Goal: Task Accomplishment & Management: Complete application form

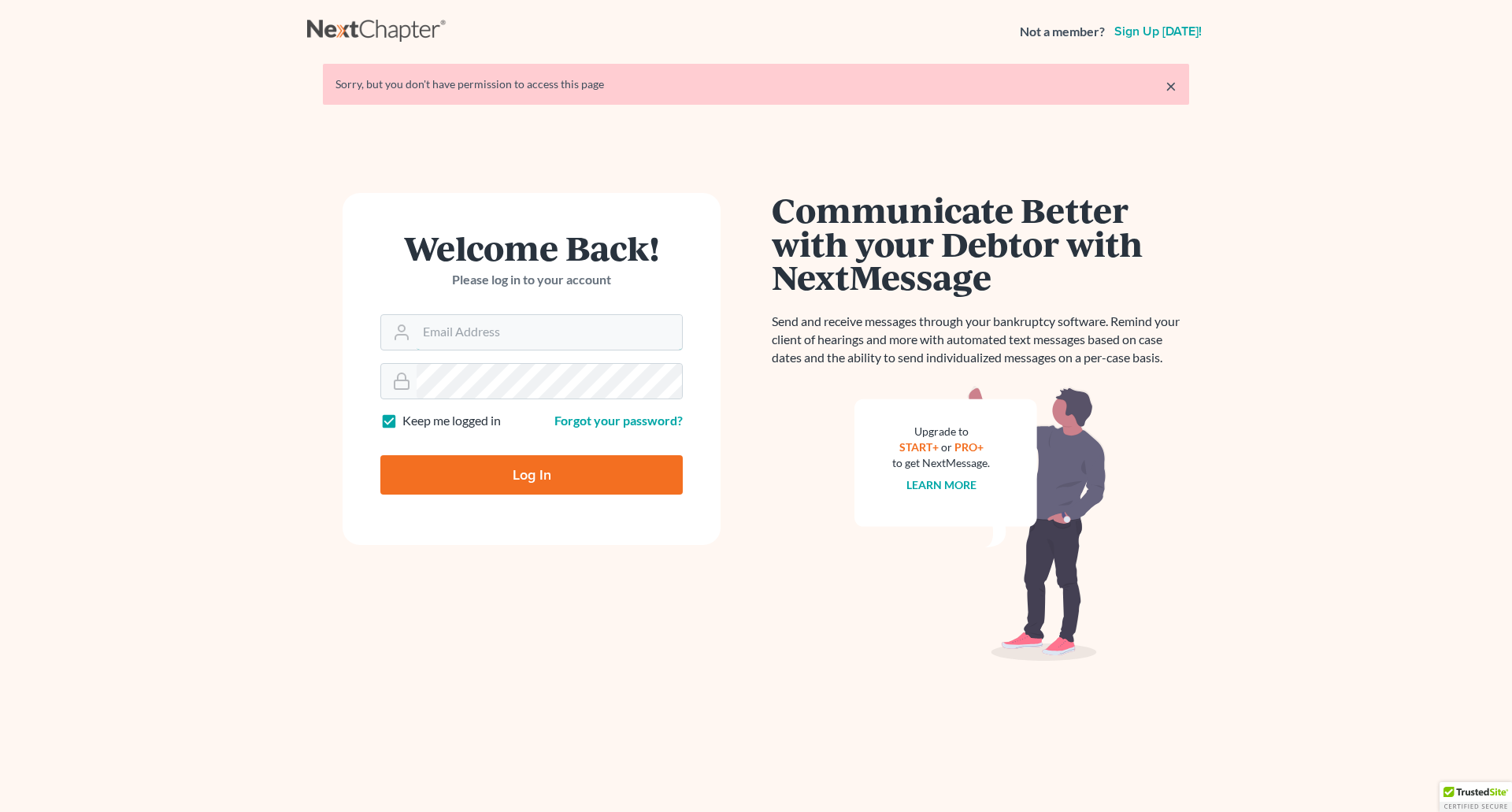
type input "[PERSON_NAME][EMAIL_ADDRESS][DOMAIN_NAME]"
click at [550, 471] on input "Log In" at bounding box center [532, 475] width 303 height 39
type input "Thinking..."
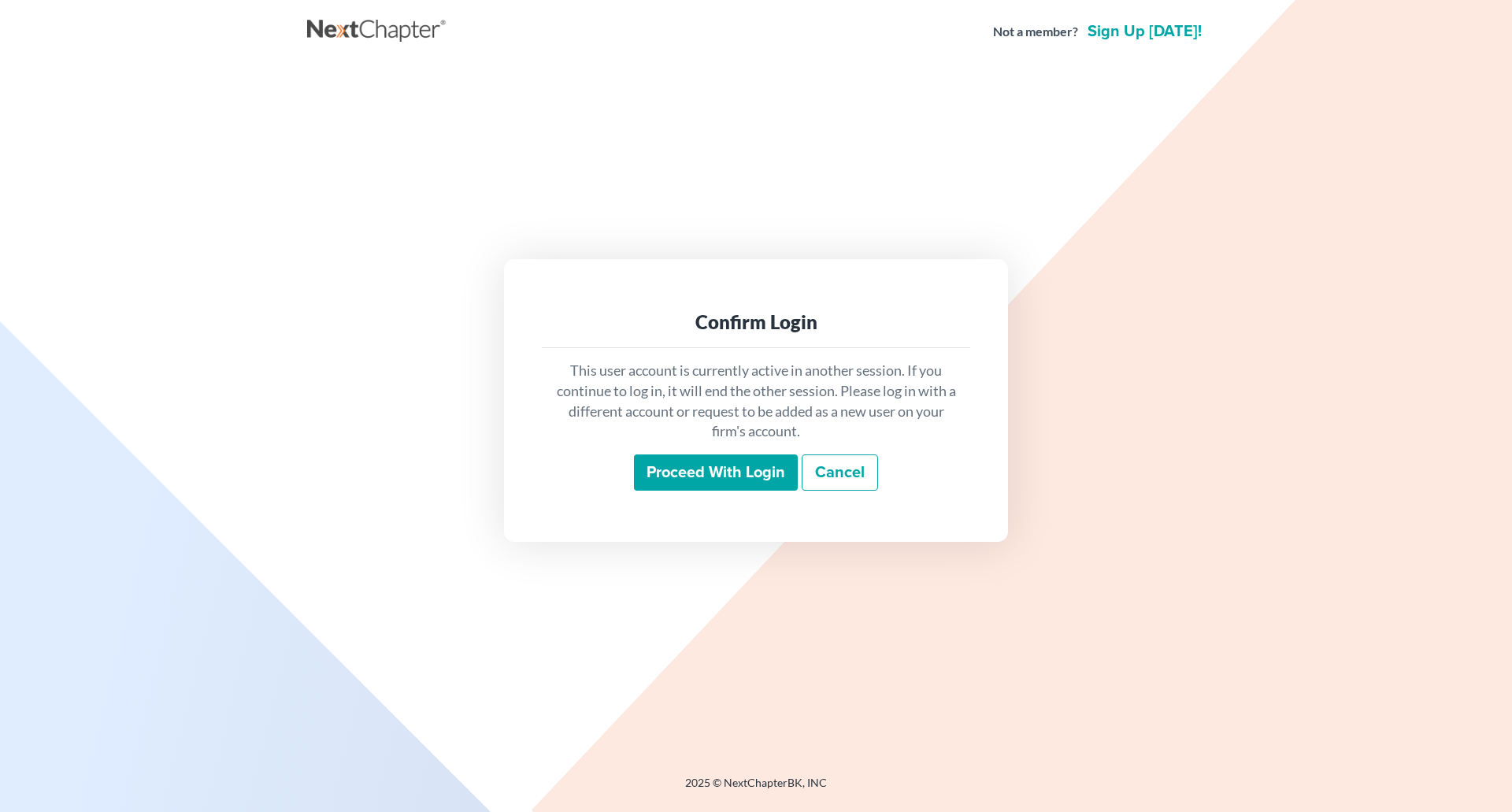
click at [705, 476] on input "Proceed with login" at bounding box center [715, 472] width 164 height 36
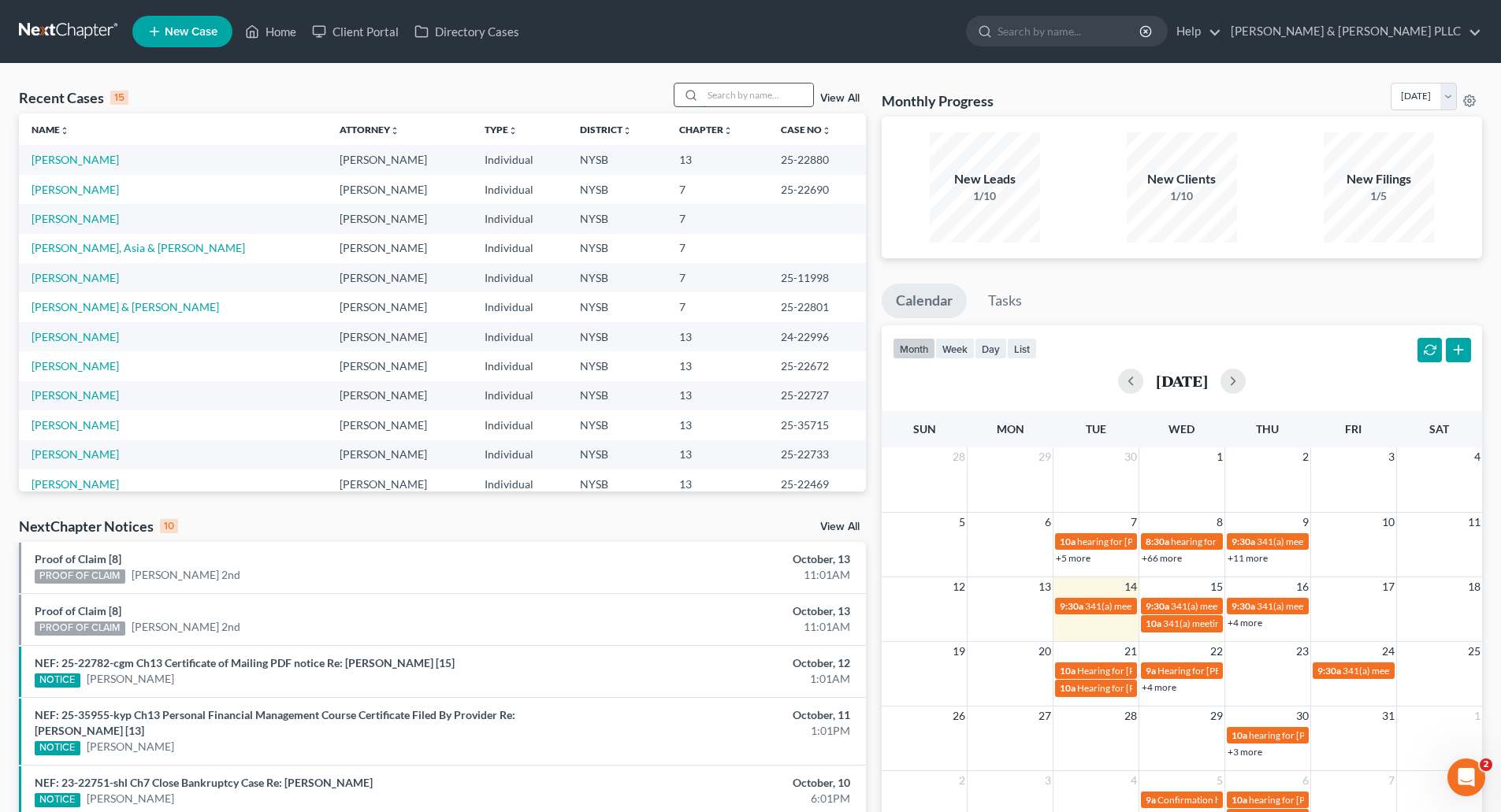
click at [715, 96] on input "search" at bounding box center [758, 95] width 110 height 23
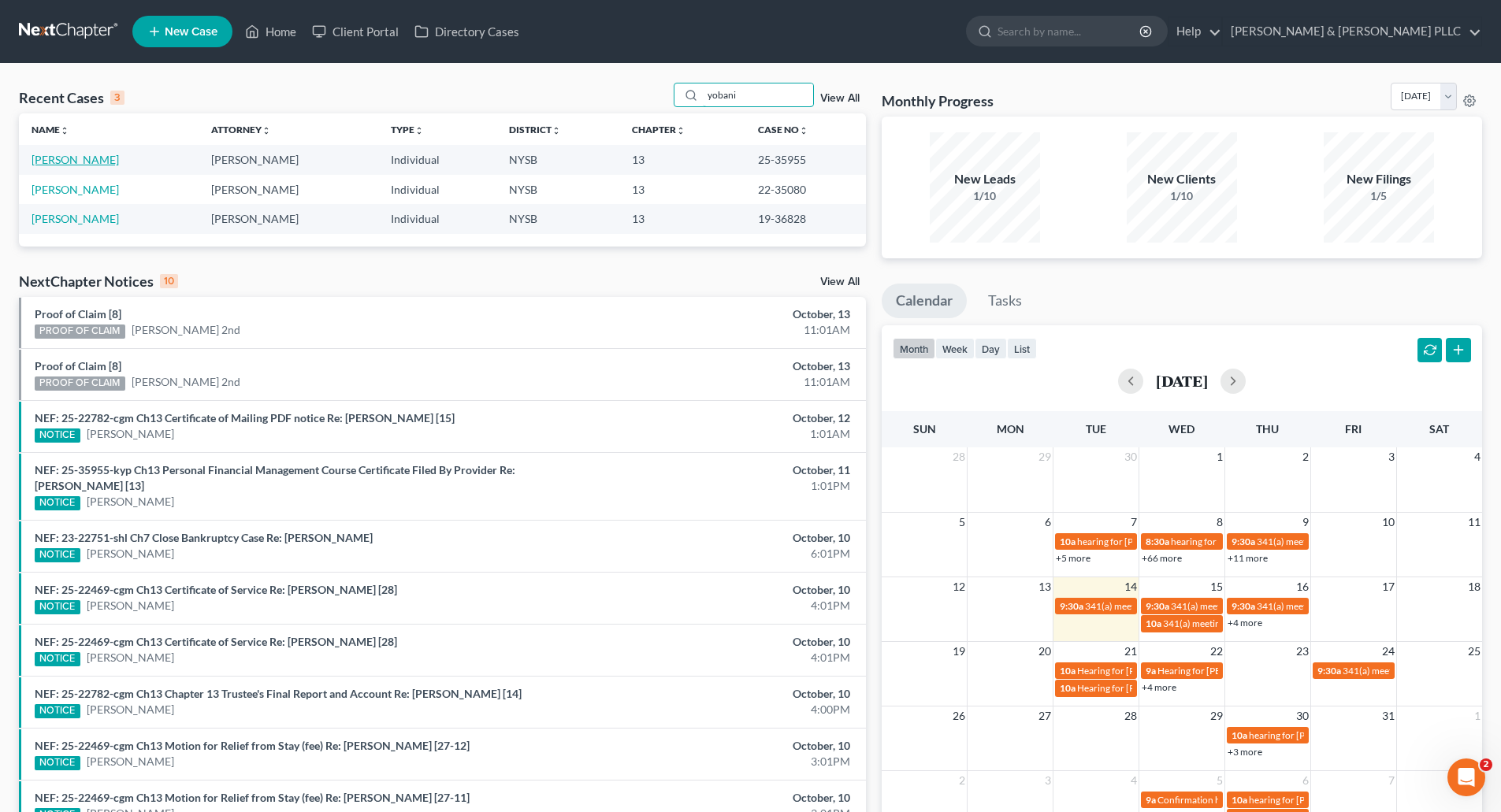
type input "yobani"
click at [84, 159] on link "[PERSON_NAME]" at bounding box center [76, 159] width 87 height 13
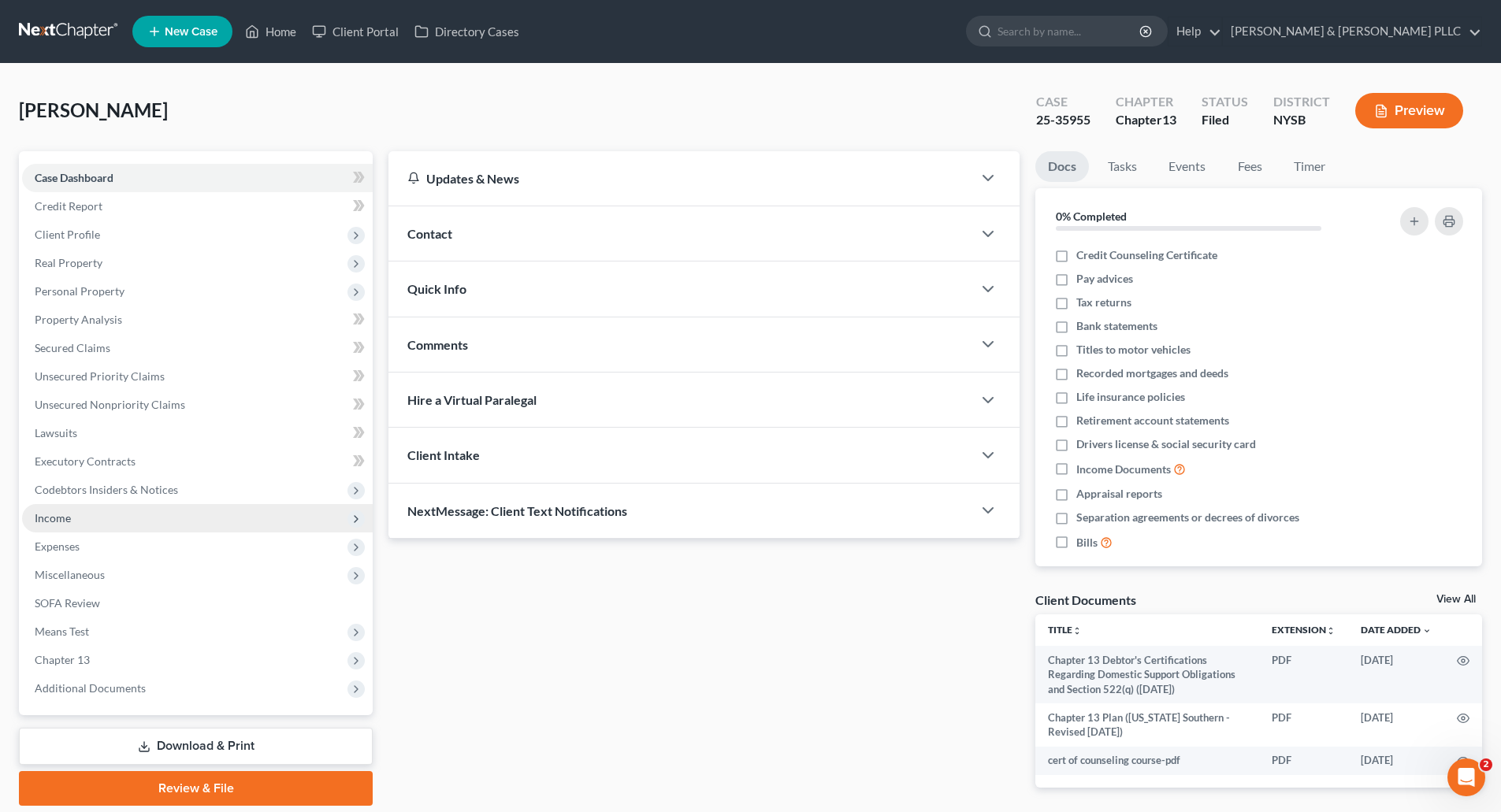
click at [66, 518] on span "Income" at bounding box center [52, 518] width 36 height 13
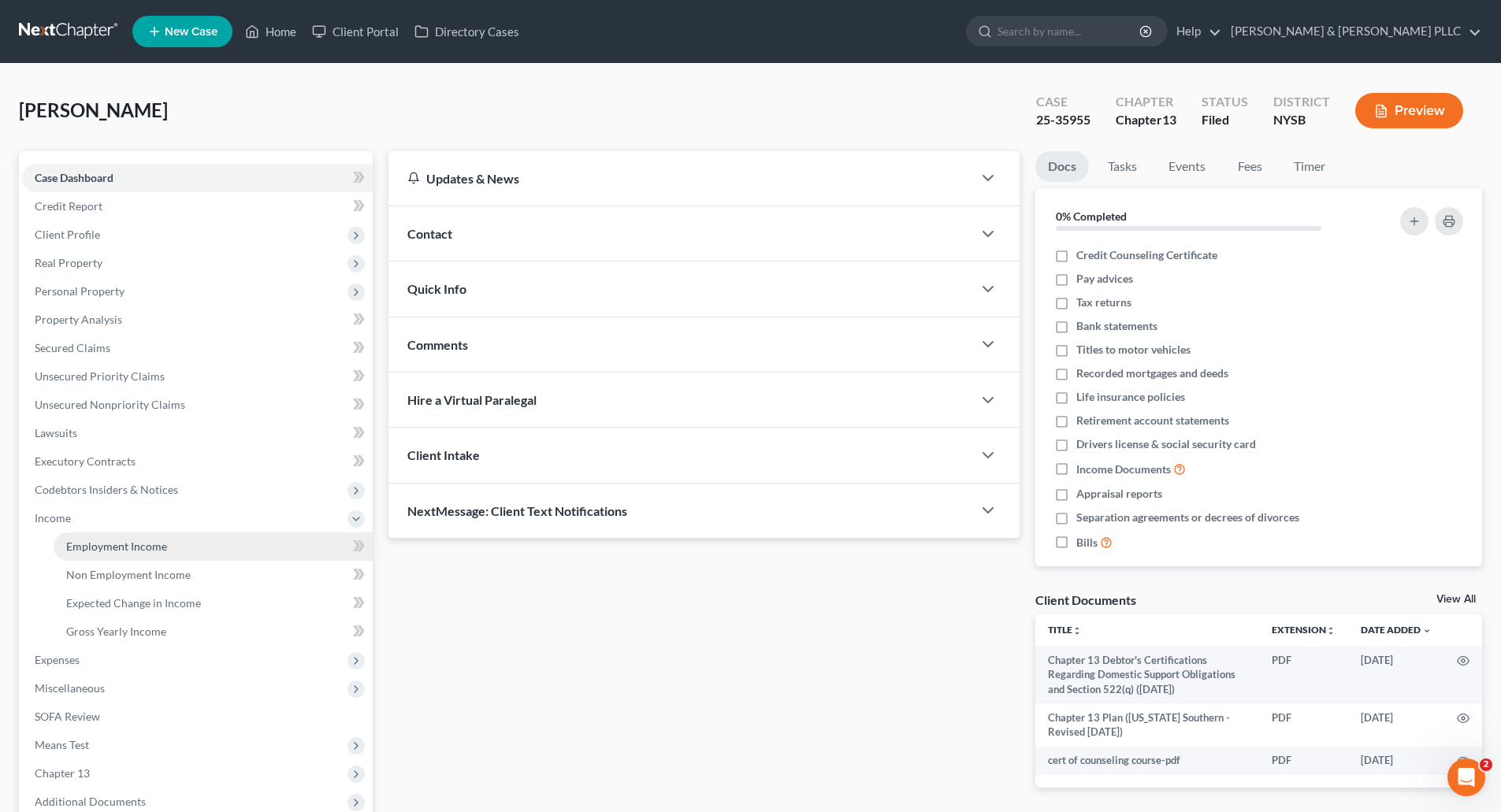
click at [116, 544] on span "Employment Income" at bounding box center [117, 546] width 101 height 13
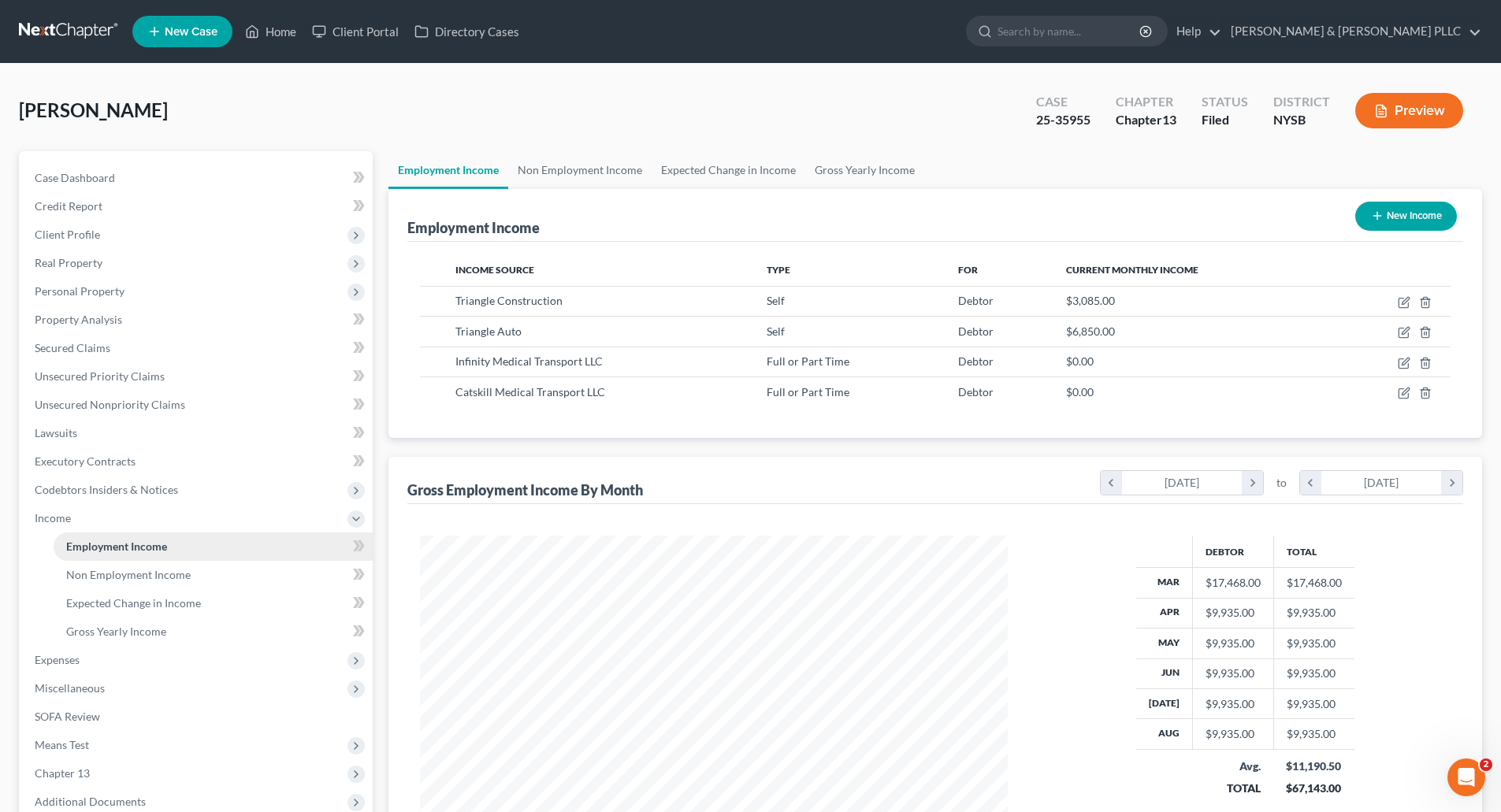
scroll to position [294, 619]
click at [575, 165] on link "Non Employment Income" at bounding box center [580, 169] width 143 height 38
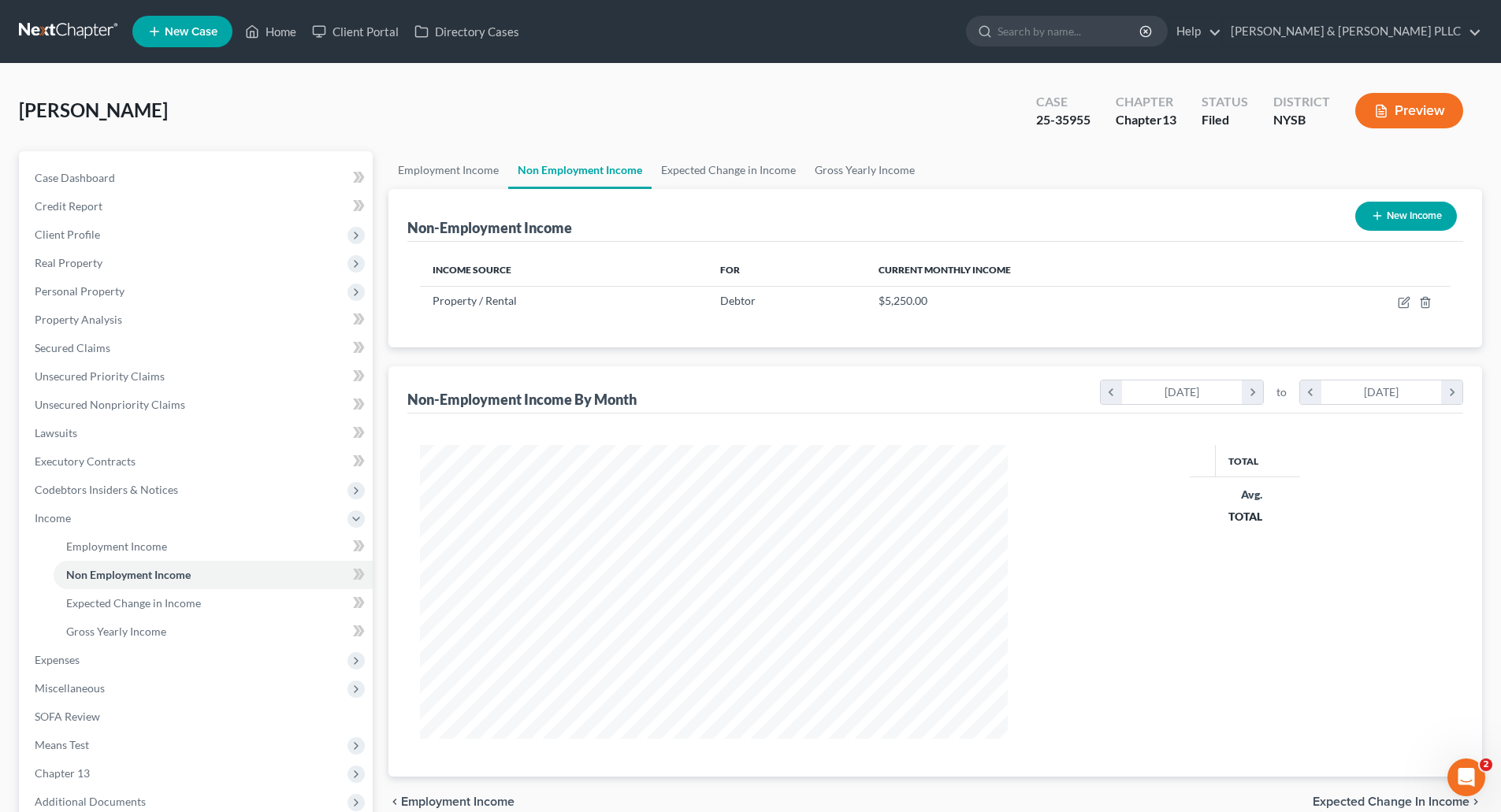
scroll to position [294, 619]
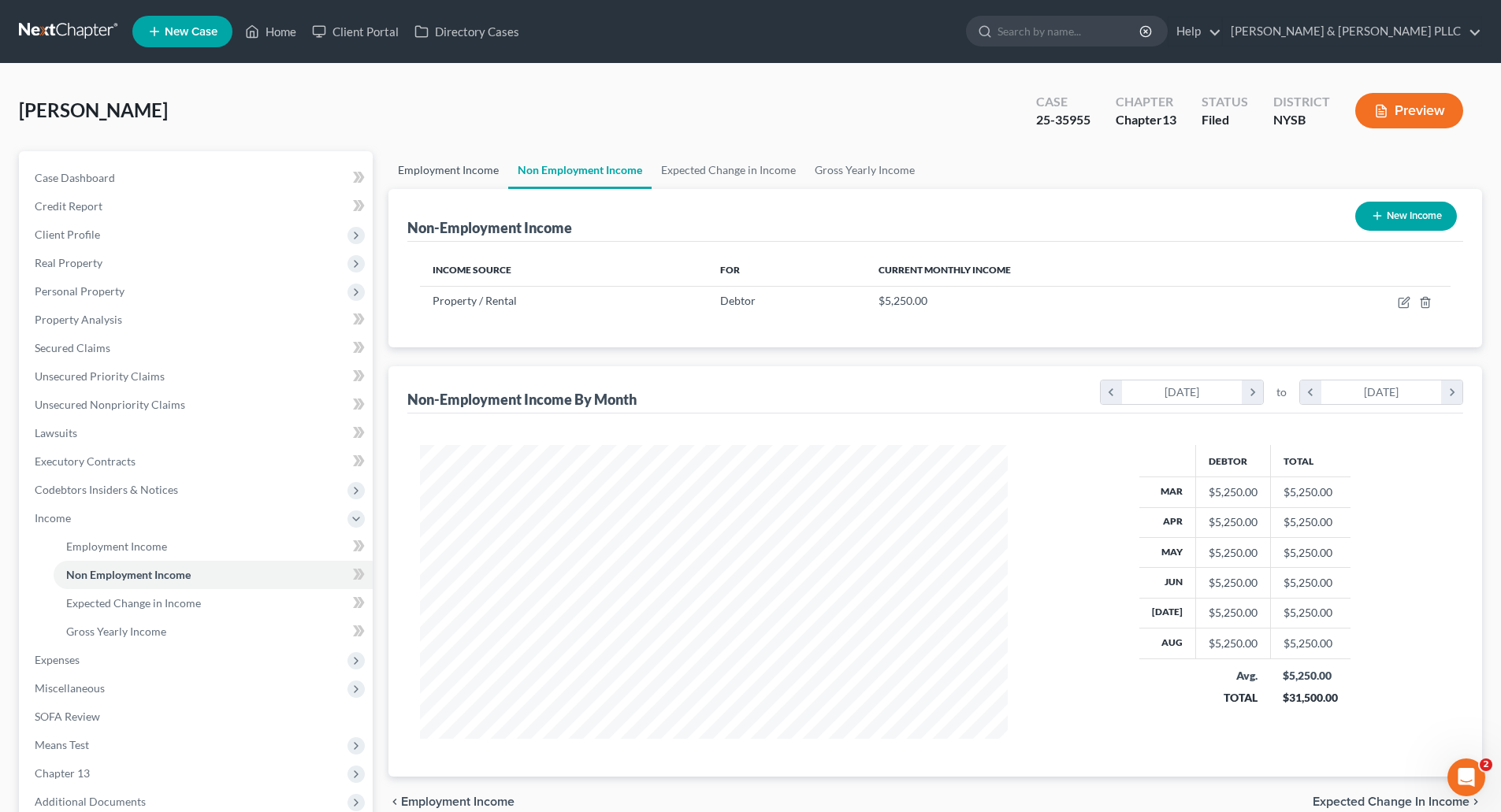
click at [437, 169] on link "Employment Income" at bounding box center [448, 169] width 120 height 38
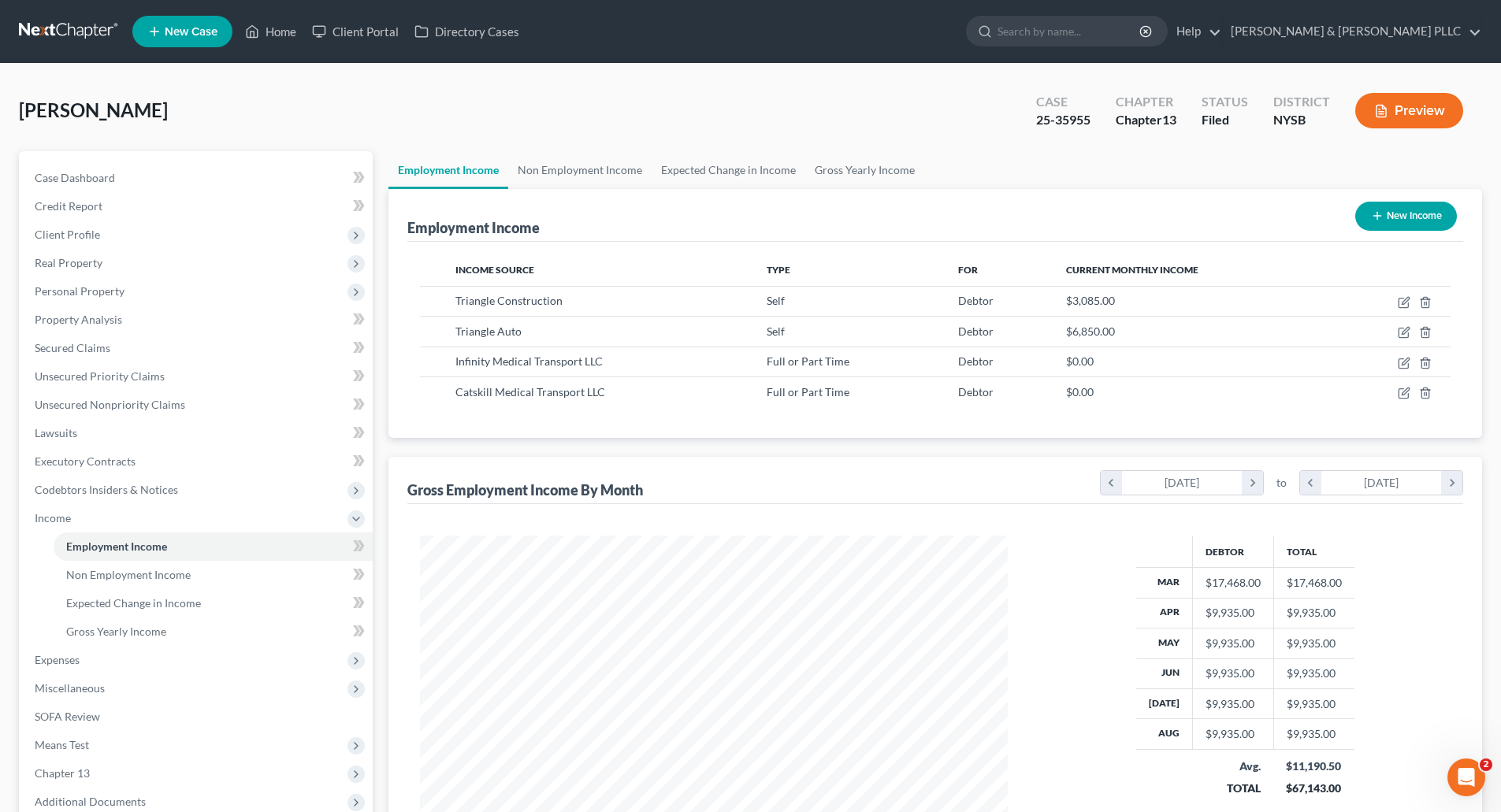
scroll to position [294, 619]
click at [591, 165] on link "Non Employment Income" at bounding box center [580, 169] width 143 height 38
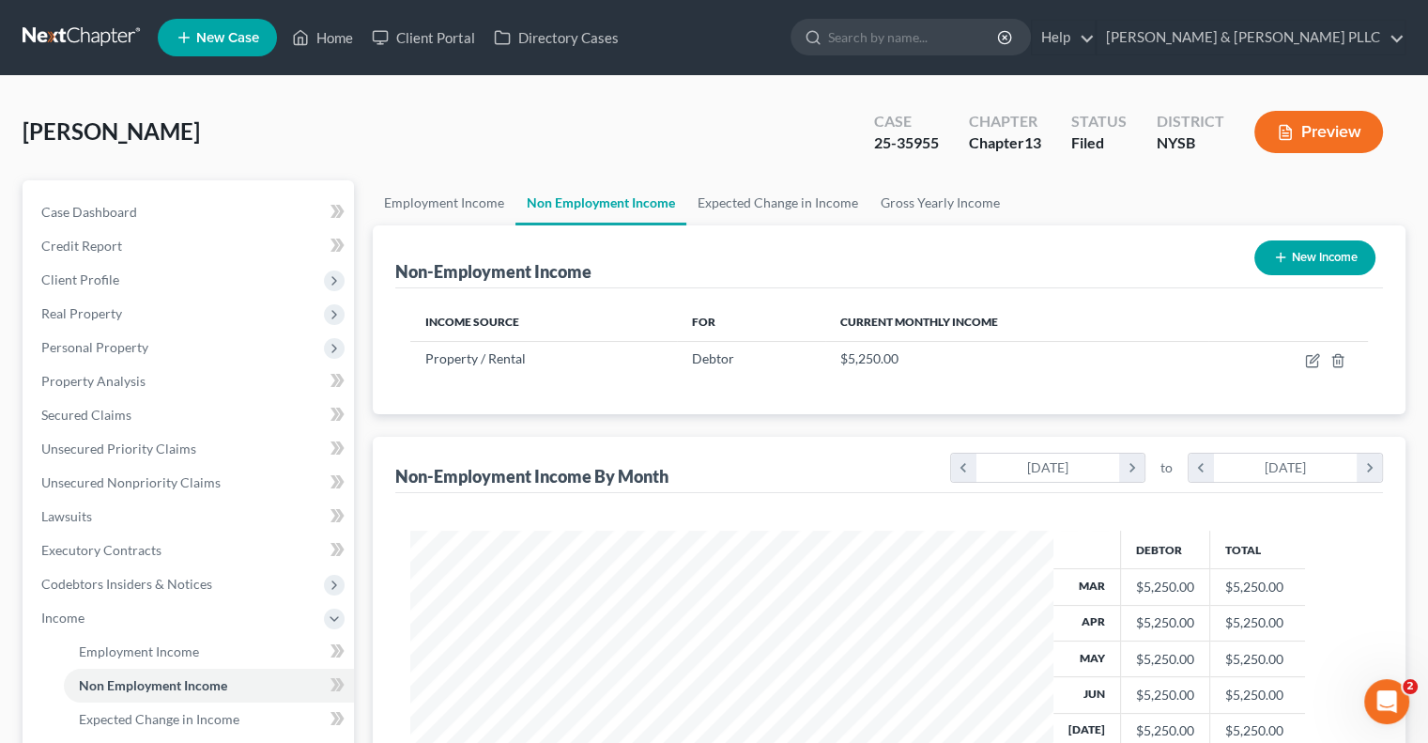
scroll to position [334, 579]
click at [150, 378] on link "Property Analysis" at bounding box center [190, 381] width 328 height 34
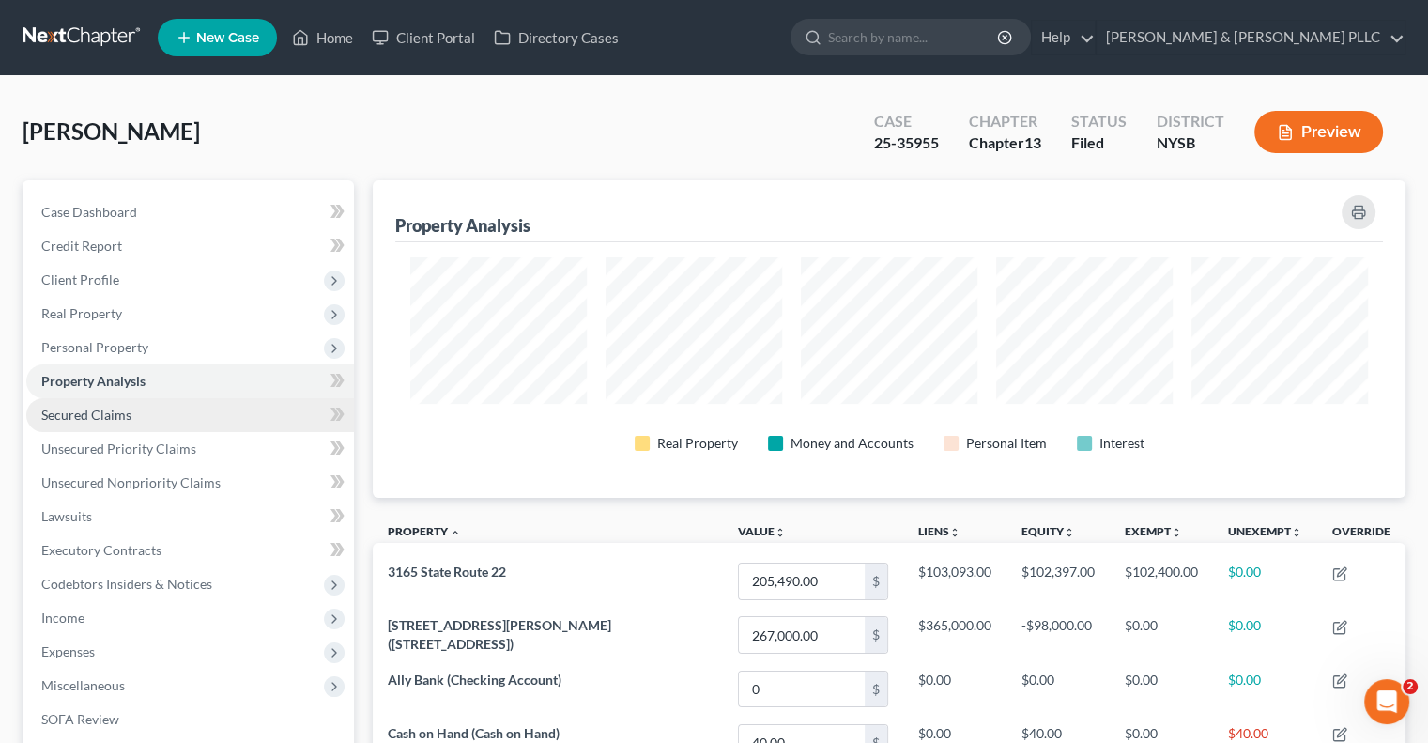
click at [108, 413] on span "Secured Claims" at bounding box center [86, 415] width 90 height 16
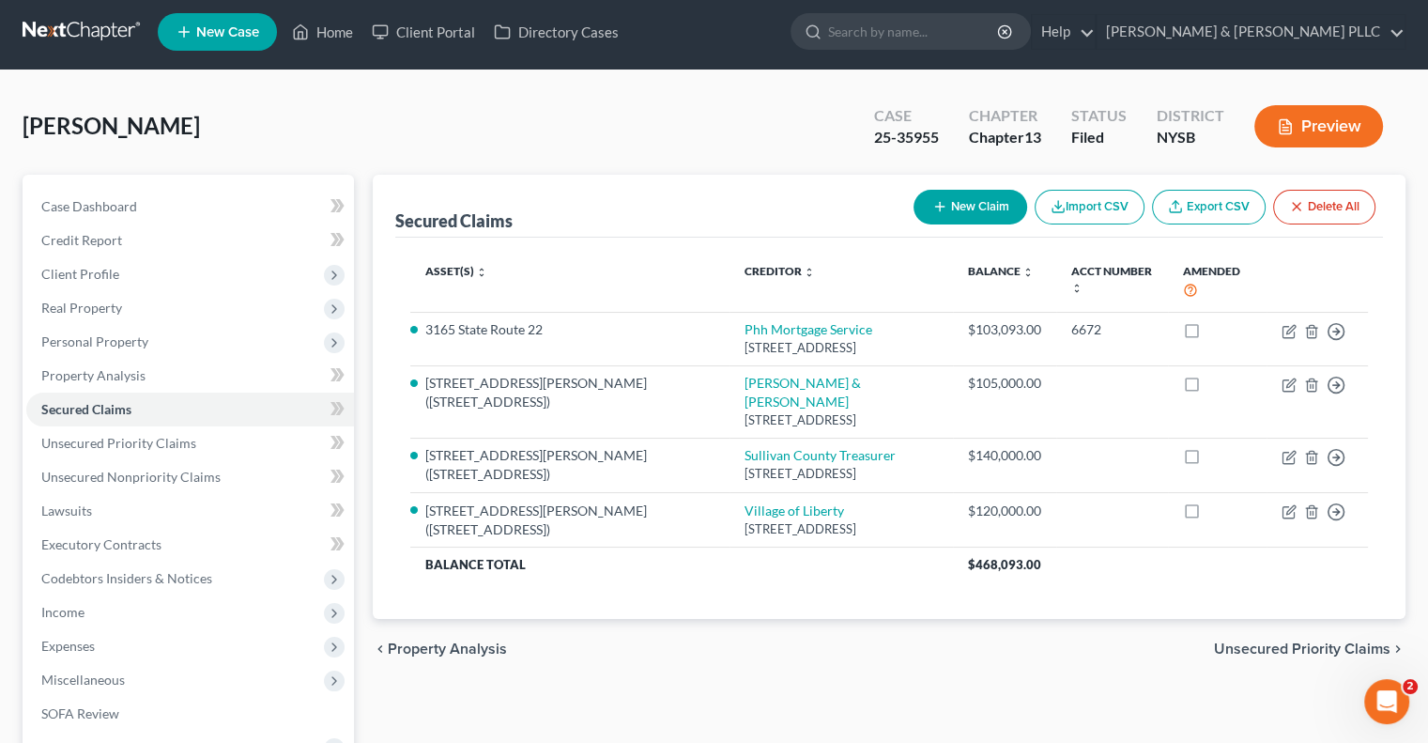
scroll to position [193, 0]
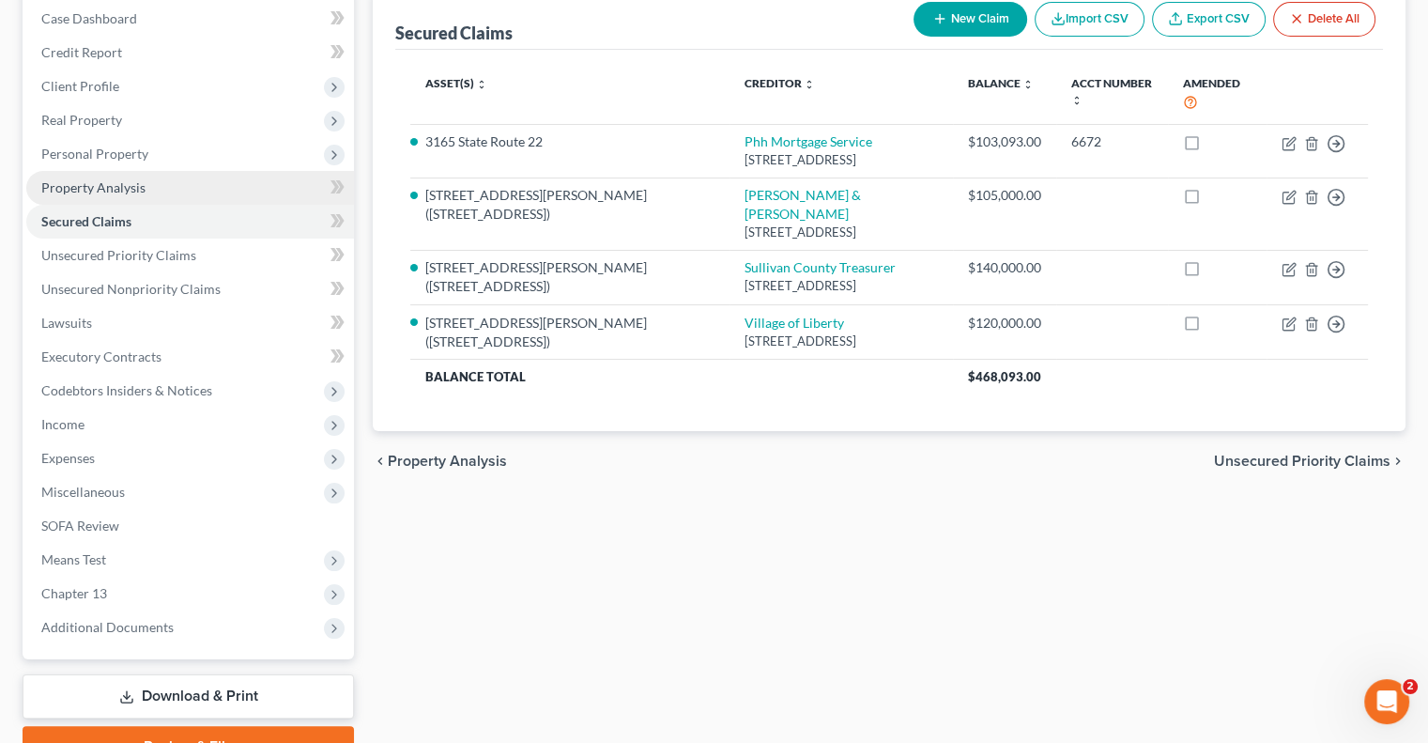
click at [104, 184] on span "Property Analysis" at bounding box center [93, 187] width 104 height 16
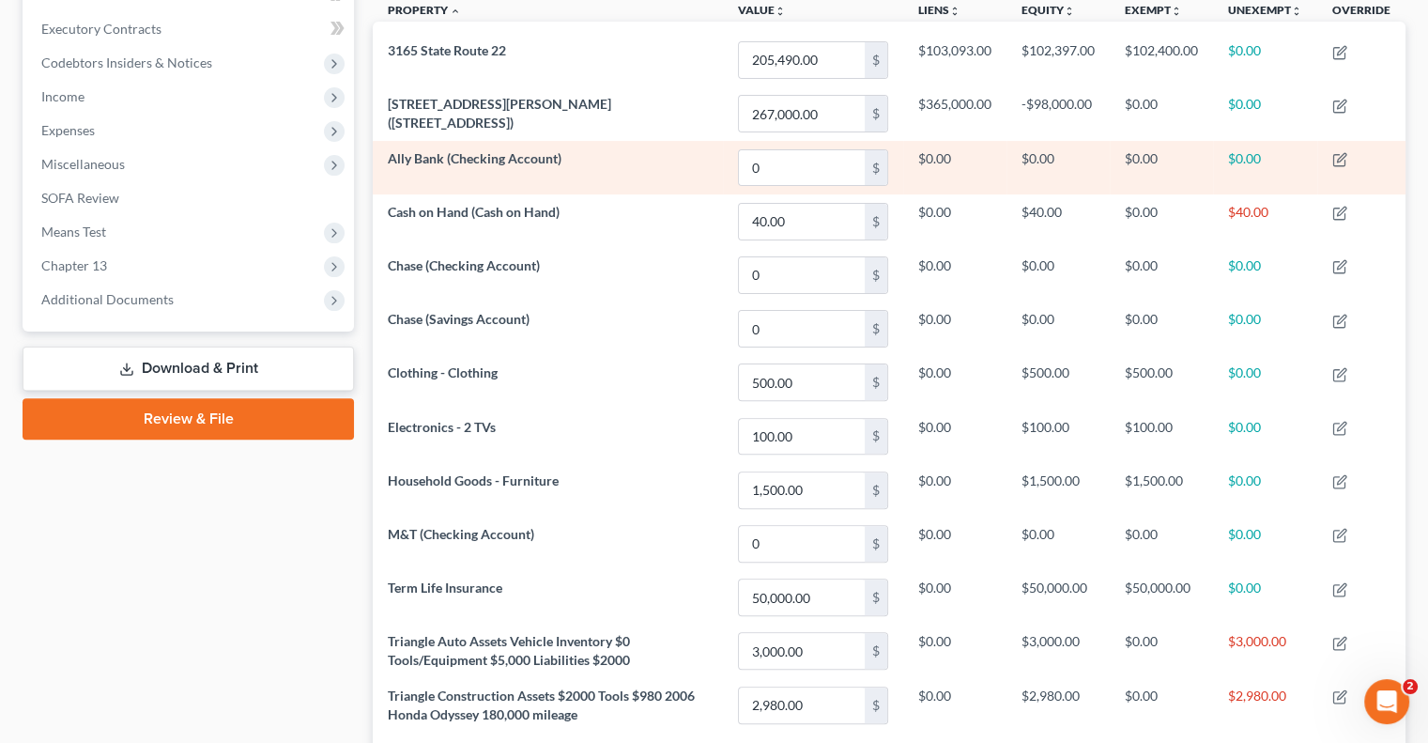
scroll to position [564, 0]
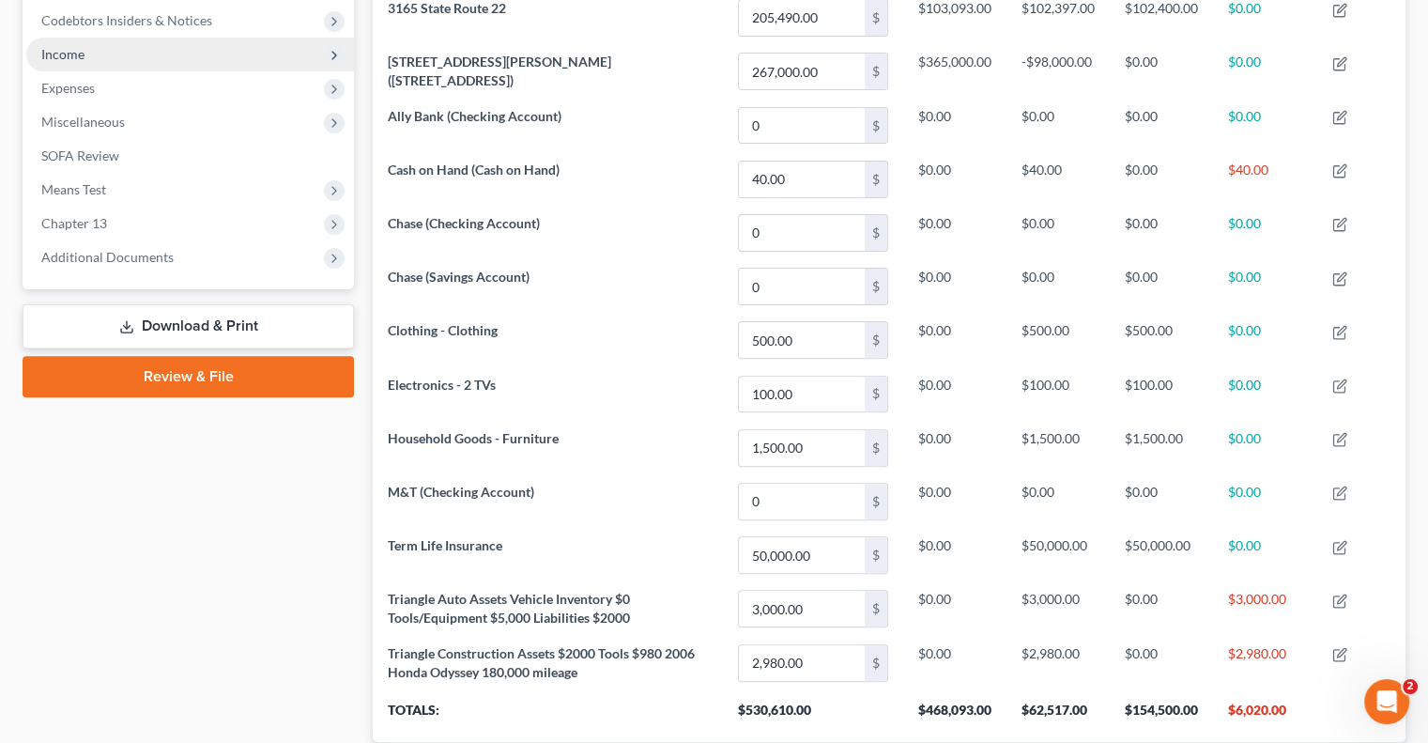
click at [64, 47] on span "Income" at bounding box center [62, 54] width 43 height 16
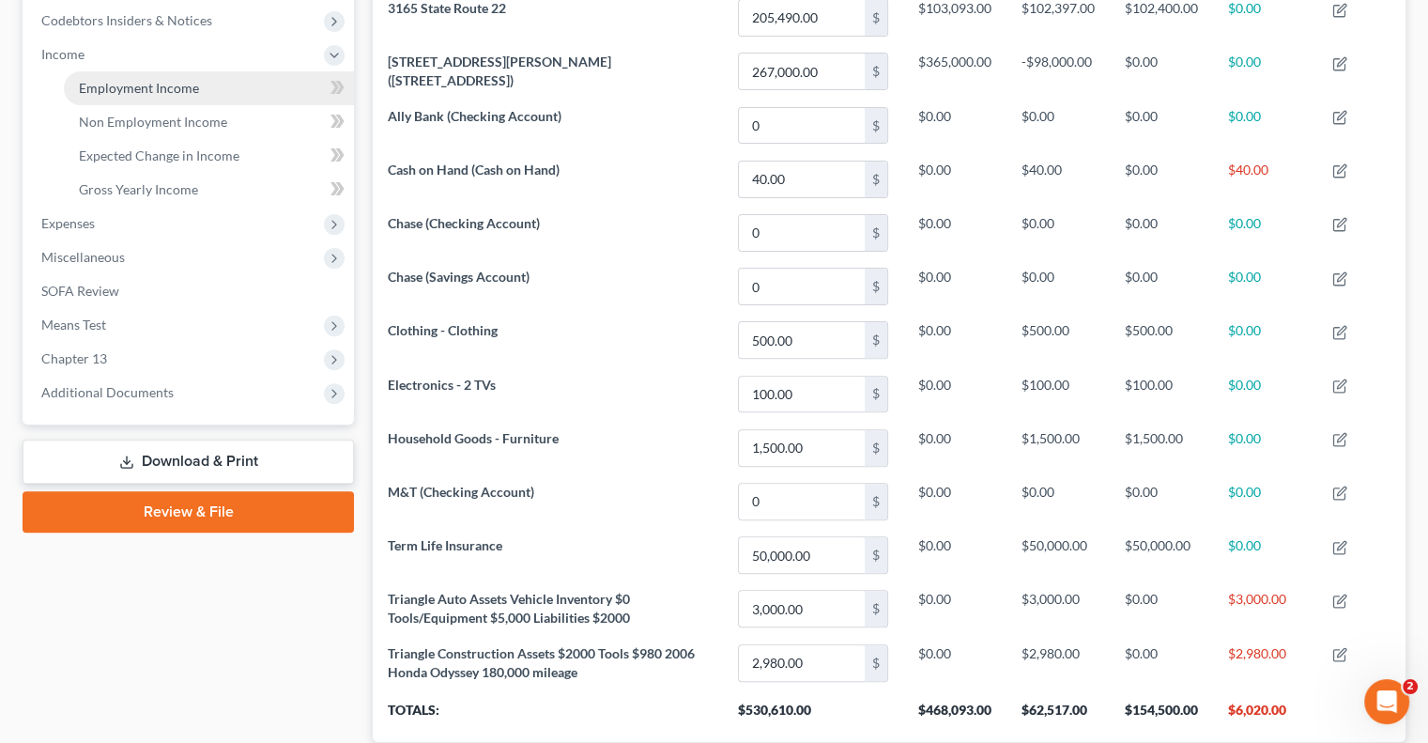
click at [125, 84] on span "Employment Income" at bounding box center [139, 88] width 120 height 16
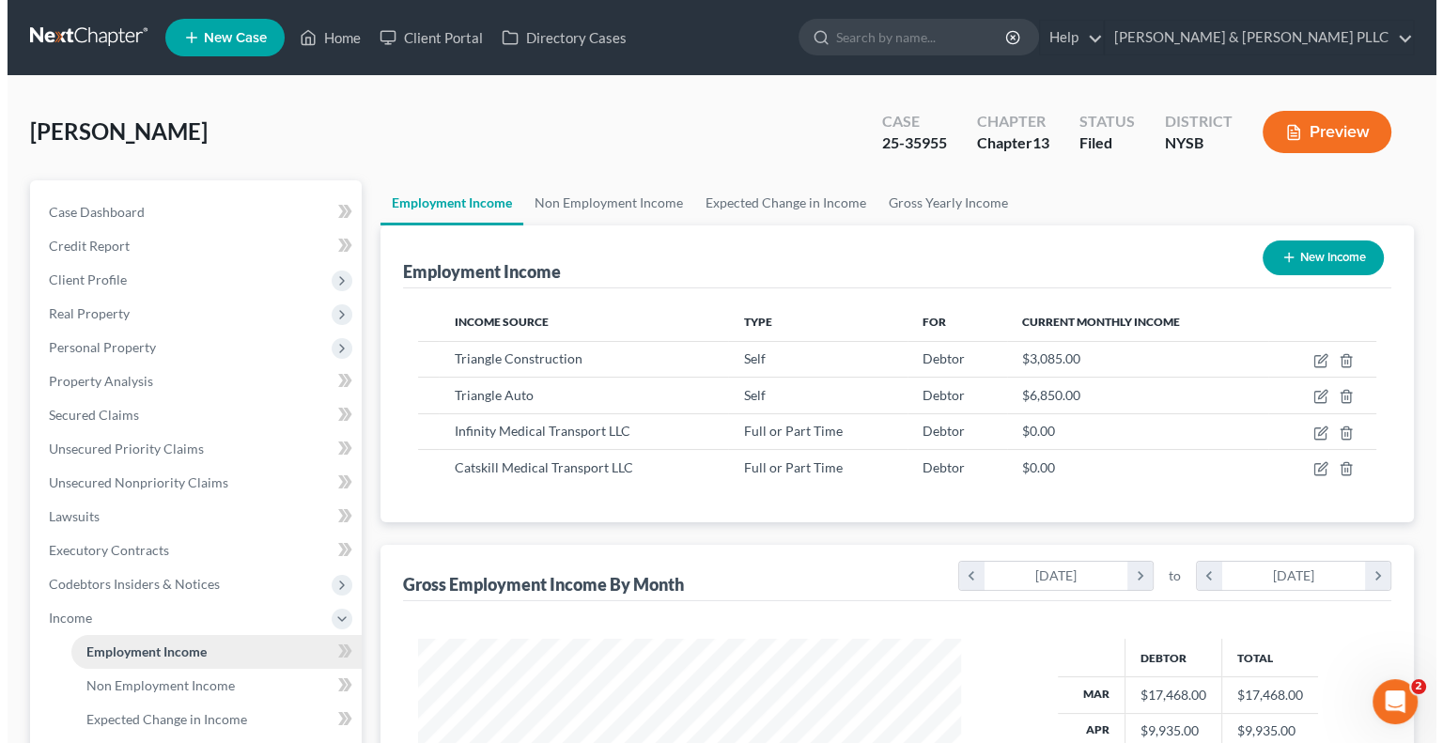
scroll to position [334, 579]
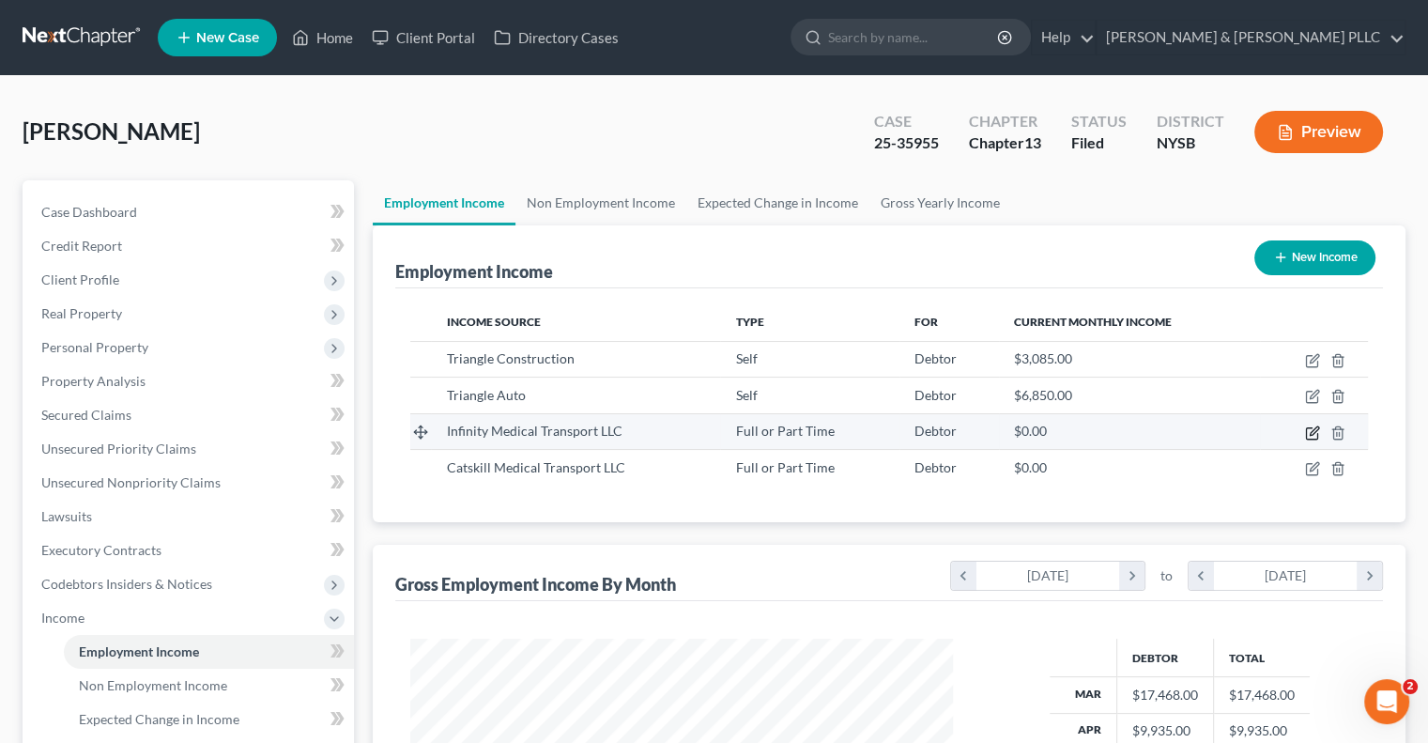
click at [1315, 430] on icon "button" at bounding box center [1314, 430] width 8 height 8
select select "0"
select select "35"
select select "0"
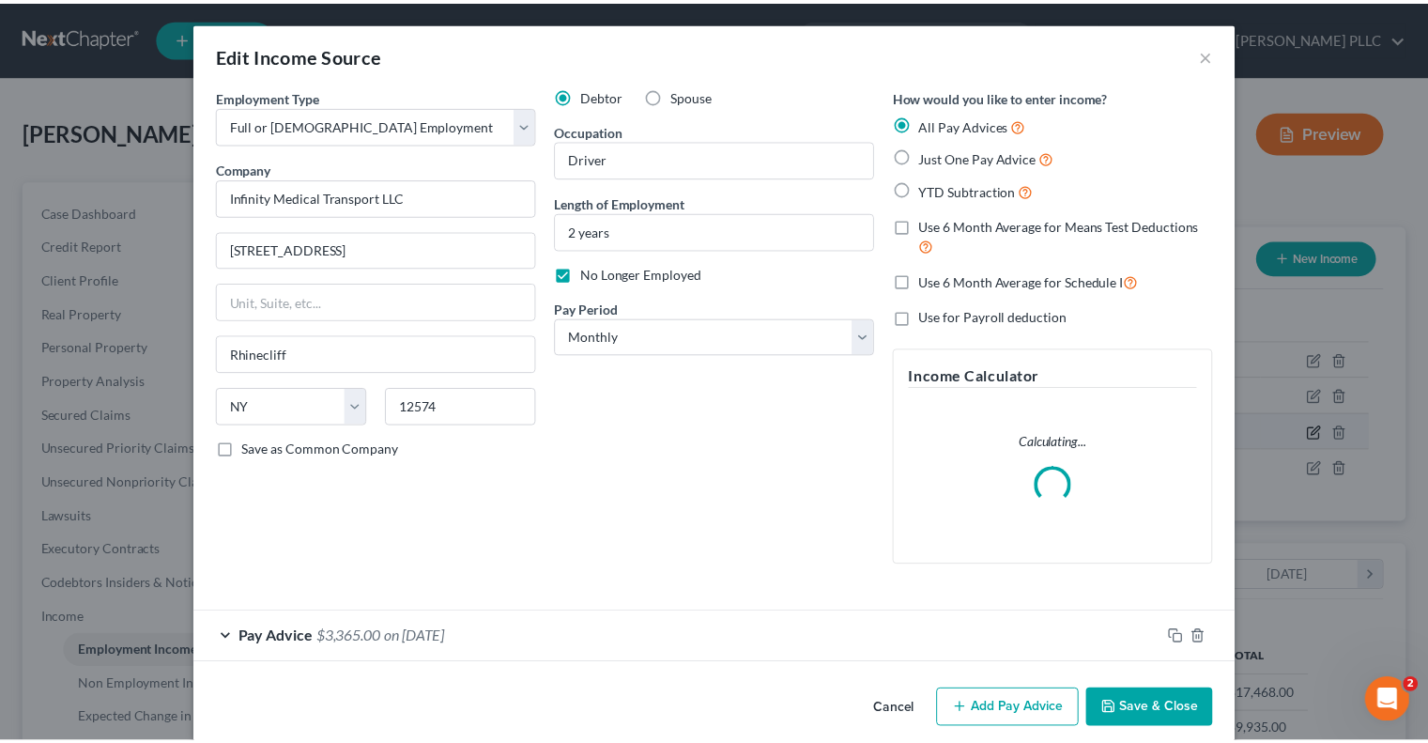
scroll to position [334, 586]
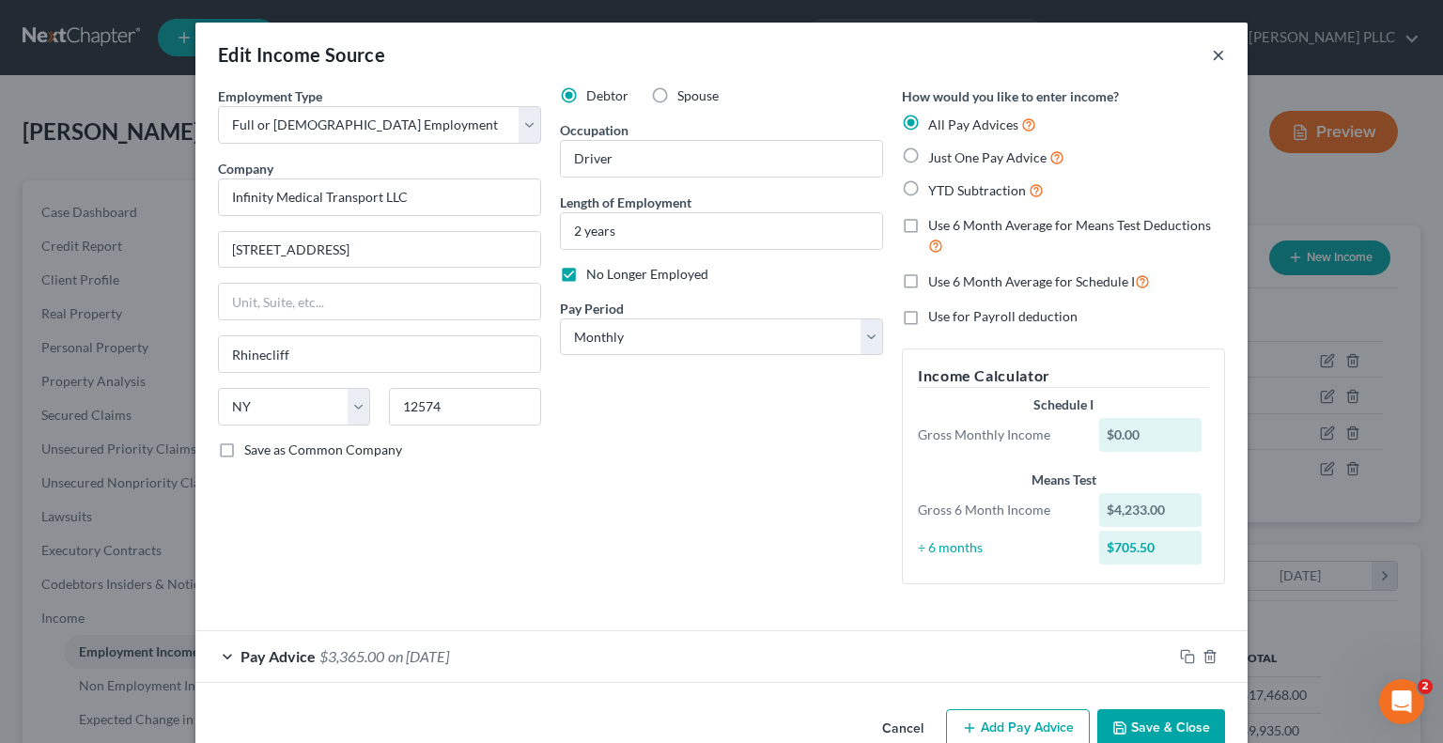
click at [1212, 54] on button "×" at bounding box center [1218, 54] width 13 height 23
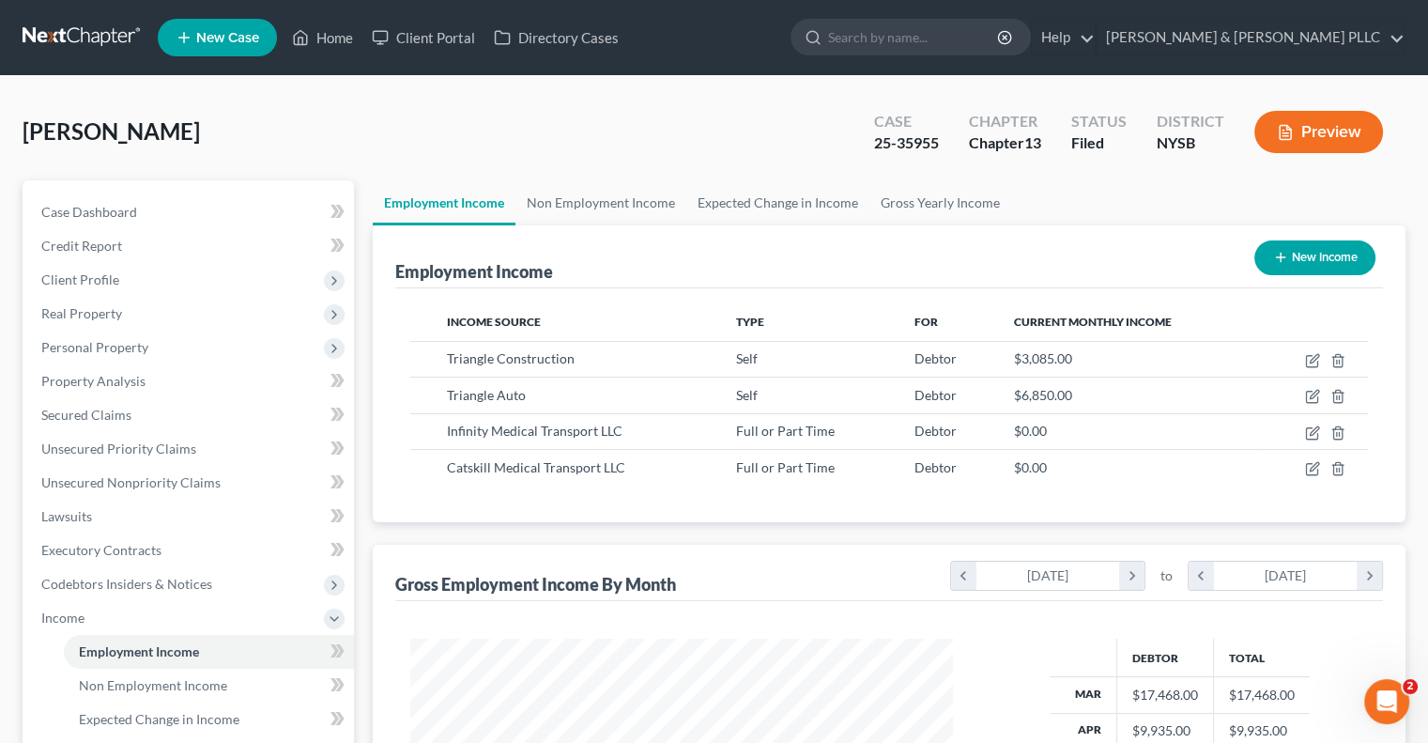
scroll to position [938834, 938588]
click at [615, 199] on link "Non Employment Income" at bounding box center [601, 202] width 171 height 45
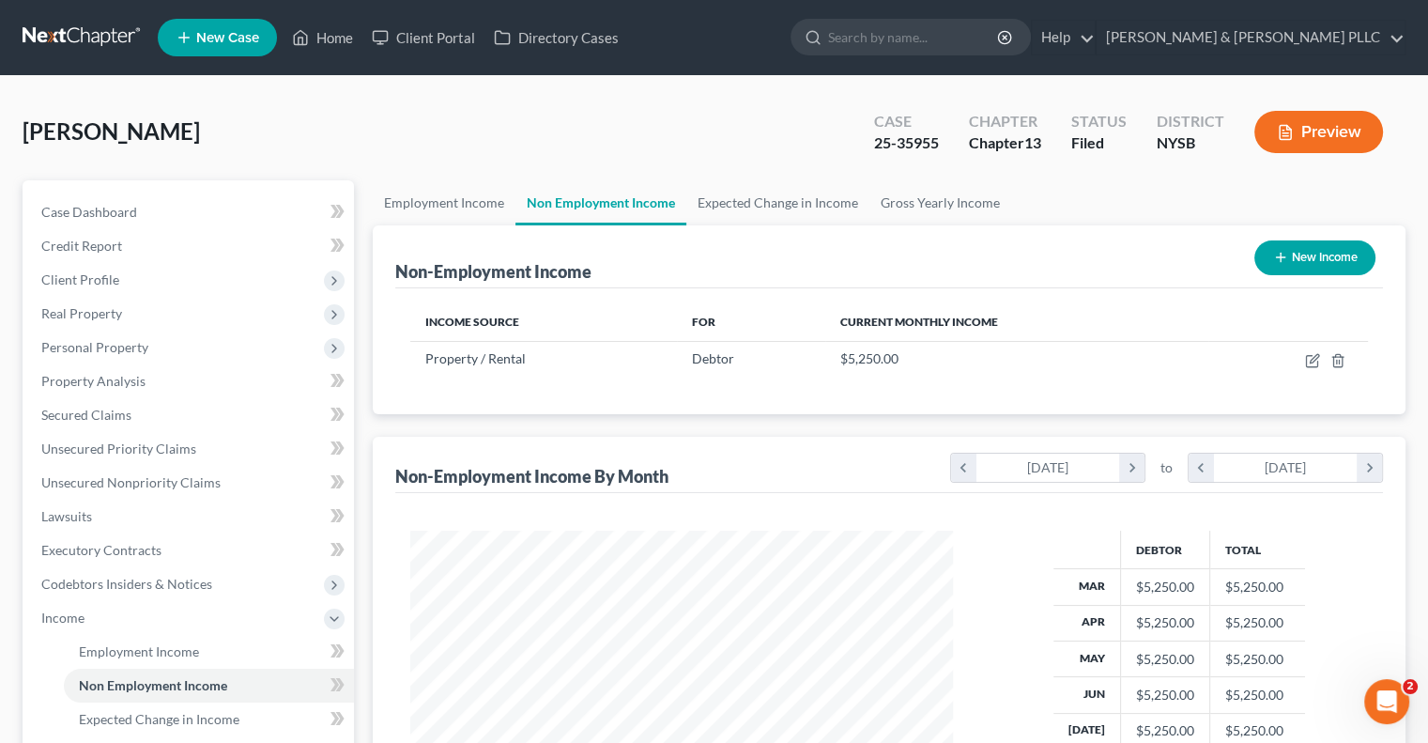
scroll to position [334, 579]
click at [462, 200] on link "Employment Income" at bounding box center [444, 202] width 143 height 45
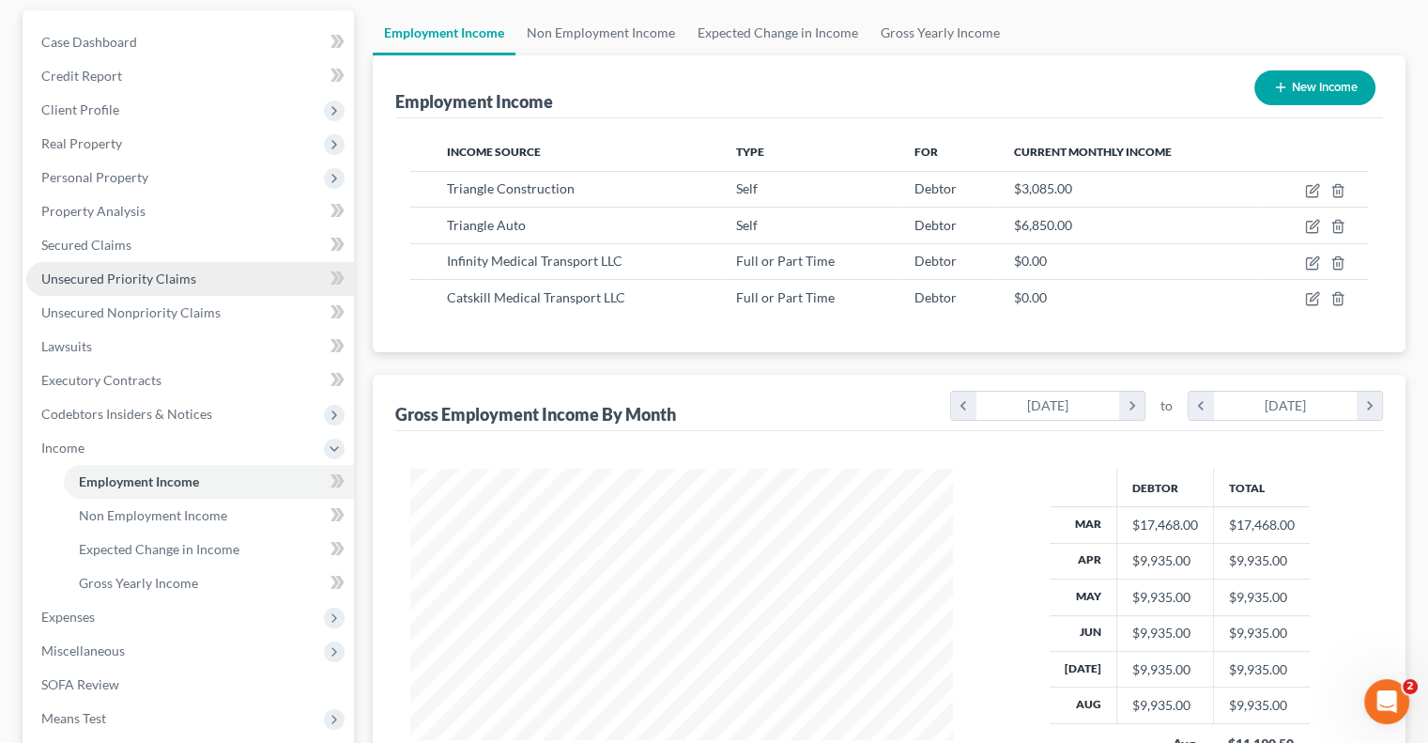
scroll to position [188, 0]
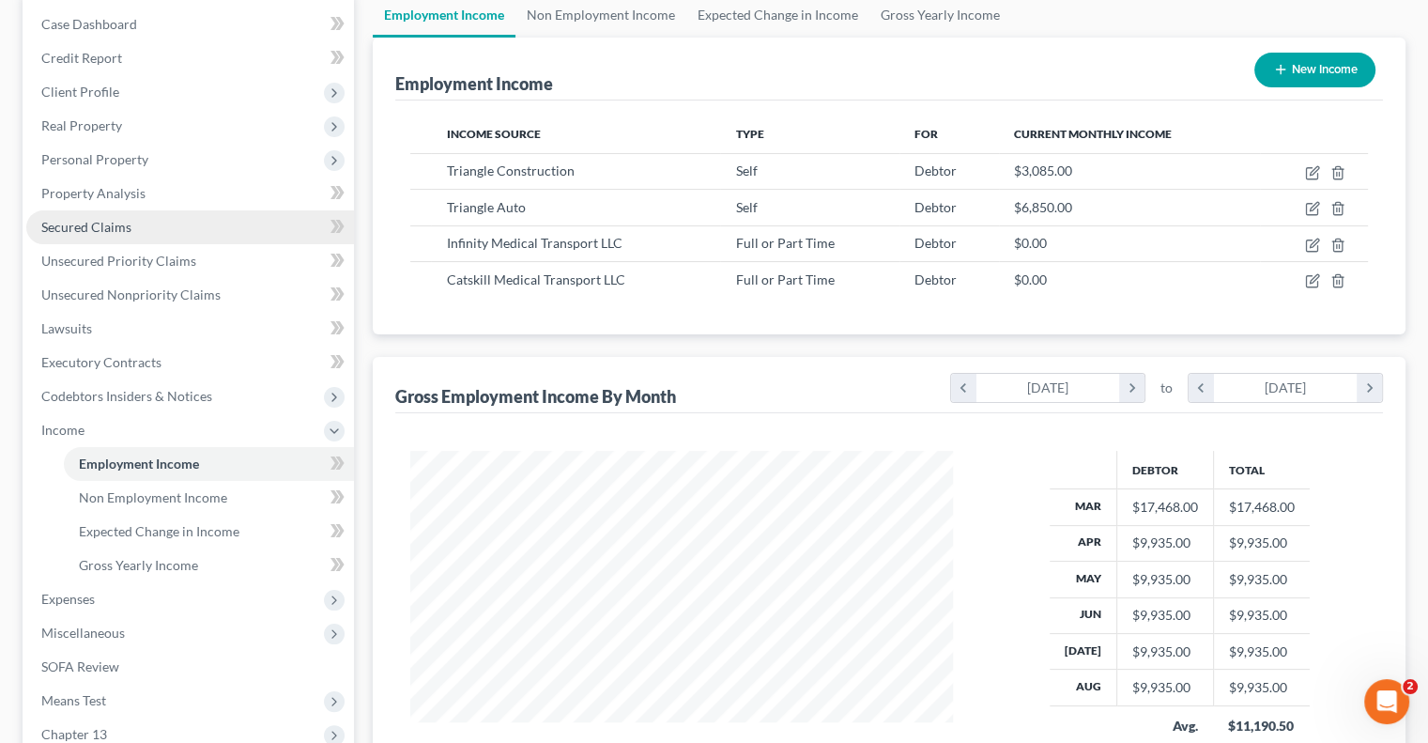
click at [94, 228] on span "Secured Claims" at bounding box center [86, 227] width 90 height 16
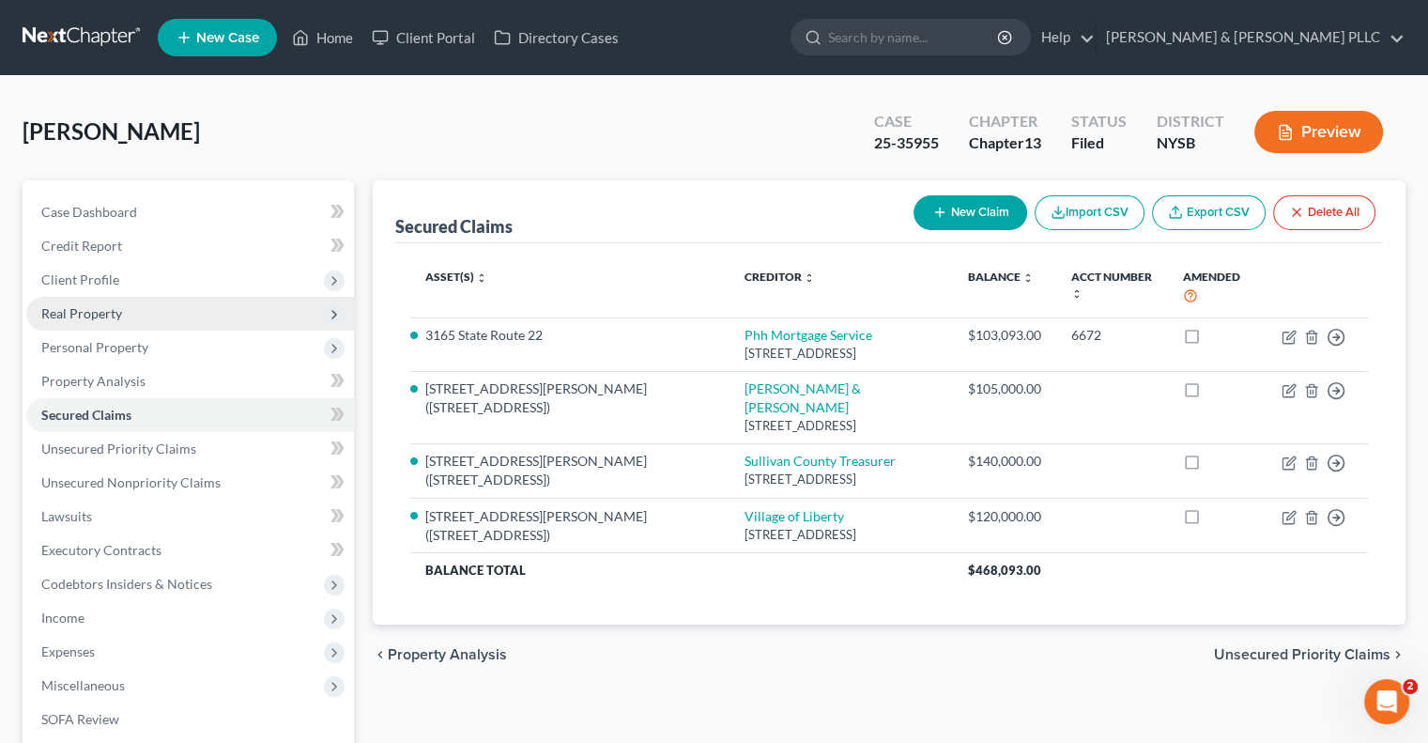
click at [91, 315] on span "Real Property" at bounding box center [81, 313] width 81 height 16
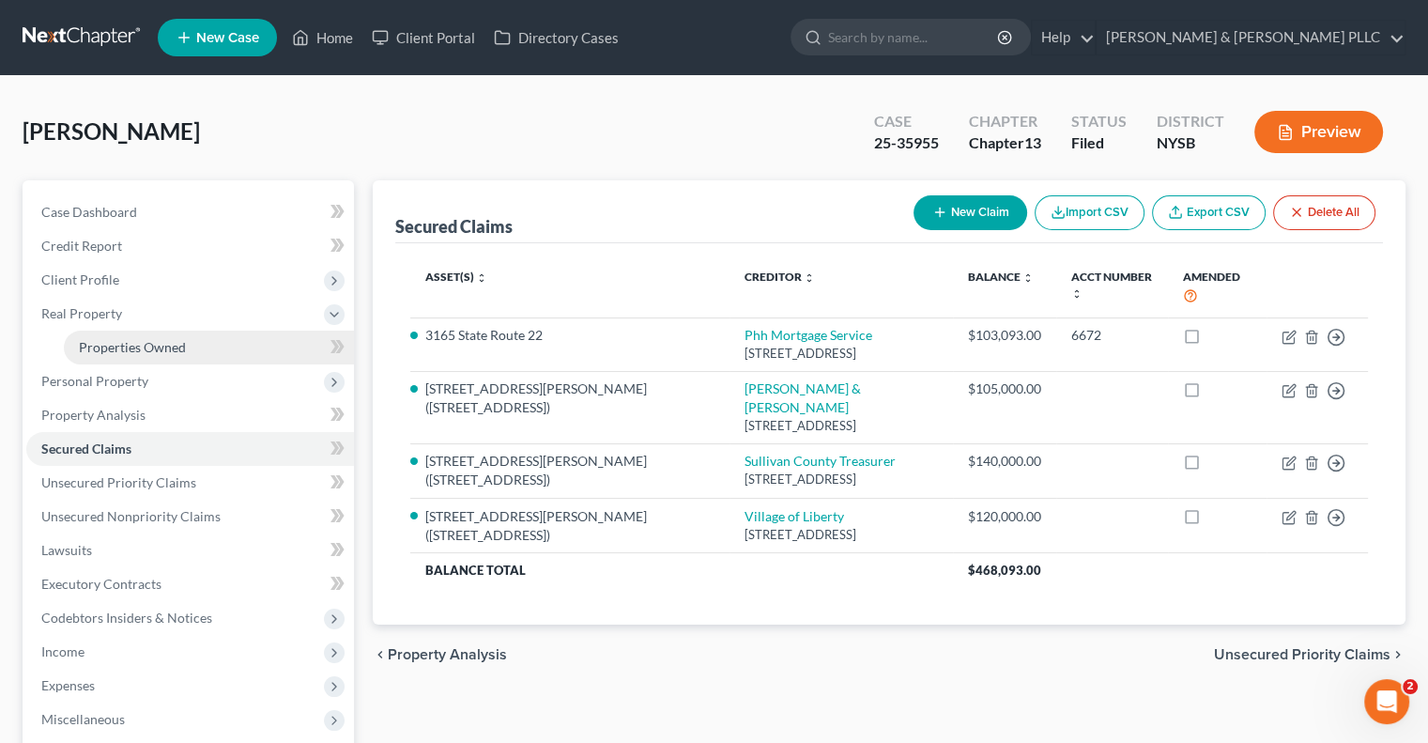
click at [113, 342] on span "Properties Owned" at bounding box center [132, 347] width 107 height 16
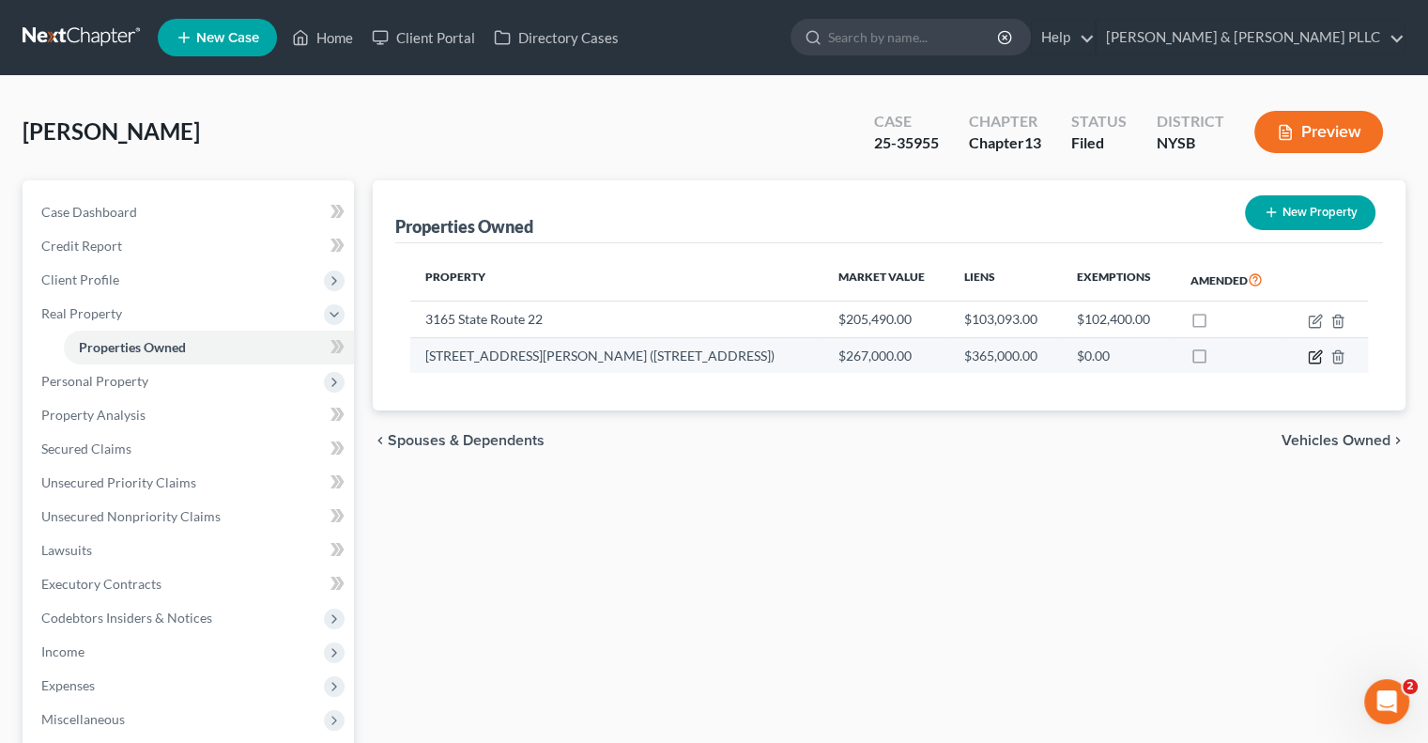
click at [1317, 352] on icon "button" at bounding box center [1317, 354] width 8 height 8
select select "35"
select select "0"
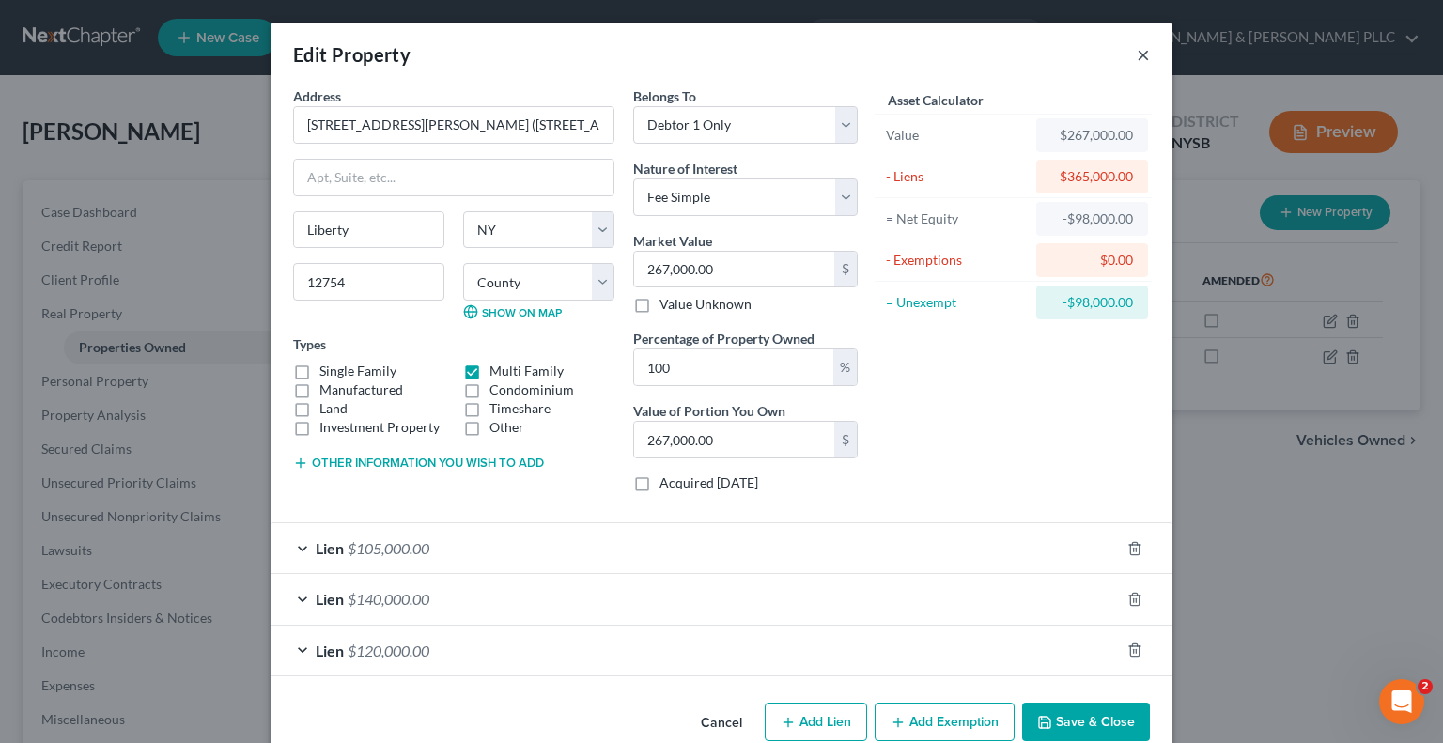
click at [1138, 51] on button "×" at bounding box center [1142, 54] width 13 height 23
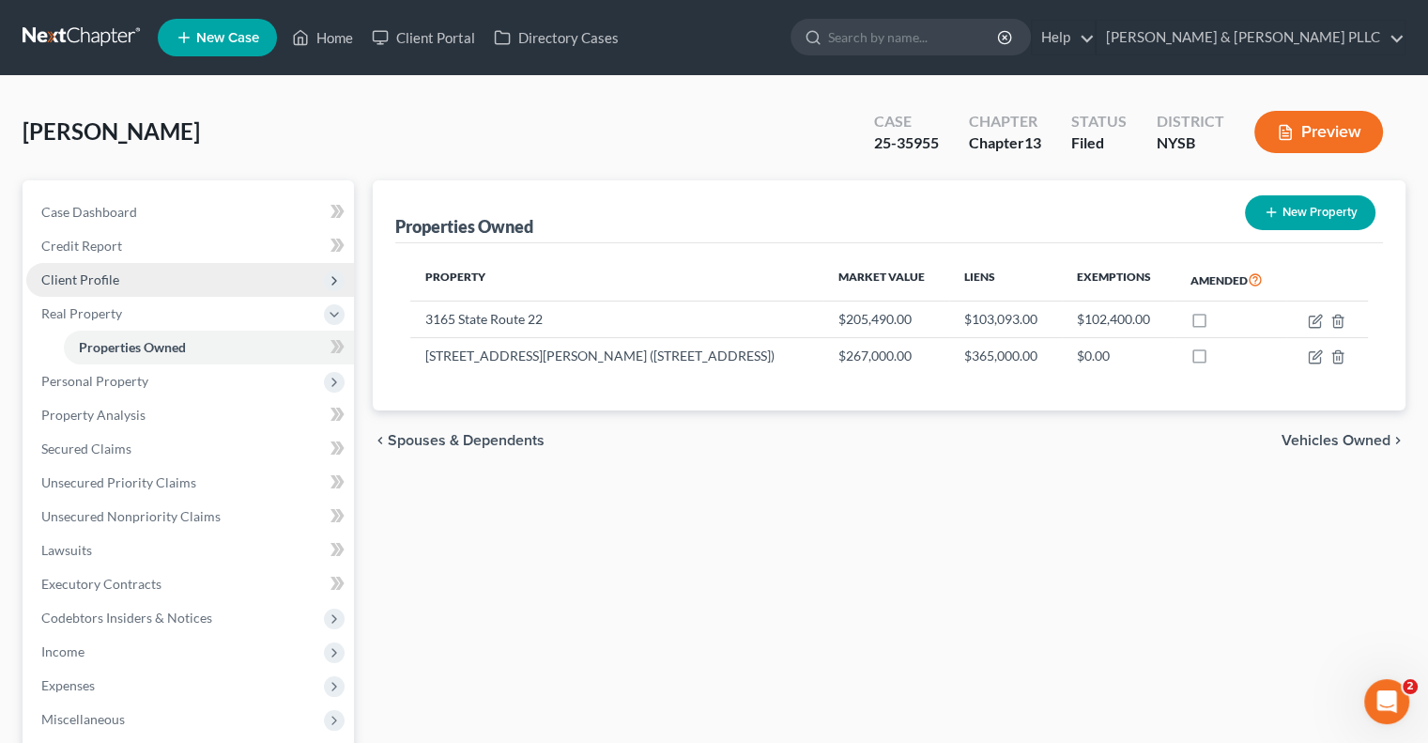
click at [93, 270] on span "Client Profile" at bounding box center [190, 280] width 328 height 34
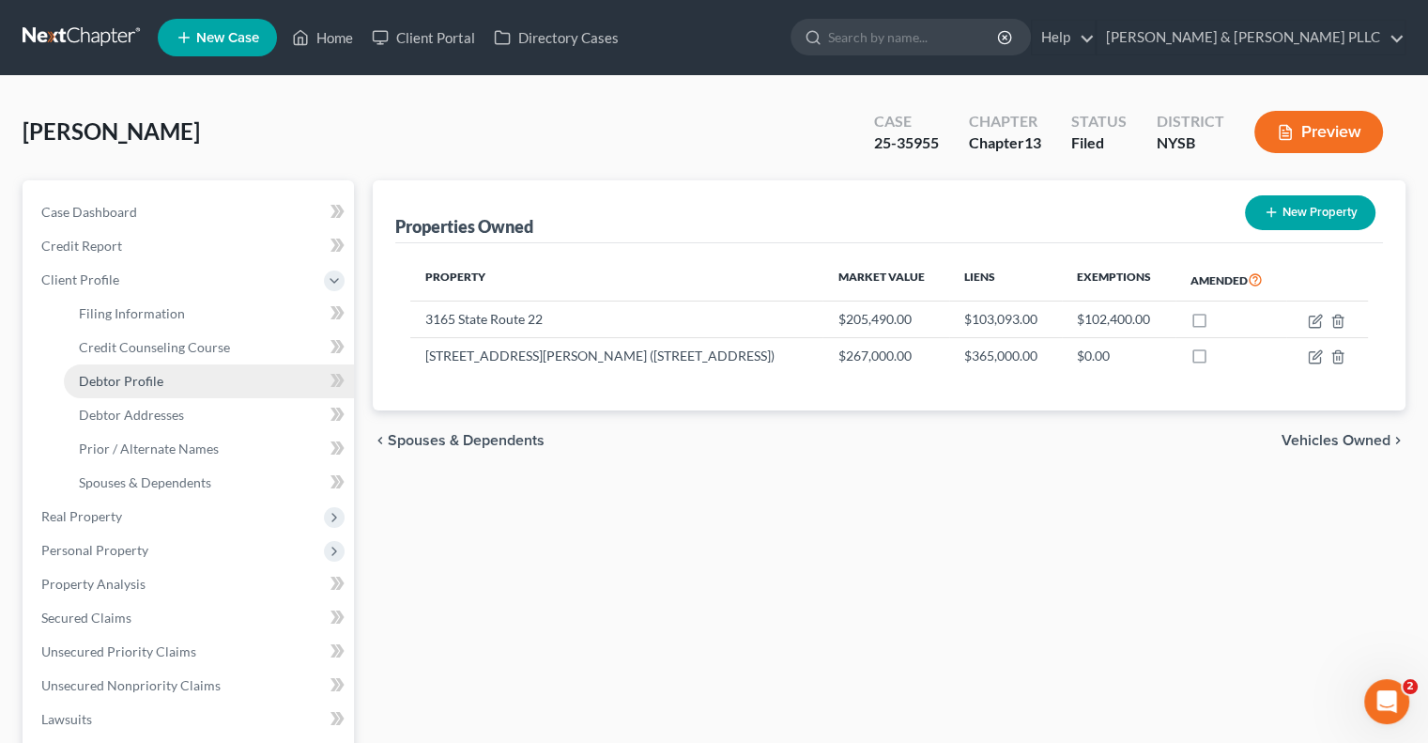
click at [147, 373] on span "Debtor Profile" at bounding box center [121, 381] width 85 height 16
select select "1"
select select "2"
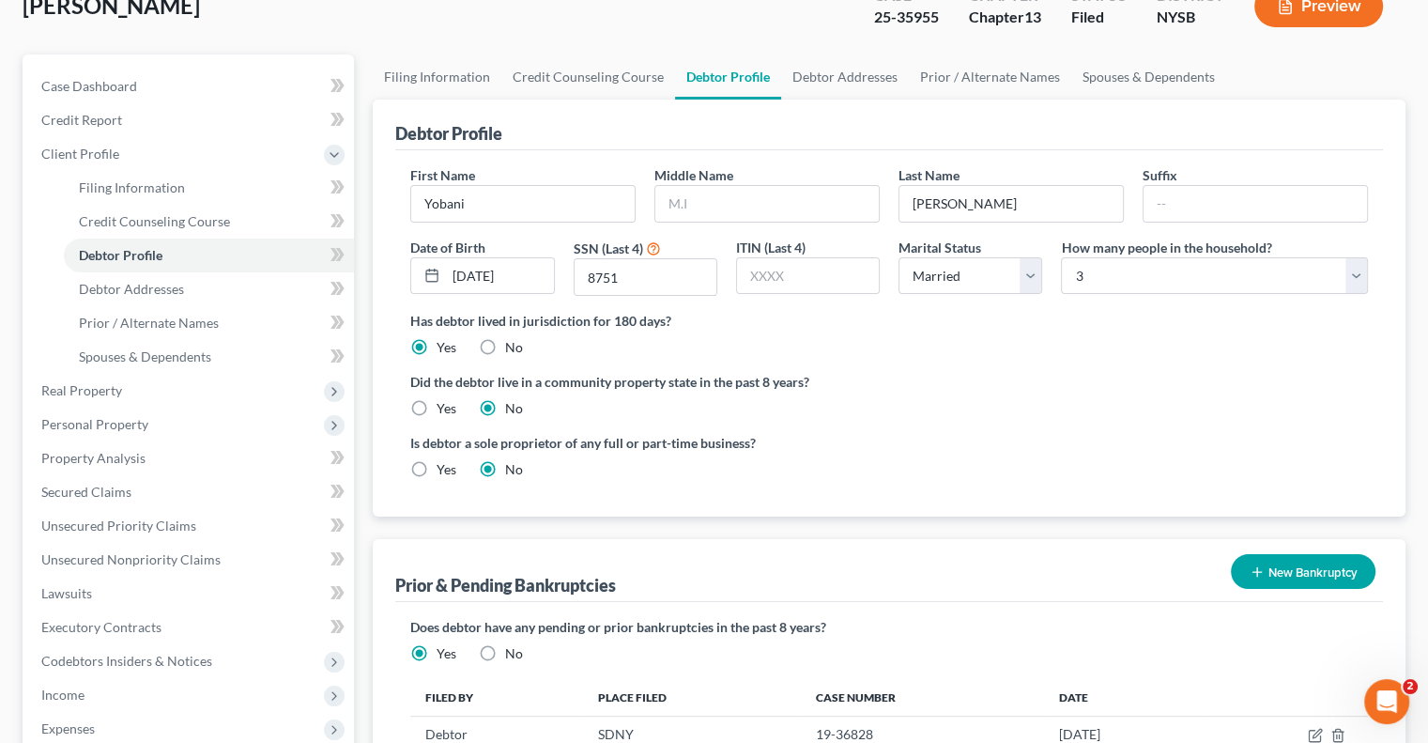
scroll to position [94, 0]
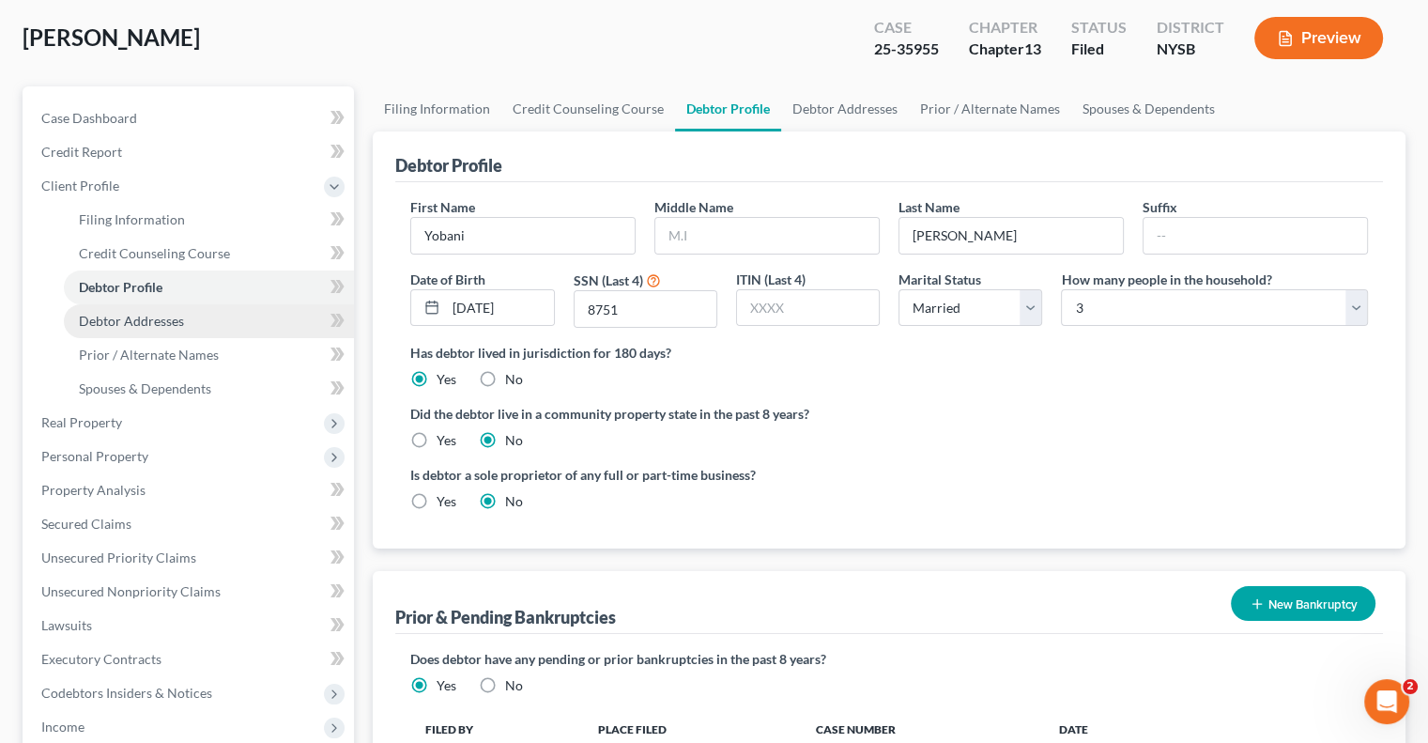
click at [153, 313] on span "Debtor Addresses" at bounding box center [131, 321] width 105 height 16
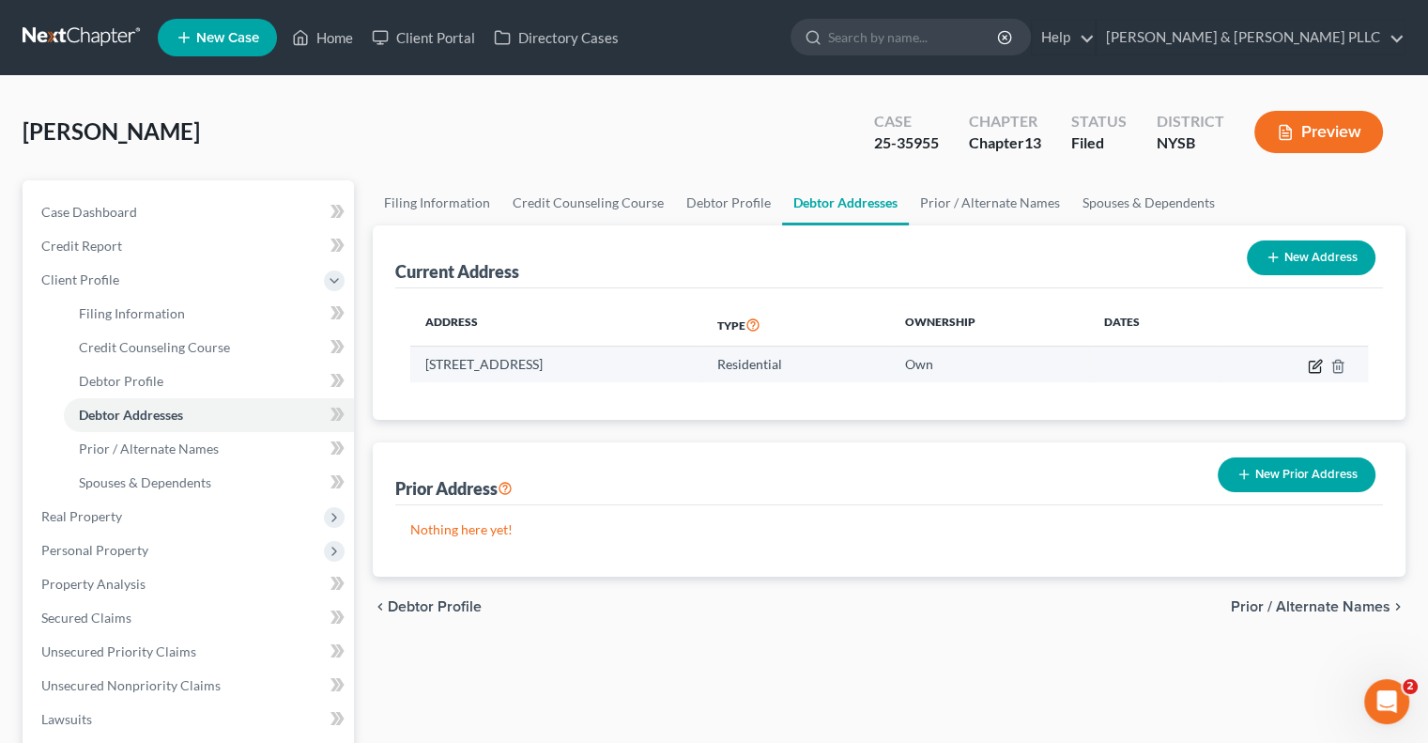
click at [1315, 363] on icon "button" at bounding box center [1315, 366] width 15 height 15
select select "35"
select select "52"
select select "0"
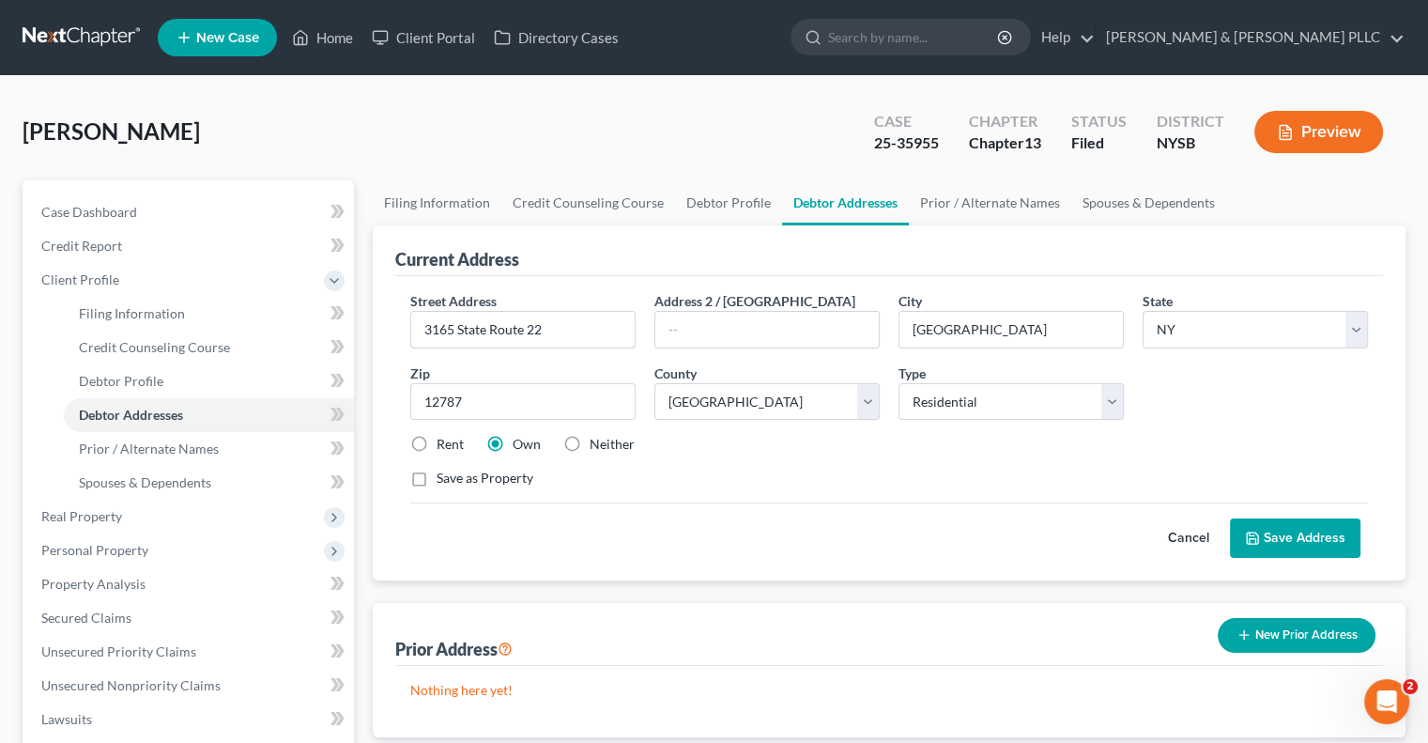
drag, startPoint x: 529, startPoint y: 330, endPoint x: 530, endPoint y: 304, distance: 25.4
click at [528, 327] on input "3165 State Route 22" at bounding box center [523, 330] width 224 height 36
type input "3165 State Route 52"
click at [1296, 536] on button "Save Address" at bounding box center [1295, 537] width 131 height 39
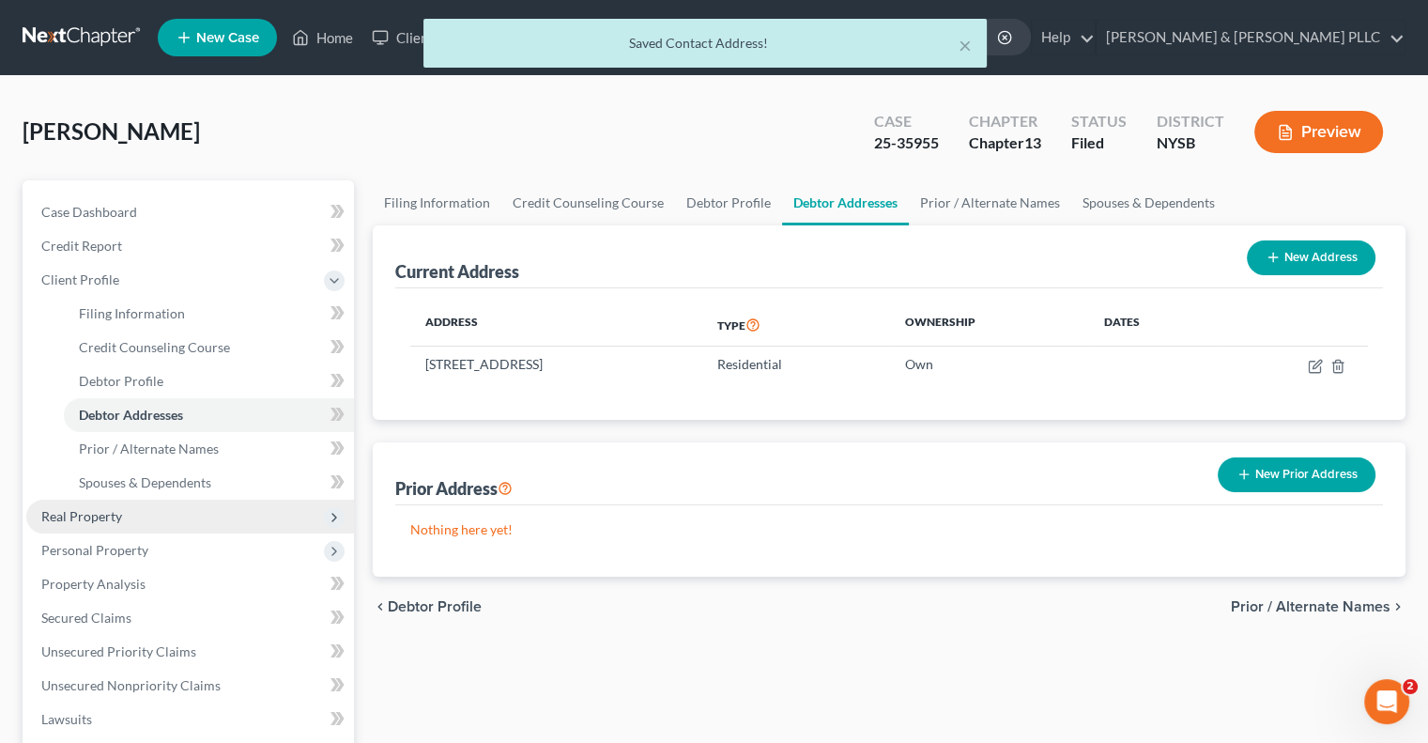
click at [86, 517] on span "Real Property" at bounding box center [81, 516] width 81 height 16
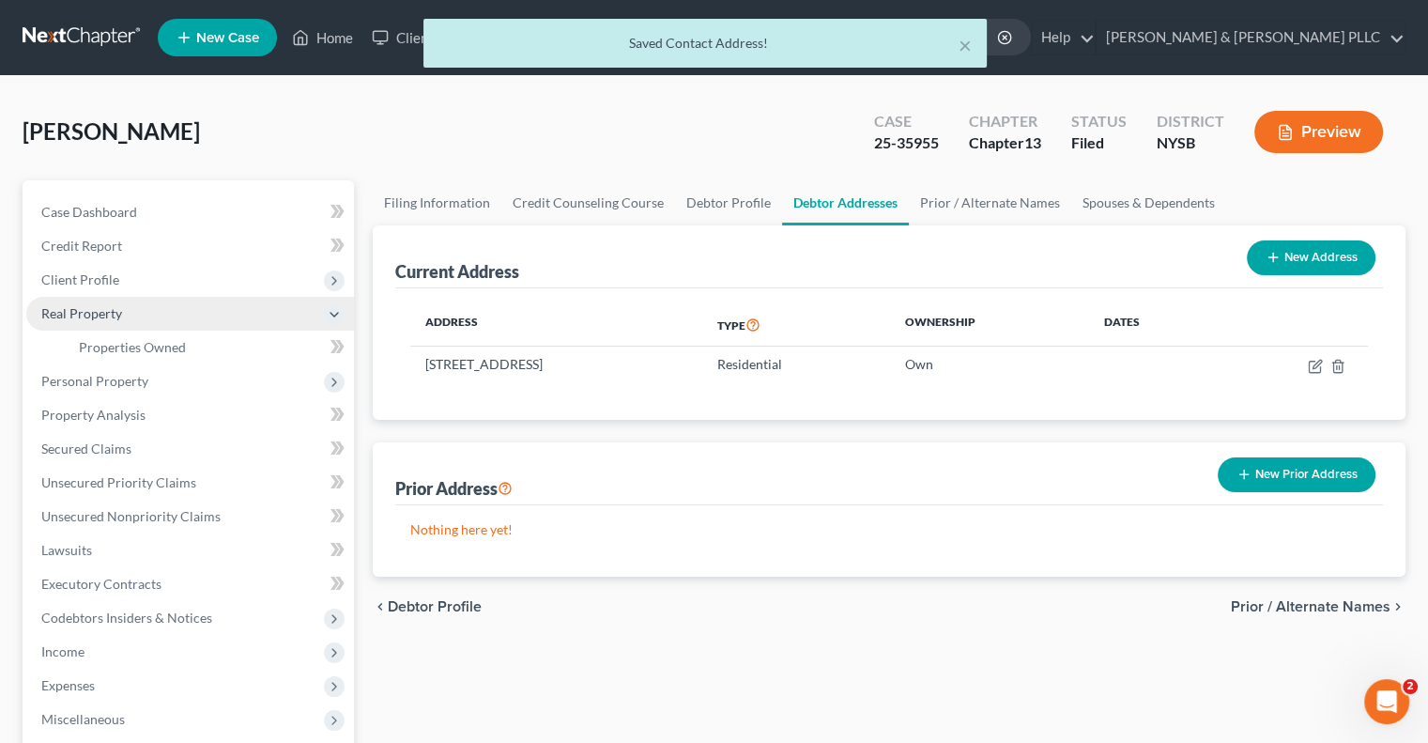
click at [99, 310] on span "Real Property" at bounding box center [81, 313] width 81 height 16
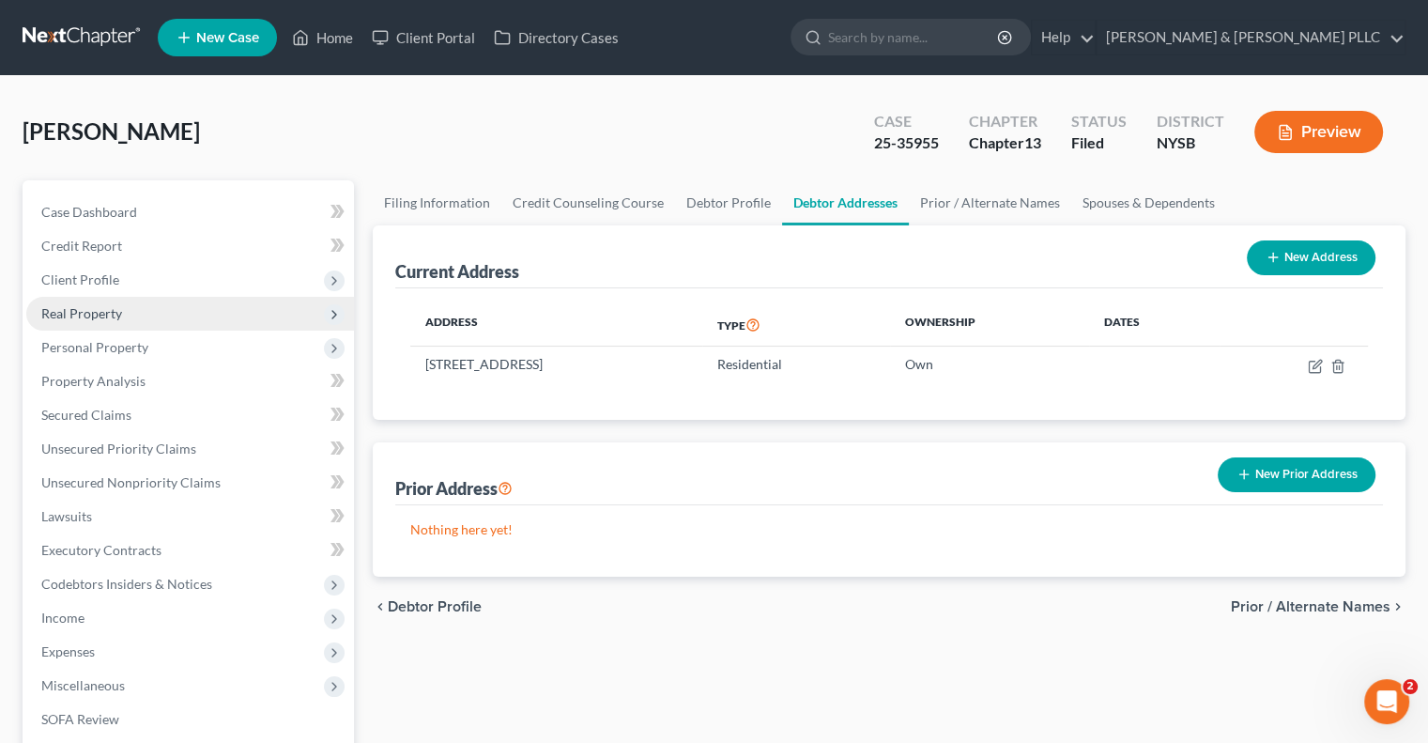
click at [99, 310] on span "Real Property" at bounding box center [81, 313] width 81 height 16
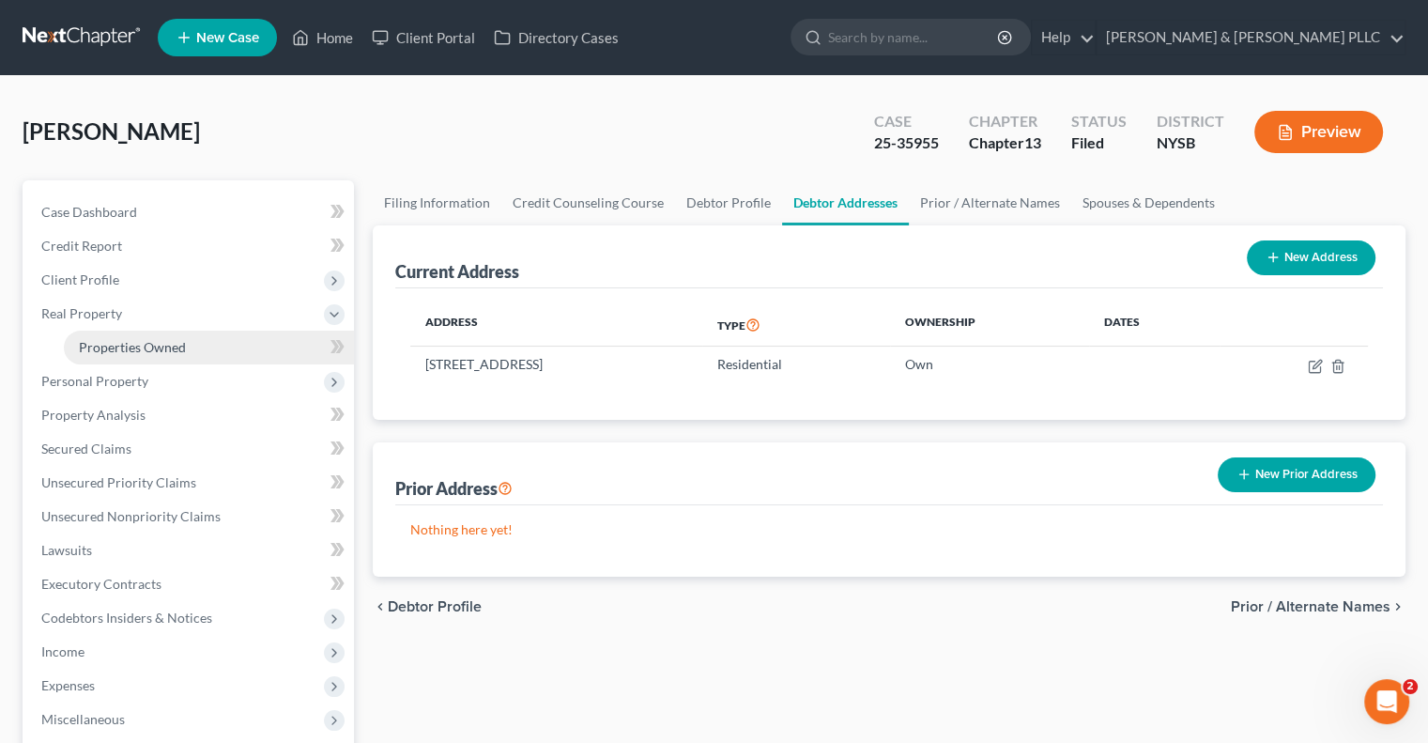
click at [147, 352] on span "Properties Owned" at bounding box center [132, 347] width 107 height 16
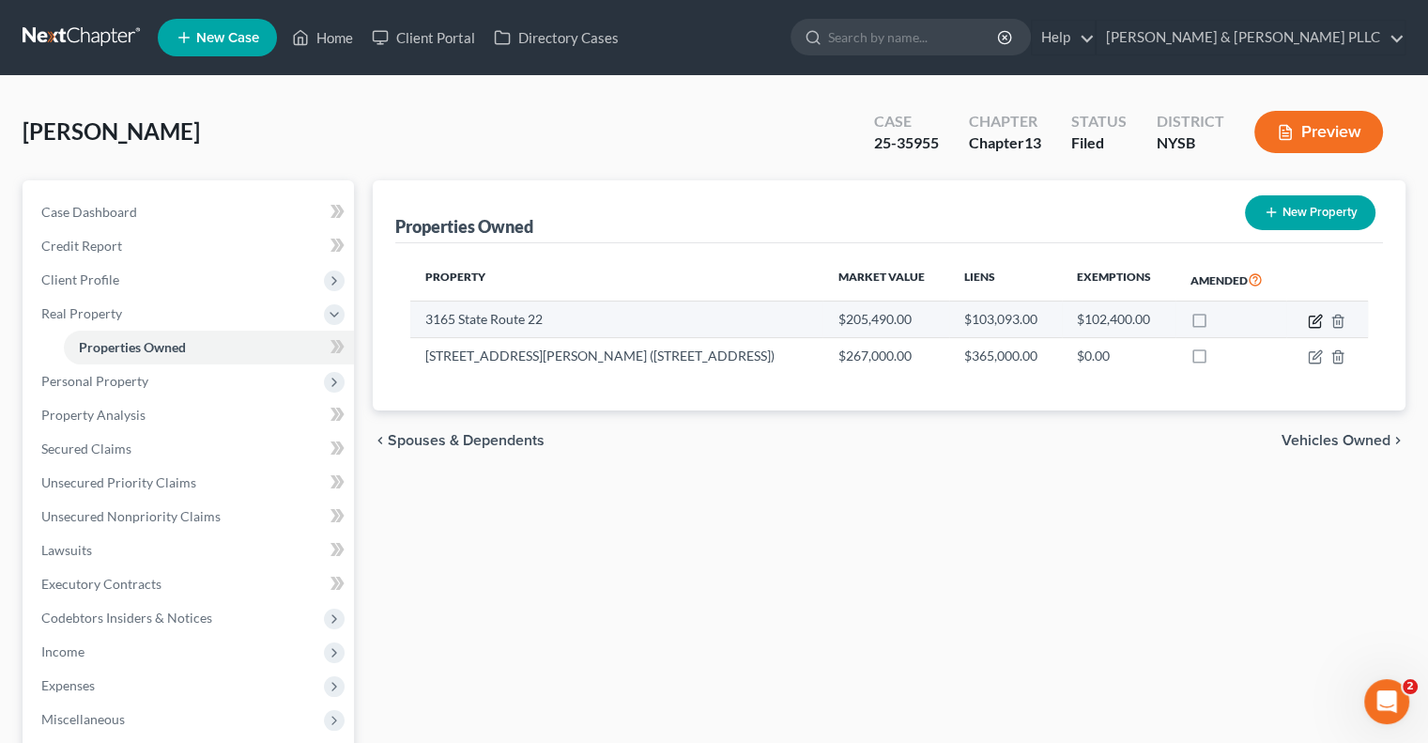
click at [1314, 317] on icon "button" at bounding box center [1315, 321] width 15 height 15
select select "35"
select select "52"
select select "0"
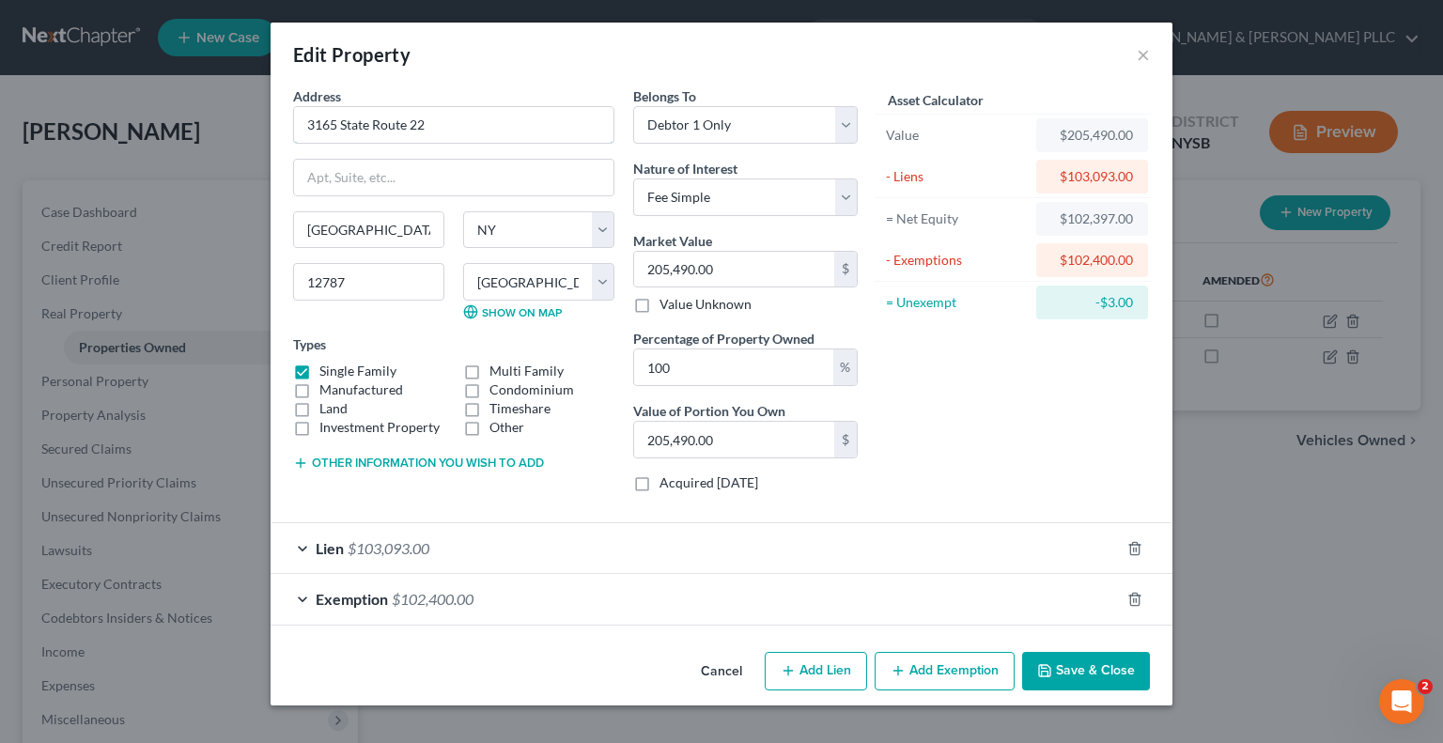
drag, startPoint x: 414, startPoint y: 117, endPoint x: 422, endPoint y: 103, distance: 16.0
click at [415, 110] on input "3165 State Route 22" at bounding box center [453, 125] width 319 height 36
type input "3165 State Route 52"
click at [1094, 683] on button "Save & Close" at bounding box center [1086, 671] width 128 height 39
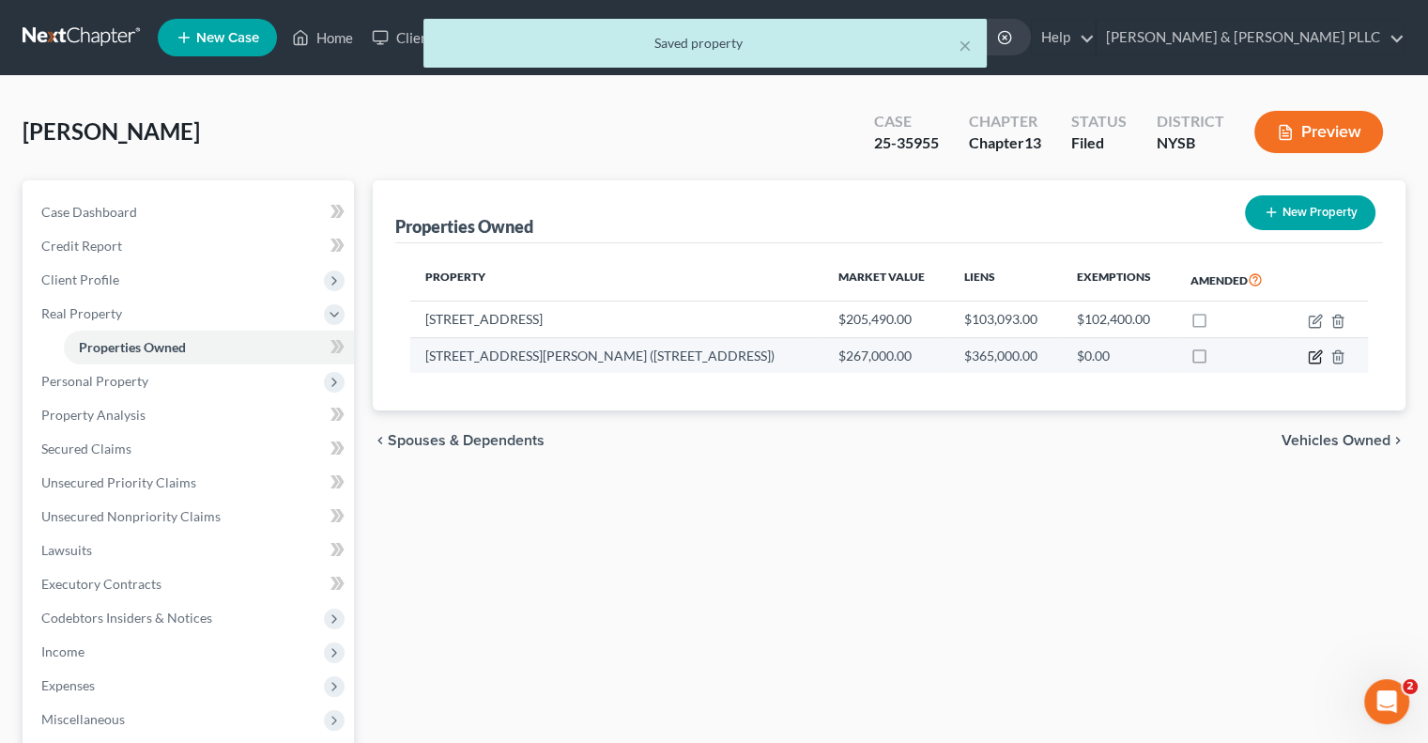
click at [1310, 349] on icon "button" at bounding box center [1315, 356] width 15 height 15
select select "35"
select select "52"
select select "0"
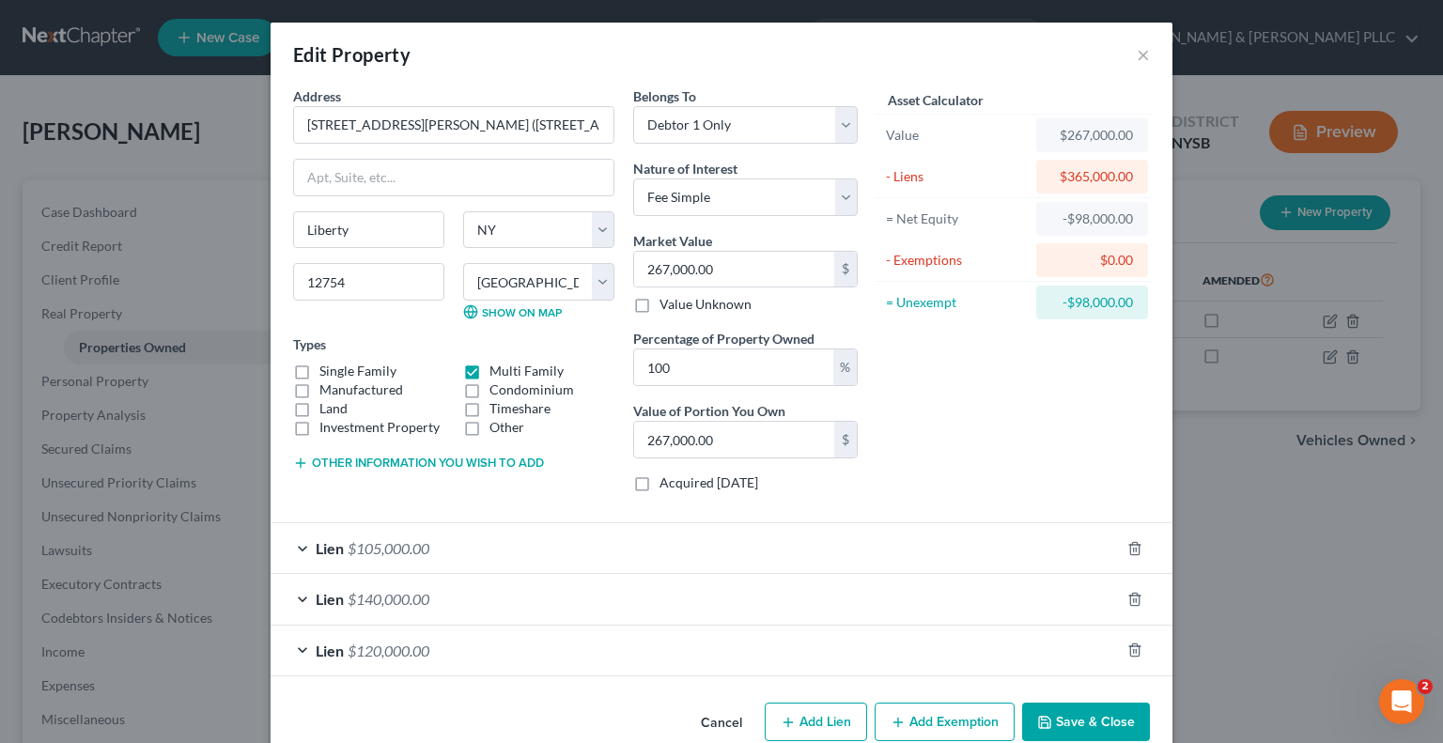
click at [580, 538] on div "Lien $105,000.00" at bounding box center [694, 548] width 849 height 50
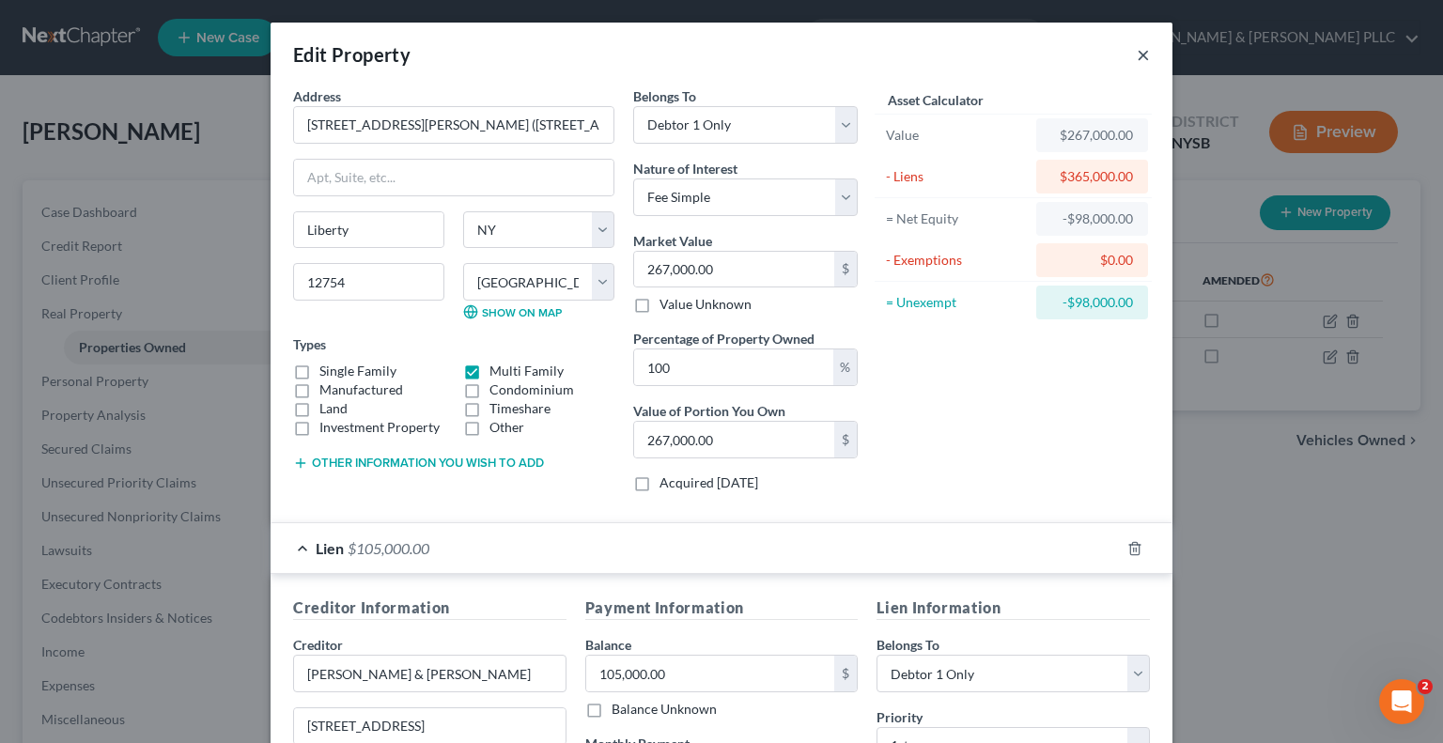
click at [1138, 52] on button "×" at bounding box center [1142, 54] width 13 height 23
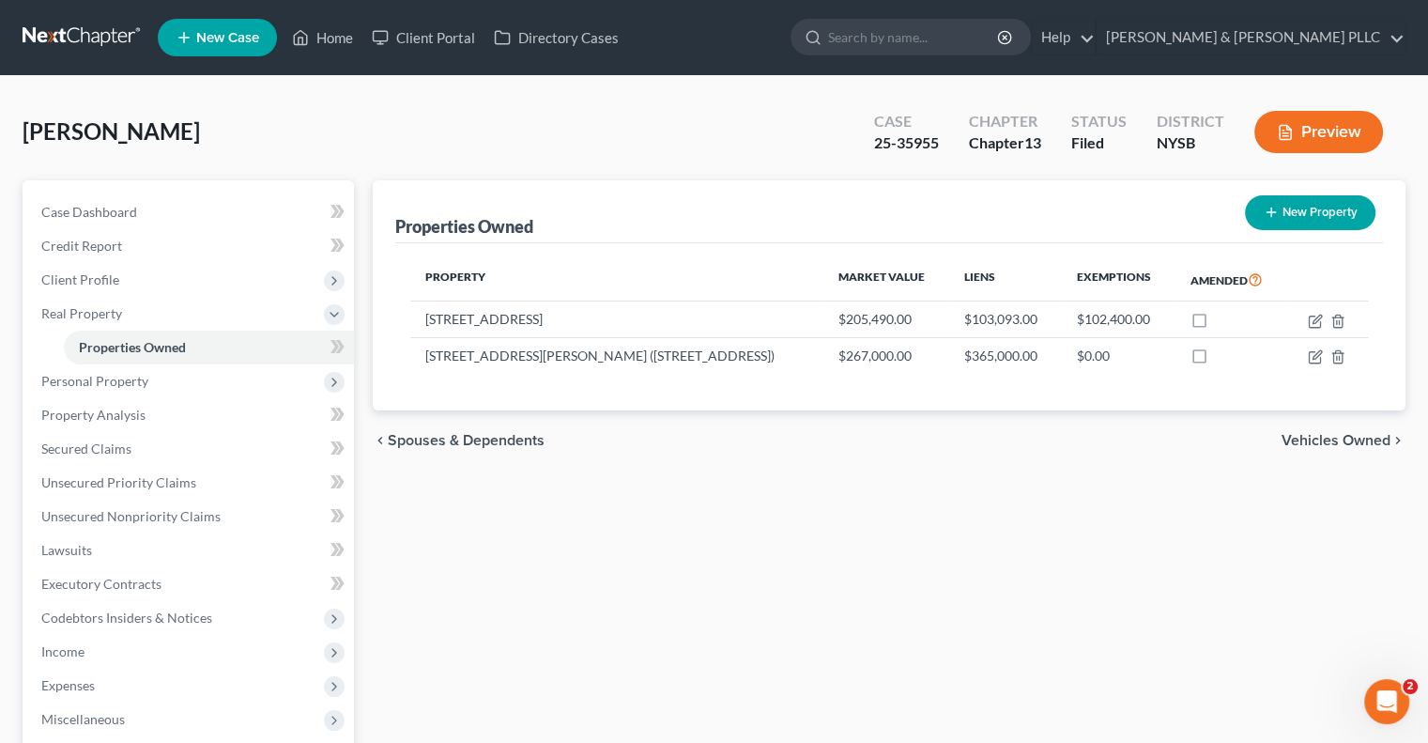
click at [1319, 439] on span "Vehicles Owned" at bounding box center [1336, 440] width 109 height 15
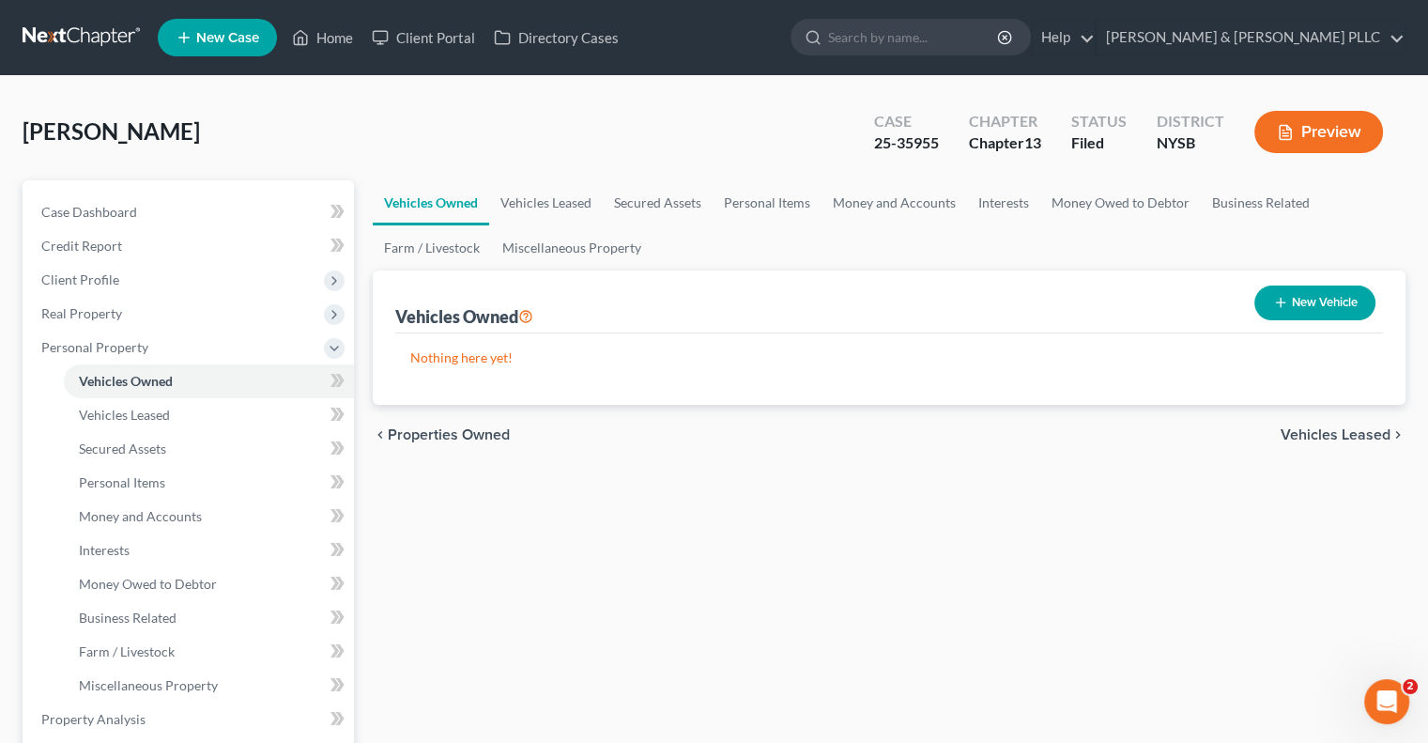
click at [1314, 429] on span "Vehicles Leased" at bounding box center [1336, 434] width 110 height 15
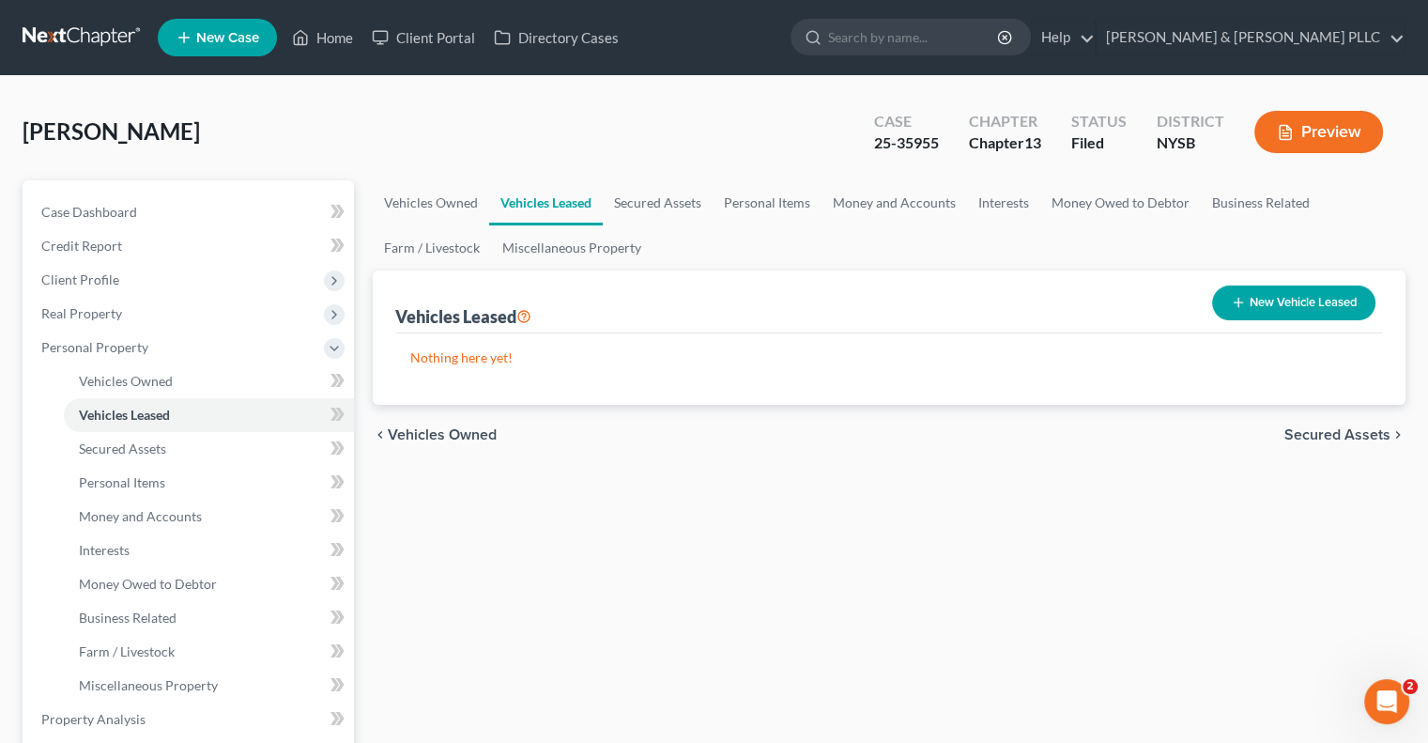
click at [1314, 429] on span "Secured Assets" at bounding box center [1338, 434] width 106 height 15
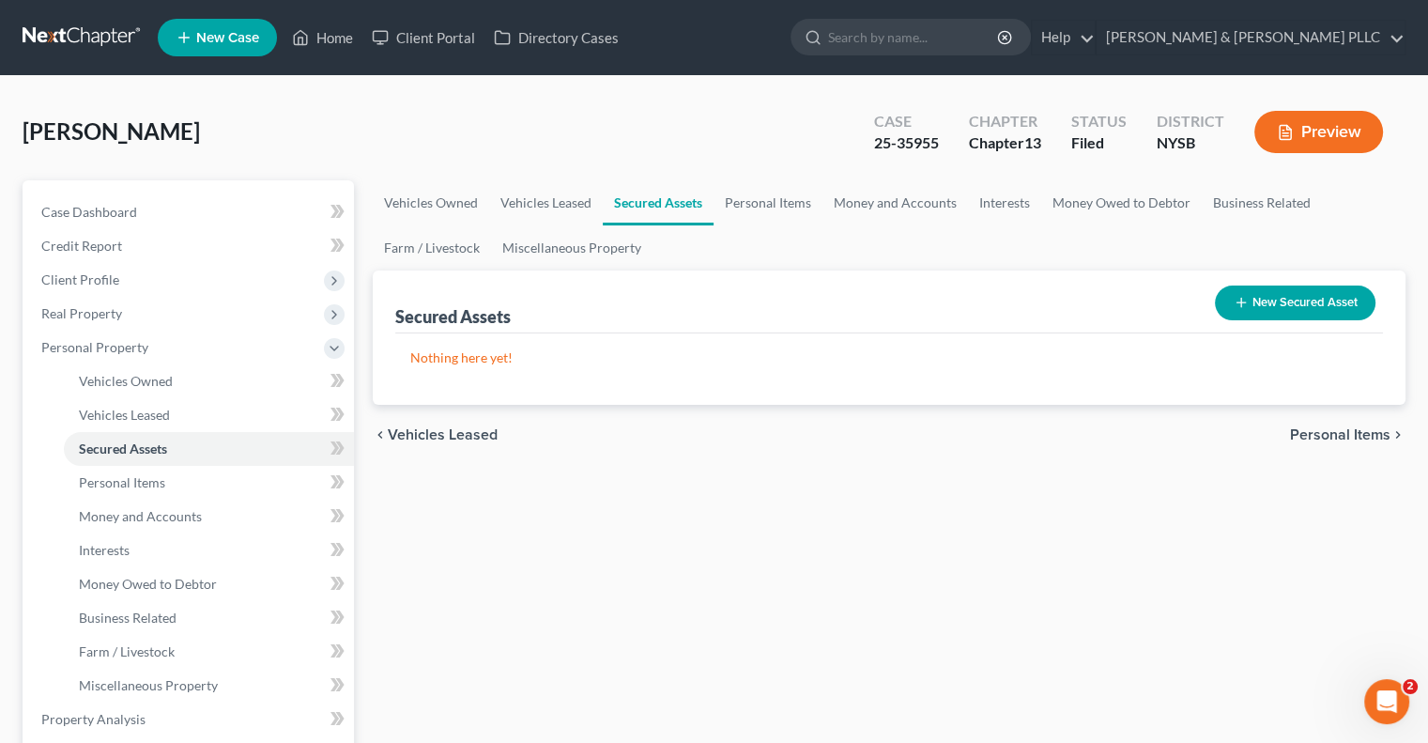
click at [1314, 429] on span "Personal Items" at bounding box center [1340, 434] width 100 height 15
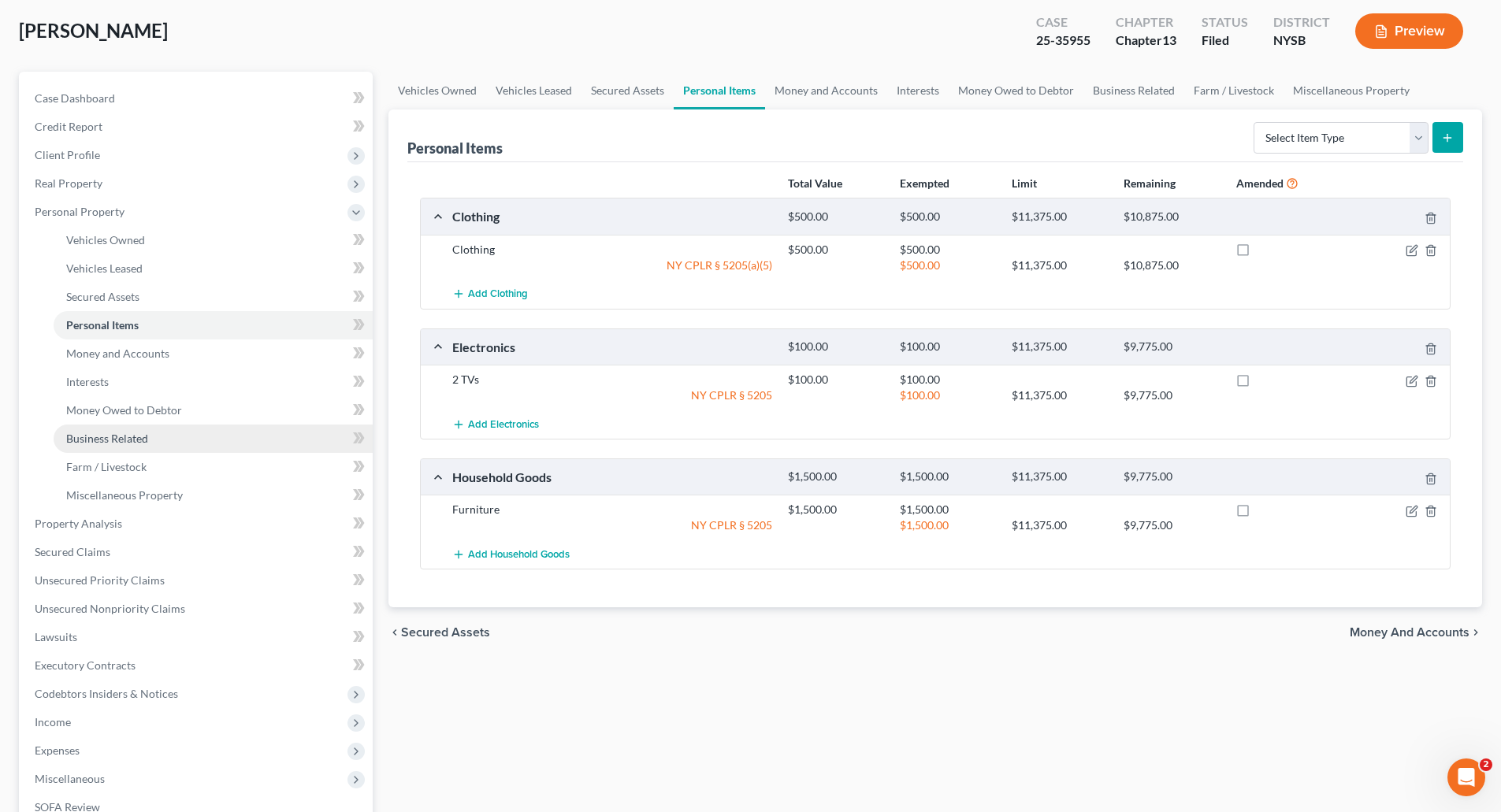
scroll to position [79, 0]
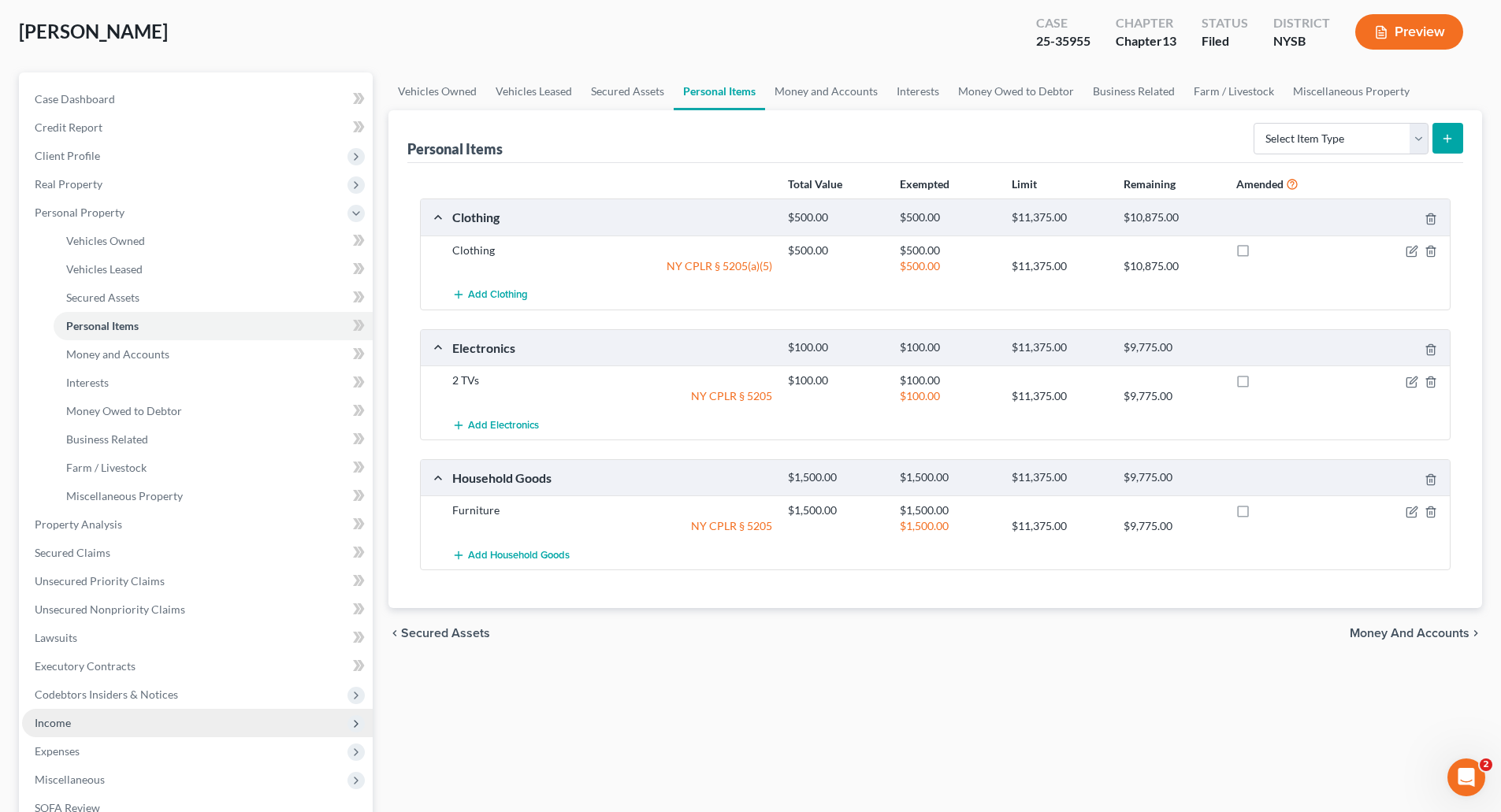
click at [62, 718] on span "Income" at bounding box center [52, 723] width 36 height 13
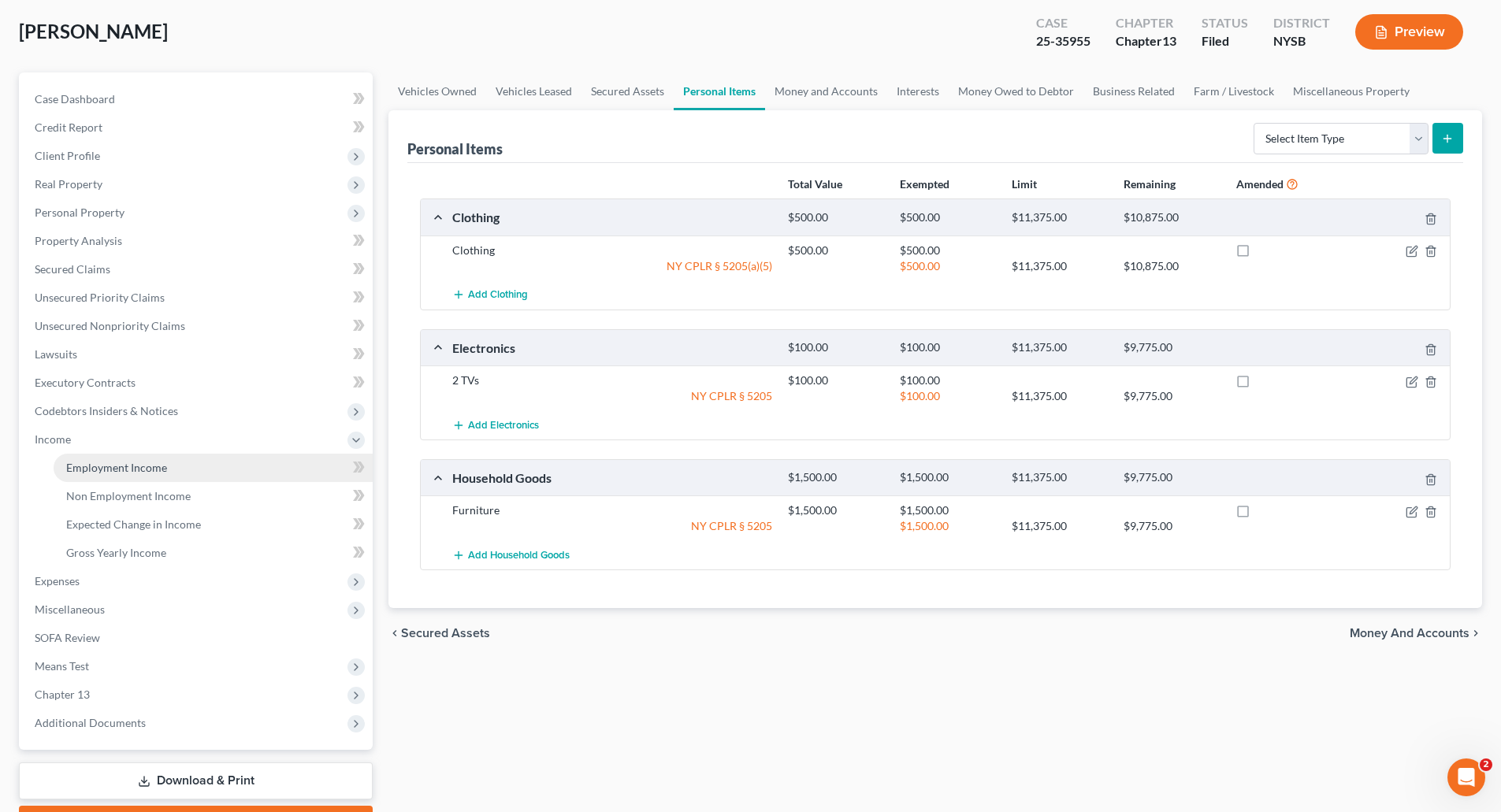
click at [122, 462] on span "Employment Income" at bounding box center [117, 467] width 101 height 13
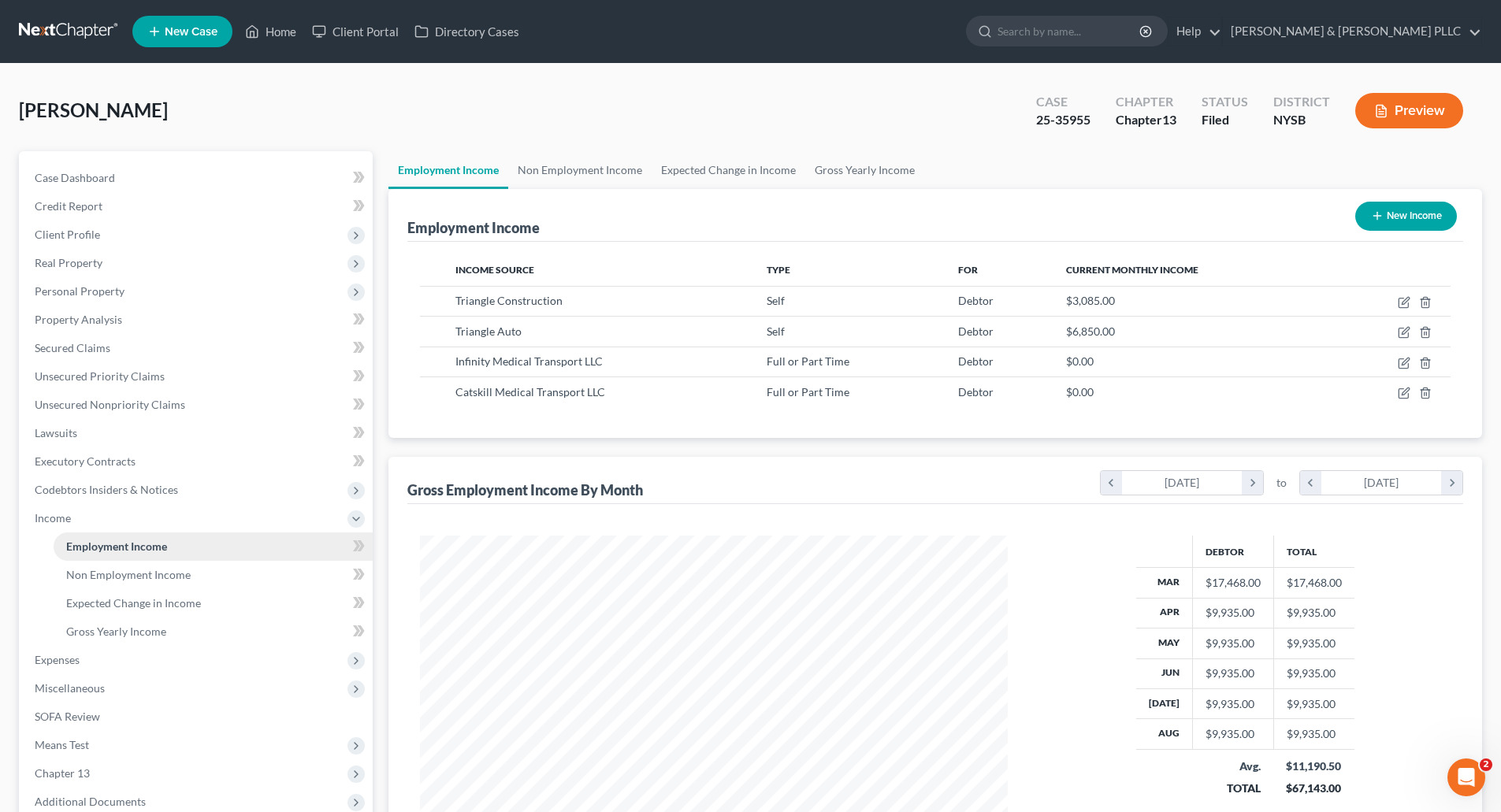
scroll to position [294, 619]
click at [94, 319] on span "Property Analysis" at bounding box center [78, 320] width 87 height 13
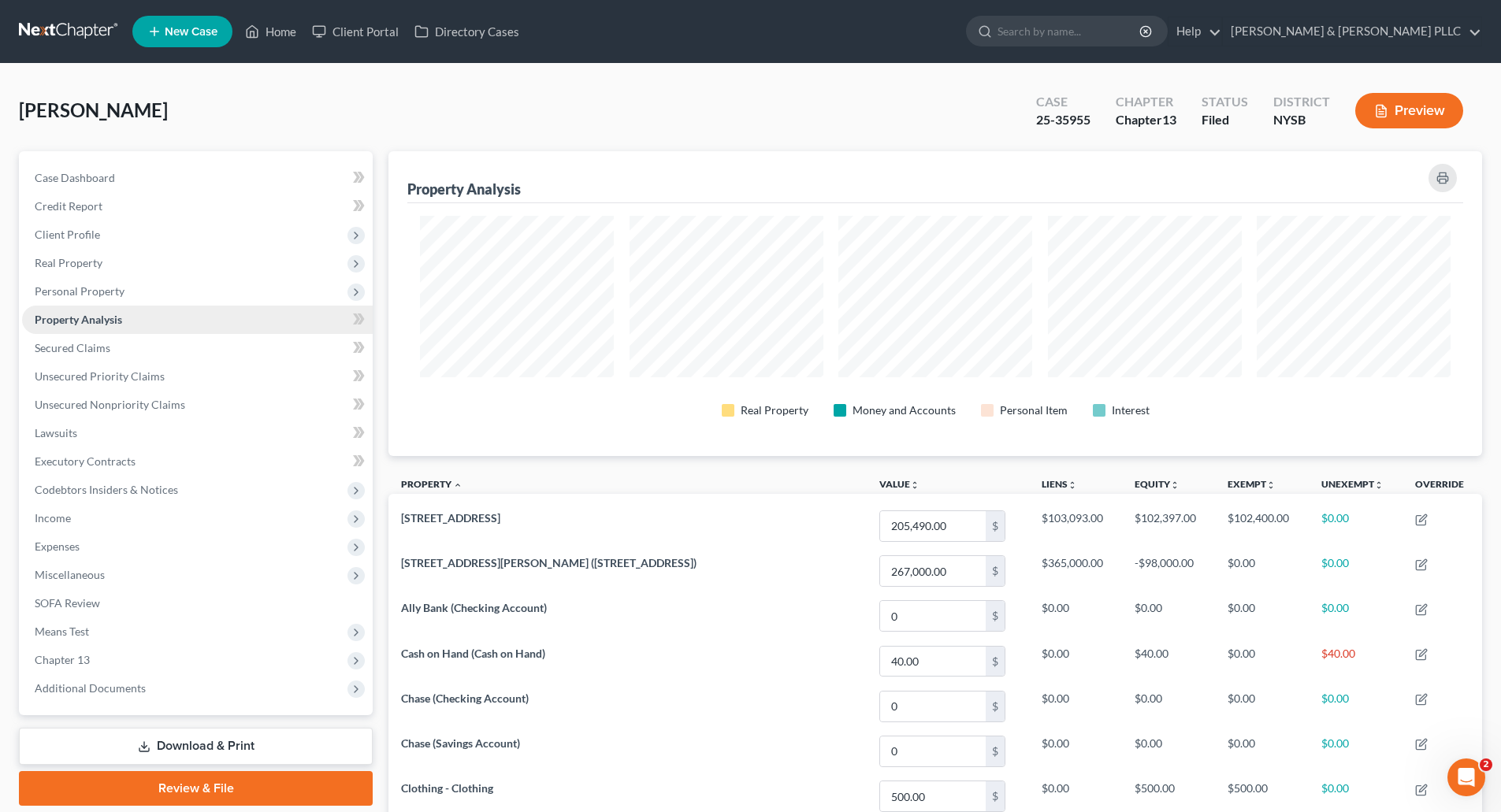
scroll to position [304, 1094]
click at [102, 294] on span "Personal Property" at bounding box center [79, 291] width 90 height 13
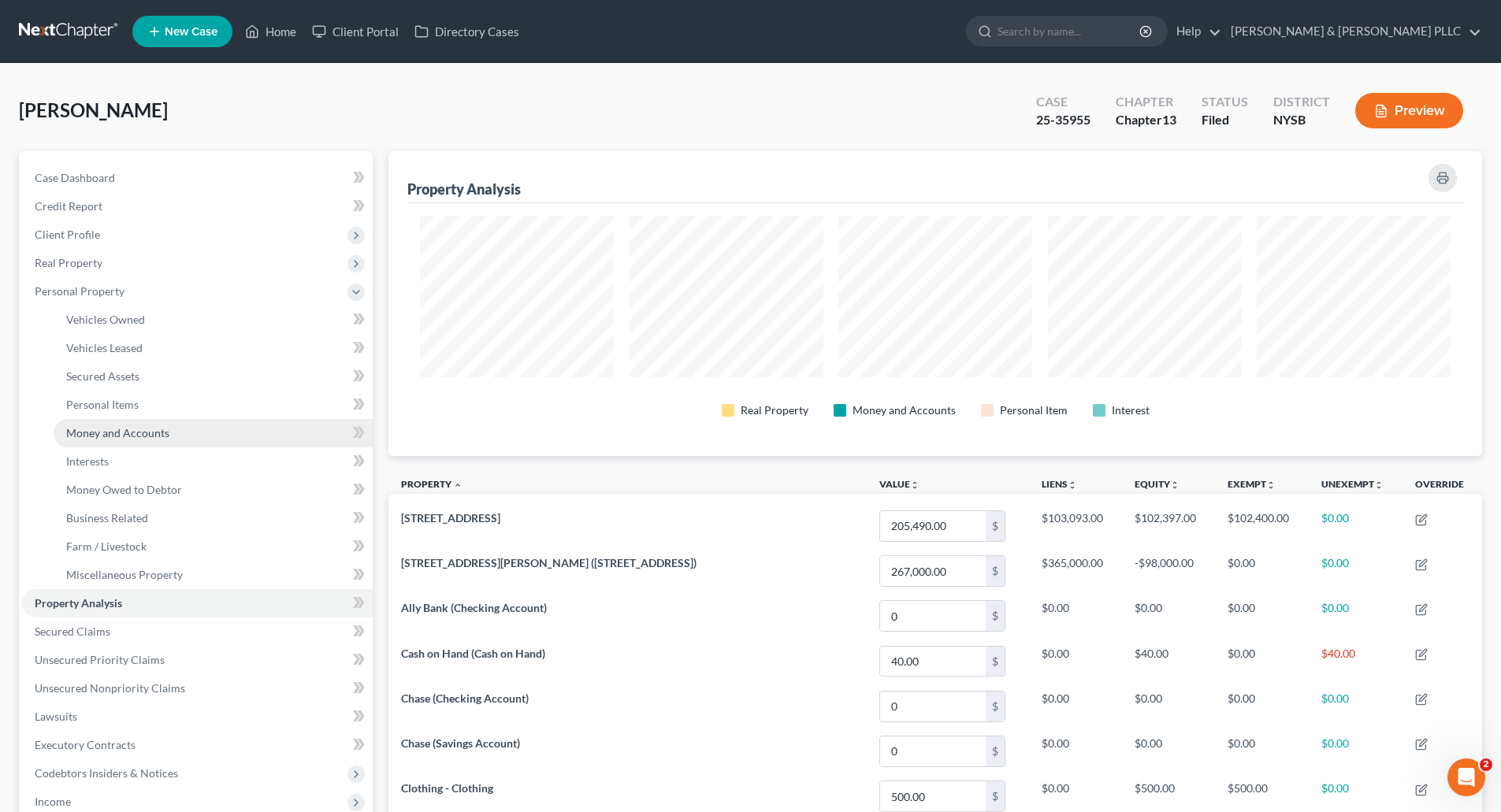
click at [133, 424] on link "Money and Accounts" at bounding box center [213, 434] width 319 height 29
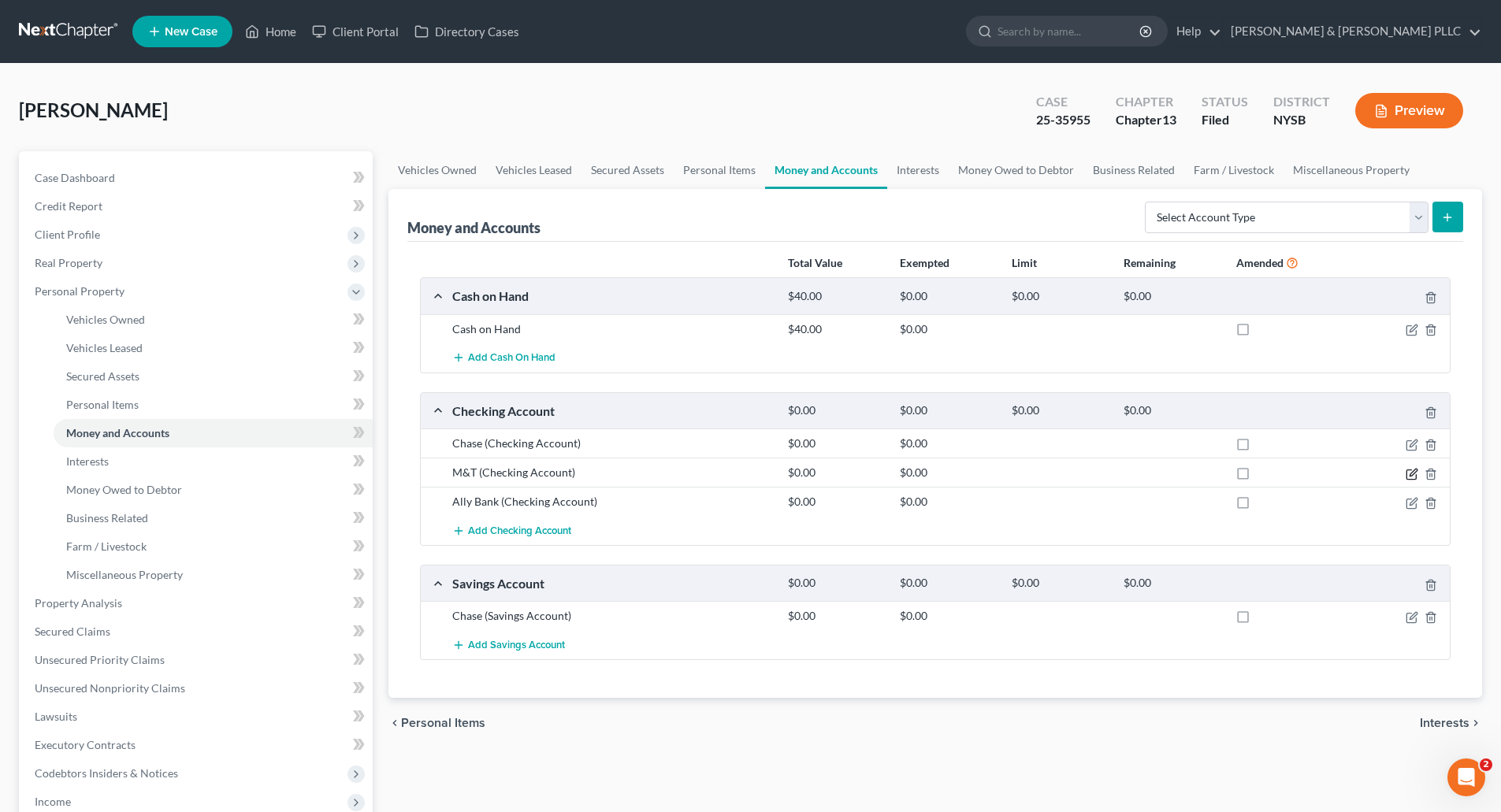
click at [1407, 471] on icon "button" at bounding box center [1410, 474] width 9 height 9
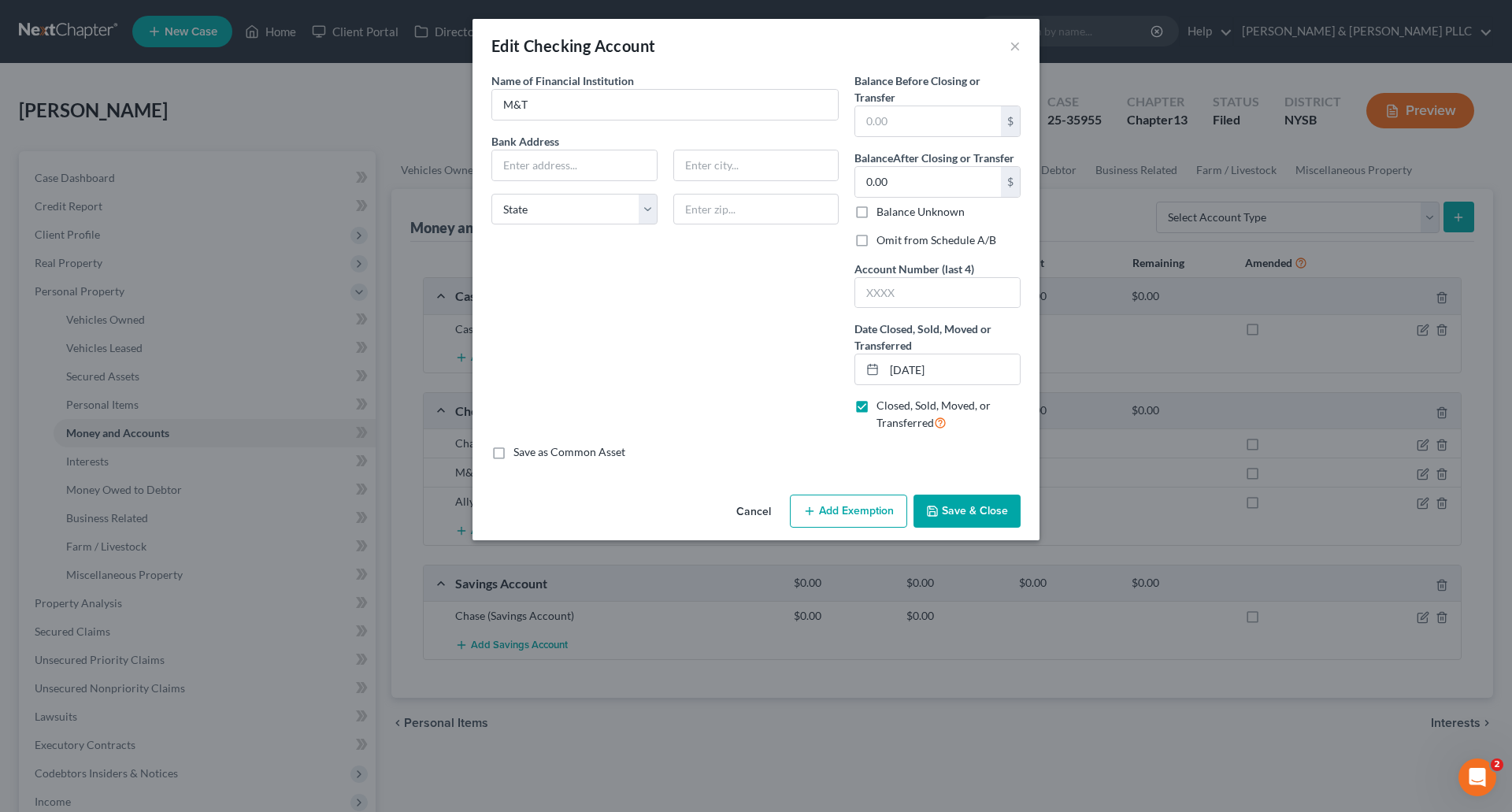
click at [964, 513] on button "Save & Close" at bounding box center [967, 511] width 107 height 33
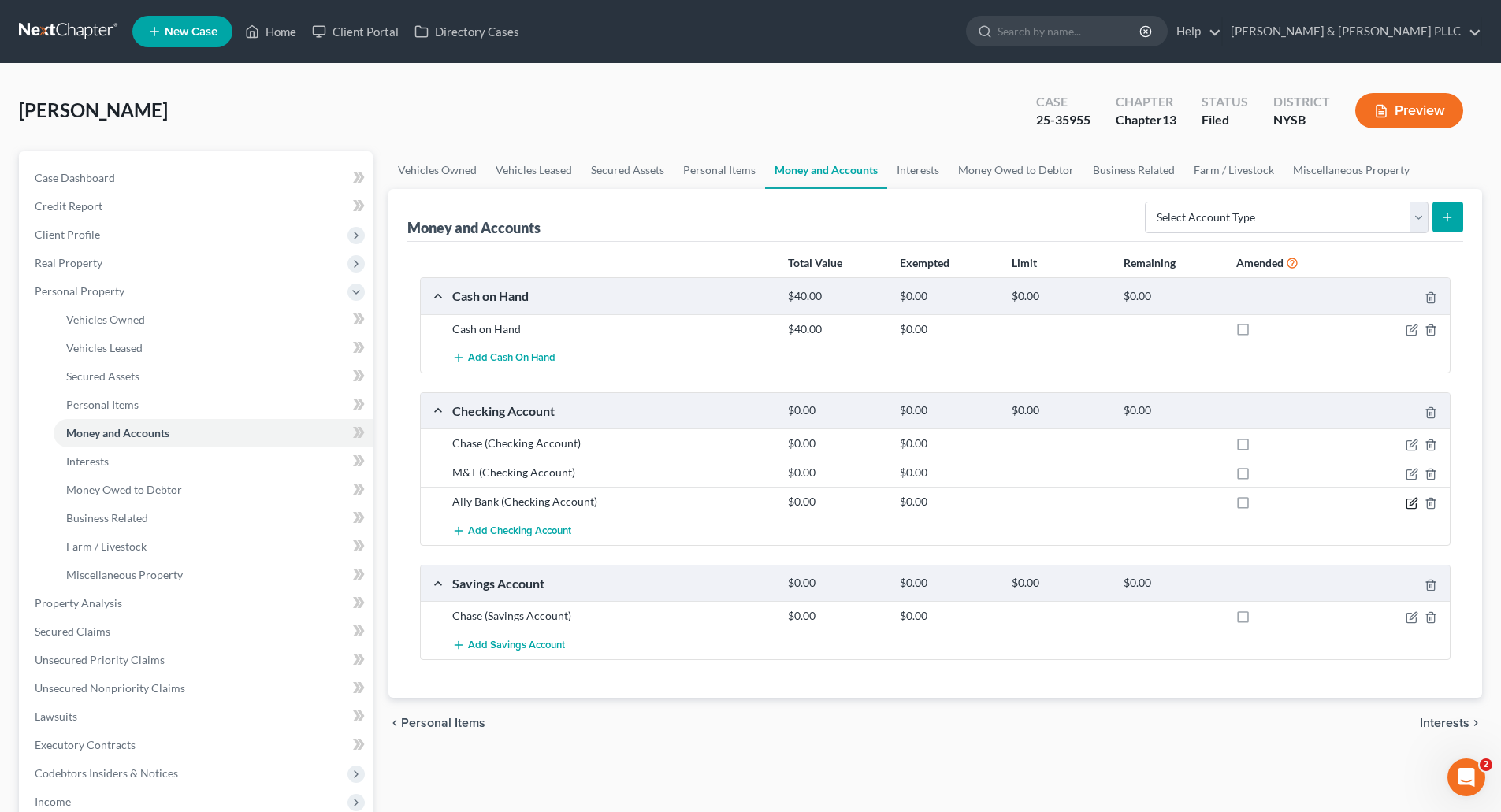
click at [1411, 502] on icon "button" at bounding box center [1411, 503] width 13 height 13
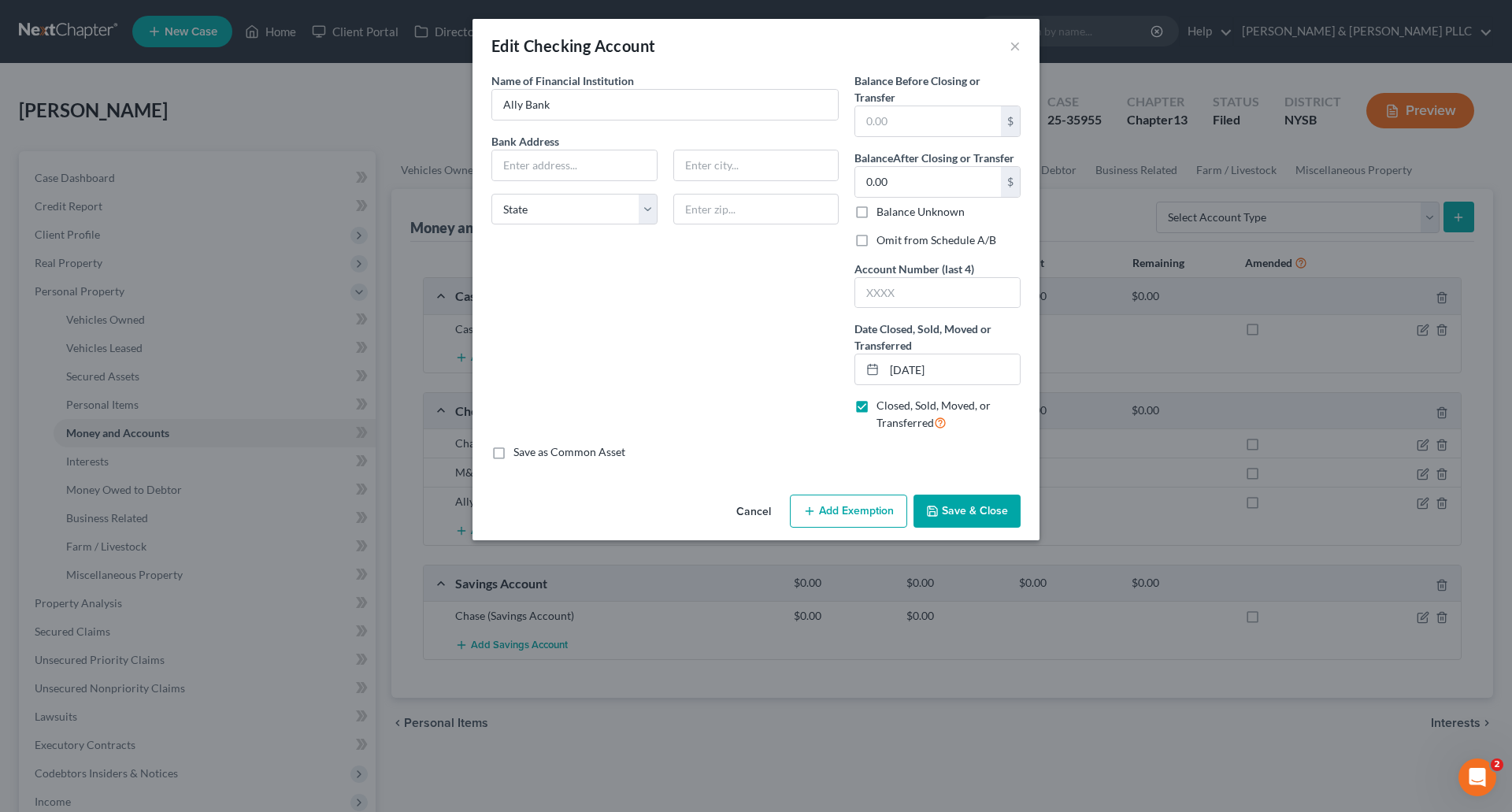
click at [974, 511] on button "Save & Close" at bounding box center [967, 511] width 107 height 33
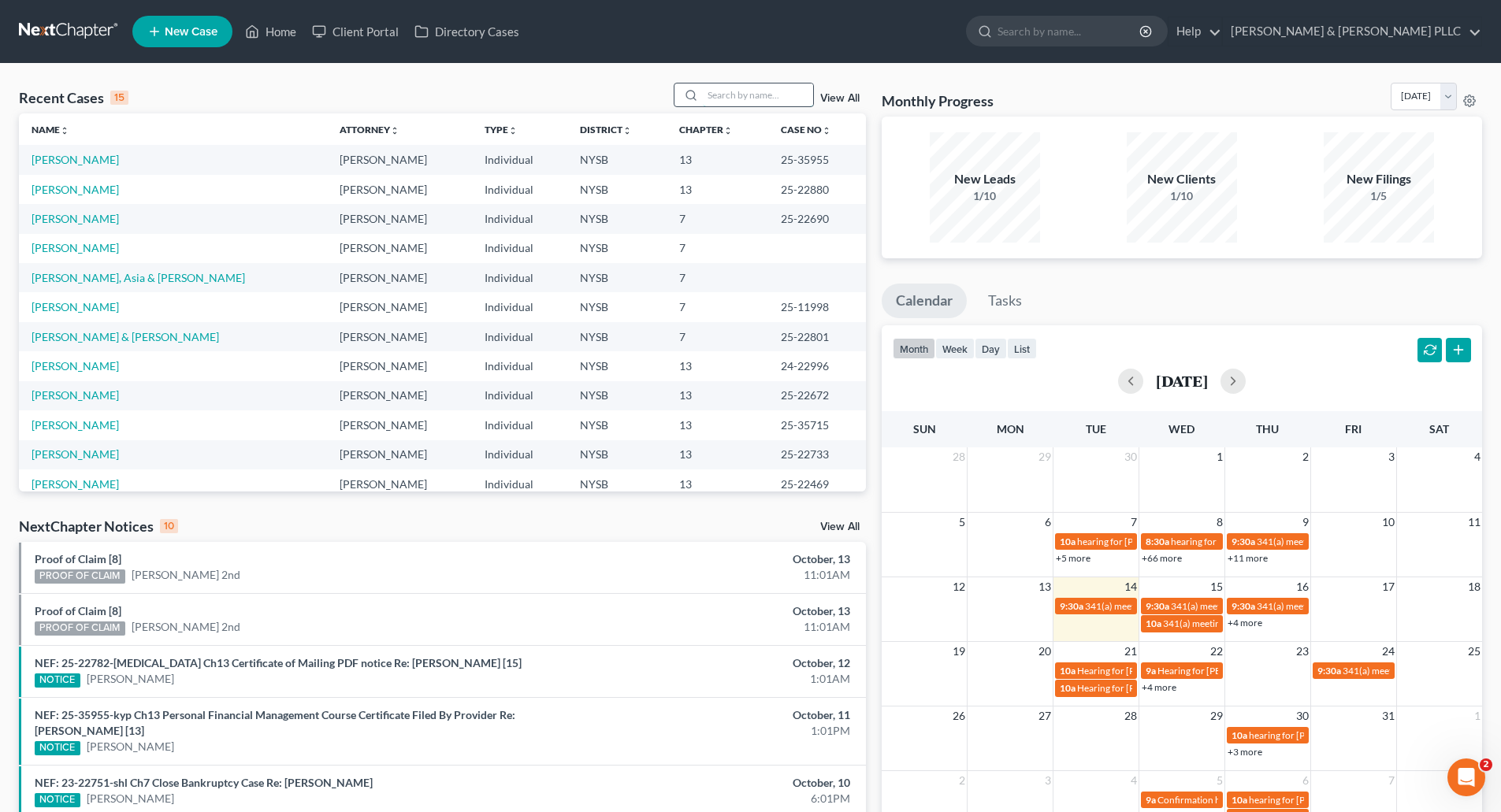
click at [723, 91] on input "search" at bounding box center [758, 95] width 110 height 23
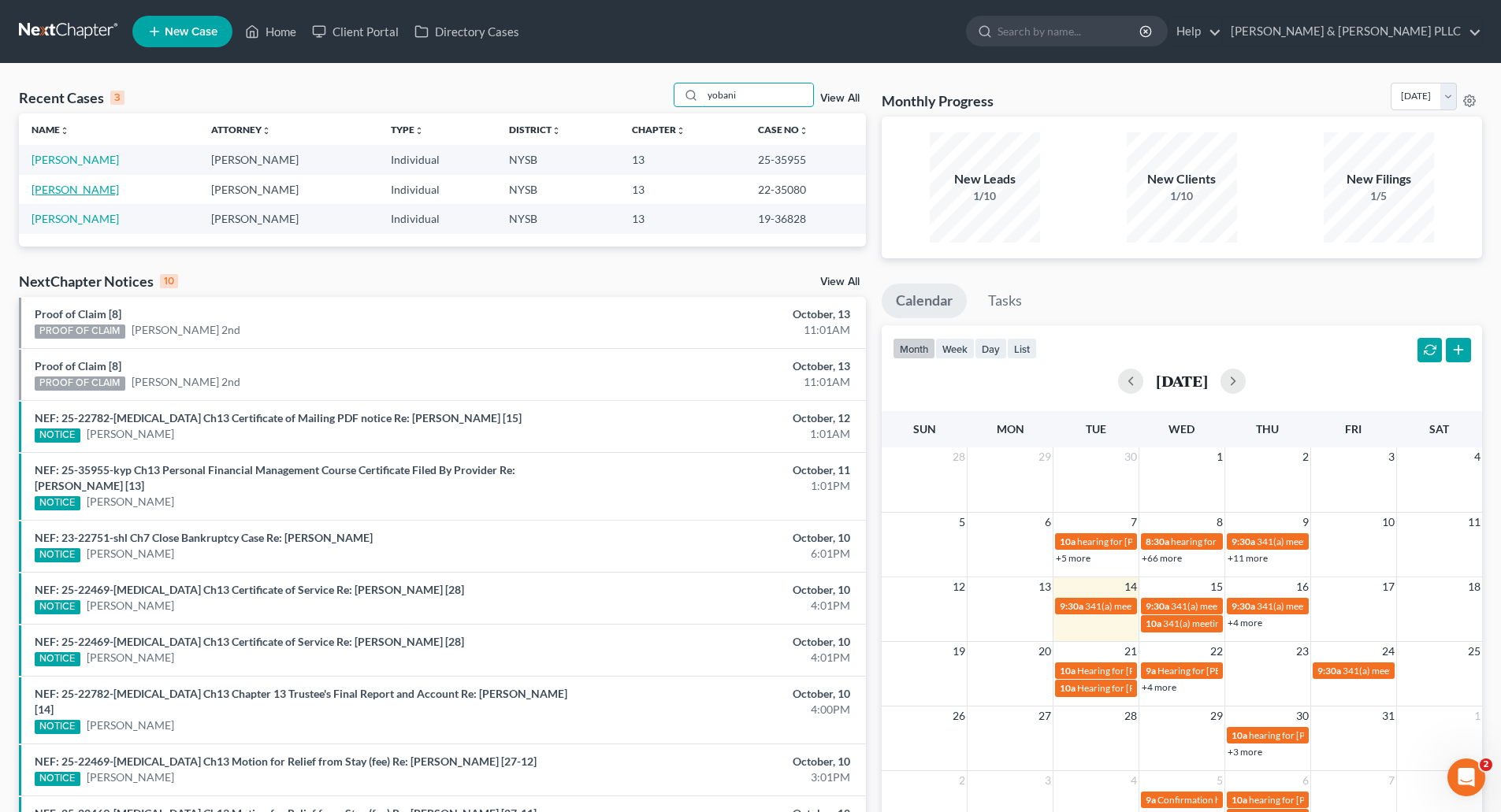
type input "yobani"
click at [76, 188] on link "[PERSON_NAME]" at bounding box center [76, 190] width 87 height 13
select select "16"
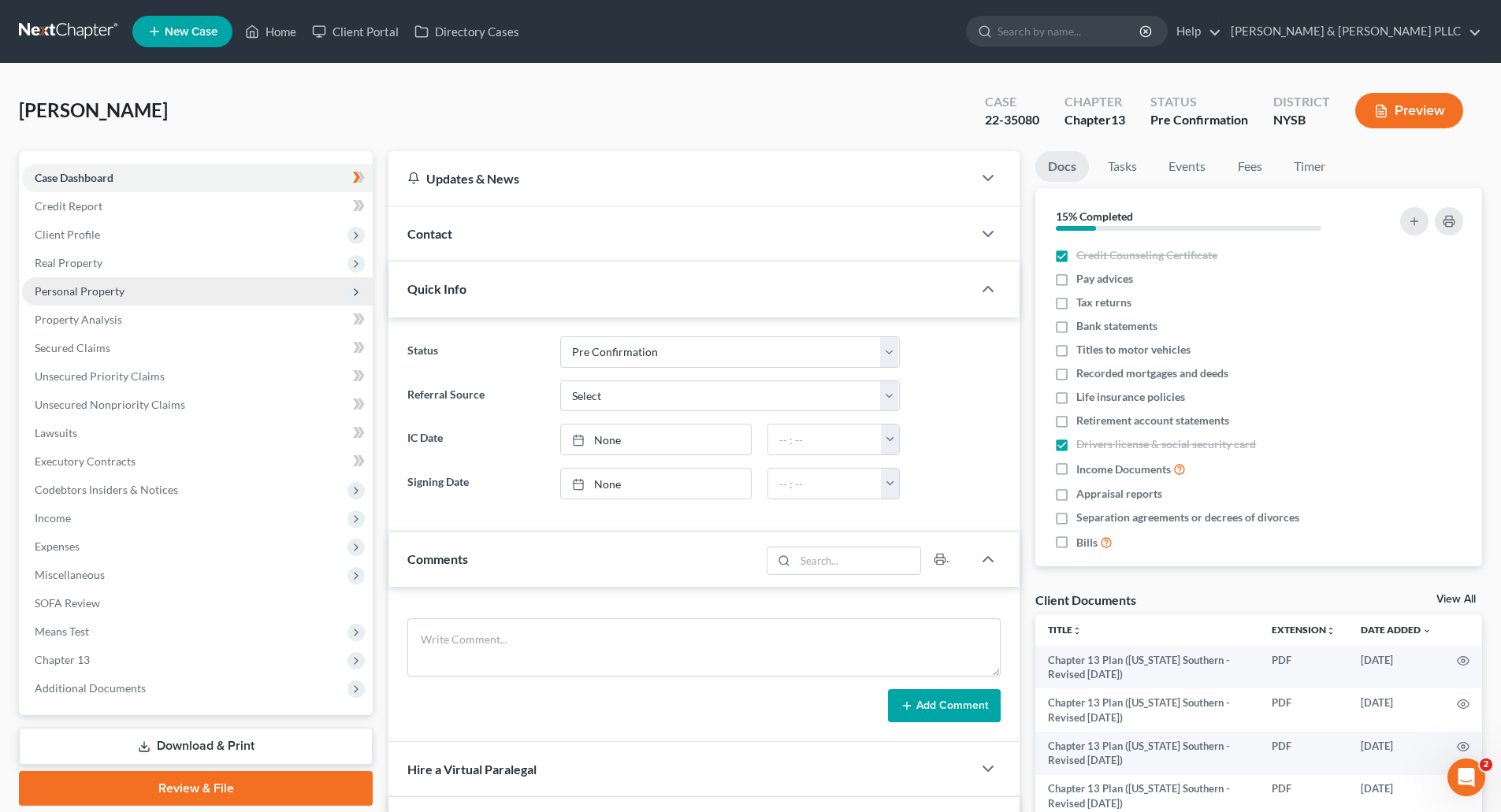
click at [89, 287] on span "Personal Property" at bounding box center [79, 291] width 90 height 13
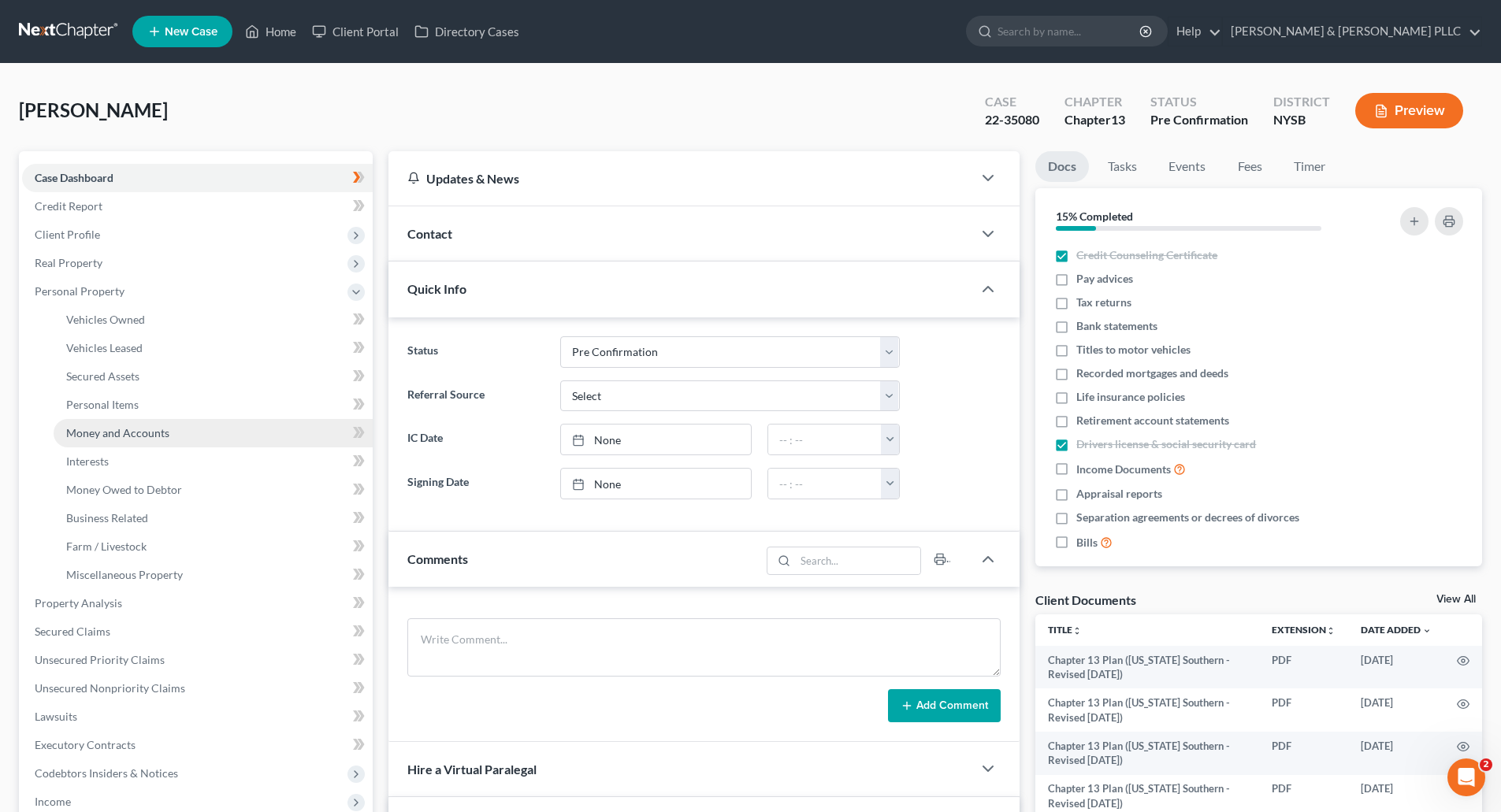
click at [122, 430] on span "Money and Accounts" at bounding box center [117, 433] width 103 height 13
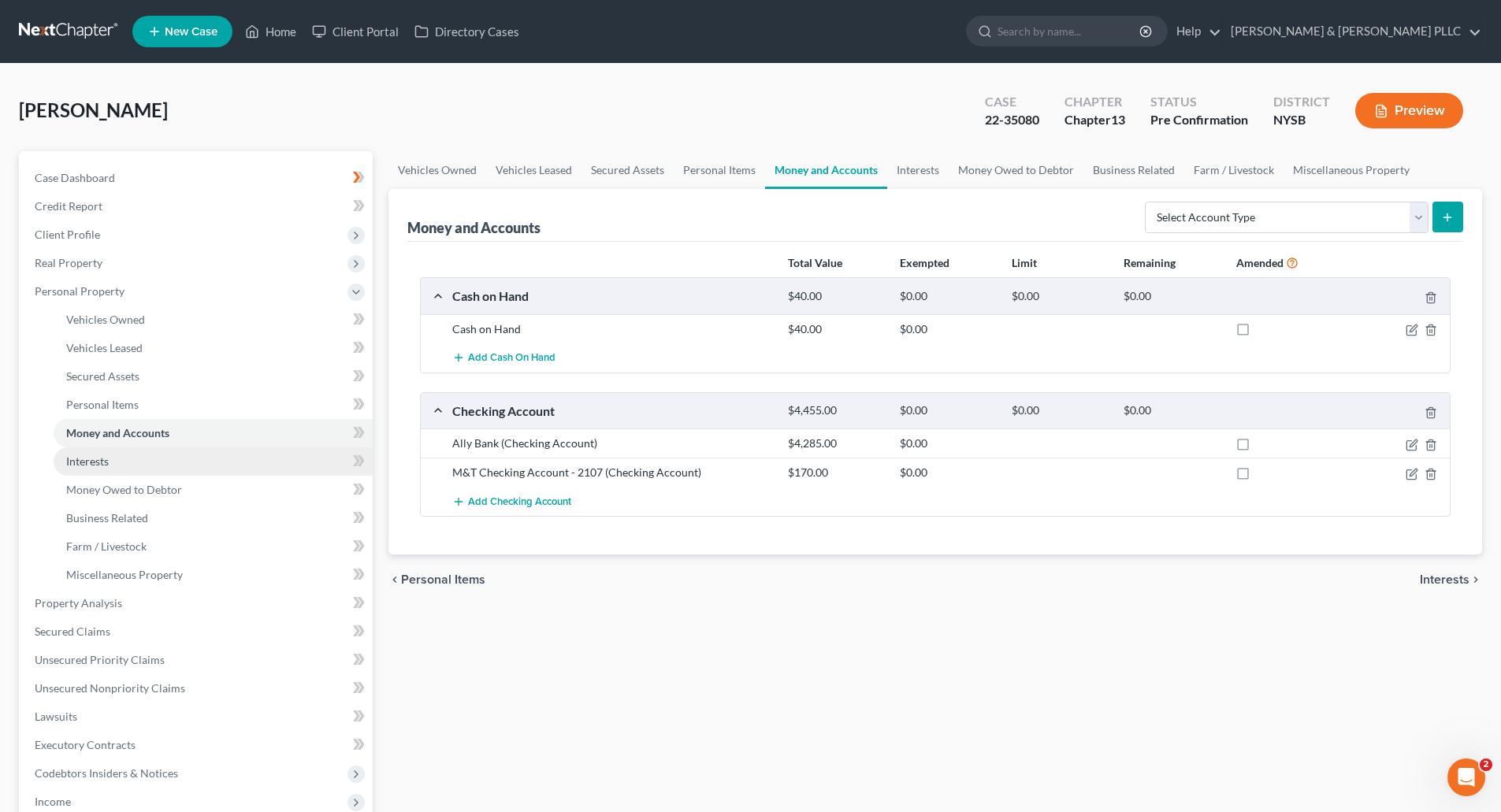
click at [108, 455] on span "Interests" at bounding box center [87, 461] width 43 height 13
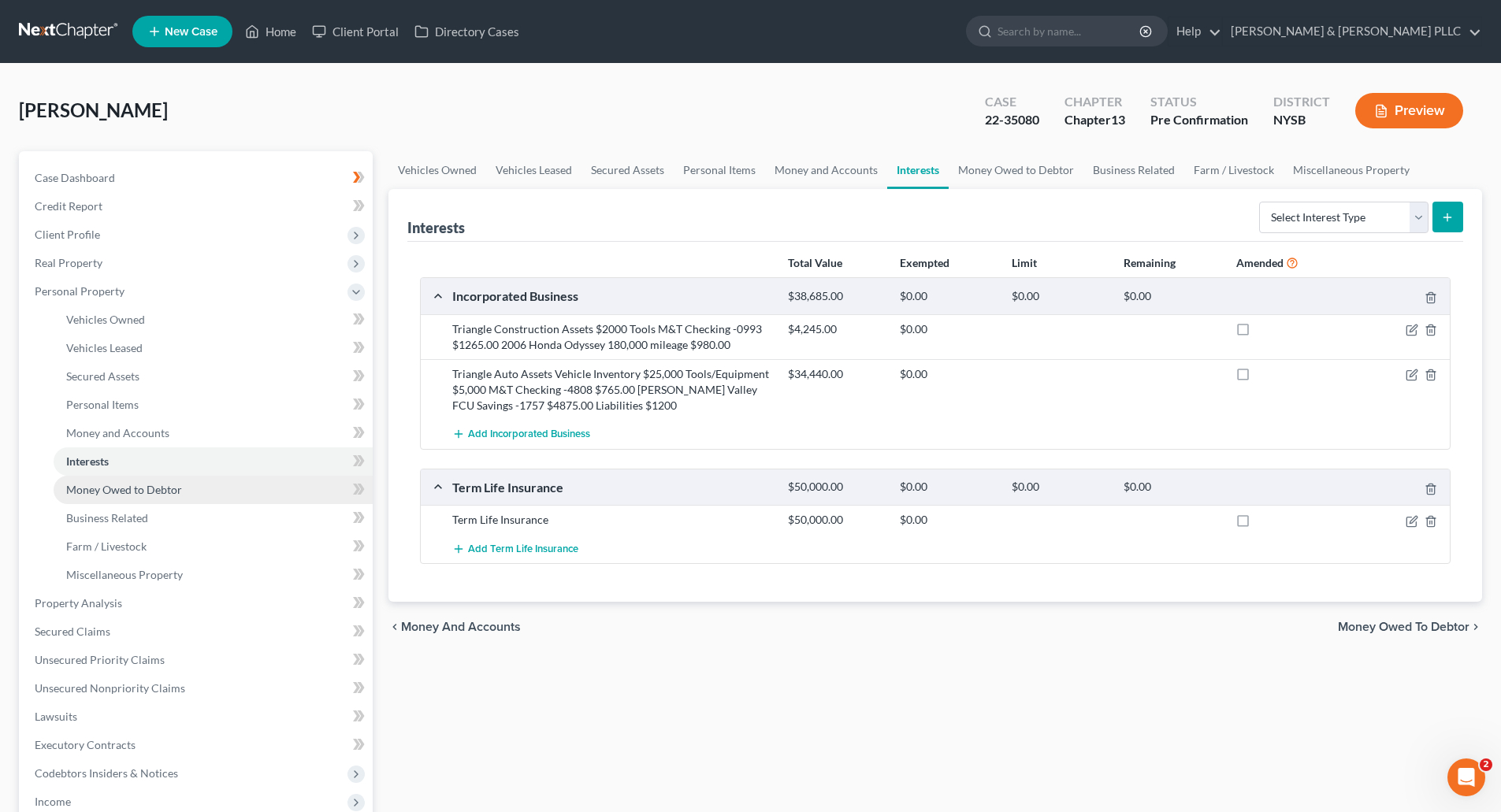
click at [131, 489] on span "Money Owed to Debtor" at bounding box center [124, 490] width 116 height 13
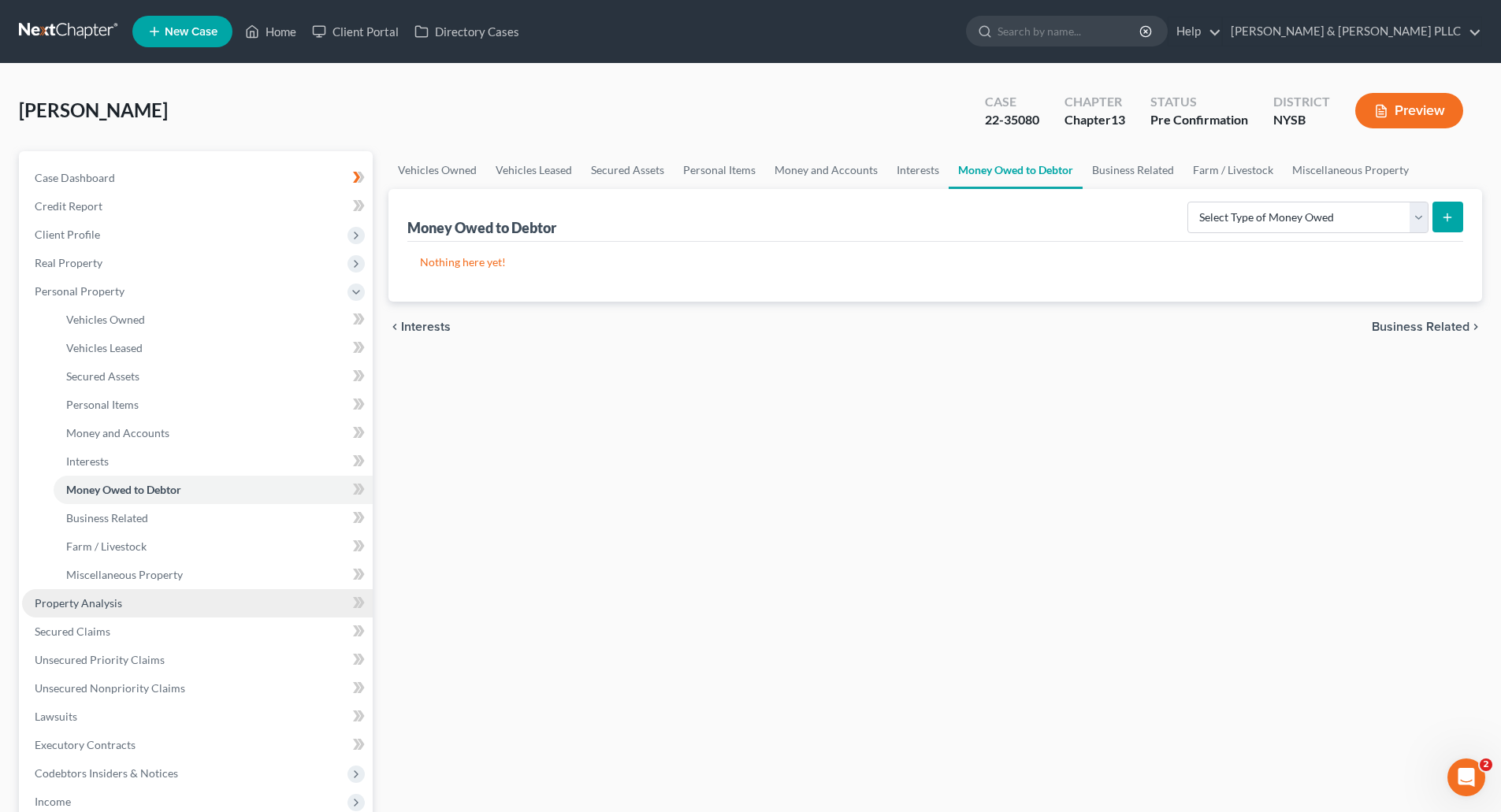
click at [114, 603] on span "Property Analysis" at bounding box center [78, 603] width 87 height 13
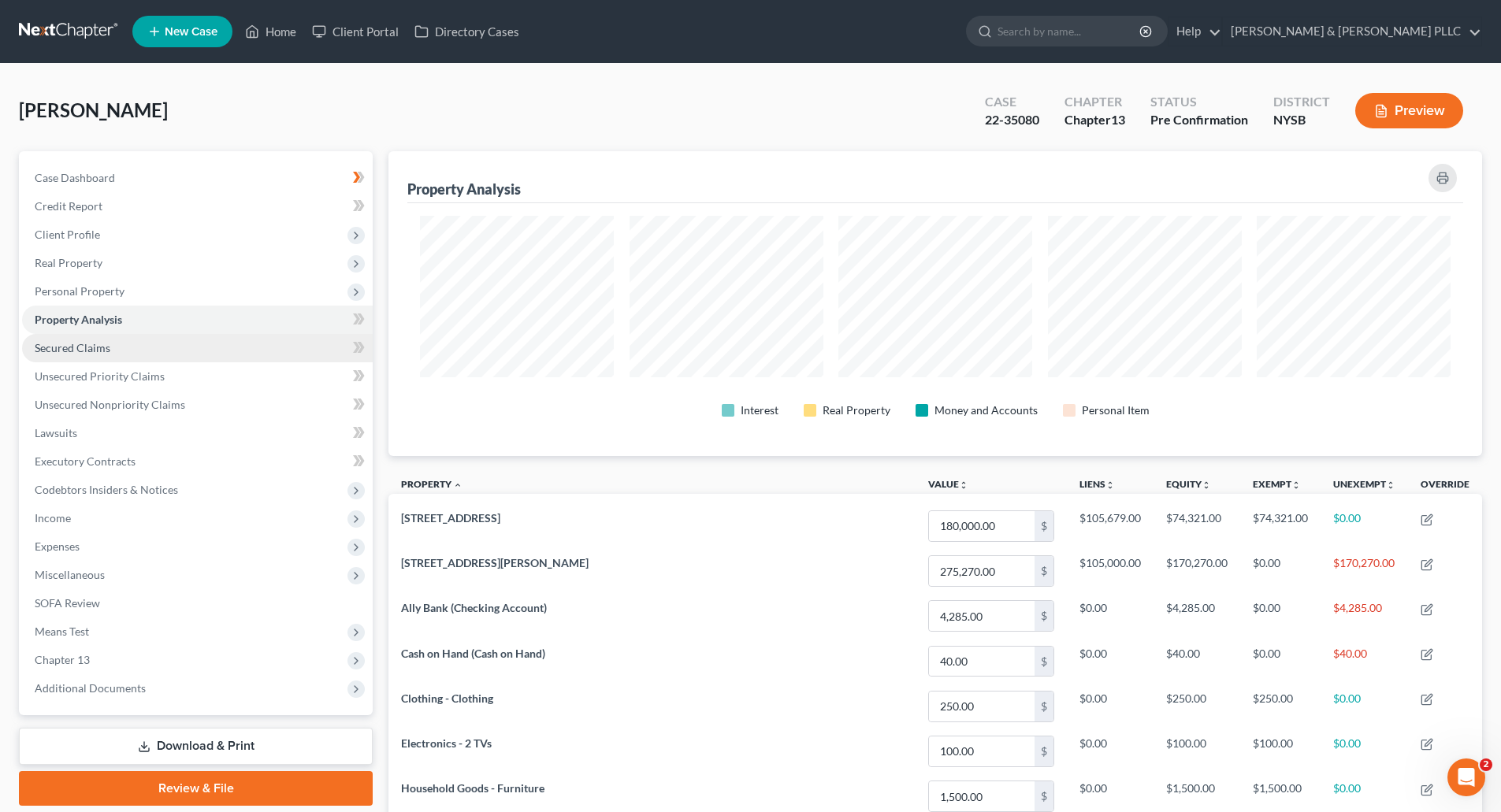
click at [93, 344] on span "Secured Claims" at bounding box center [72, 348] width 76 height 13
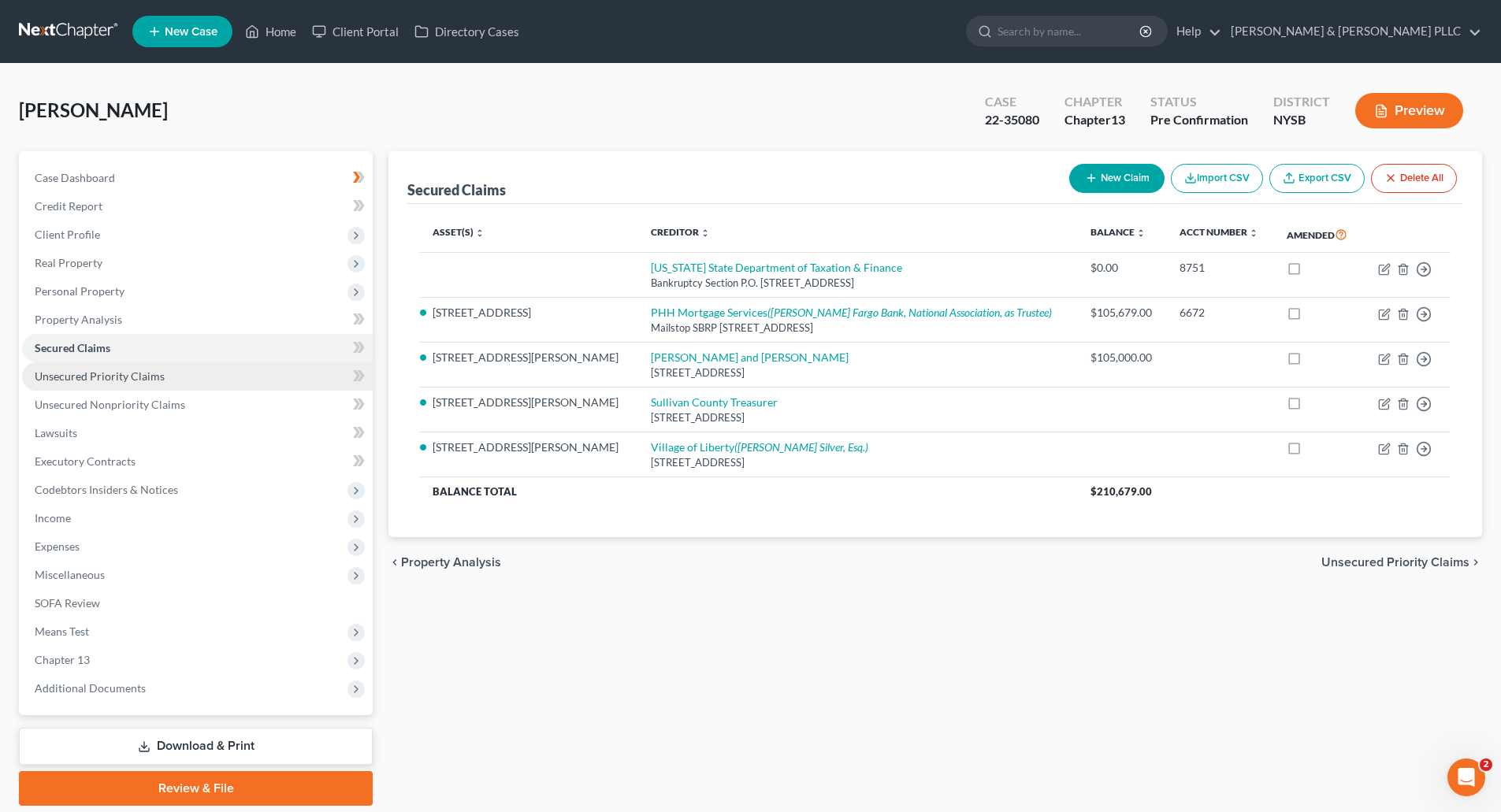
drag, startPoint x: 112, startPoint y: 376, endPoint x: 120, endPoint y: 383, distance: 10.6
click at [113, 376] on span "Unsecured Priority Claims" at bounding box center [99, 376] width 130 height 13
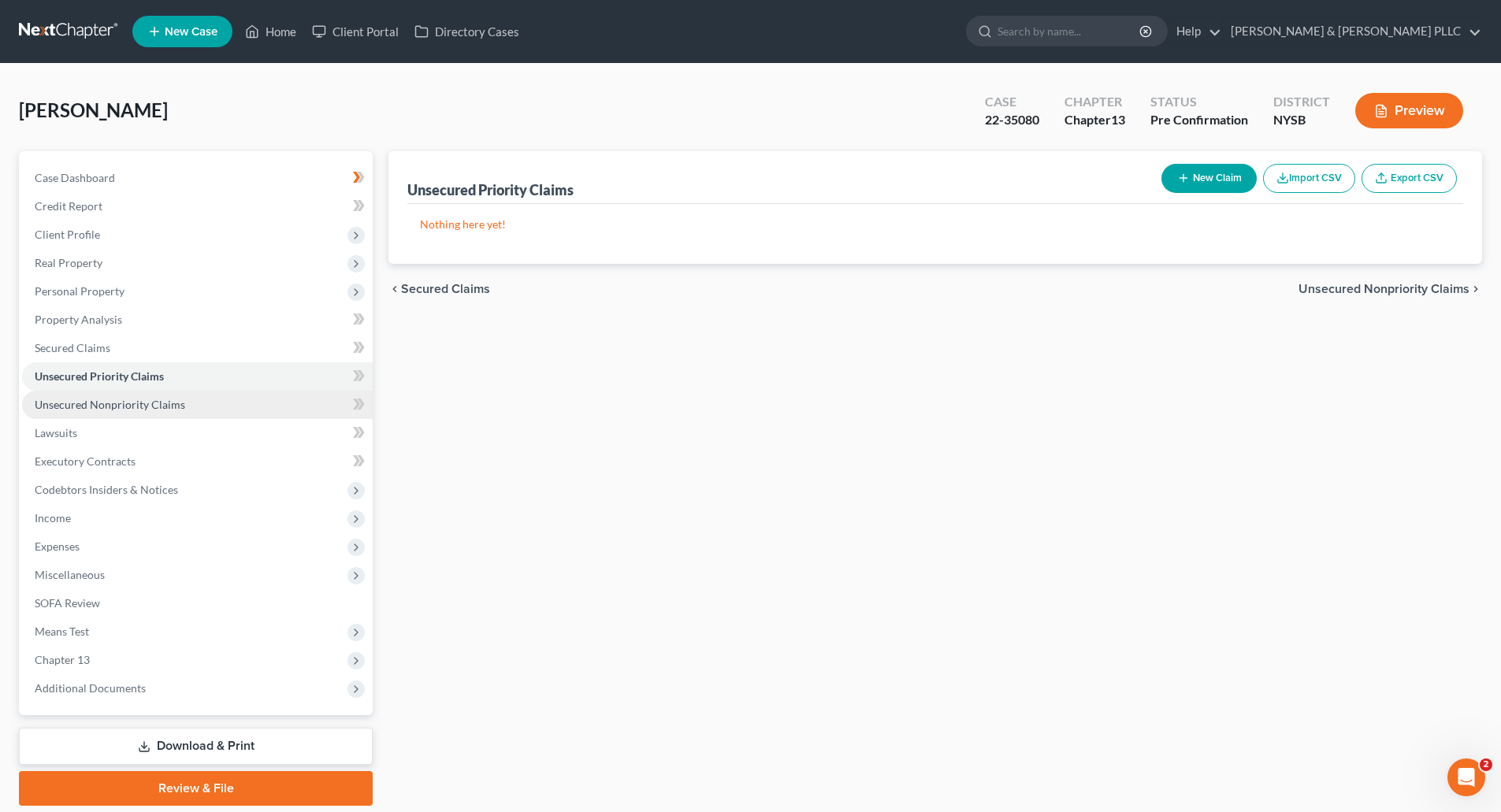
click at [126, 403] on span "Unsecured Nonpriority Claims" at bounding box center [109, 404] width 150 height 13
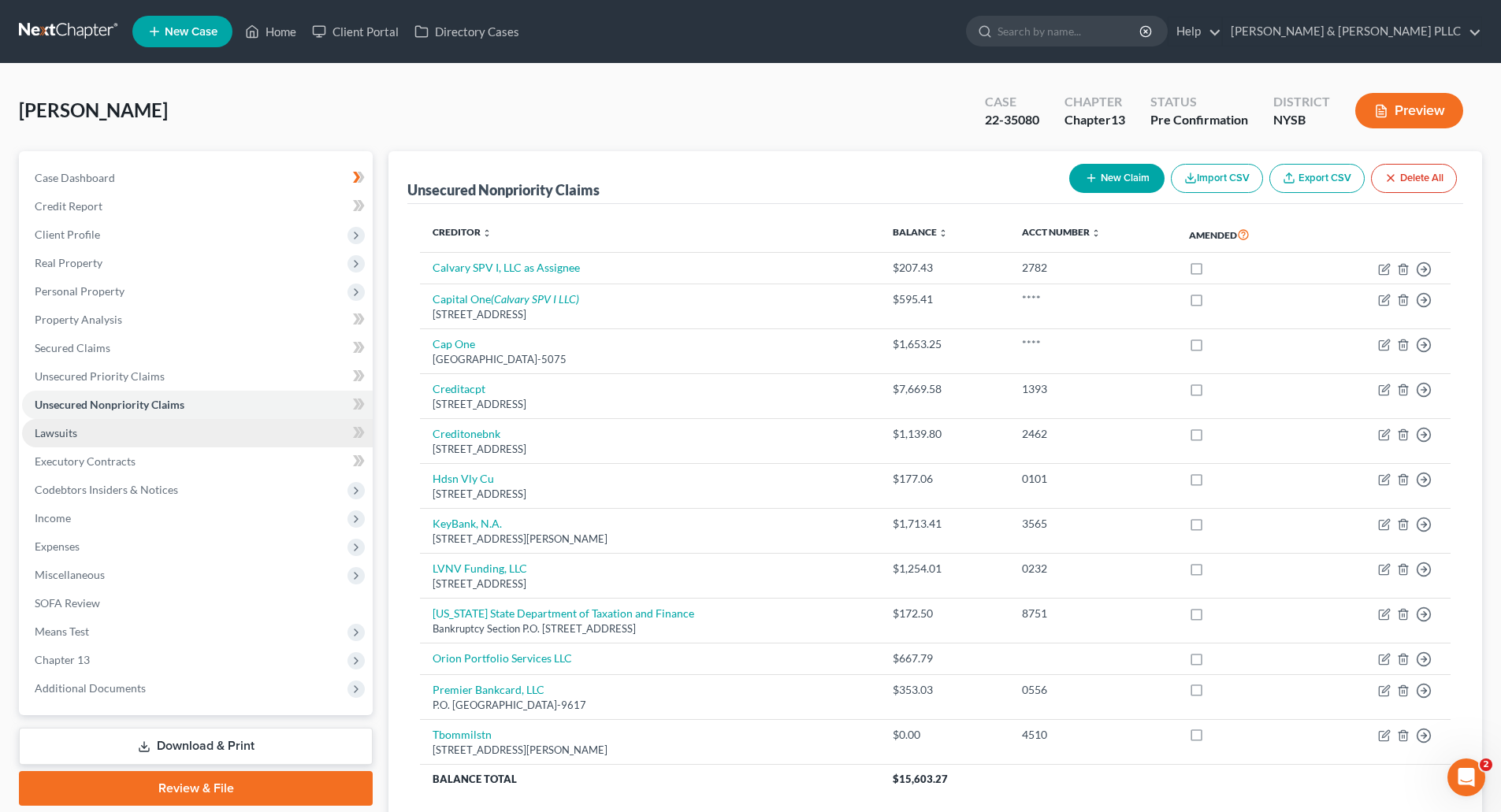
click at [56, 429] on span "Lawsuits" at bounding box center [55, 433] width 43 height 13
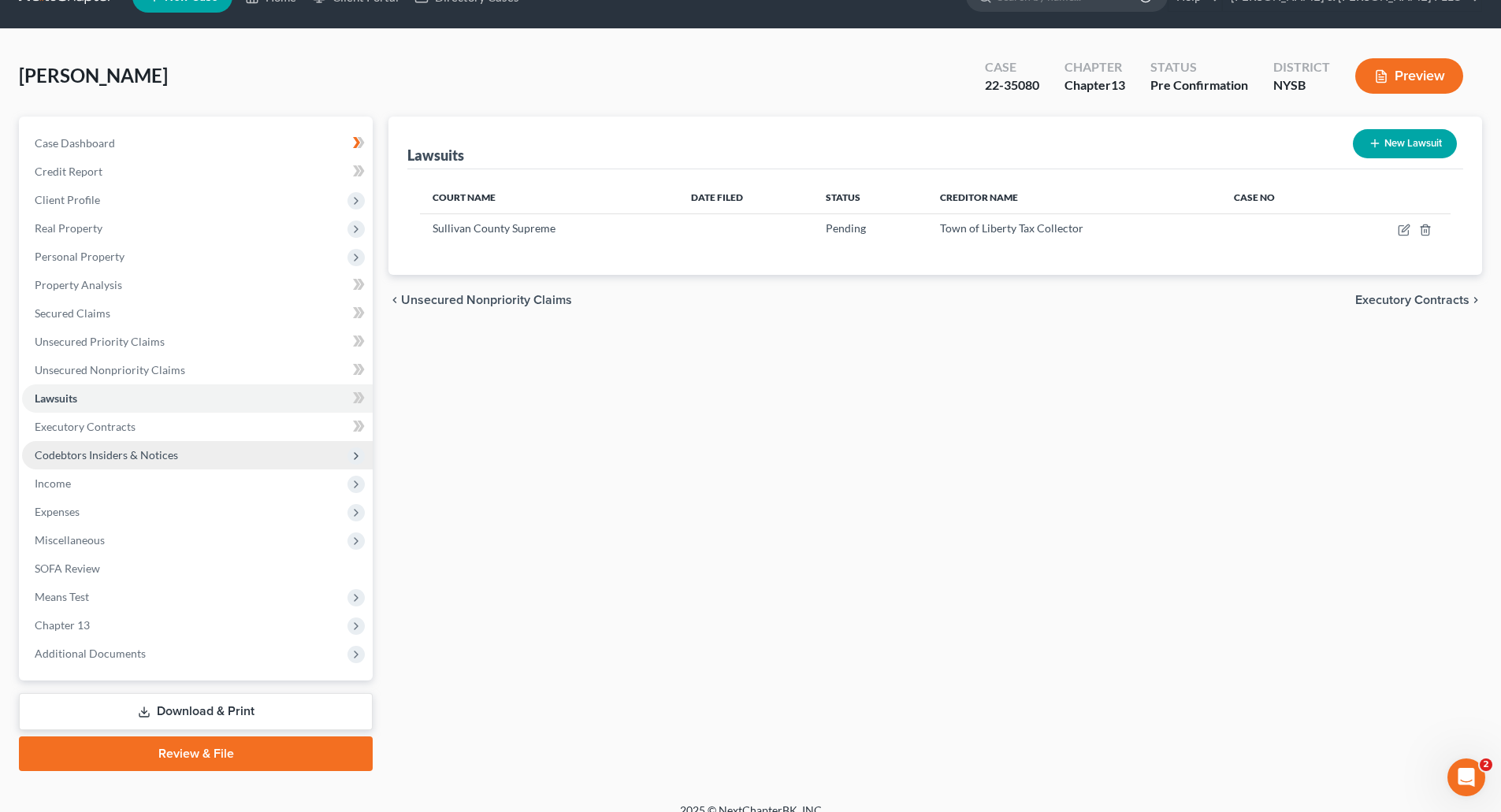
scroll to position [54, 0]
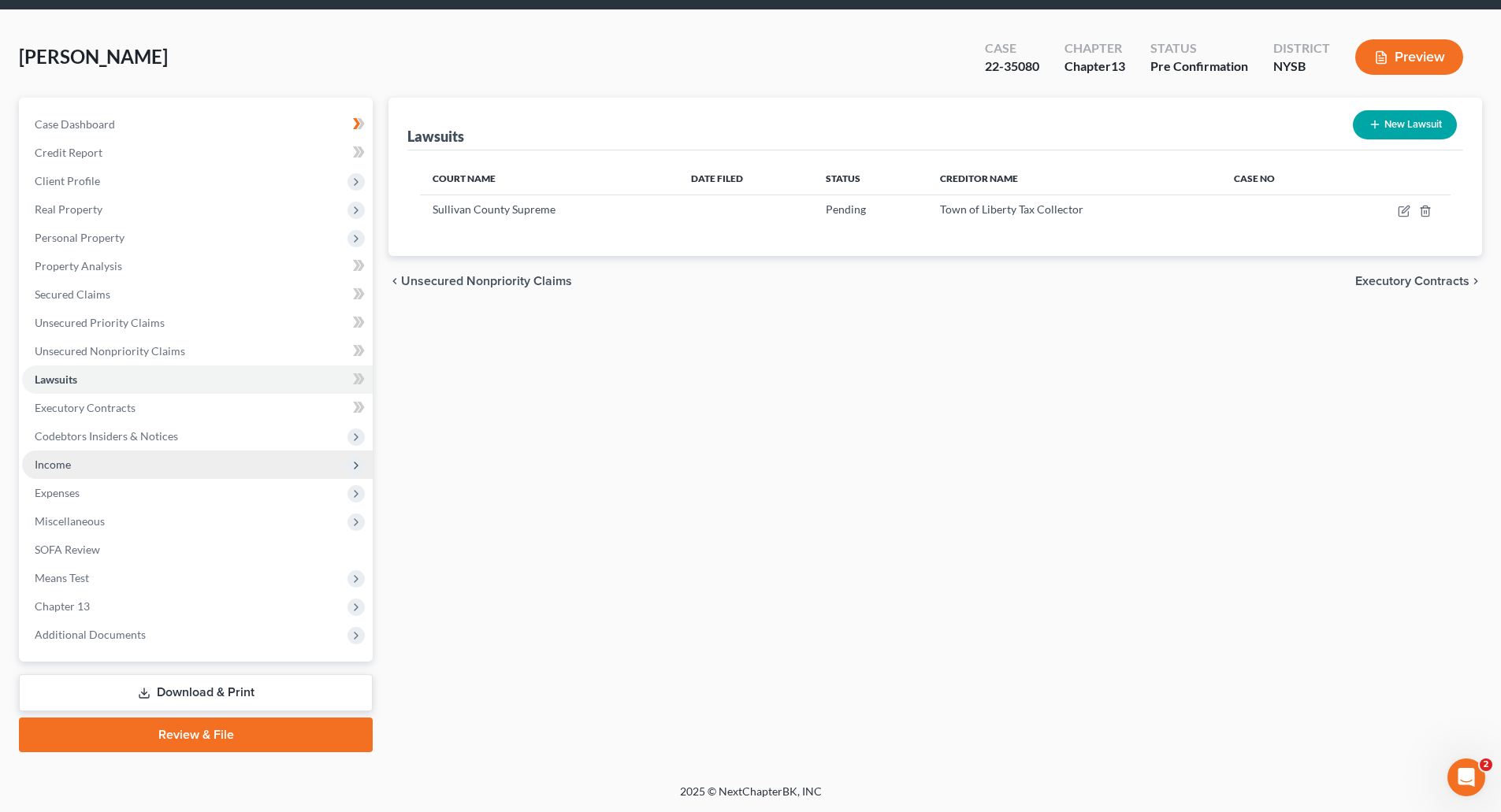
click at [59, 463] on span "Income" at bounding box center [52, 465] width 36 height 13
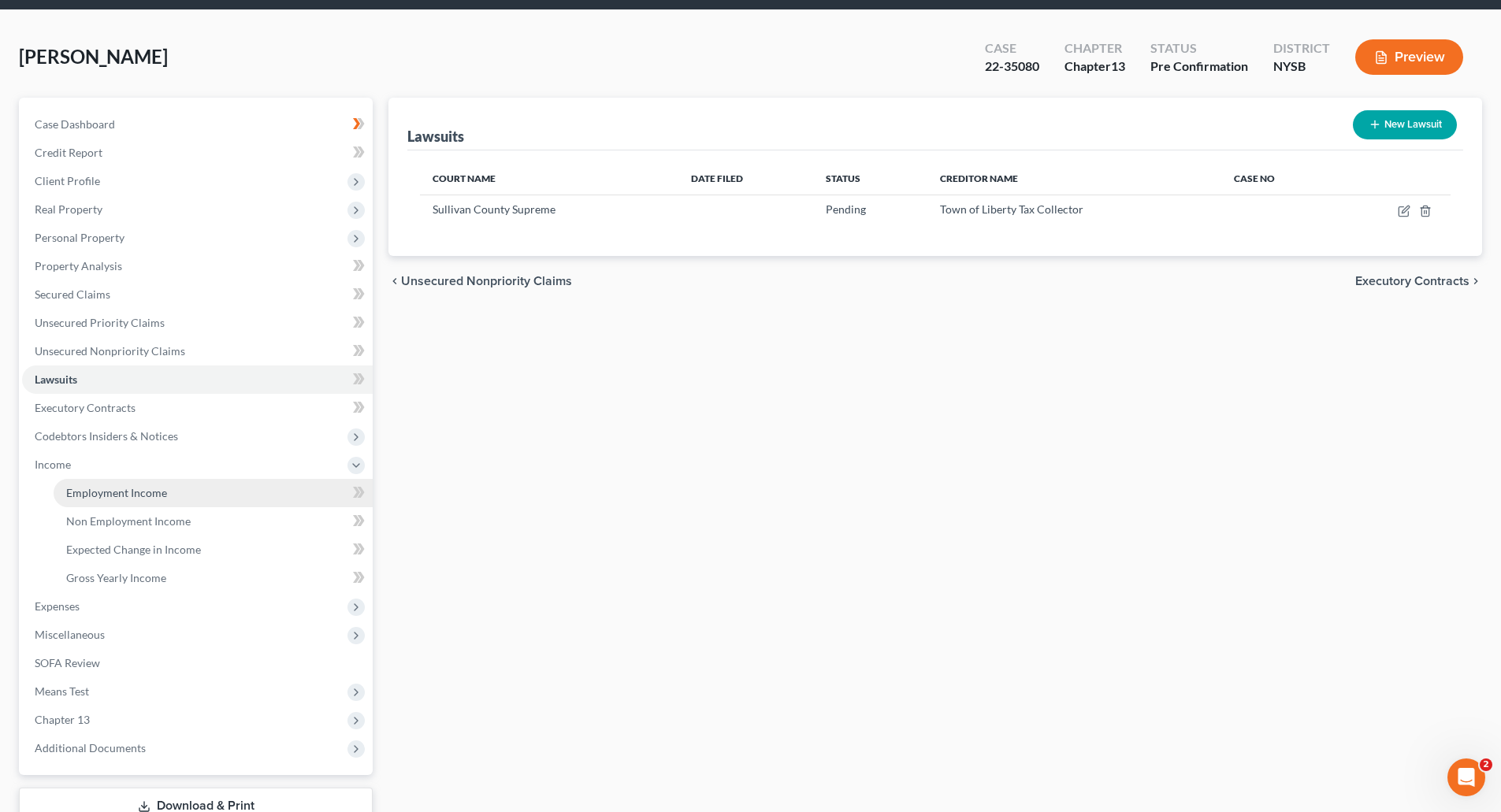
click at [121, 491] on span "Employment Income" at bounding box center [117, 492] width 101 height 13
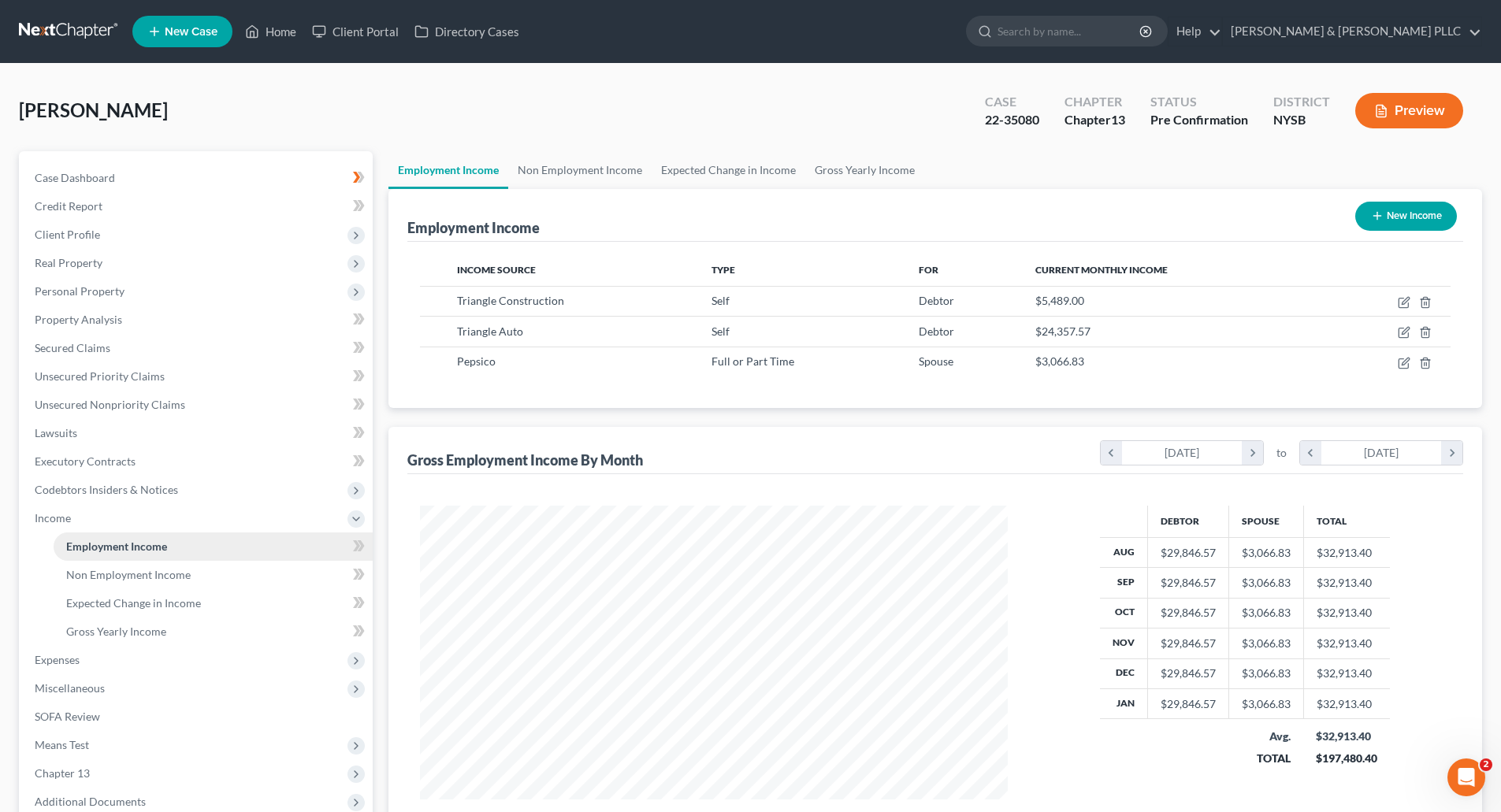
scroll to position [294, 619]
click at [584, 162] on link "Non Employment Income" at bounding box center [580, 169] width 143 height 38
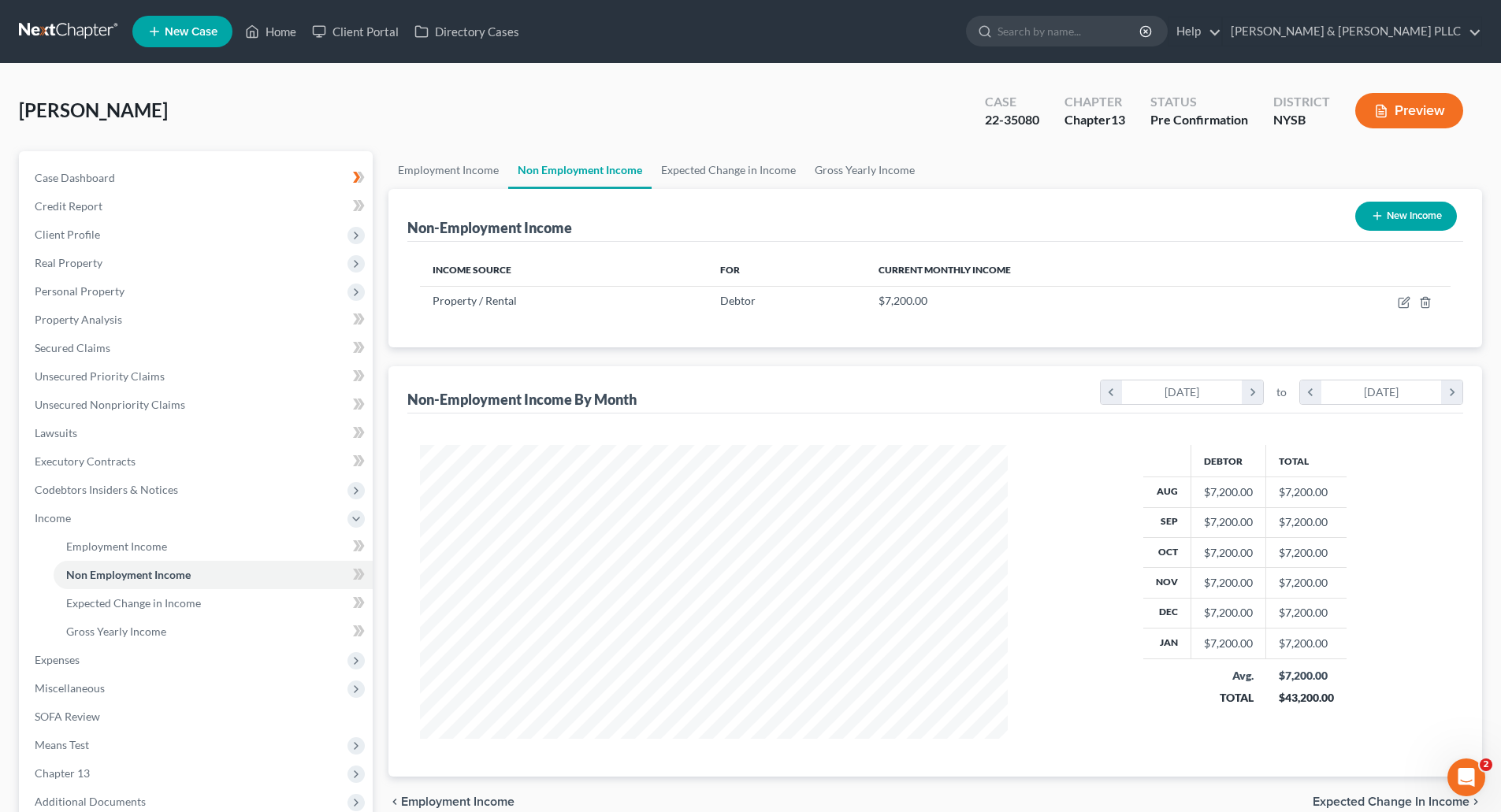
scroll to position [294, 619]
click at [437, 162] on link "Employment Income" at bounding box center [448, 169] width 120 height 38
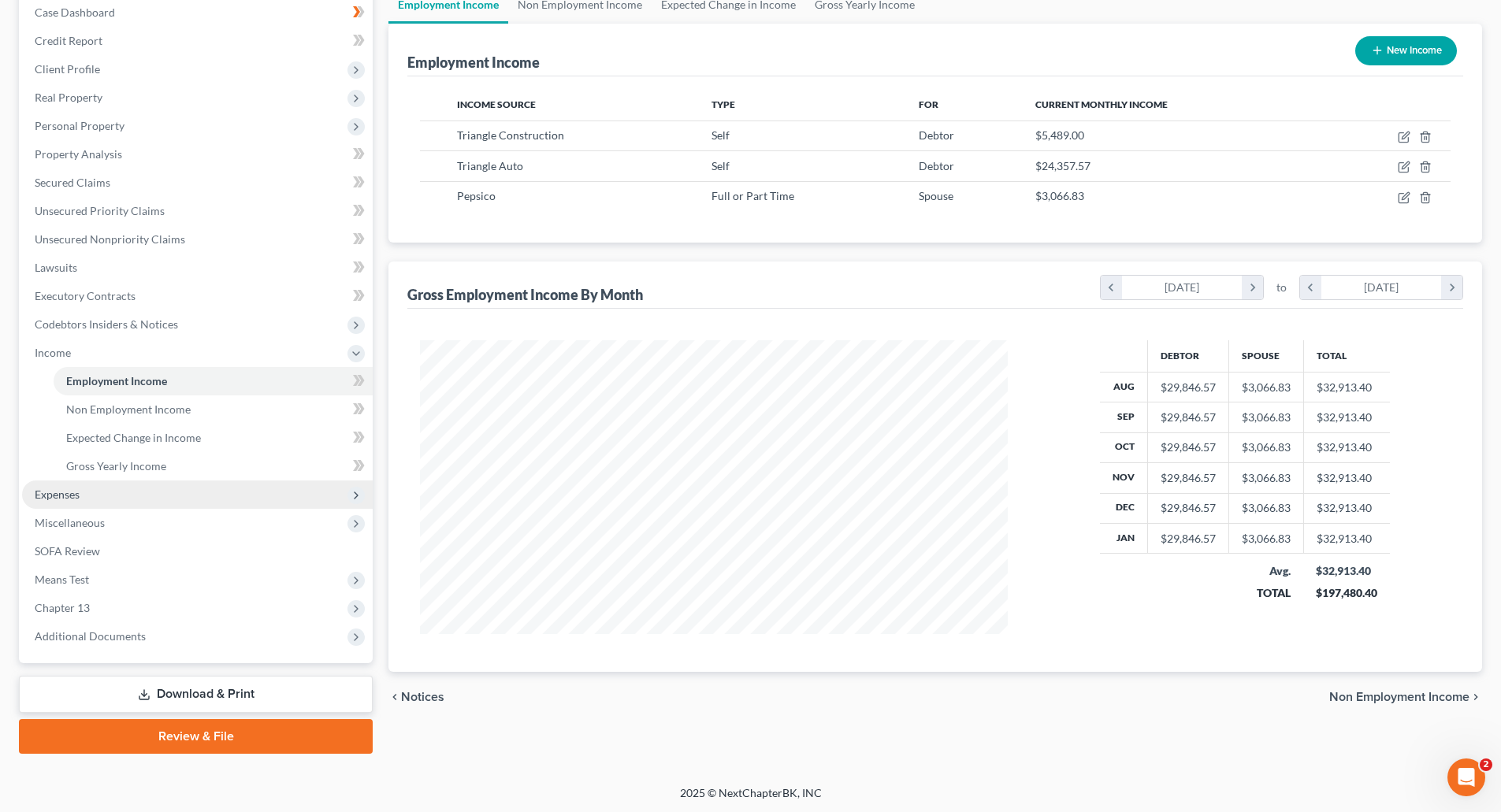
scroll to position [167, 0]
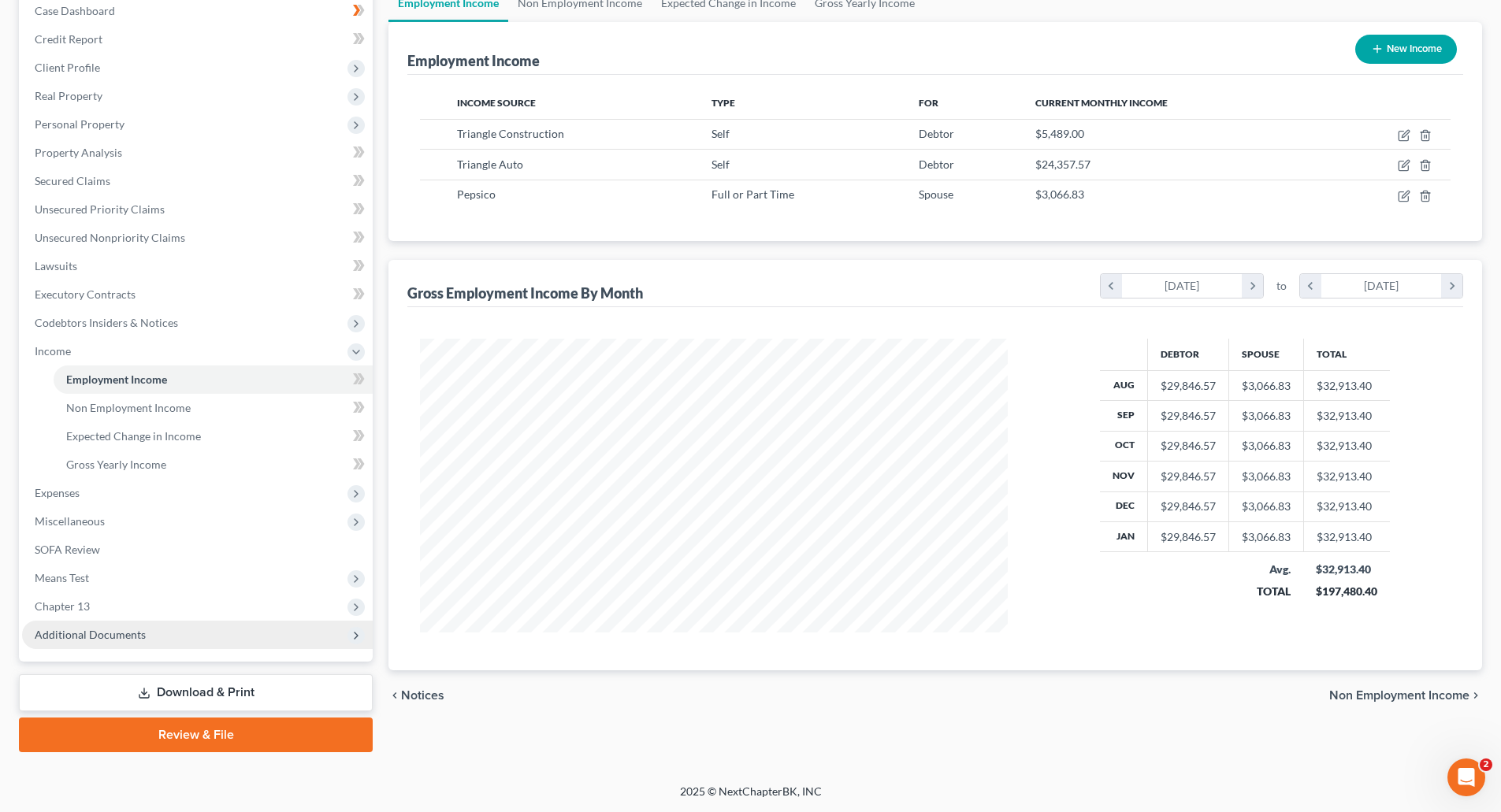
click at [99, 629] on span "Additional Documents" at bounding box center [90, 635] width 111 height 13
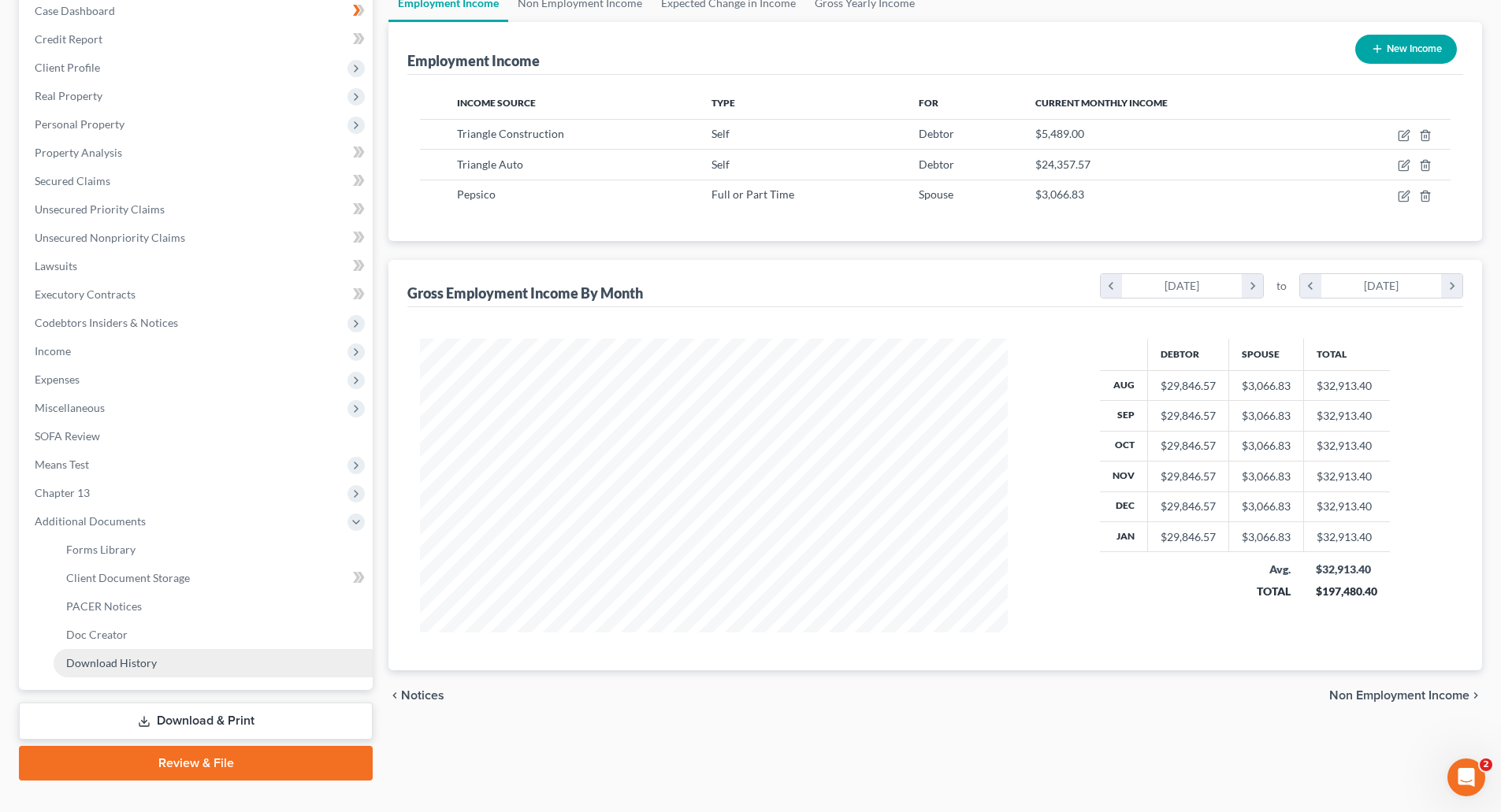
click at [136, 662] on span "Download History" at bounding box center [112, 663] width 91 height 13
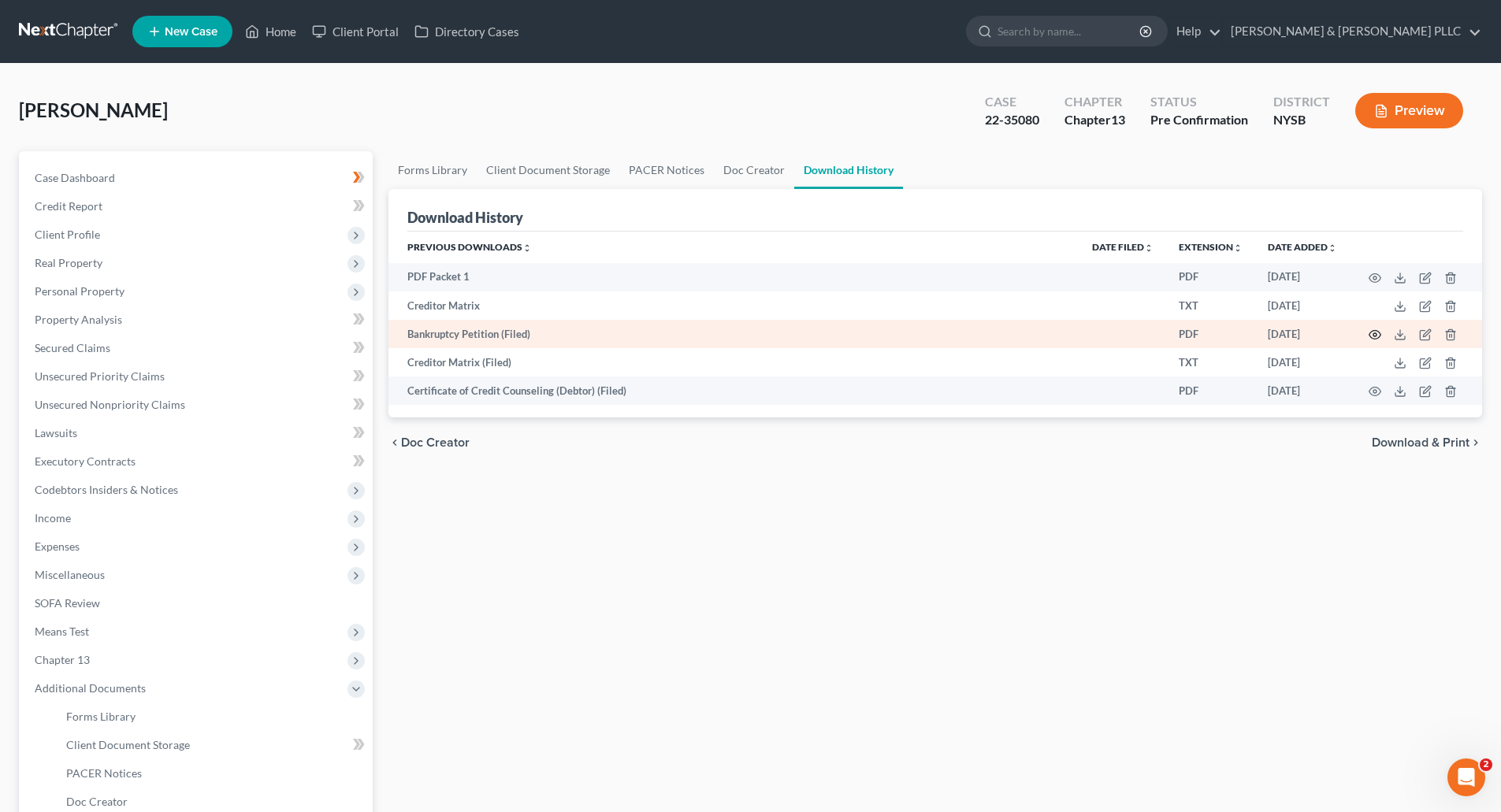
click at [1371, 330] on icon "button" at bounding box center [1374, 335] width 13 height 13
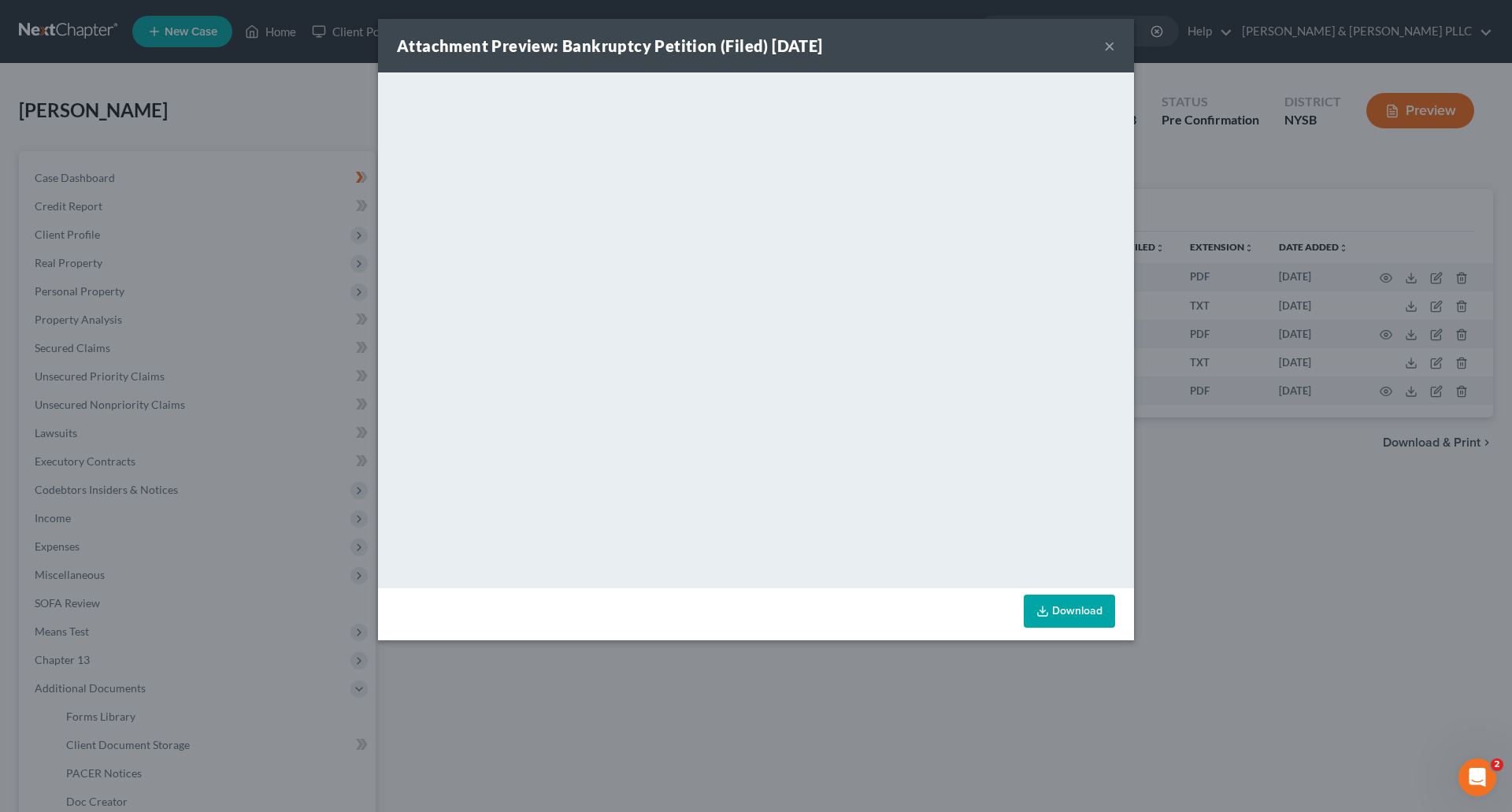
click at [1112, 44] on button "×" at bounding box center [1109, 45] width 11 height 19
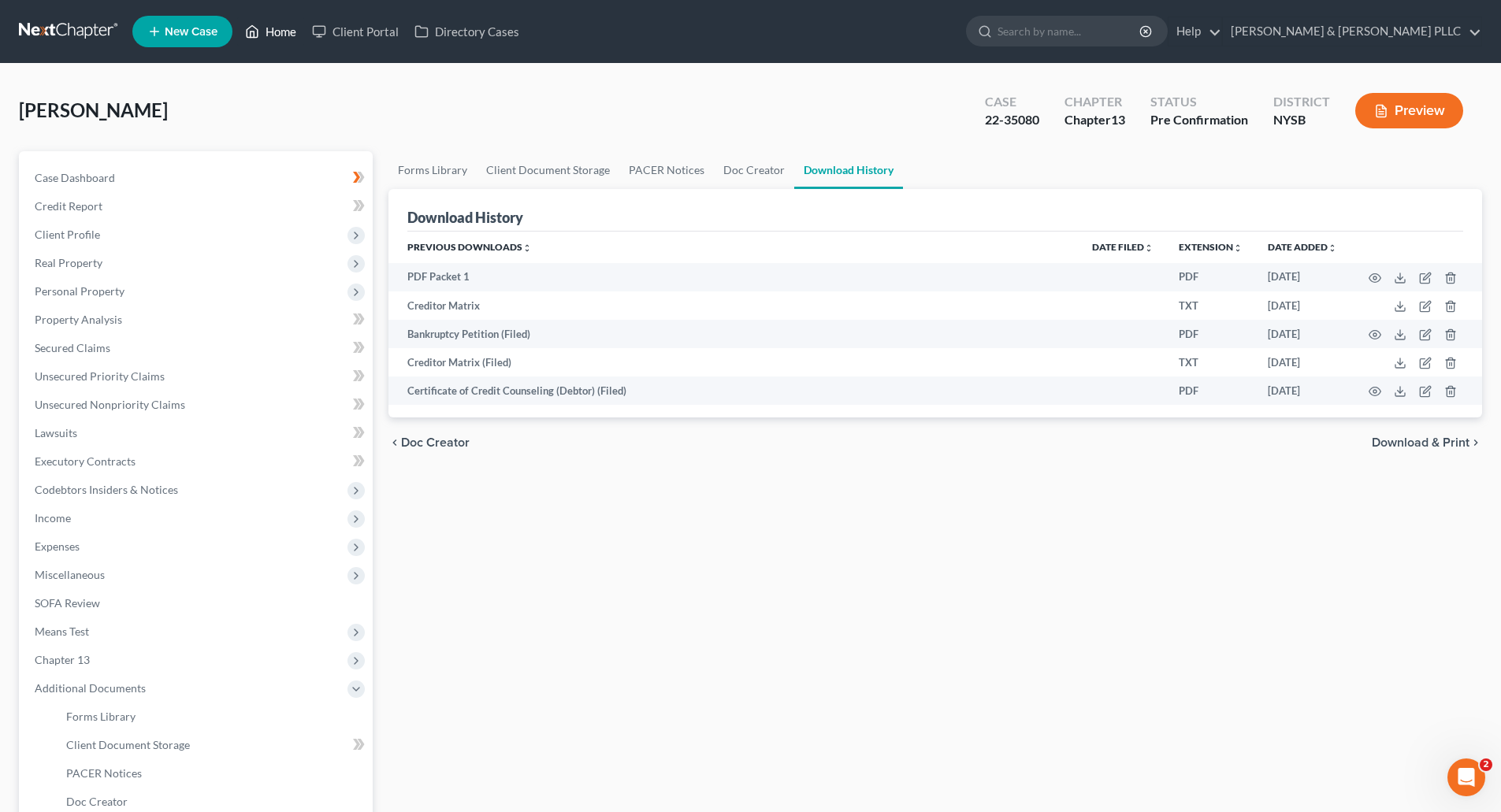
click at [274, 29] on link "Home" at bounding box center [271, 32] width 67 height 29
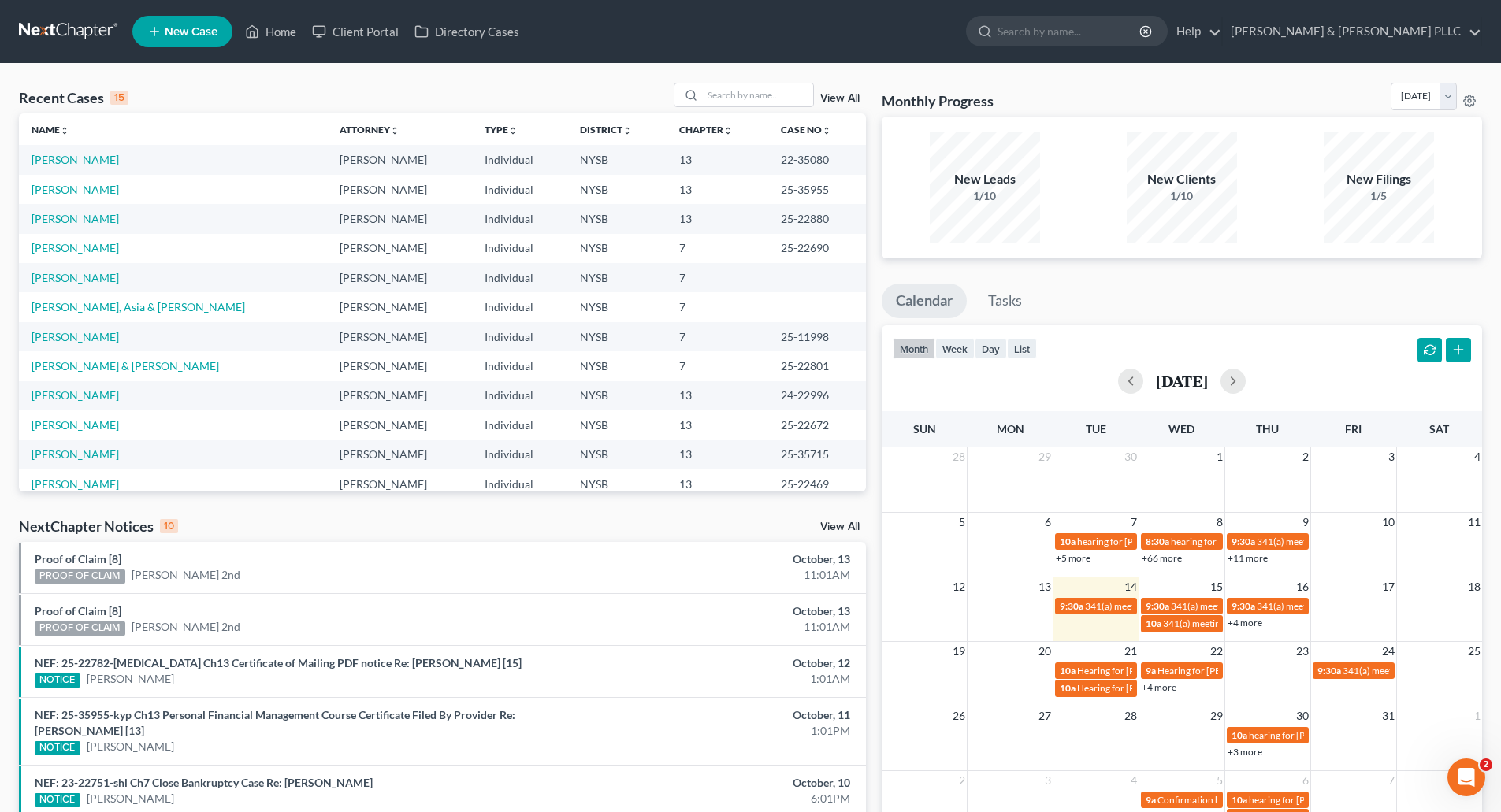
click at [86, 189] on link "[PERSON_NAME]" at bounding box center [76, 190] width 87 height 13
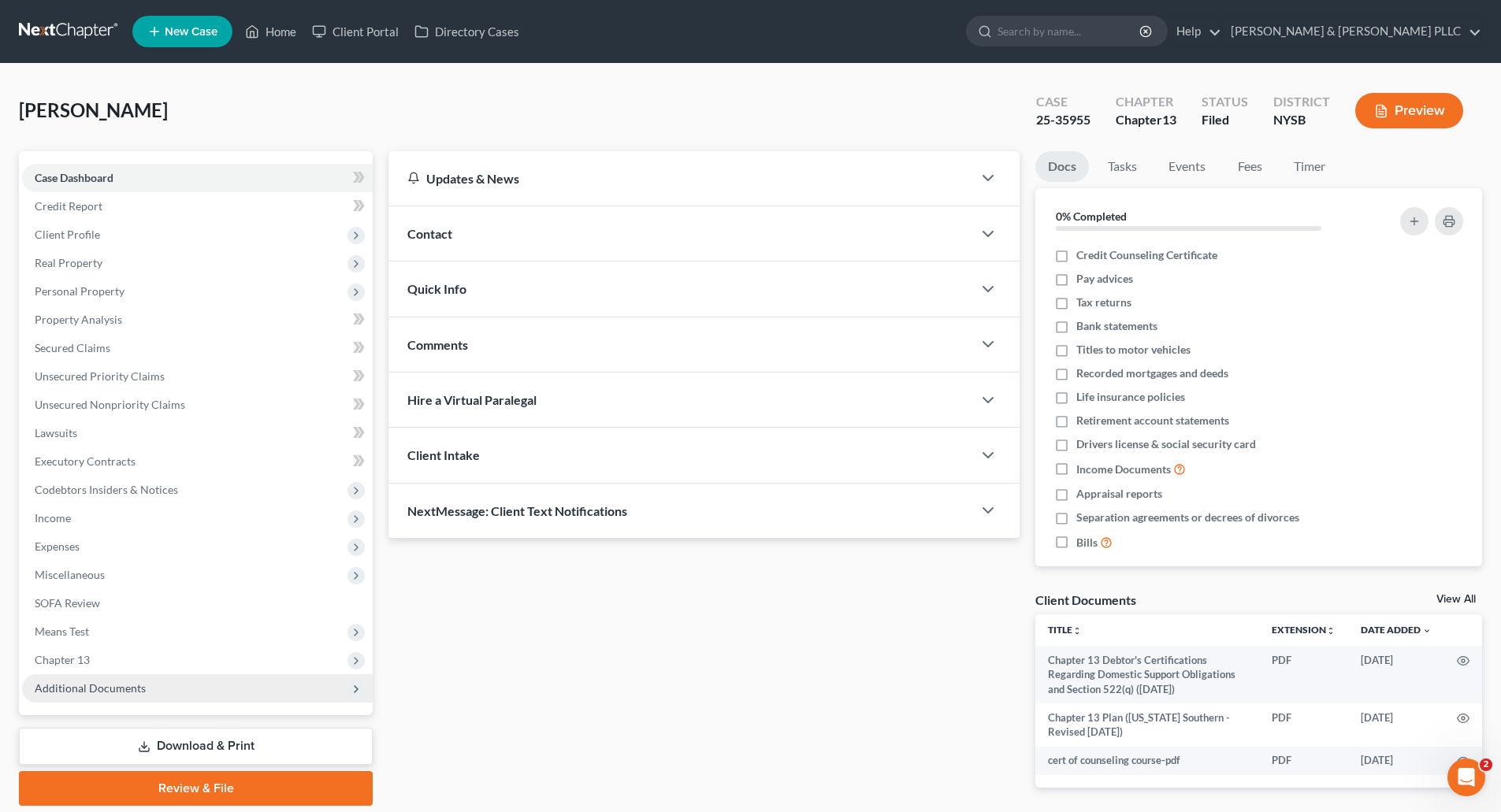
click at [115, 684] on span "Additional Documents" at bounding box center [90, 688] width 111 height 13
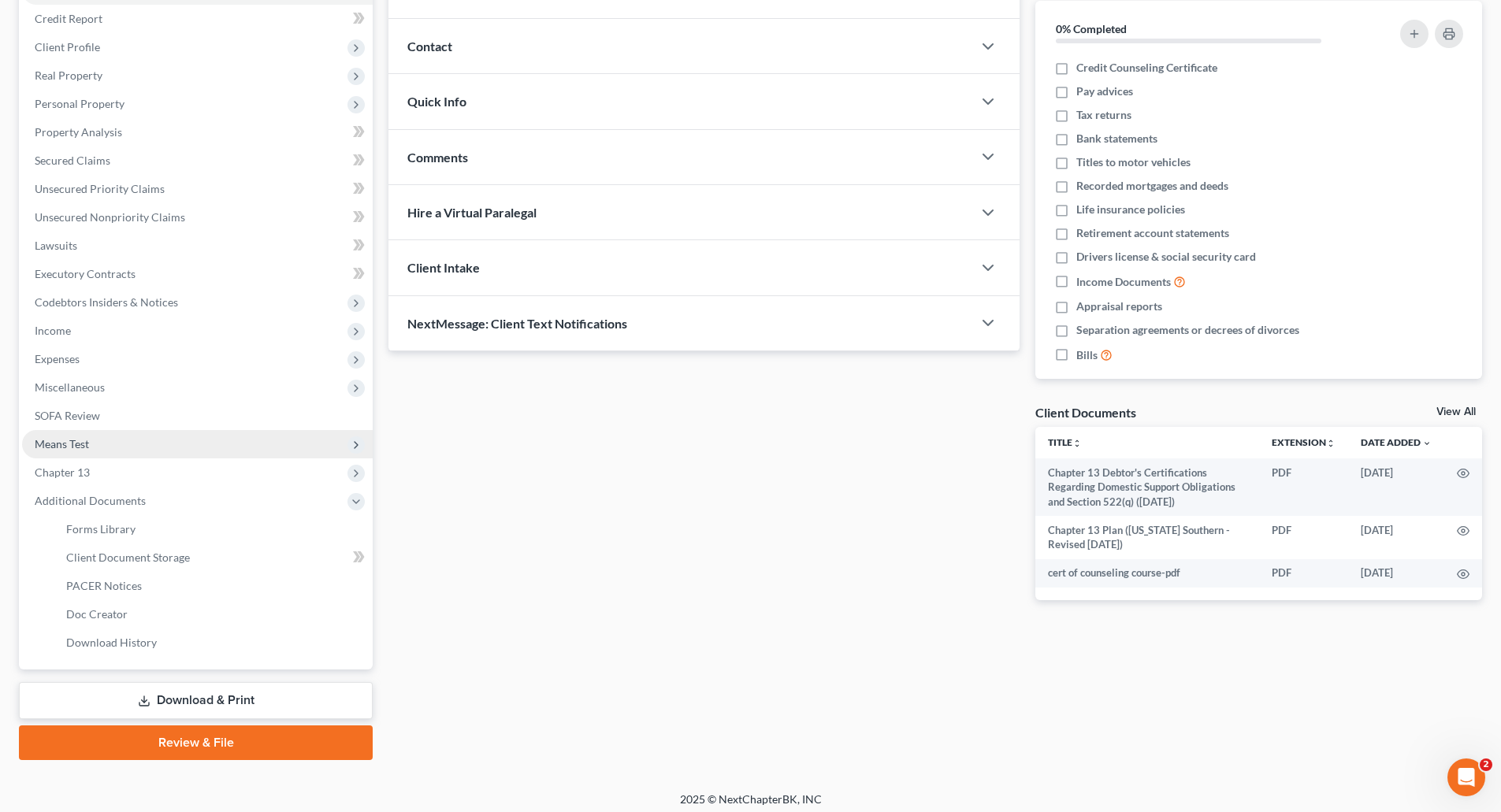
scroll to position [195, 0]
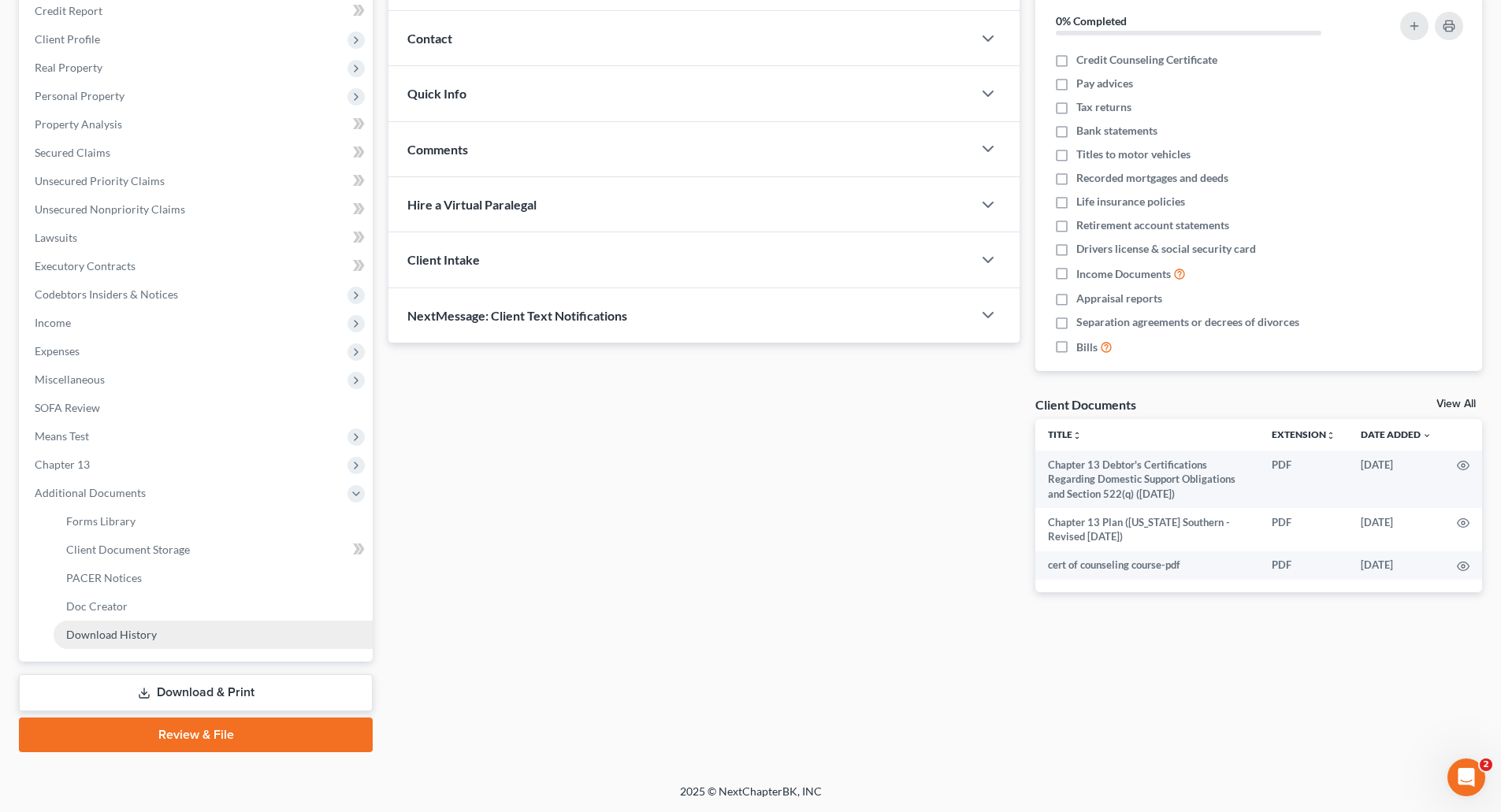
click at [115, 631] on span "Download History" at bounding box center [112, 635] width 91 height 13
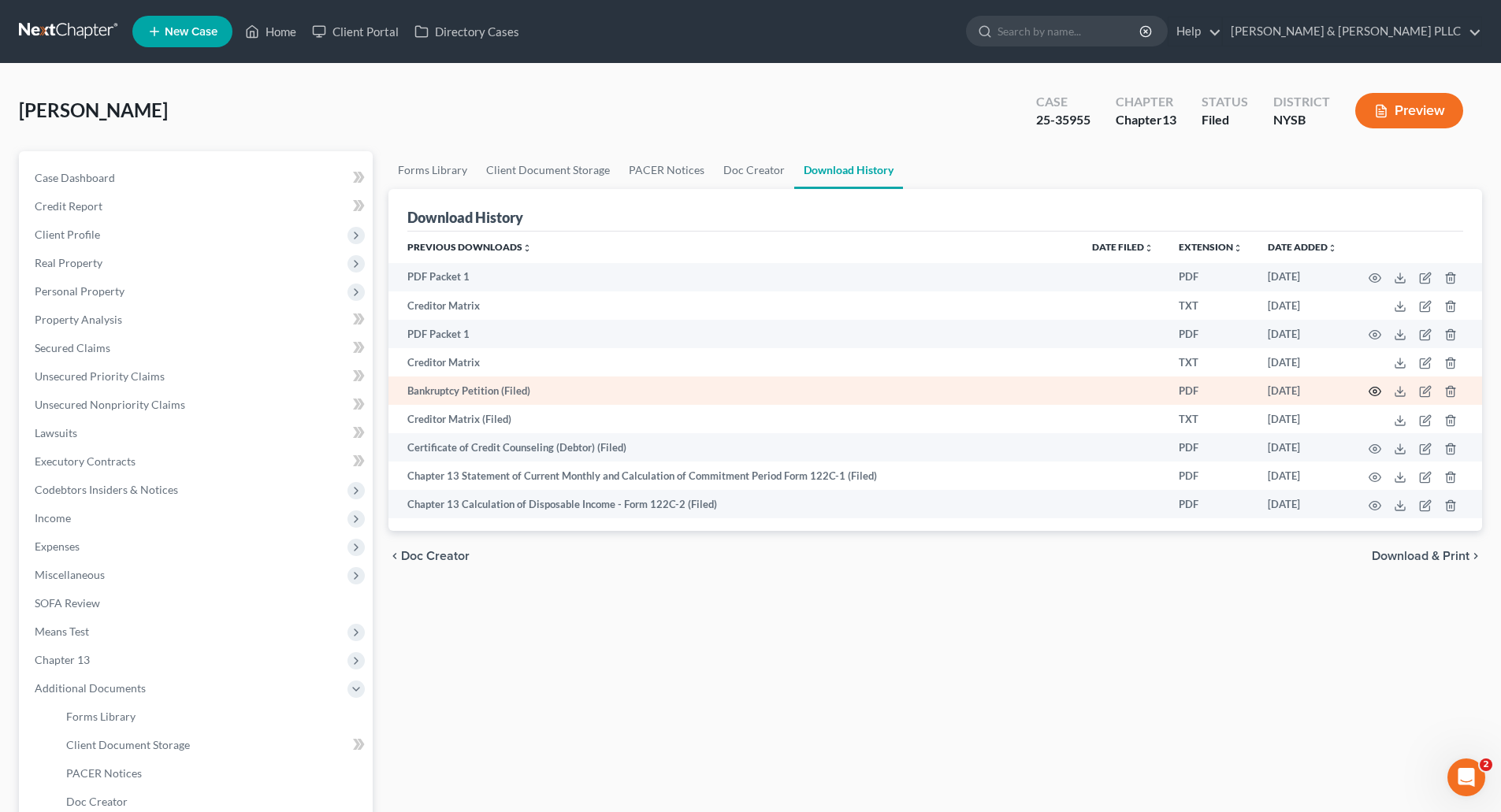
click at [1375, 389] on icon "button" at bounding box center [1374, 391] width 13 height 13
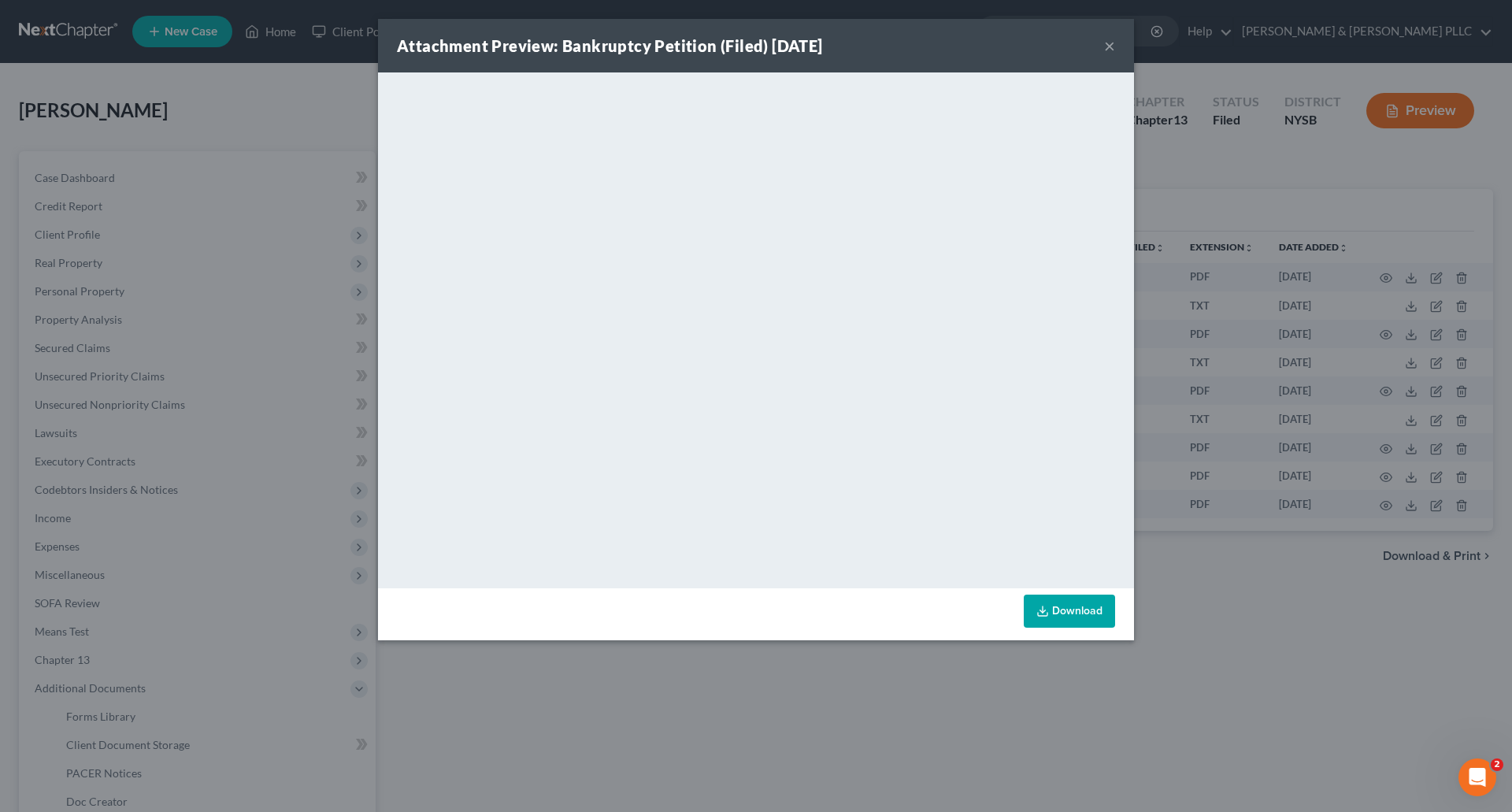
click at [1109, 43] on button "×" at bounding box center [1109, 45] width 11 height 19
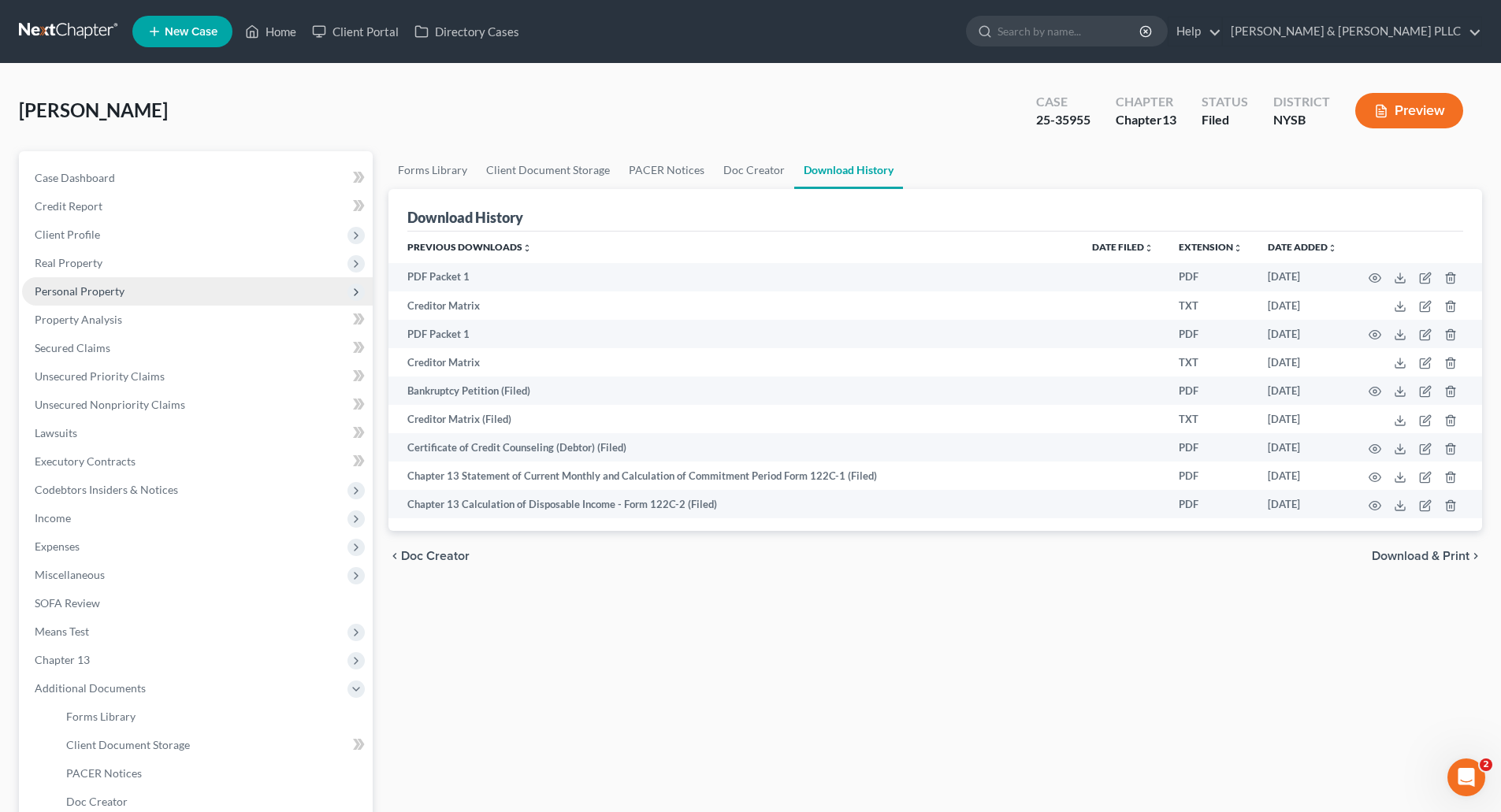
click at [103, 290] on span "Personal Property" at bounding box center [79, 291] width 90 height 13
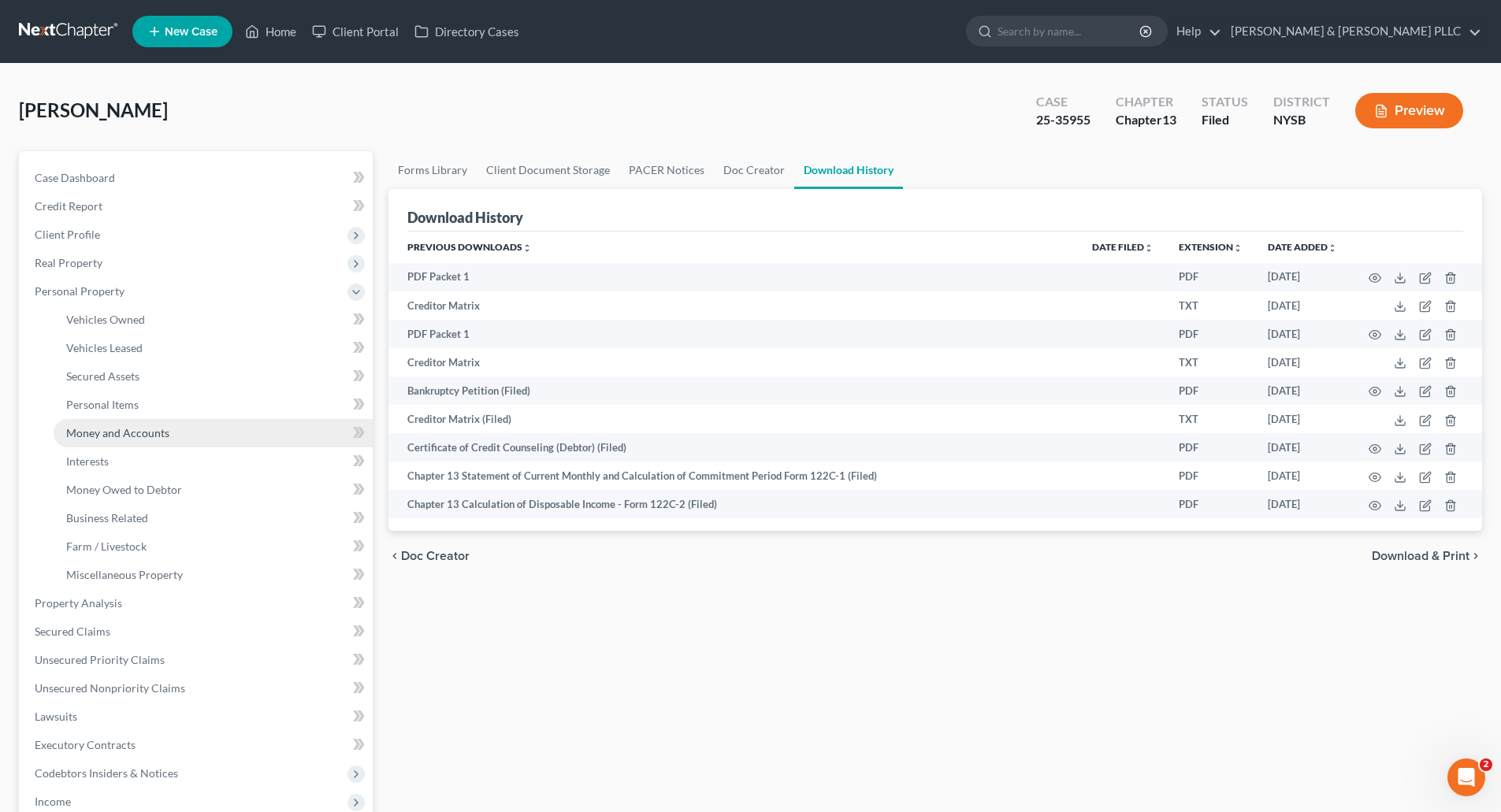
click at [138, 434] on span "Money and Accounts" at bounding box center [117, 433] width 103 height 13
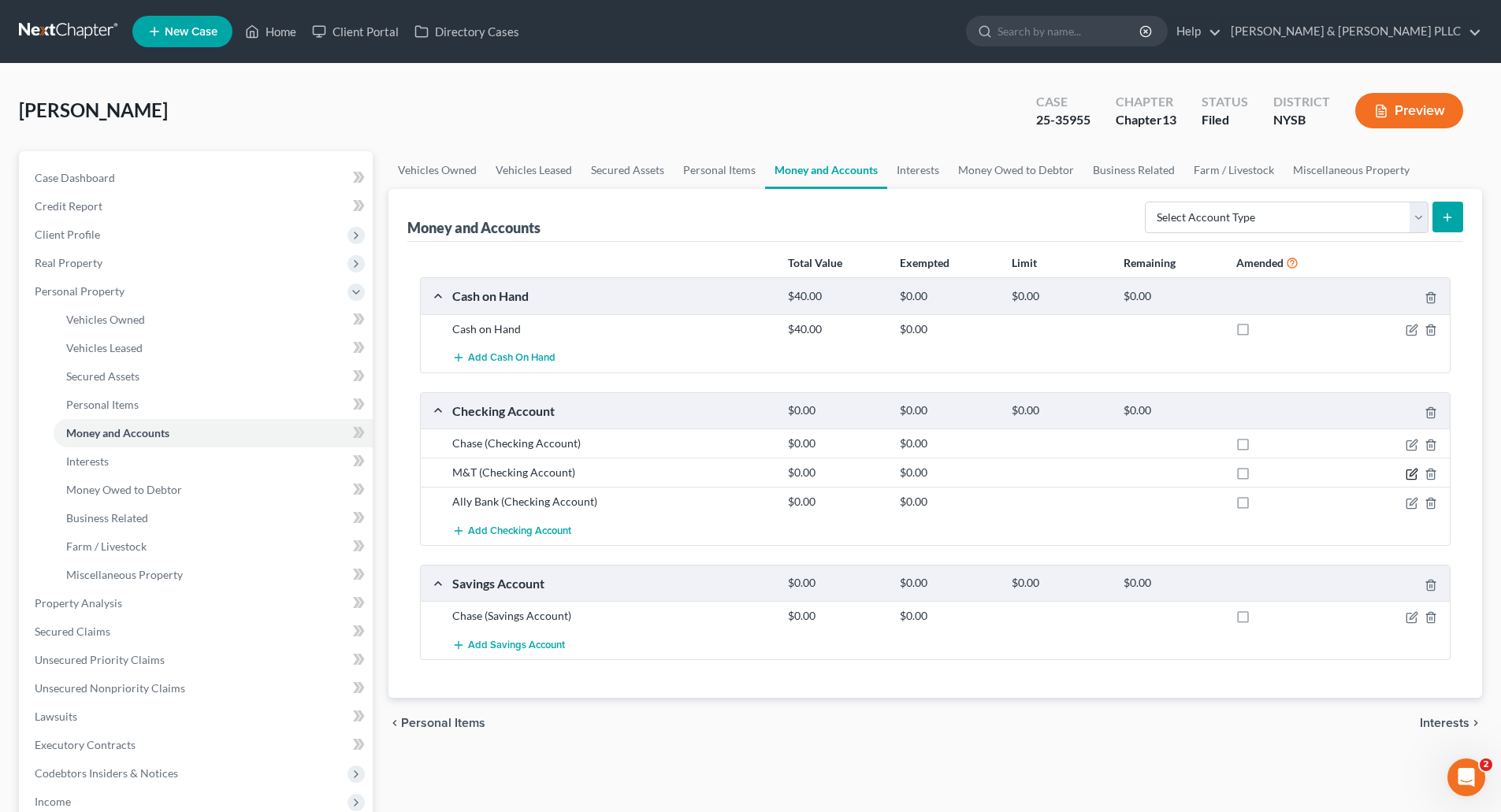
click at [1407, 471] on icon "button" at bounding box center [1410, 474] width 9 height 9
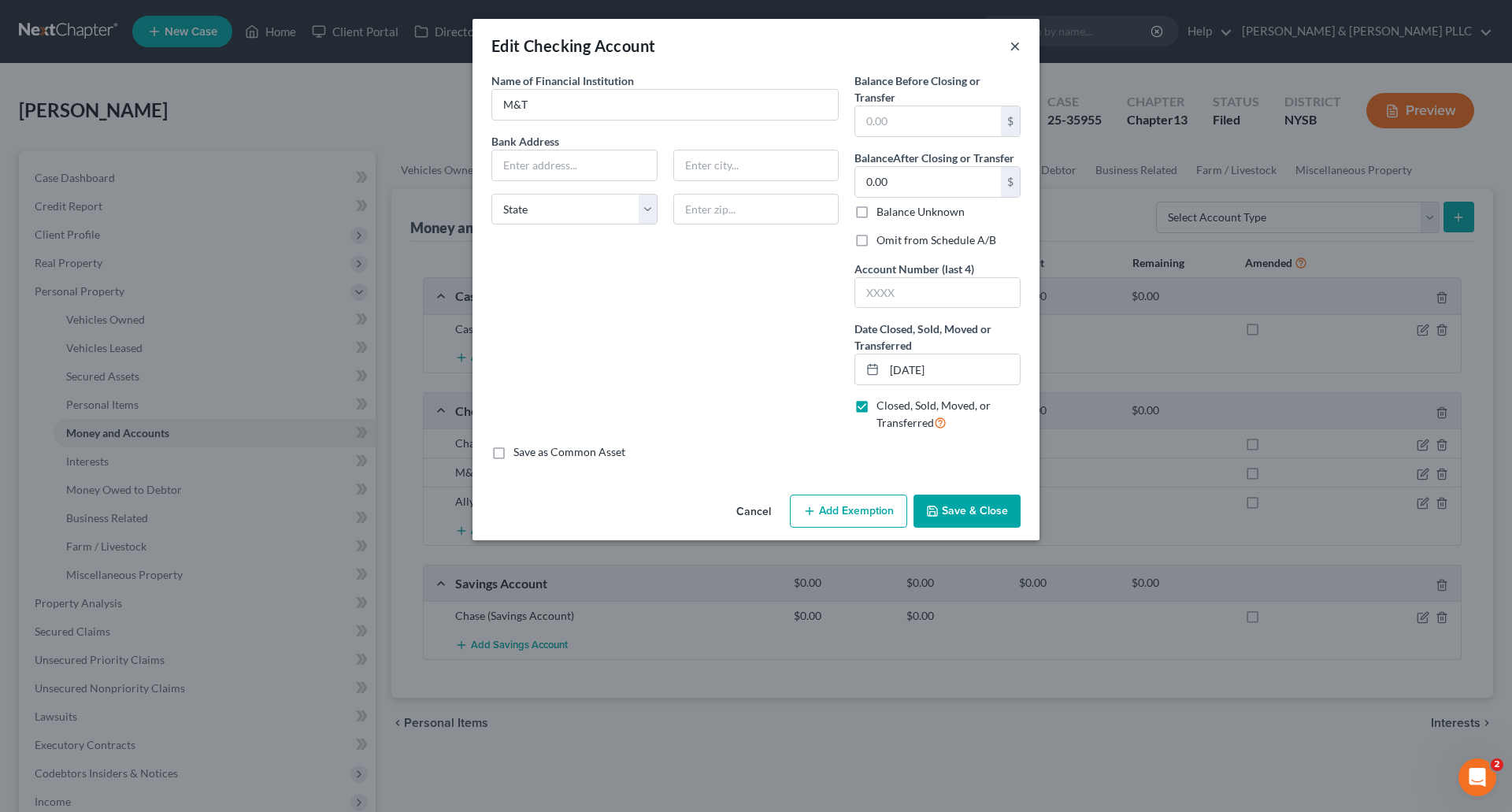
click at [1015, 44] on button "×" at bounding box center [1015, 45] width 11 height 19
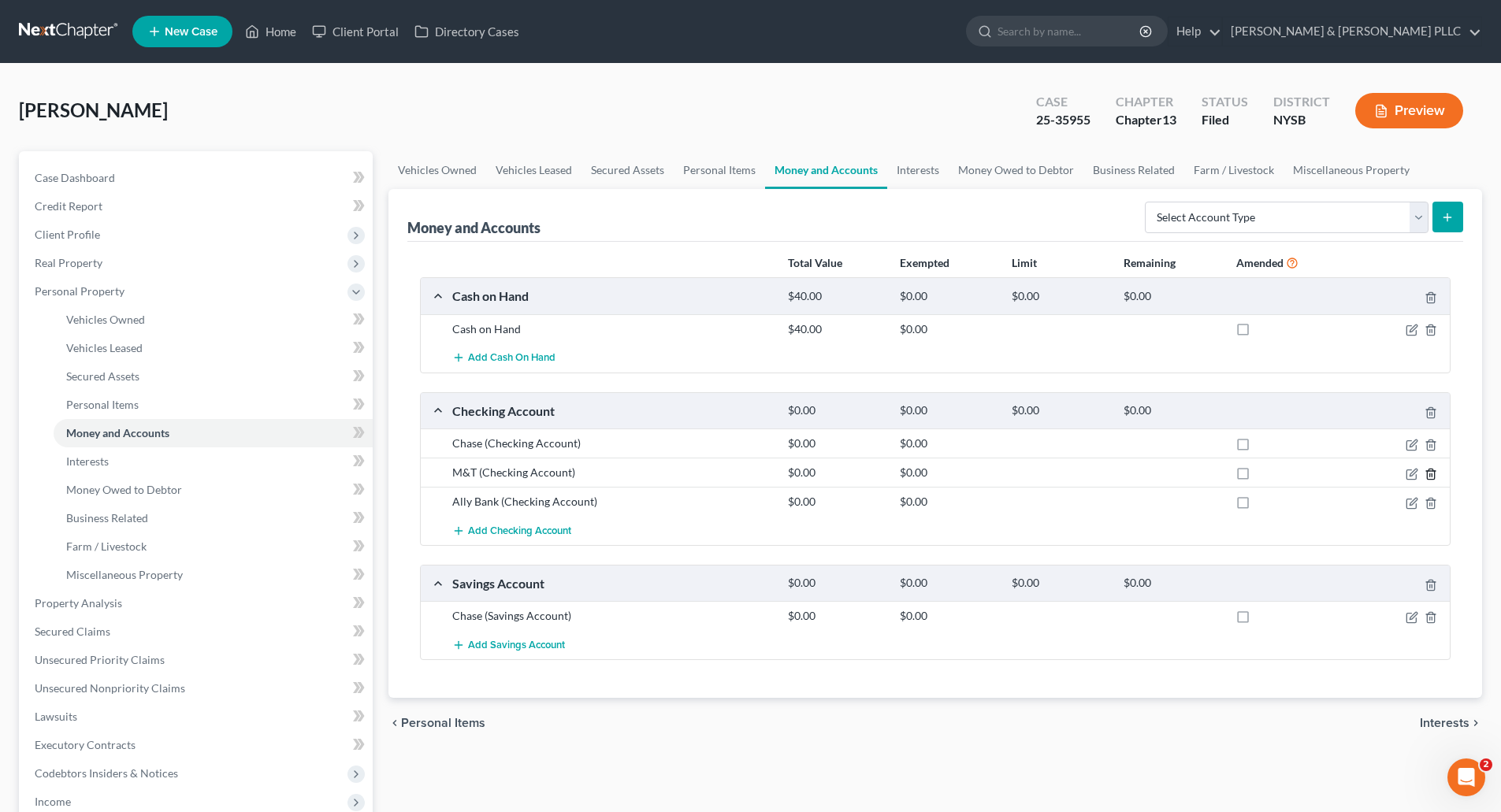
click at [1431, 472] on icon "button" at bounding box center [1431, 474] width 13 height 13
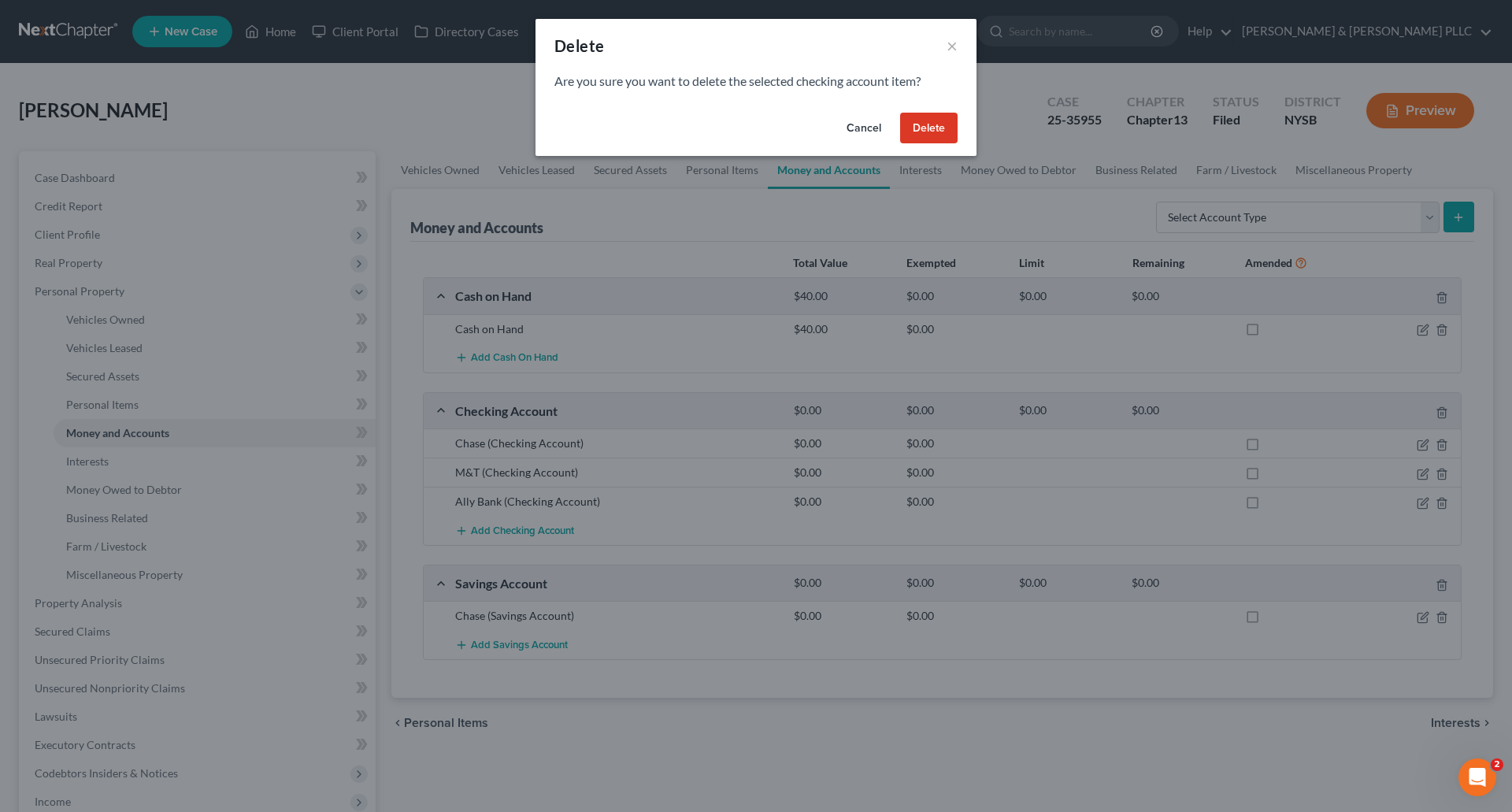
click at [857, 121] on button "Cancel" at bounding box center [864, 128] width 60 height 32
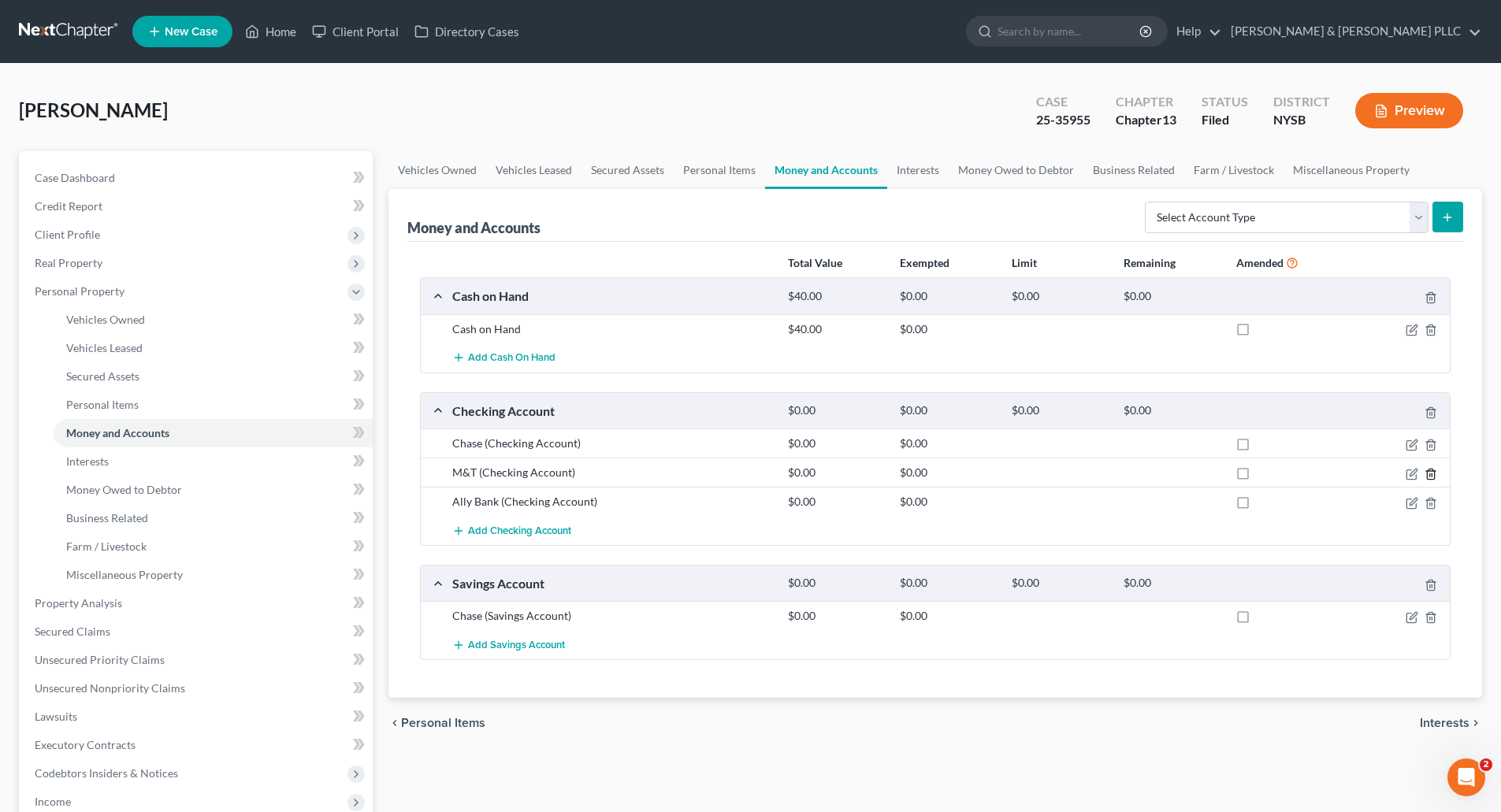
click at [1431, 471] on polyline "button" at bounding box center [1431, 471] width 9 height 0
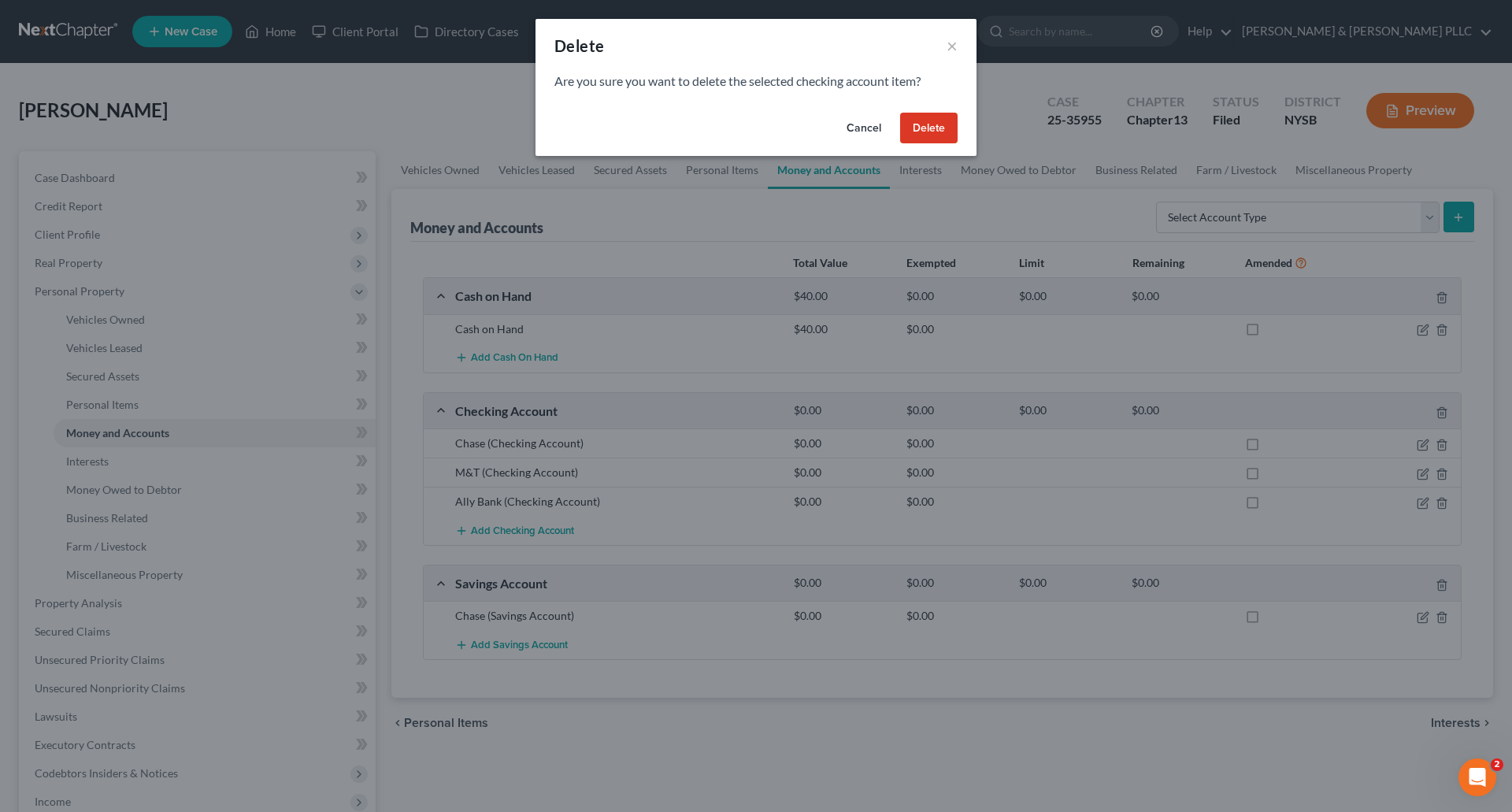
drag, startPoint x: 932, startPoint y: 127, endPoint x: 1013, endPoint y: 148, distance: 83.7
click at [933, 126] on button "Delete" at bounding box center [928, 128] width 58 height 32
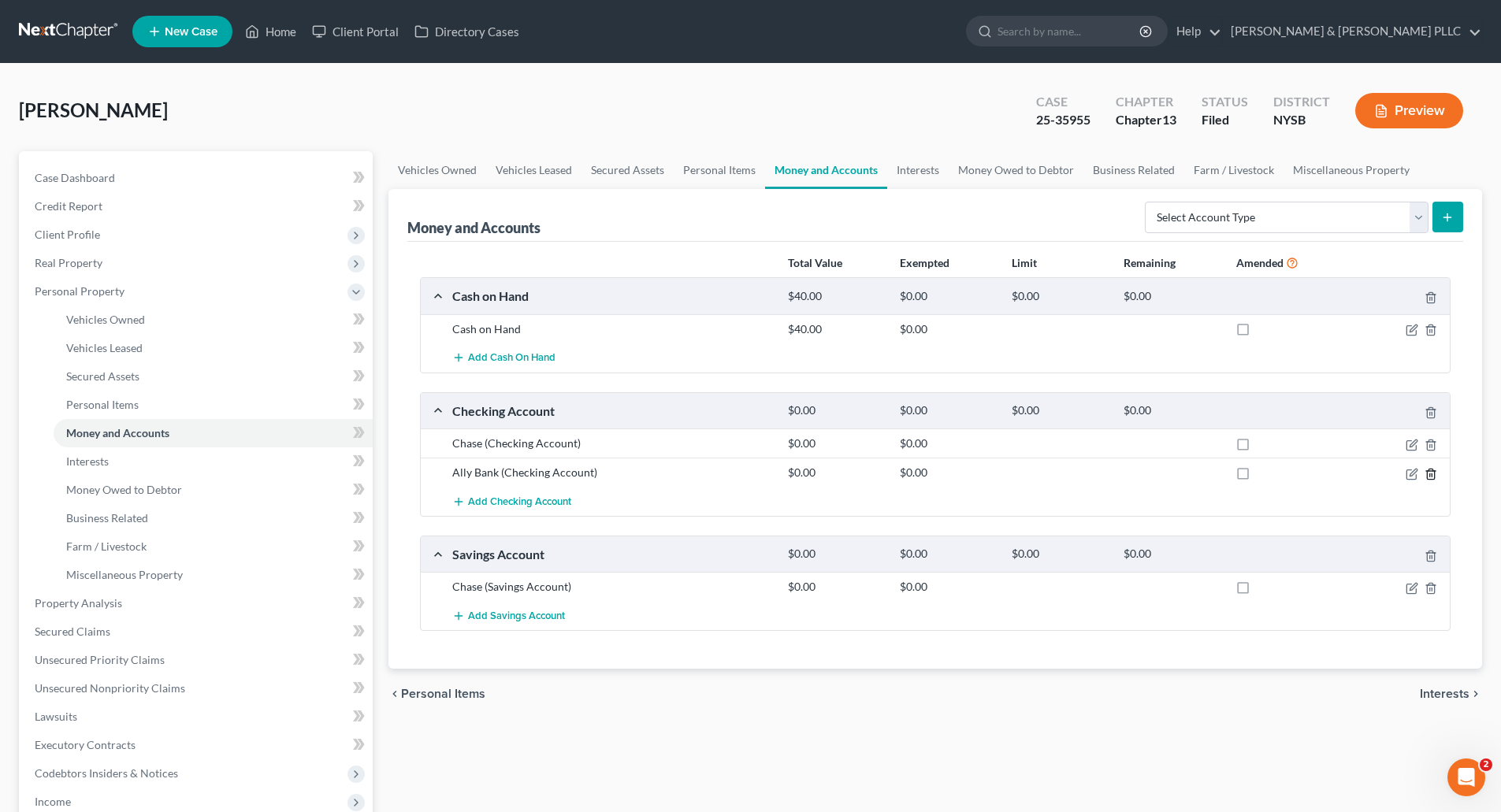
click at [1429, 473] on icon "button" at bounding box center [1431, 474] width 13 height 13
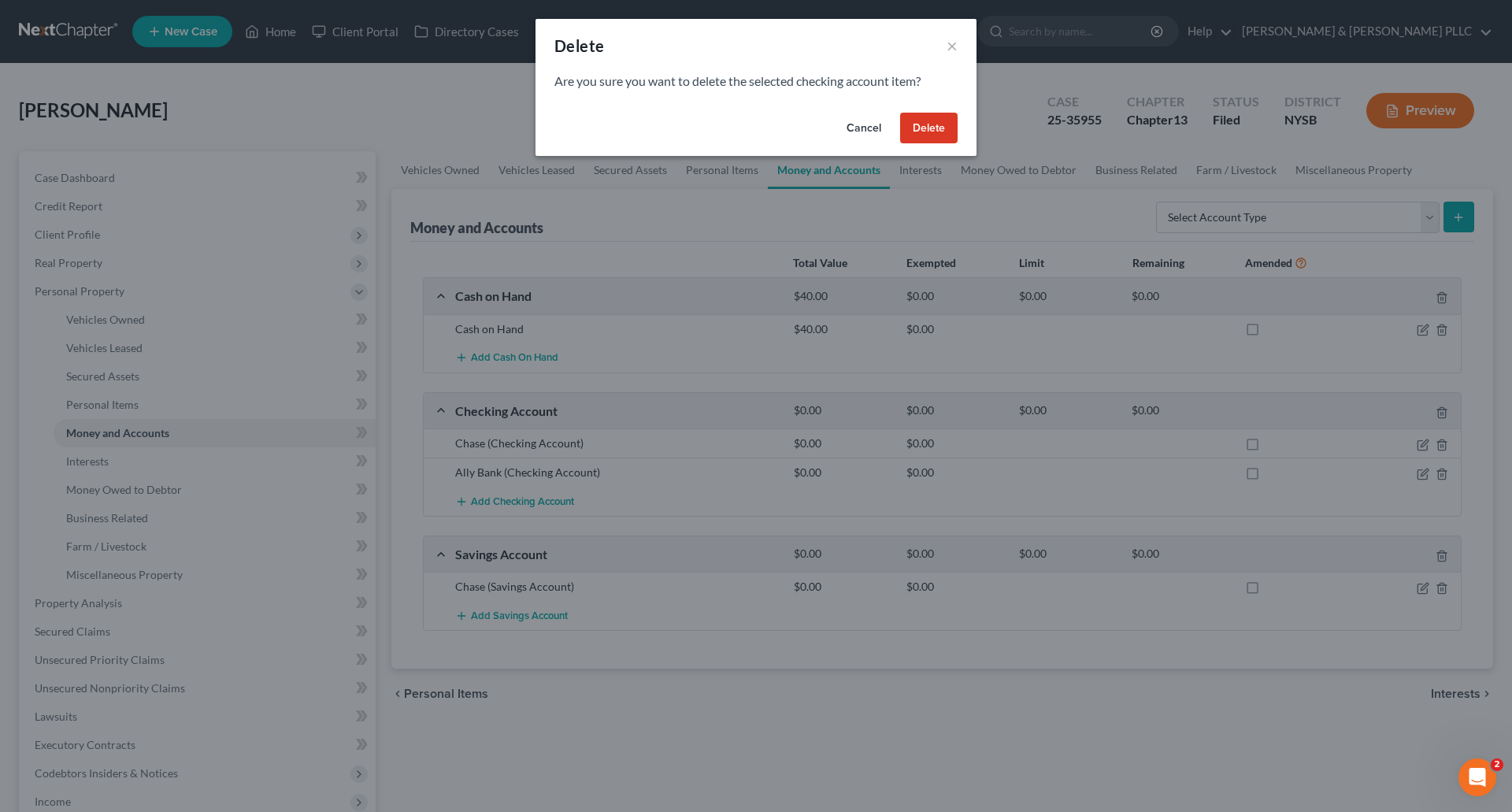
drag, startPoint x: 933, startPoint y: 125, endPoint x: 943, endPoint y: 169, distance: 45.1
click at [933, 125] on button "Delete" at bounding box center [928, 128] width 58 height 32
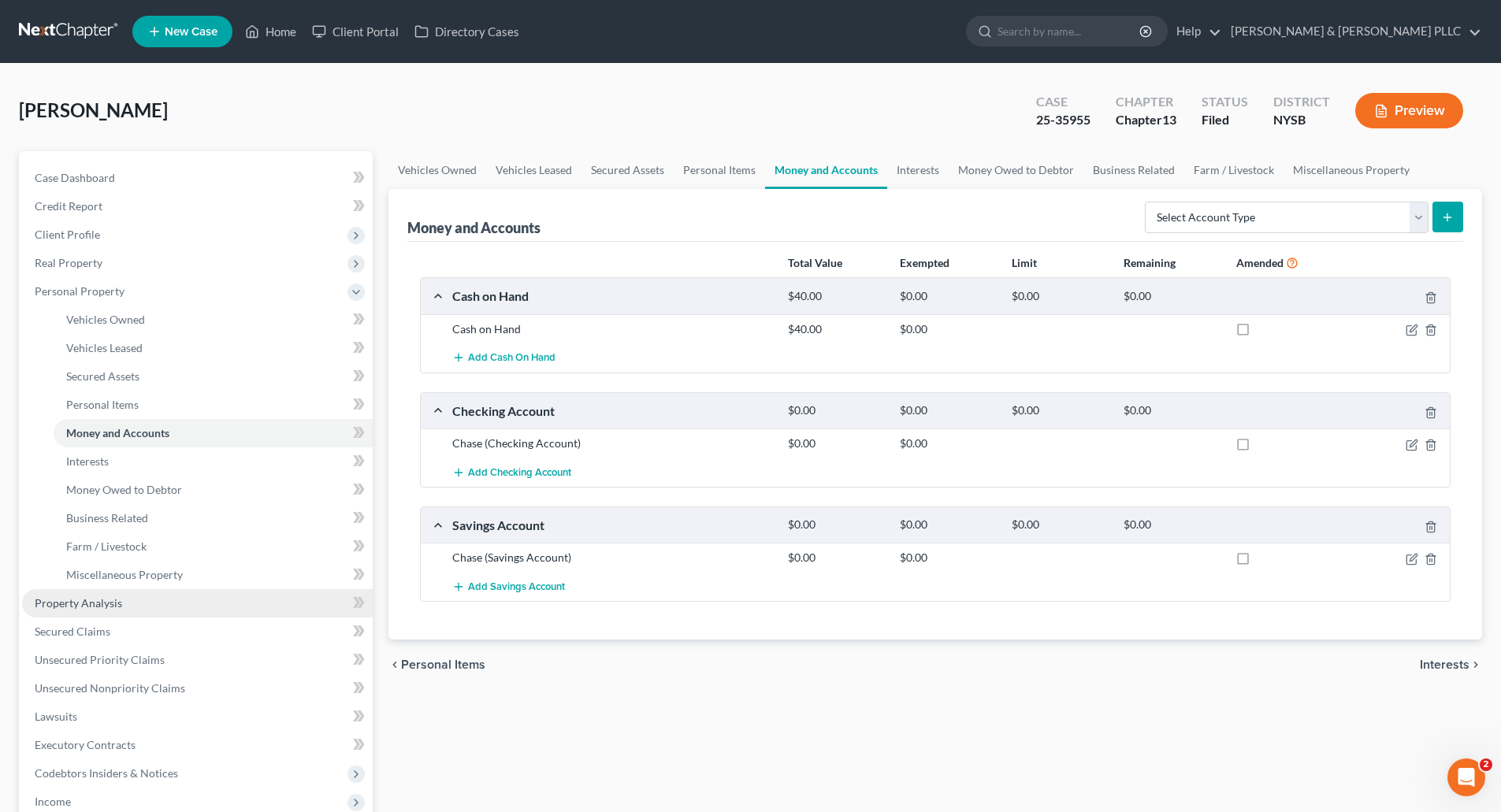
click at [109, 603] on span "Property Analysis" at bounding box center [78, 603] width 87 height 13
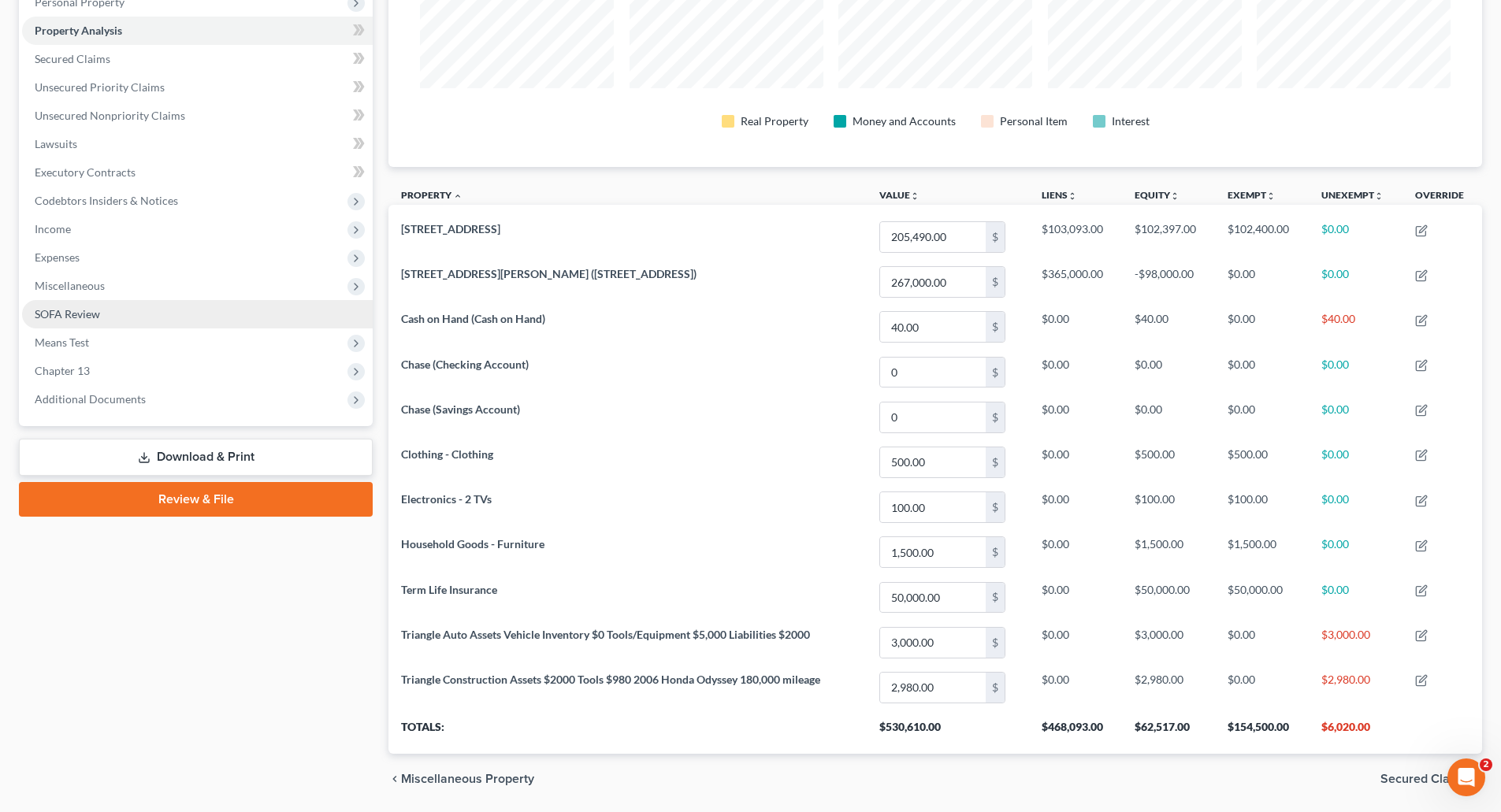
scroll to position [184, 0]
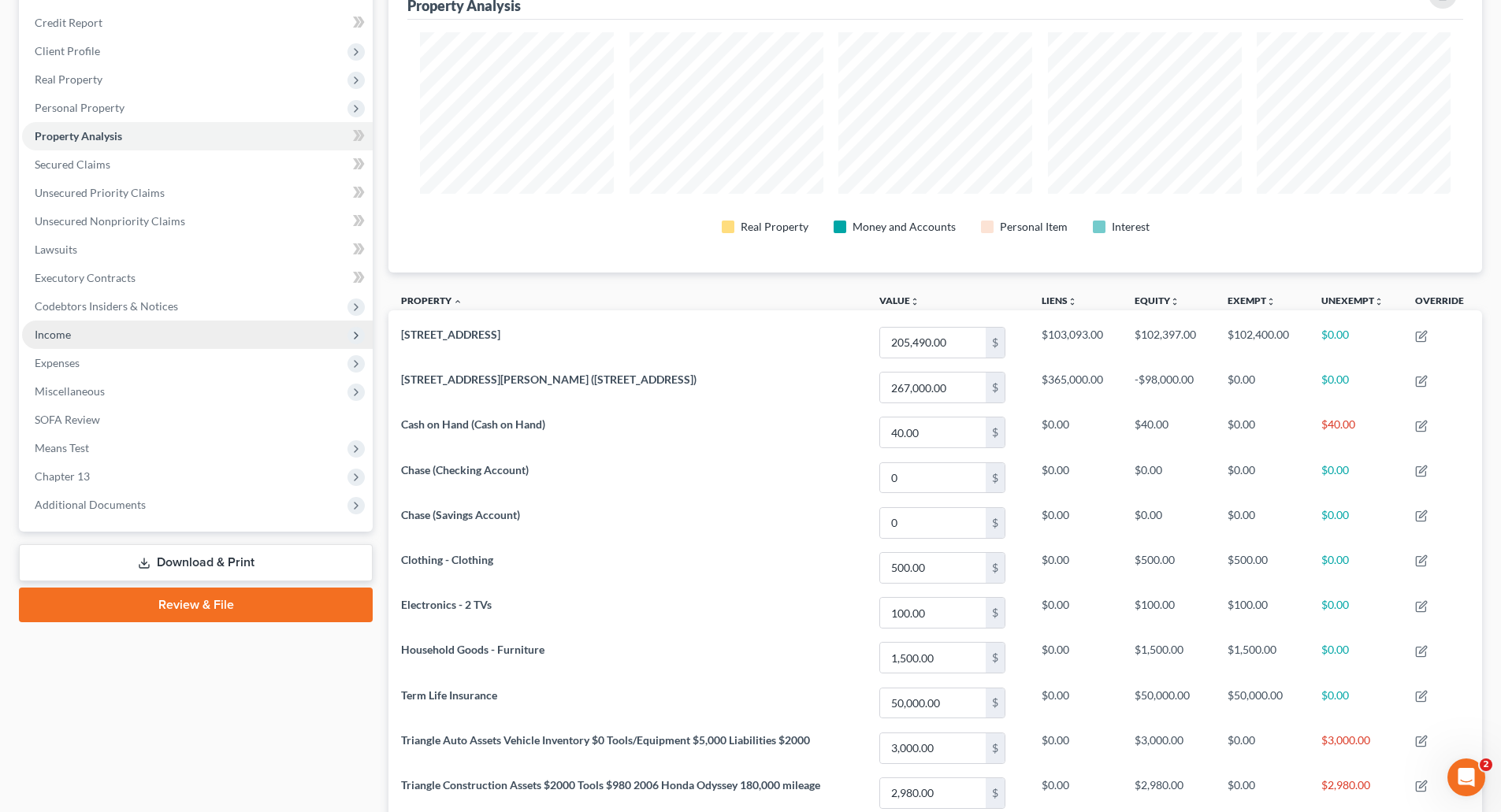
click at [65, 324] on span "Income" at bounding box center [197, 335] width 351 height 29
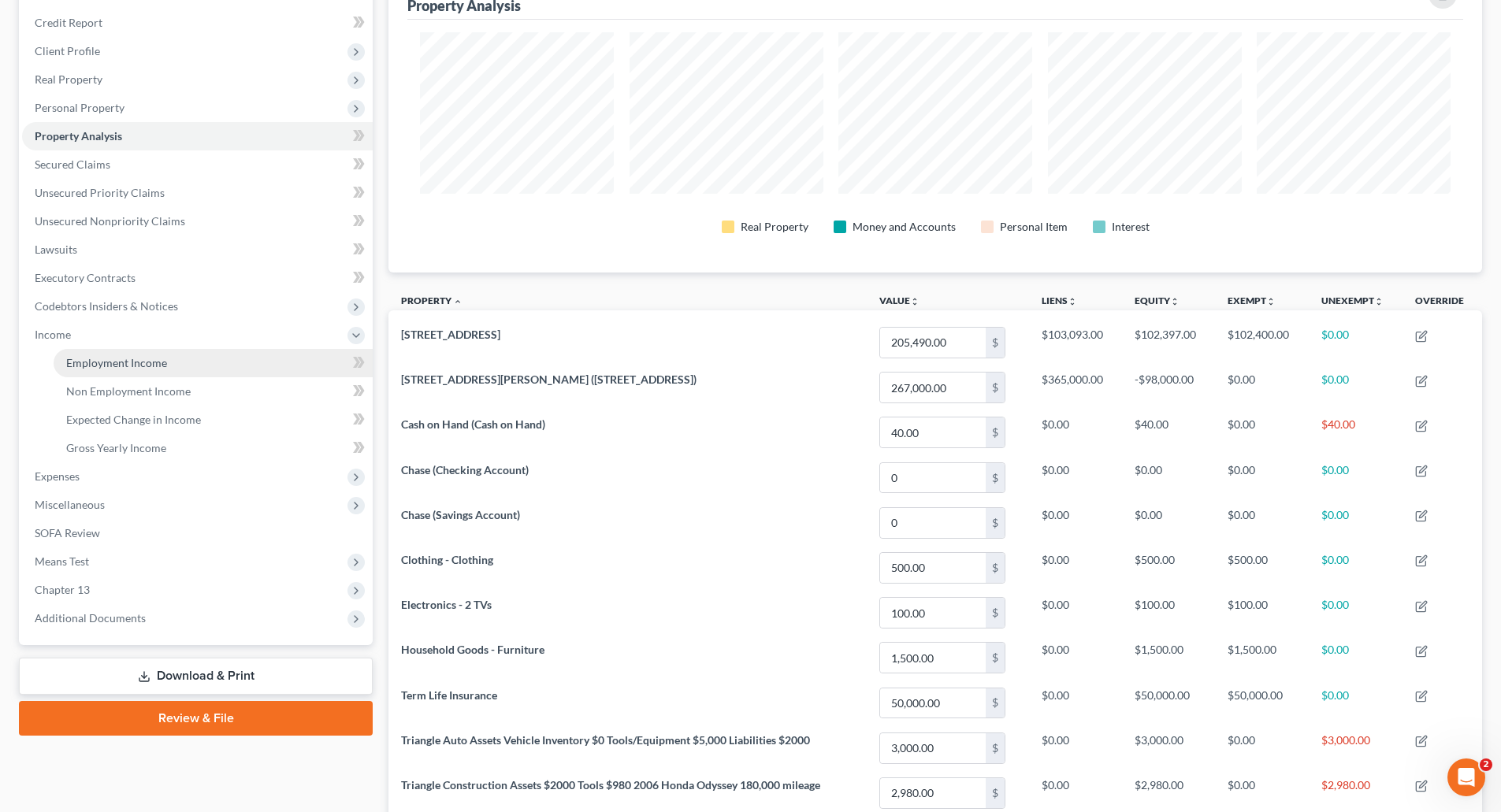
click at [123, 365] on span "Employment Income" at bounding box center [117, 363] width 101 height 13
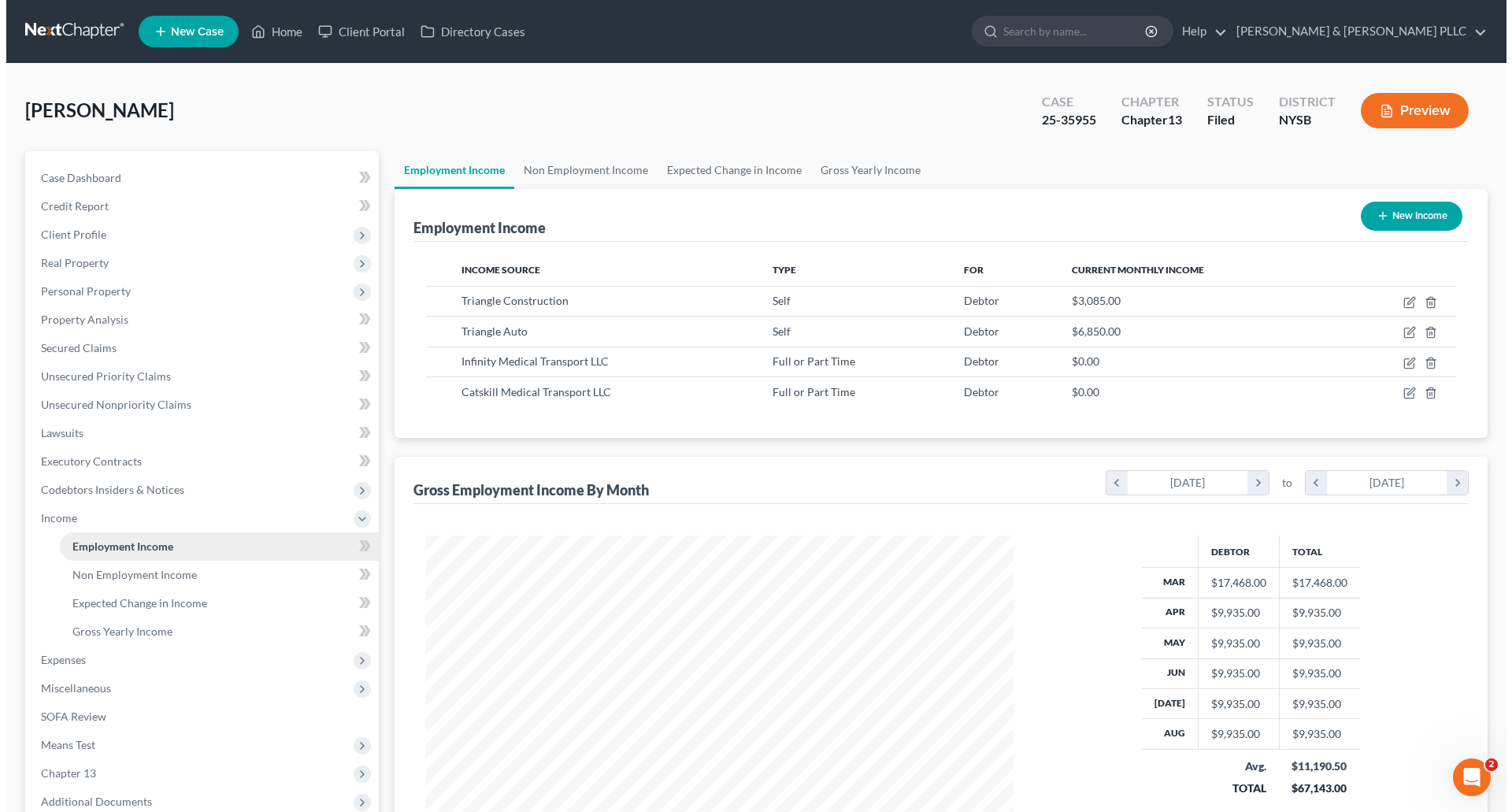
scroll to position [294, 619]
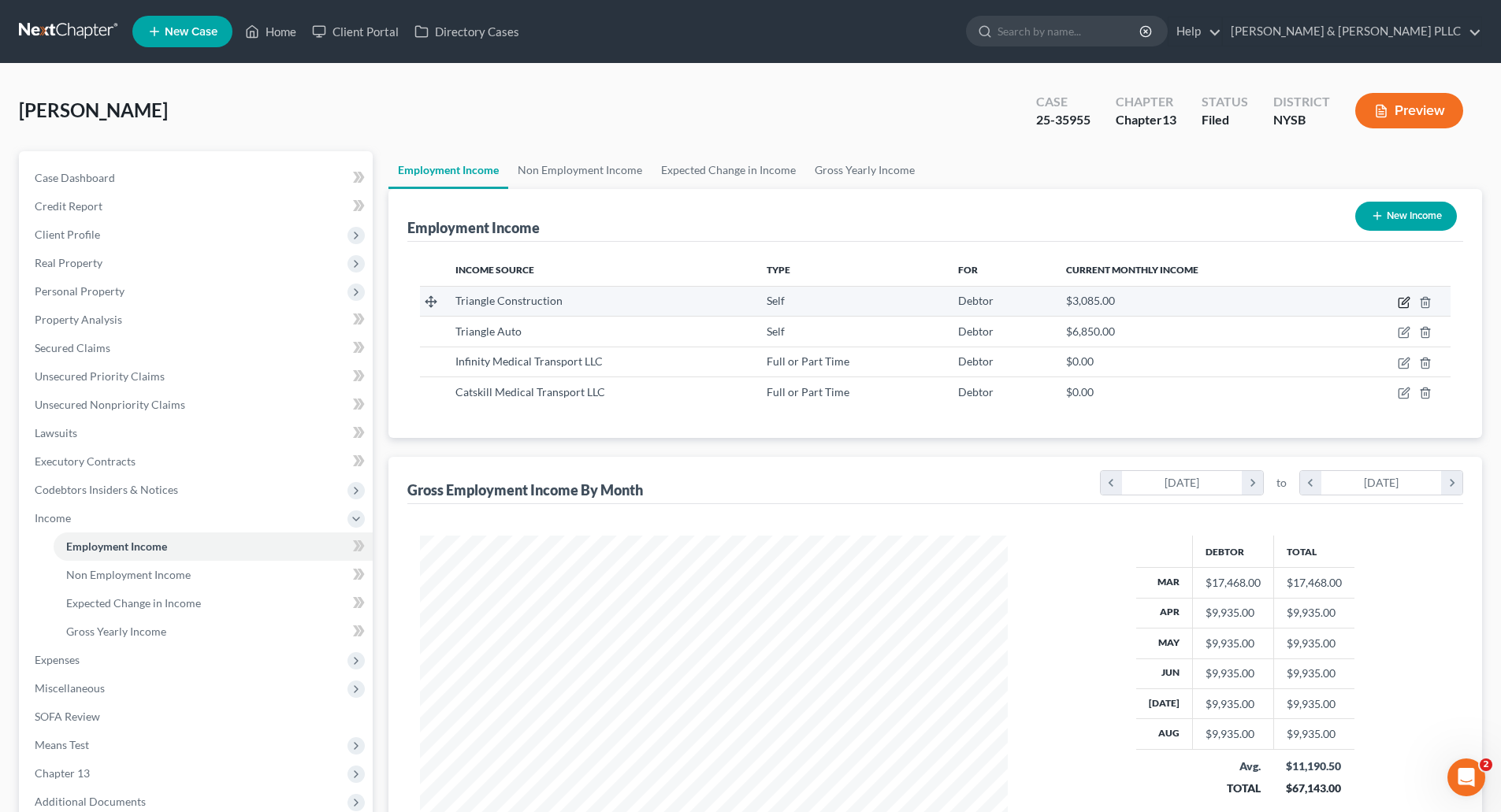
click at [1405, 299] on icon "button" at bounding box center [1404, 302] width 13 height 13
select select "1"
select select "35"
select select "0"
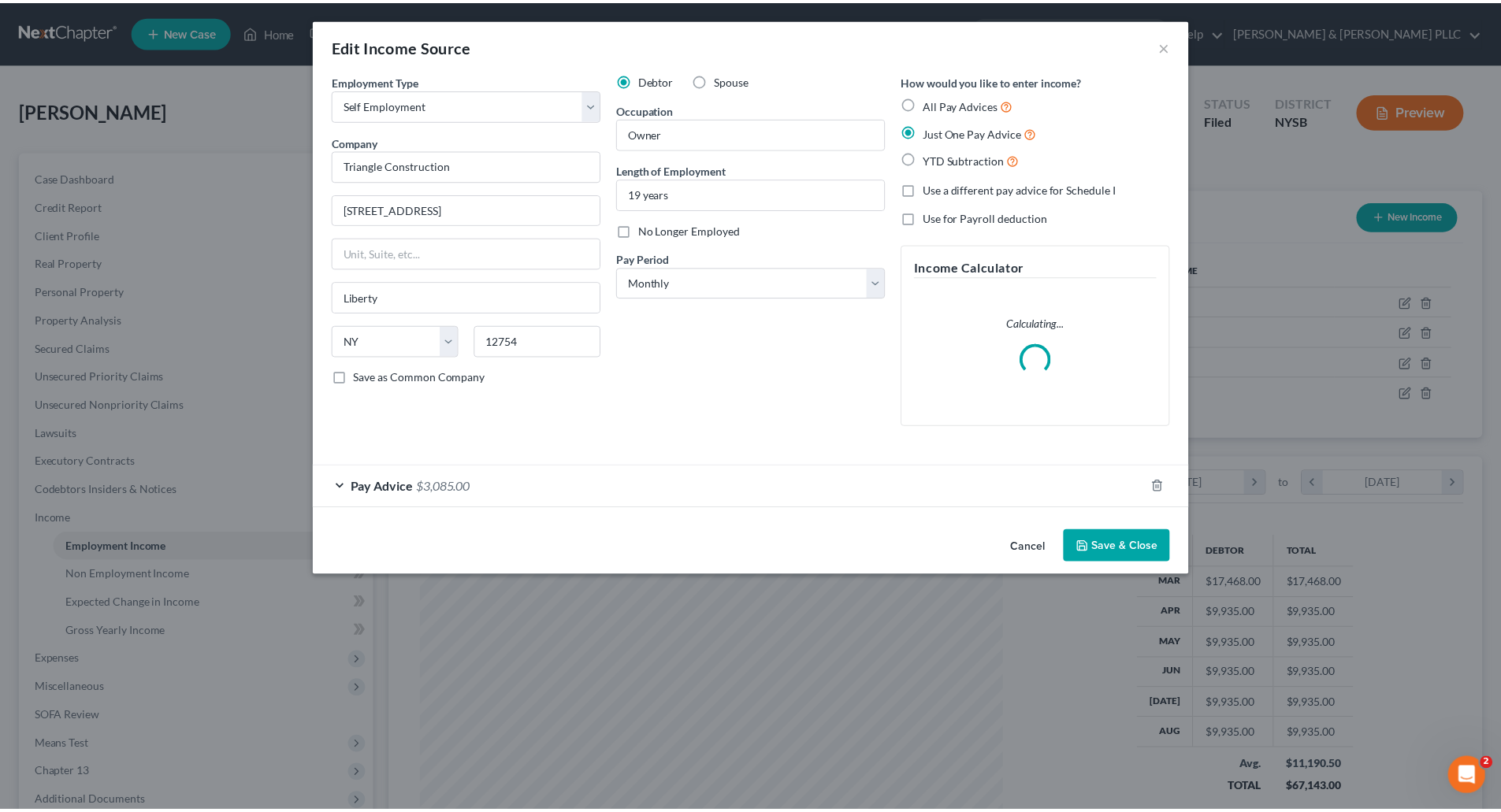
scroll to position [296, 625]
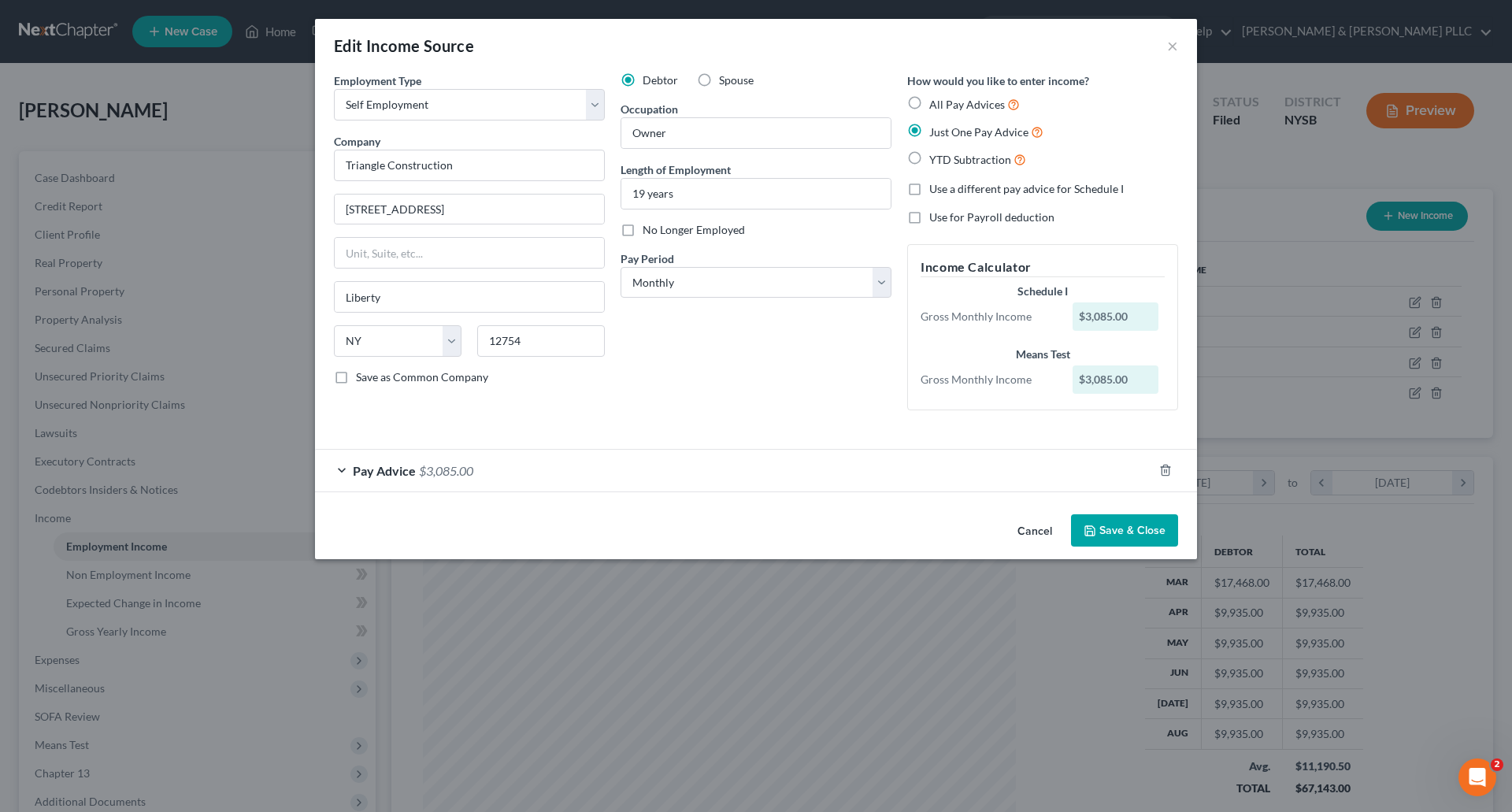
click at [409, 474] on span "Pay Advice" at bounding box center [384, 471] width 63 height 15
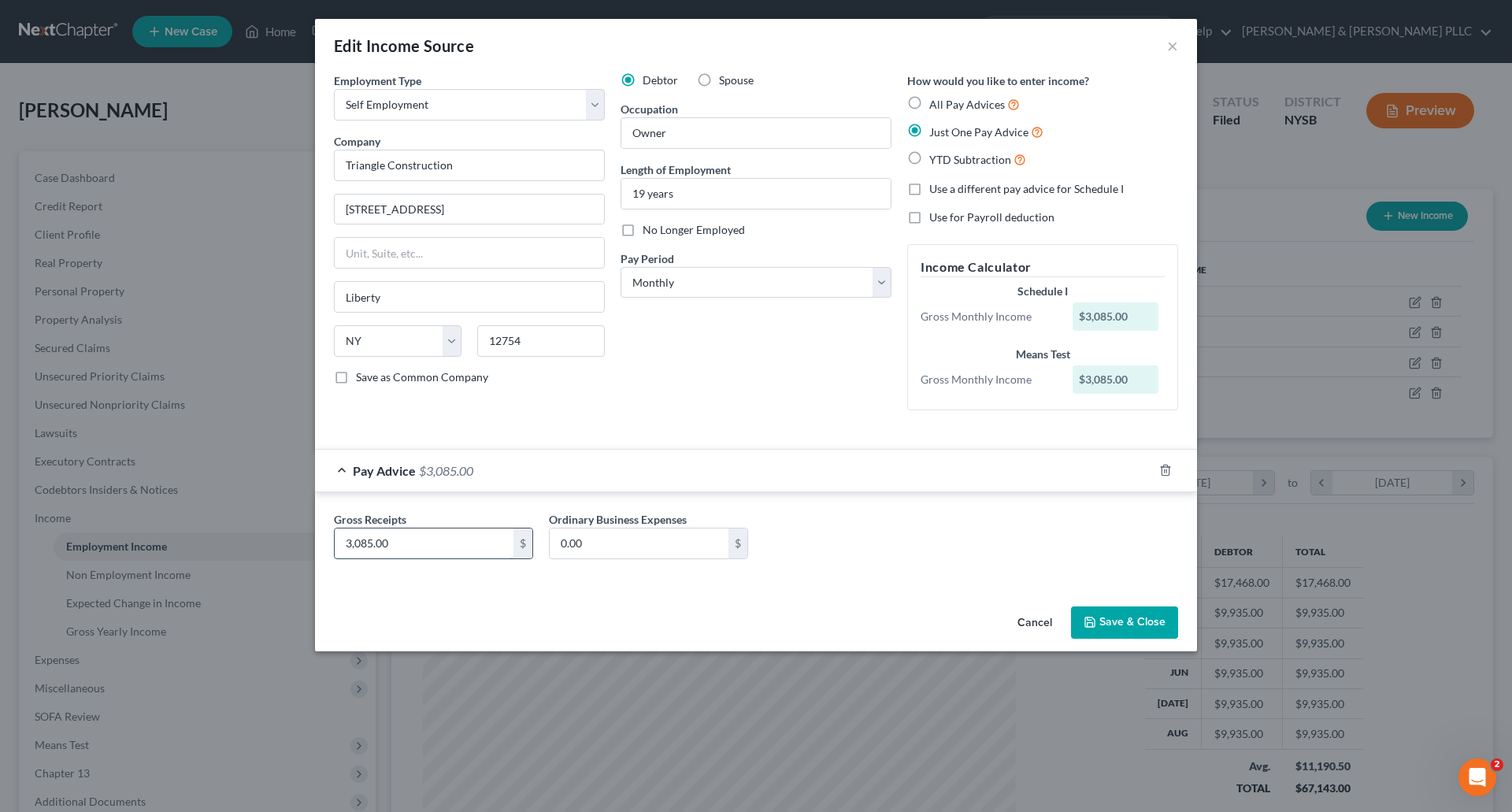
click at [422, 542] on input "3,085.00" at bounding box center [423, 544] width 179 height 30
type input "10,037.25"
click at [614, 545] on input "0.00" at bounding box center [639, 544] width 179 height 30
type input "7,513.00"
click at [1118, 627] on button "Save & Close" at bounding box center [1125, 622] width 107 height 33
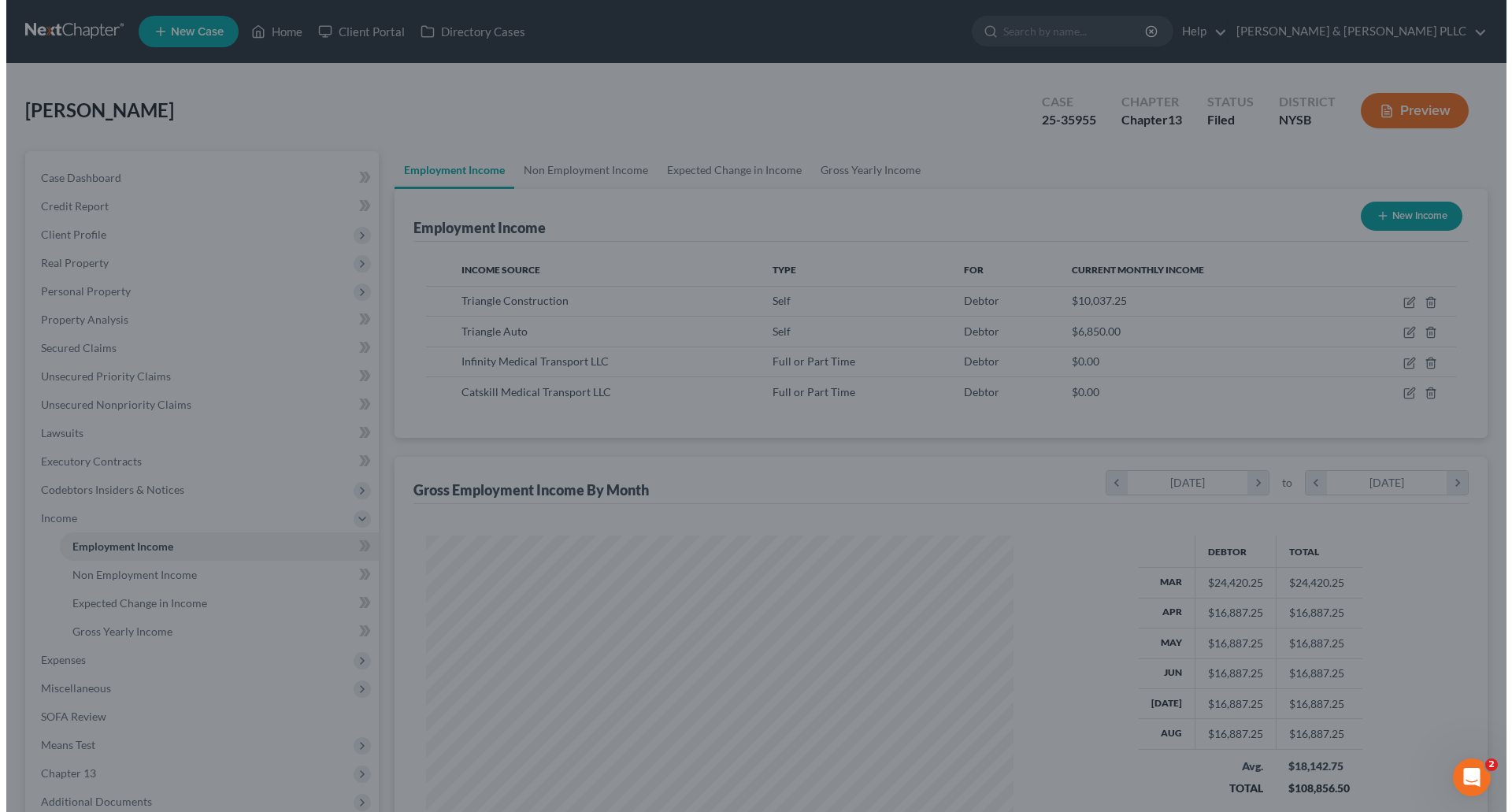
scroll to position [787522, 786970]
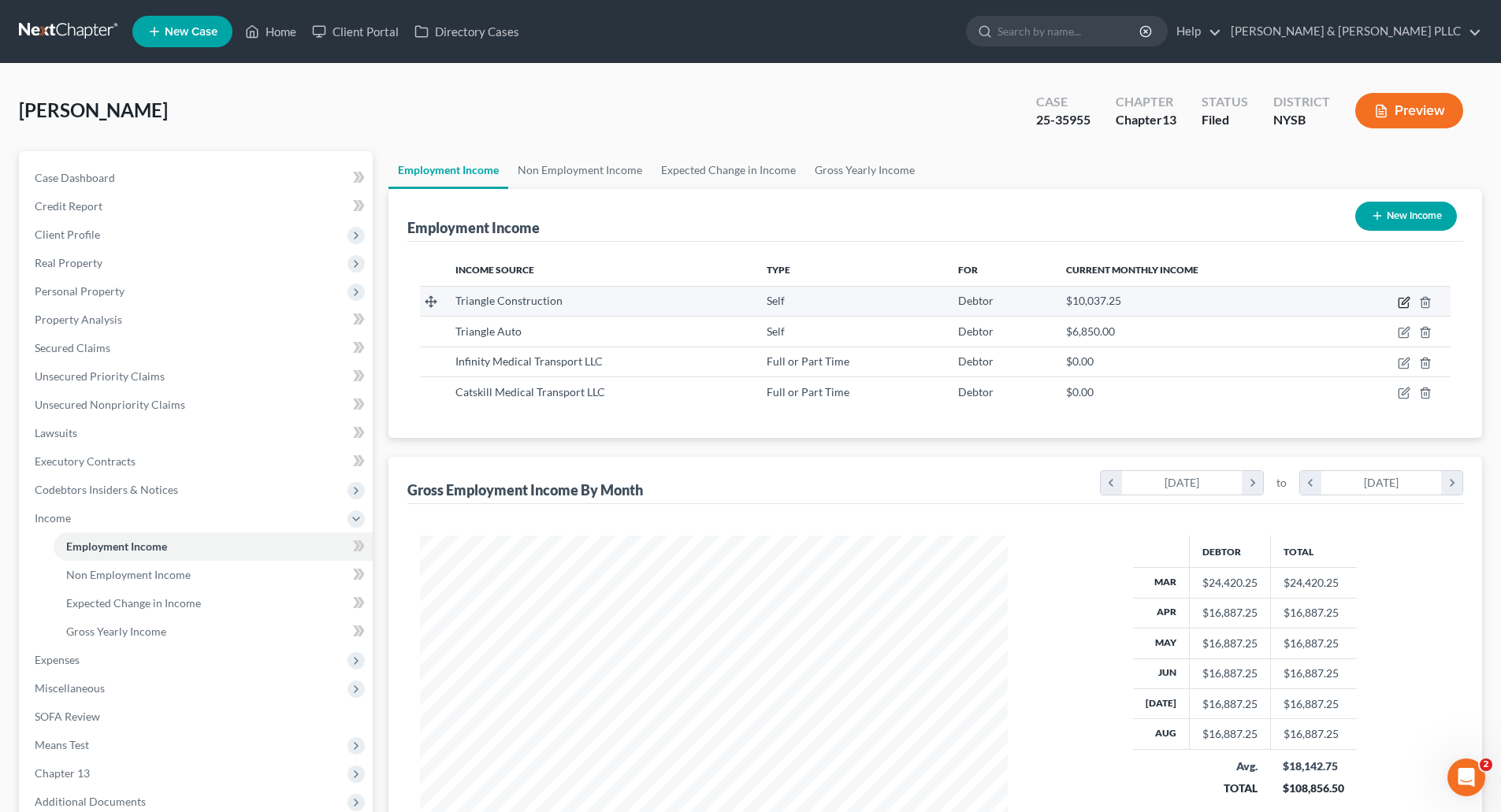
click at [1404, 299] on icon "button" at bounding box center [1403, 303] width 9 height 9
select select "1"
select select "35"
select select "0"
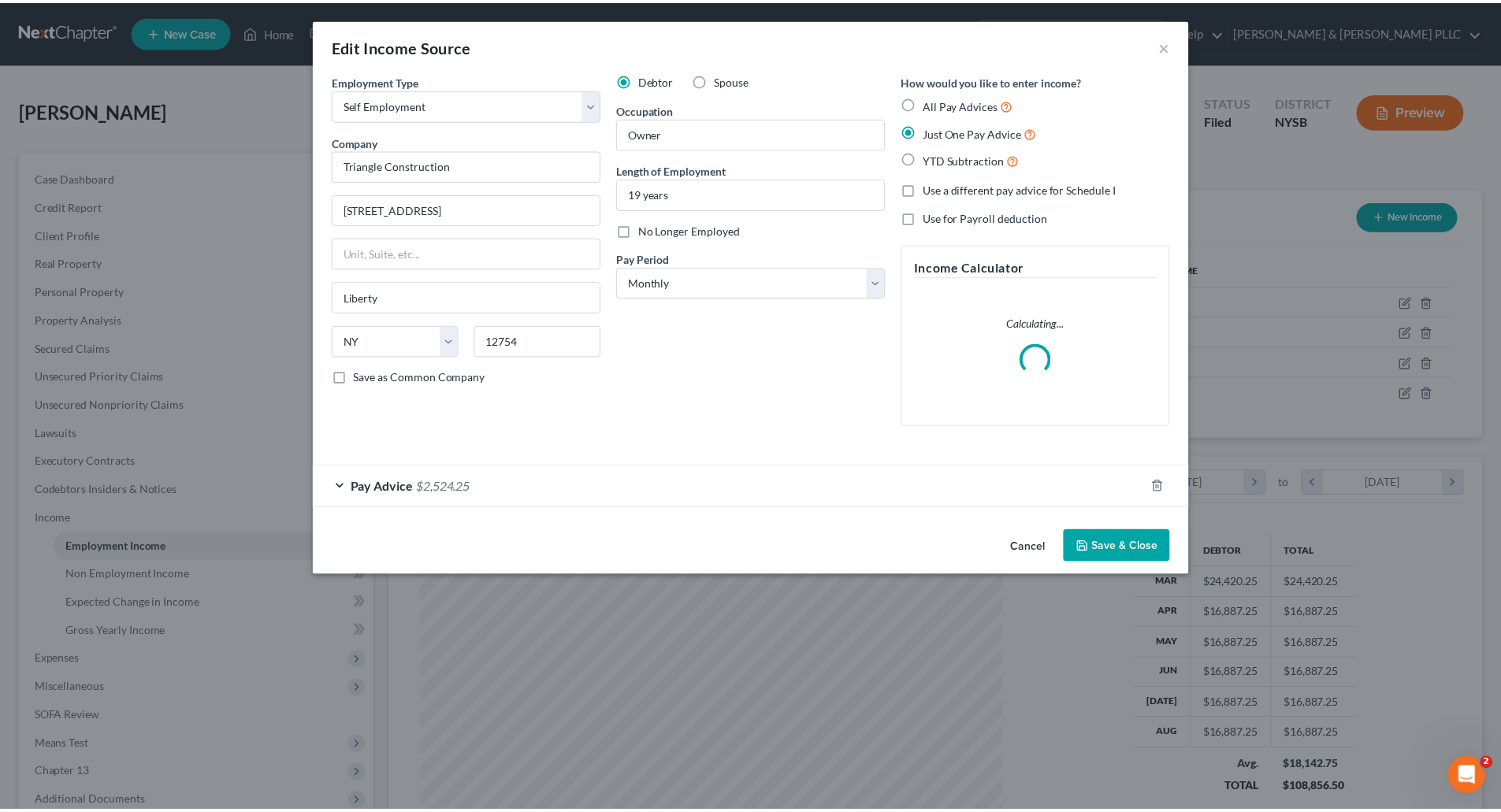
scroll to position [296, 625]
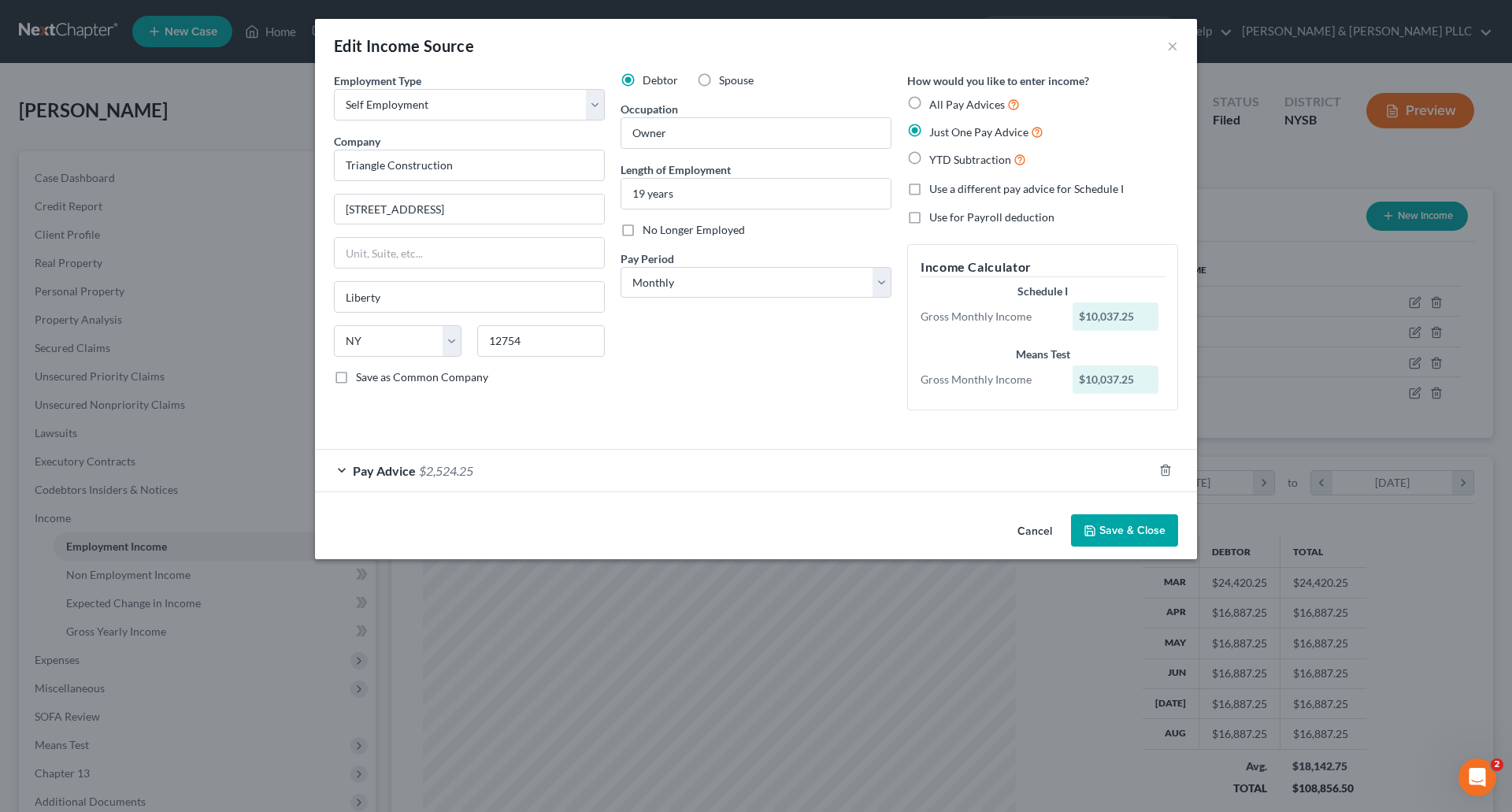
click at [575, 474] on div "Pay Advice $2,524.25" at bounding box center [734, 471] width 838 height 42
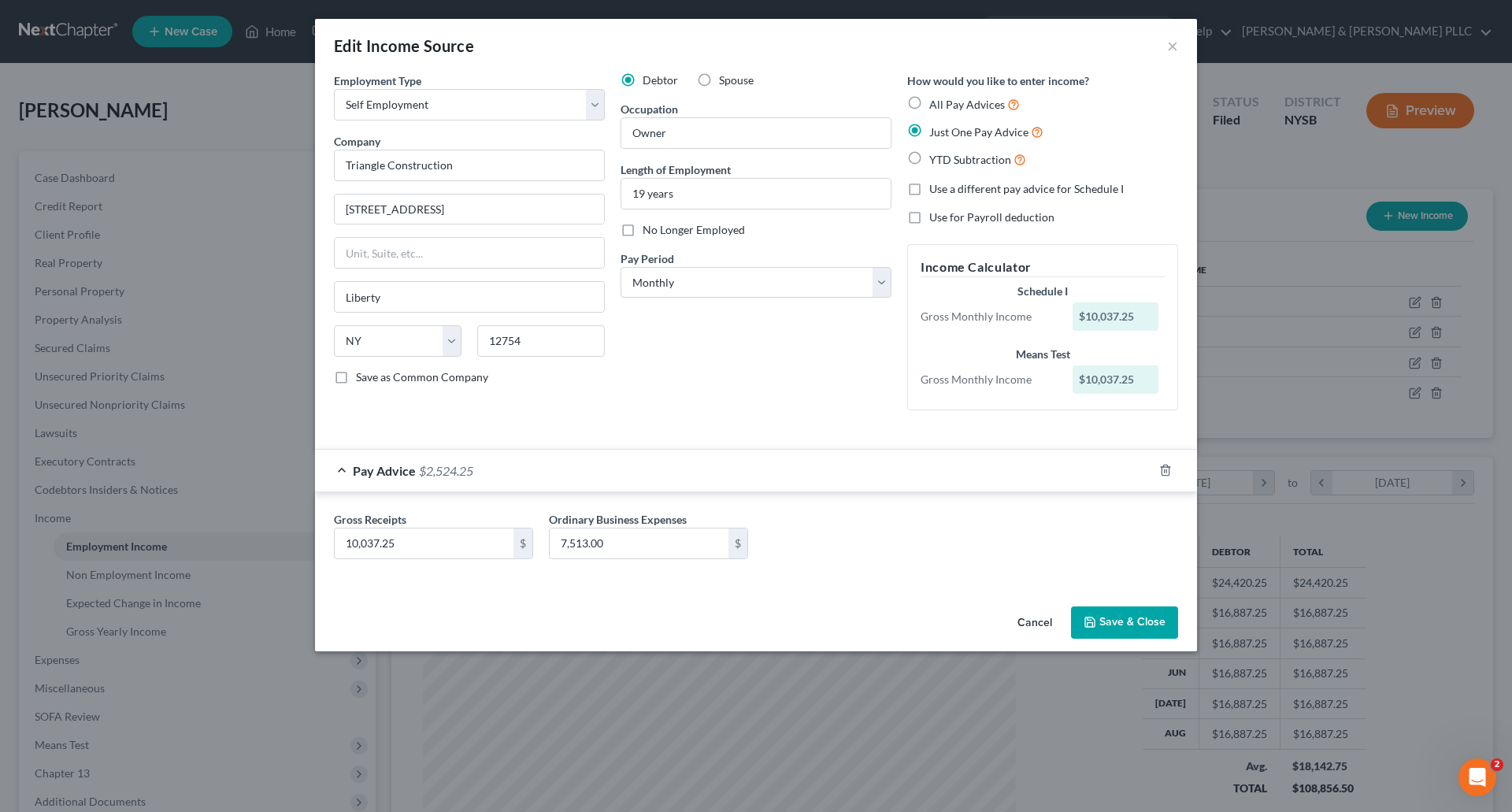
click at [1137, 623] on button "Save & Close" at bounding box center [1125, 622] width 107 height 33
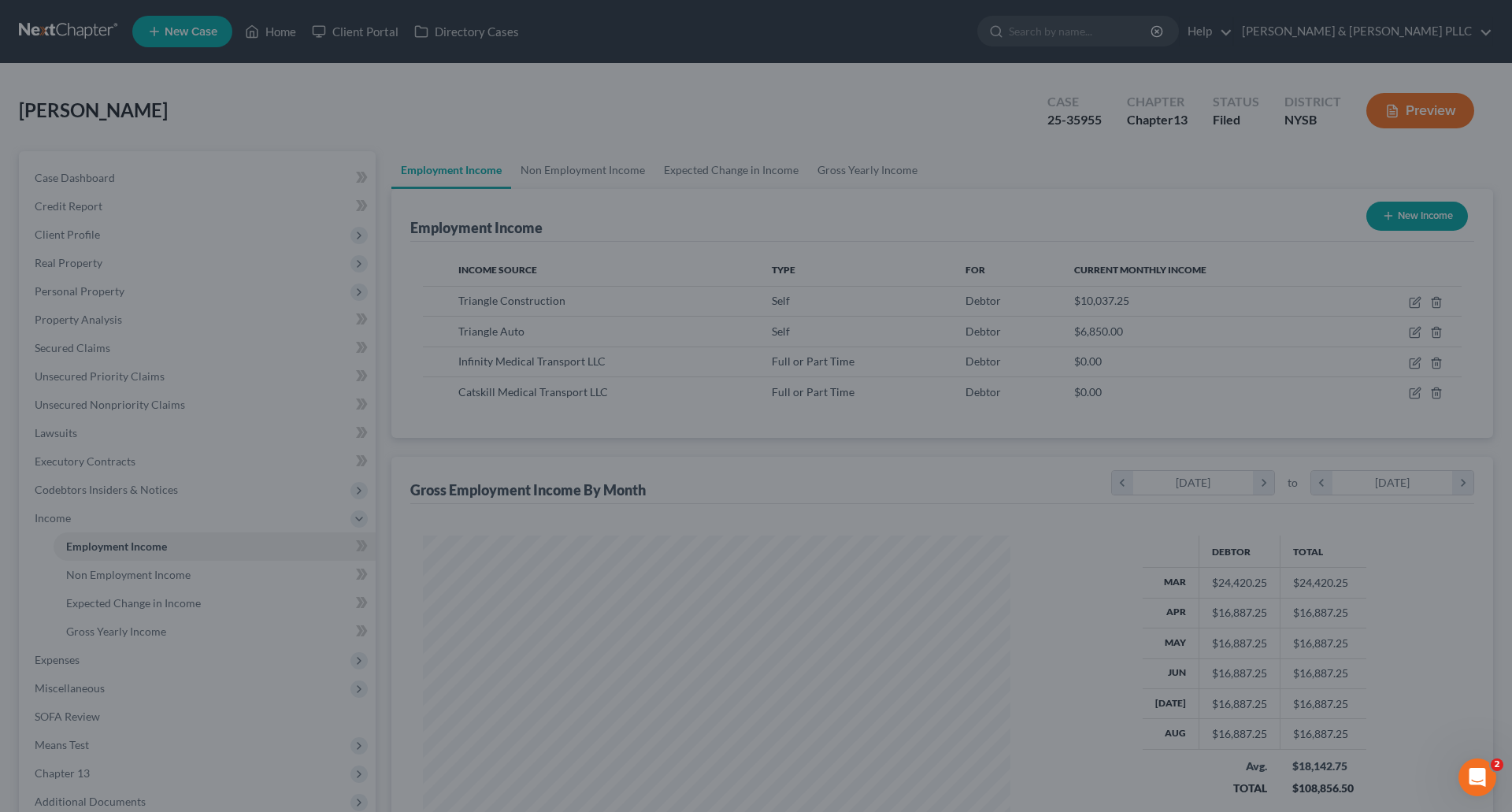
scroll to position [787522, 786970]
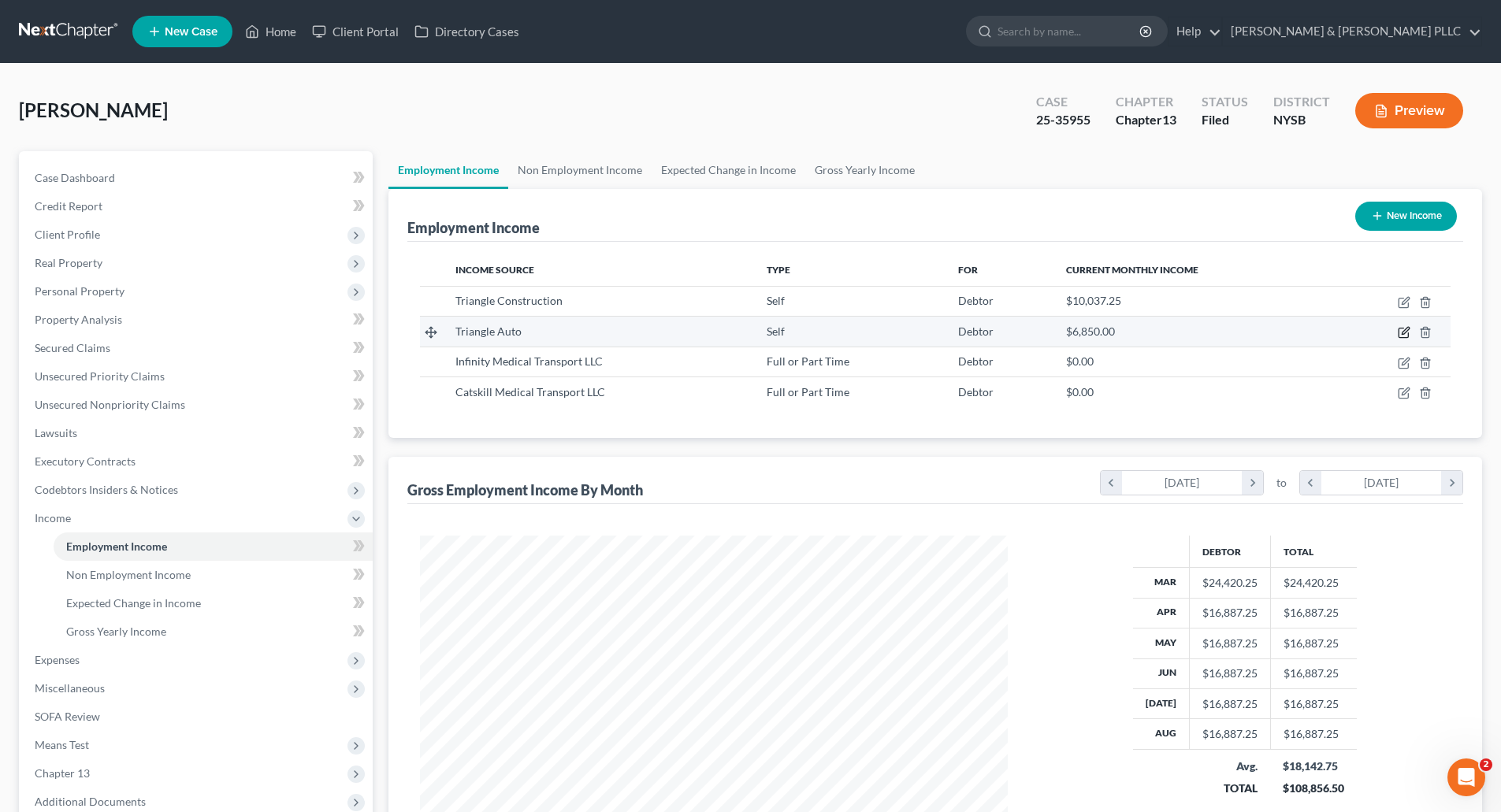
click at [1403, 328] on icon "button" at bounding box center [1404, 332] width 13 height 13
select select "1"
select select "35"
select select "0"
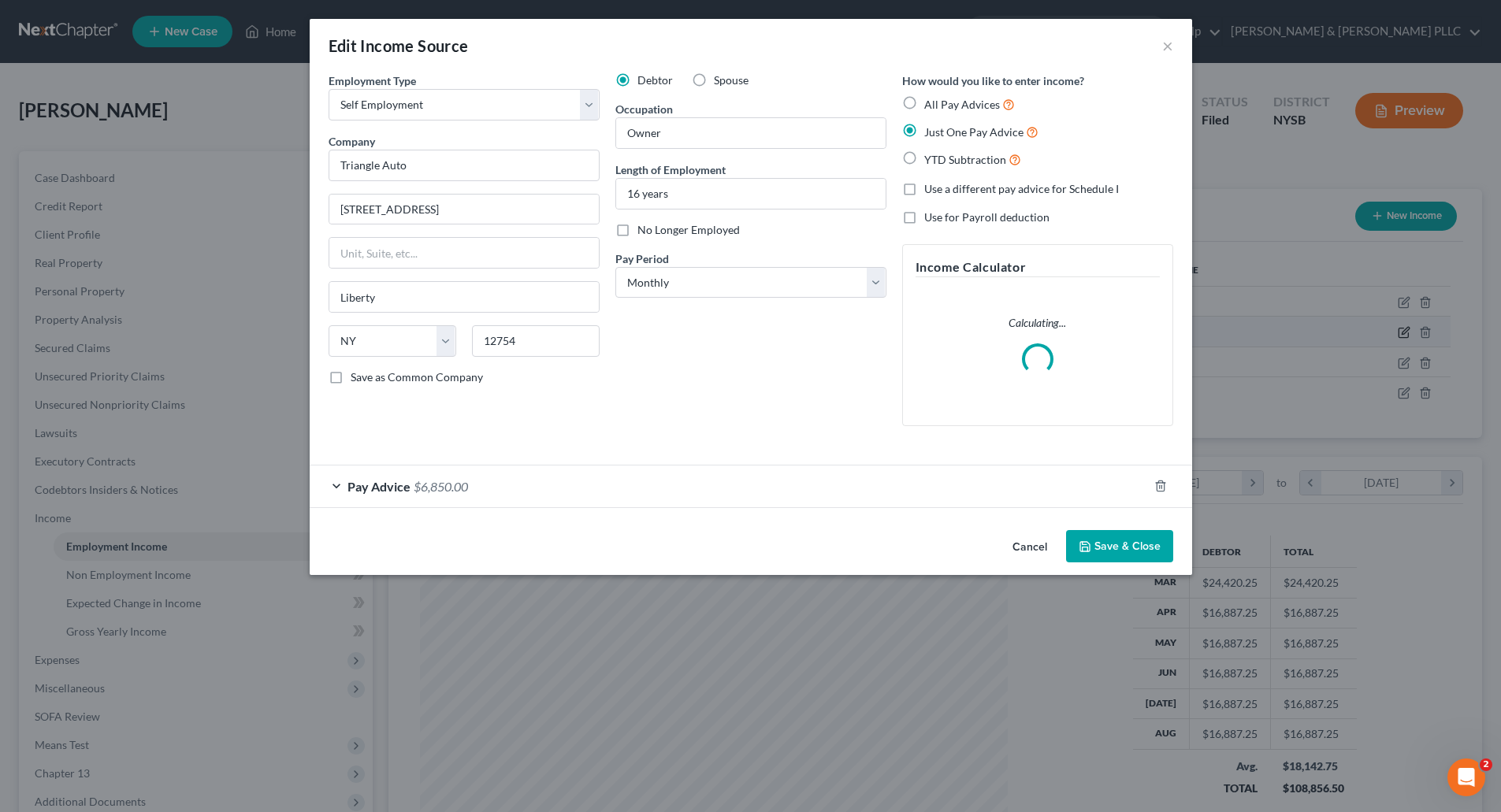
scroll to position [296, 625]
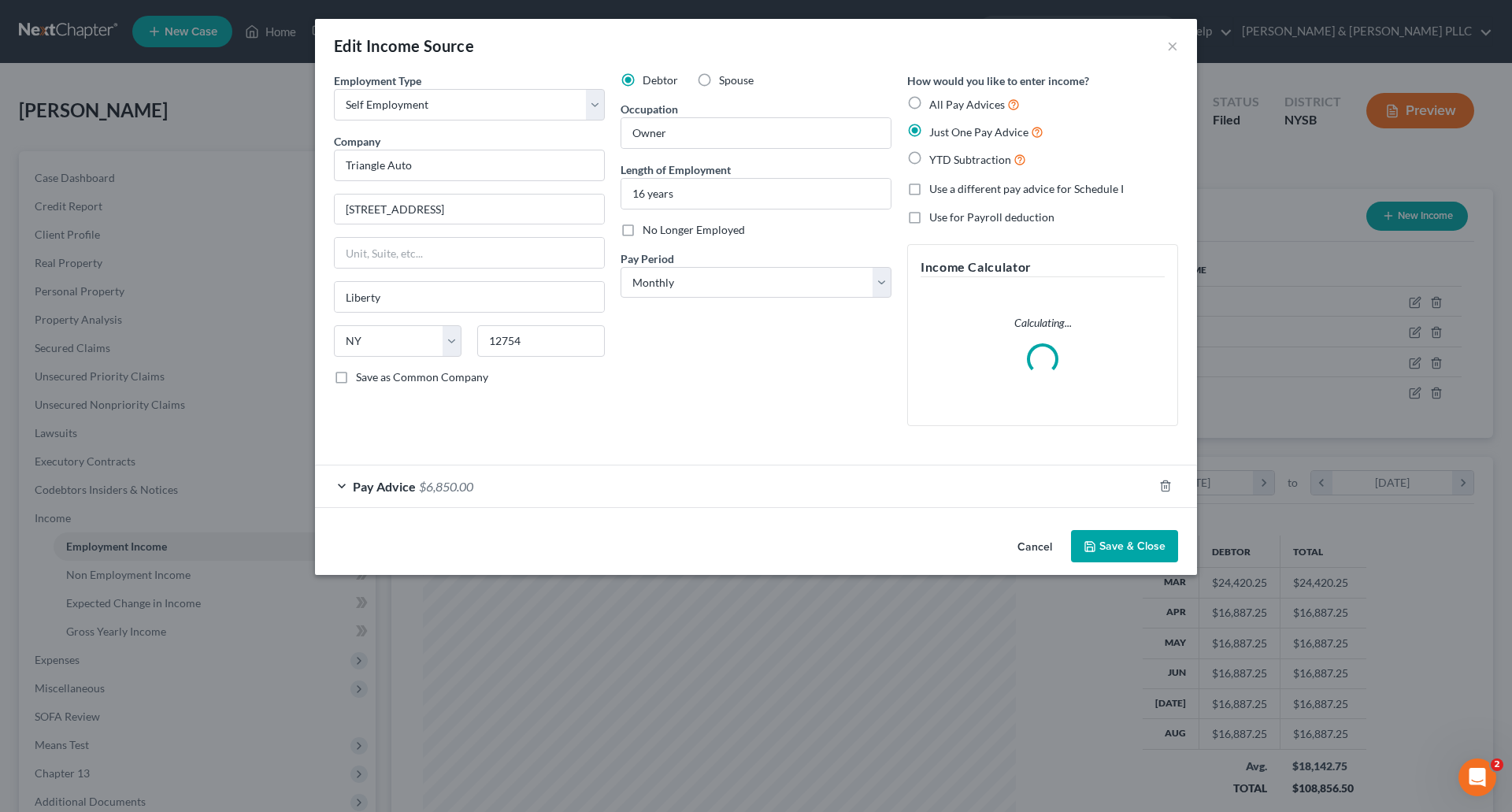
click at [460, 487] on span "$6,850.00" at bounding box center [446, 487] width 55 height 15
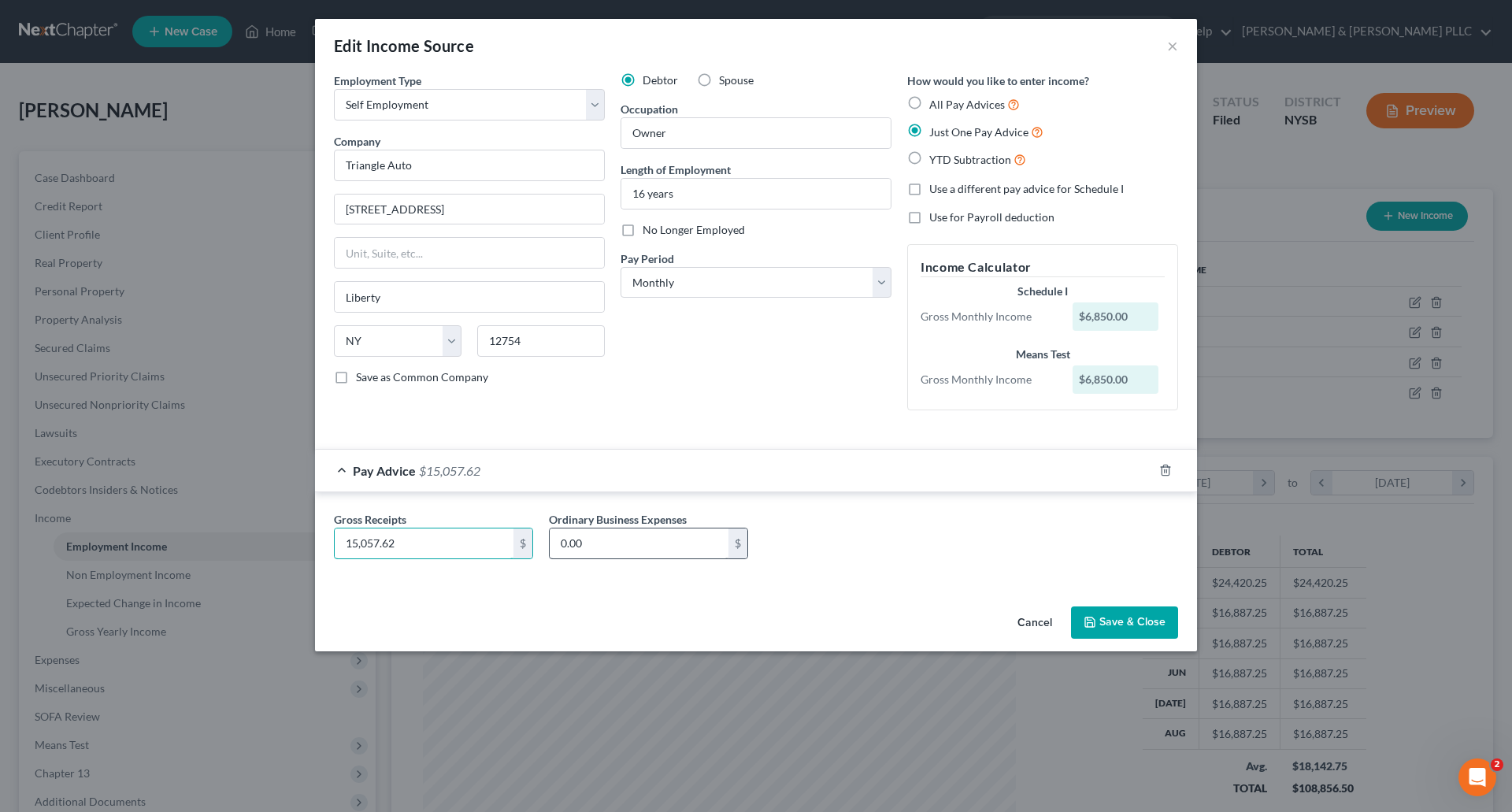
type input "15,057.62"
click at [593, 537] on input "0.00" at bounding box center [639, 544] width 179 height 30
type input "9,333.00"
click at [1130, 615] on button "Save & Close" at bounding box center [1125, 622] width 107 height 33
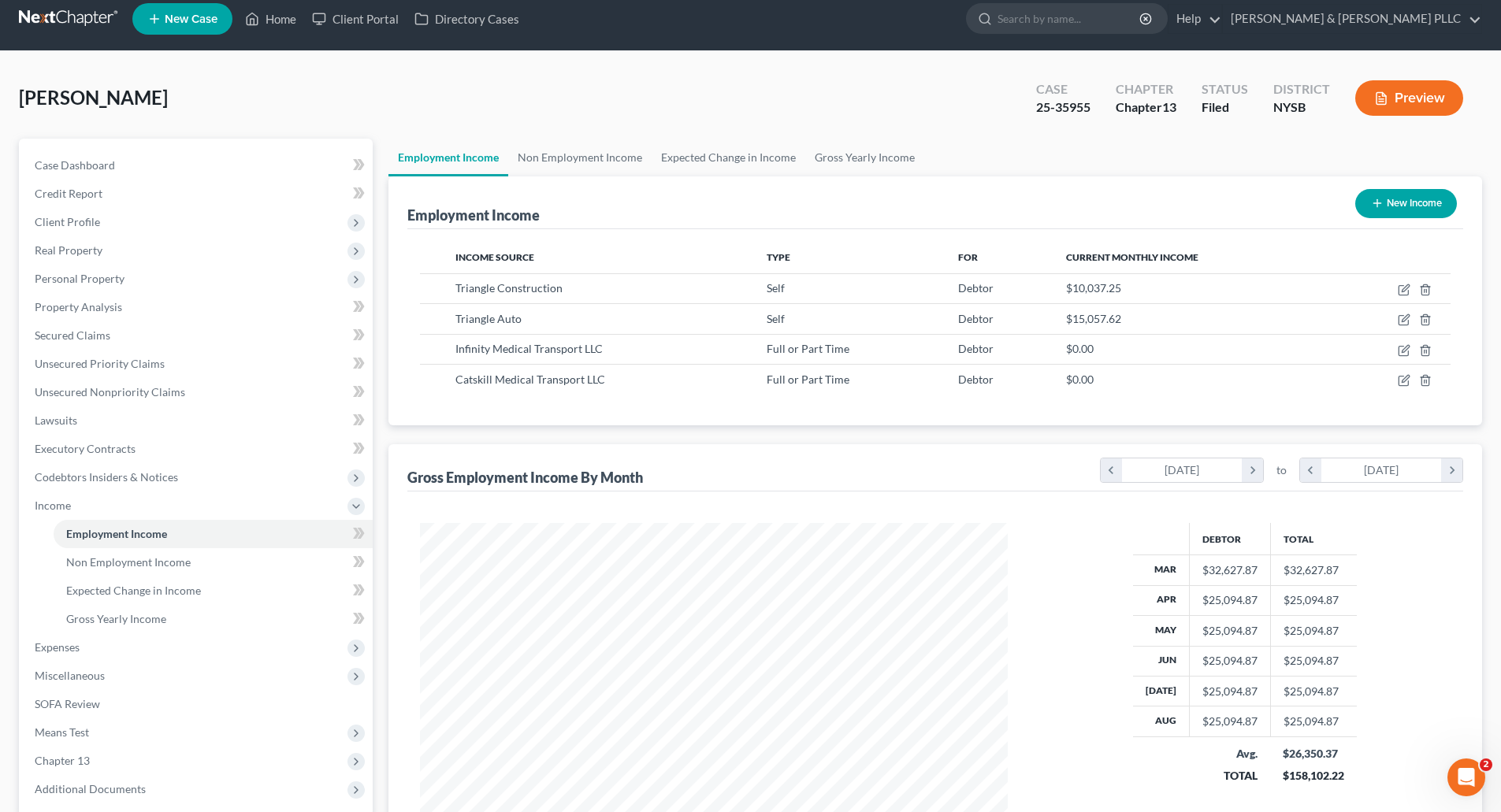
scroll to position [0, 0]
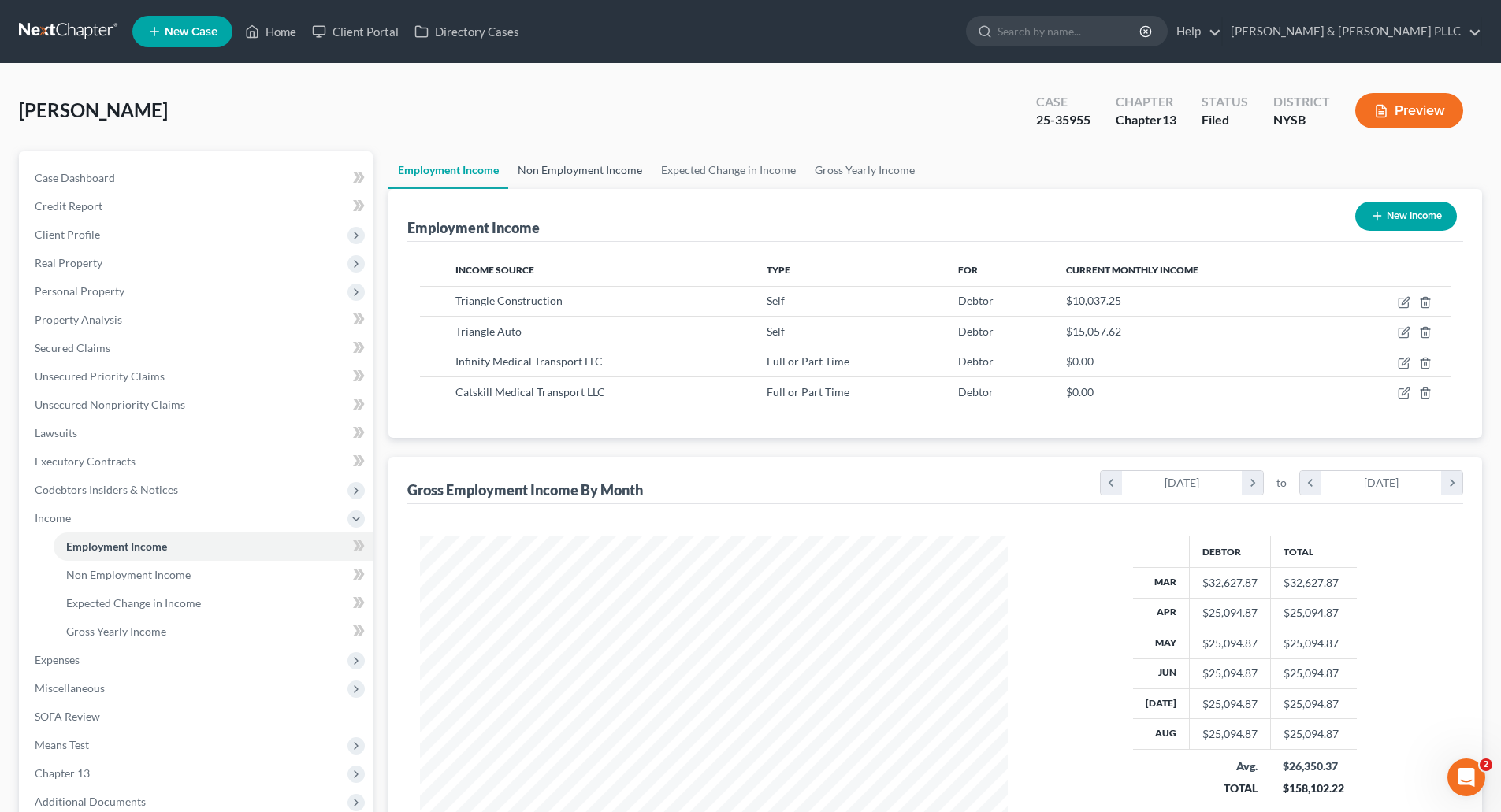
click at [581, 166] on link "Non Employment Income" at bounding box center [580, 169] width 143 height 38
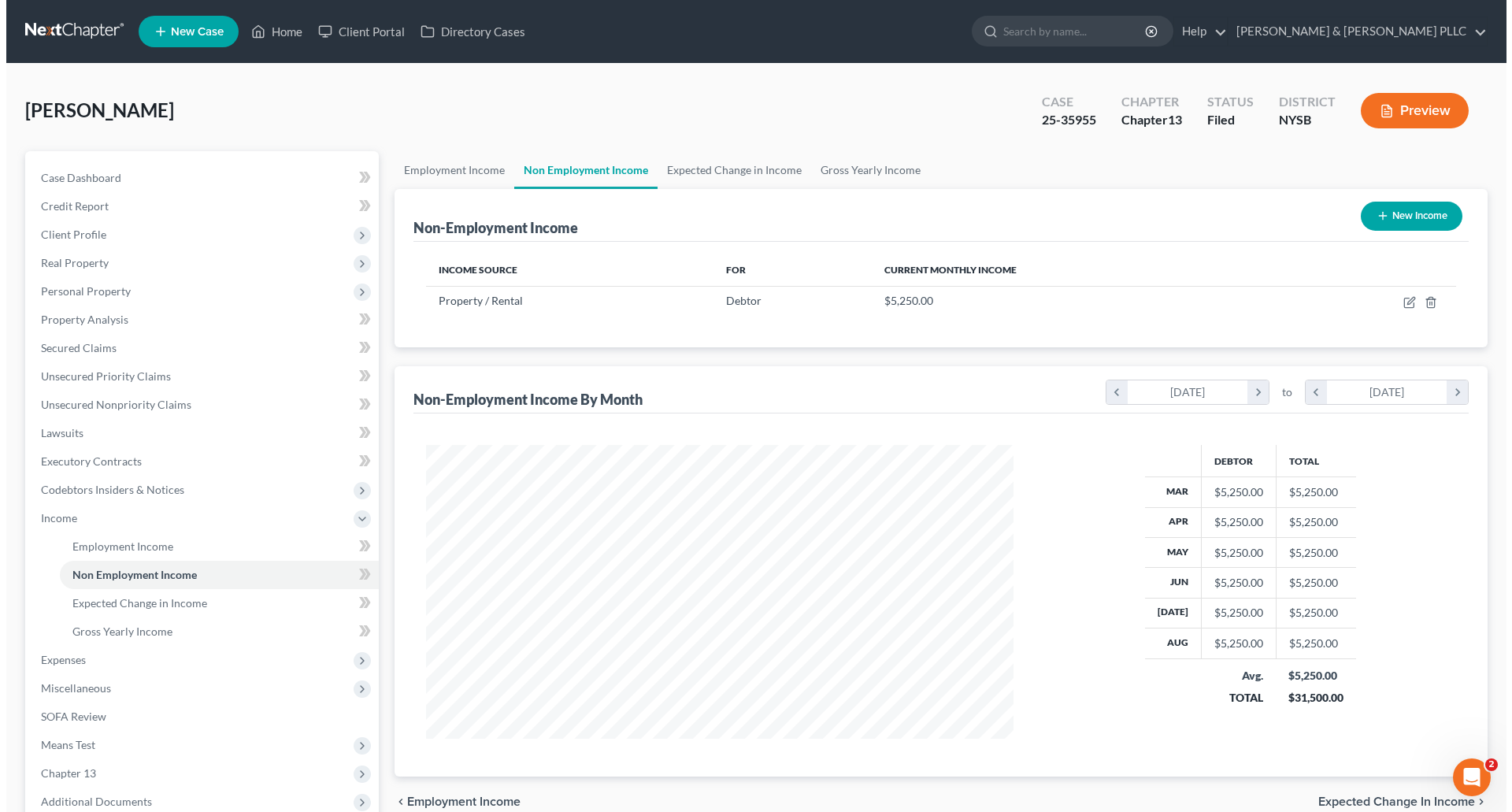
scroll to position [294, 619]
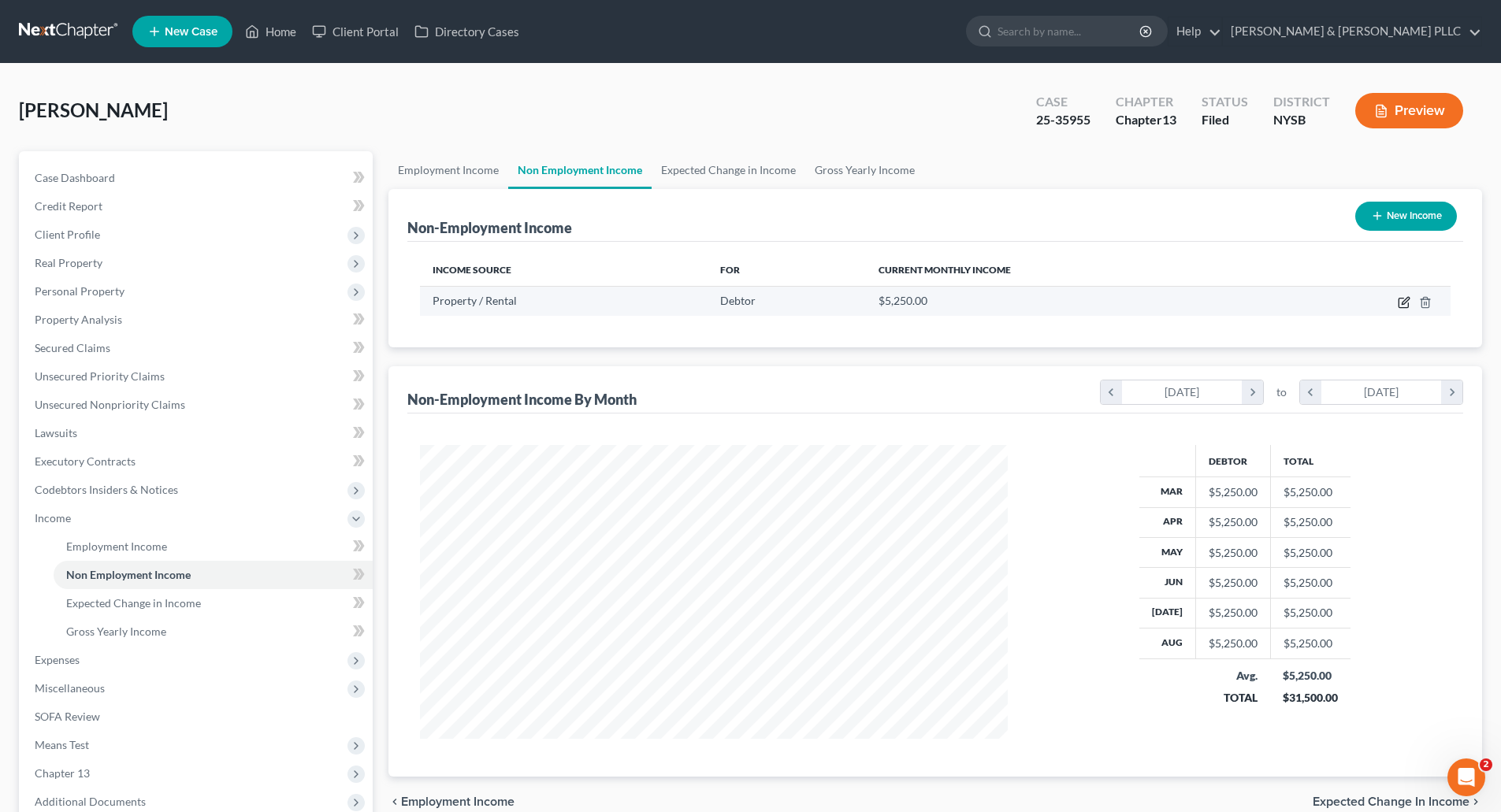
click at [1402, 296] on icon "button" at bounding box center [1404, 302] width 13 height 13
select select "9"
select select "0"
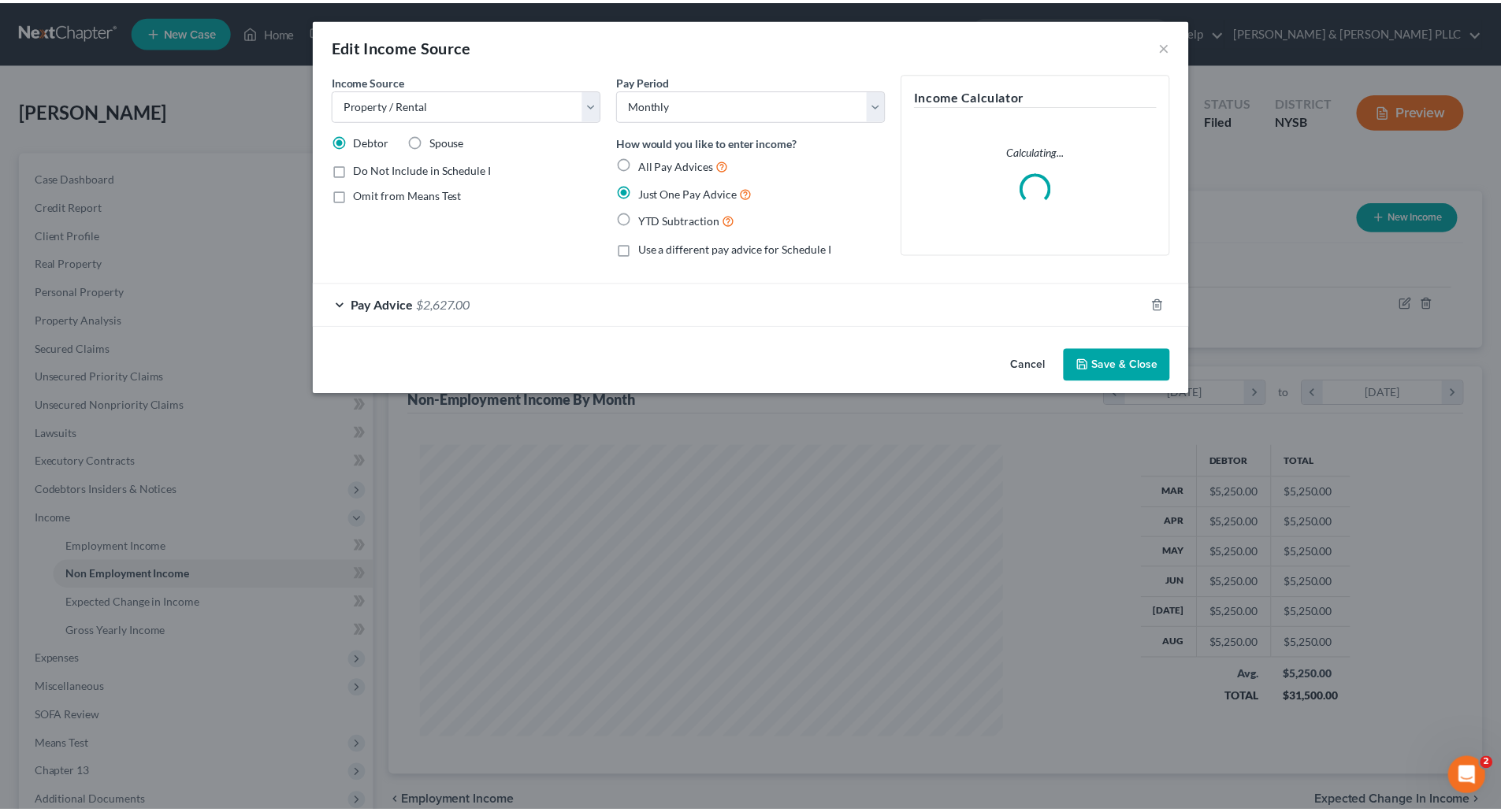
scroll to position [296, 625]
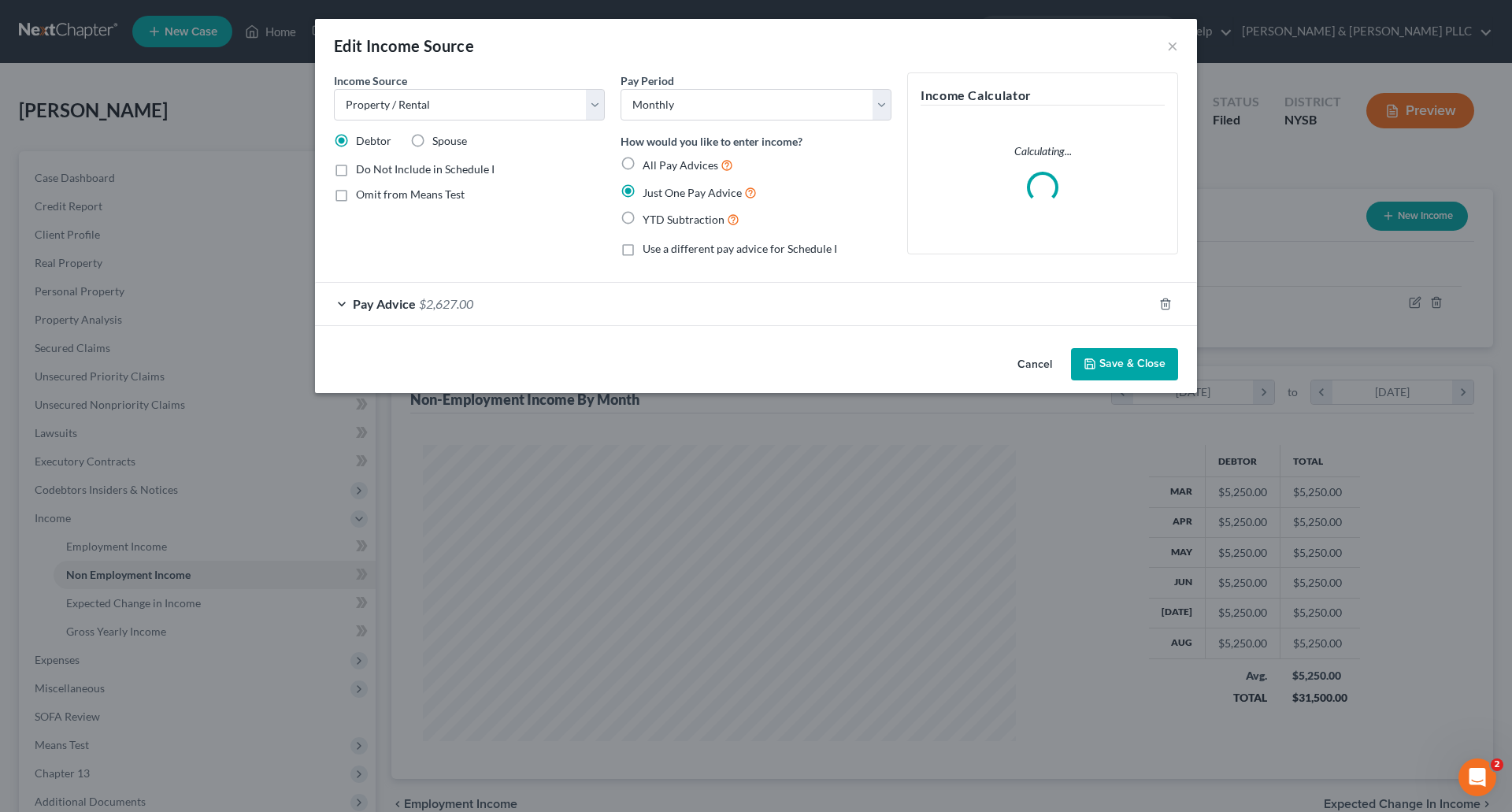
click at [506, 299] on div "Pay Advice $2,627.00" at bounding box center [734, 304] width 838 height 42
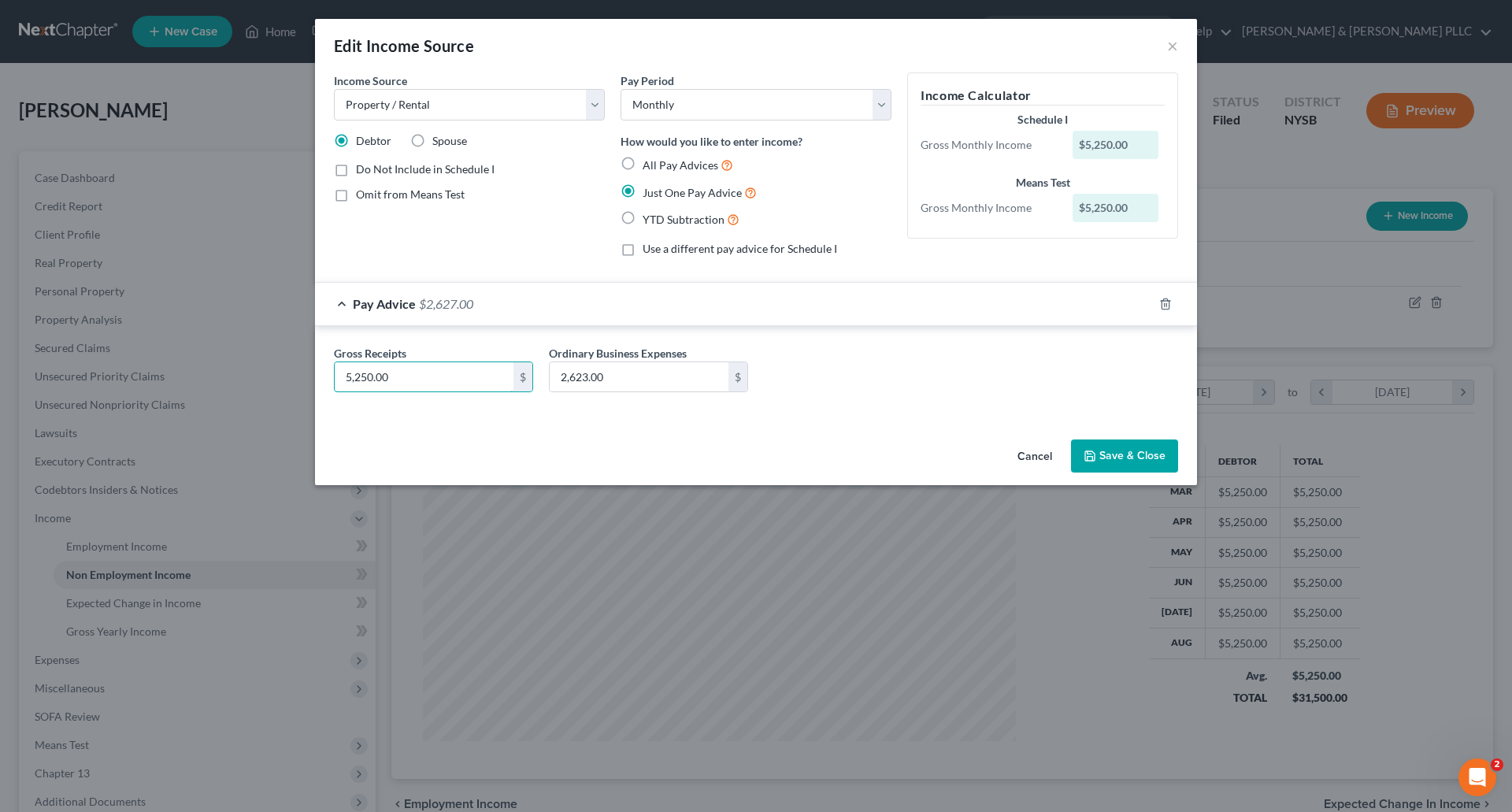
type input "4"
type input "5,250.00"
click at [648, 372] on input "2,623.00" at bounding box center [639, 377] width 179 height 30
click at [1096, 450] on icon "button" at bounding box center [1089, 455] width 13 height 13
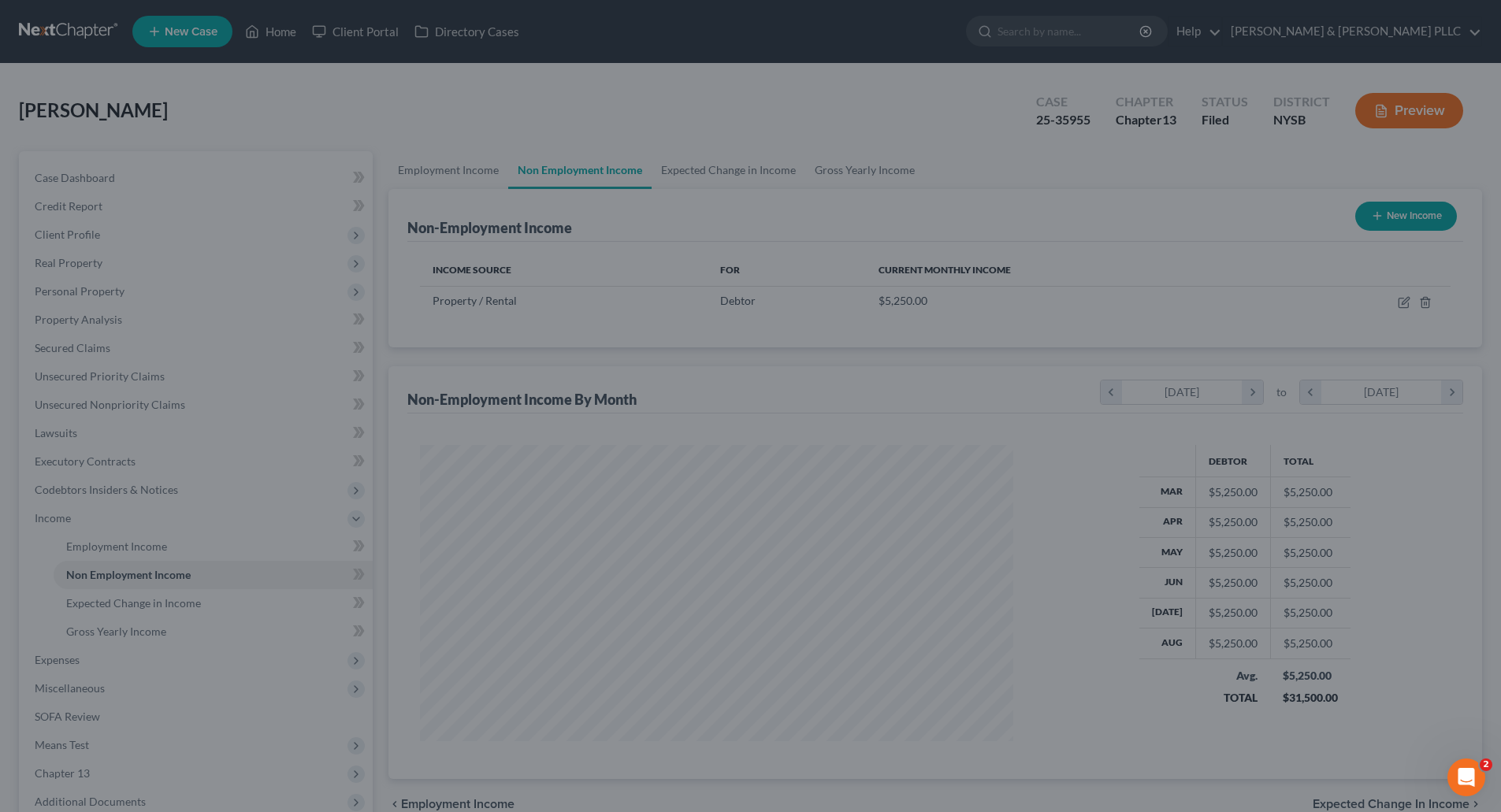
scroll to position [787522, 787359]
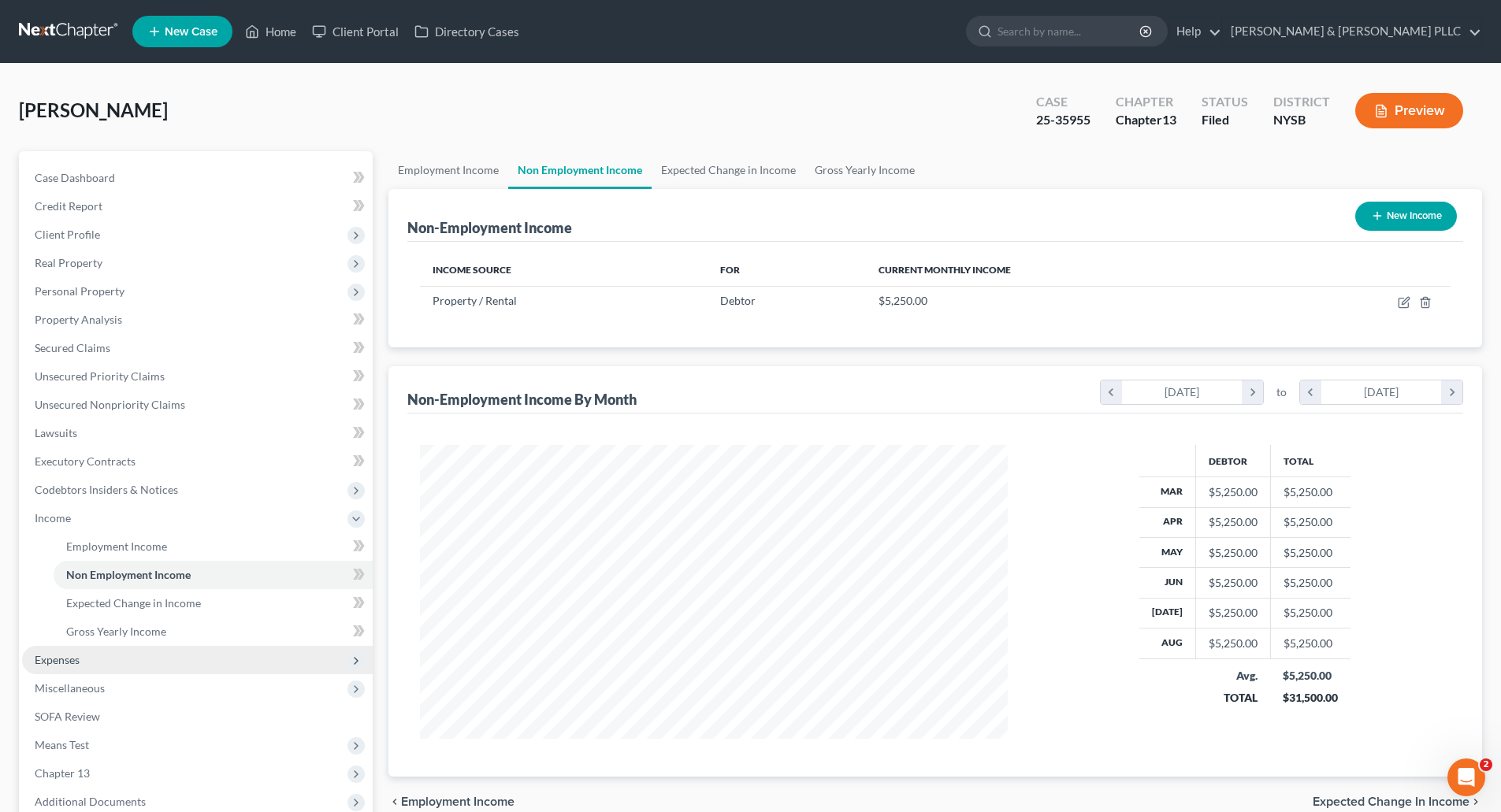
click at [63, 657] on span "Expenses" at bounding box center [57, 660] width 45 height 13
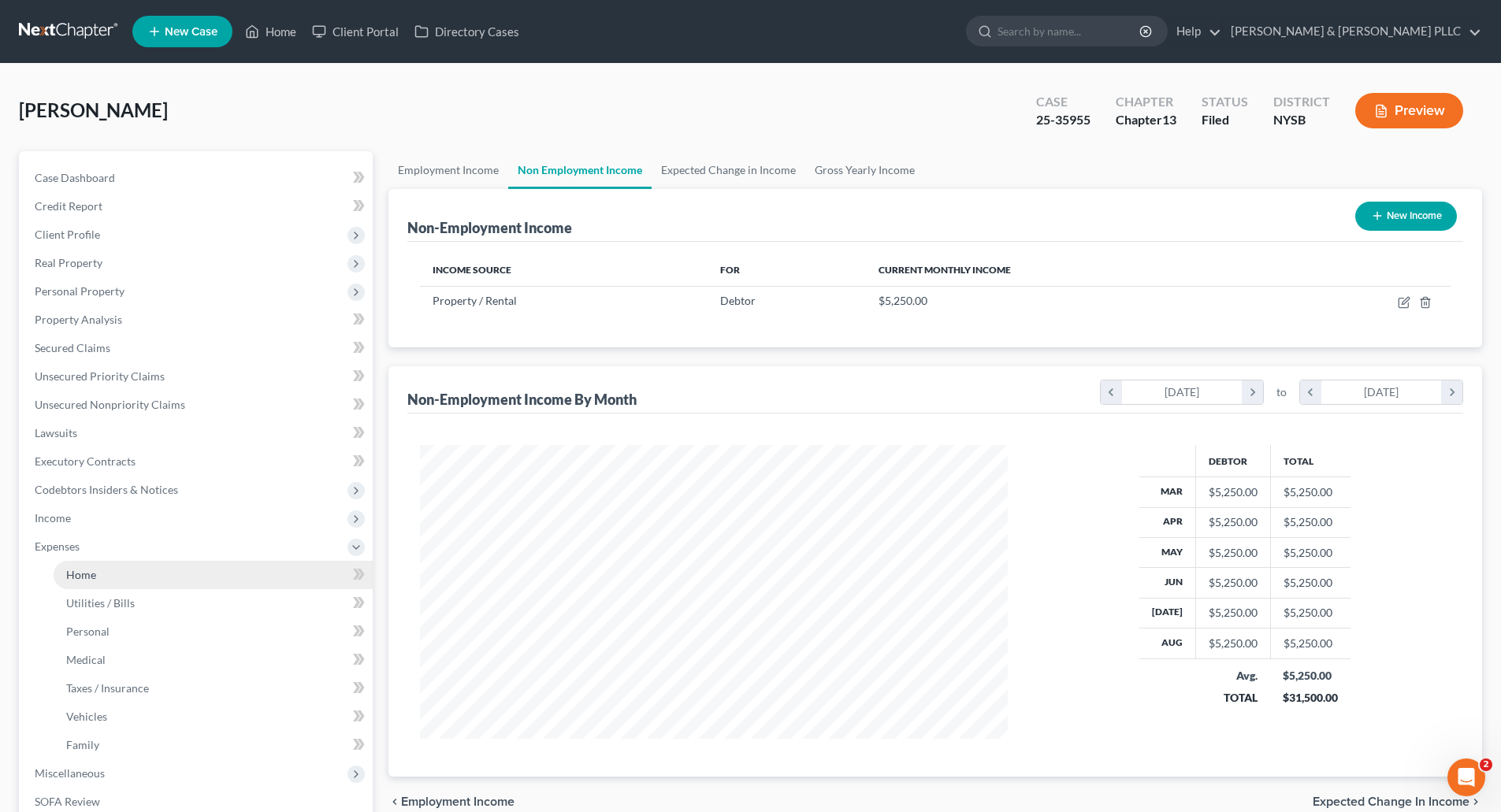
click at [84, 575] on span "Home" at bounding box center [81, 575] width 30 height 13
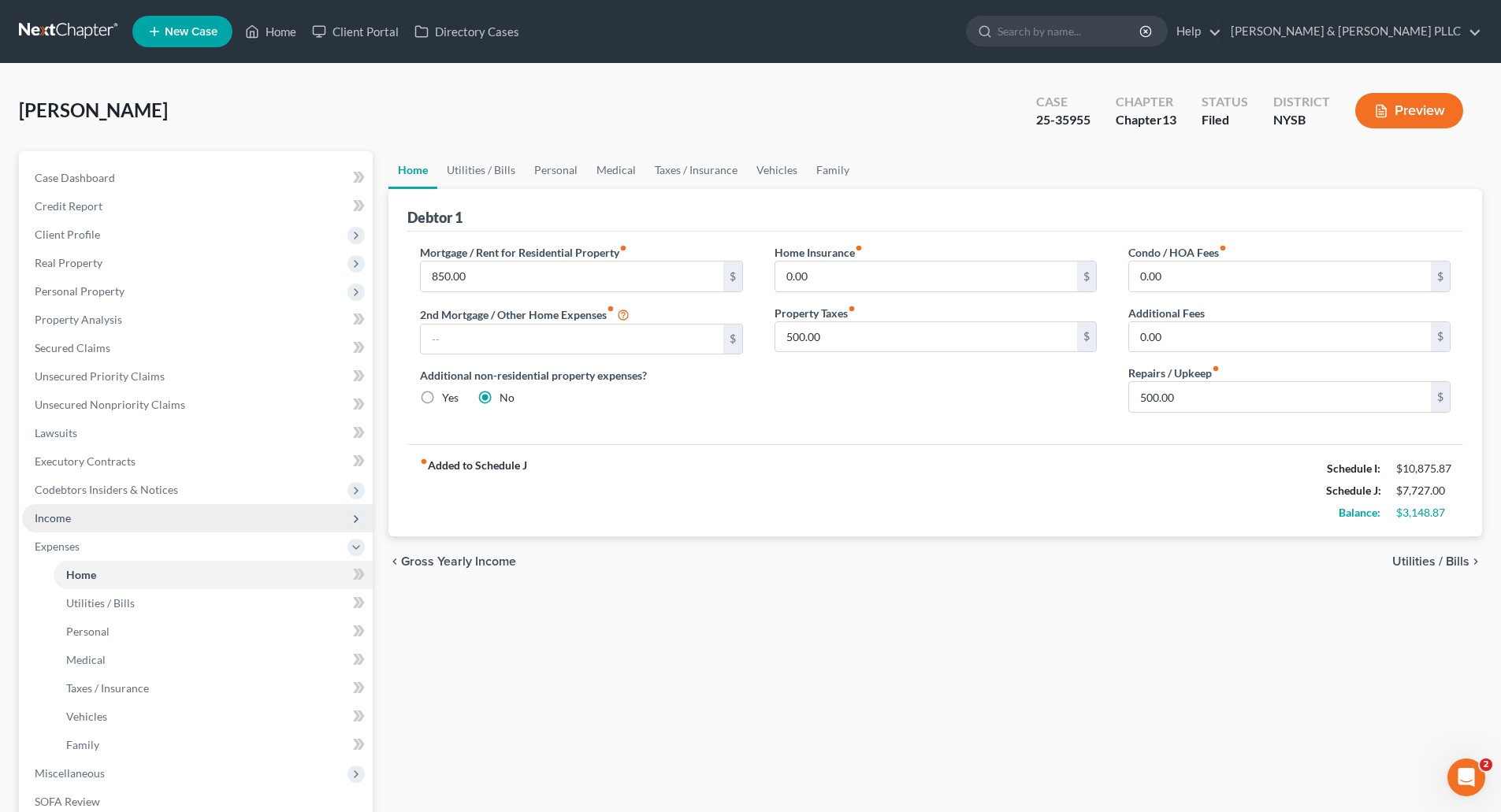
click at [60, 519] on span "Income" at bounding box center [52, 518] width 36 height 13
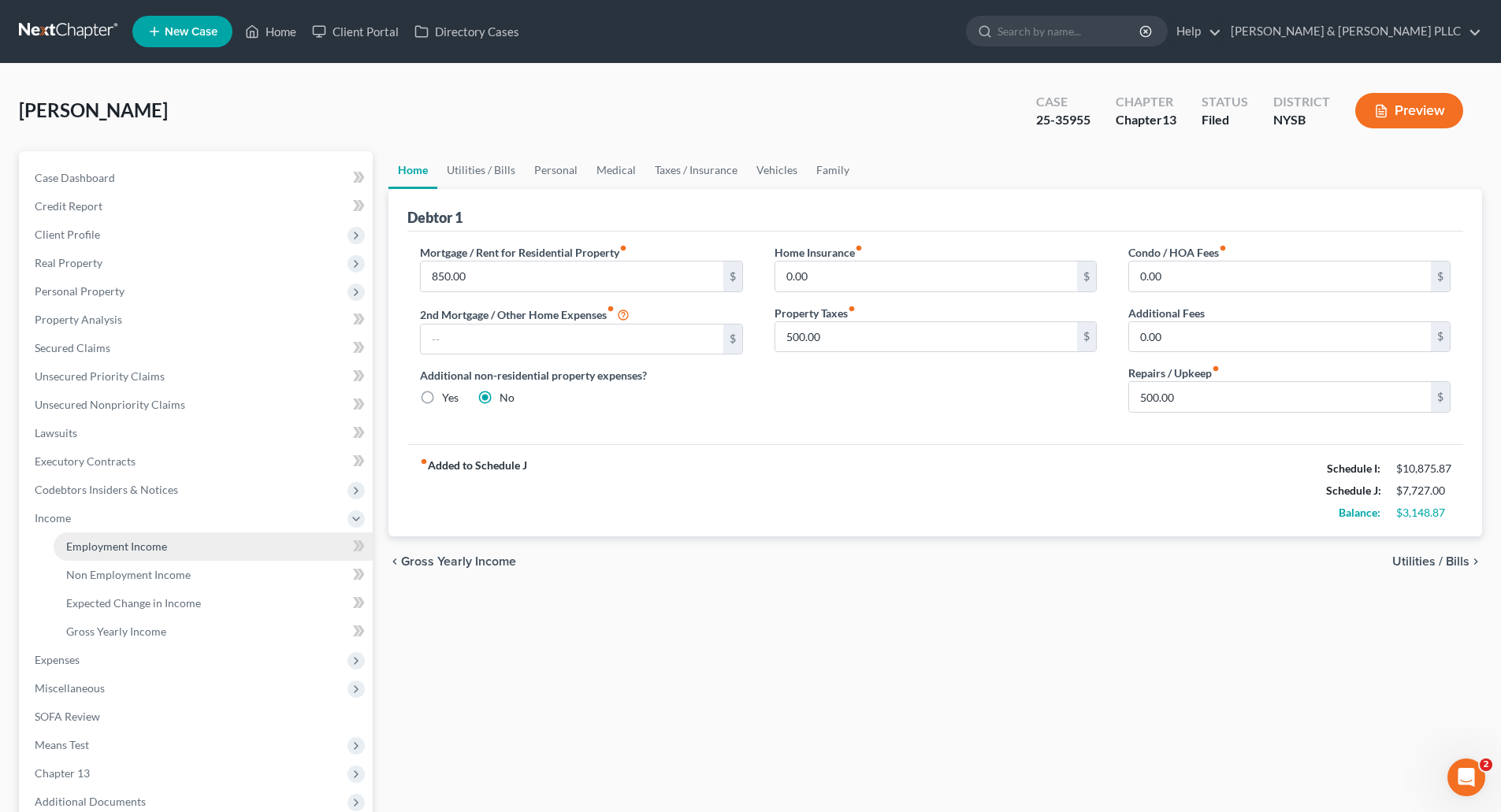
click at [122, 544] on span "Employment Income" at bounding box center [117, 546] width 101 height 13
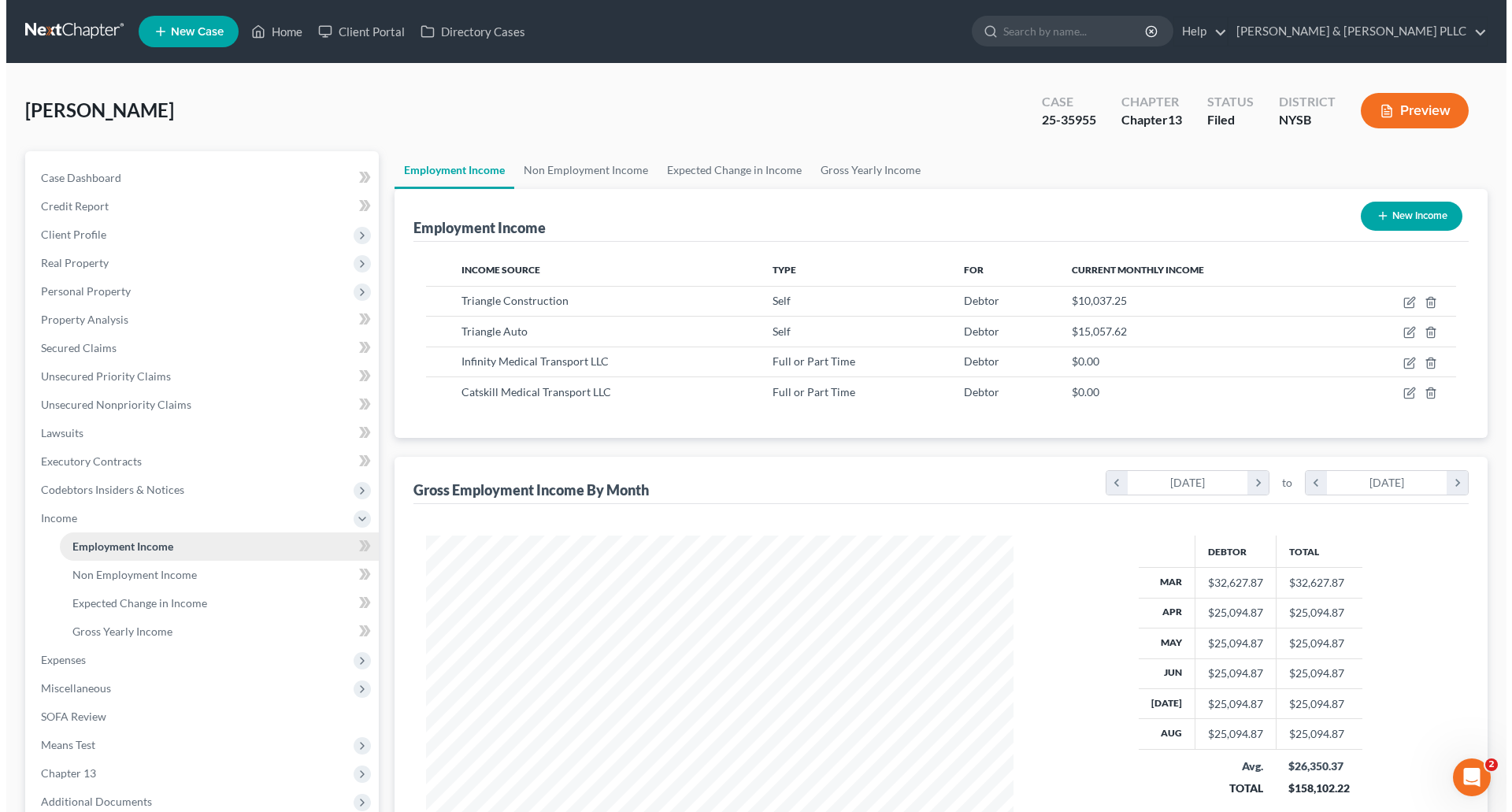
scroll to position [294, 619]
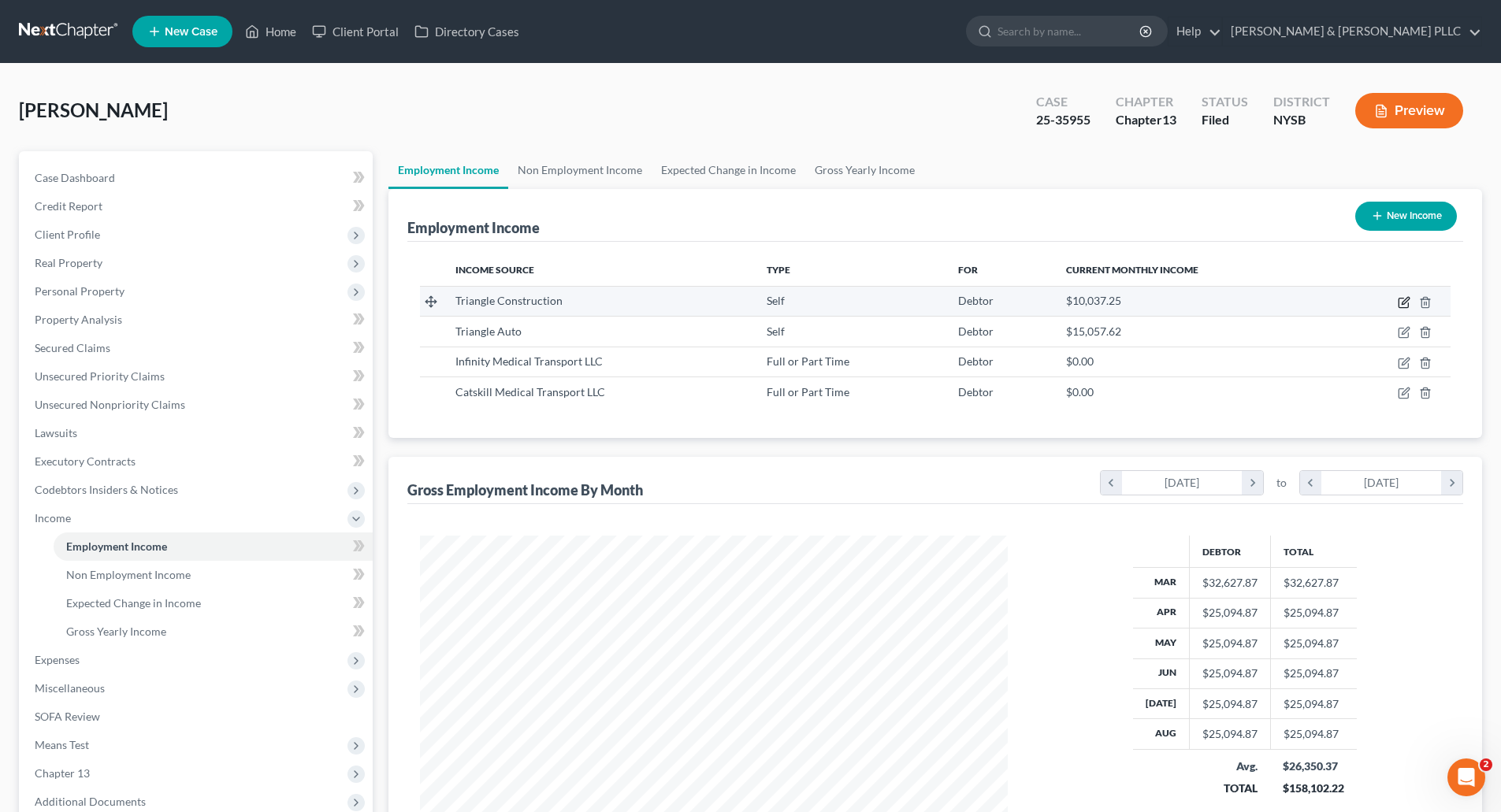
click at [1401, 299] on icon "button" at bounding box center [1403, 303] width 9 height 9
select select "1"
select select "35"
select select "0"
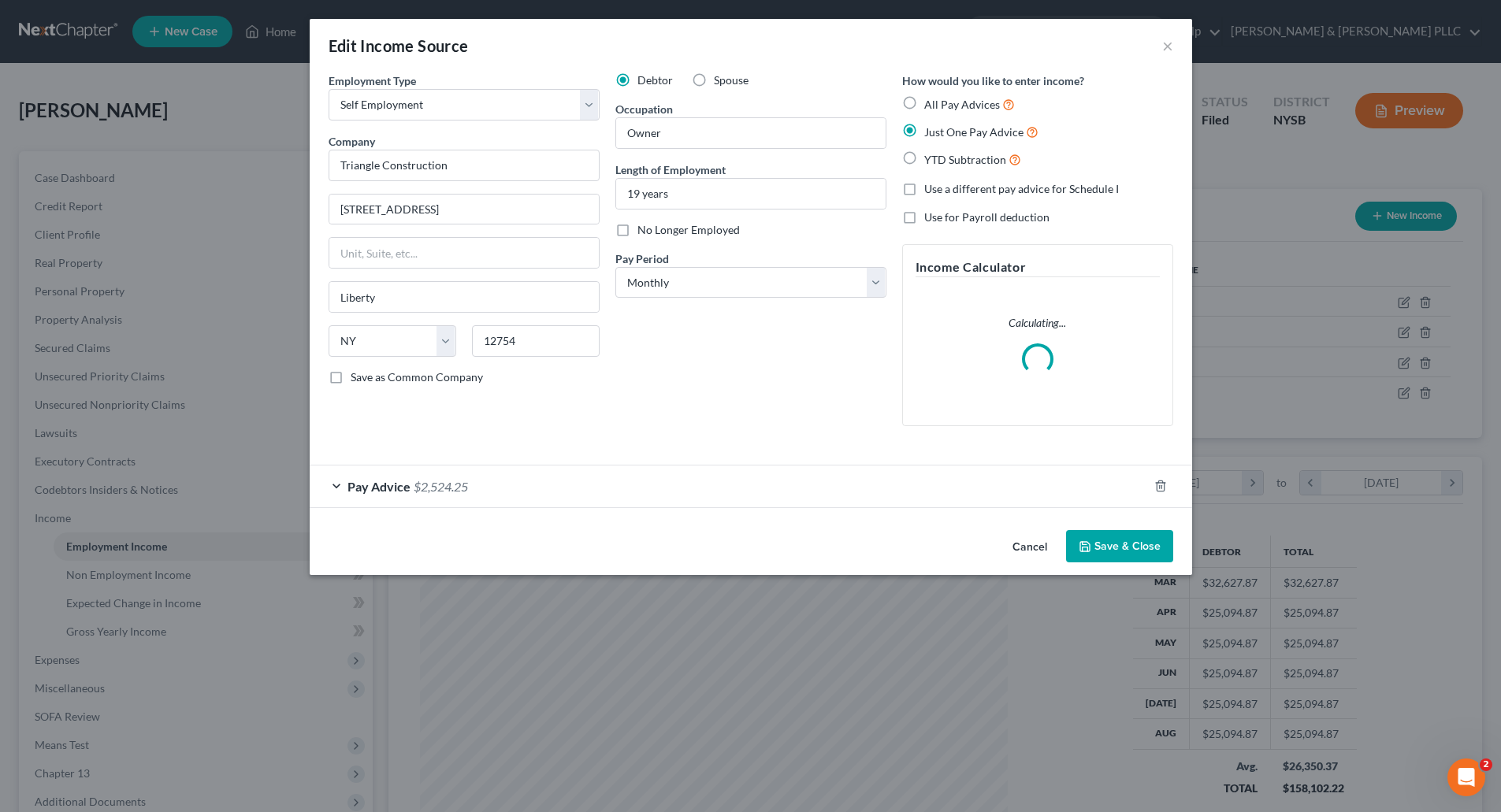
scroll to position [296, 625]
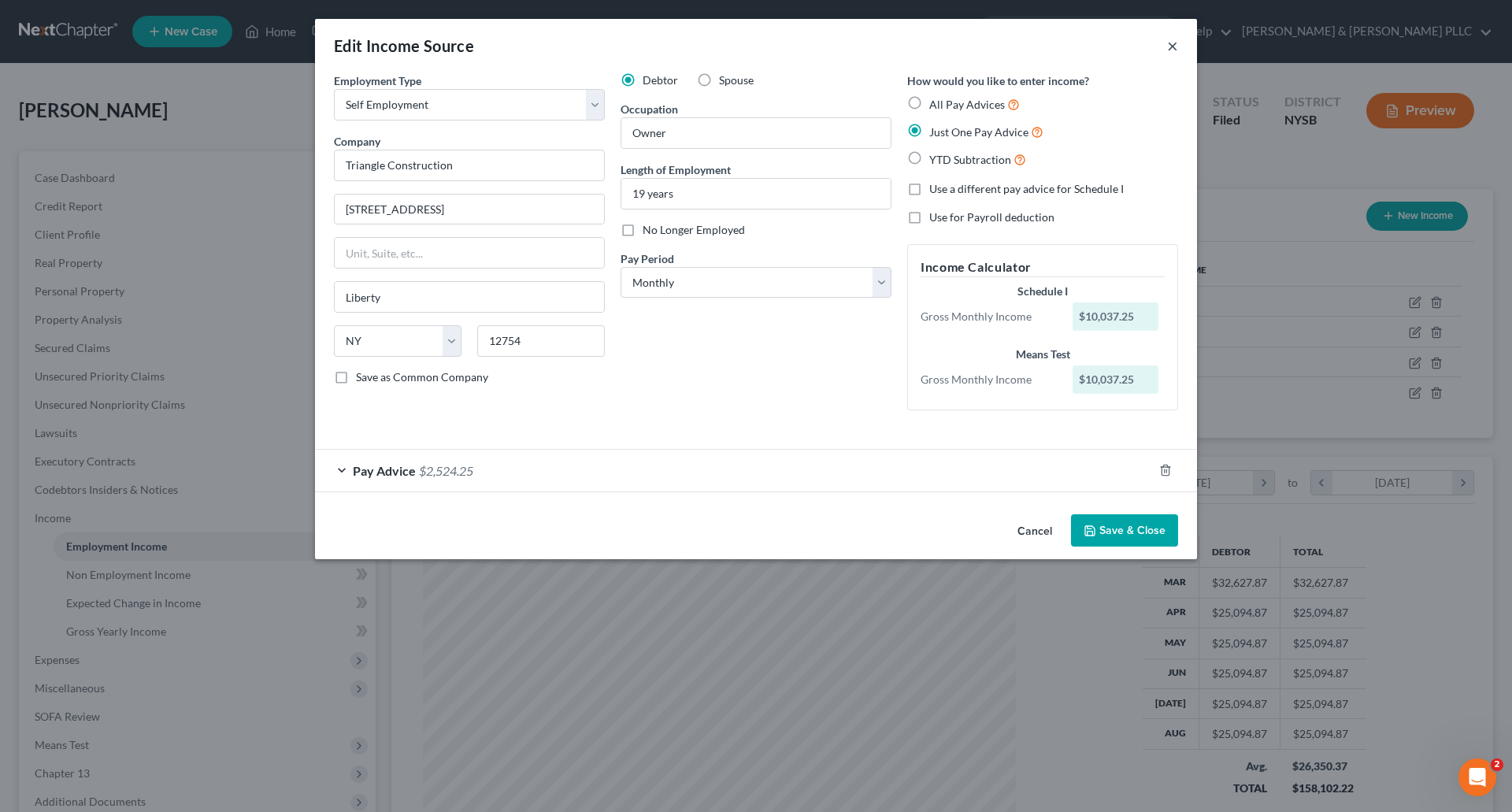
click at [1172, 39] on button "×" at bounding box center [1172, 45] width 11 height 19
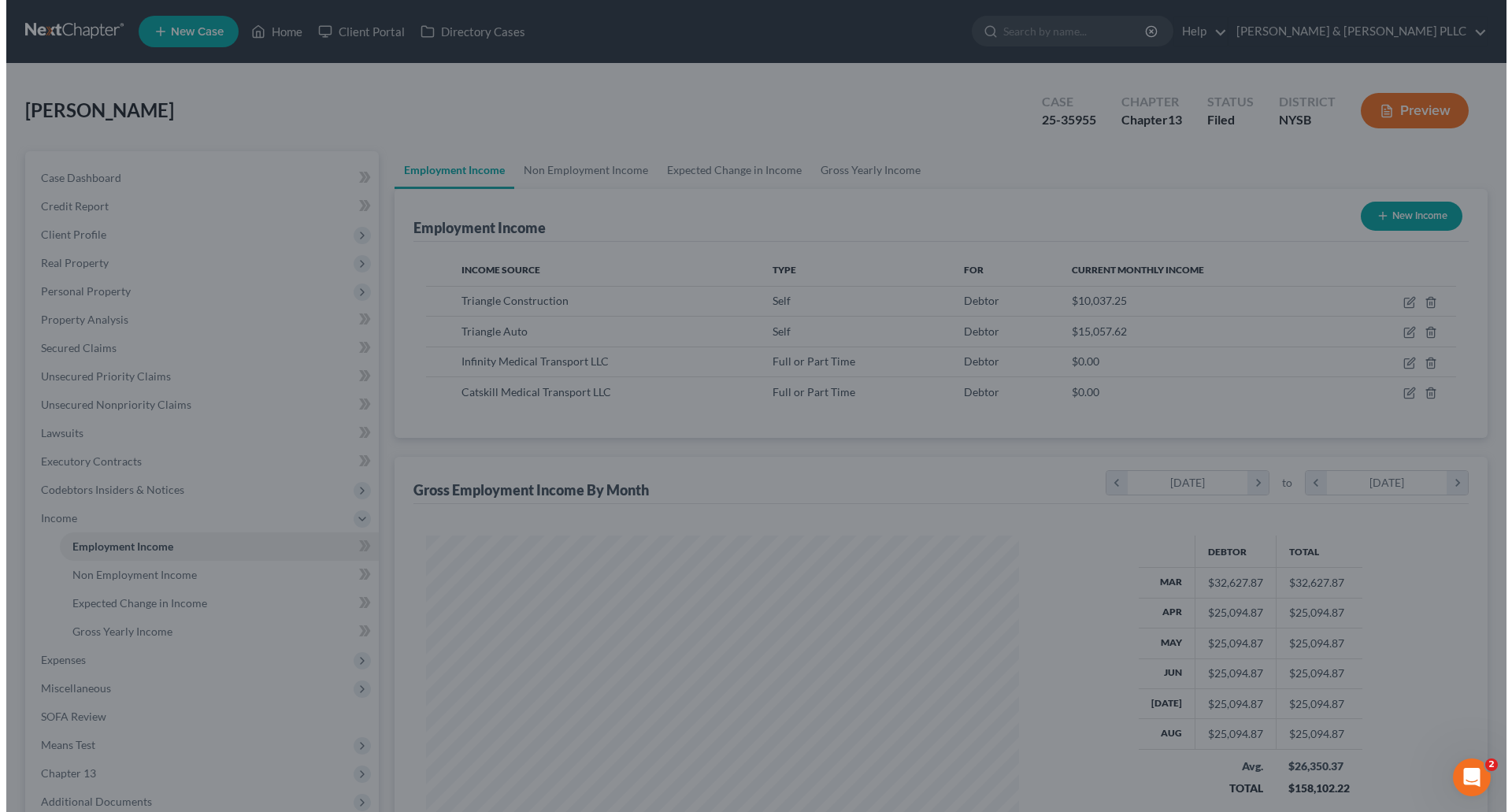
scroll to position [787522, 786970]
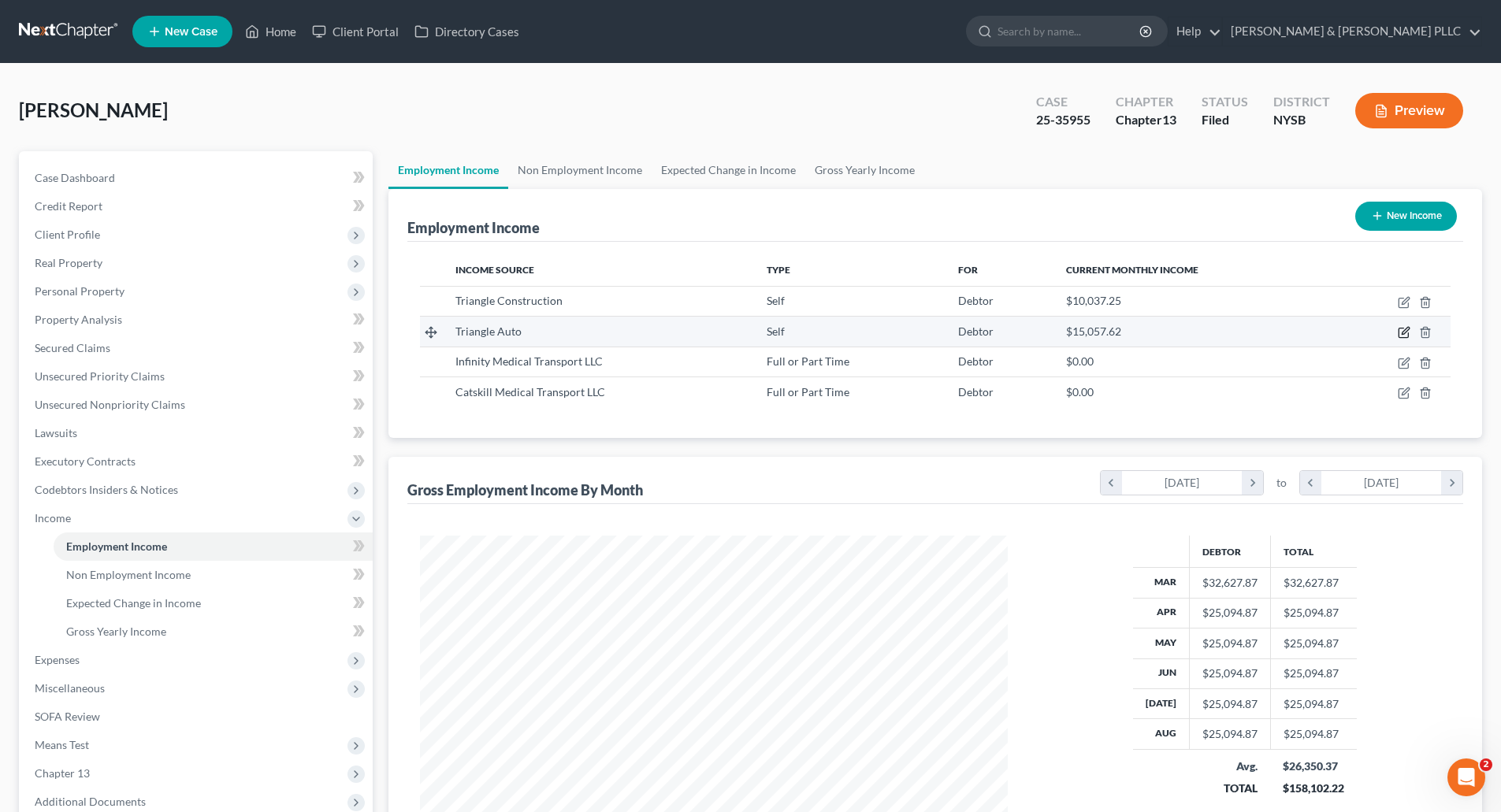
click at [1402, 329] on icon "button" at bounding box center [1403, 333] width 9 height 9
select select "1"
select select "35"
select select "0"
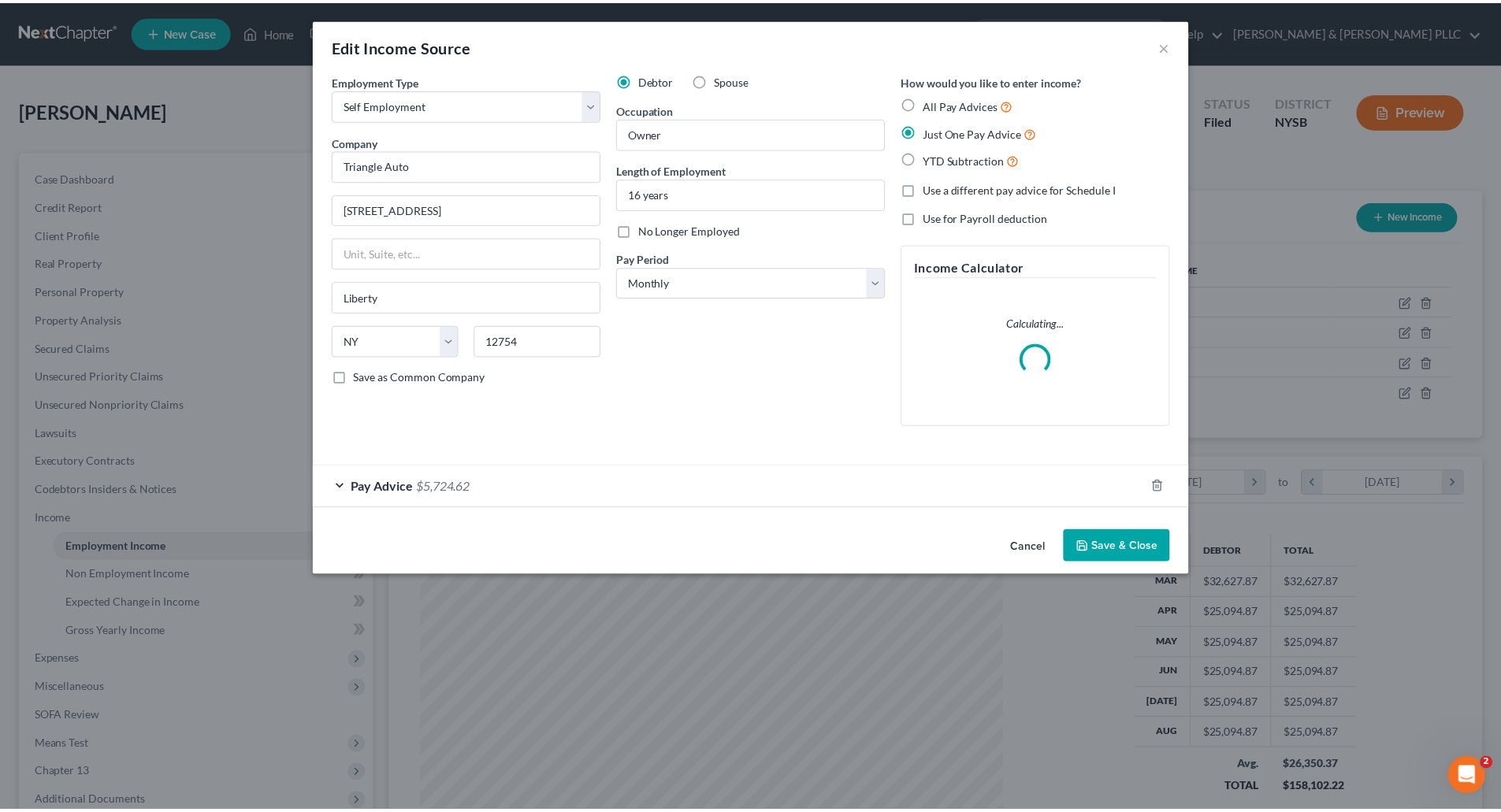
scroll to position [296, 625]
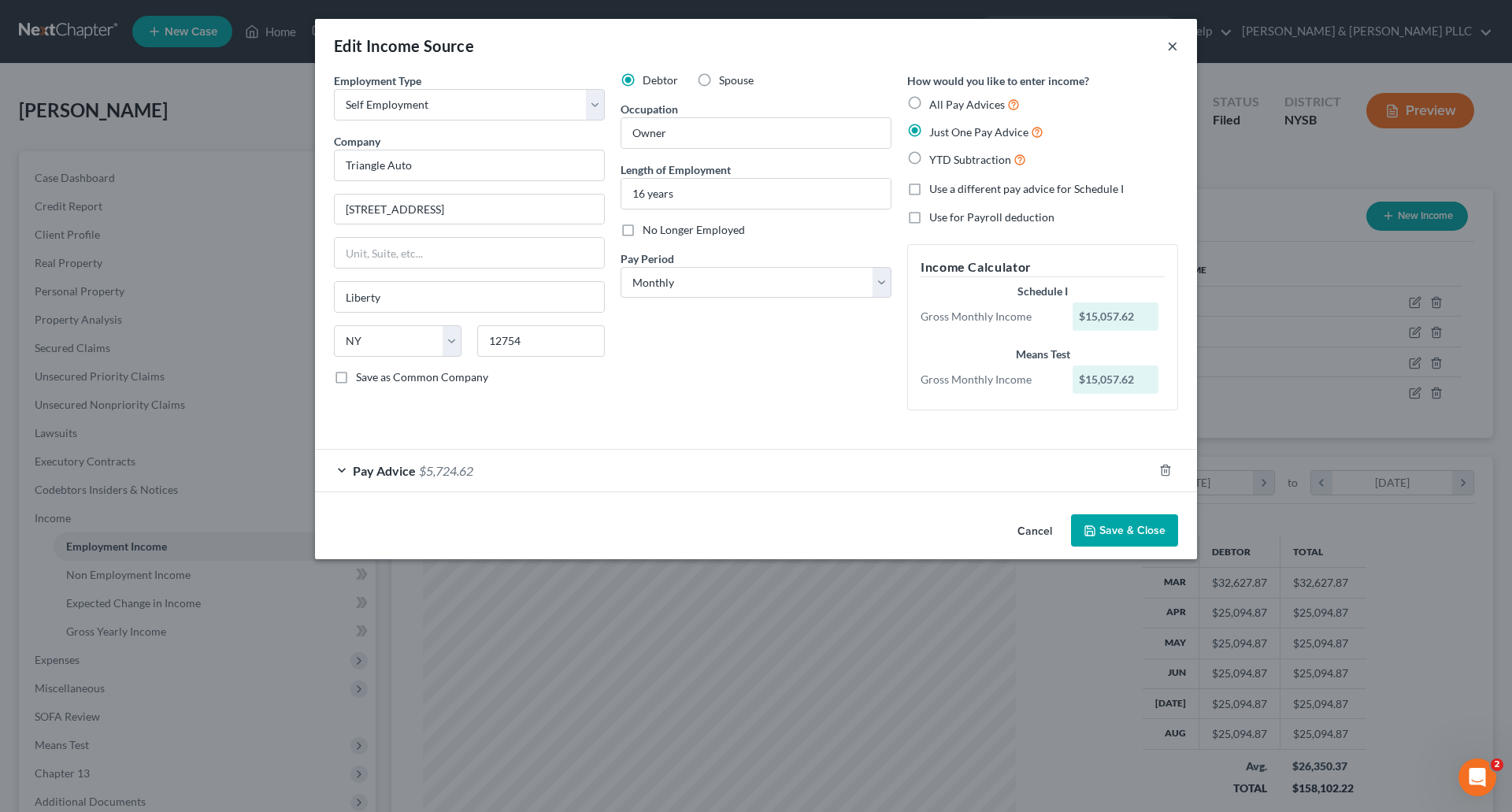
click at [1172, 45] on button "×" at bounding box center [1172, 45] width 11 height 19
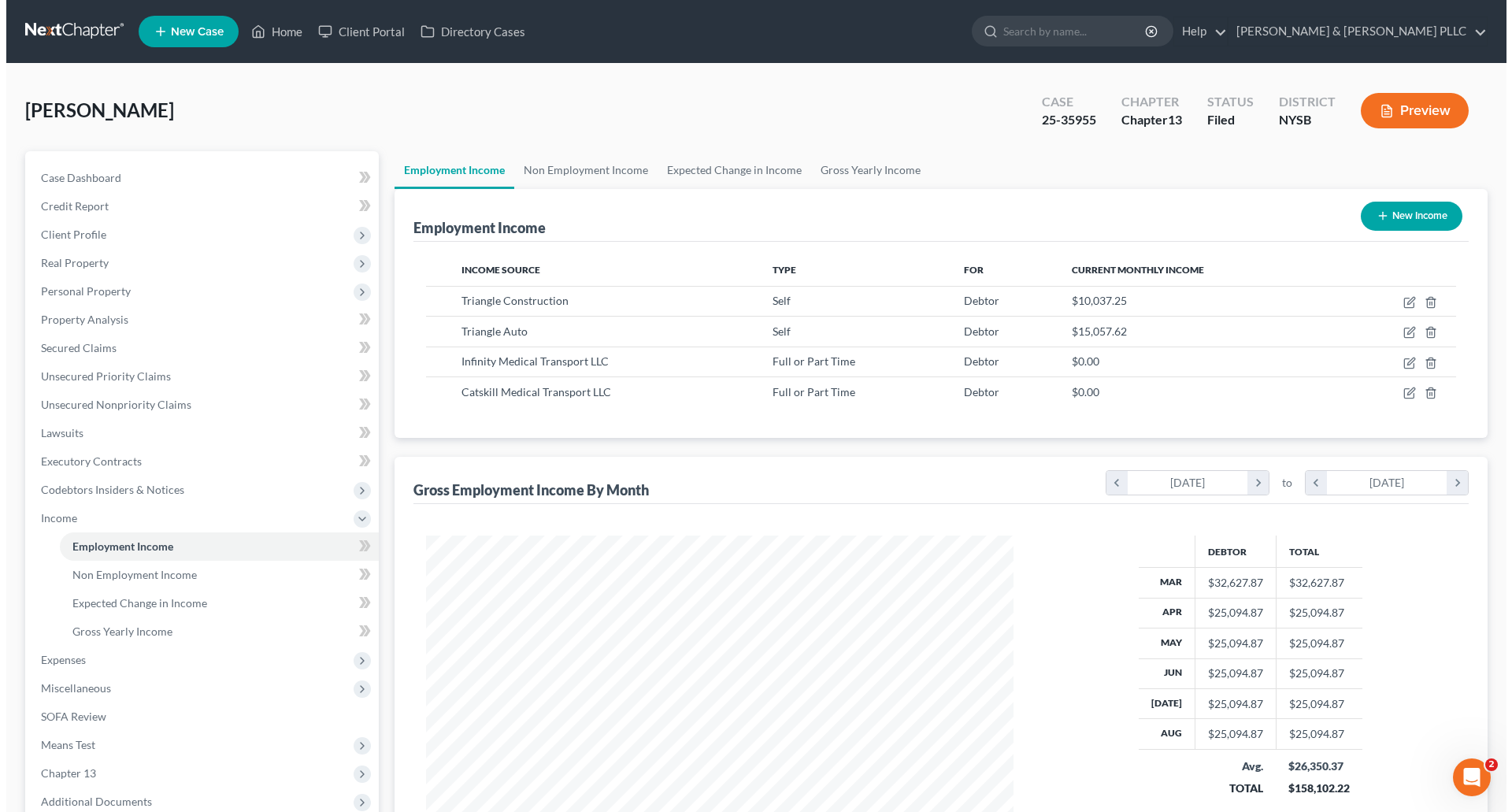
scroll to position [787522, 786970]
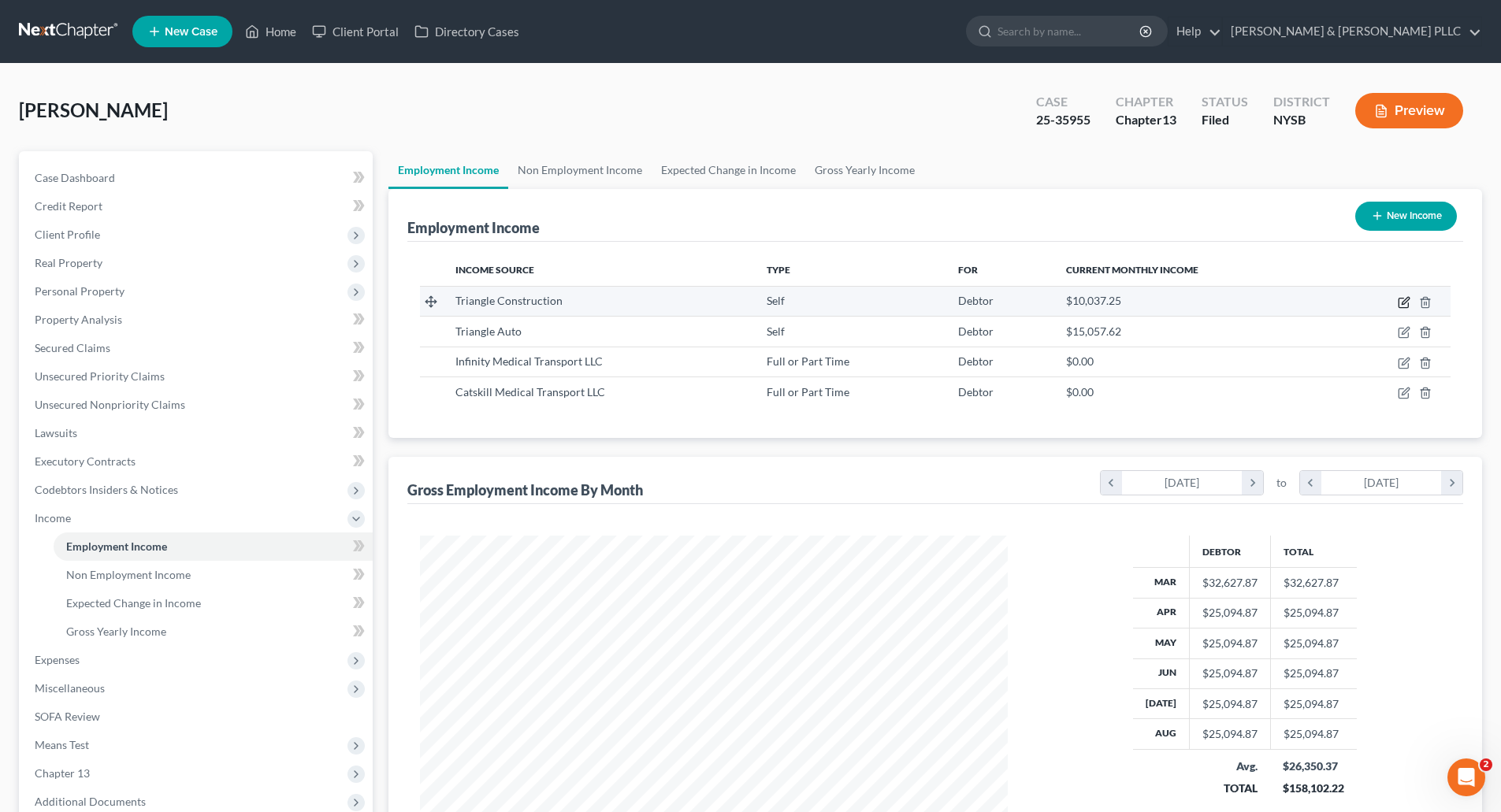
click at [1405, 301] on icon "button" at bounding box center [1405, 300] width 7 height 7
select select "1"
select select "35"
select select "0"
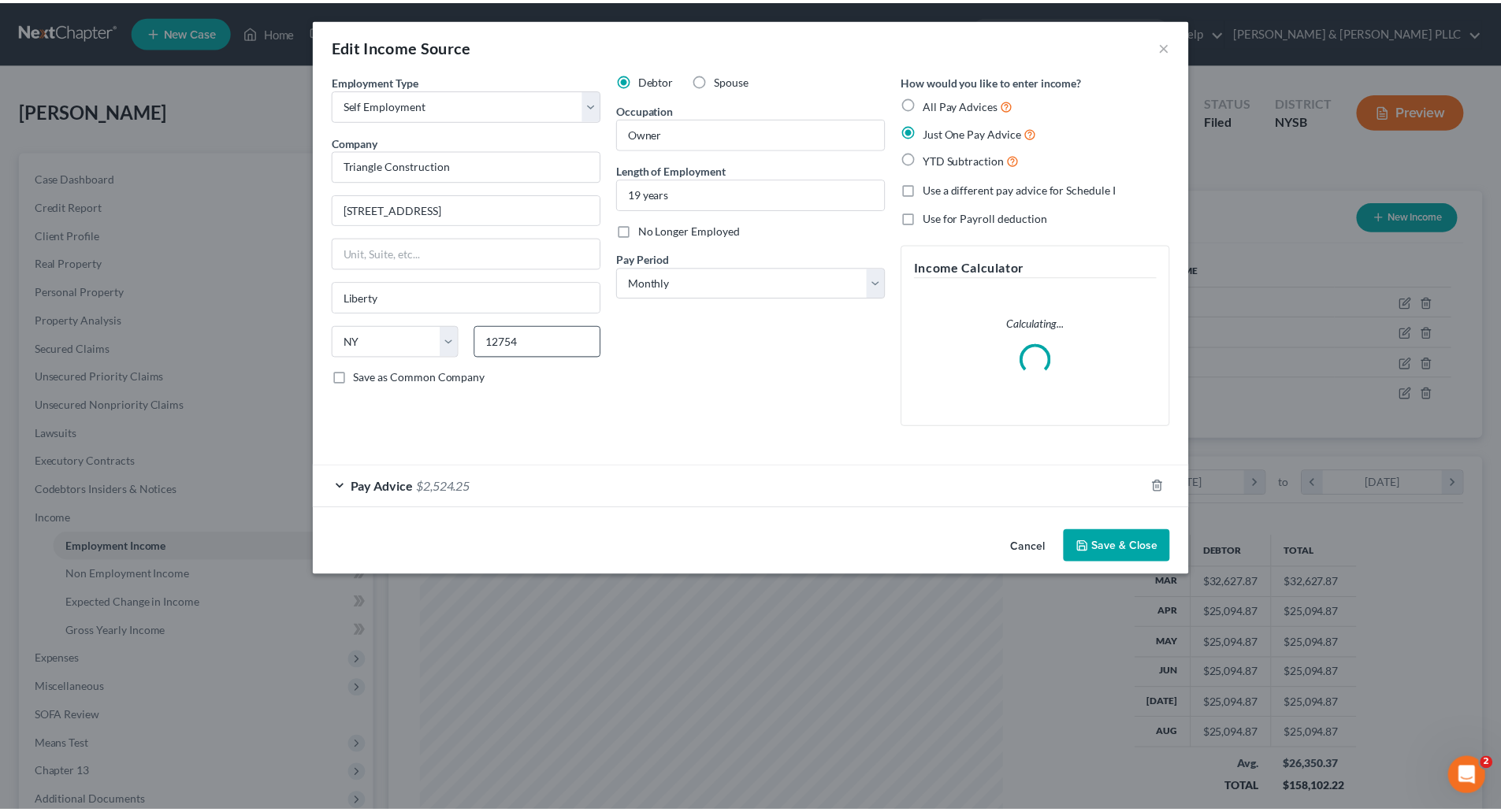
scroll to position [296, 625]
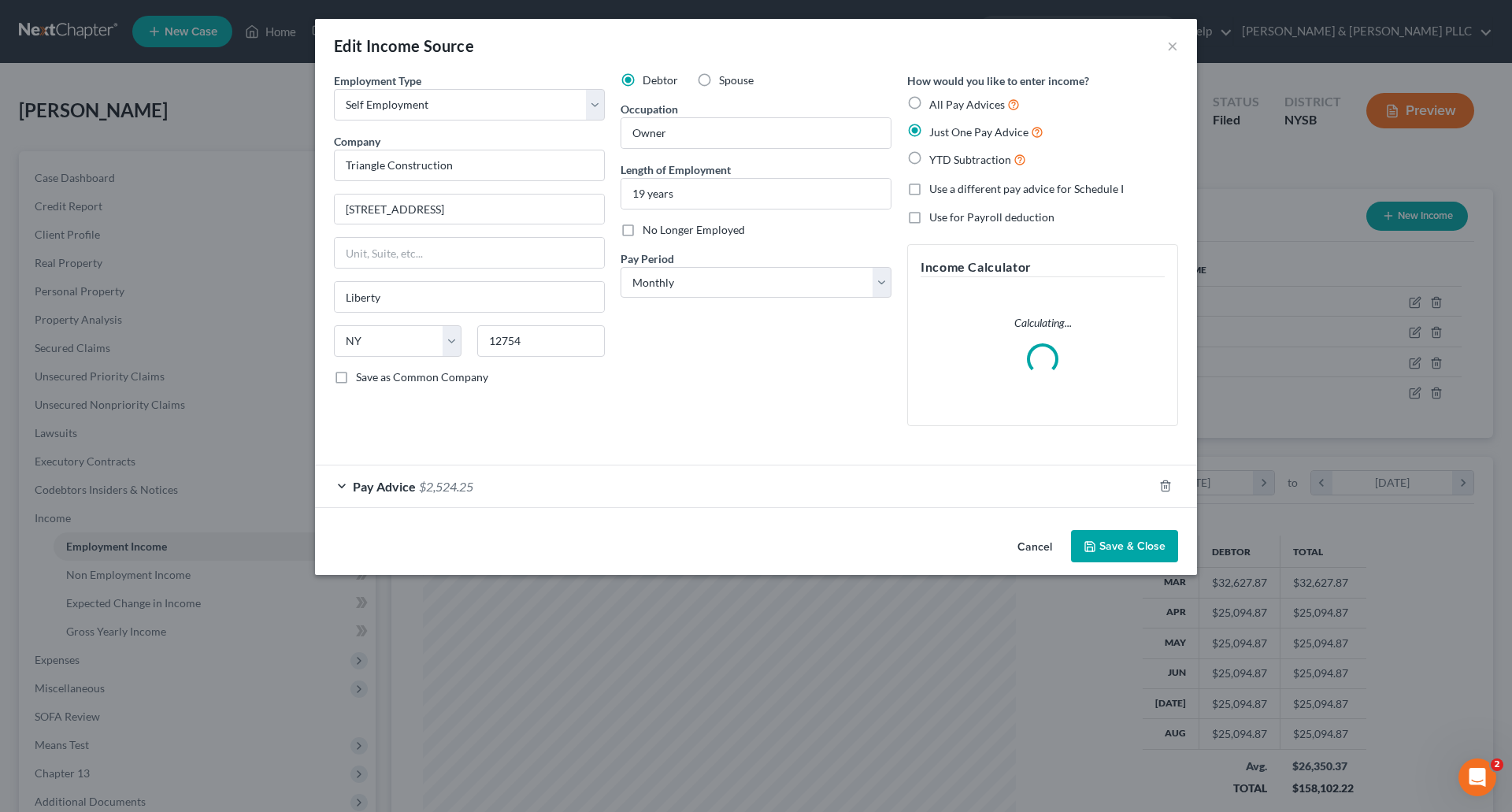
click at [522, 486] on div "Pay Advice $2,524.25" at bounding box center [734, 487] width 838 height 42
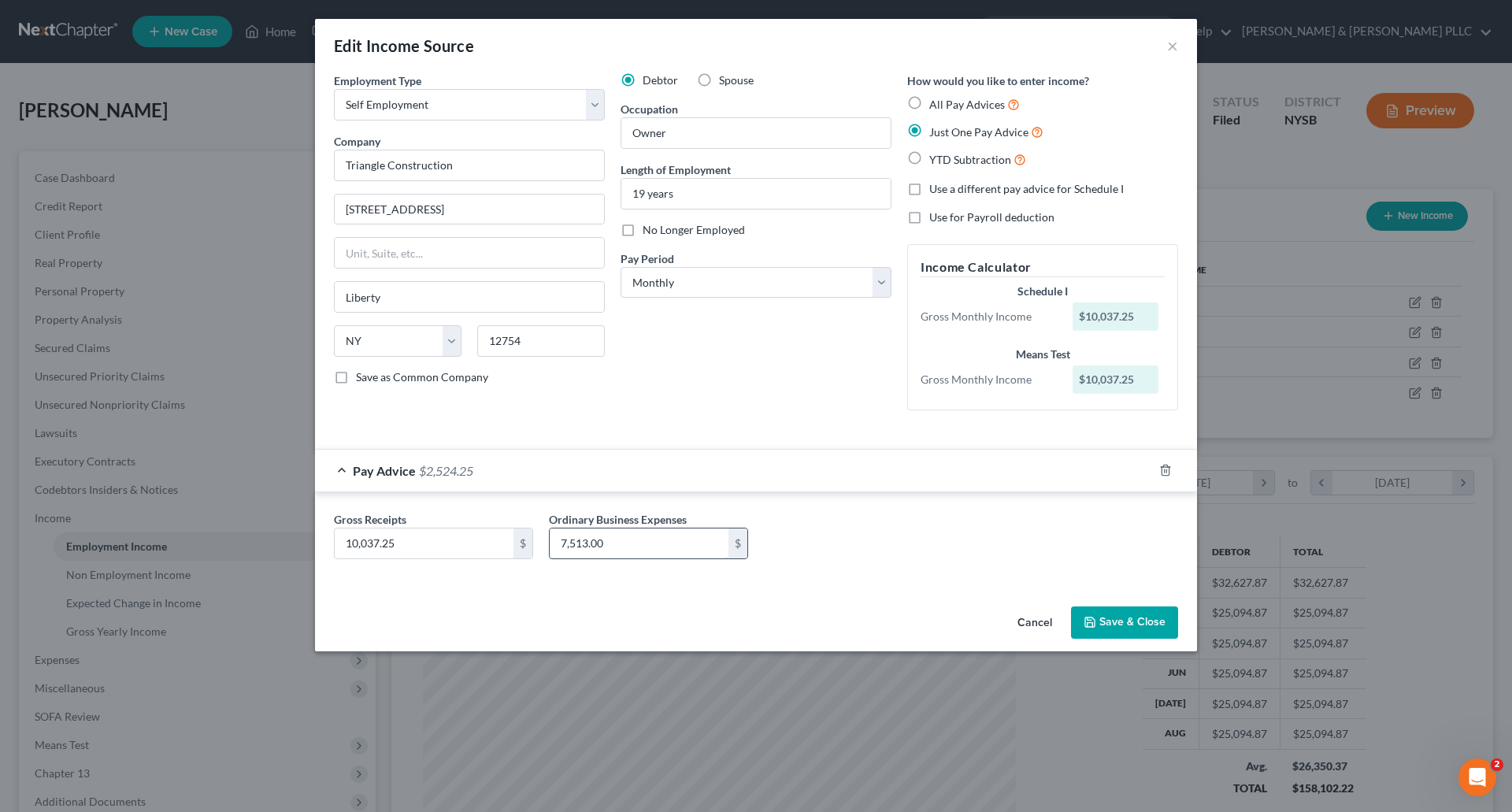
drag, startPoint x: 562, startPoint y: 545, endPoint x: 560, endPoint y: 528, distance: 17.1
click at [561, 544] on input "7,513.00" at bounding box center [639, 544] width 179 height 30
type input "6,513.00"
click at [1163, 624] on button "Save & Close" at bounding box center [1125, 622] width 107 height 33
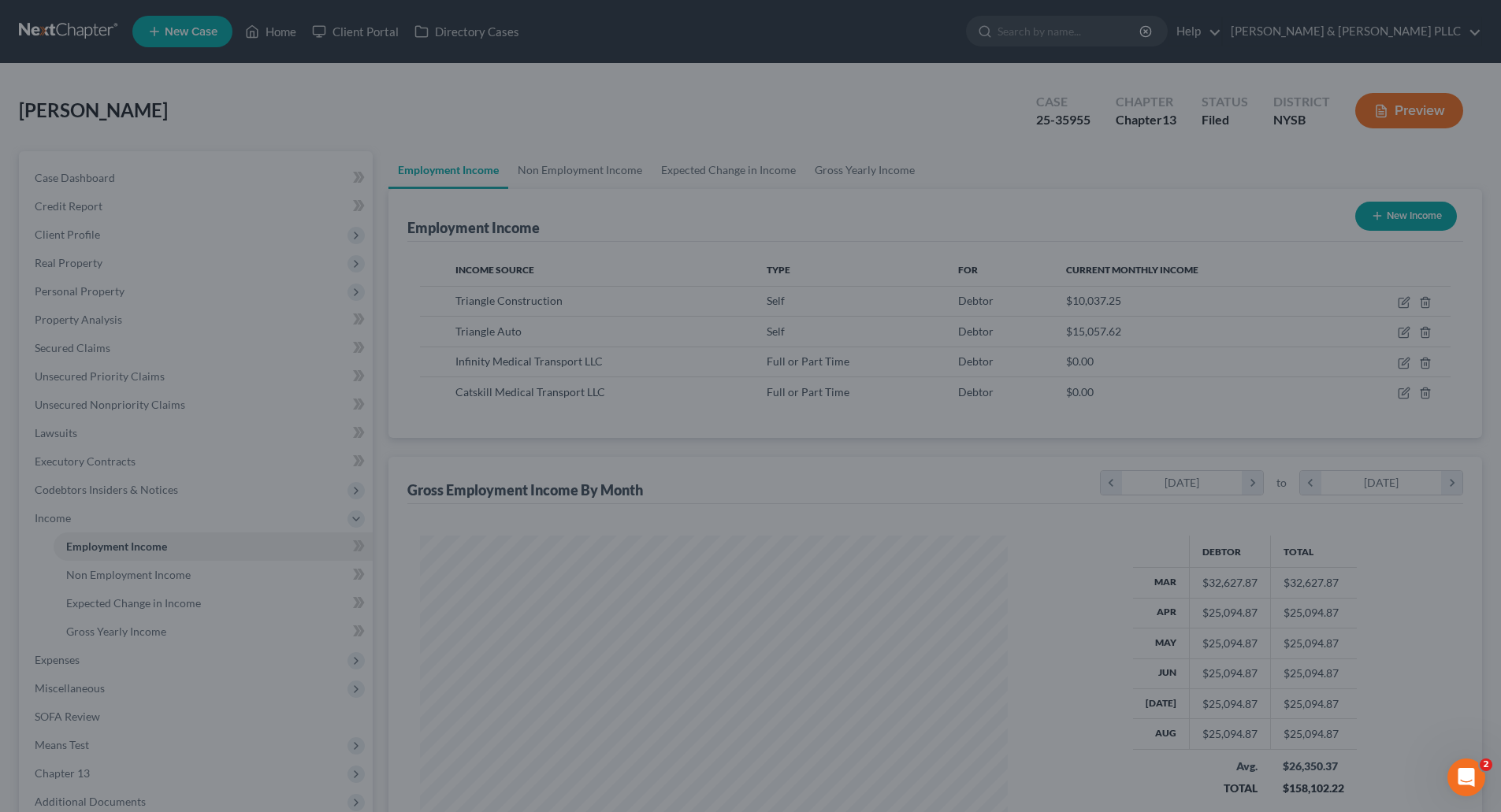
scroll to position [787522, 787359]
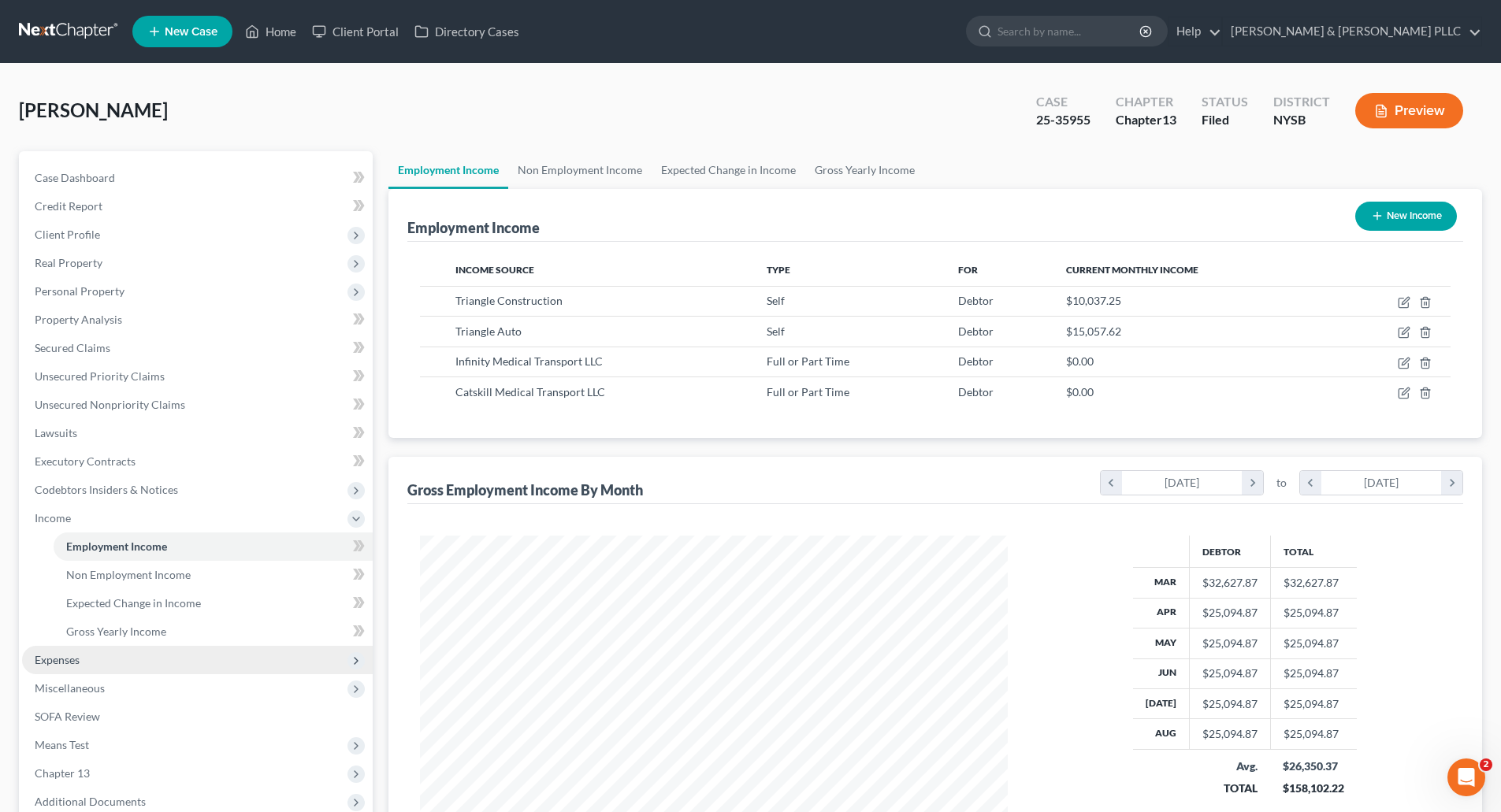
click at [63, 653] on span "Expenses" at bounding box center [57, 660] width 45 height 13
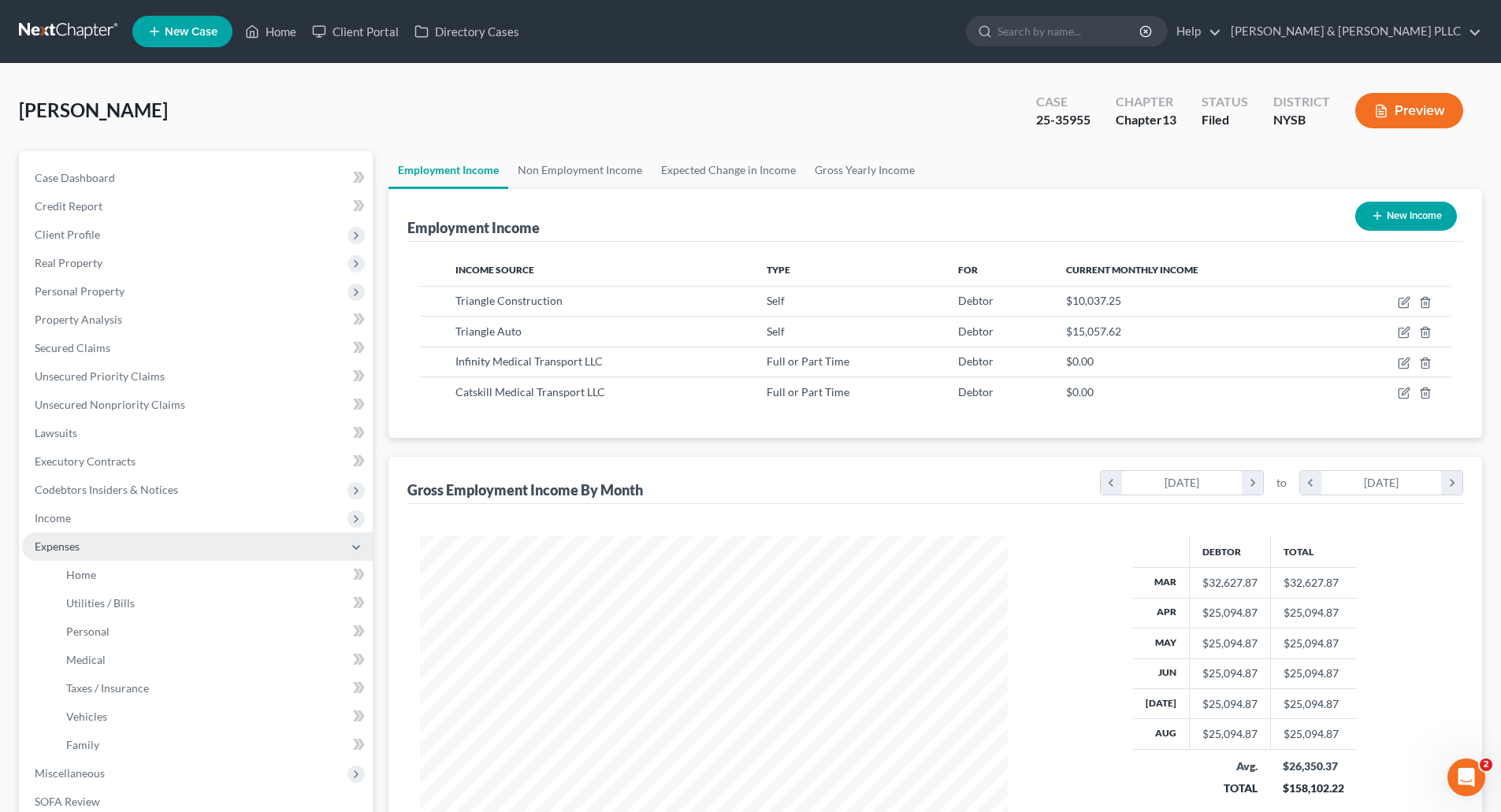
click at [68, 547] on span "Expenses" at bounding box center [57, 546] width 45 height 13
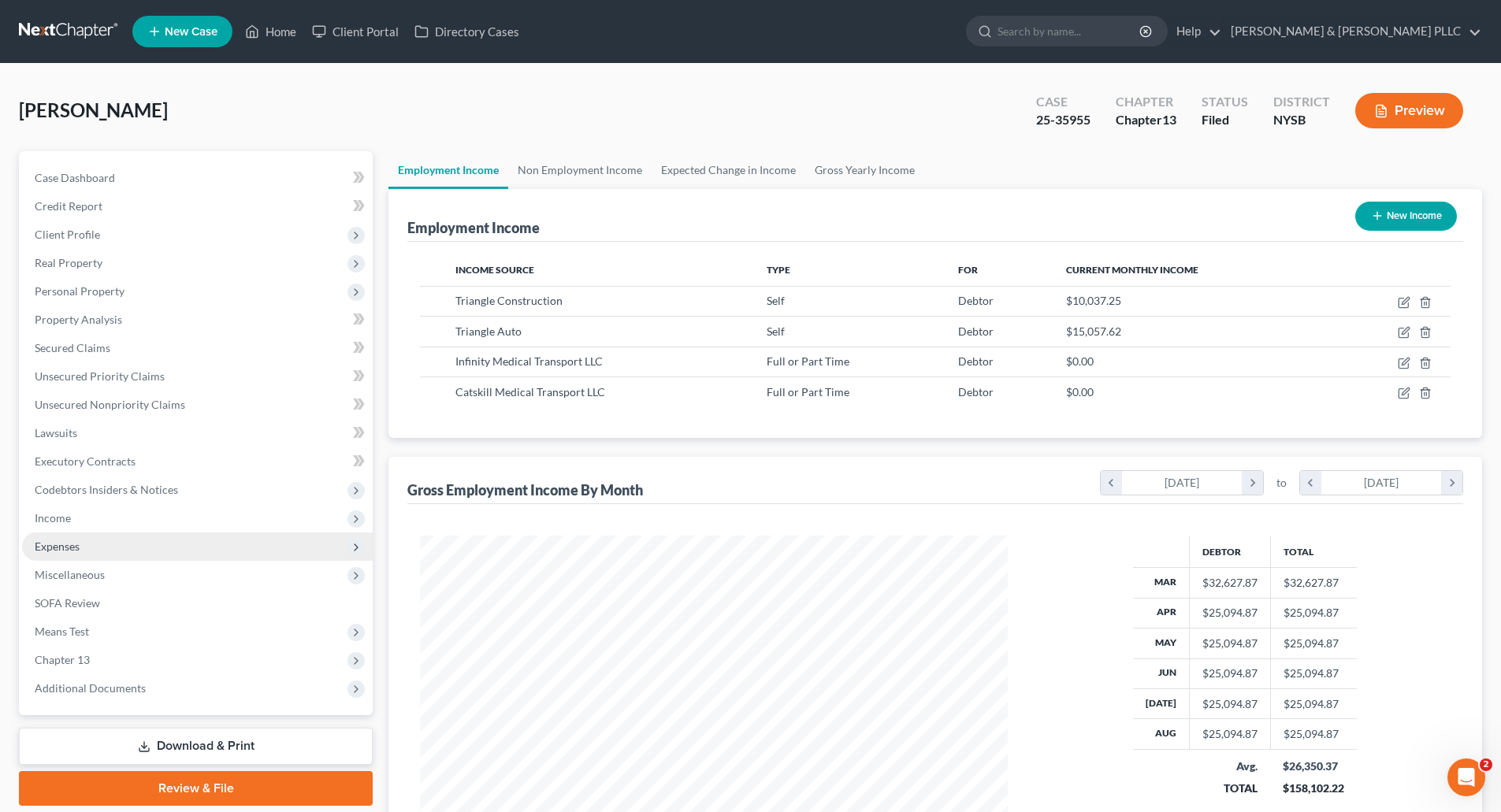
click at [65, 534] on span "Expenses" at bounding box center [197, 547] width 351 height 29
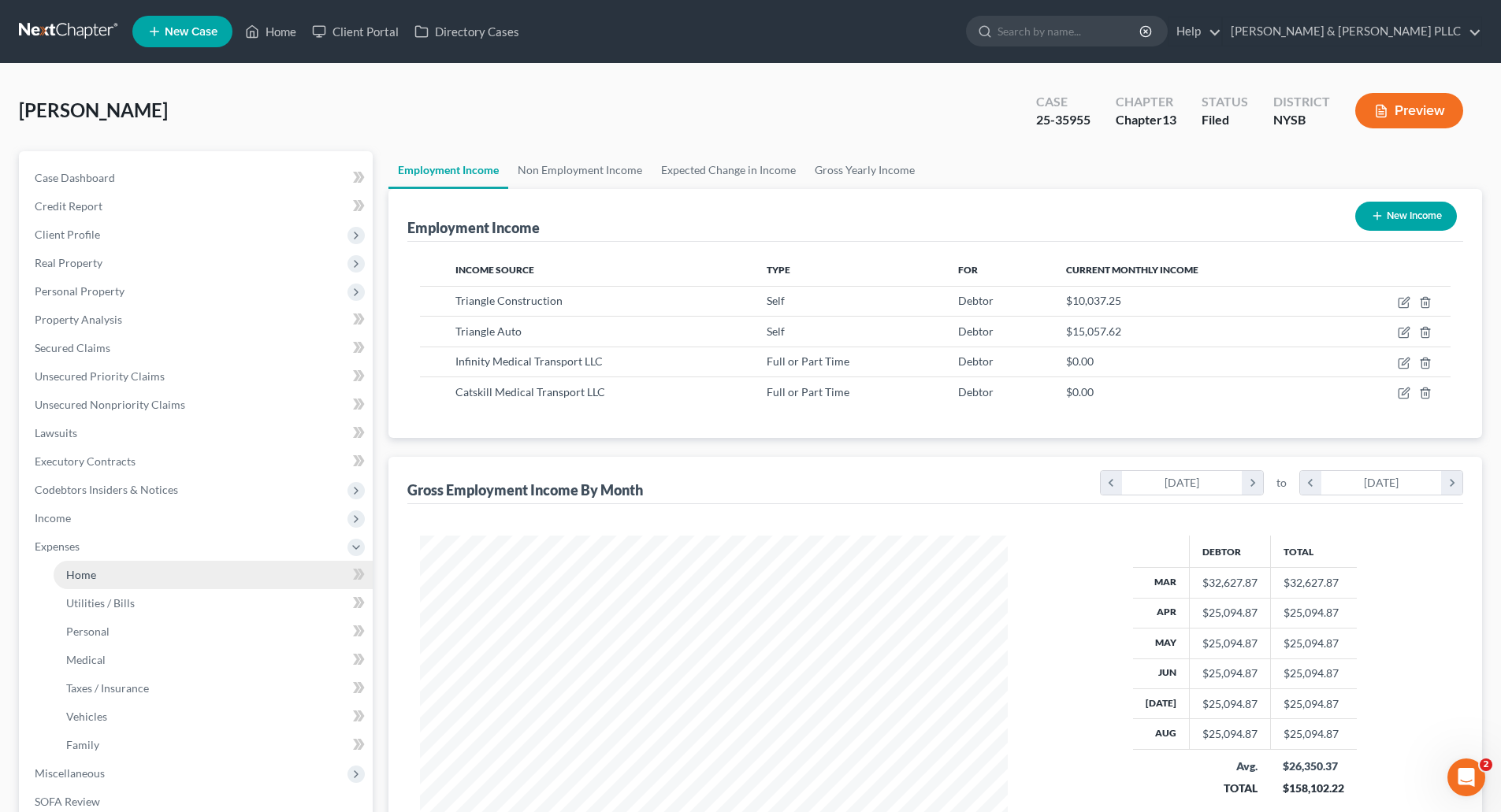
click at [76, 572] on span "Home" at bounding box center [81, 575] width 30 height 13
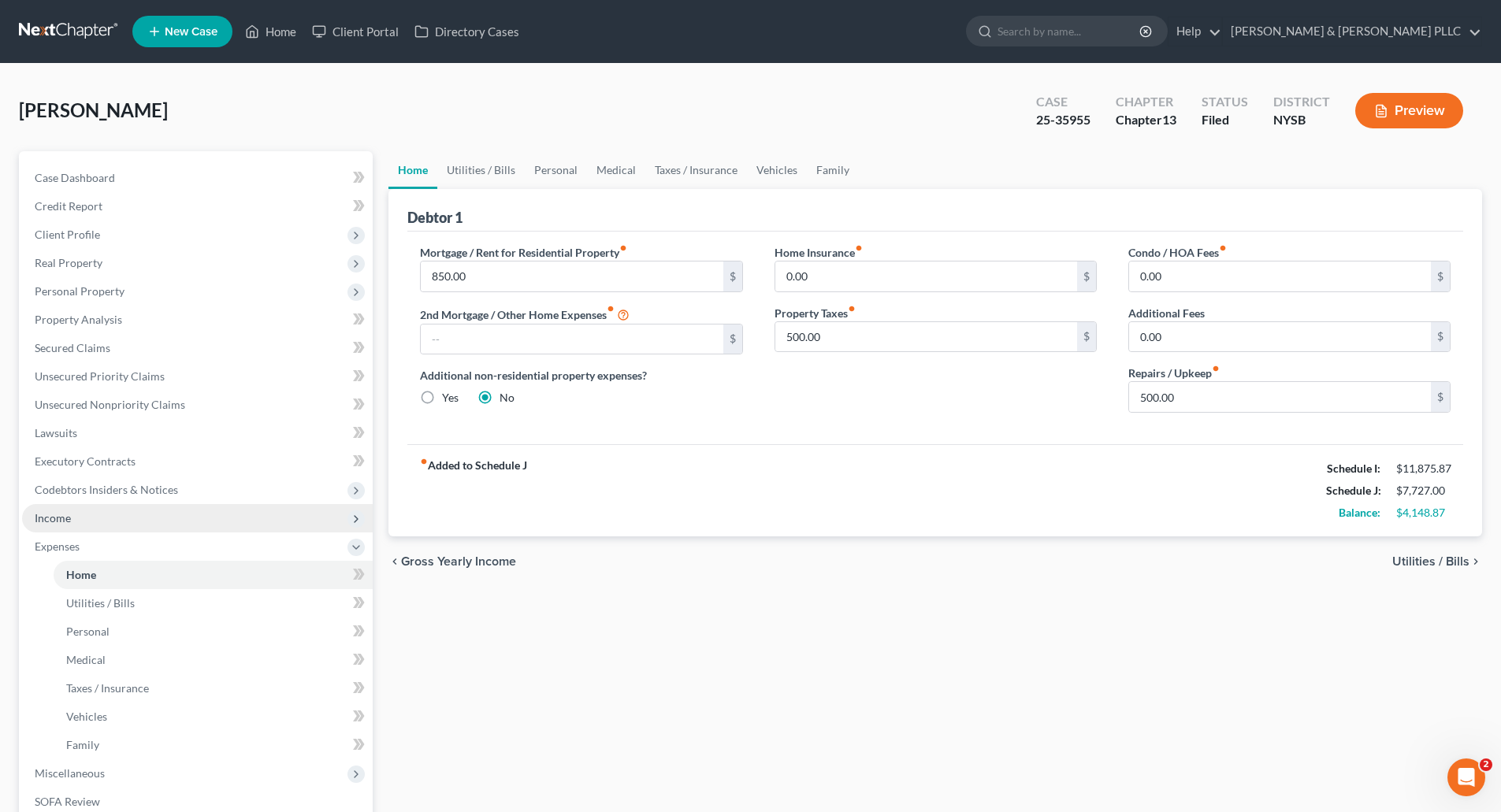
click at [65, 516] on span "Income" at bounding box center [52, 518] width 36 height 13
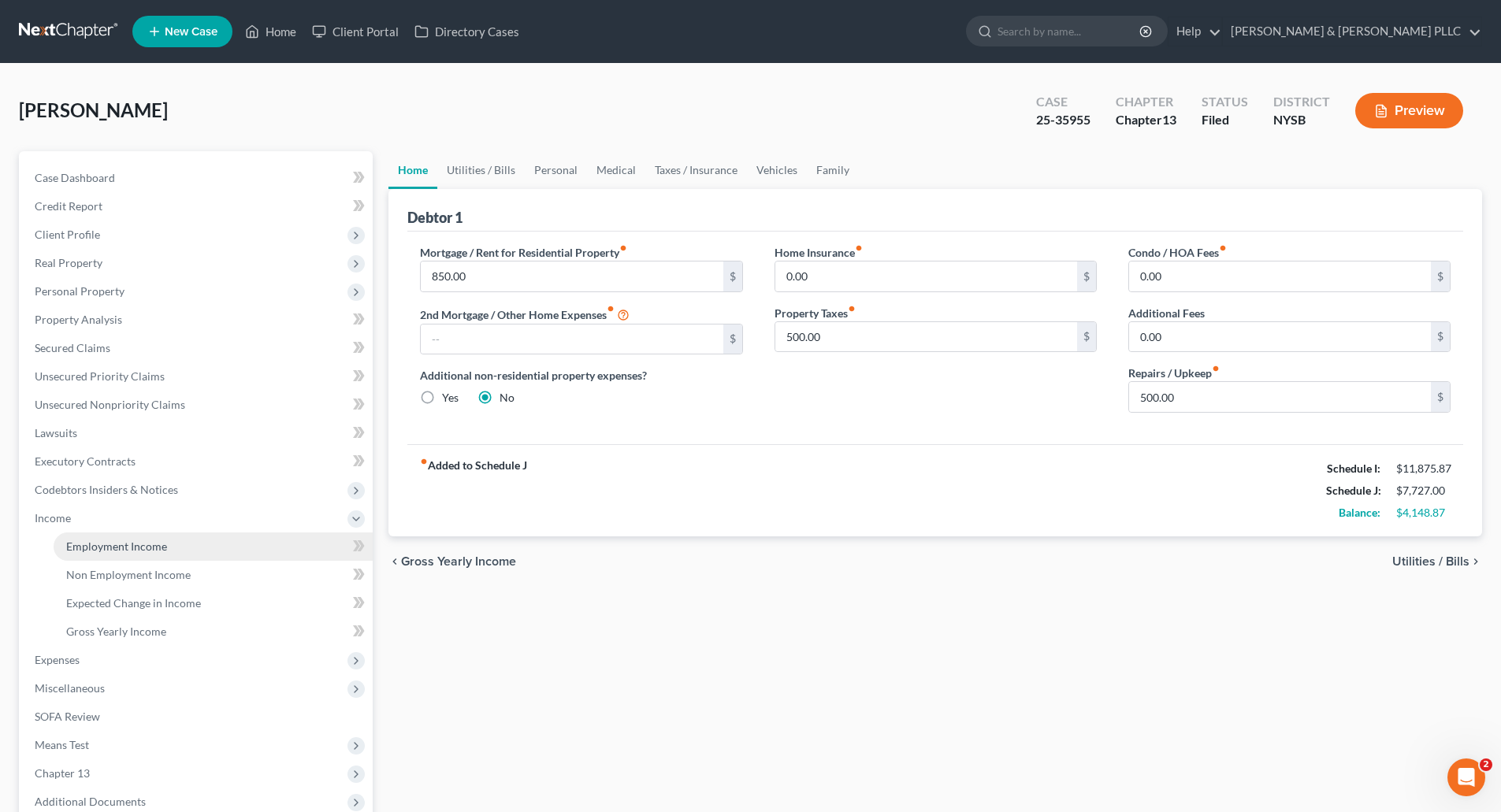
click at [128, 544] on span "Employment Income" at bounding box center [117, 546] width 101 height 13
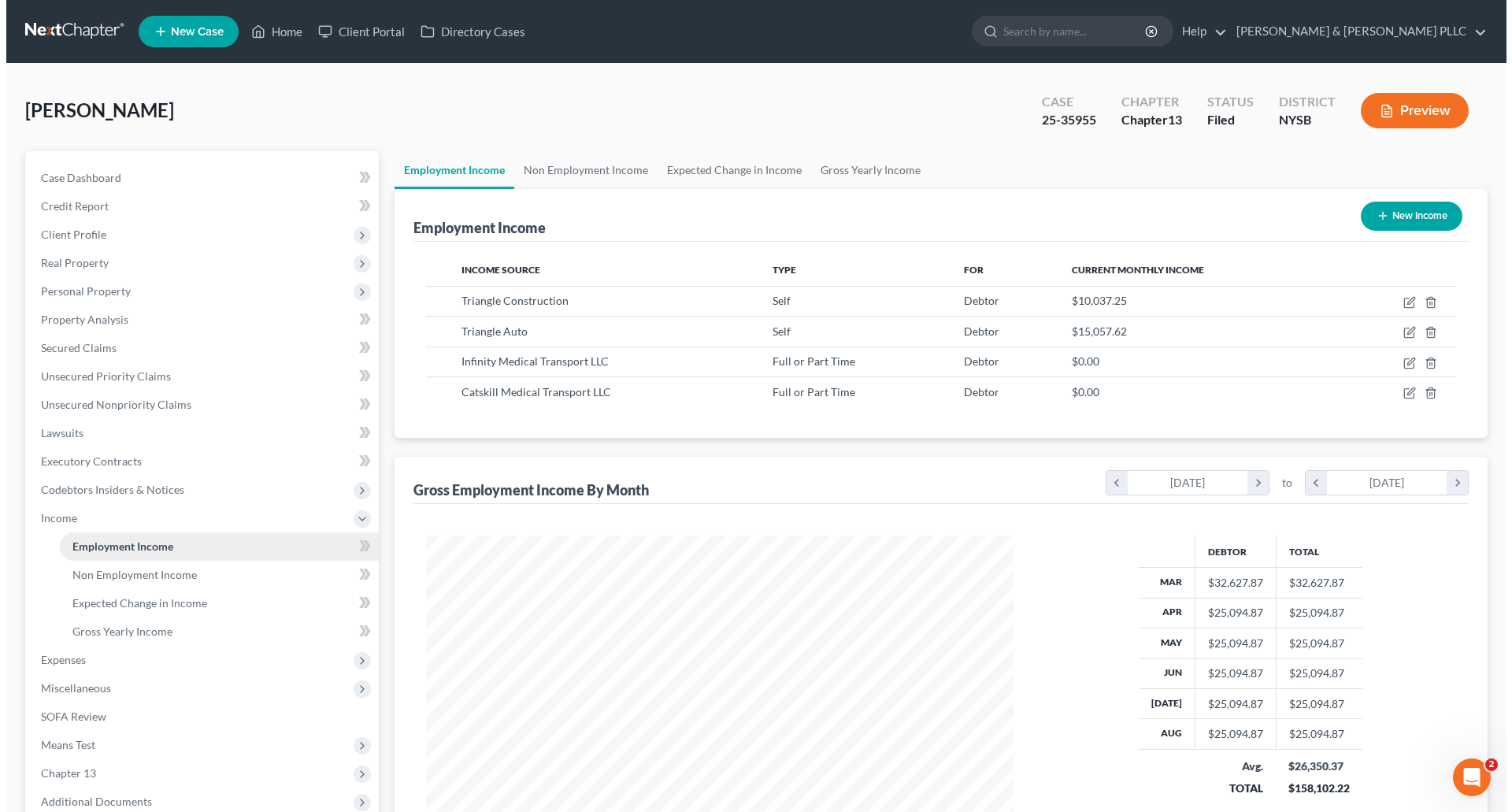
scroll to position [294, 619]
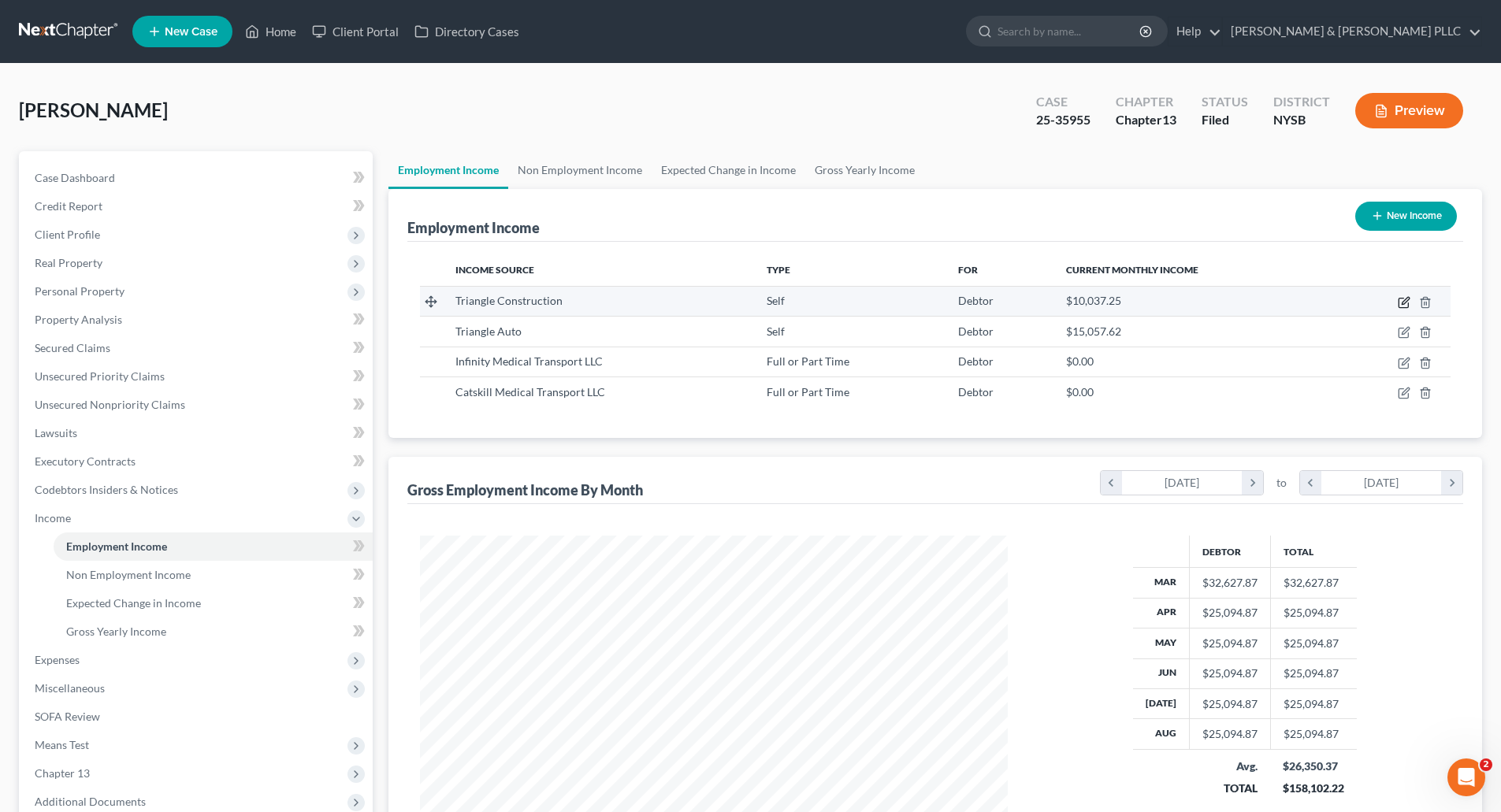
click at [1405, 302] on icon "button" at bounding box center [1404, 302] width 13 height 13
select select "1"
select select "35"
select select "0"
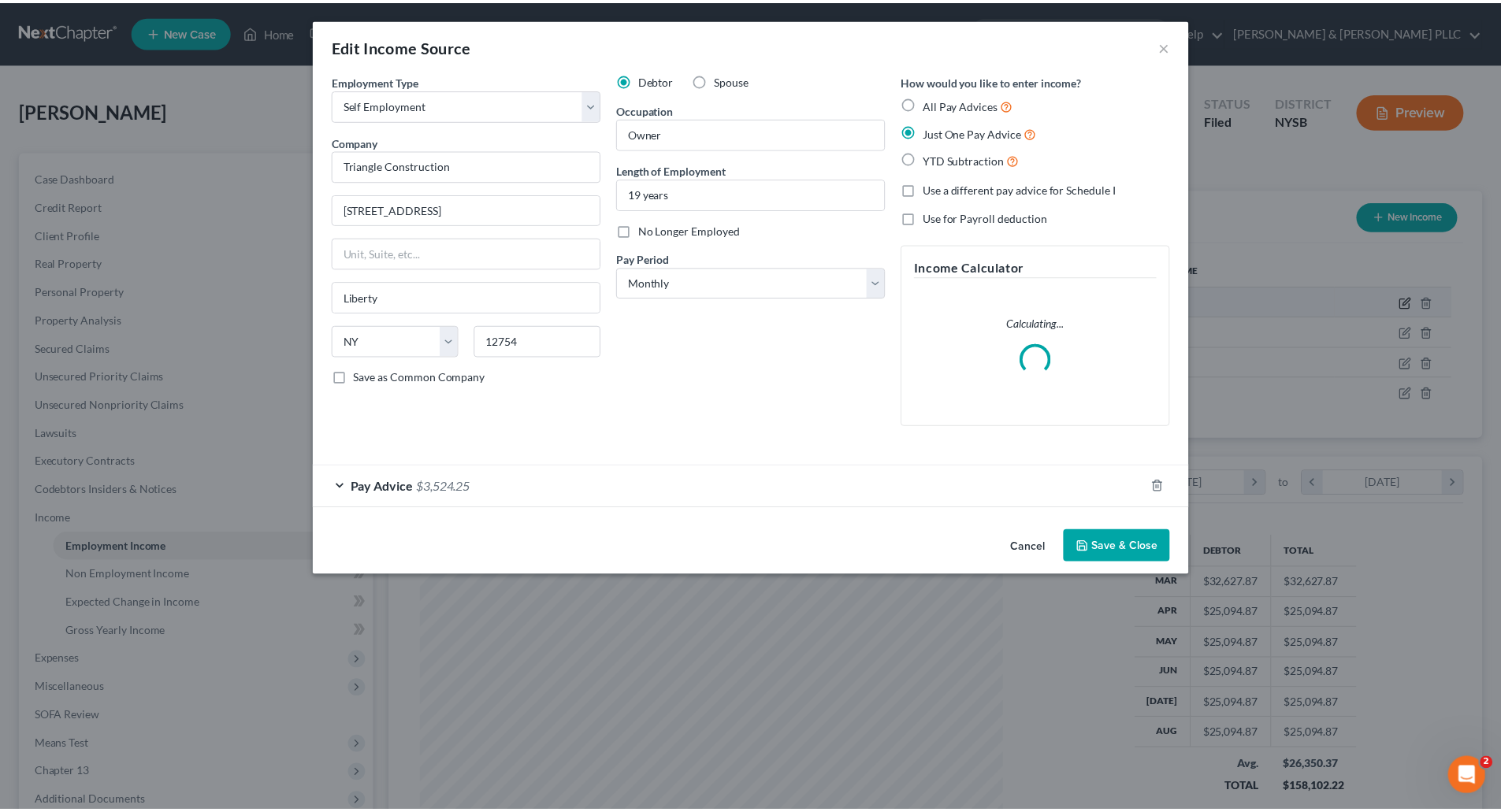
scroll to position [296, 625]
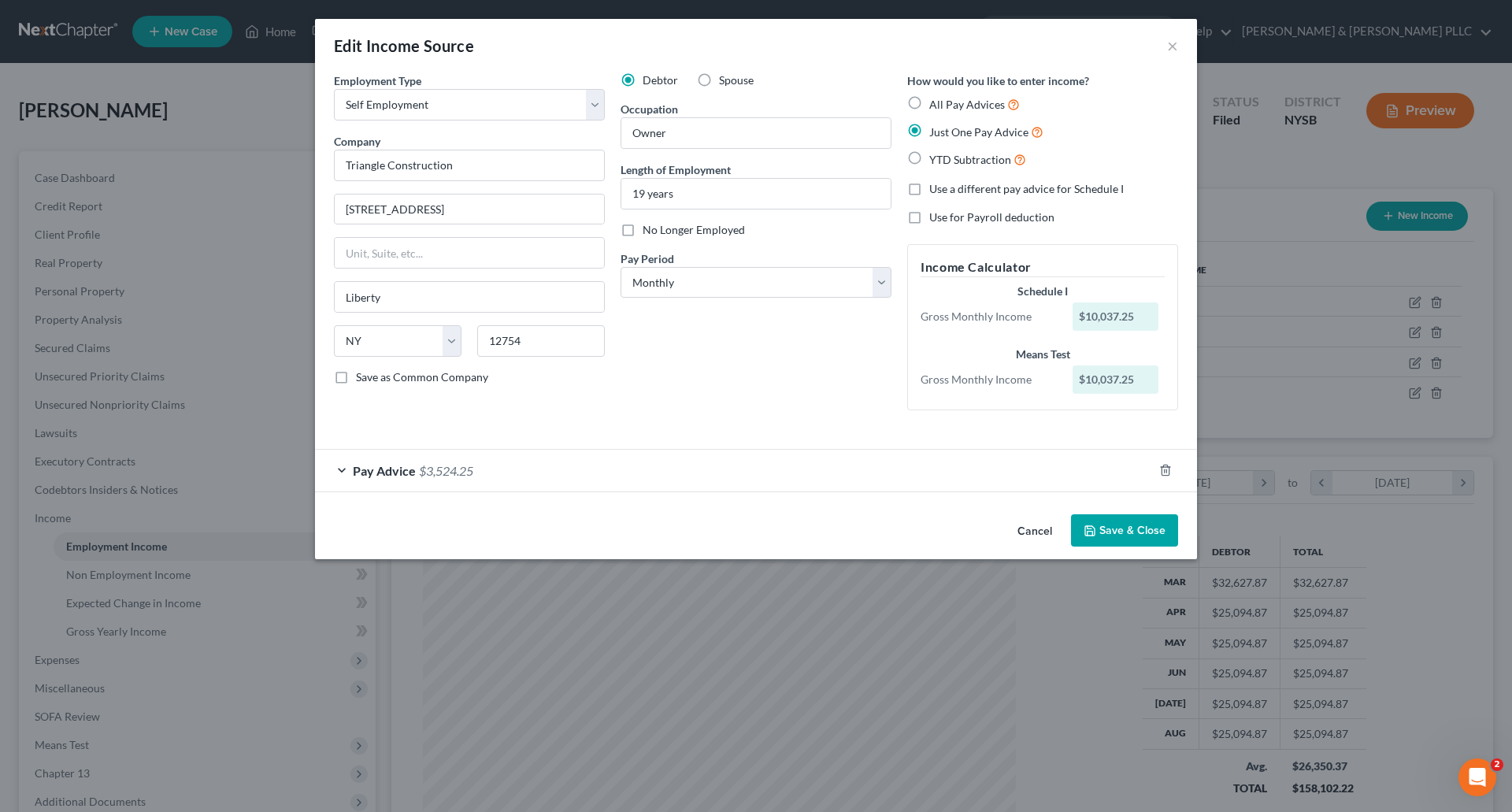
click at [1107, 528] on button "Save & Close" at bounding box center [1125, 530] width 107 height 33
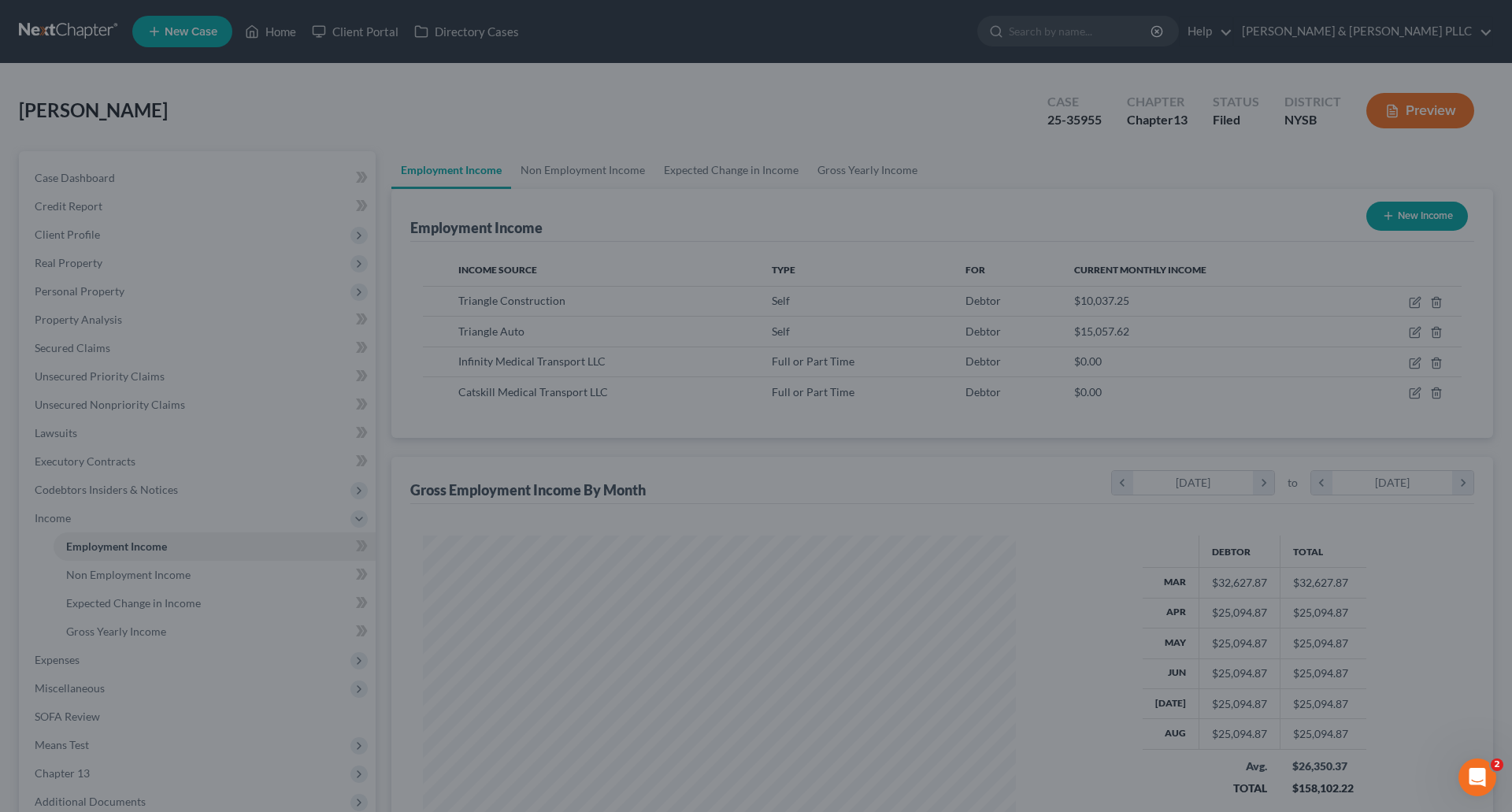
scroll to position [787522, 786970]
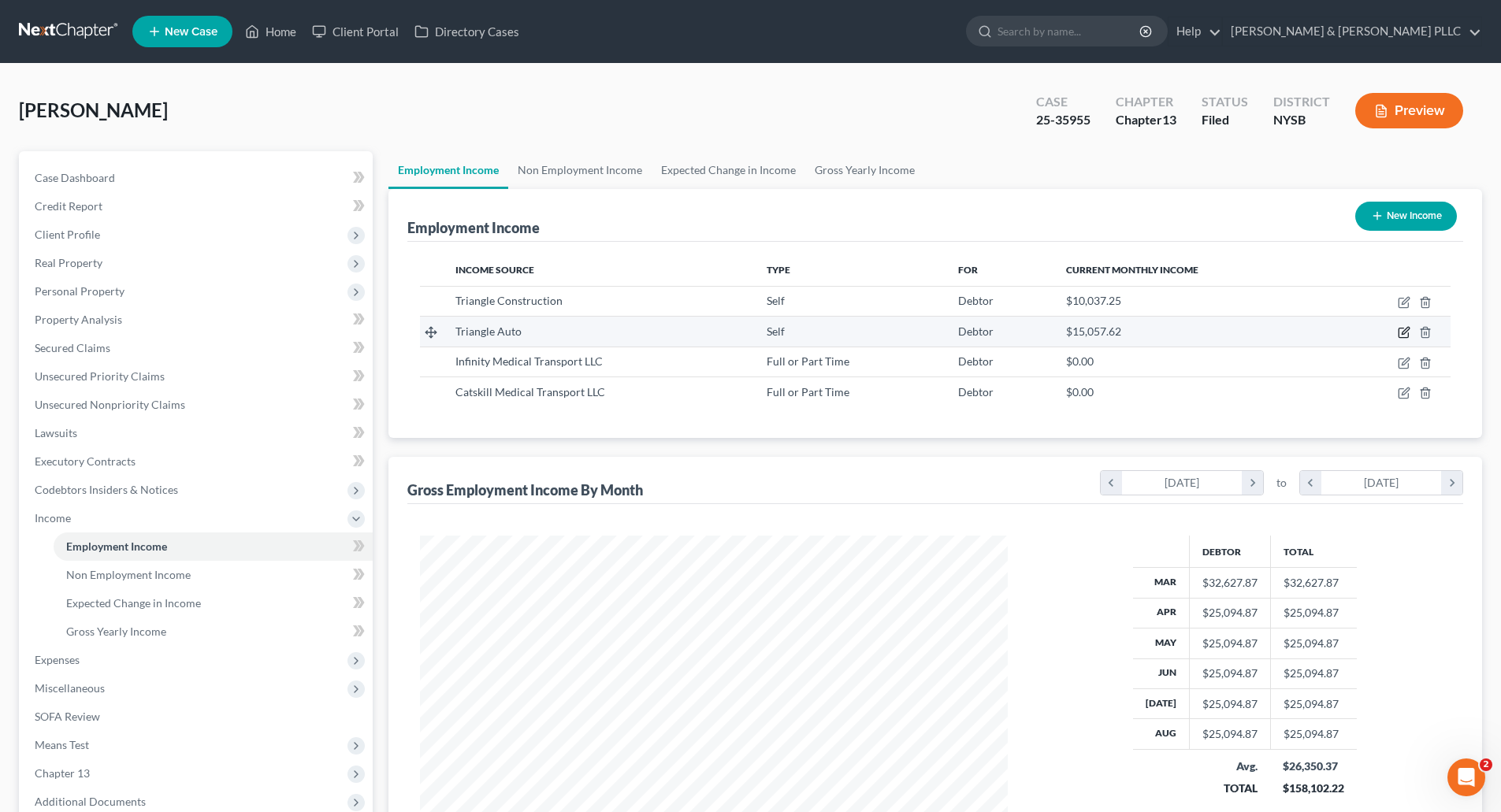
click at [1405, 331] on icon "button" at bounding box center [1404, 332] width 13 height 13
select select "1"
select select "35"
select select "0"
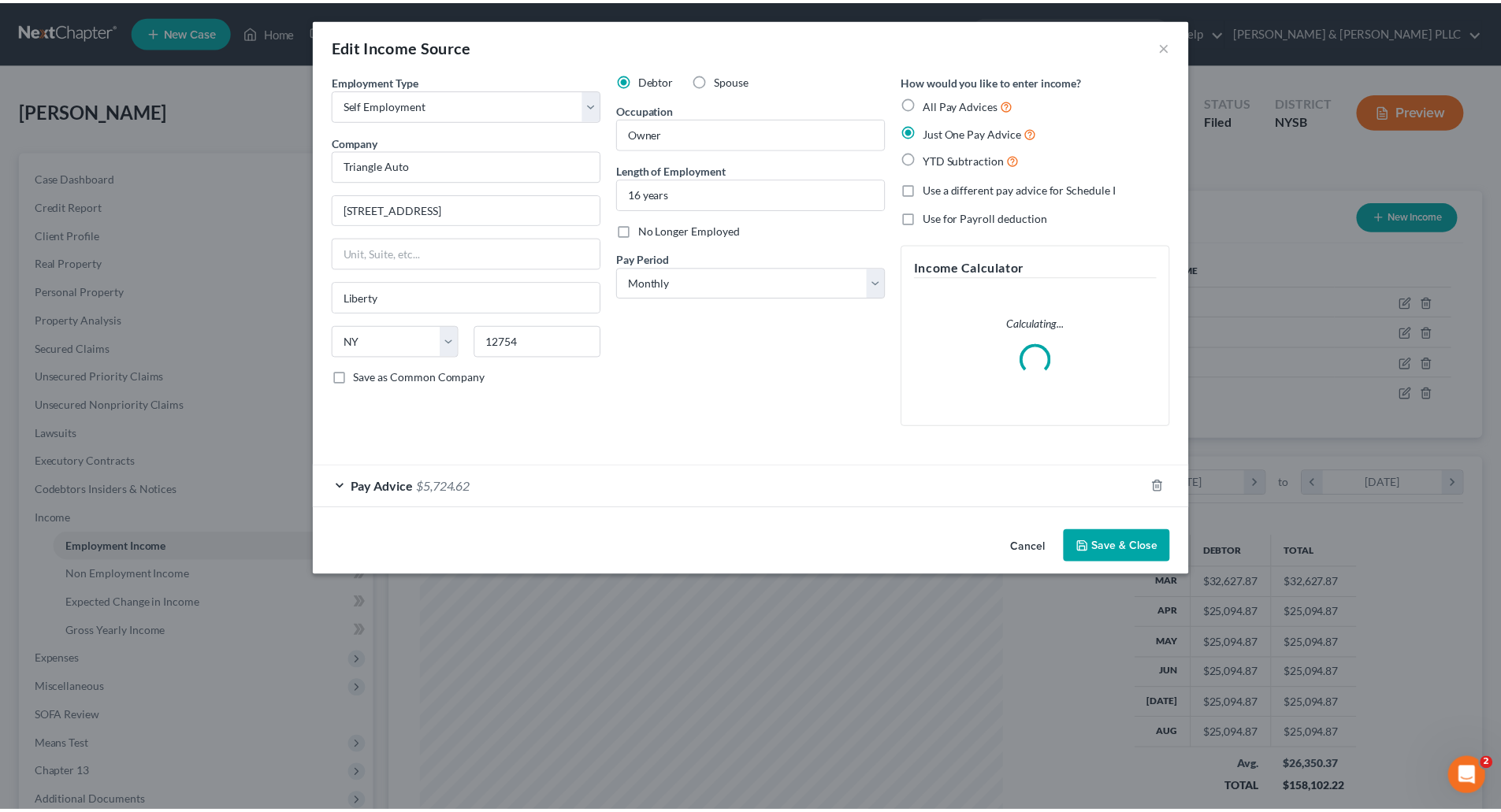
scroll to position [296, 625]
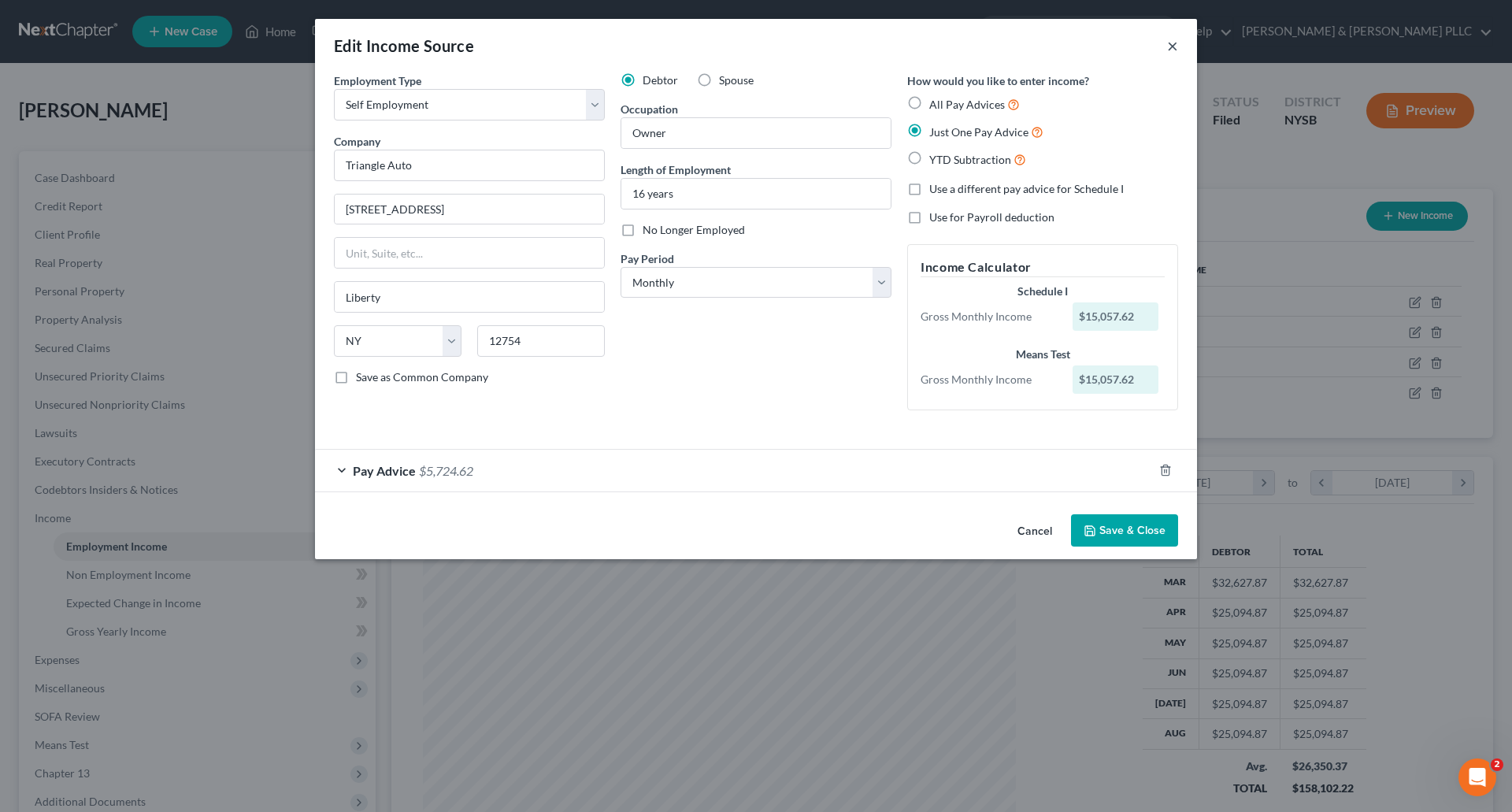
click at [1174, 44] on button "×" at bounding box center [1172, 45] width 11 height 19
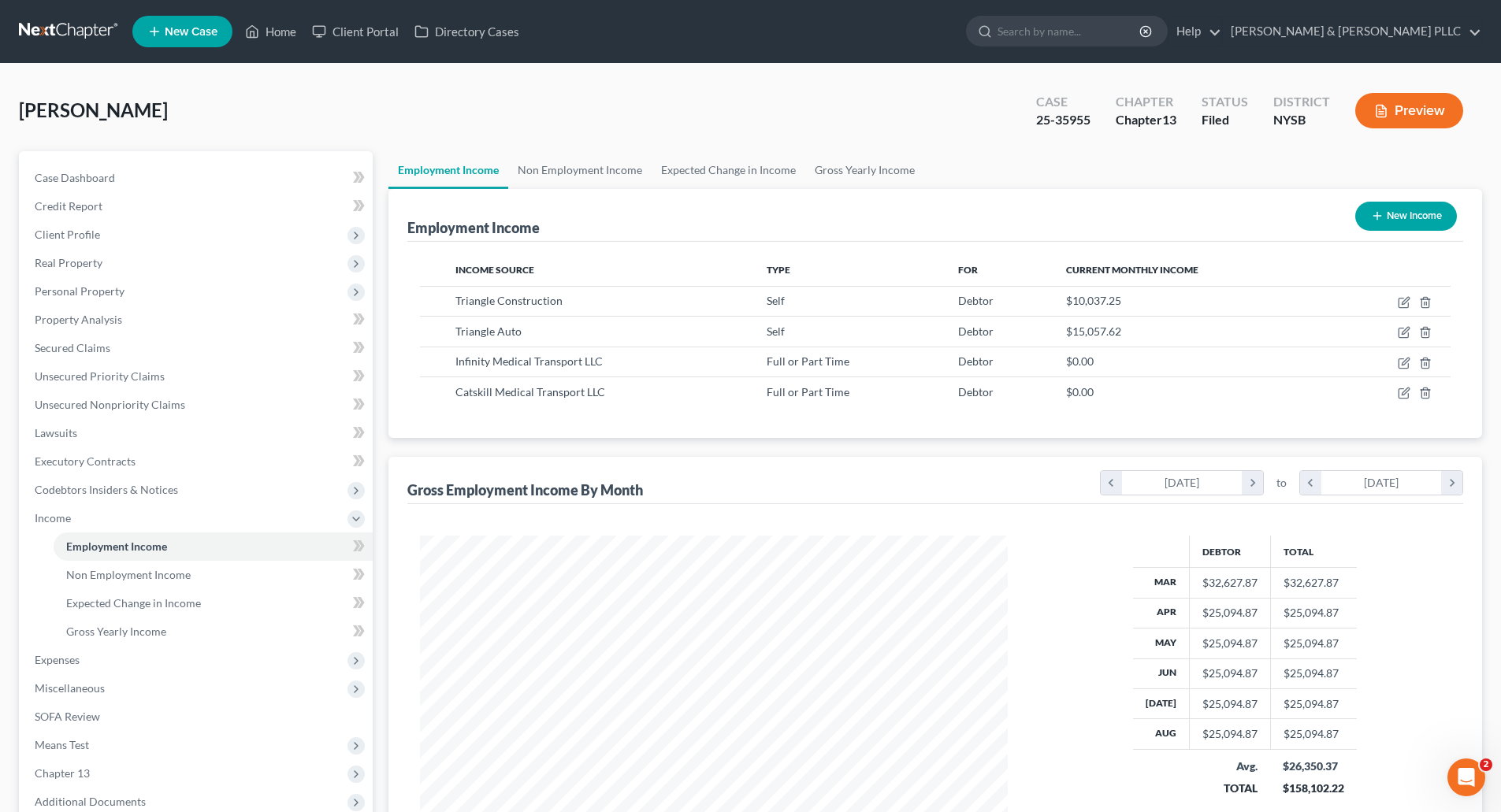
scroll to position [787522, 787359]
click at [590, 163] on link "Non Employment Income" at bounding box center [580, 169] width 143 height 38
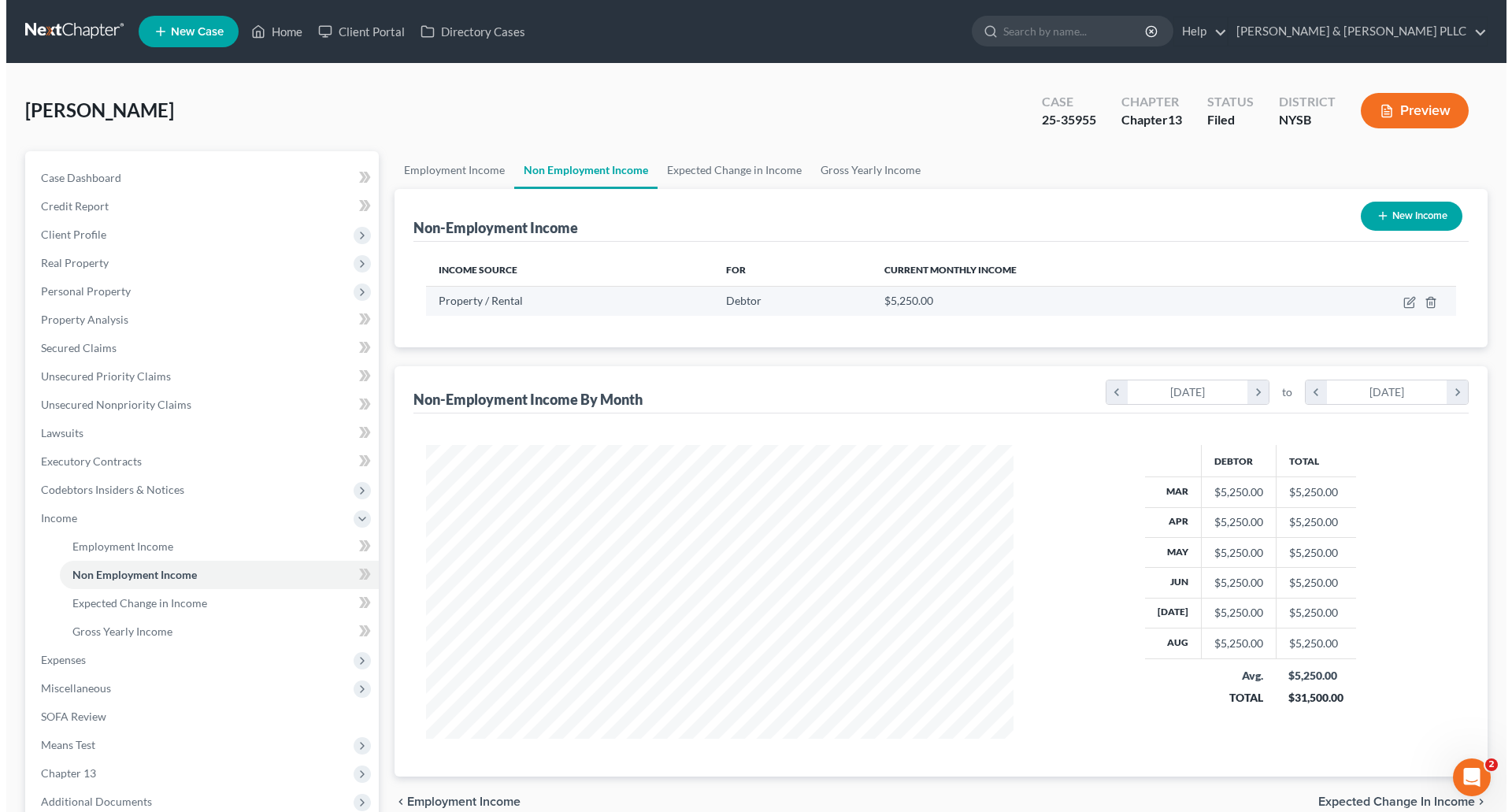
scroll to position [294, 619]
click at [1403, 300] on icon "button" at bounding box center [1403, 302] width 13 height 13
select select "9"
select select "0"
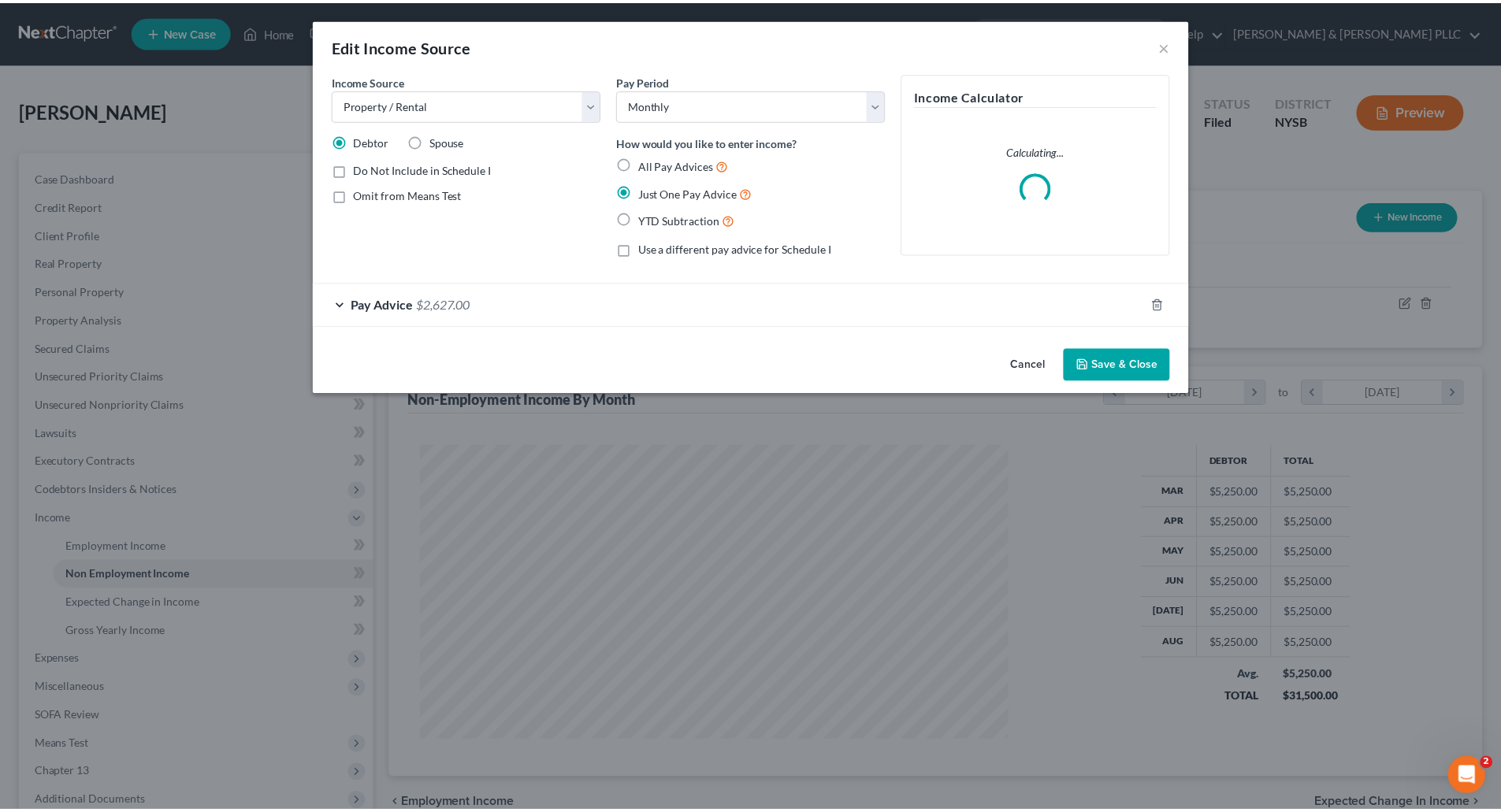
scroll to position [296, 625]
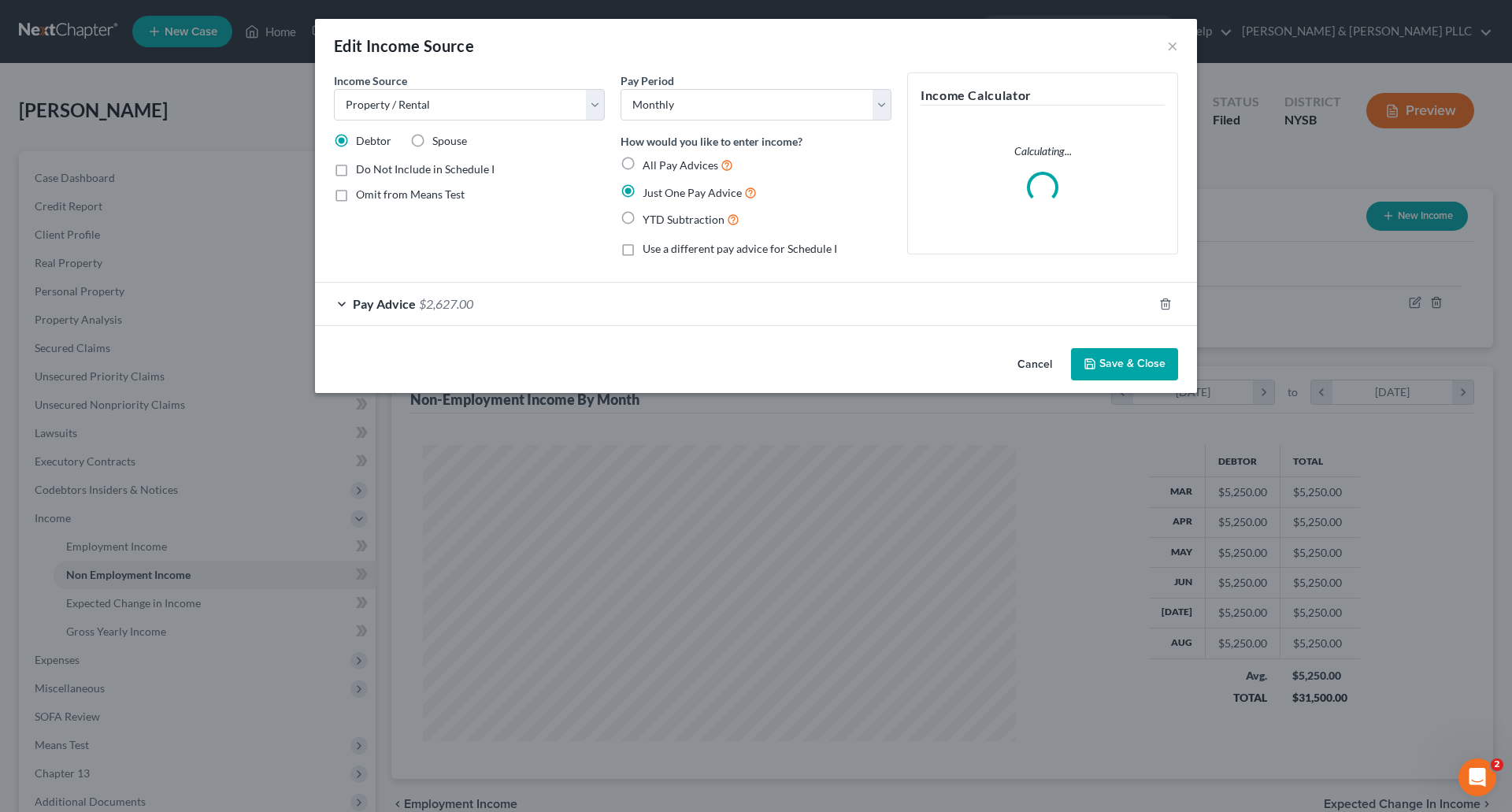
click at [544, 293] on div "Pay Advice $2,627.00" at bounding box center [734, 304] width 838 height 42
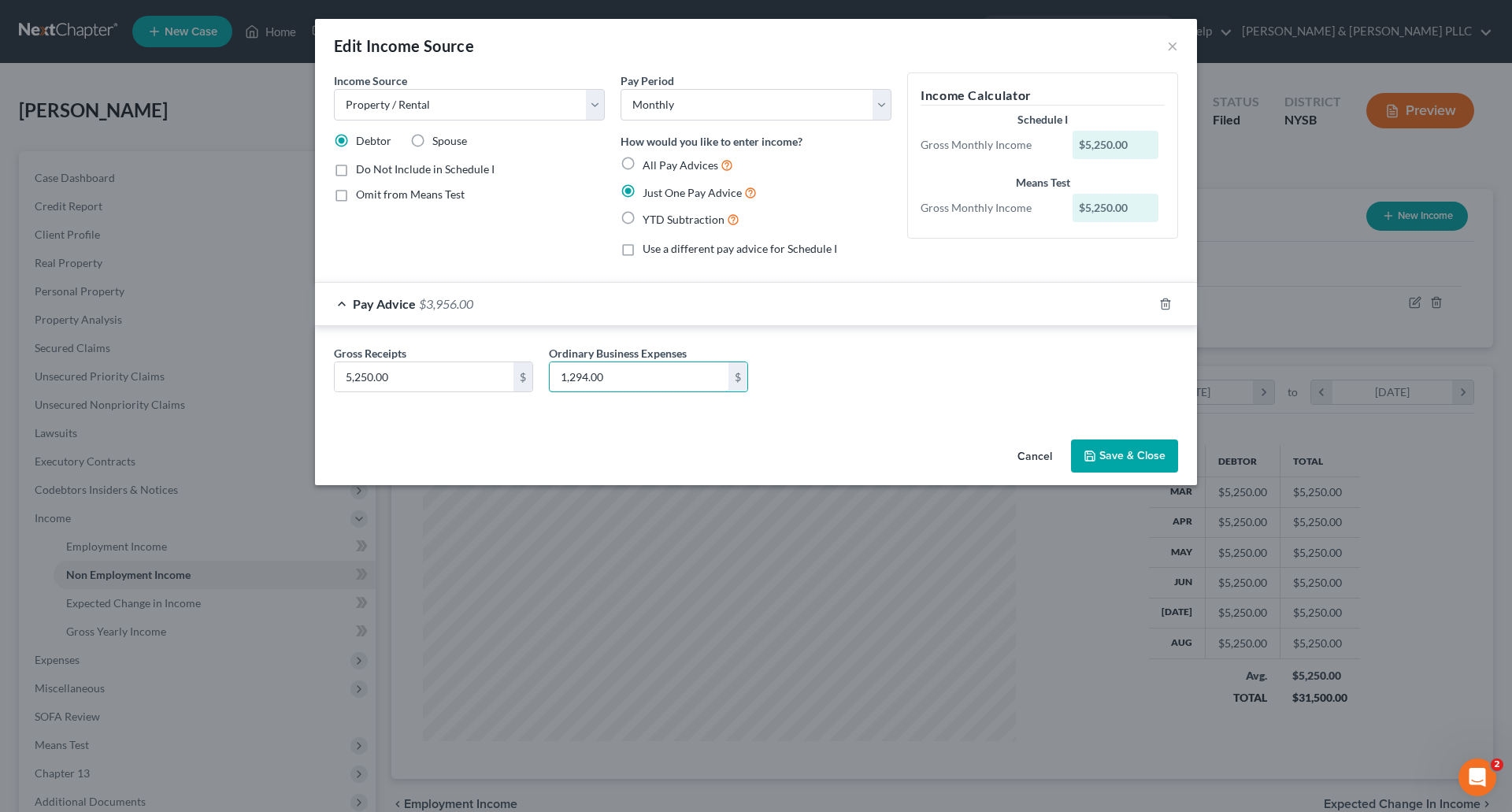
type input "1,294.00"
click at [1160, 454] on button "Save & Close" at bounding box center [1125, 455] width 107 height 33
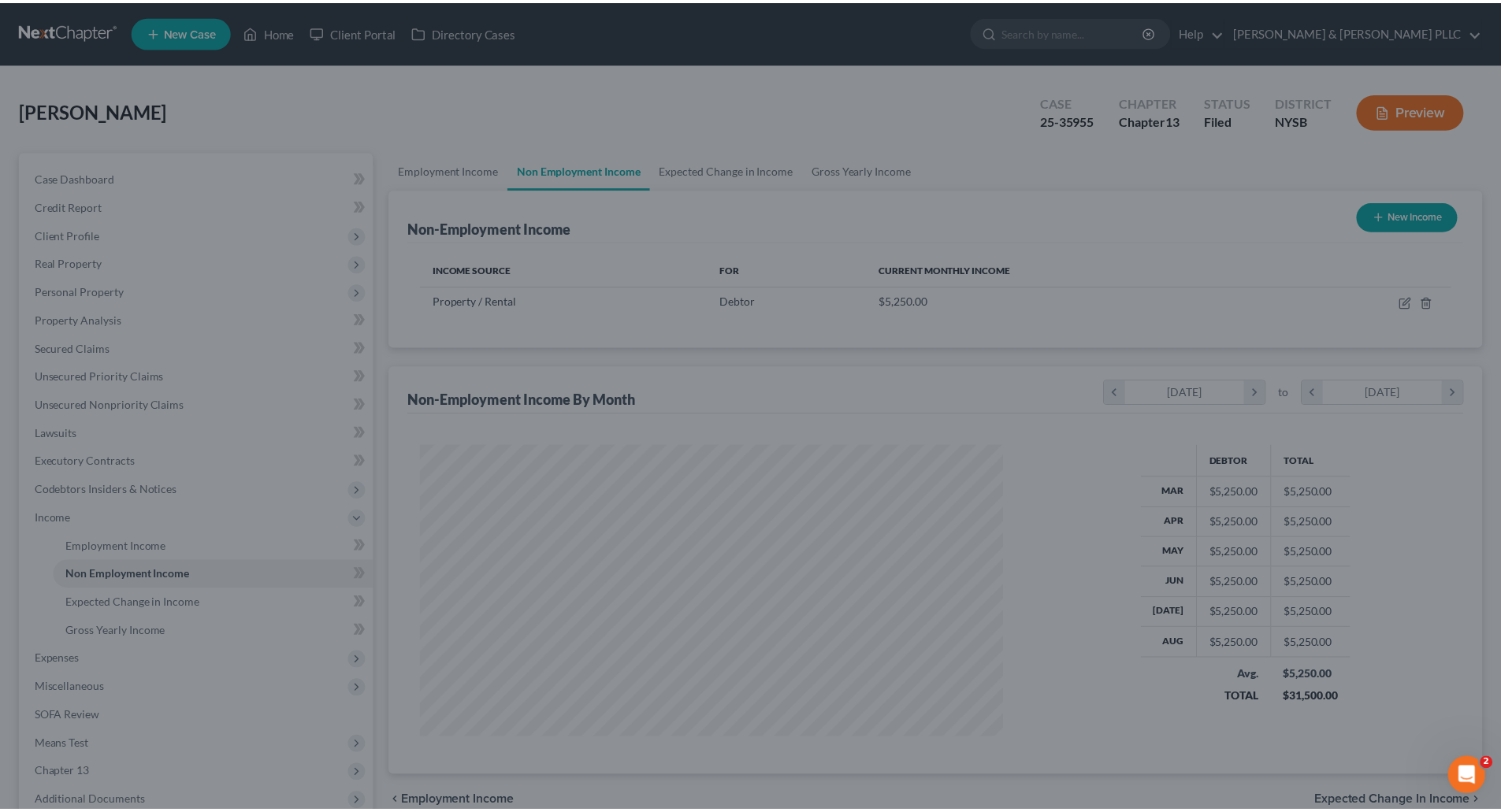
scroll to position [787522, 787359]
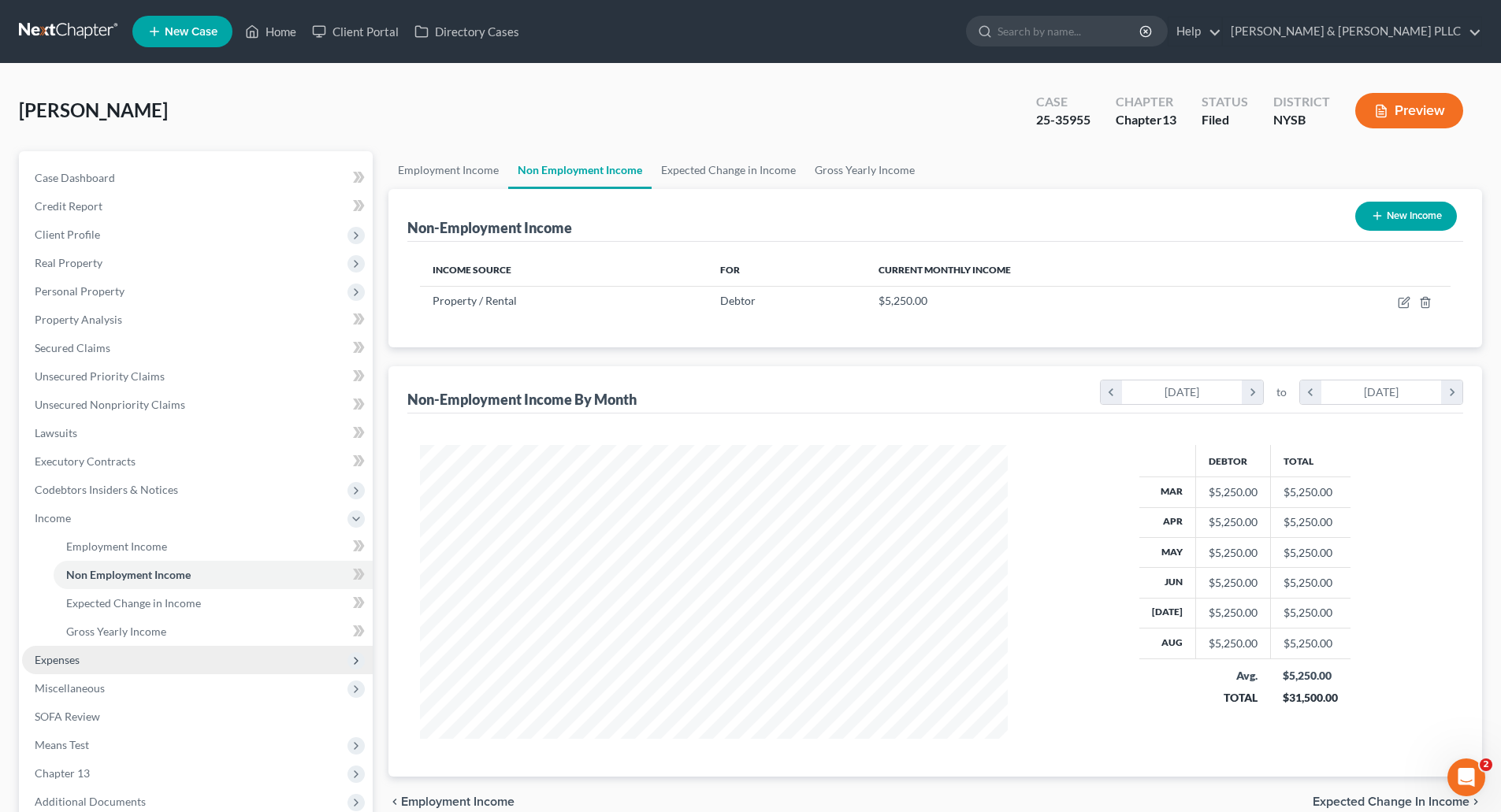
click at [58, 655] on span "Expenses" at bounding box center [57, 660] width 45 height 13
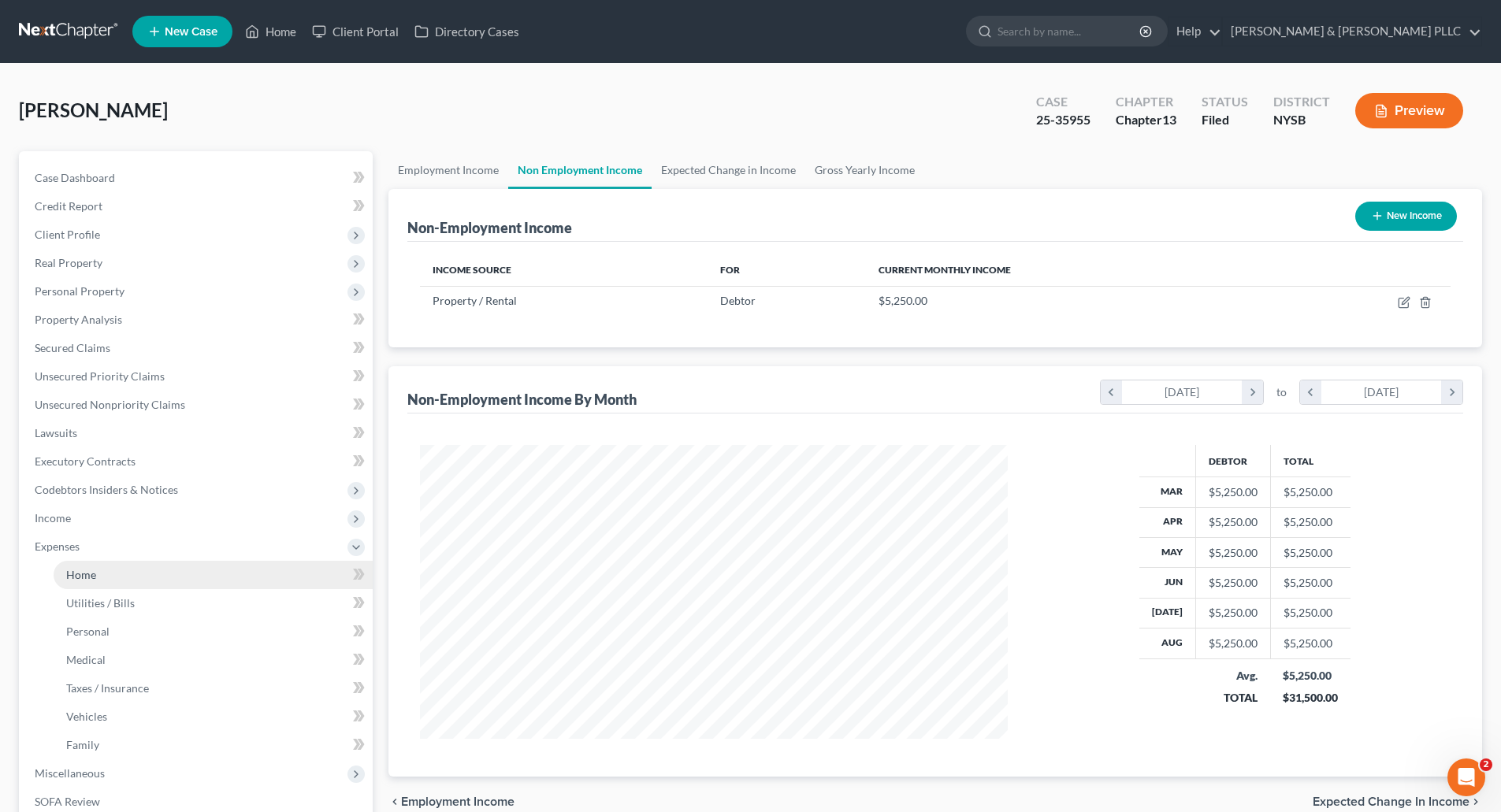
click at [91, 576] on span "Home" at bounding box center [81, 575] width 30 height 13
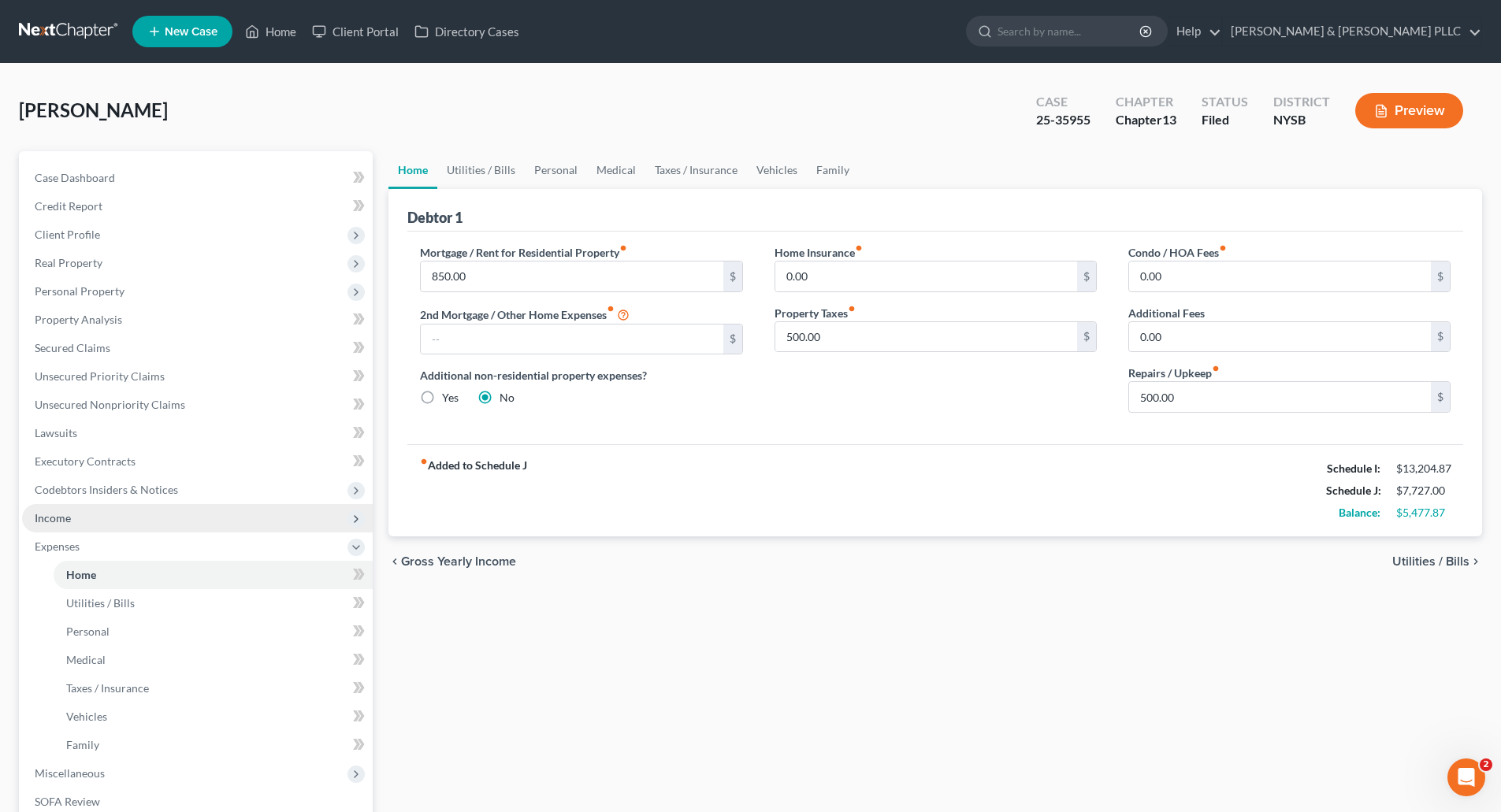
click at [63, 514] on span "Income" at bounding box center [52, 518] width 36 height 13
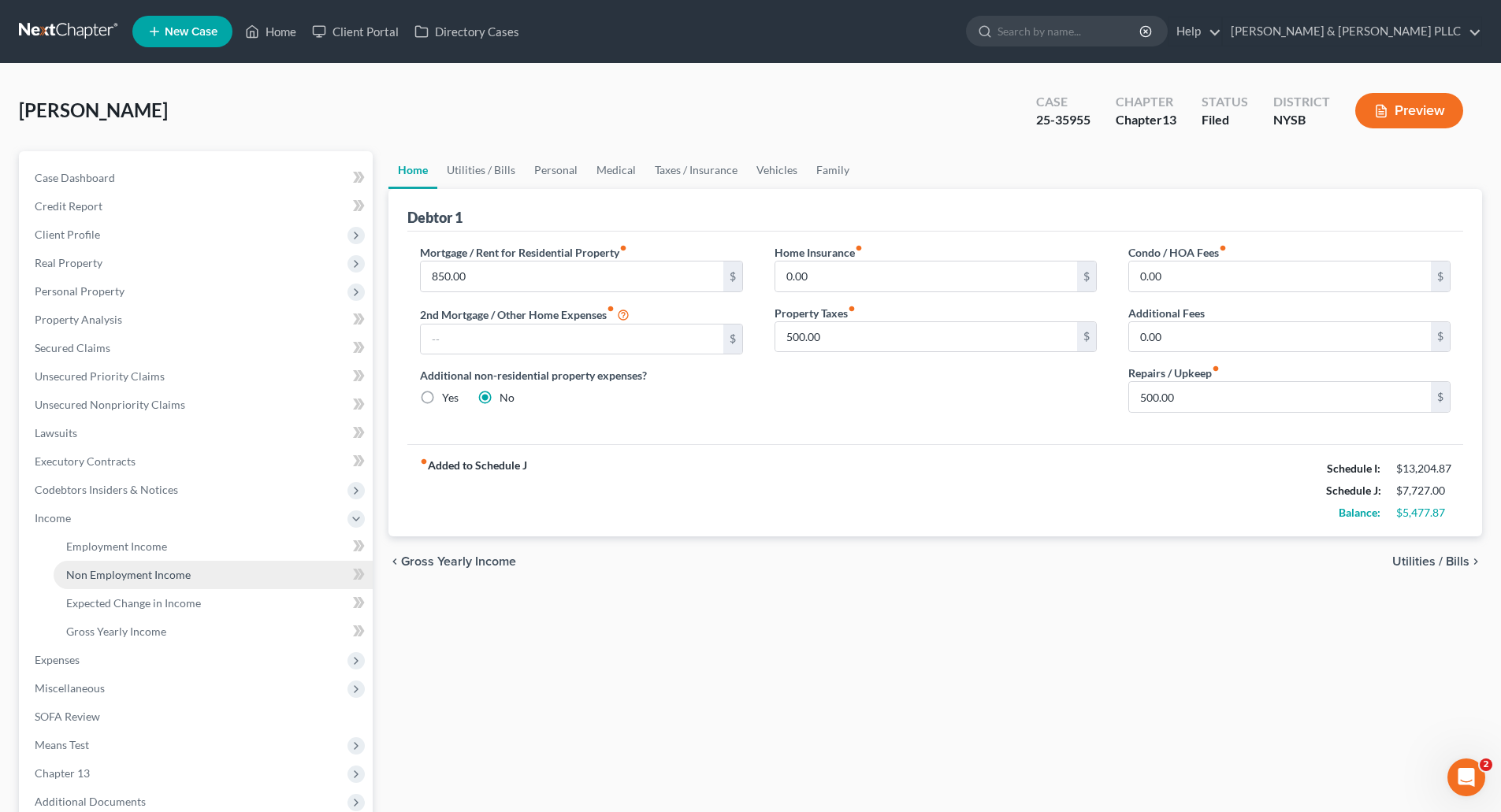
click at [135, 569] on span "Non Employment Income" at bounding box center [128, 575] width 124 height 13
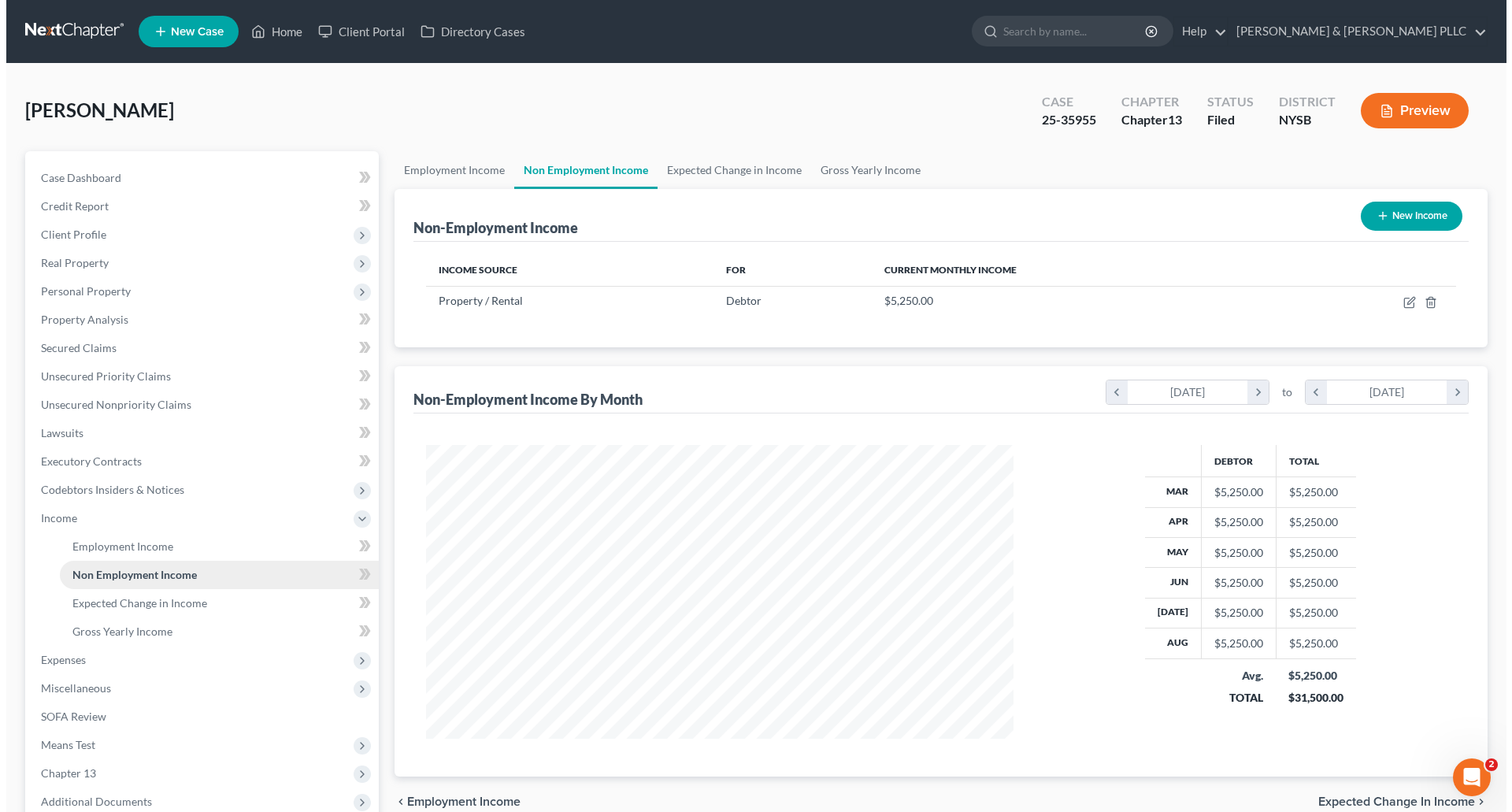
scroll to position [294, 619]
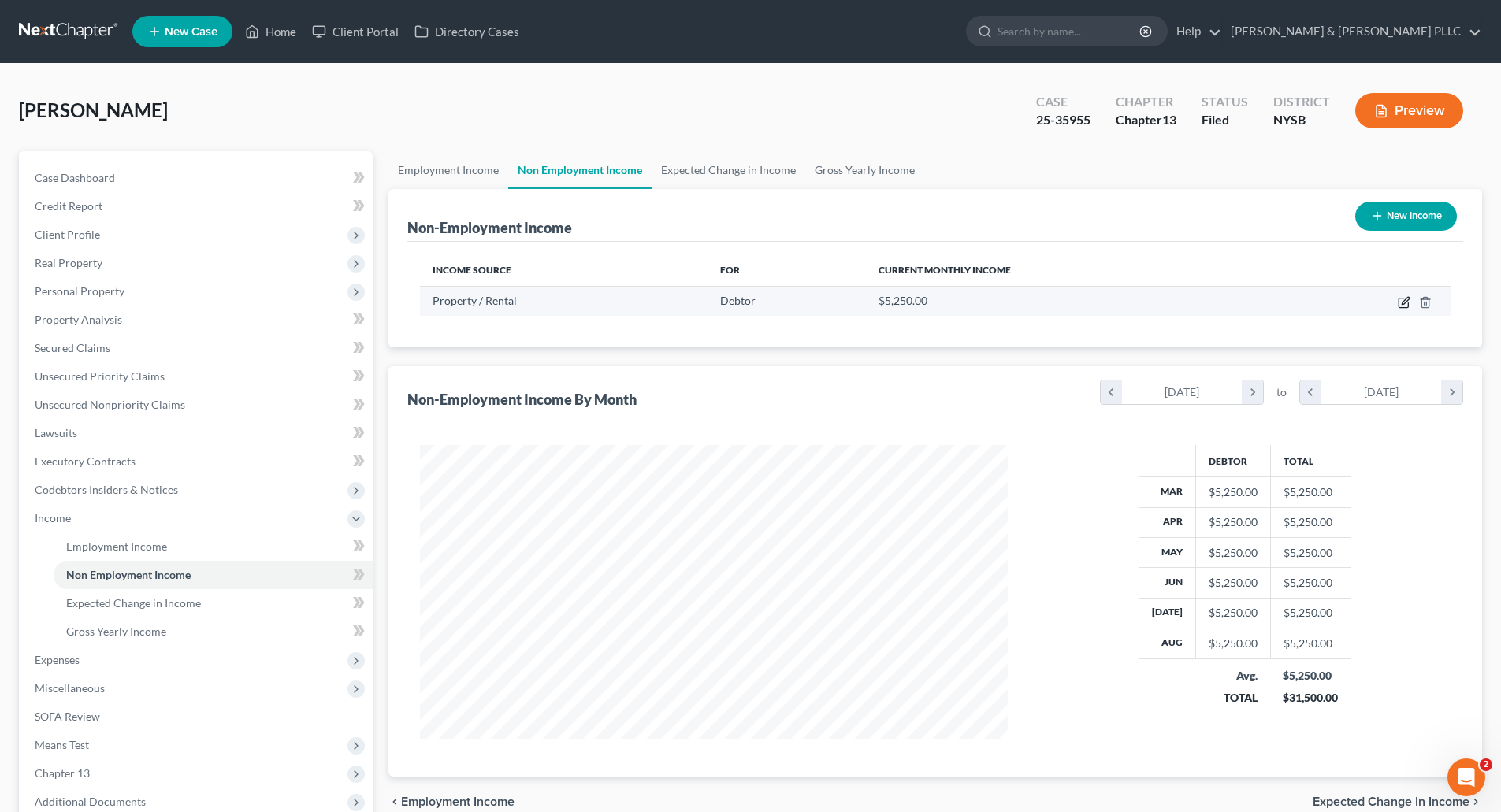
click at [1405, 302] on icon "button" at bounding box center [1405, 300] width 7 height 7
select select "9"
select select "0"
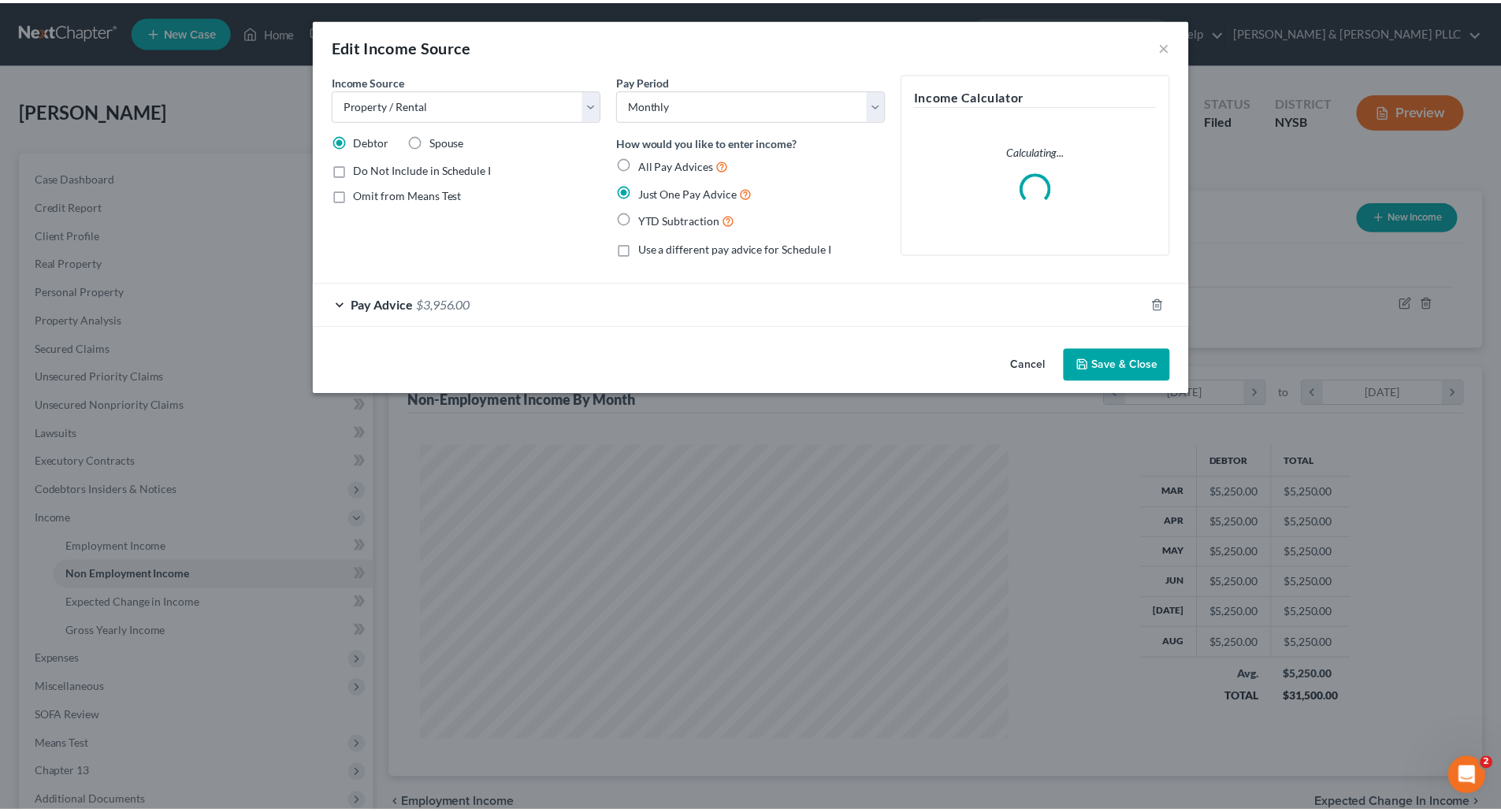
scroll to position [296, 625]
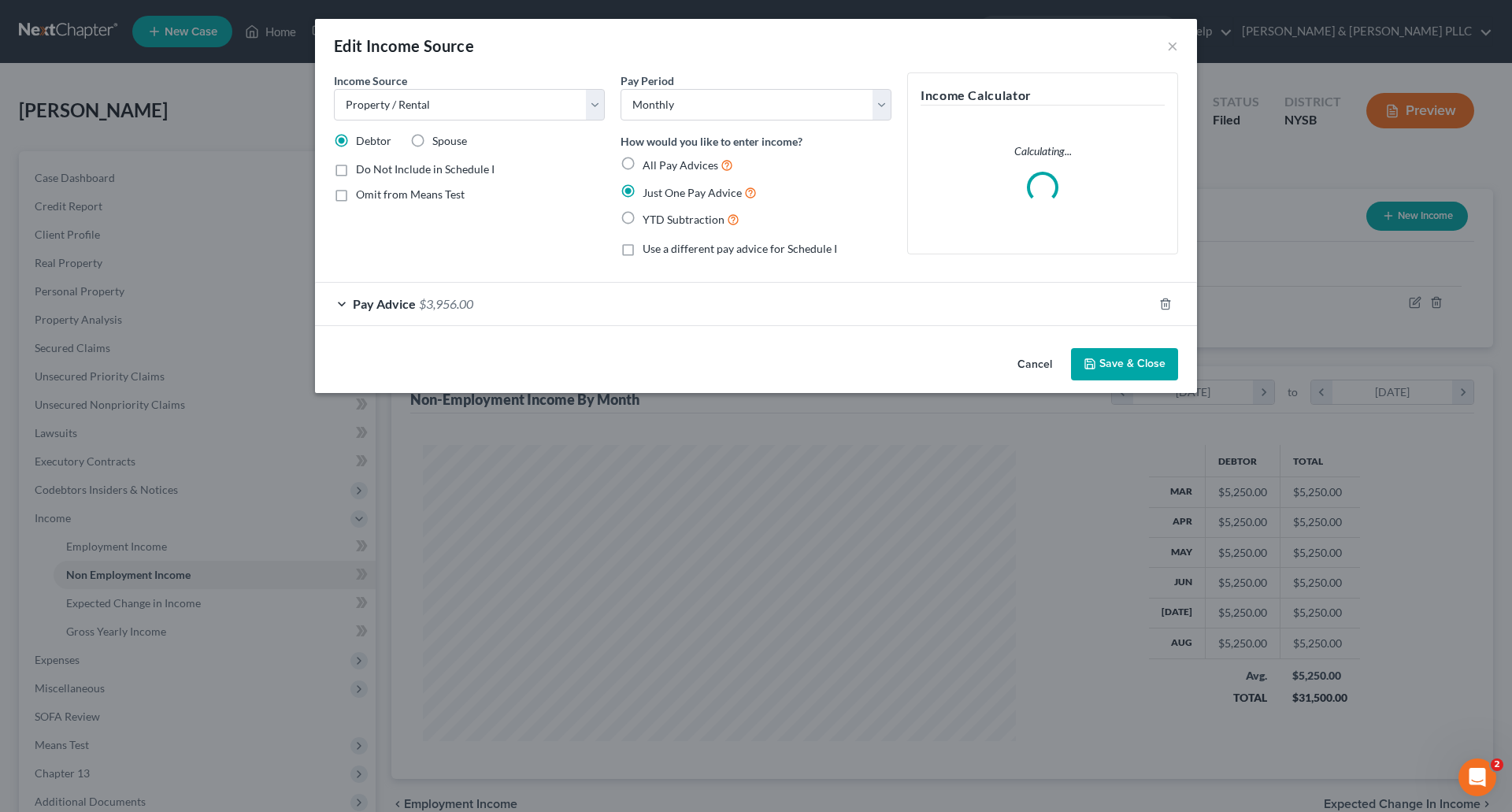
click at [579, 295] on div "Pay Advice $3,956.00" at bounding box center [734, 304] width 838 height 42
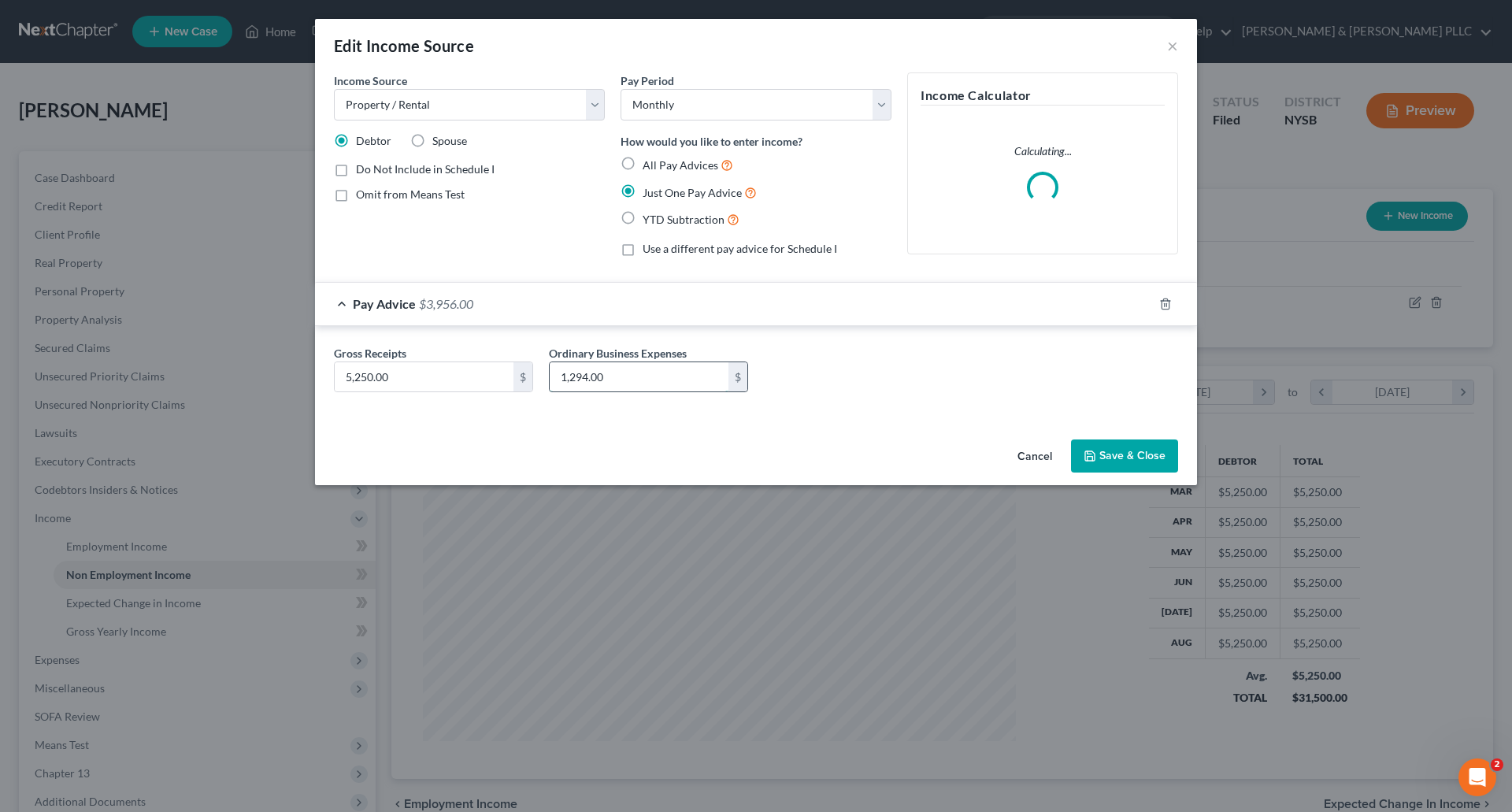
click at [561, 371] on input "1,294.00" at bounding box center [639, 377] width 179 height 30
type input "1,794.00"
click at [1114, 453] on button "Save & Close" at bounding box center [1125, 455] width 107 height 33
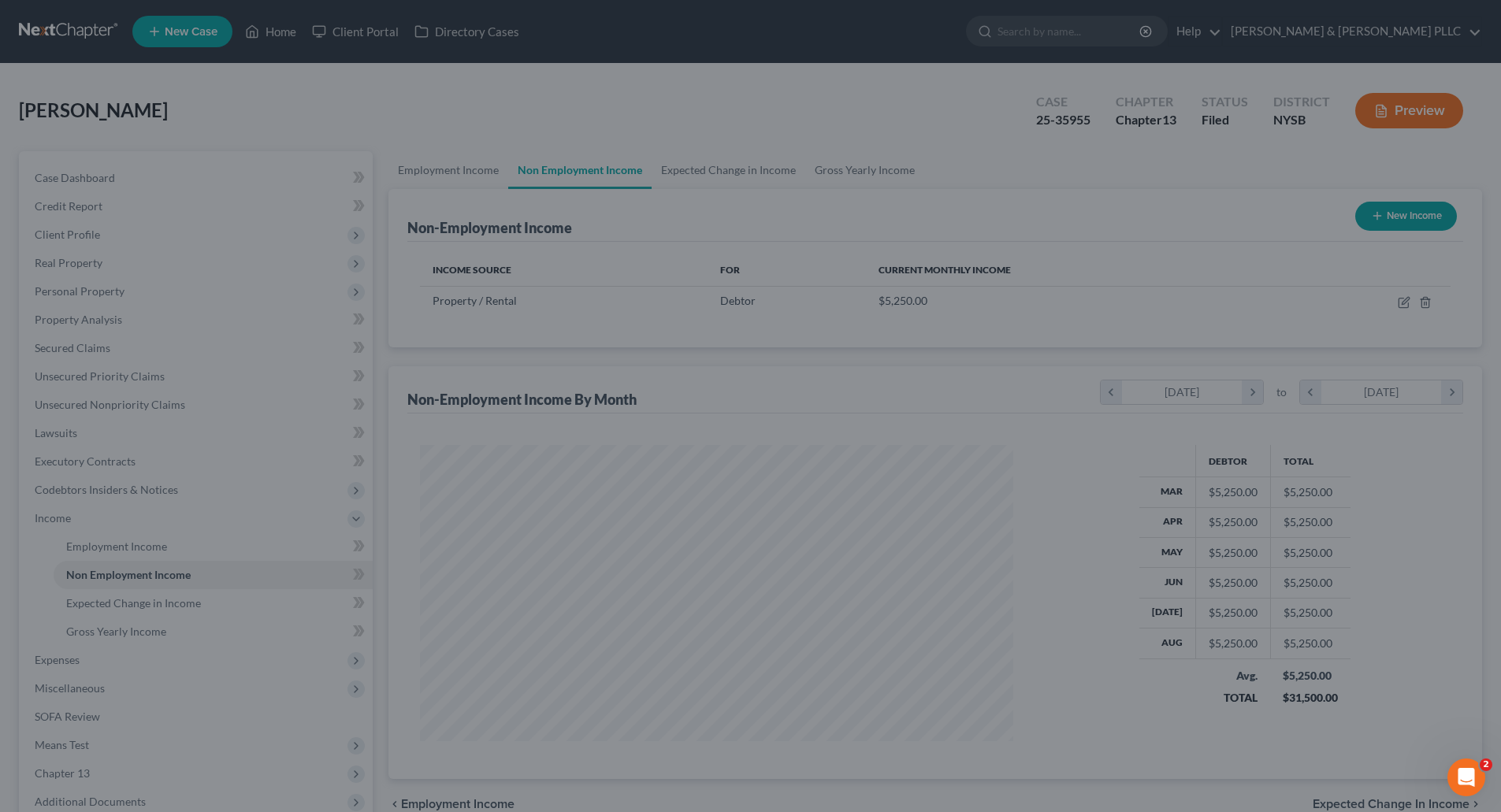
scroll to position [787522, 787359]
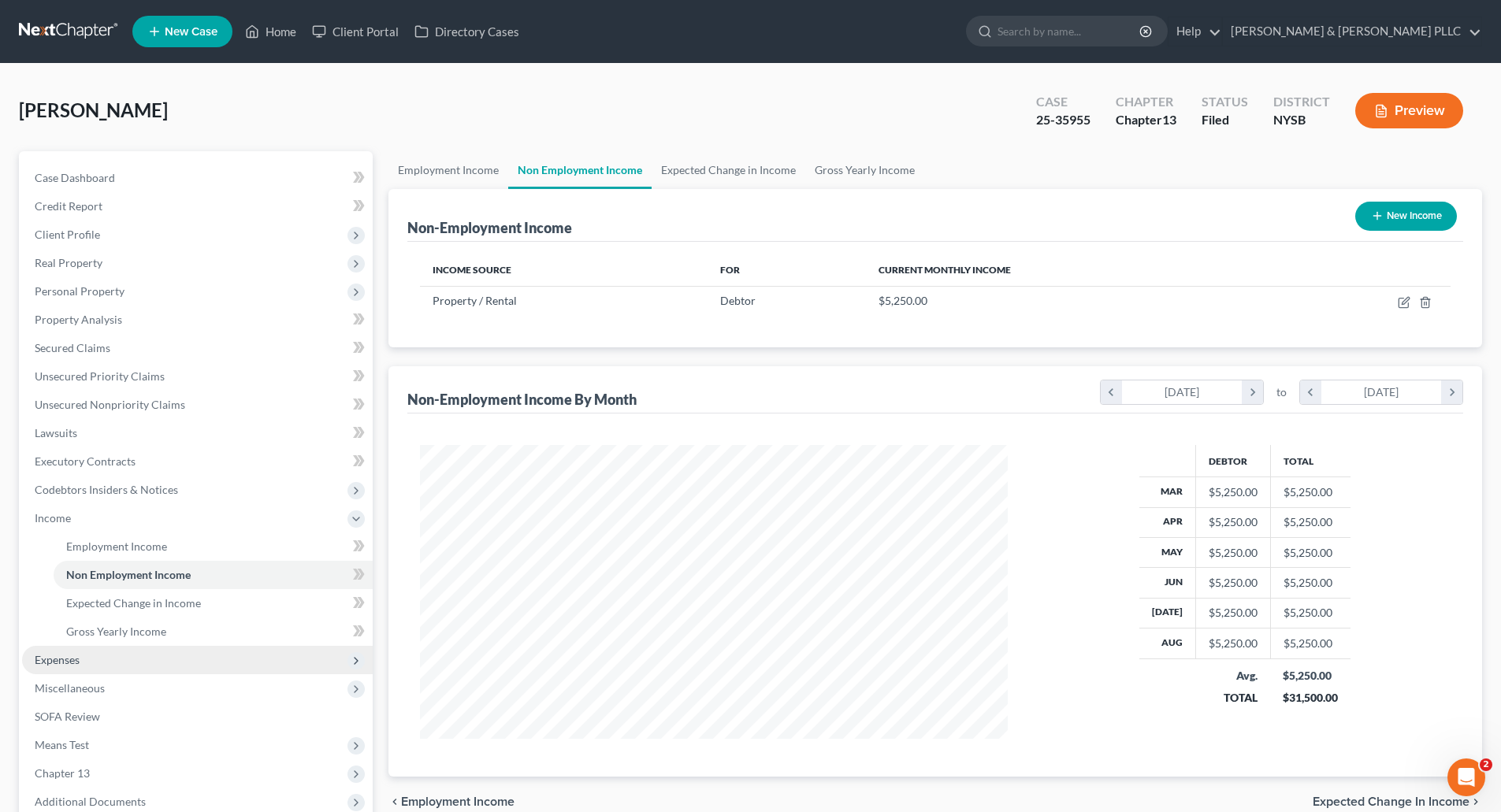
click at [71, 661] on span "Expenses" at bounding box center [57, 660] width 45 height 13
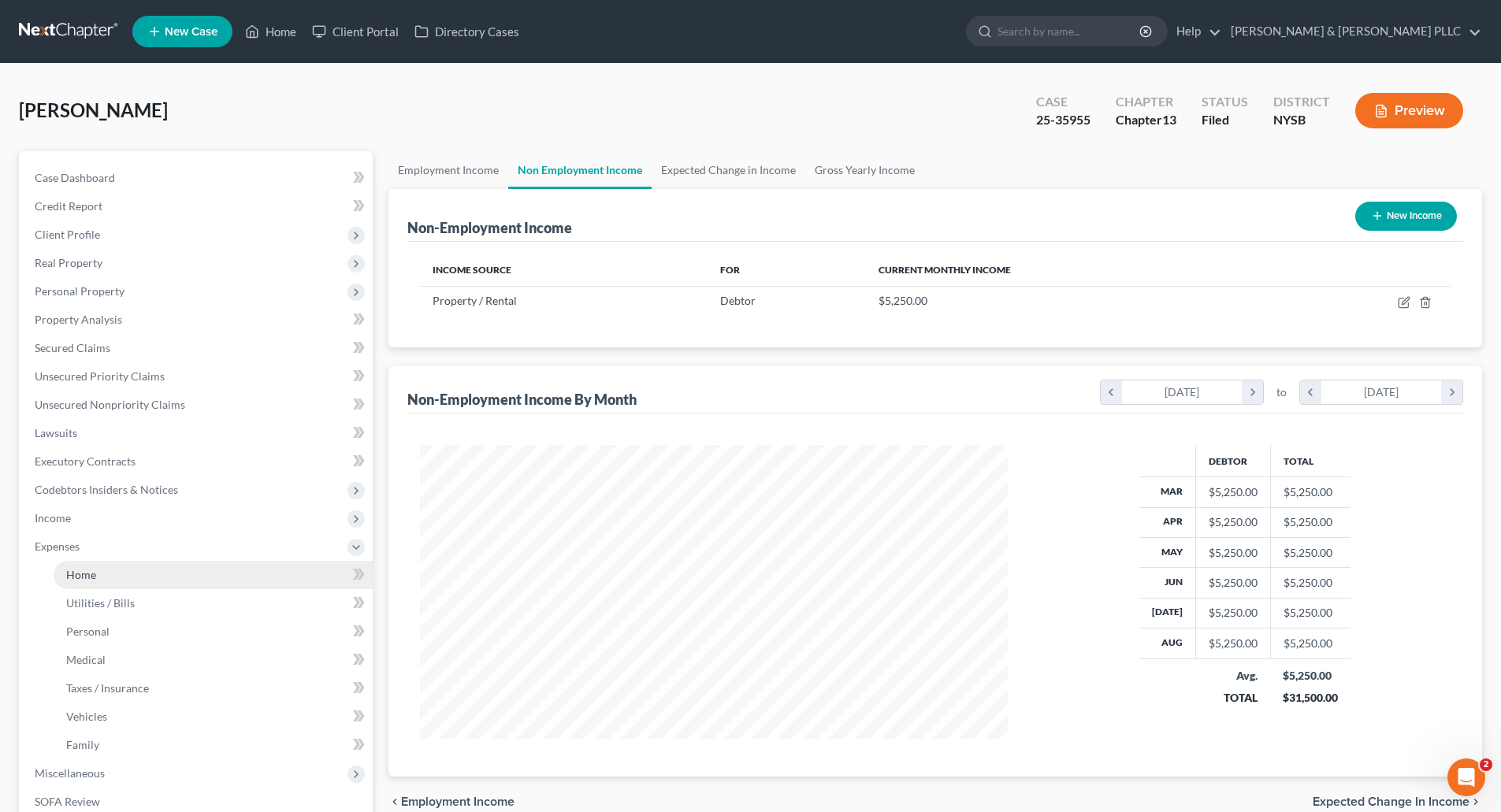
click at [83, 575] on span "Home" at bounding box center [81, 575] width 30 height 13
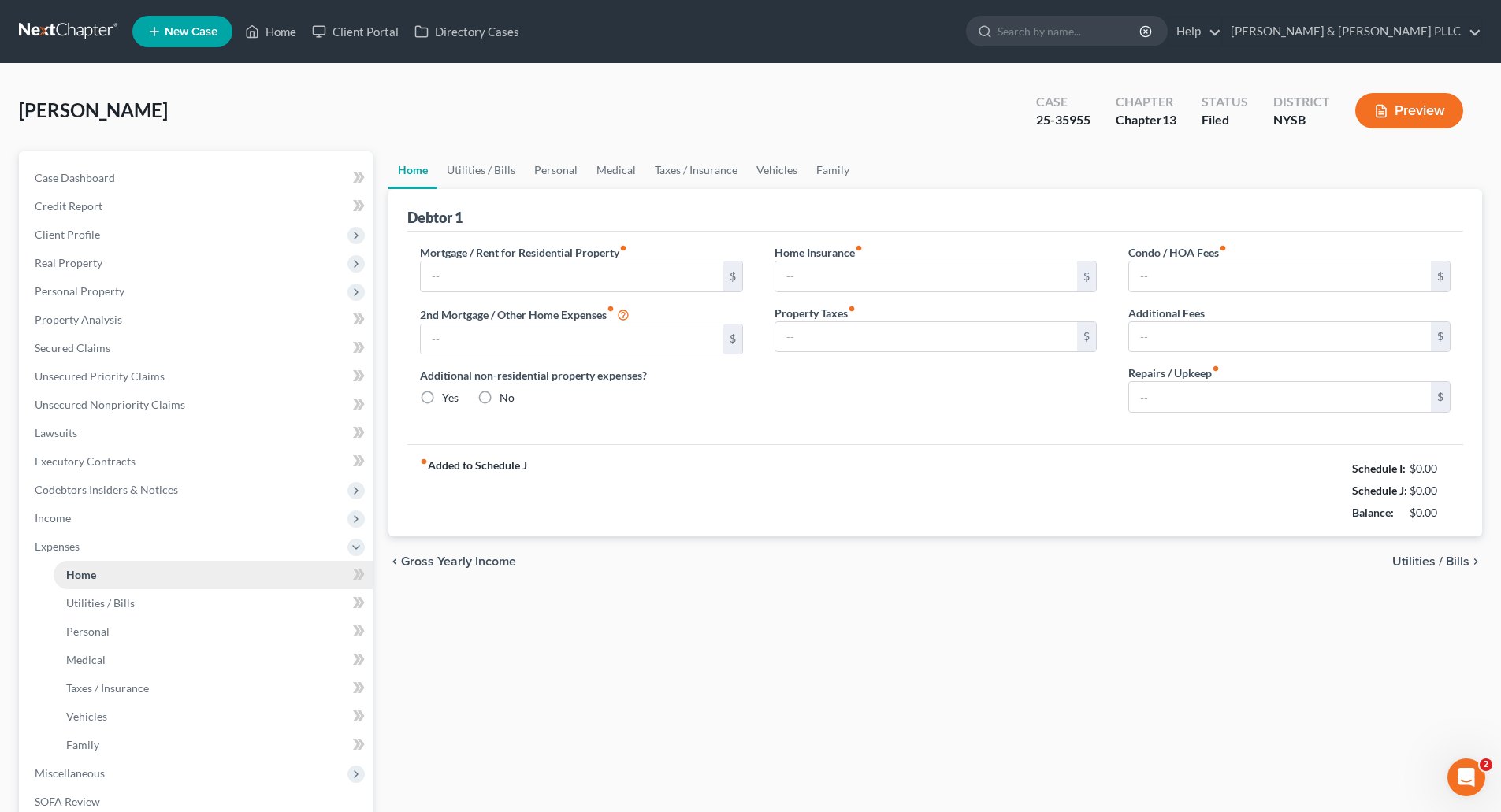
type input "850.00"
radio input "true"
type input "0.00"
type input "500.00"
type input "0.00"
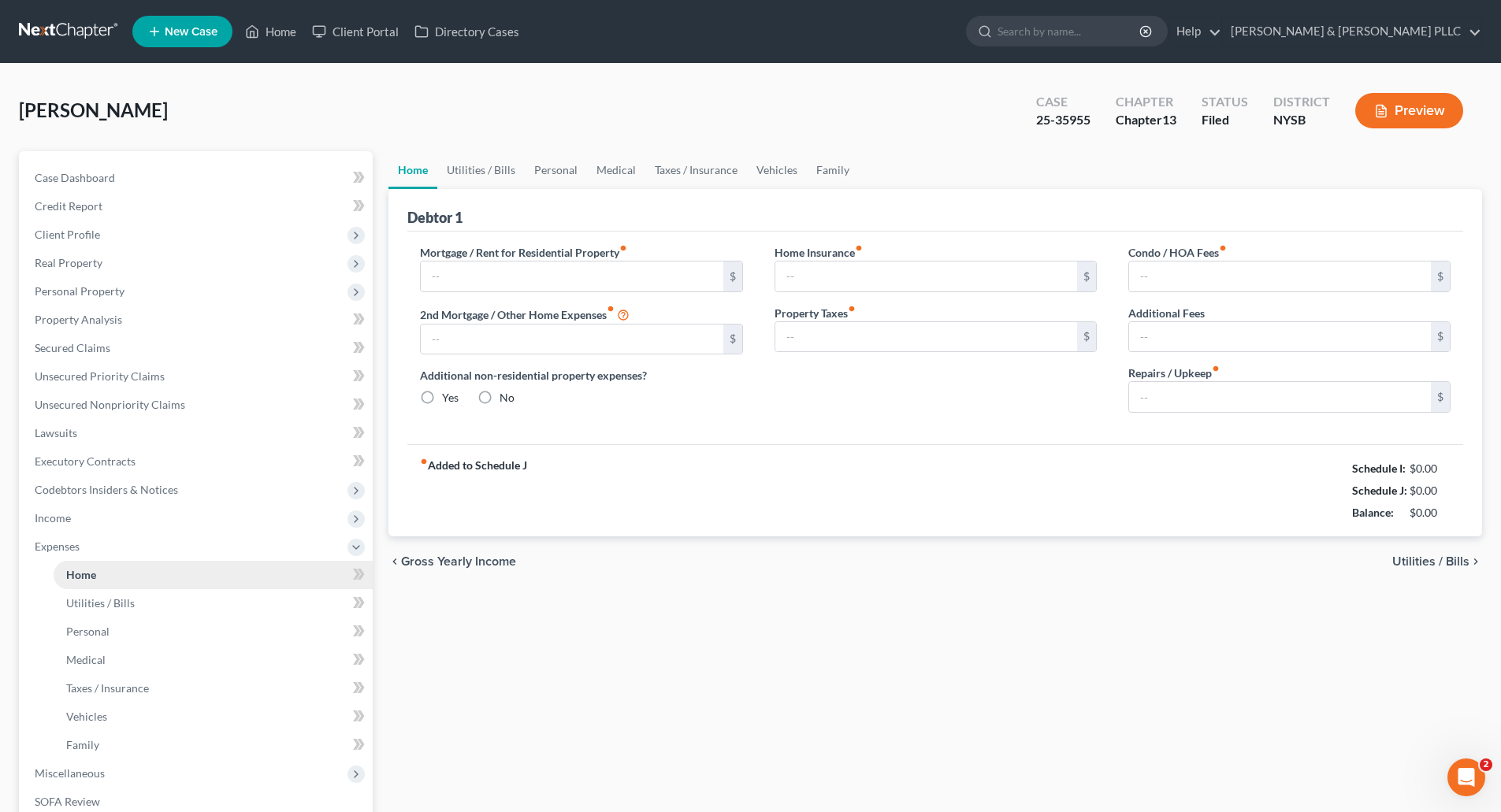
type input "0.00"
type input "500.00"
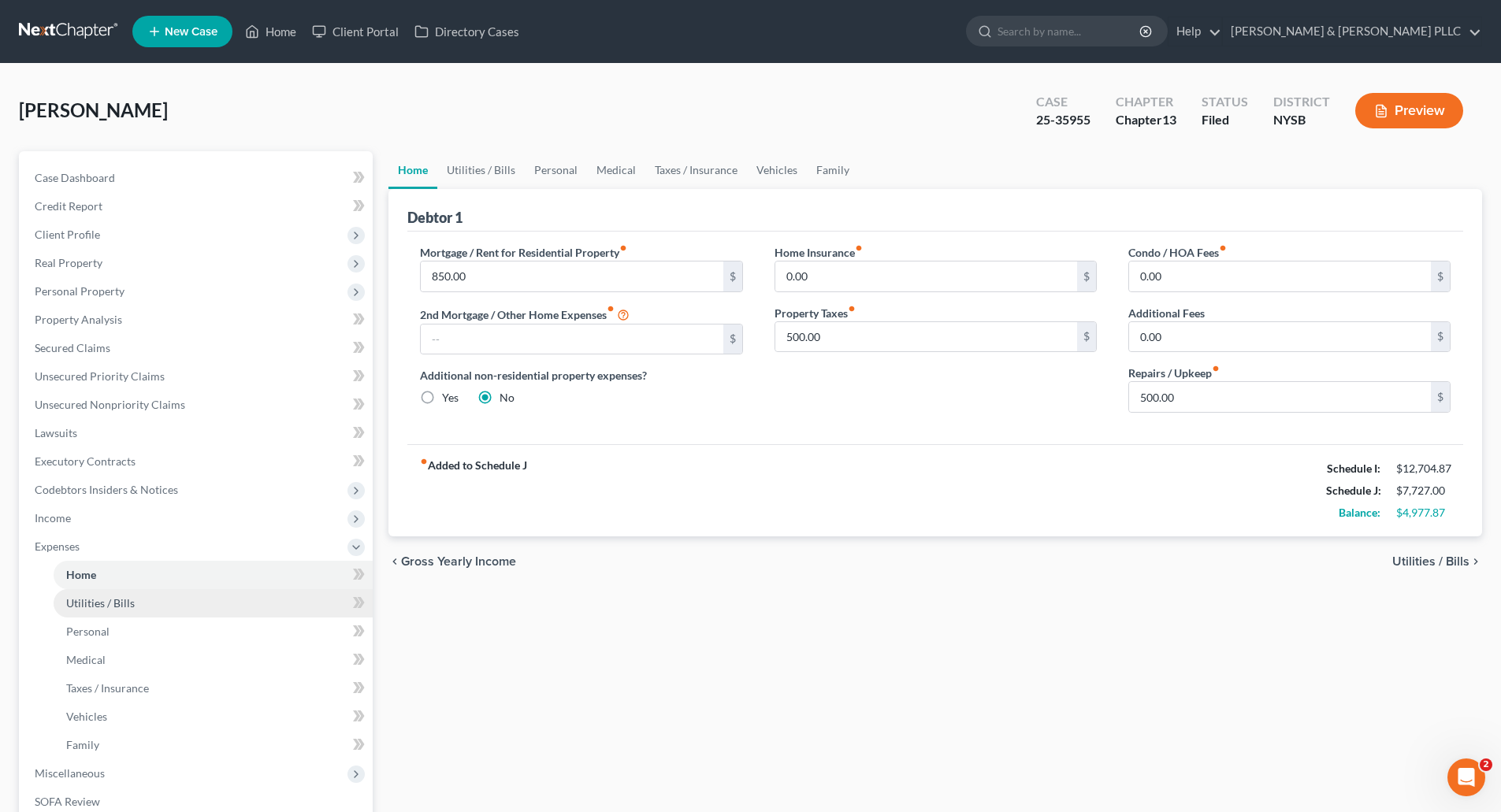
click at [104, 604] on span "Utilities / Bills" at bounding box center [101, 603] width 69 height 13
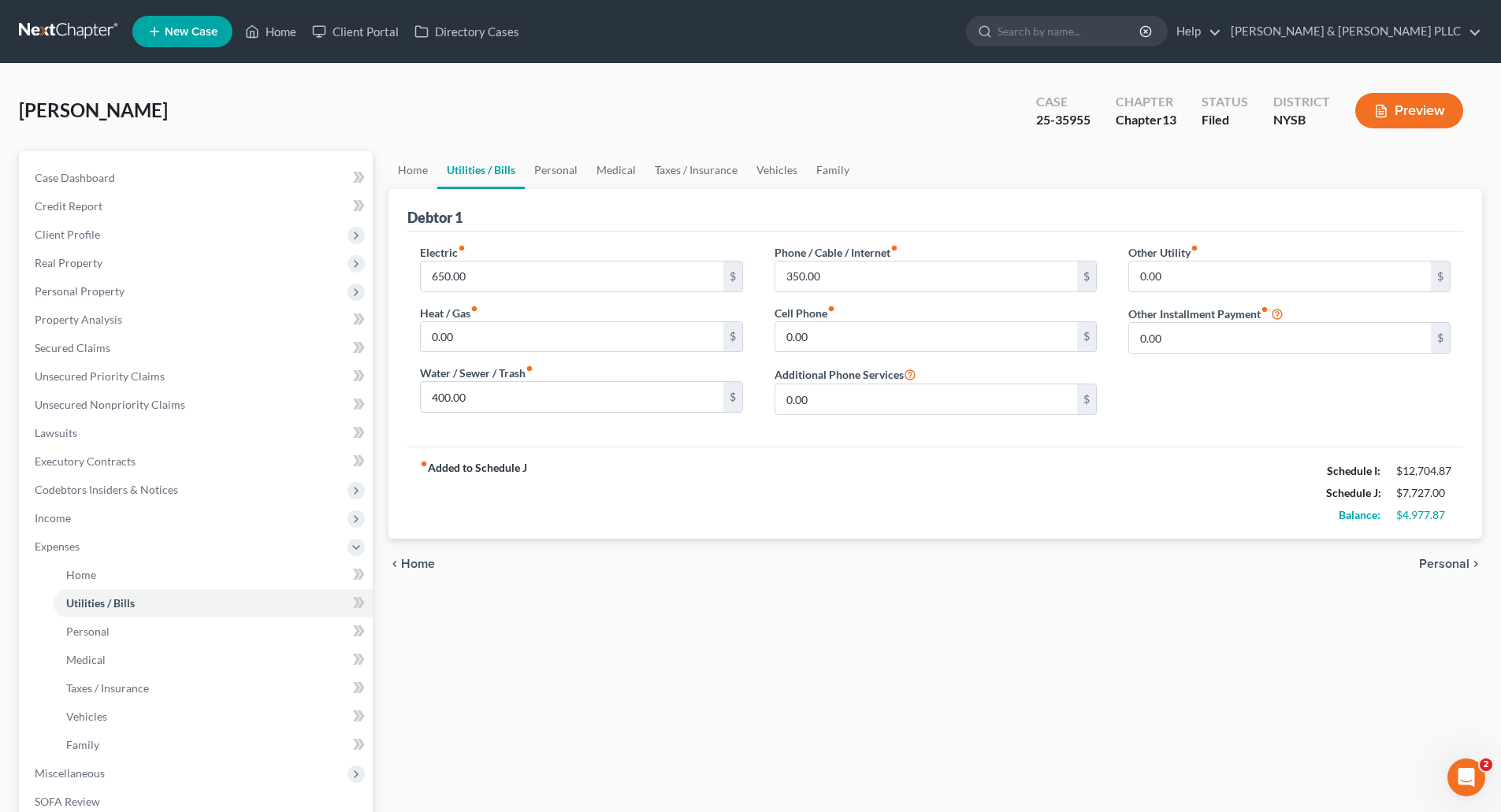
click at [1440, 558] on span "Personal" at bounding box center [1444, 564] width 50 height 13
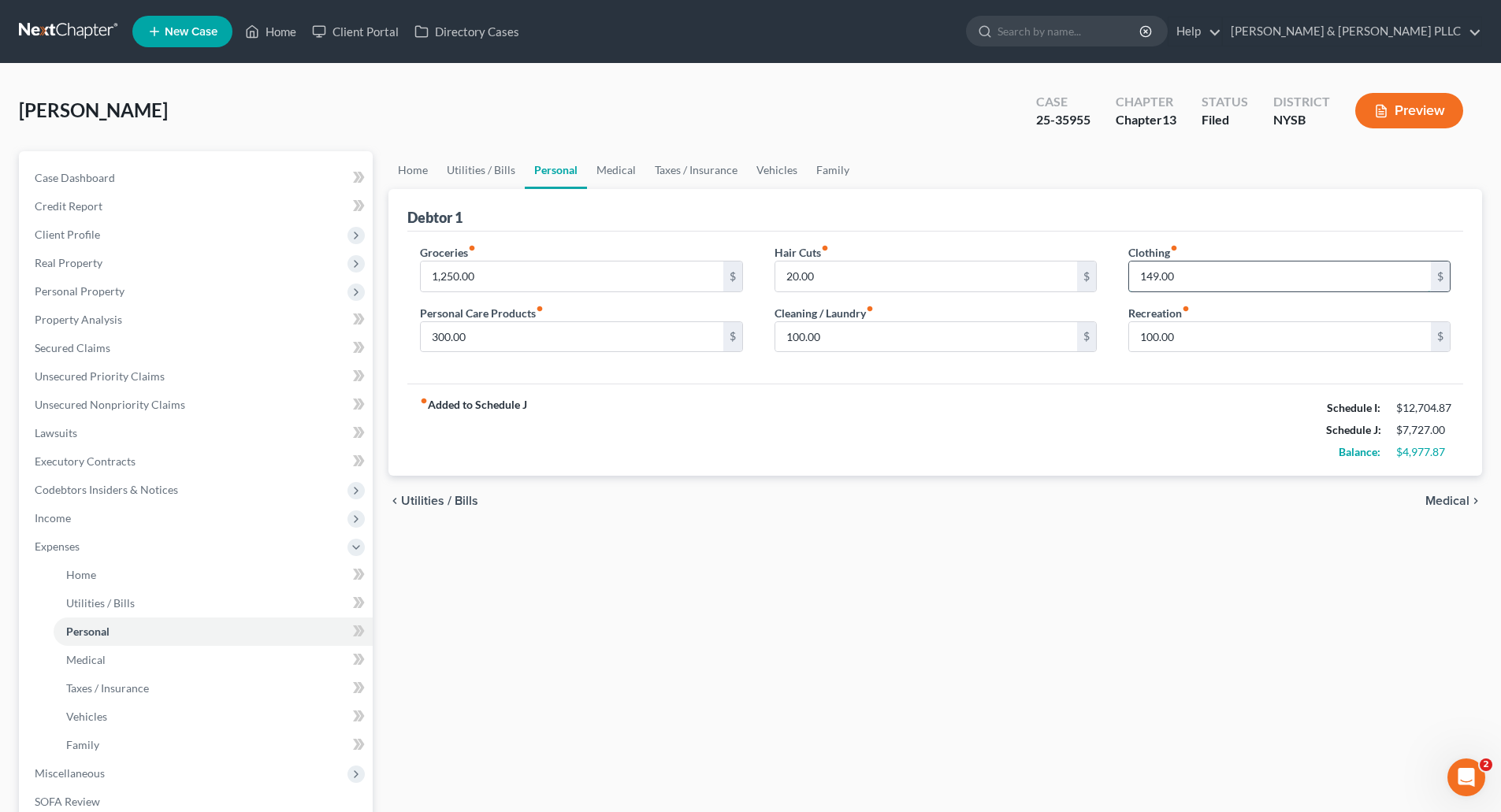
click at [1148, 274] on input "149.00" at bounding box center [1280, 277] width 302 height 30
type input "150.00"
click at [791, 273] on input "20.00" at bounding box center [926, 277] width 302 height 30
type input "40.00"
click at [1444, 496] on span "Medical" at bounding box center [1447, 501] width 44 height 13
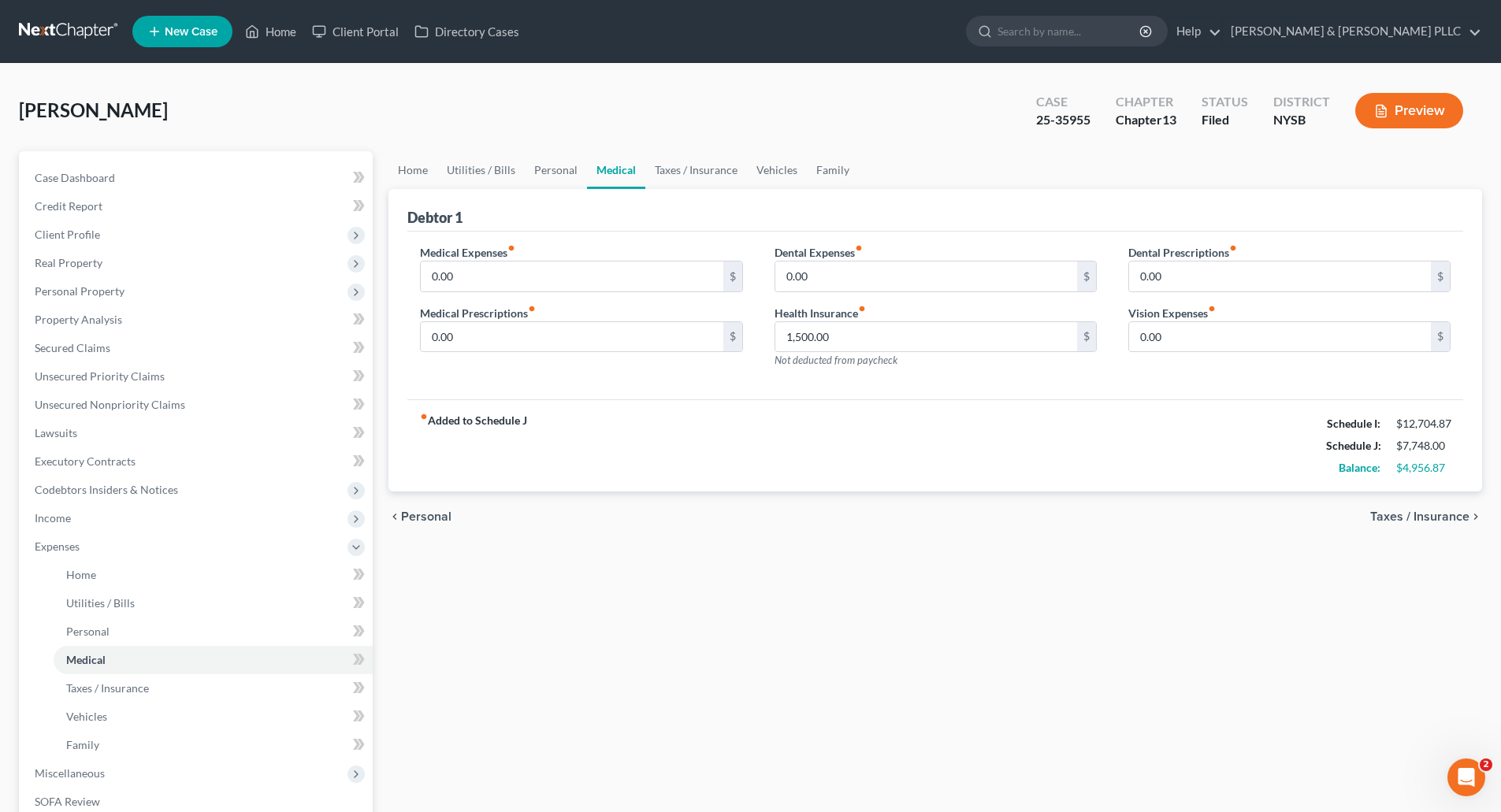
click at [1410, 513] on span "Taxes / Insurance" at bounding box center [1420, 517] width 99 height 13
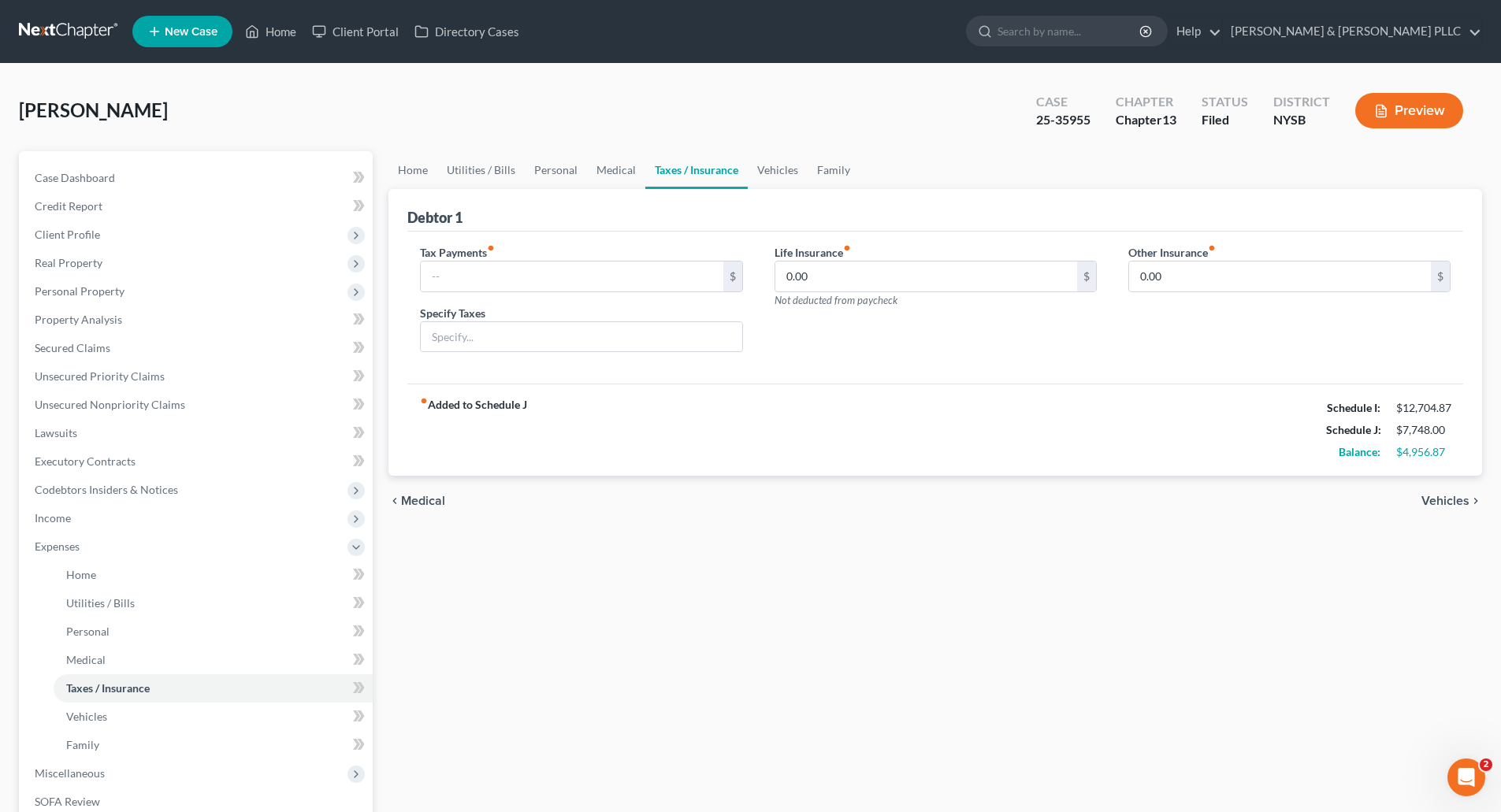
click at [1455, 498] on span "Vehicles" at bounding box center [1445, 501] width 48 height 13
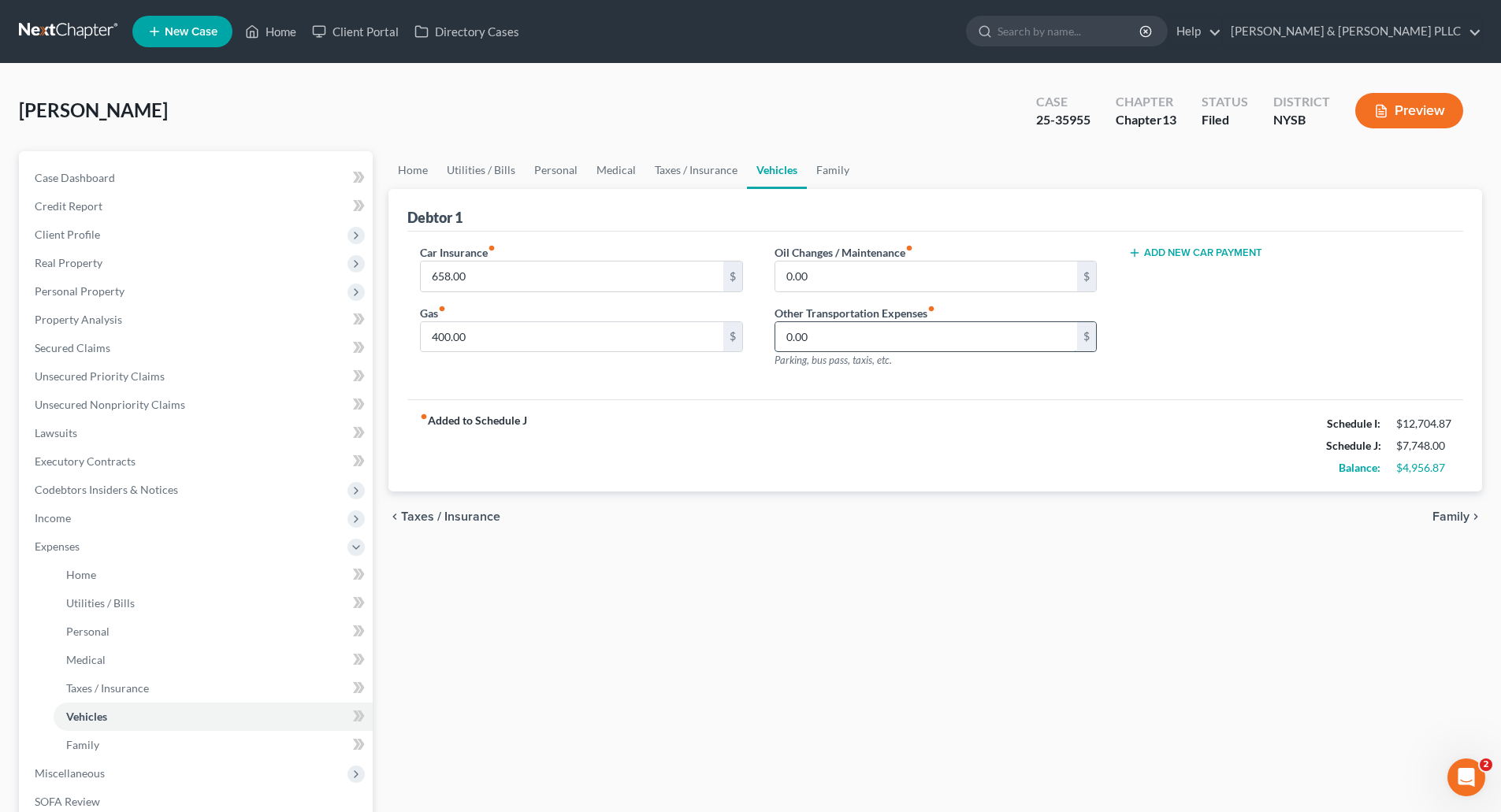
click at [783, 337] on input "0.00" at bounding box center [926, 337] width 302 height 30
type input "120.00"
click at [1452, 518] on span "Family" at bounding box center [1451, 517] width 37 height 13
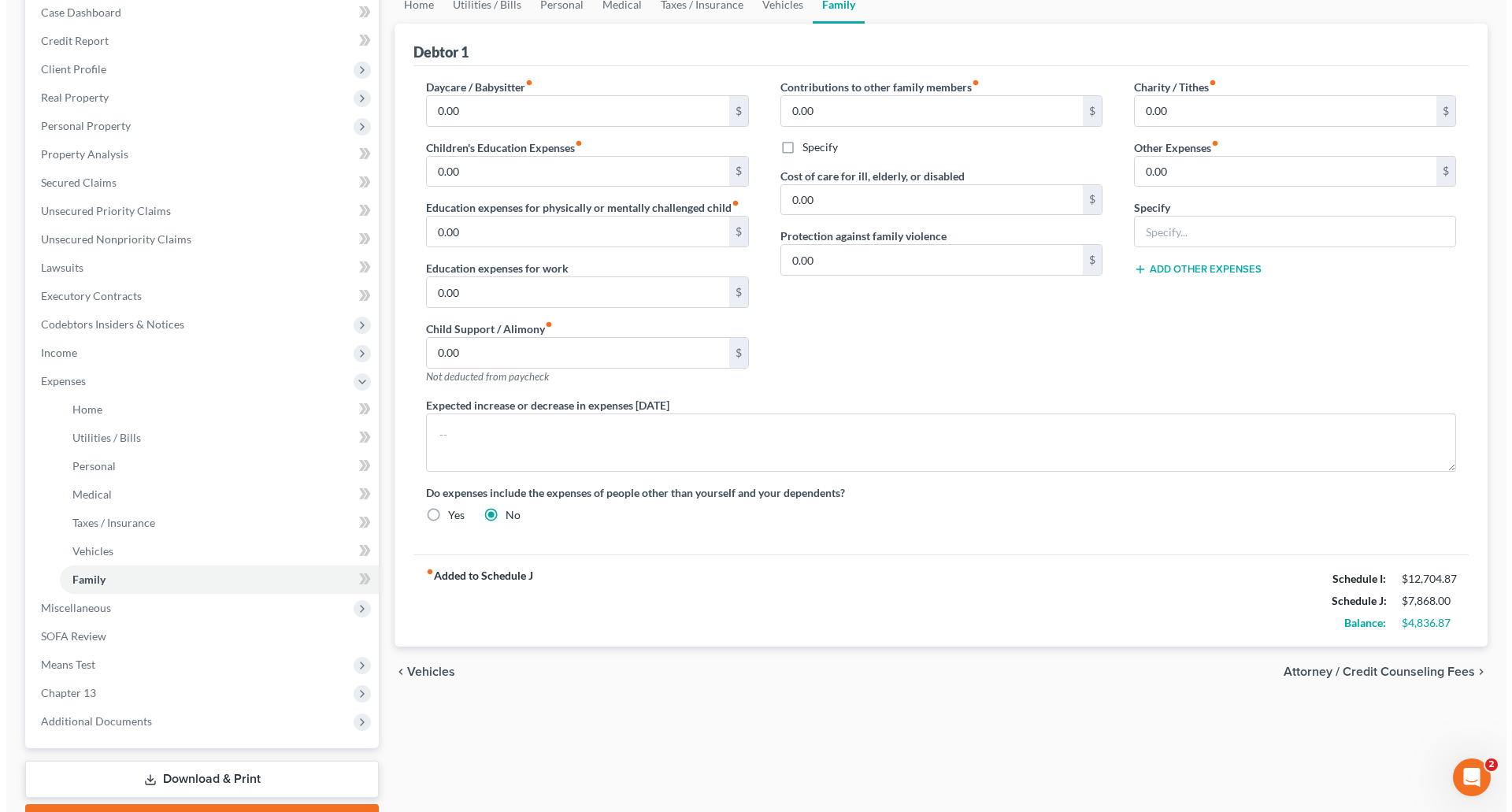
scroll to position [237, 0]
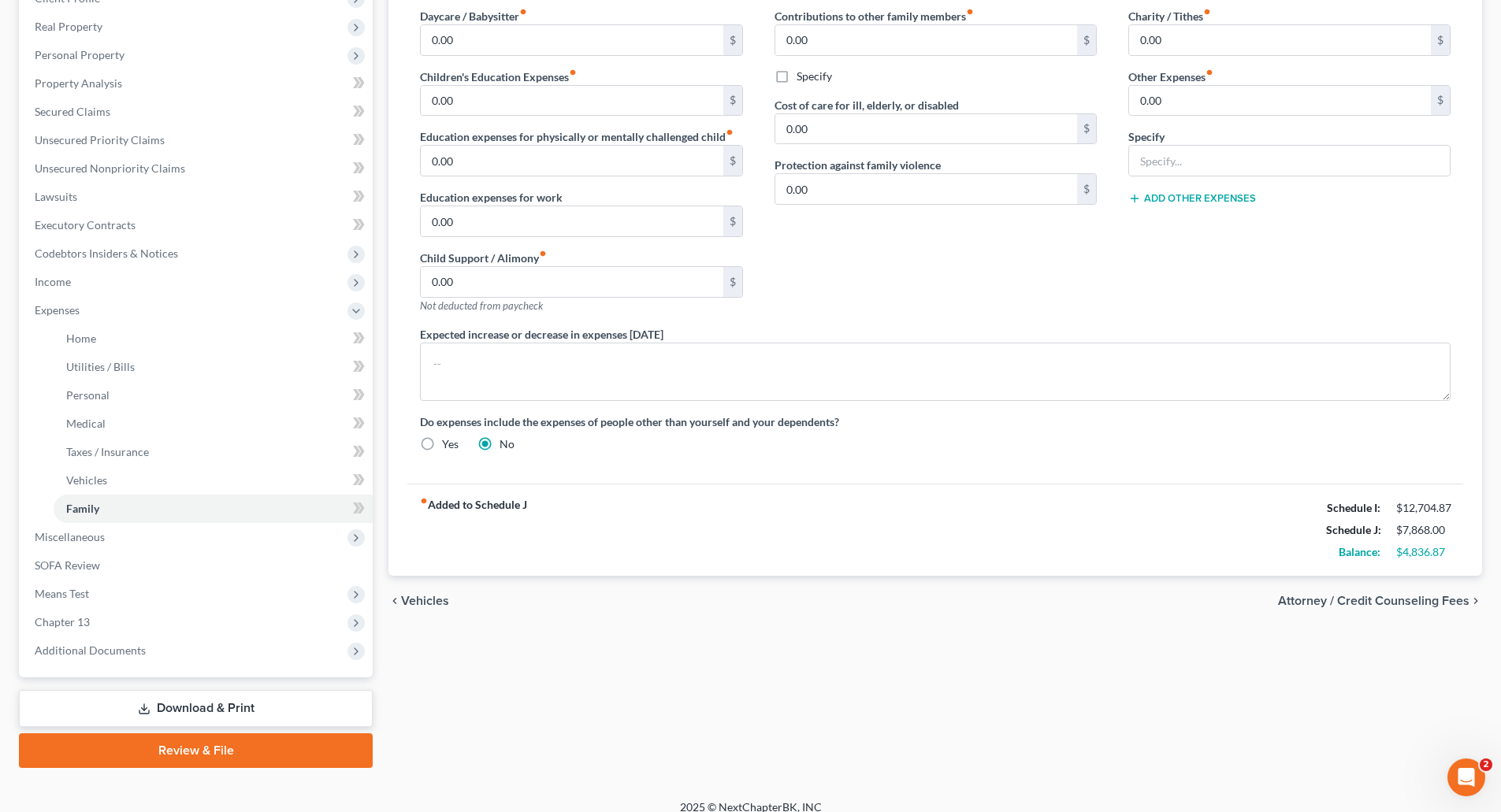
click at [1393, 599] on span "Attorney / Credit Counseling Fees" at bounding box center [1373, 601] width 191 height 13
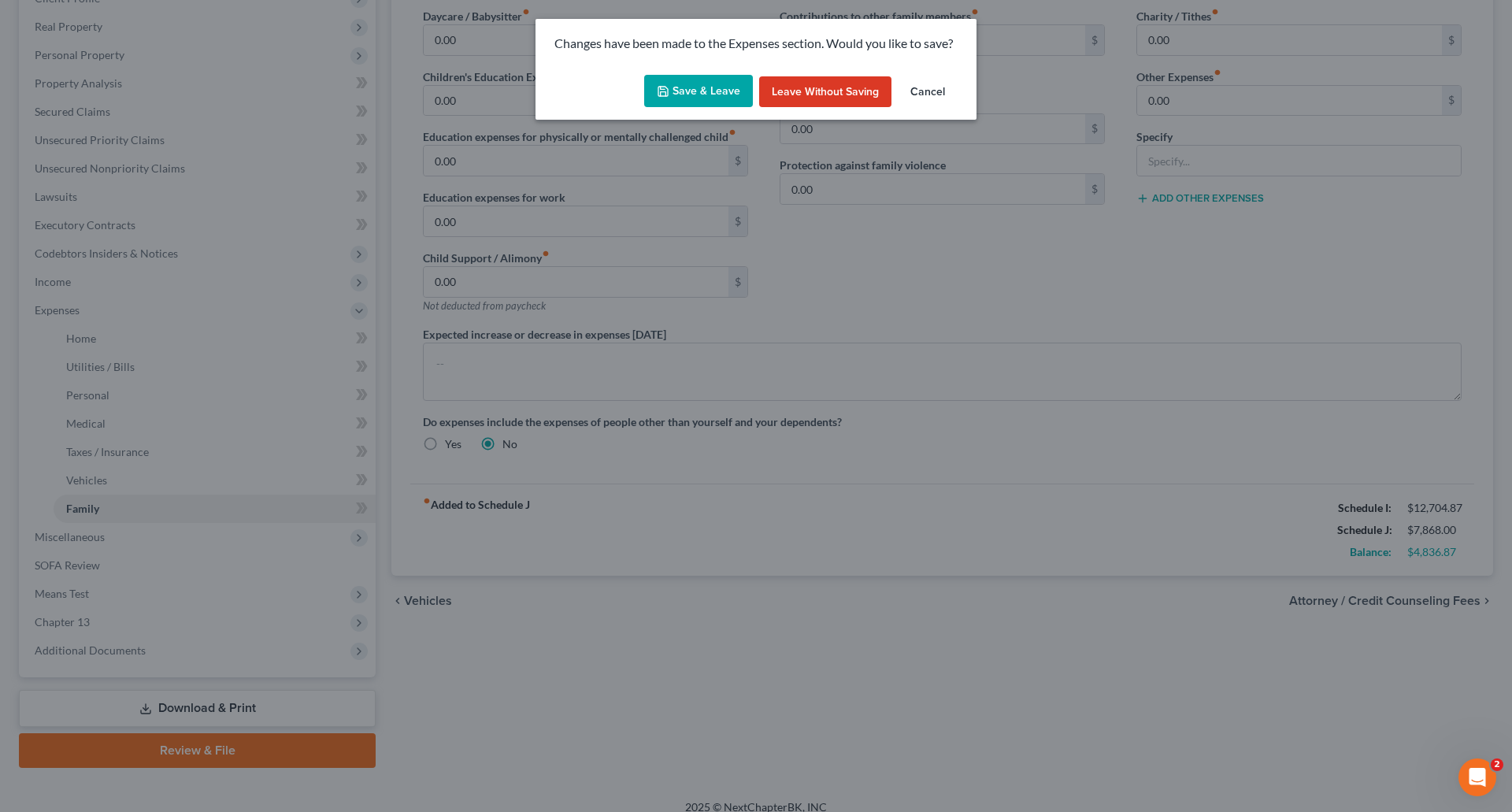
click at [719, 87] on button "Save & Leave" at bounding box center [699, 91] width 109 height 33
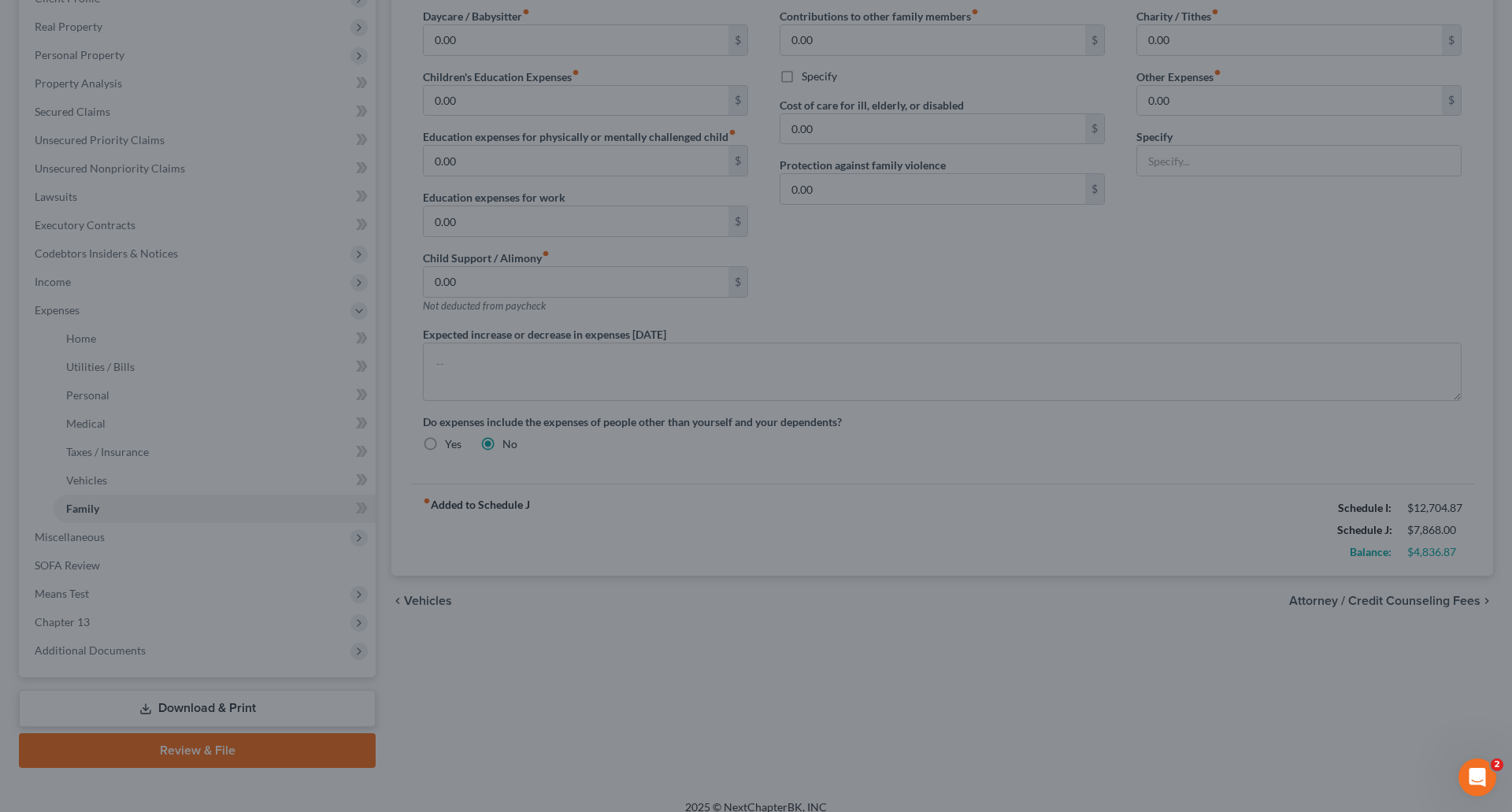
select select "1"
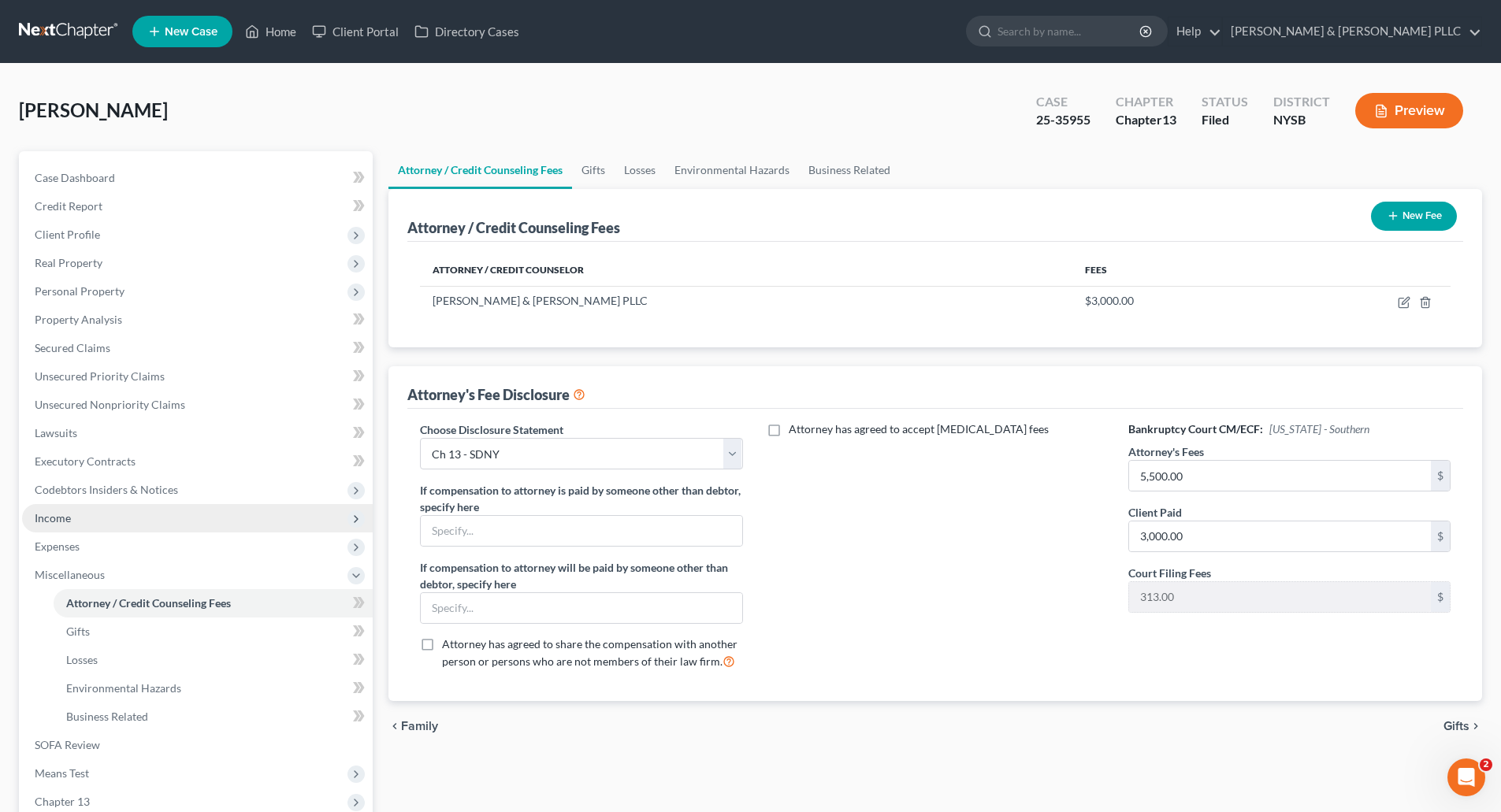
click at [64, 516] on span "Income" at bounding box center [52, 518] width 36 height 13
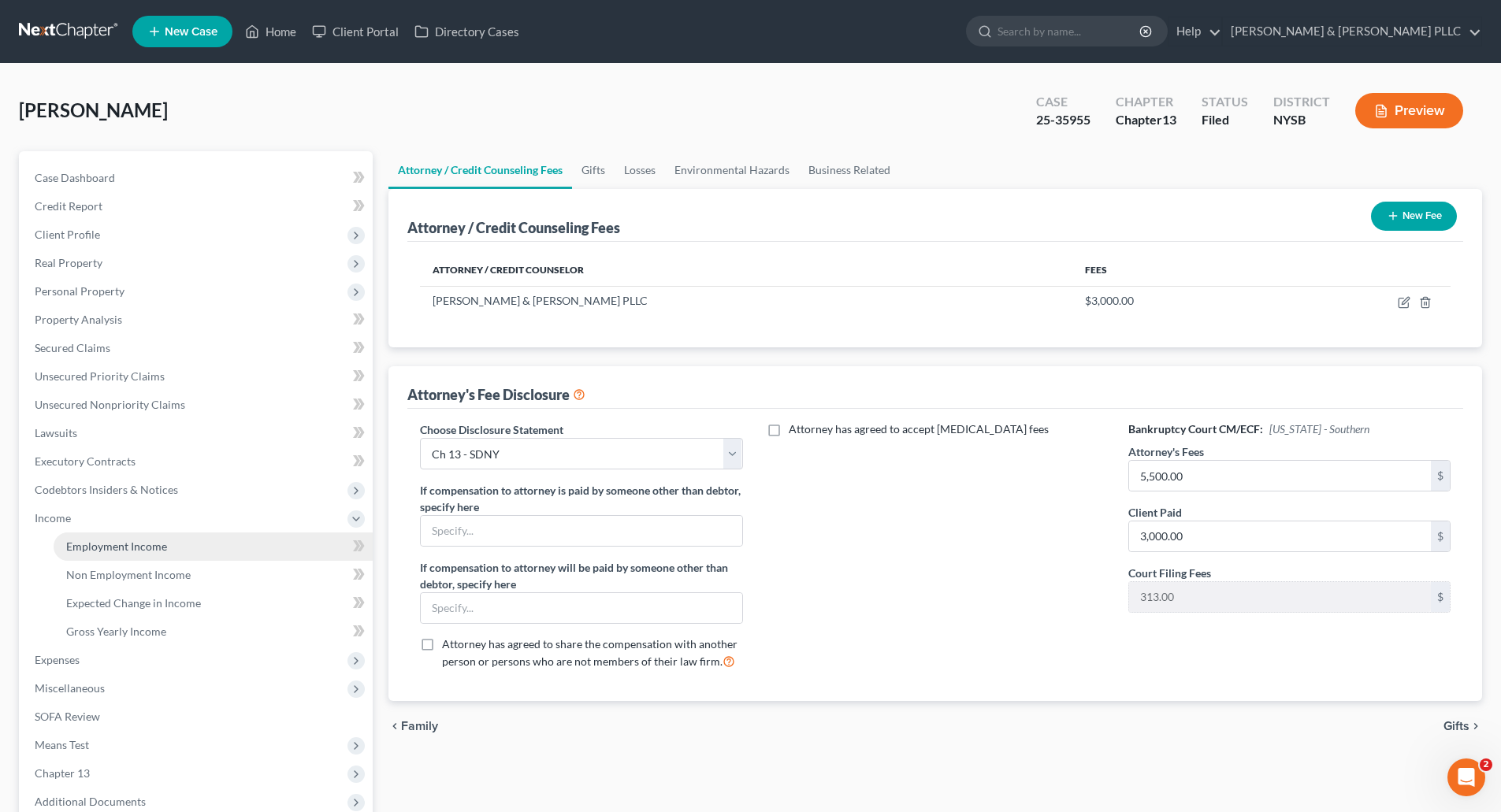
click at [123, 548] on span "Employment Income" at bounding box center [117, 546] width 101 height 13
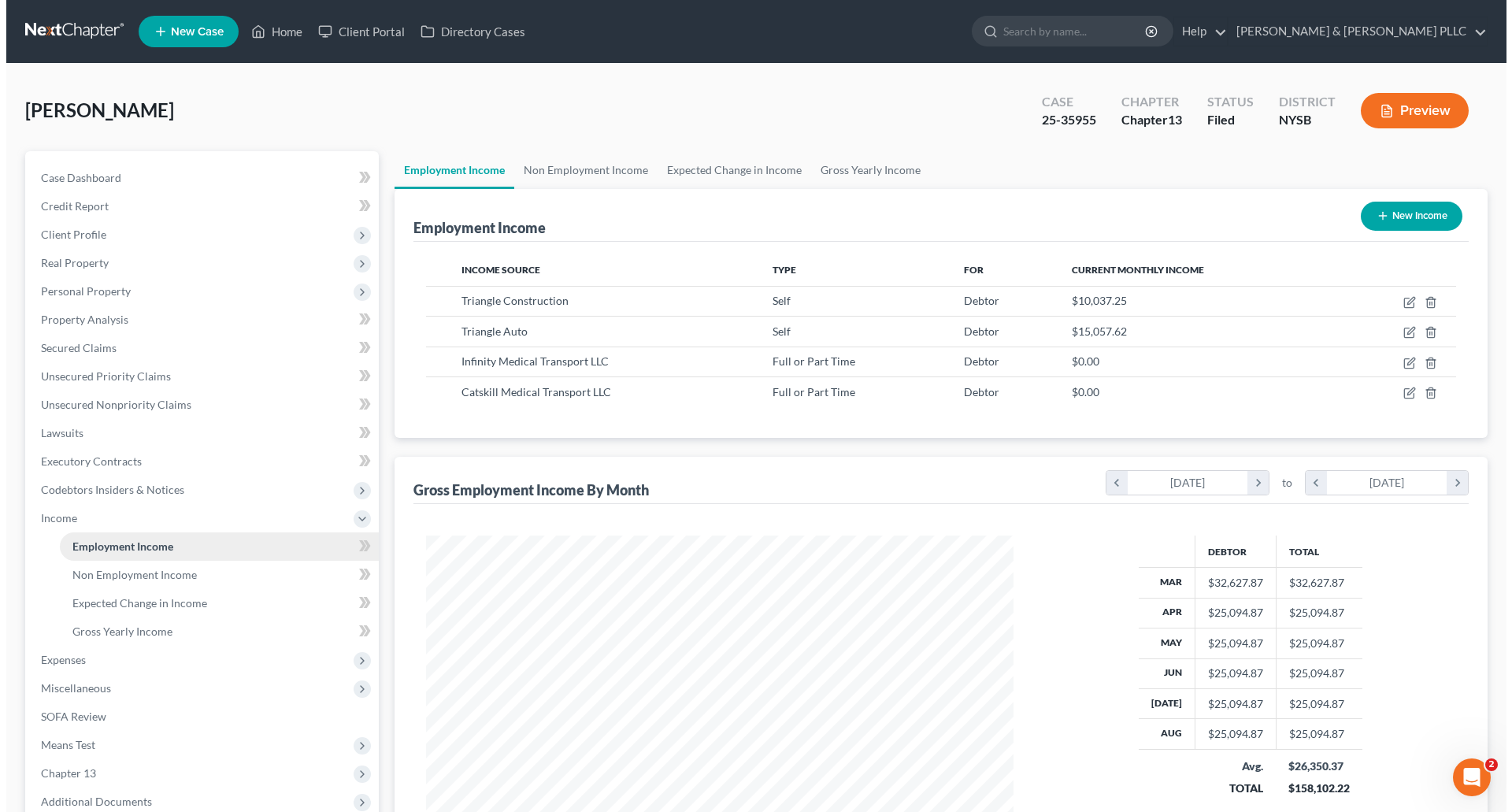
scroll to position [294, 619]
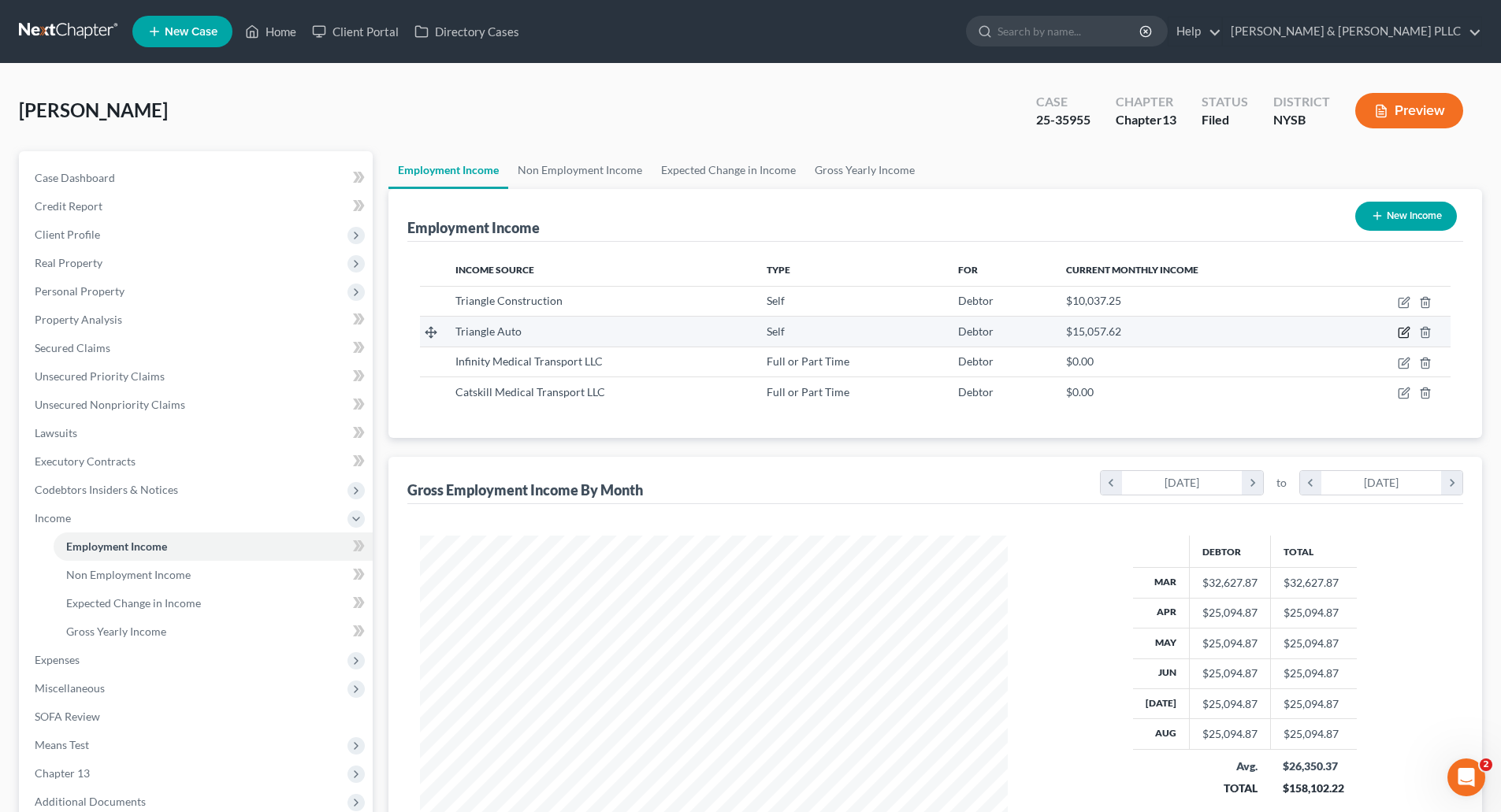
click at [1405, 331] on icon "button" at bounding box center [1404, 332] width 13 height 13
select select "1"
select select "35"
select select "0"
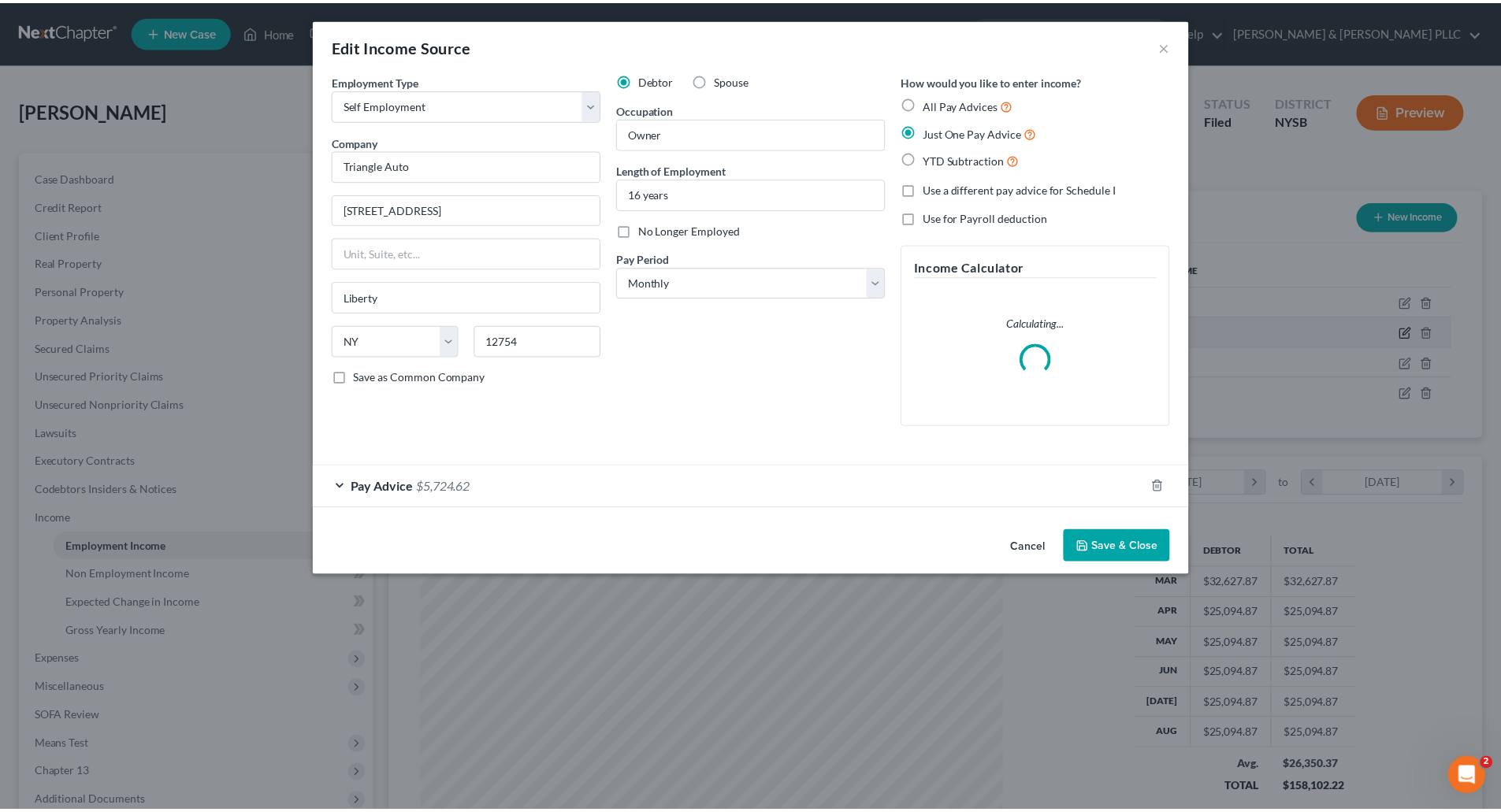
scroll to position [296, 625]
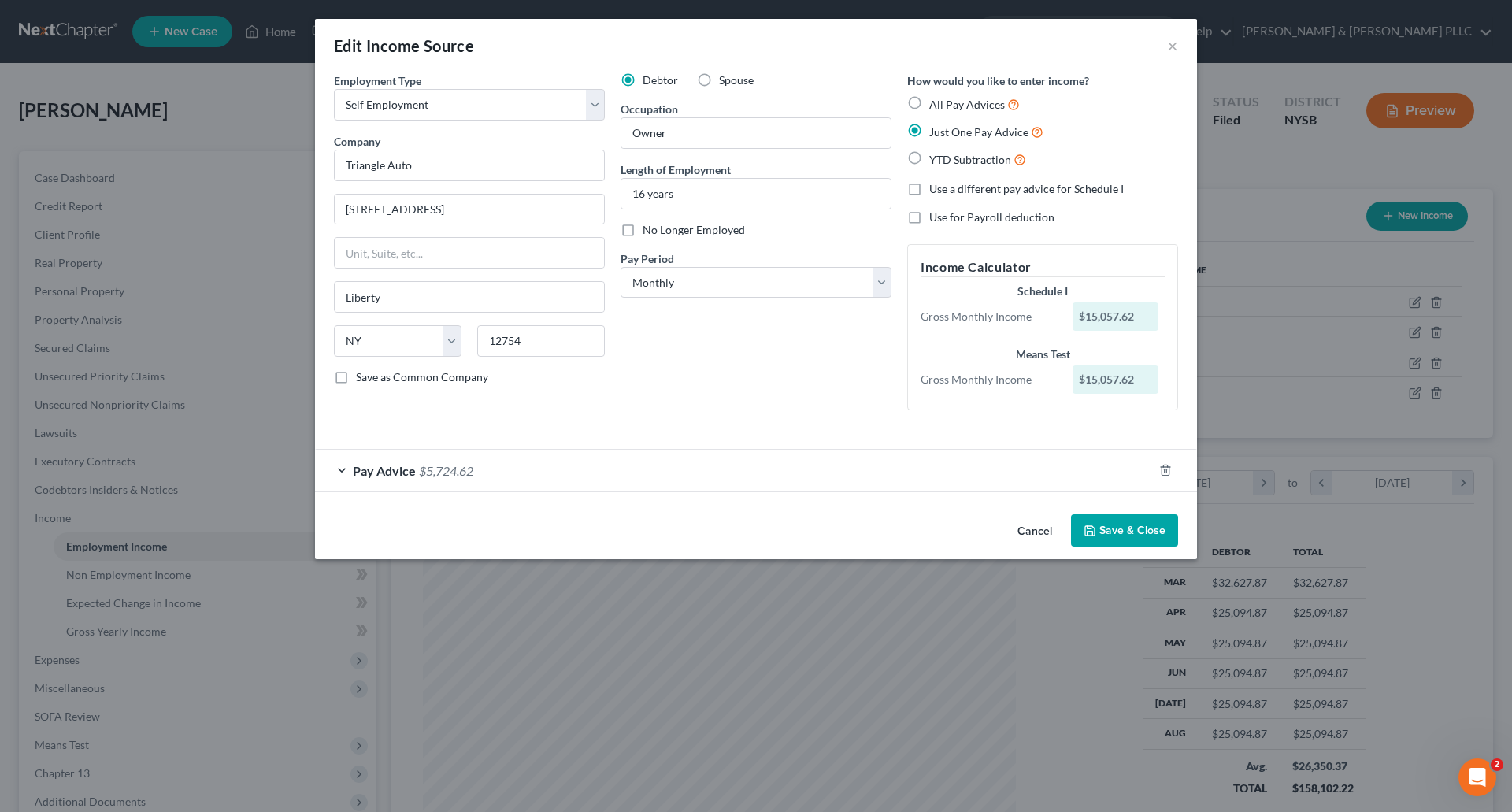
click at [1125, 525] on button "Save & Close" at bounding box center [1125, 530] width 107 height 33
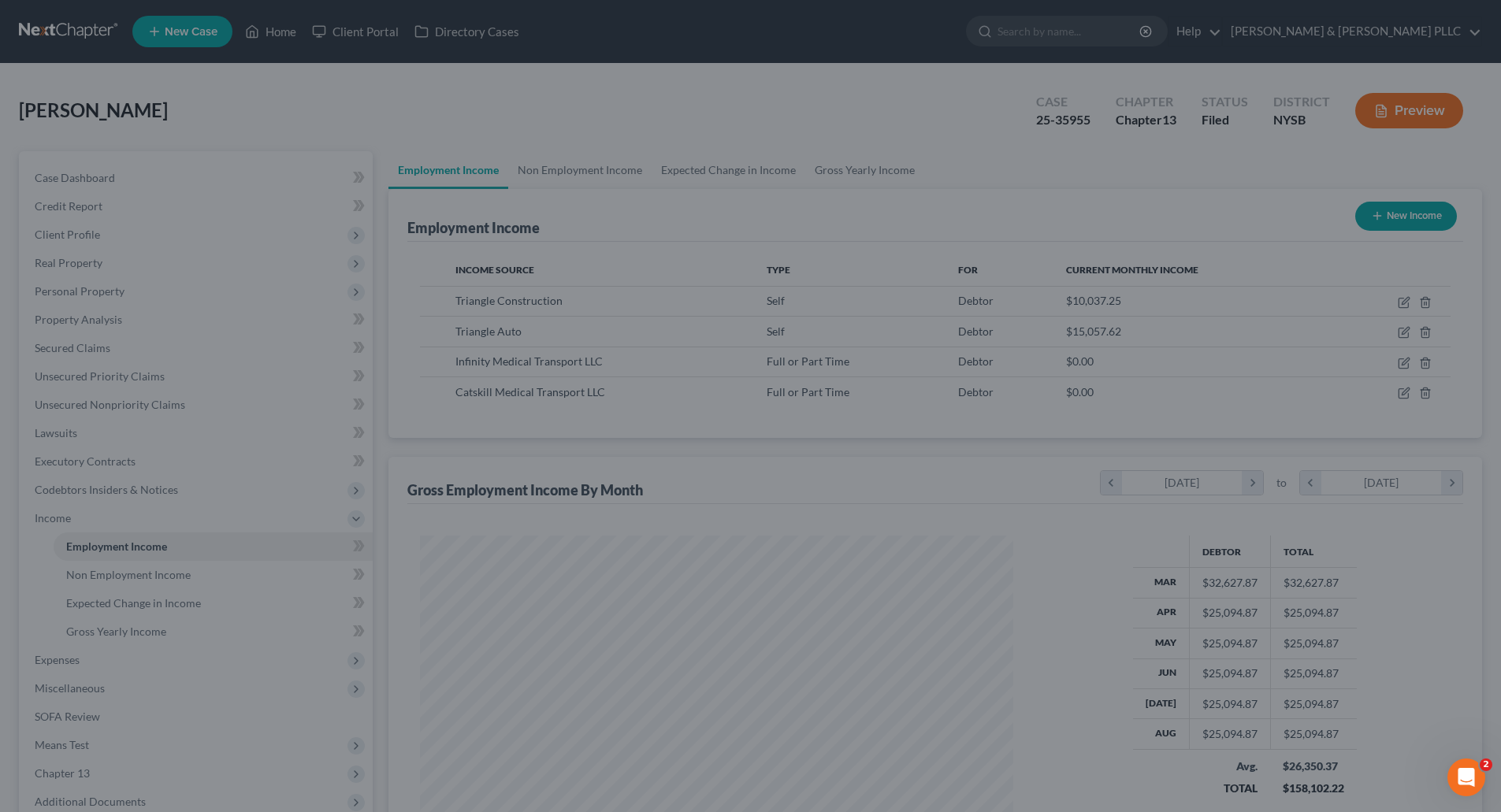
scroll to position [787522, 787359]
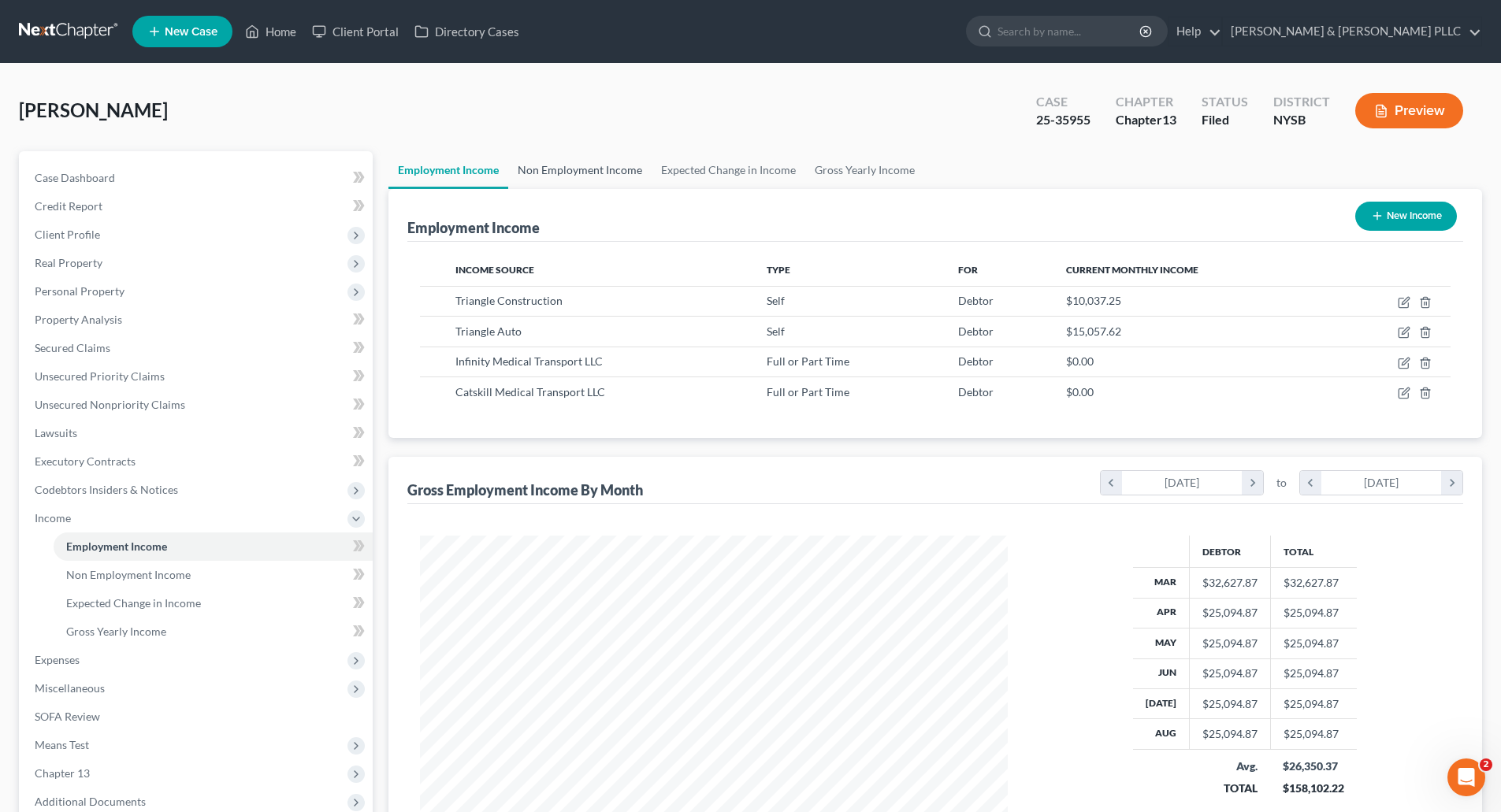
click at [581, 169] on link "Non Employment Income" at bounding box center [580, 169] width 143 height 38
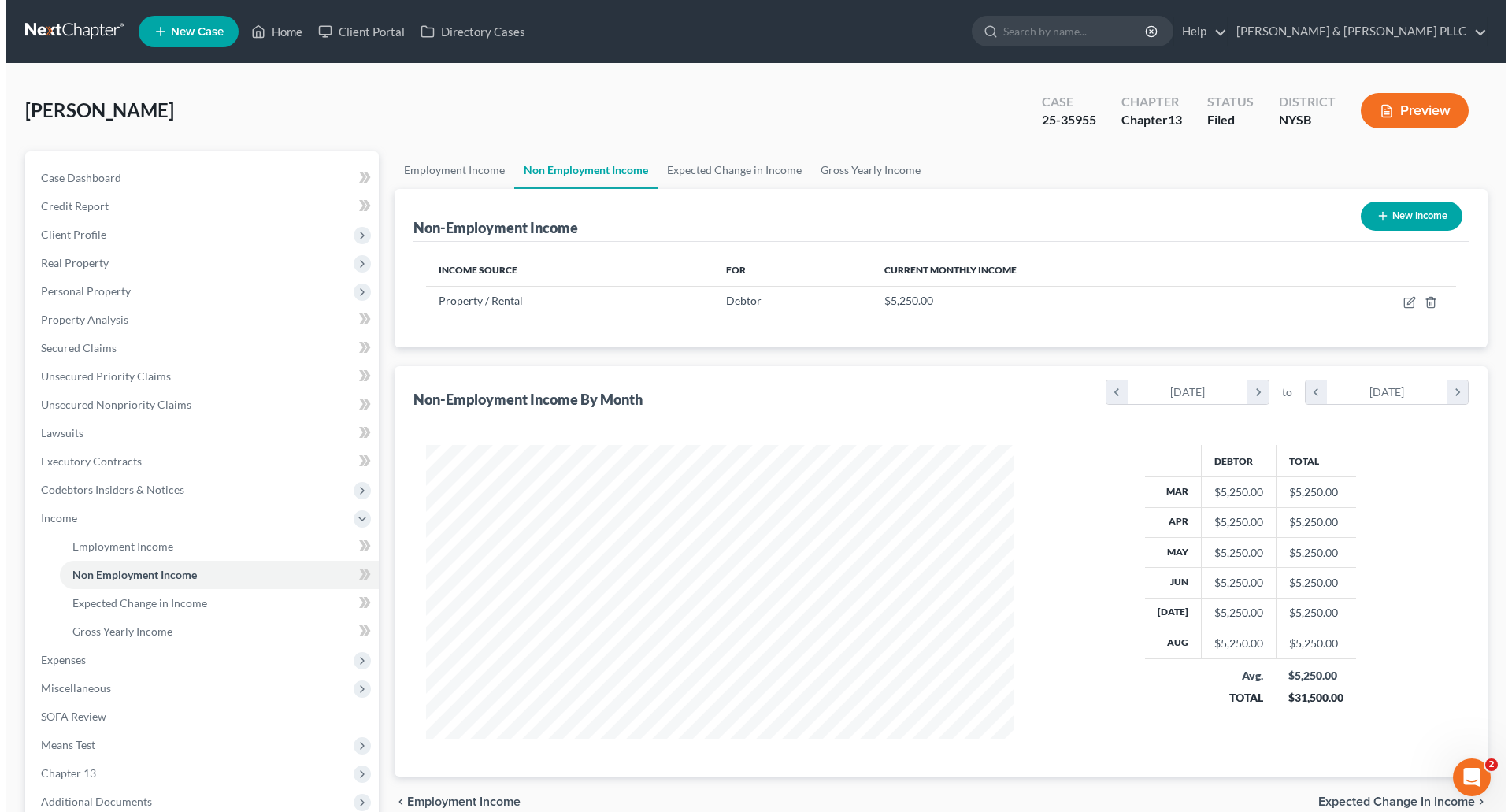
scroll to position [294, 619]
click at [1418, 210] on button "New Income" at bounding box center [1405, 216] width 101 height 29
select select "0"
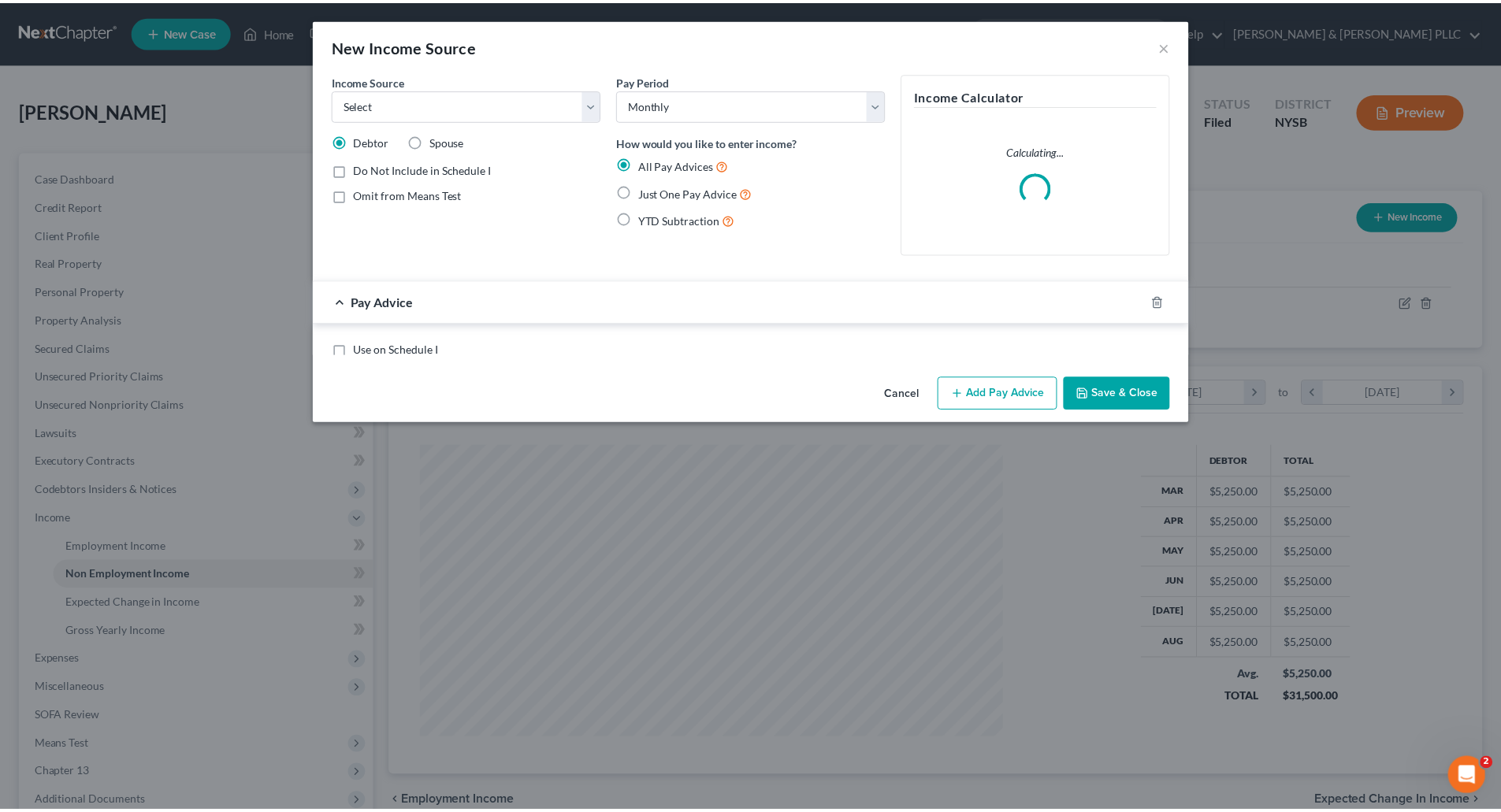
scroll to position [296, 625]
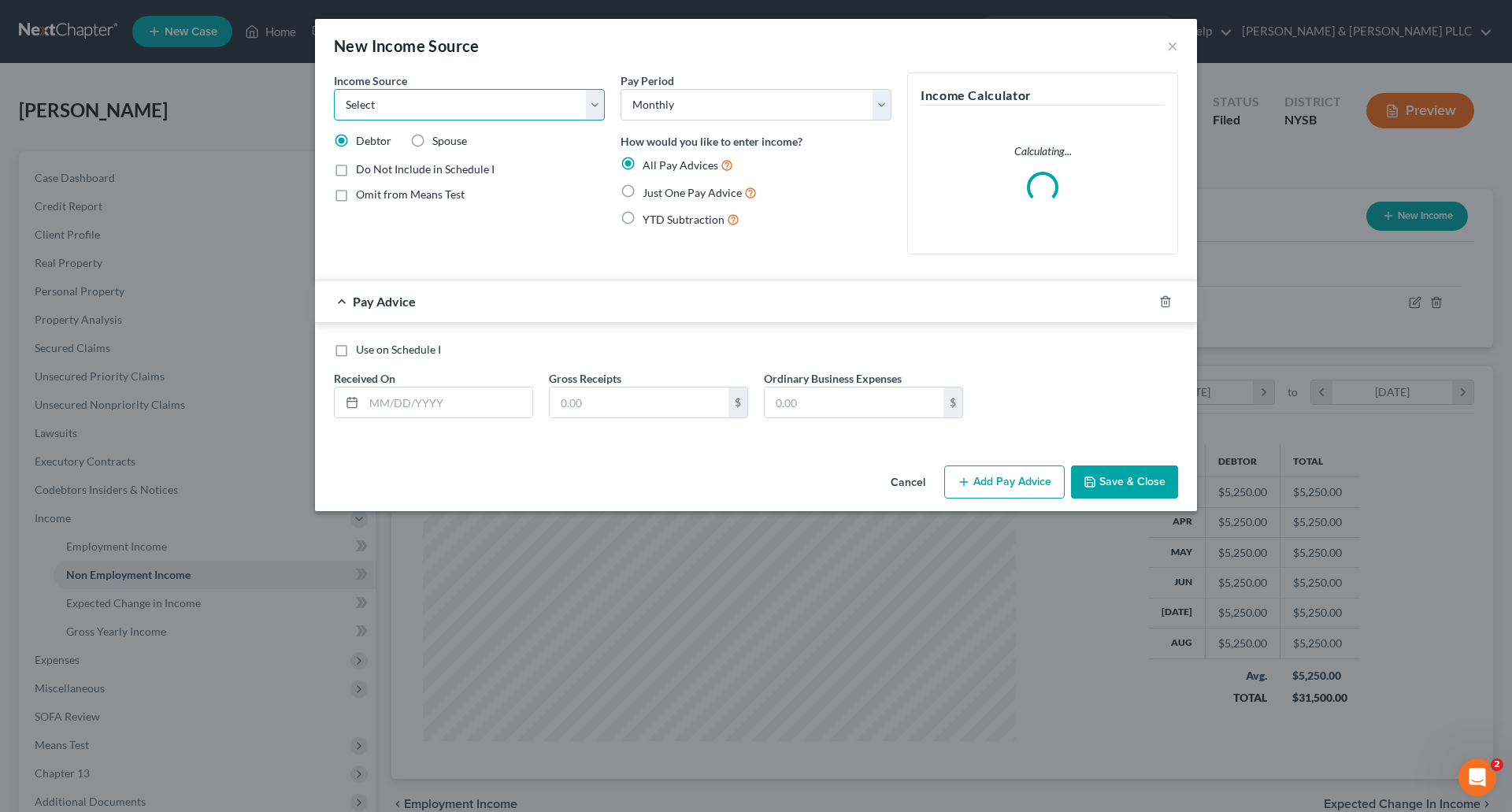
click at [594, 100] on select "Select Unemployment Disability (from employer) Pension Retirement Social Securi…" at bounding box center [469, 105] width 271 height 32
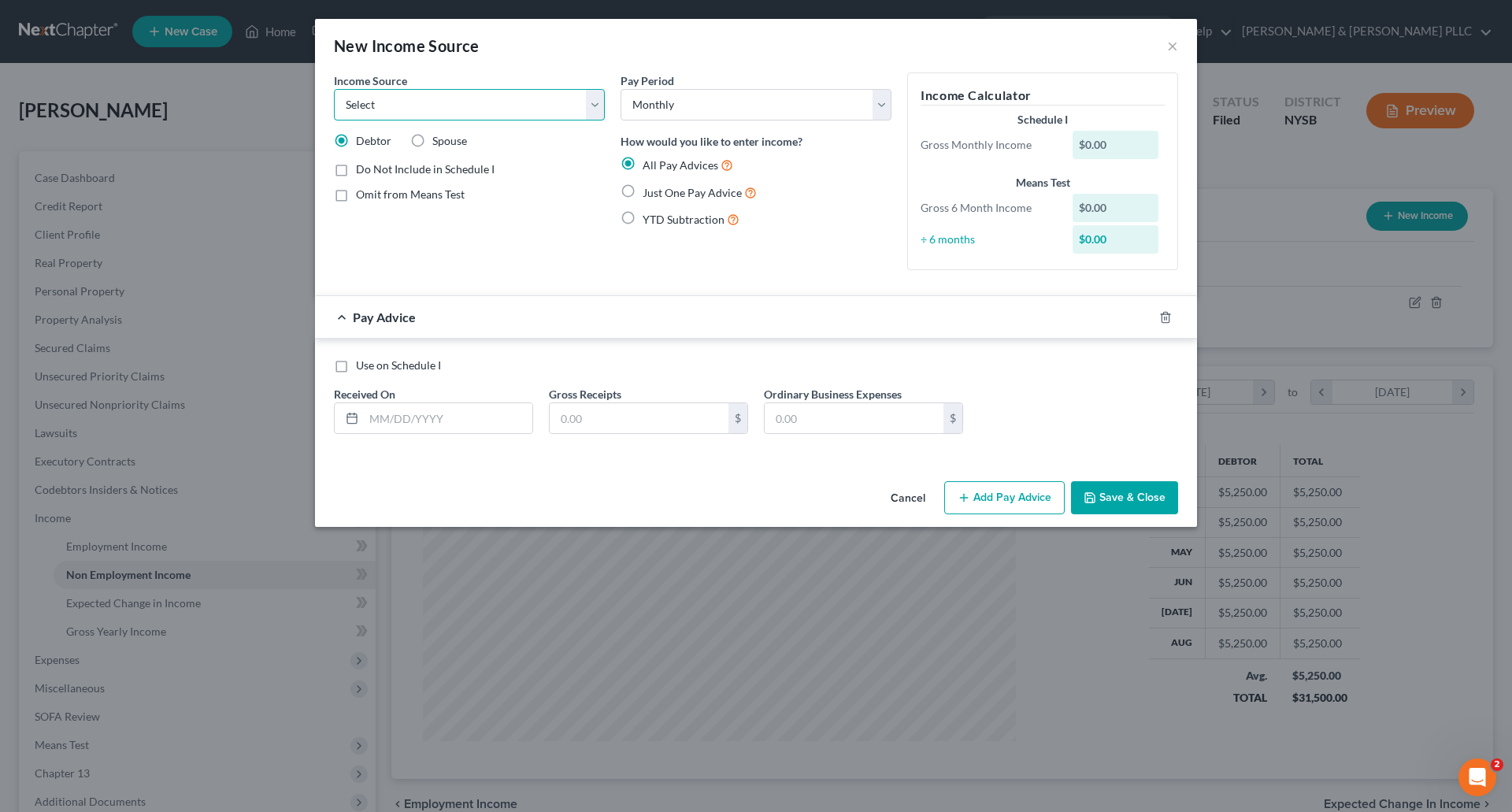
select select "13"
click at [334, 89] on select "Select Unemployment Disability (from employer) Pension Retirement Social Securi…" at bounding box center [469, 105] width 271 height 32
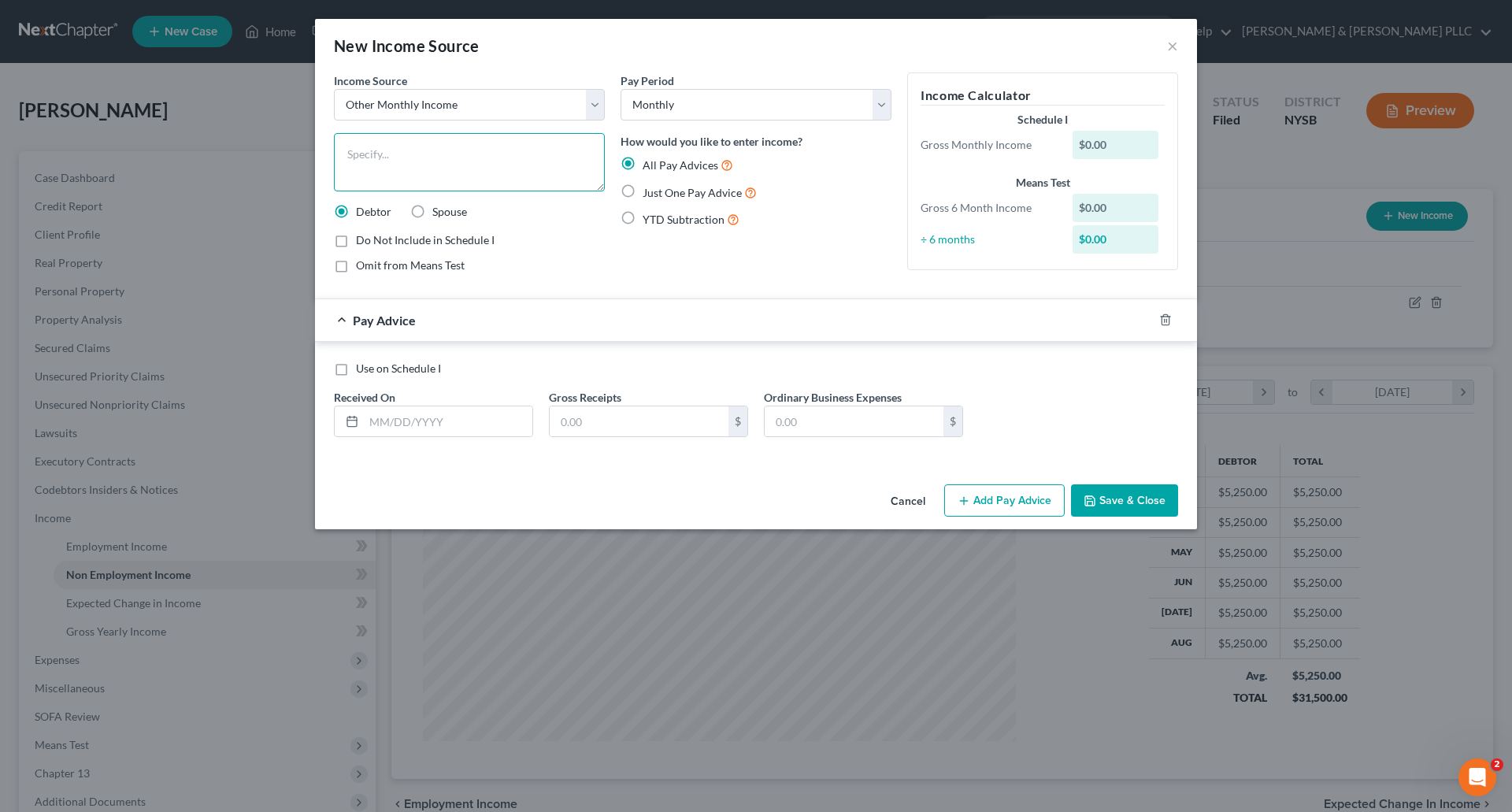
click at [360, 147] on textarea at bounding box center [469, 162] width 271 height 58
click at [366, 151] on textarea at bounding box center [469, 162] width 271 height 58
click at [483, 155] on textarea "Triangle Construction" at bounding box center [469, 162] width 271 height 58
type textarea "Triangle Construction - self employed"
click at [642, 191] on label "Just One Pay Advice" at bounding box center [699, 193] width 114 height 18
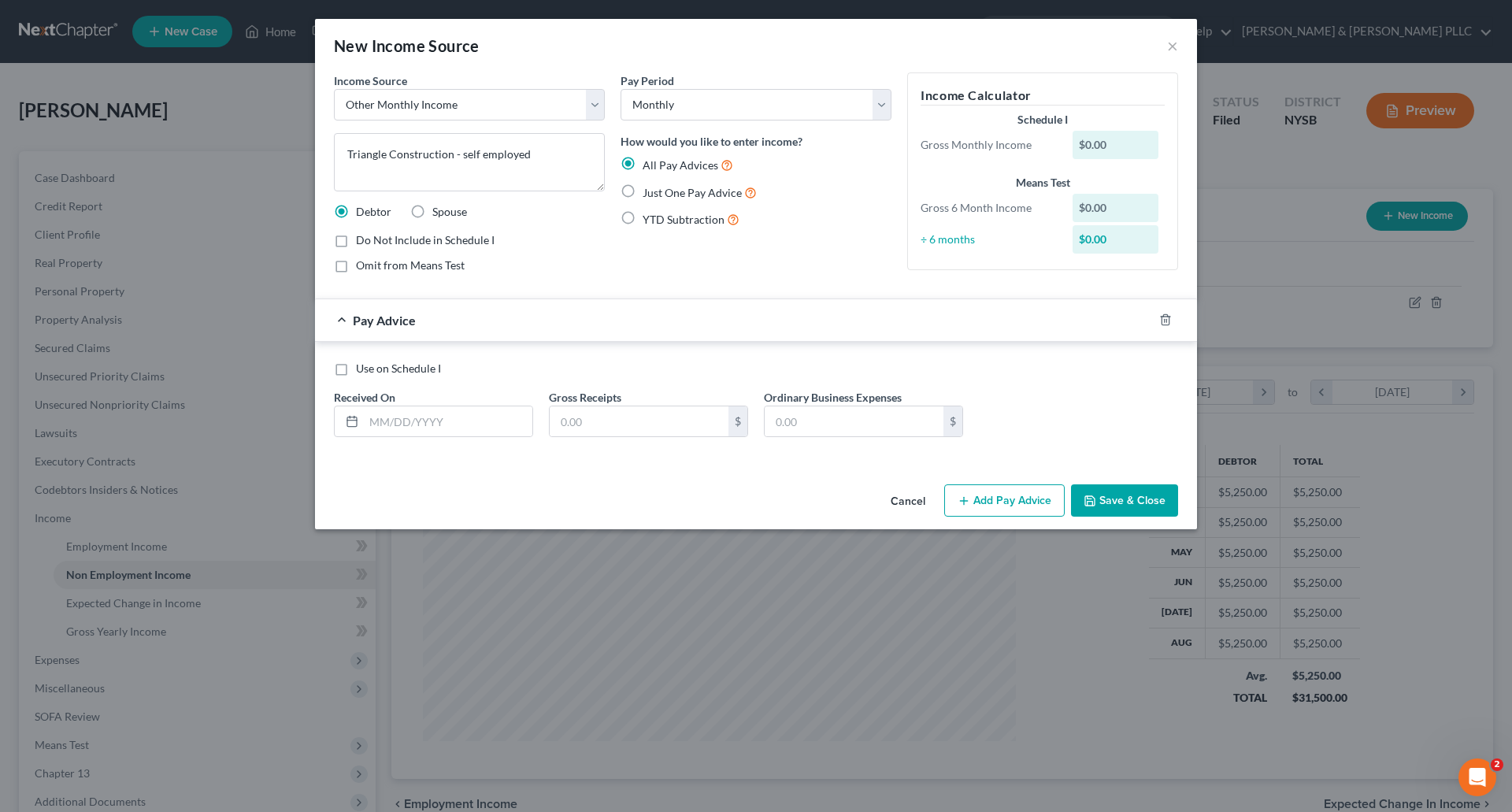
click at [649, 191] on input "Just One Pay Advice" at bounding box center [654, 189] width 10 height 10
radio input "true"
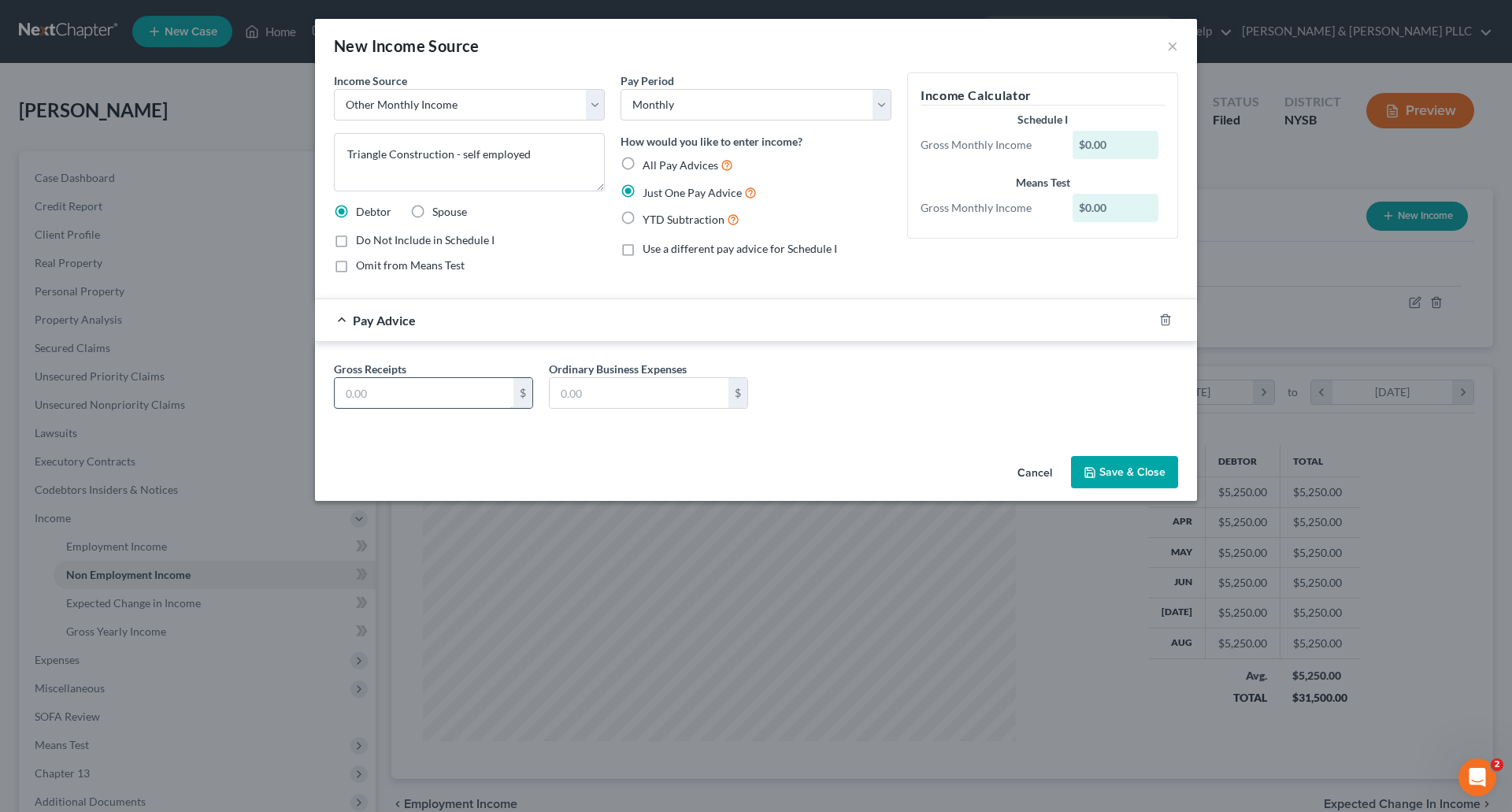
click at [342, 384] on input "text" at bounding box center [423, 393] width 179 height 30
type input "10,037.25"
click at [583, 391] on input "text" at bounding box center [639, 393] width 179 height 30
type input "6,513.00"
click at [1127, 463] on button "Save & Close" at bounding box center [1125, 472] width 107 height 33
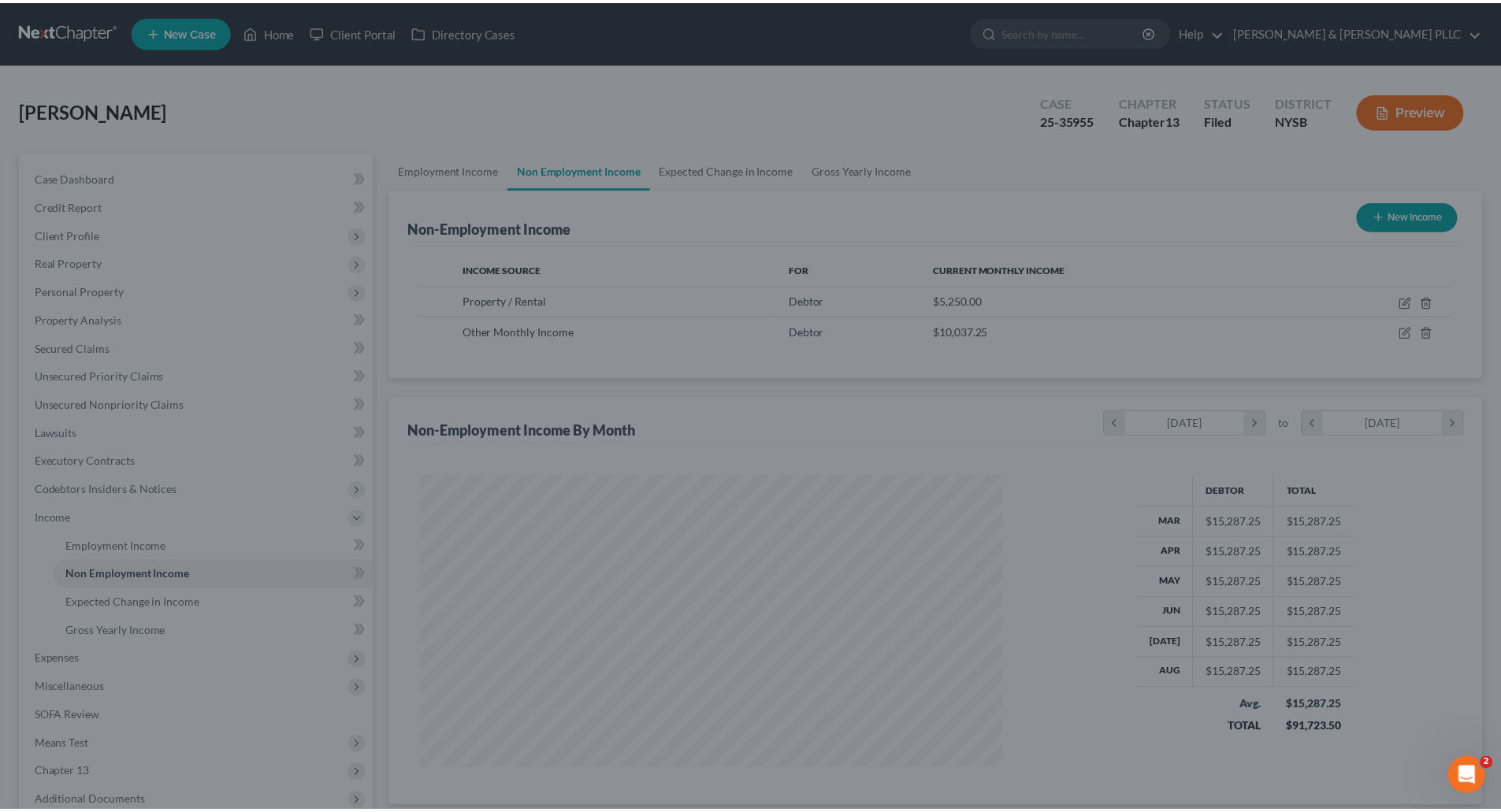
scroll to position [787522, 787359]
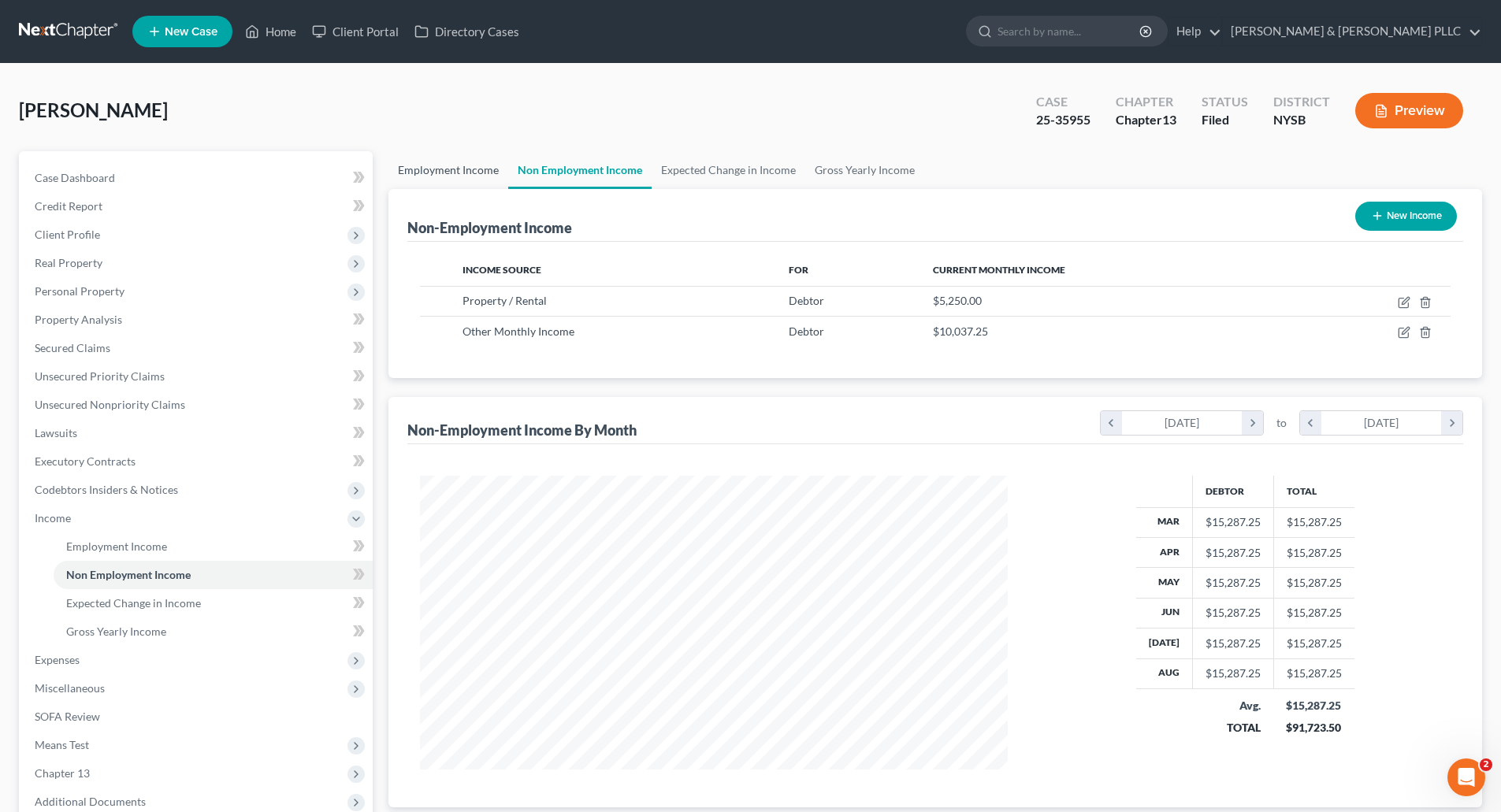
click at [436, 164] on link "Employment Income" at bounding box center [448, 169] width 120 height 38
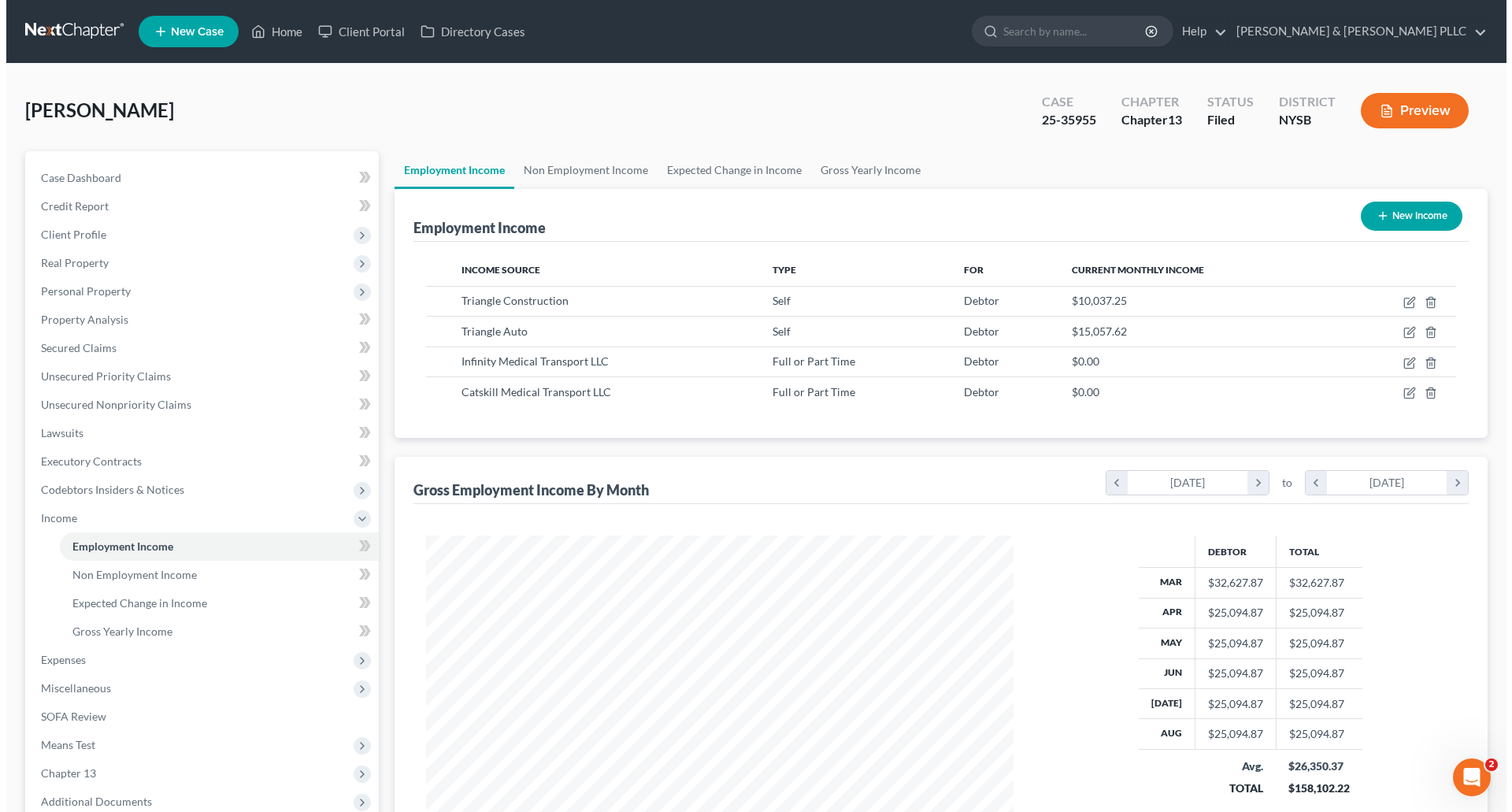
scroll to position [294, 619]
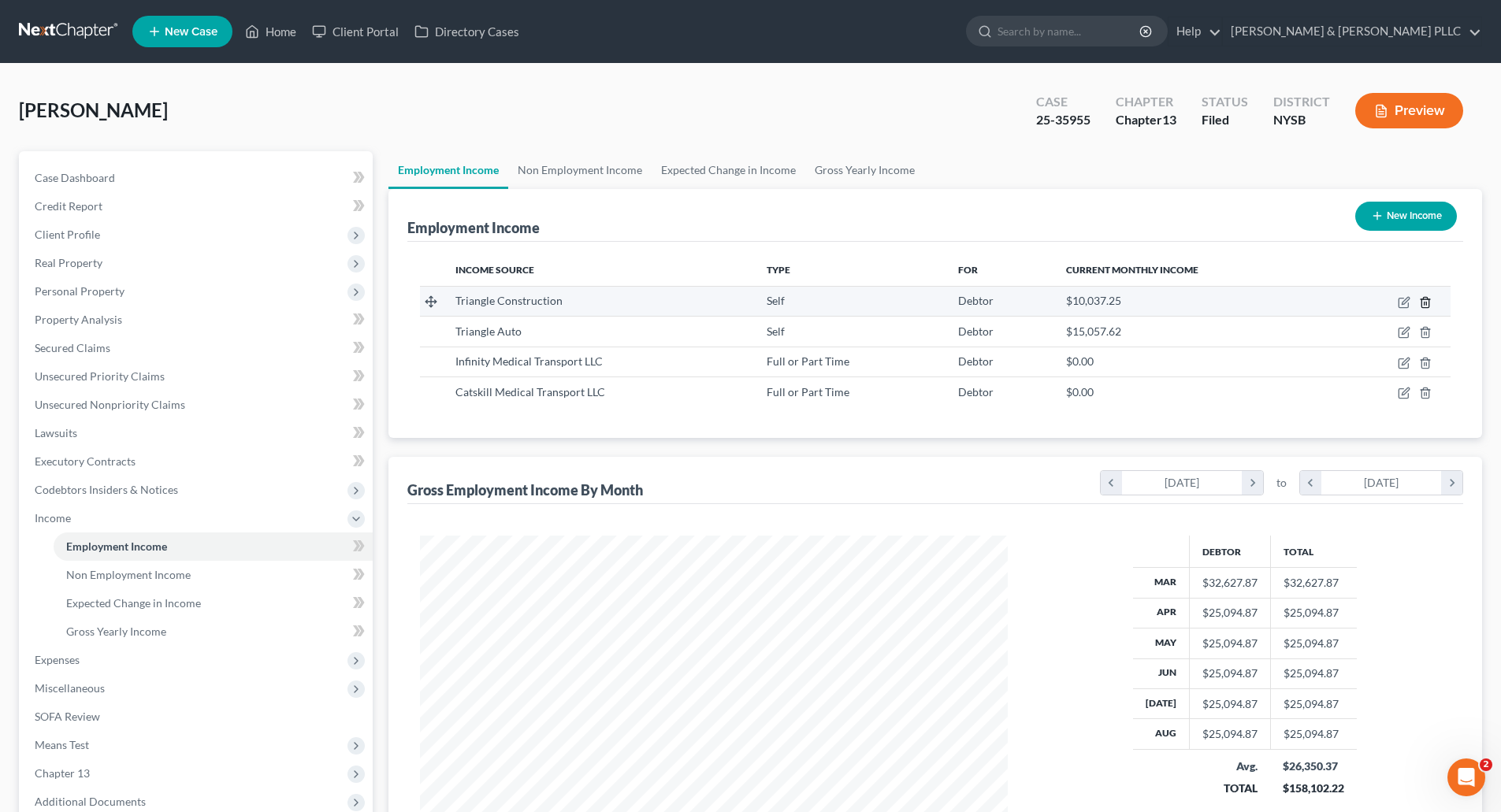
click at [1425, 296] on icon "button" at bounding box center [1425, 302] width 13 height 13
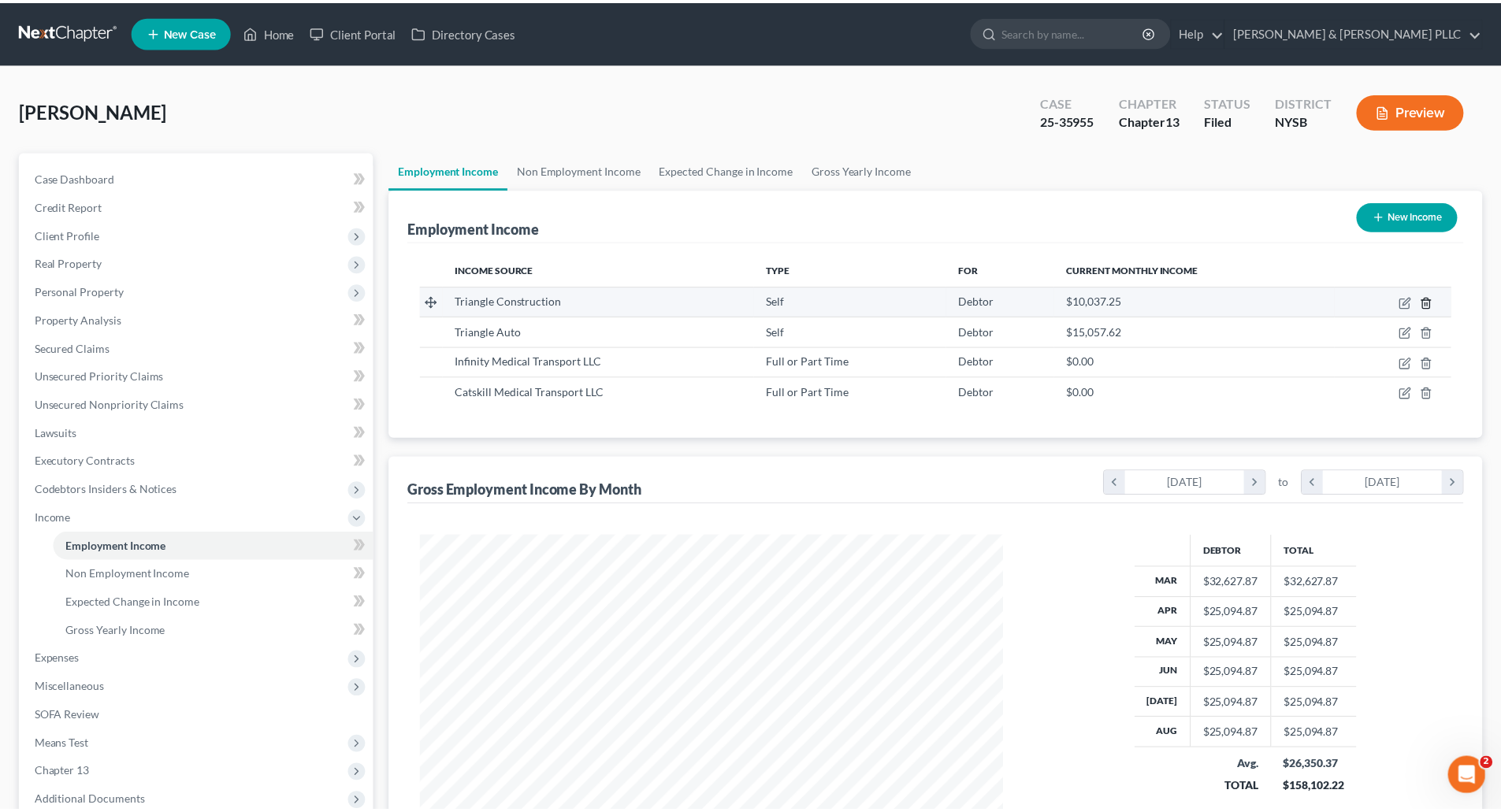
scroll to position [296, 625]
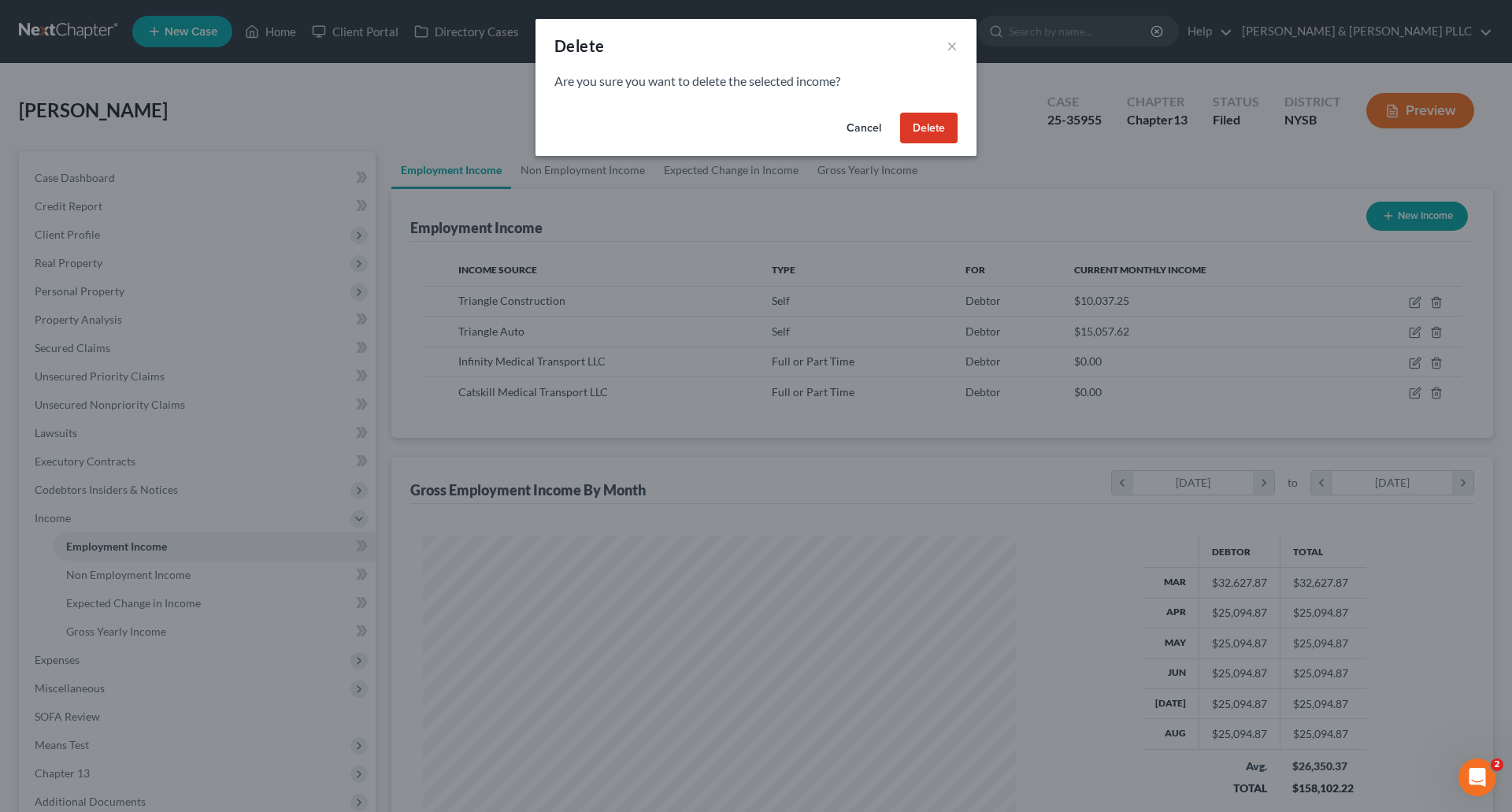
click at [921, 123] on button "Delete" at bounding box center [928, 128] width 58 height 32
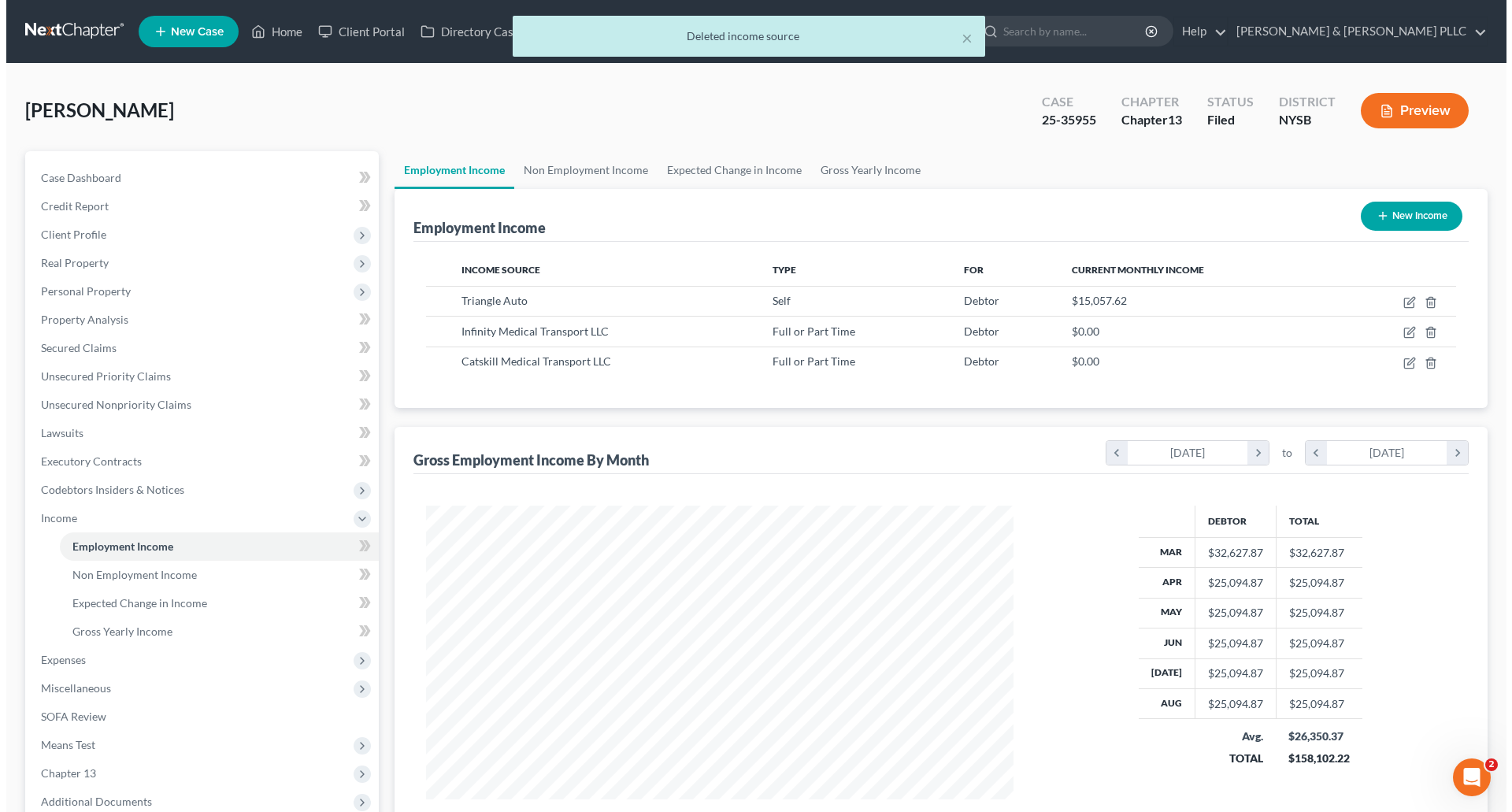
scroll to position [787522, 786970]
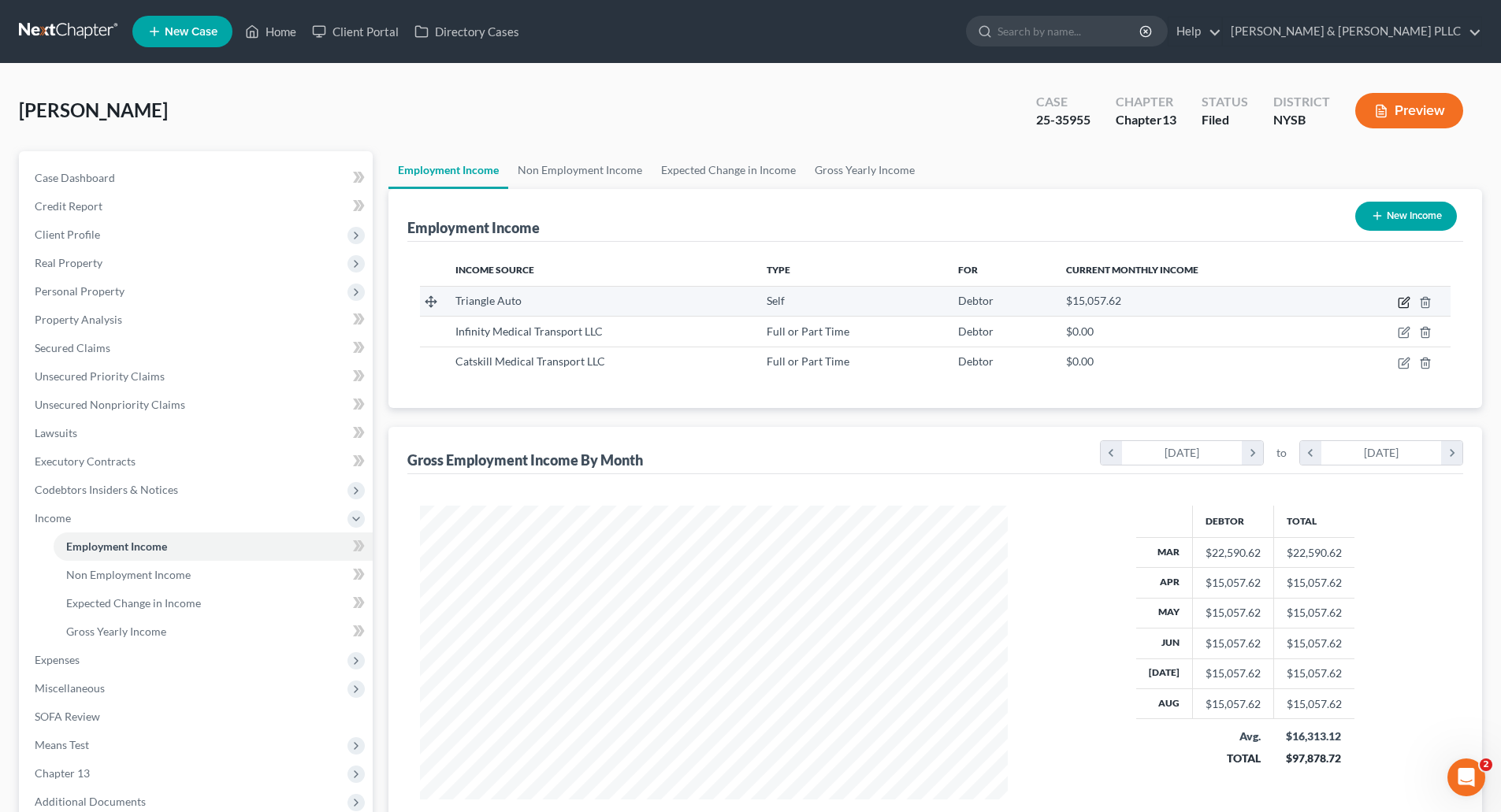
click at [1400, 300] on icon "button" at bounding box center [1404, 302] width 13 height 13
select select "1"
select select "35"
select select "0"
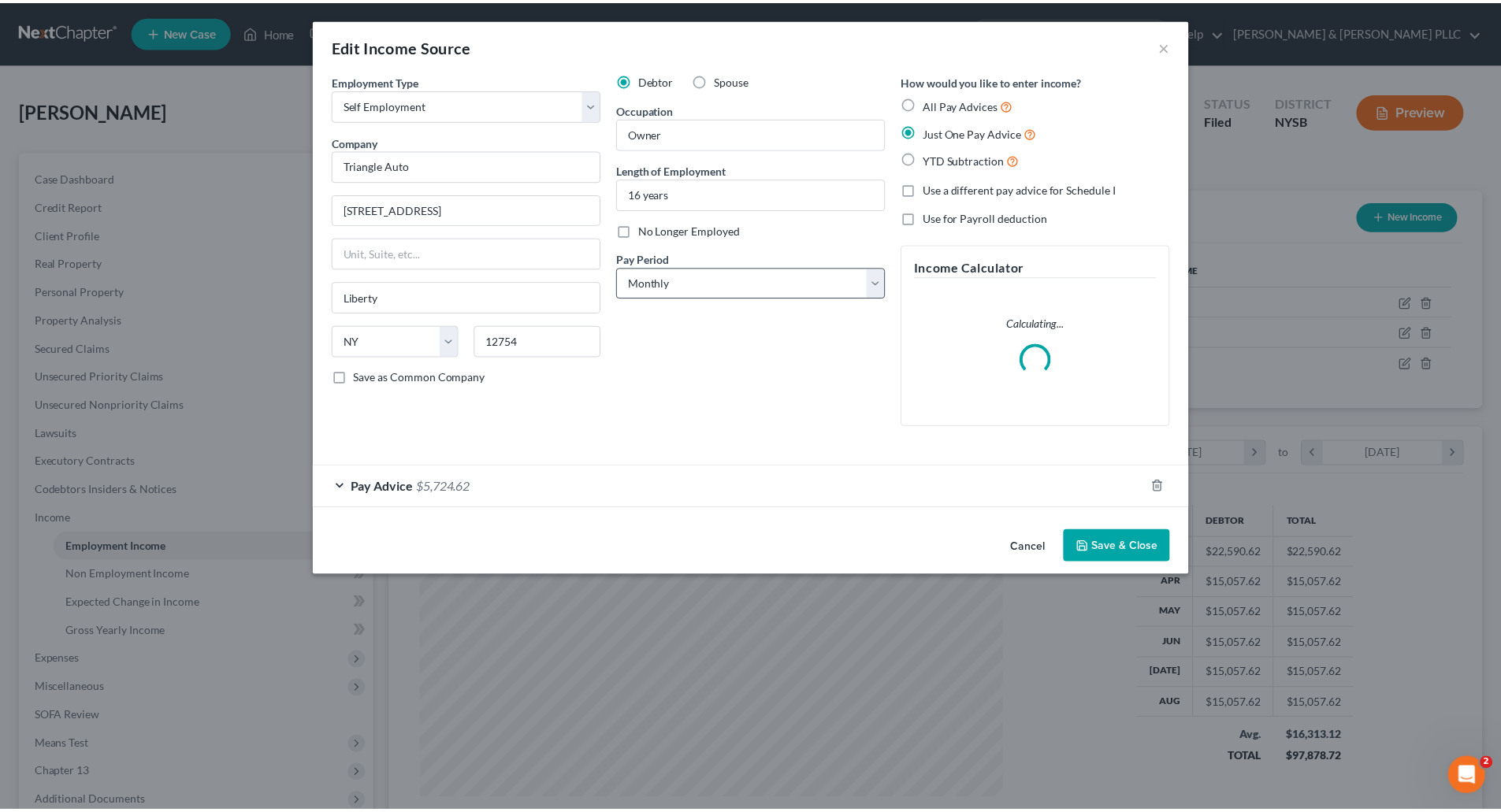
scroll to position [296, 625]
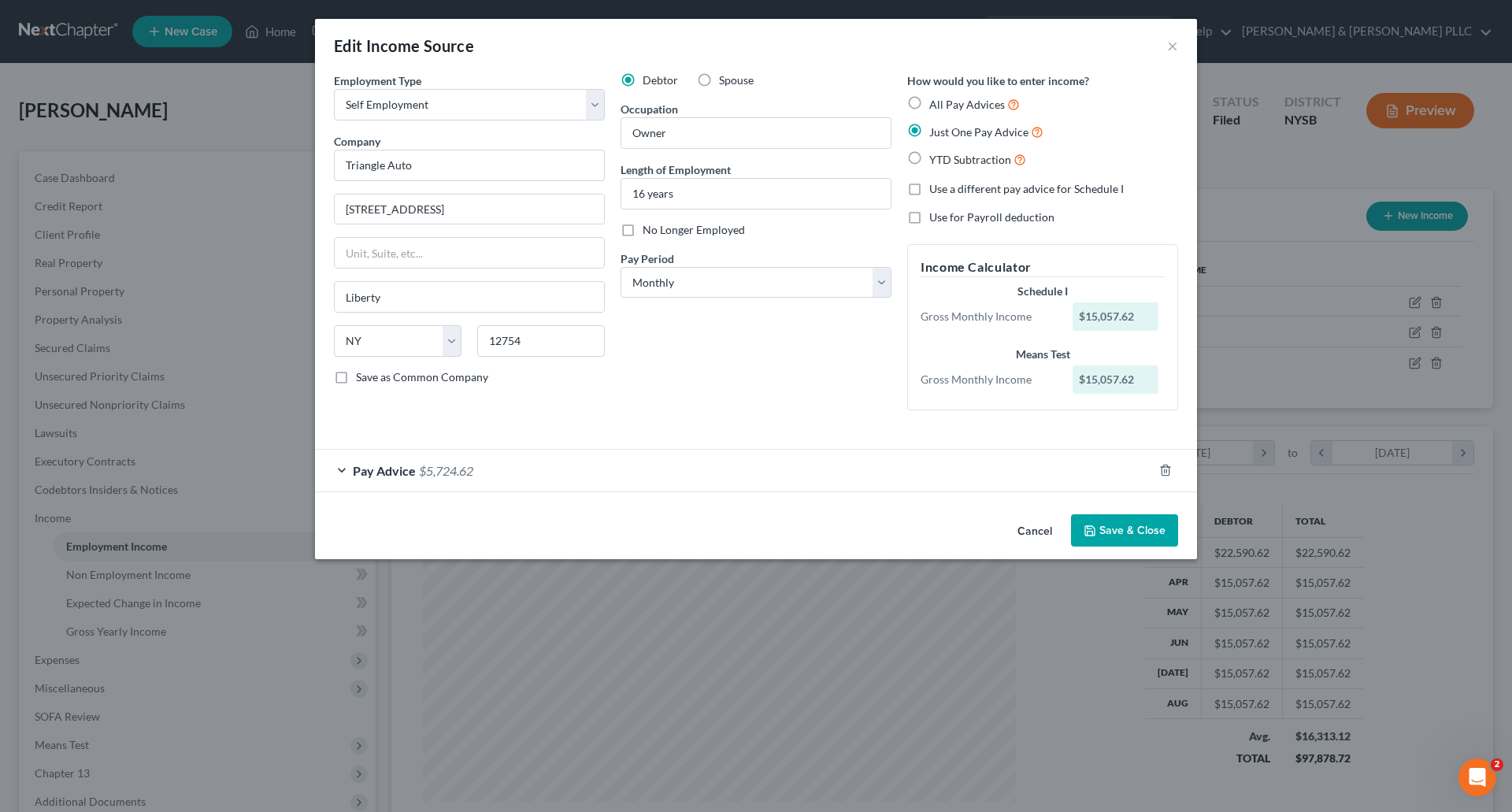
click at [1135, 527] on button "Save & Close" at bounding box center [1125, 530] width 107 height 33
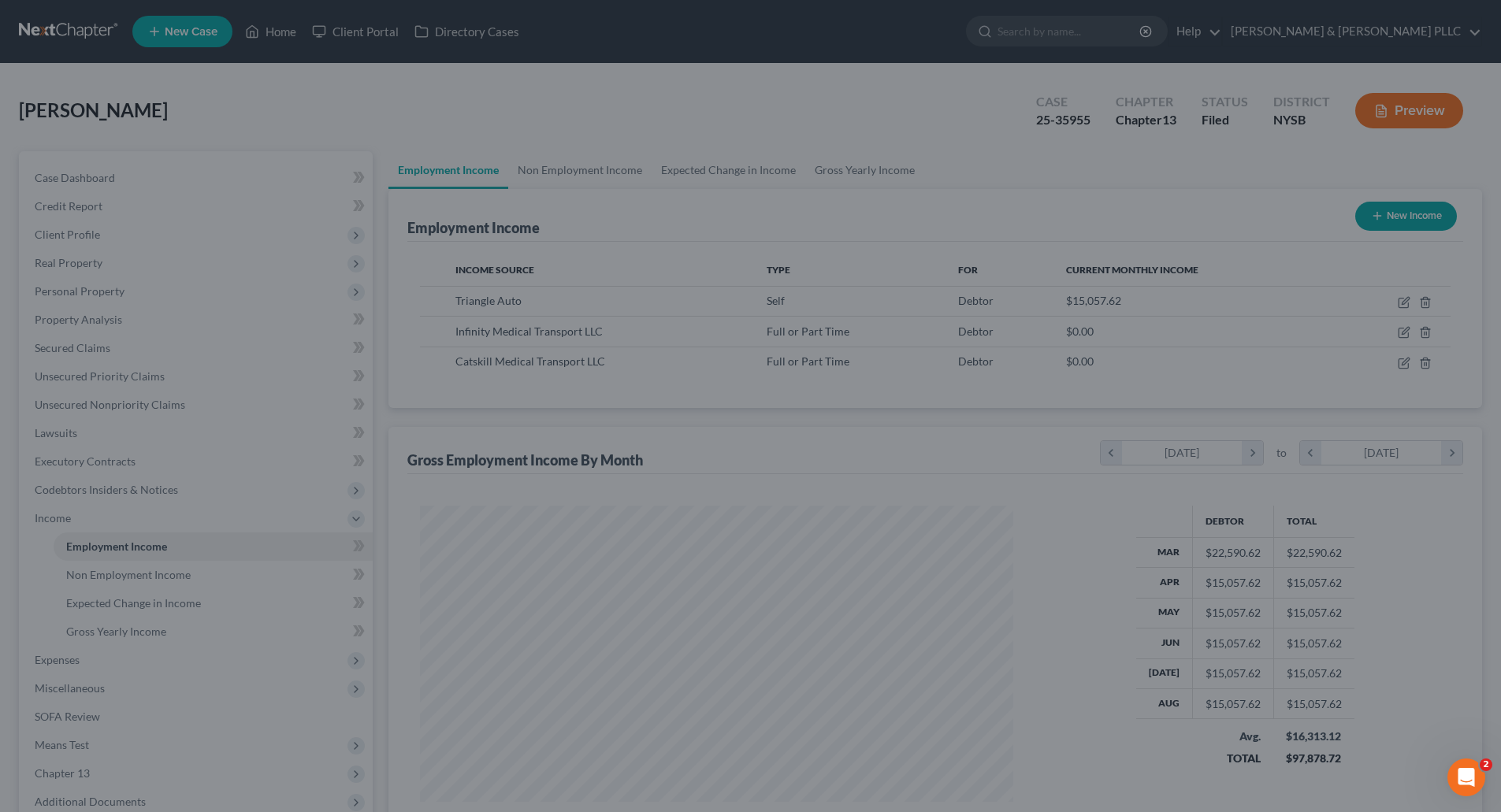
scroll to position [787522, 787359]
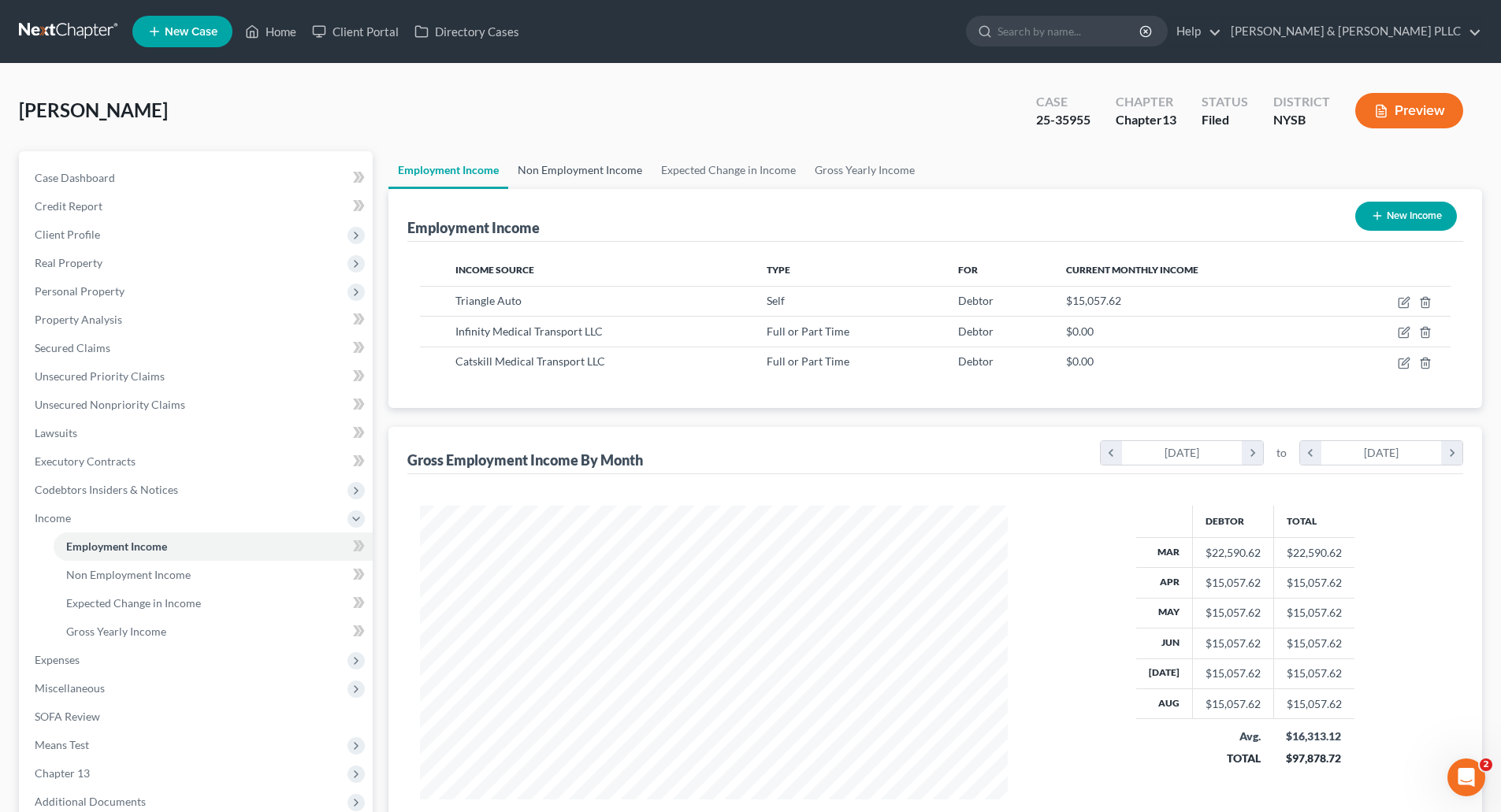
click at [580, 161] on link "Non Employment Income" at bounding box center [580, 169] width 143 height 38
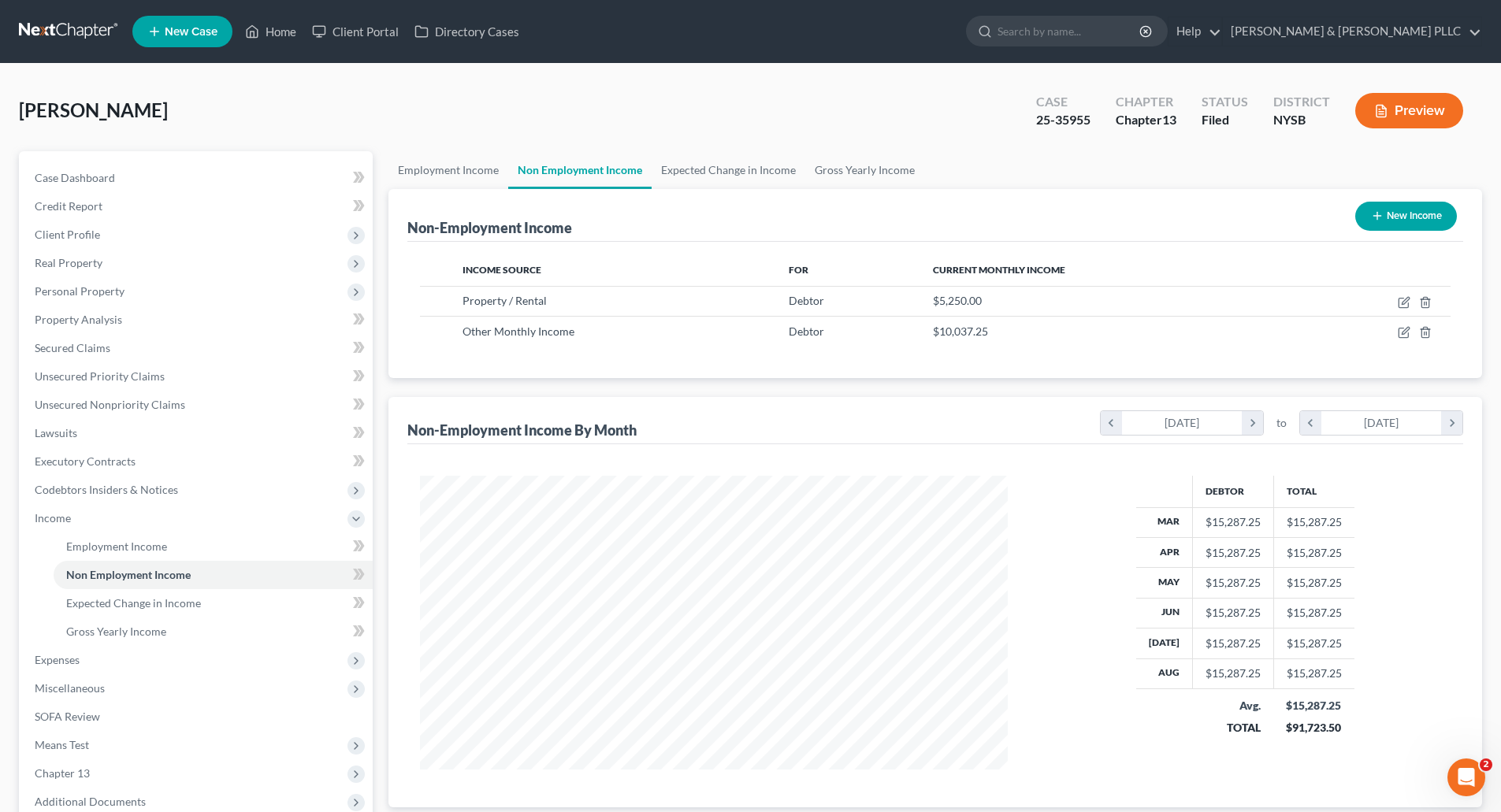
scroll to position [294, 619]
click at [459, 163] on link "Employment Income" at bounding box center [448, 169] width 120 height 38
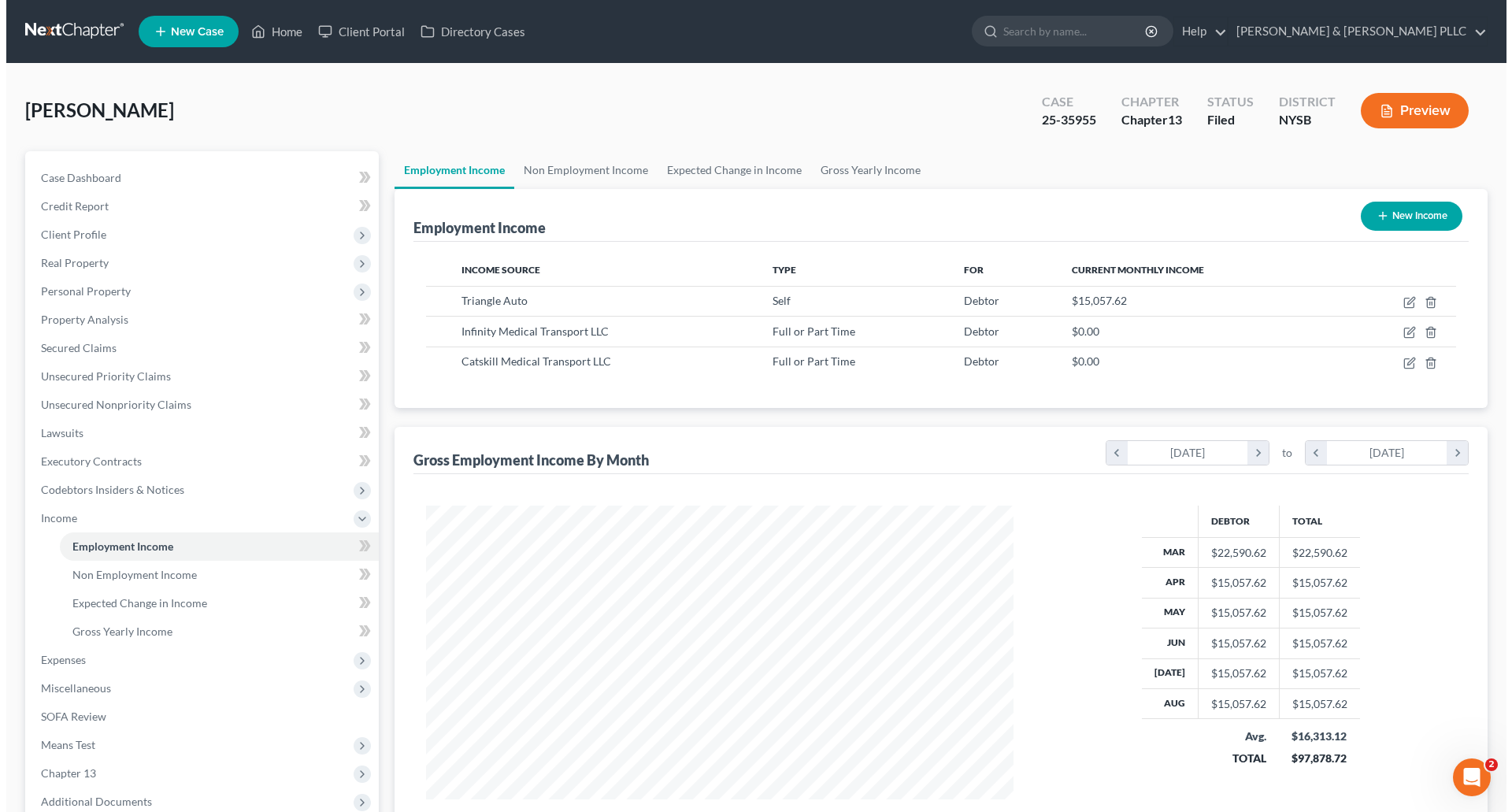
scroll to position [294, 619]
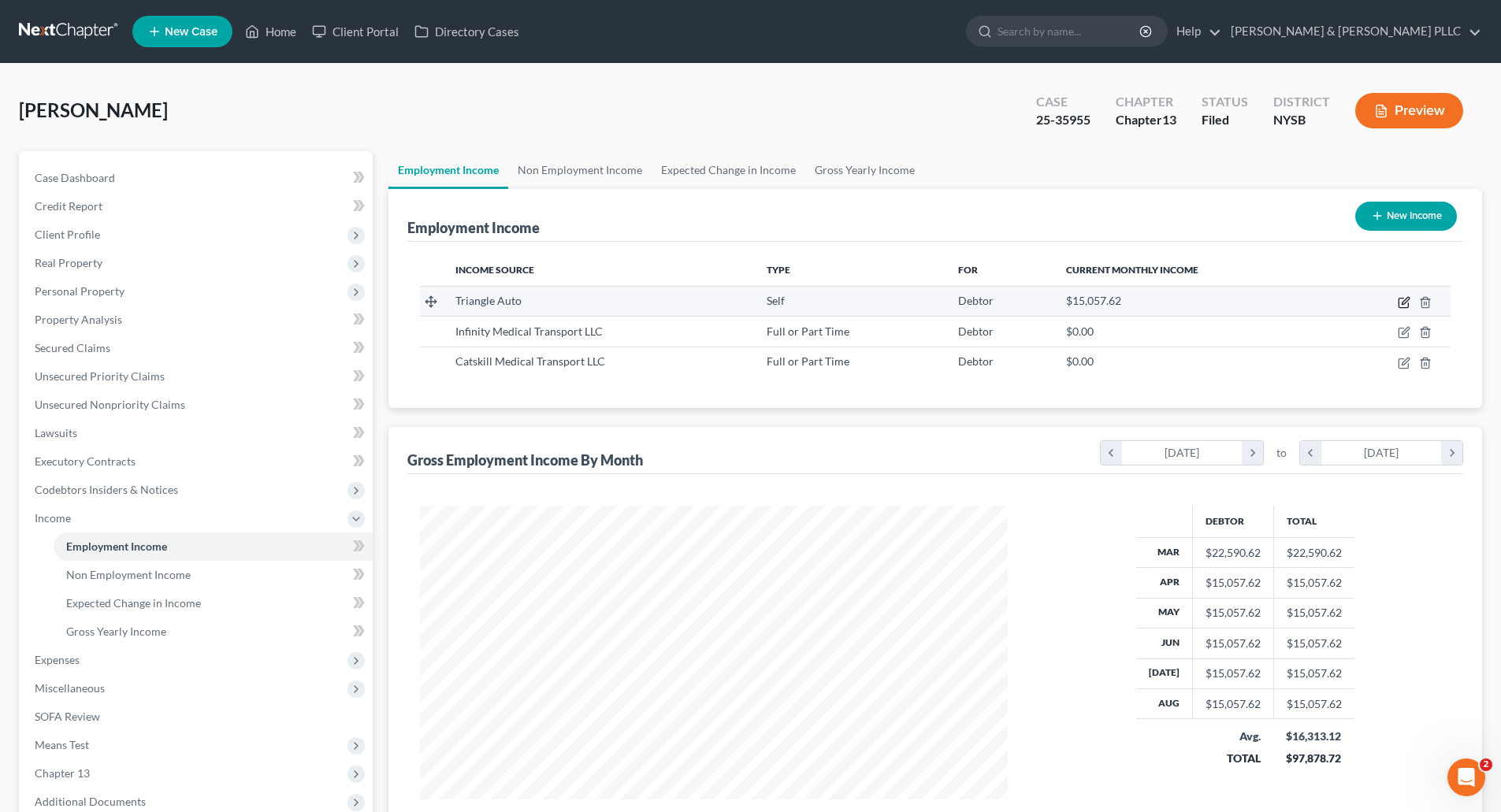
click at [1400, 296] on icon "button" at bounding box center [1404, 302] width 13 height 13
select select "1"
select select "35"
select select "0"
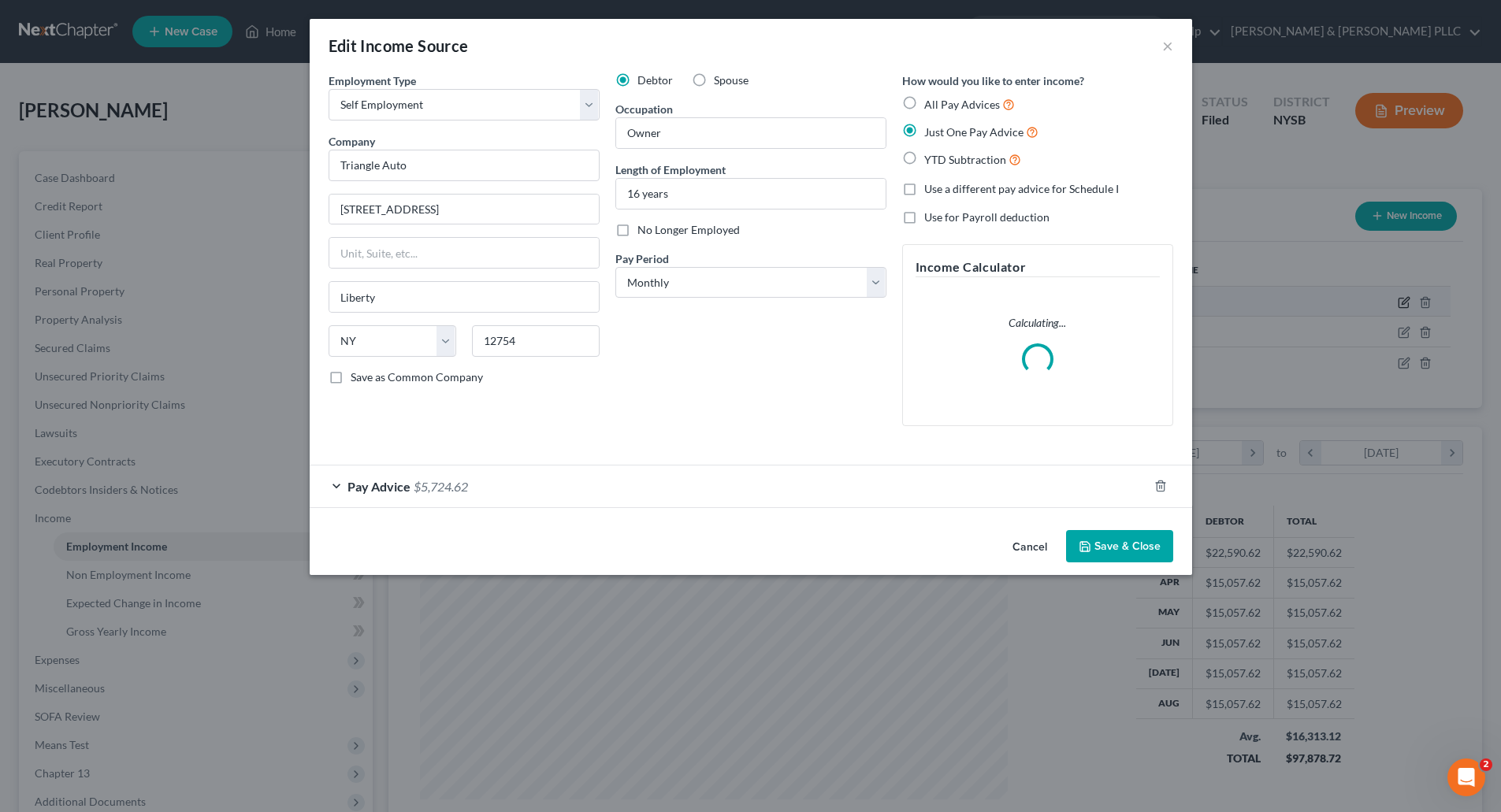
scroll to position [296, 625]
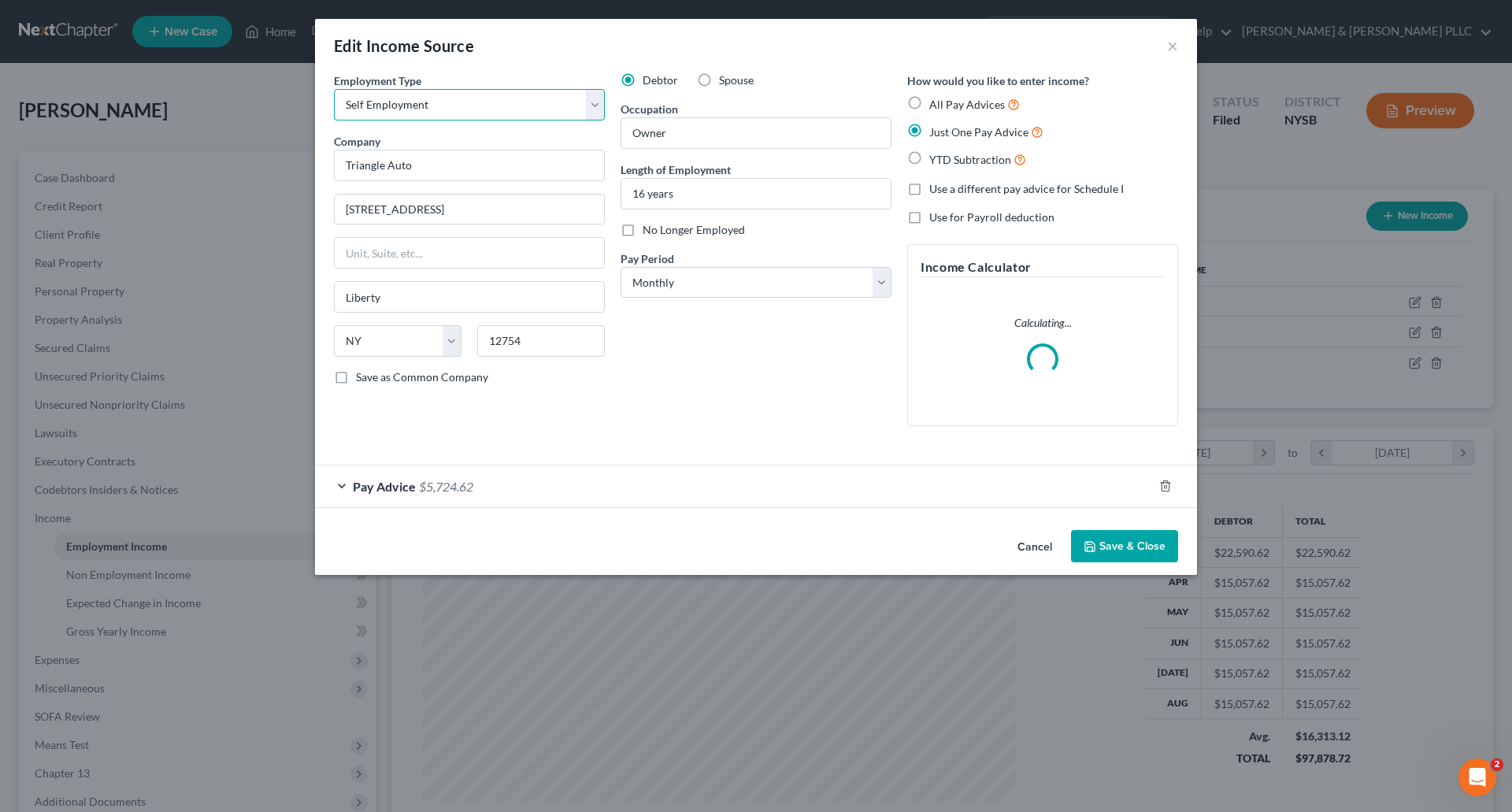
click at [596, 93] on select "Select Full or Part Time Employment Self Employment" at bounding box center [469, 105] width 271 height 32
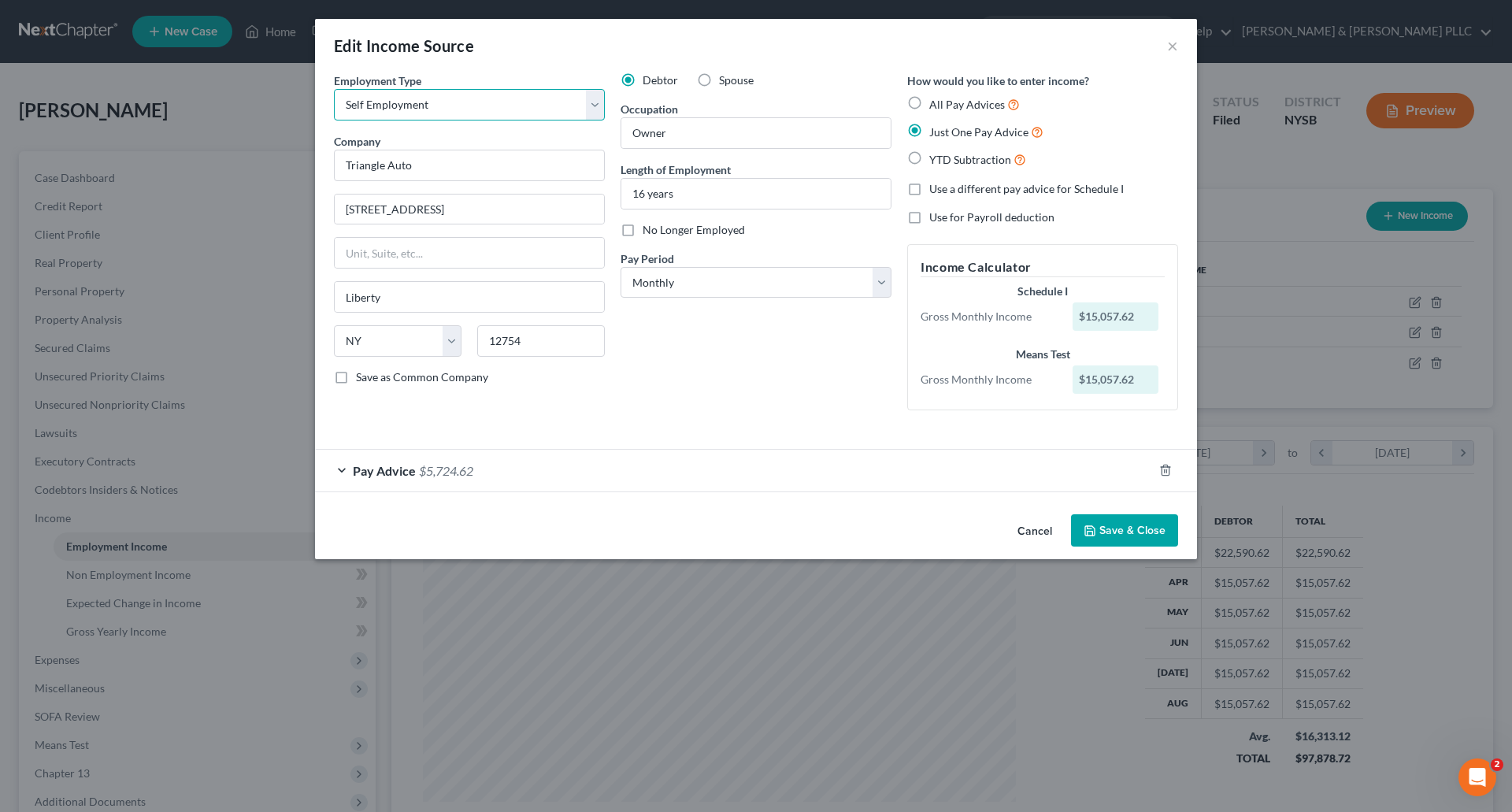
select select "0"
click at [334, 89] on select "Select Full or Part Time Employment Self Employment" at bounding box center [469, 105] width 271 height 32
click at [1141, 538] on button "Save & Close" at bounding box center [1125, 530] width 107 height 33
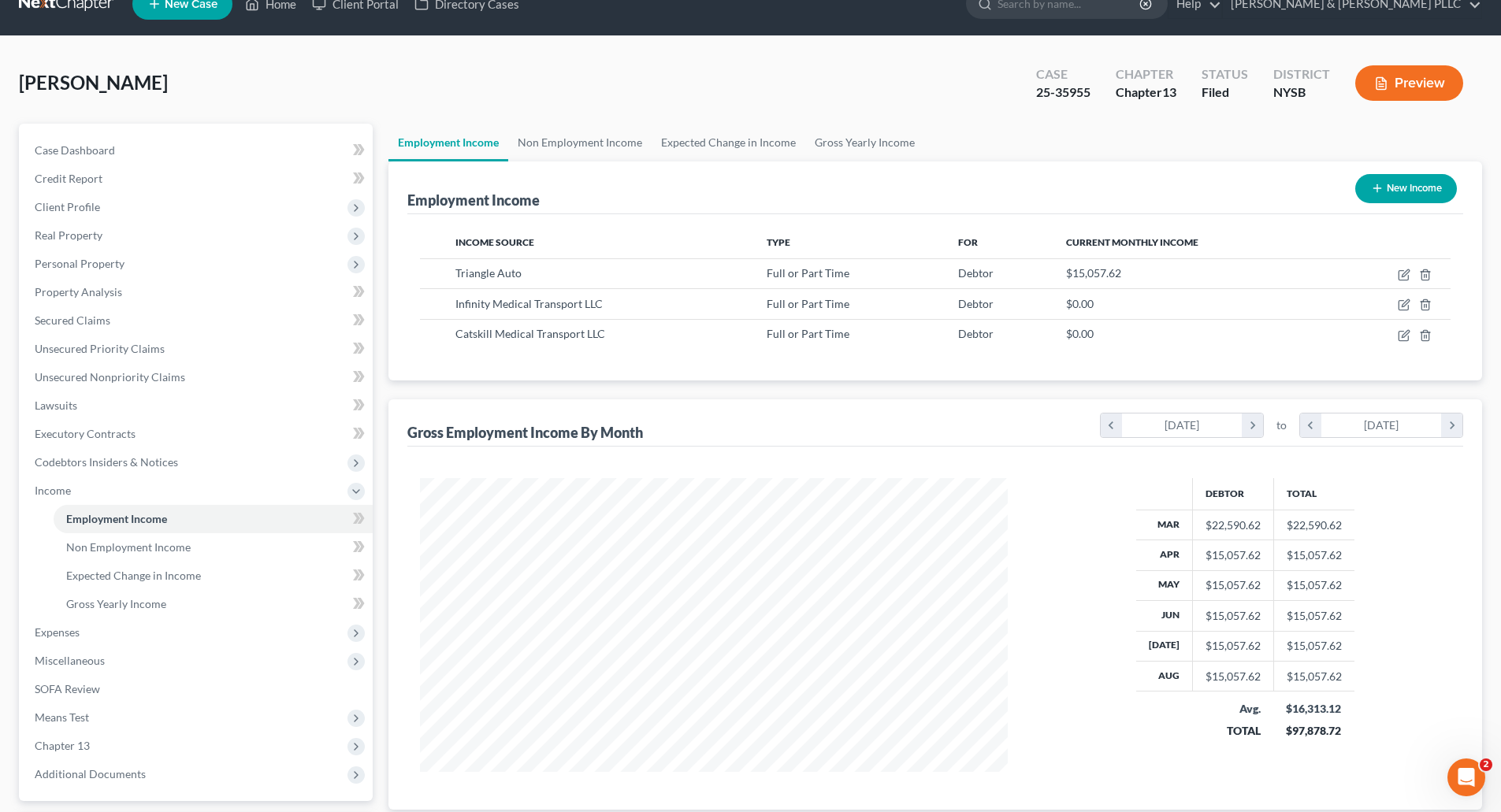
scroll to position [0, 0]
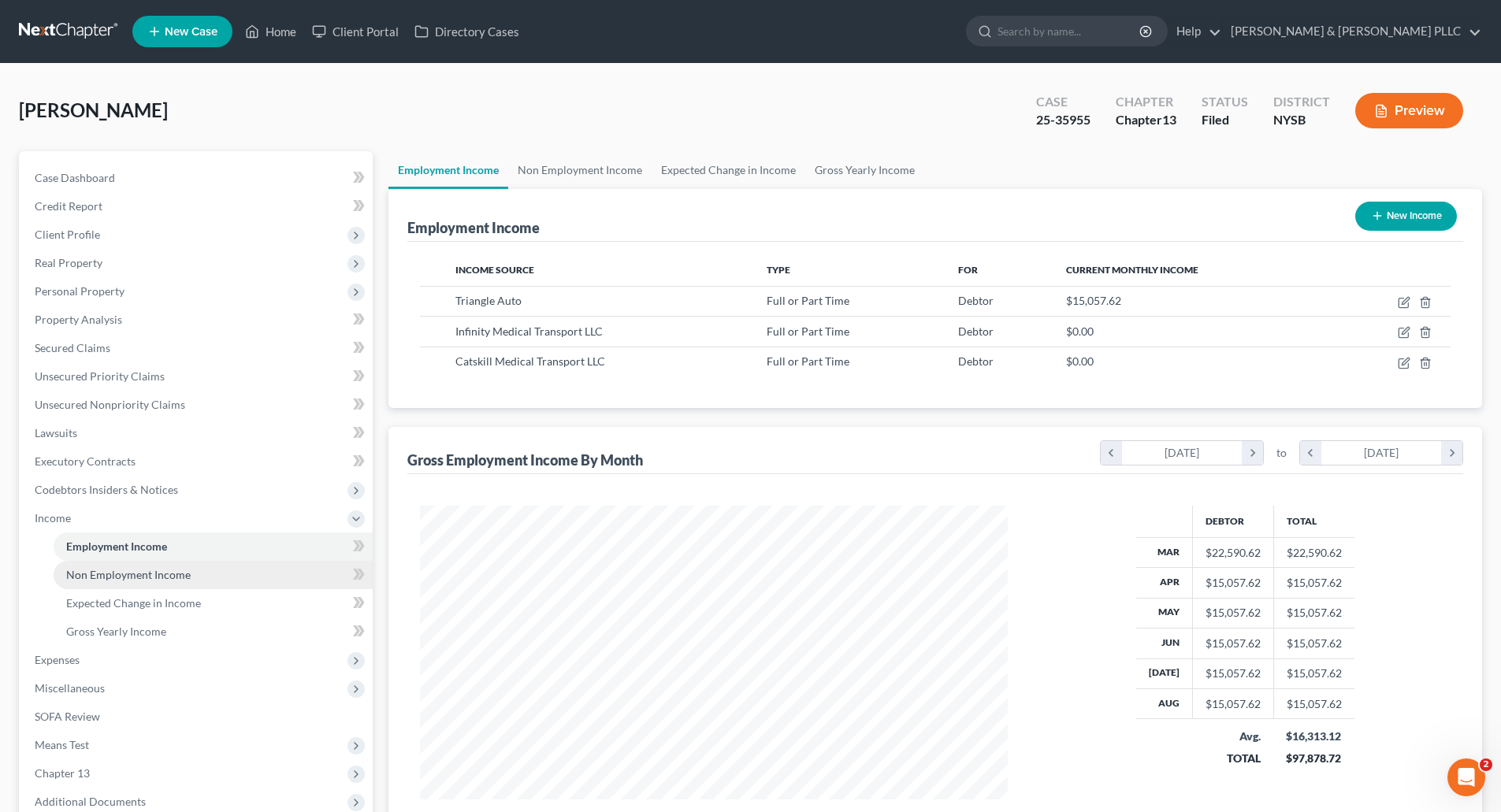
click at [140, 571] on span "Non Employment Income" at bounding box center [128, 575] width 124 height 13
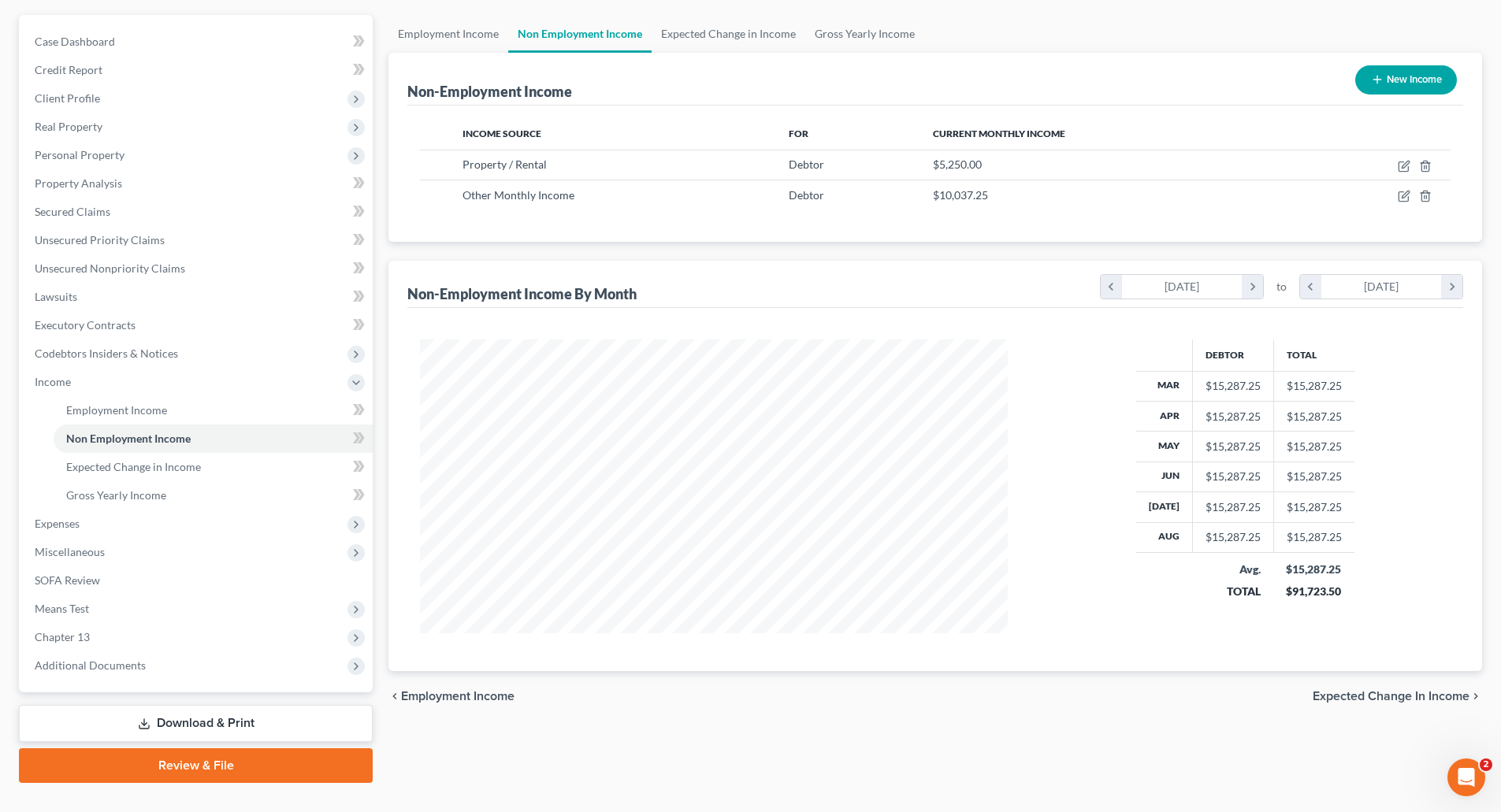
scroll to position [158, 0]
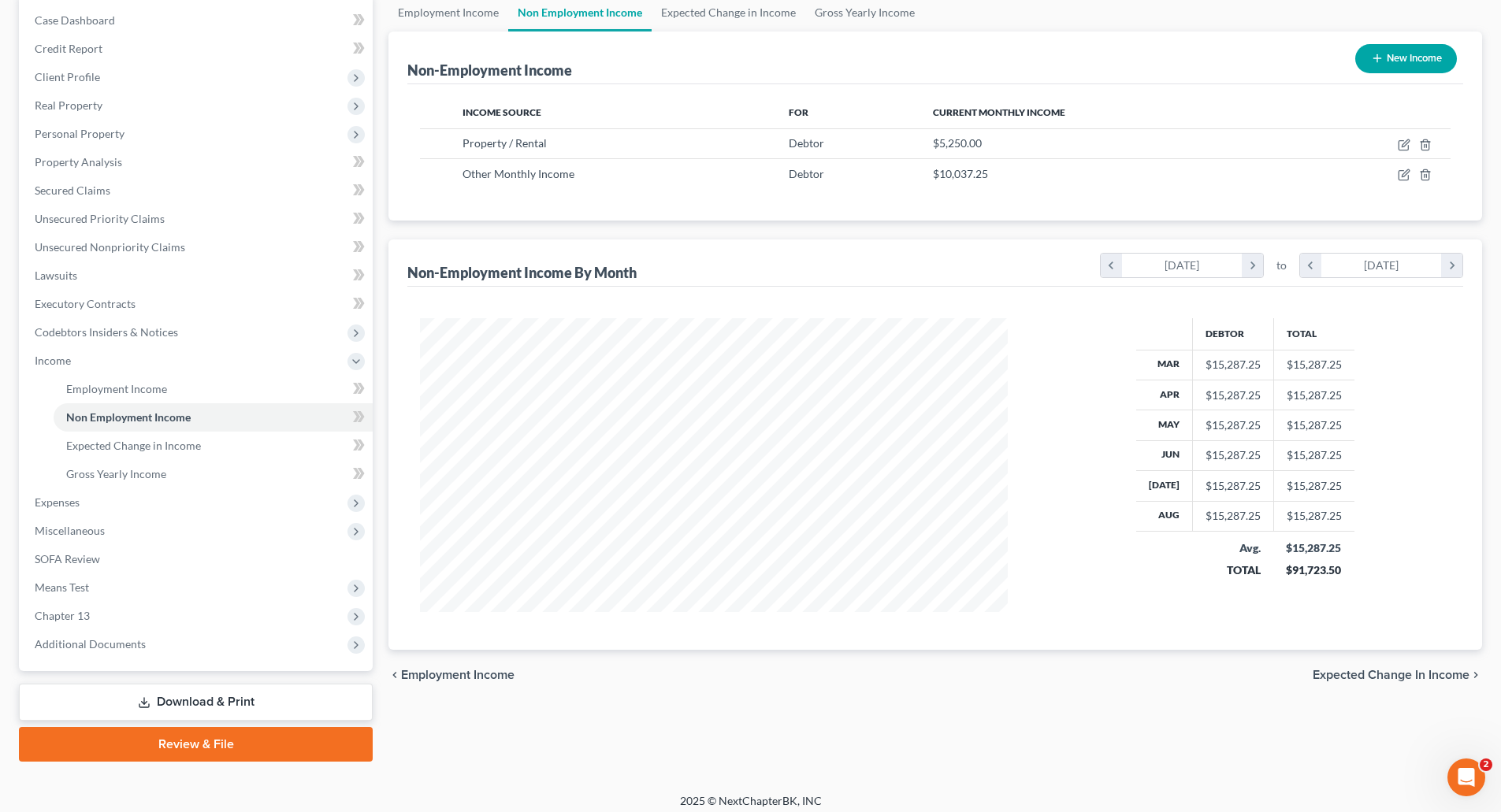
click at [189, 699] on link "Download & Print" at bounding box center [196, 702] width 354 height 37
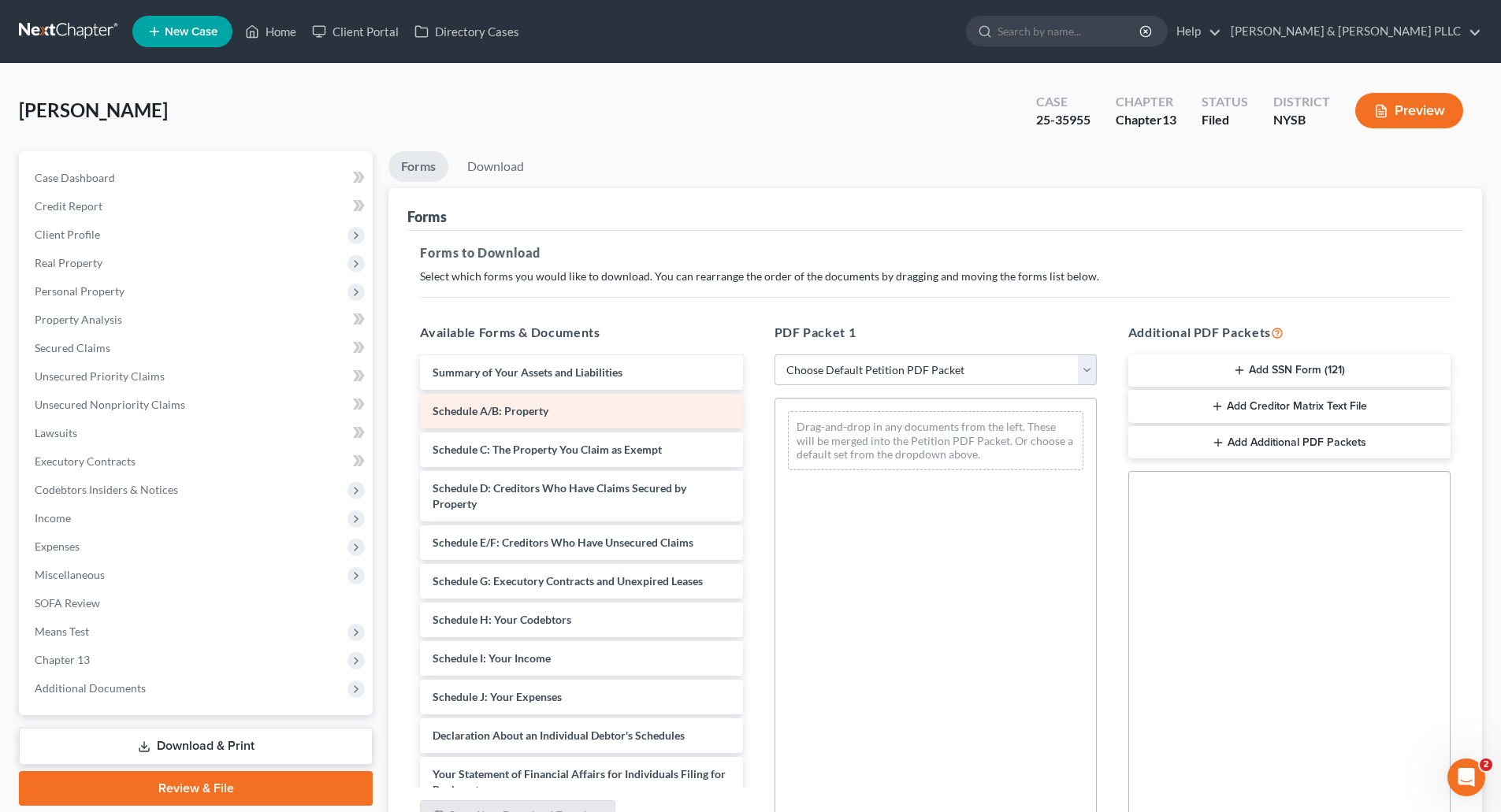
scroll to position [237, 0]
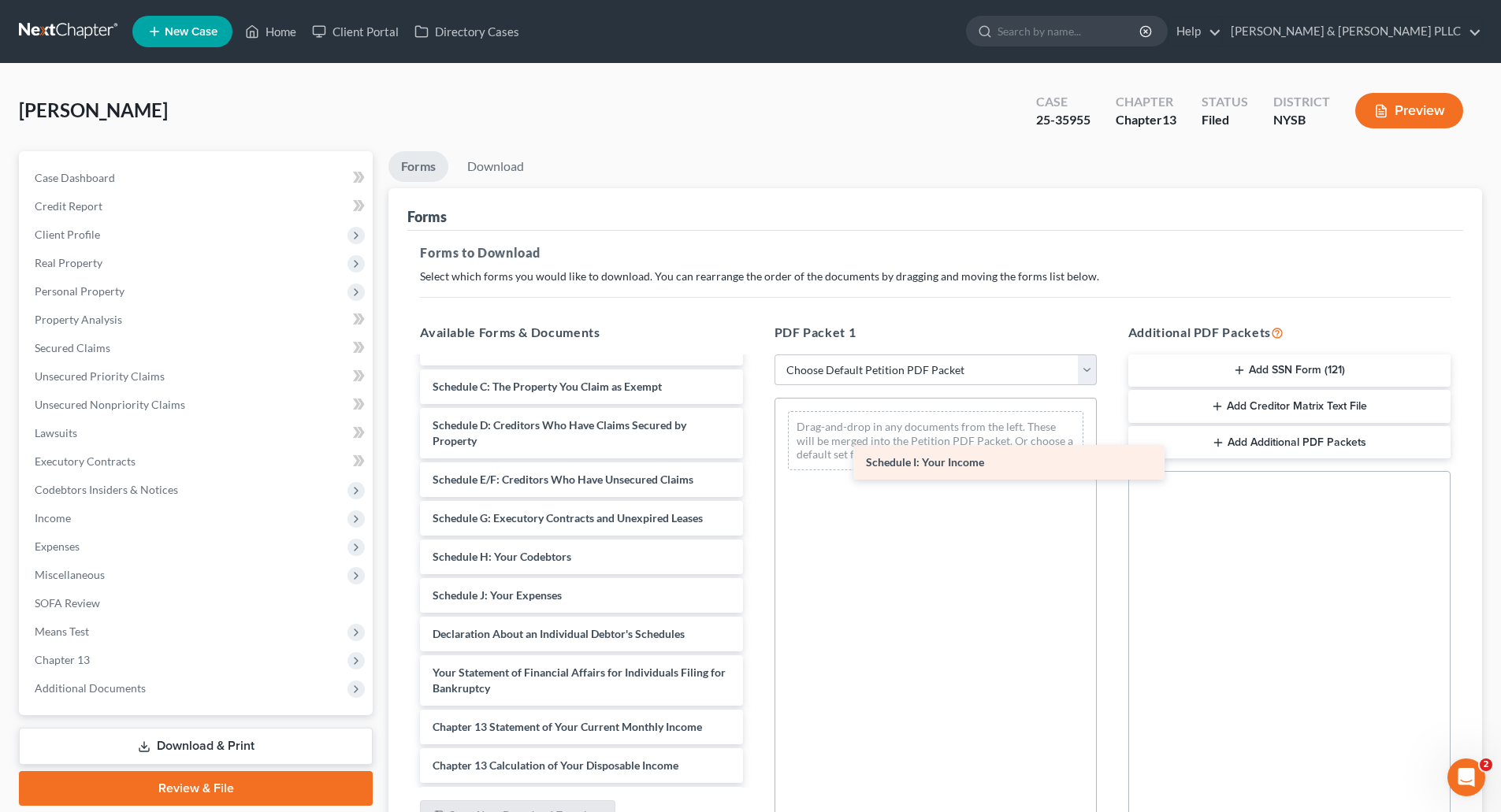
drag, startPoint x: 586, startPoint y: 625, endPoint x: 909, endPoint y: 480, distance: 354.1
click at [755, 461] on div "Schedule I: Your Income Chapter 13 Debtor's Certifications Regarding Domestic S…" at bounding box center [581, 538] width 347 height 831
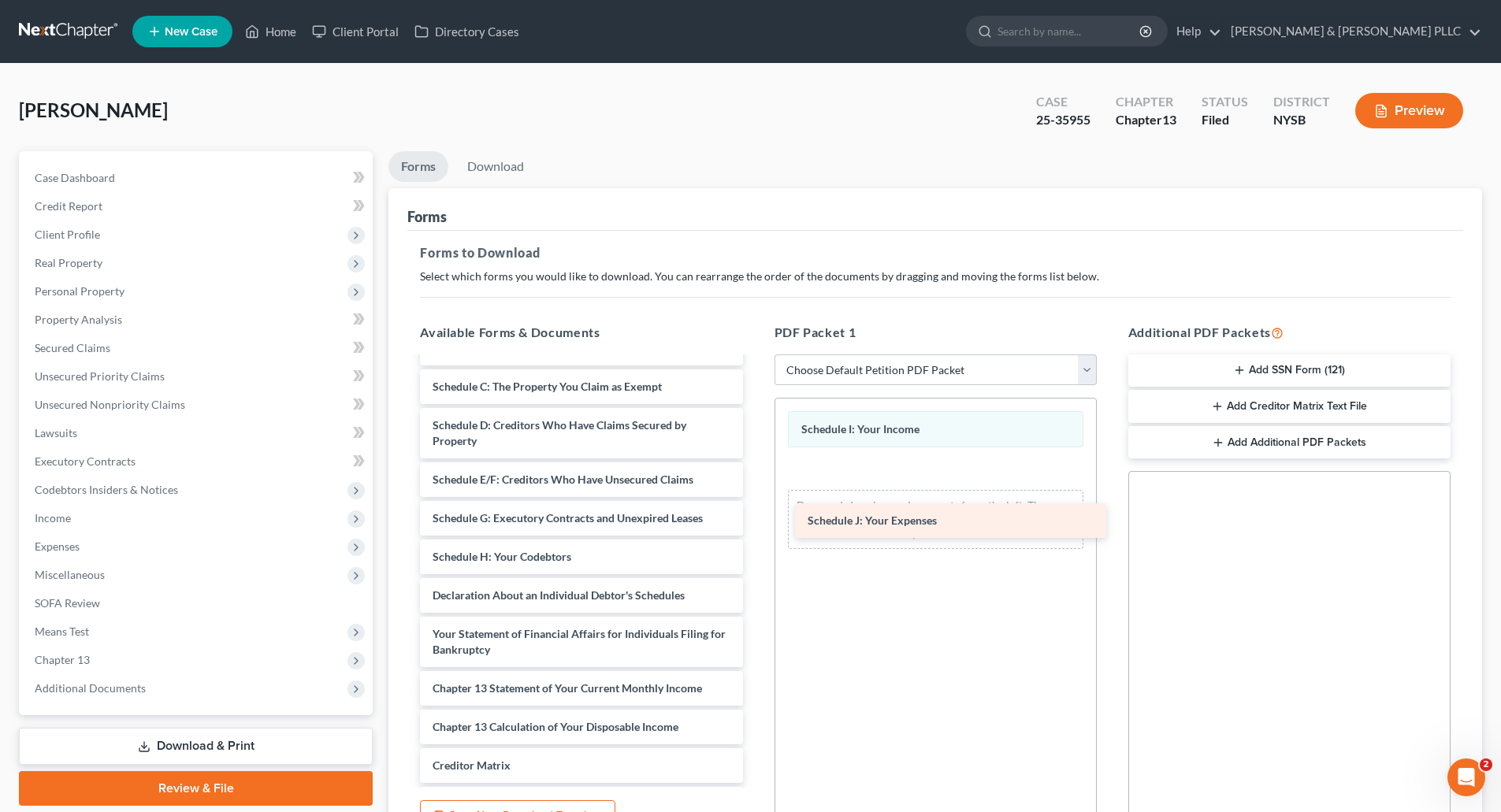
drag, startPoint x: 581, startPoint y: 630, endPoint x: 956, endPoint y: 524, distance: 389.7
click at [755, 524] on div "Schedule J: Your Expenses Chapter 13 Debtor's Certifications Regarding Domestic…" at bounding box center [581, 518] width 347 height 793
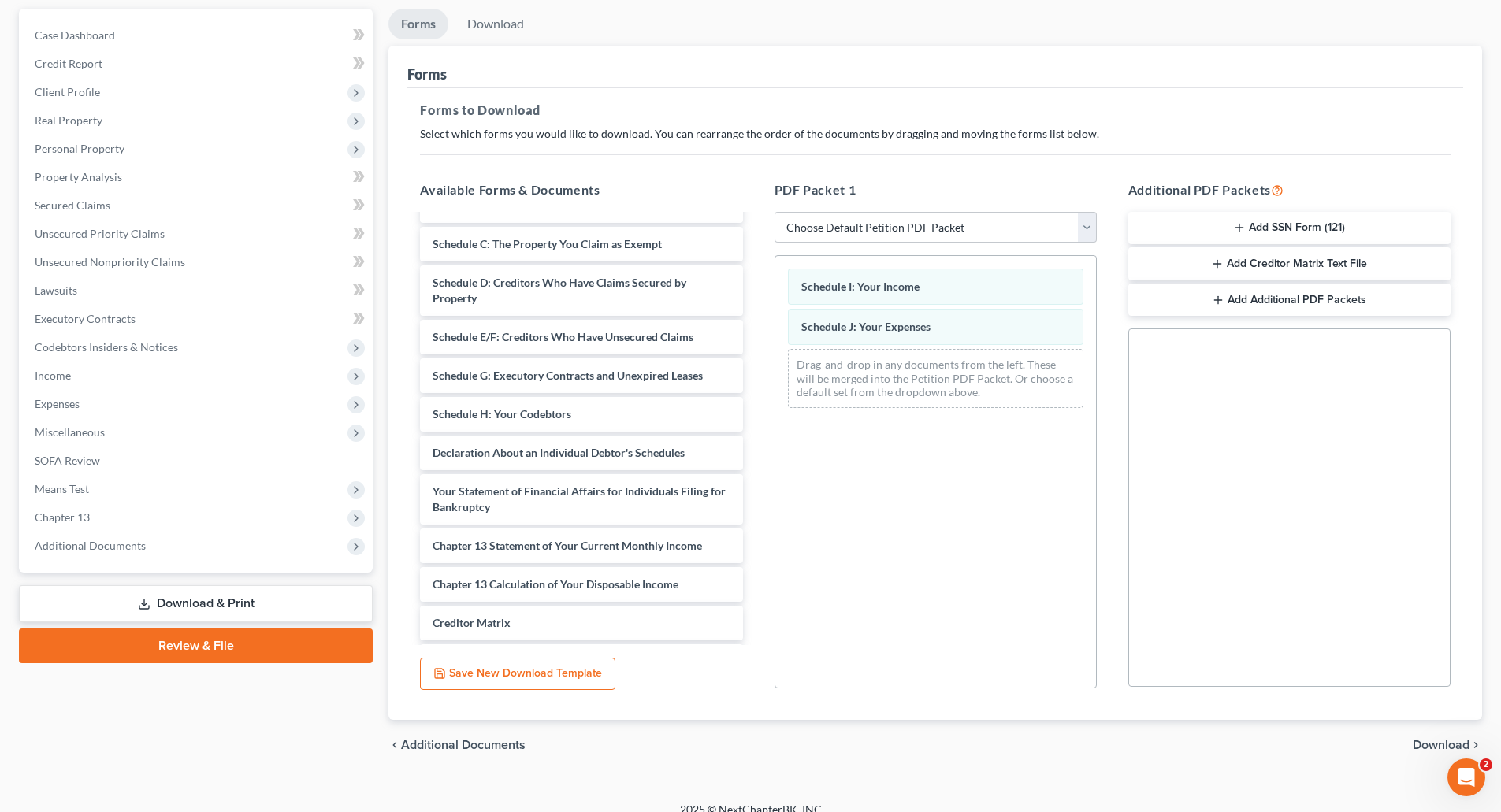
scroll to position [161, 0]
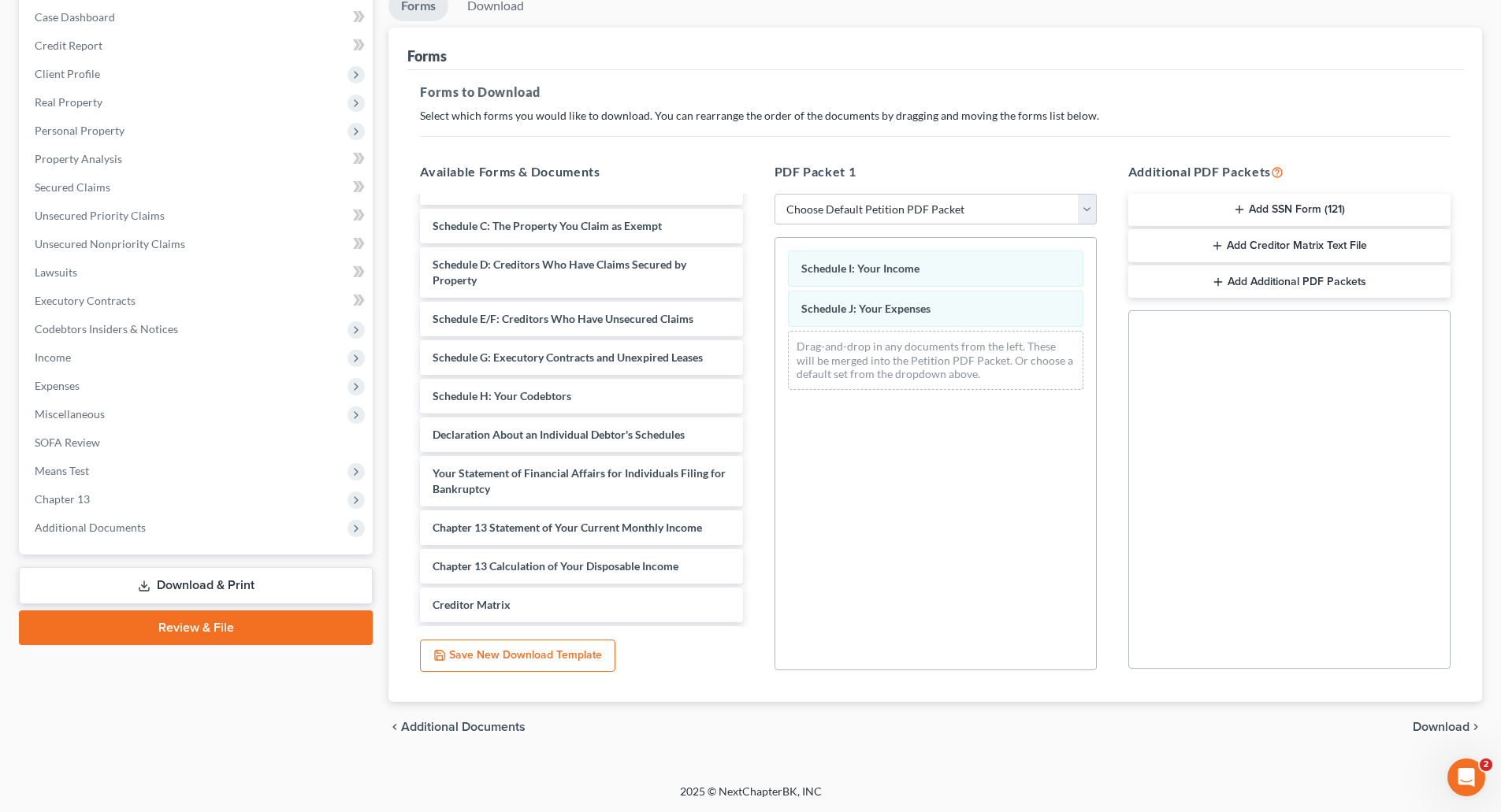
click at [1431, 721] on span "Download" at bounding box center [1441, 726] width 57 height 13
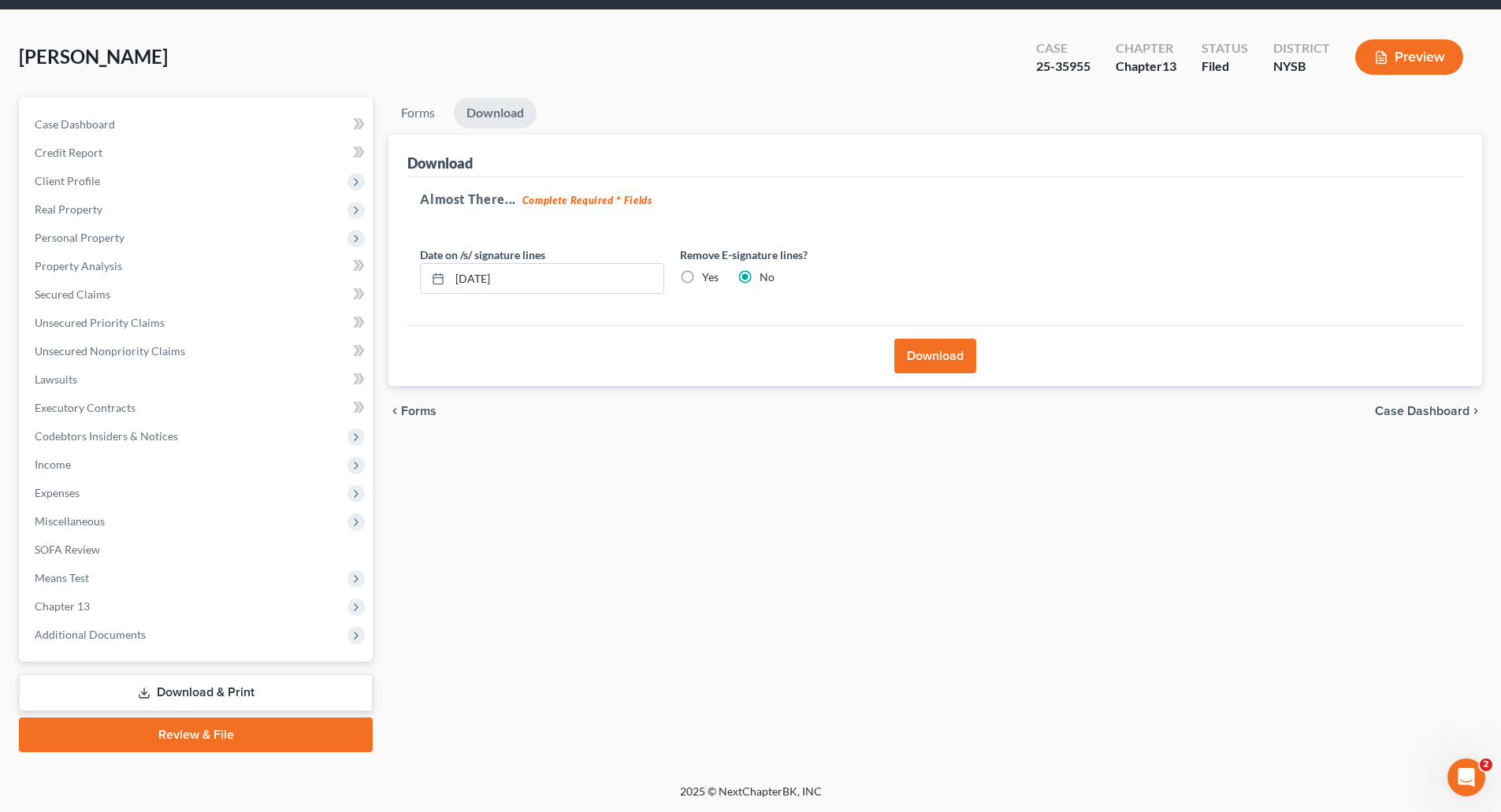
scroll to position [54, 0]
click at [925, 352] on button "Download" at bounding box center [936, 356] width 82 height 34
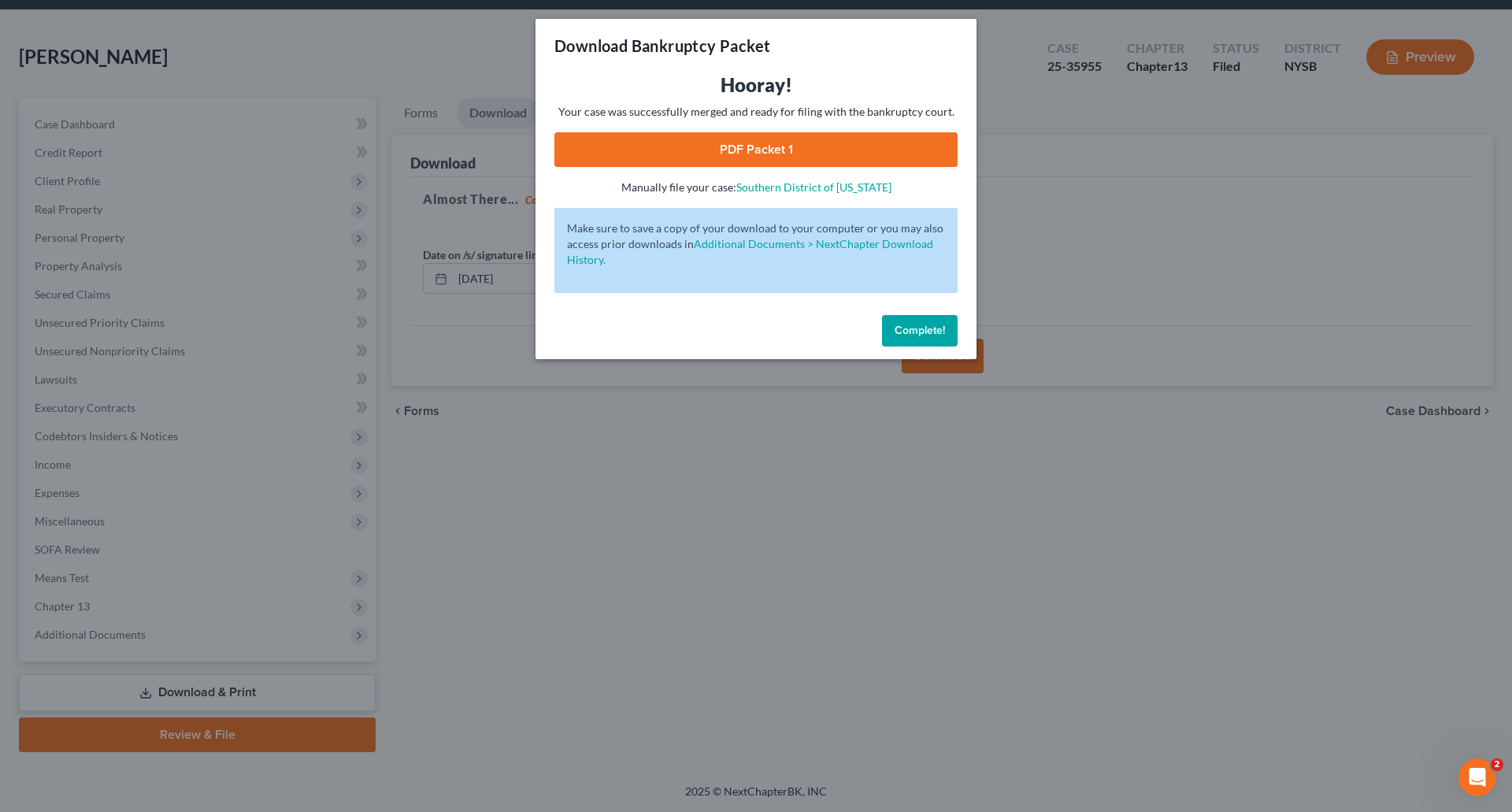
click at [926, 329] on span "Complete!" at bounding box center [920, 331] width 50 height 13
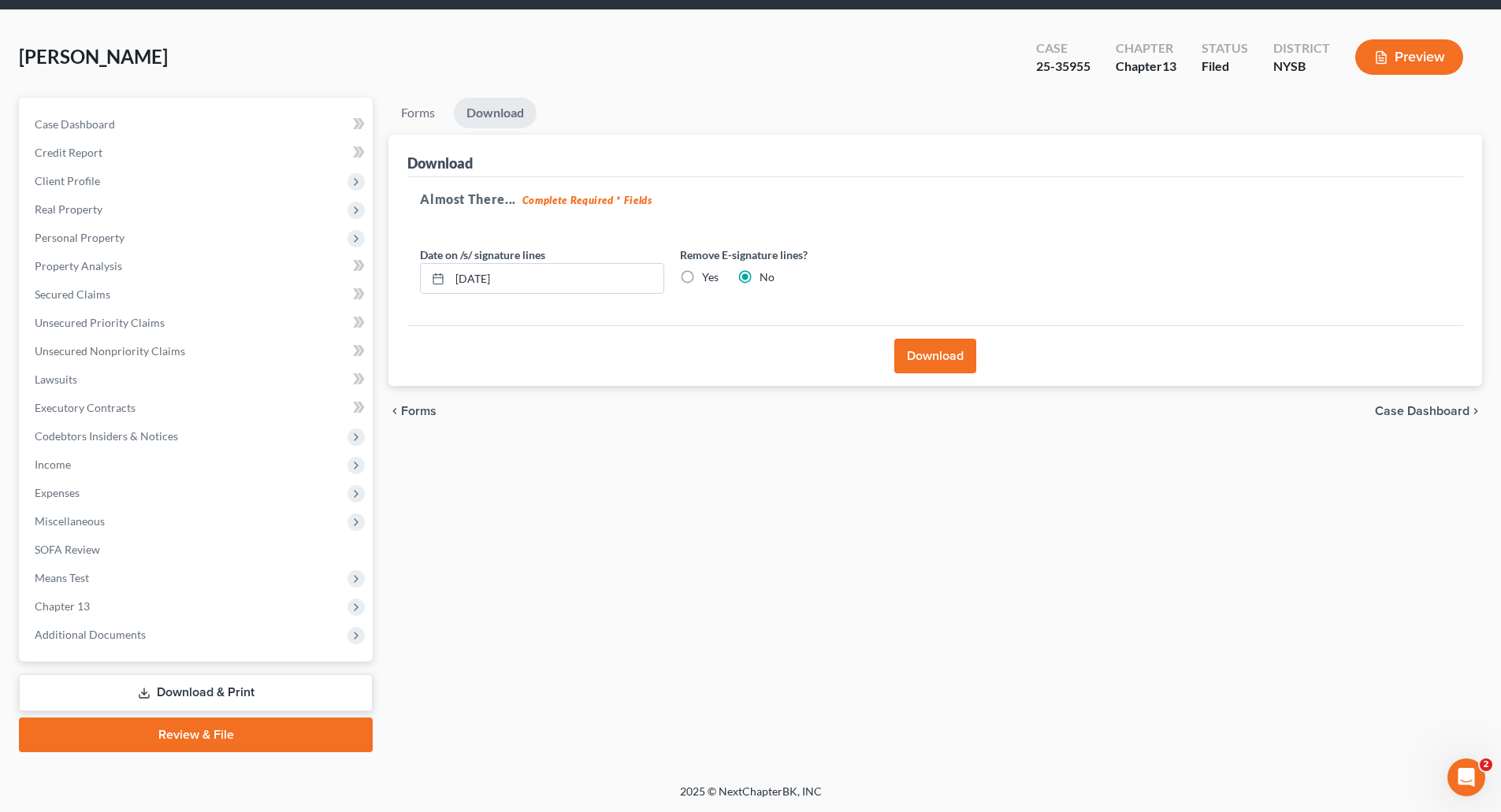
click at [196, 694] on link "Download & Print" at bounding box center [196, 693] width 354 height 37
click at [96, 629] on span "Additional Documents" at bounding box center [90, 635] width 111 height 13
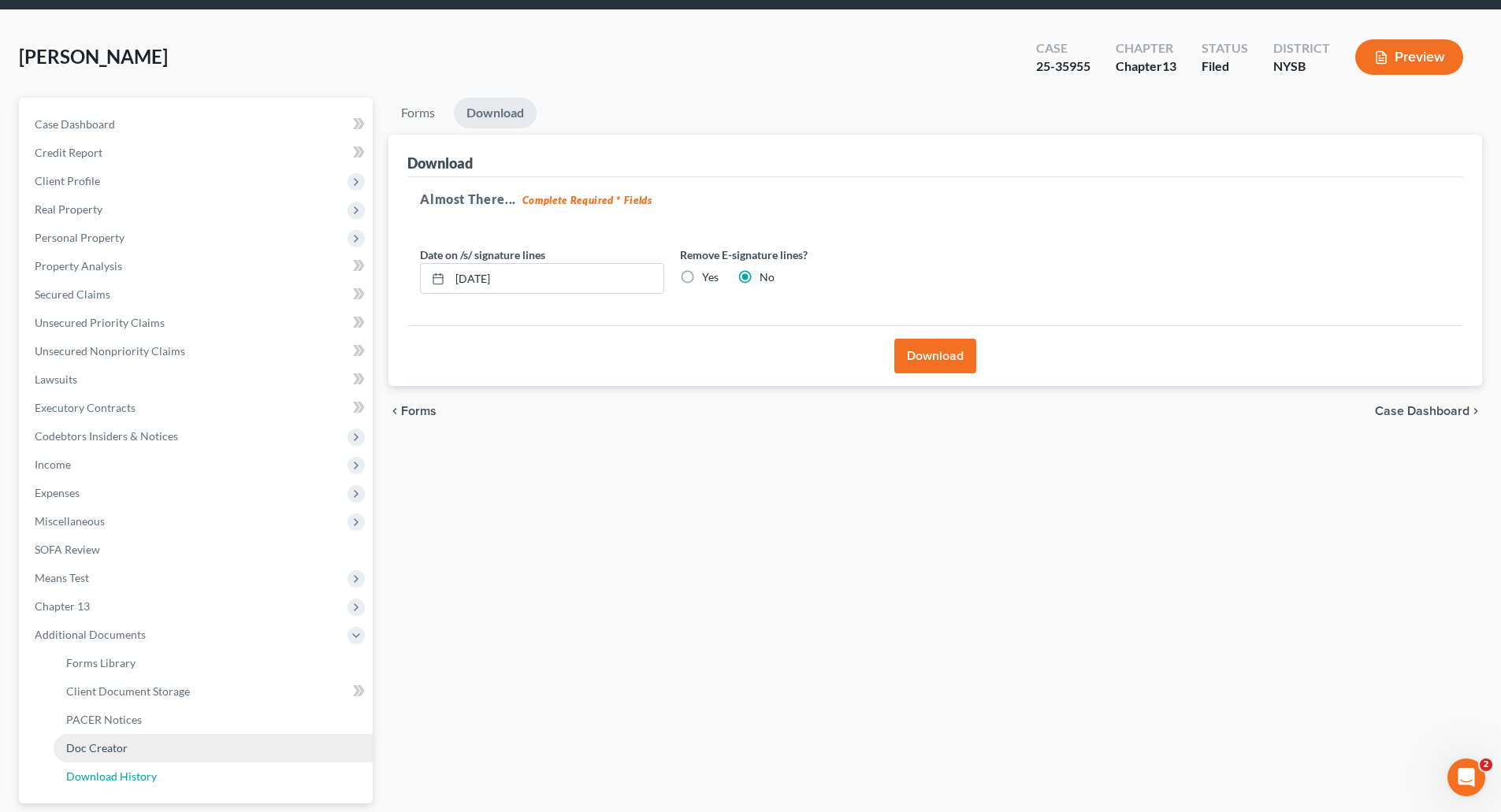
drag, startPoint x: 128, startPoint y: 773, endPoint x: 266, endPoint y: 761, distance: 138.5
click at [131, 772] on span "Download History" at bounding box center [112, 777] width 91 height 13
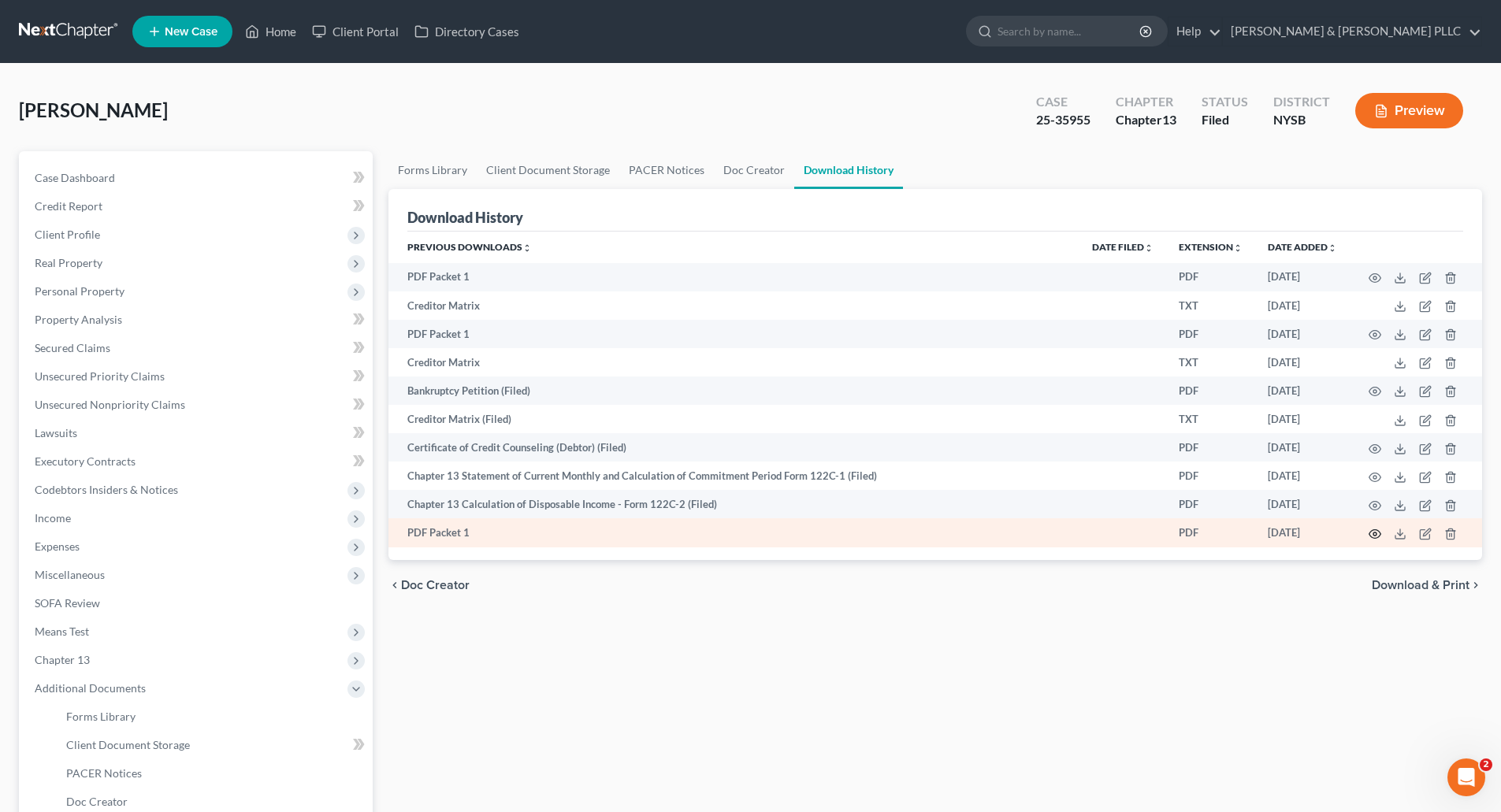
click at [1375, 530] on icon "button" at bounding box center [1375, 534] width 12 height 8
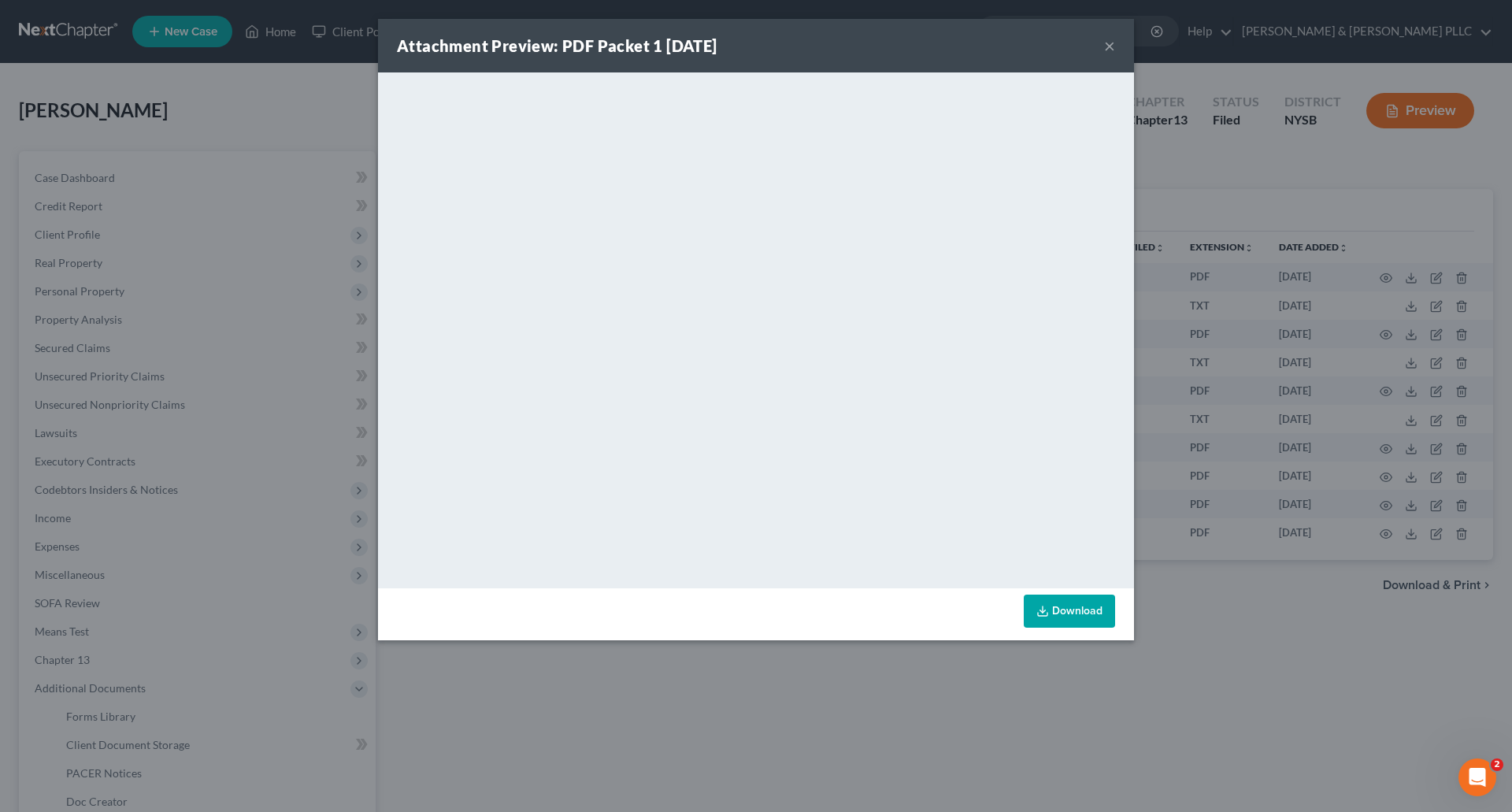
click at [1110, 46] on button "×" at bounding box center [1109, 45] width 11 height 19
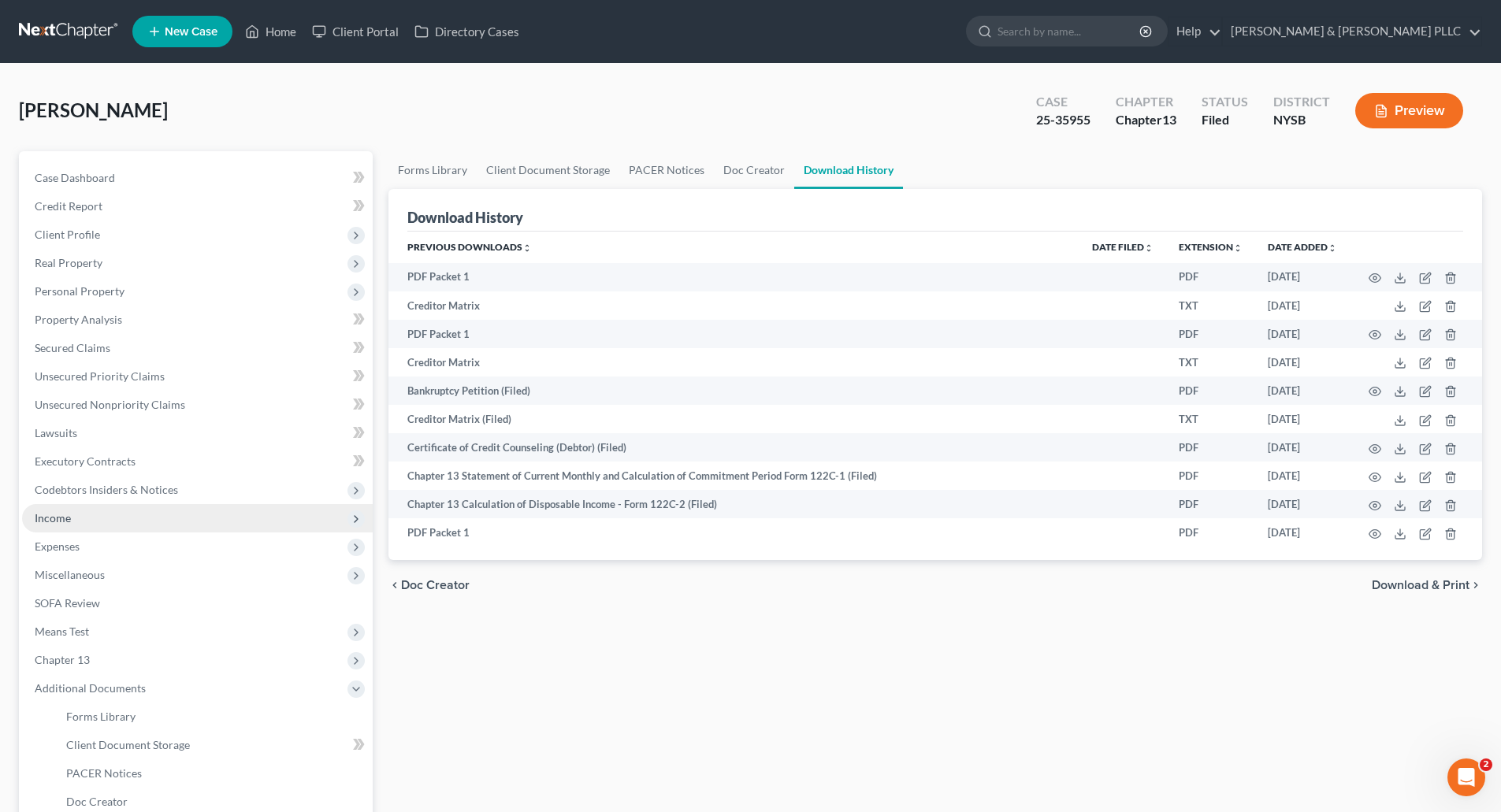
click at [66, 517] on span "Income" at bounding box center [52, 518] width 36 height 13
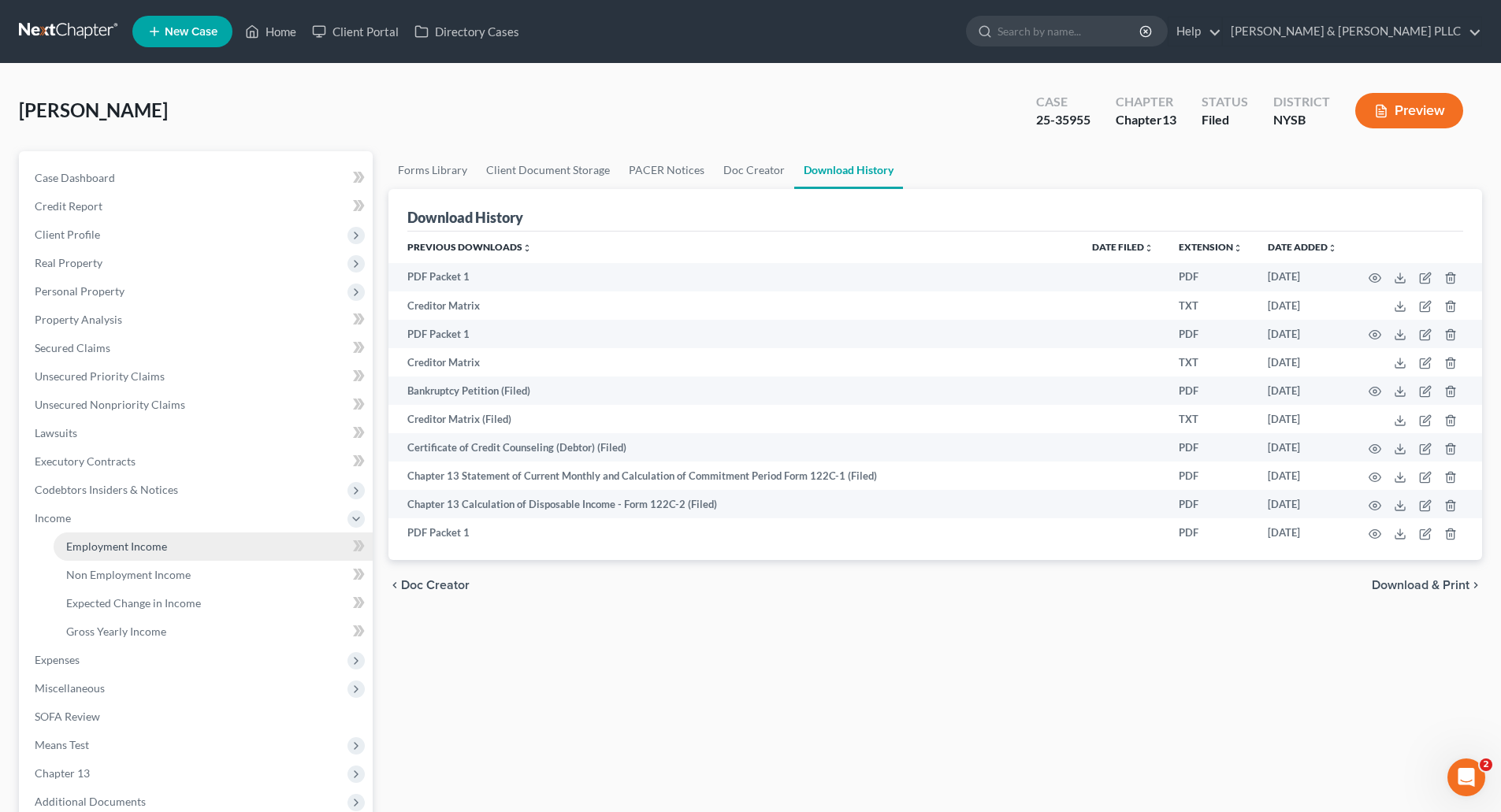
click at [116, 544] on span "Employment Income" at bounding box center [117, 546] width 101 height 13
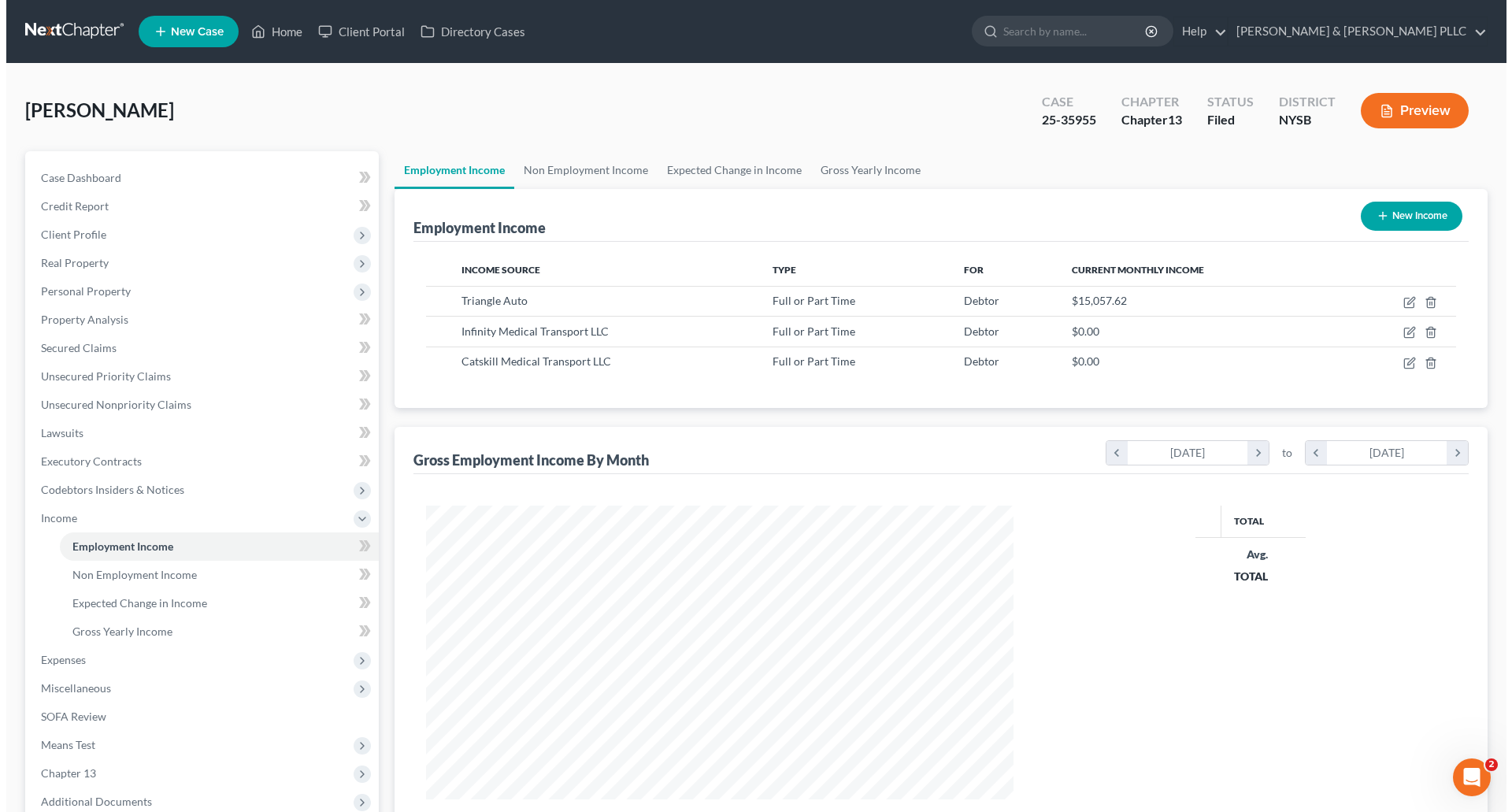
scroll to position [294, 619]
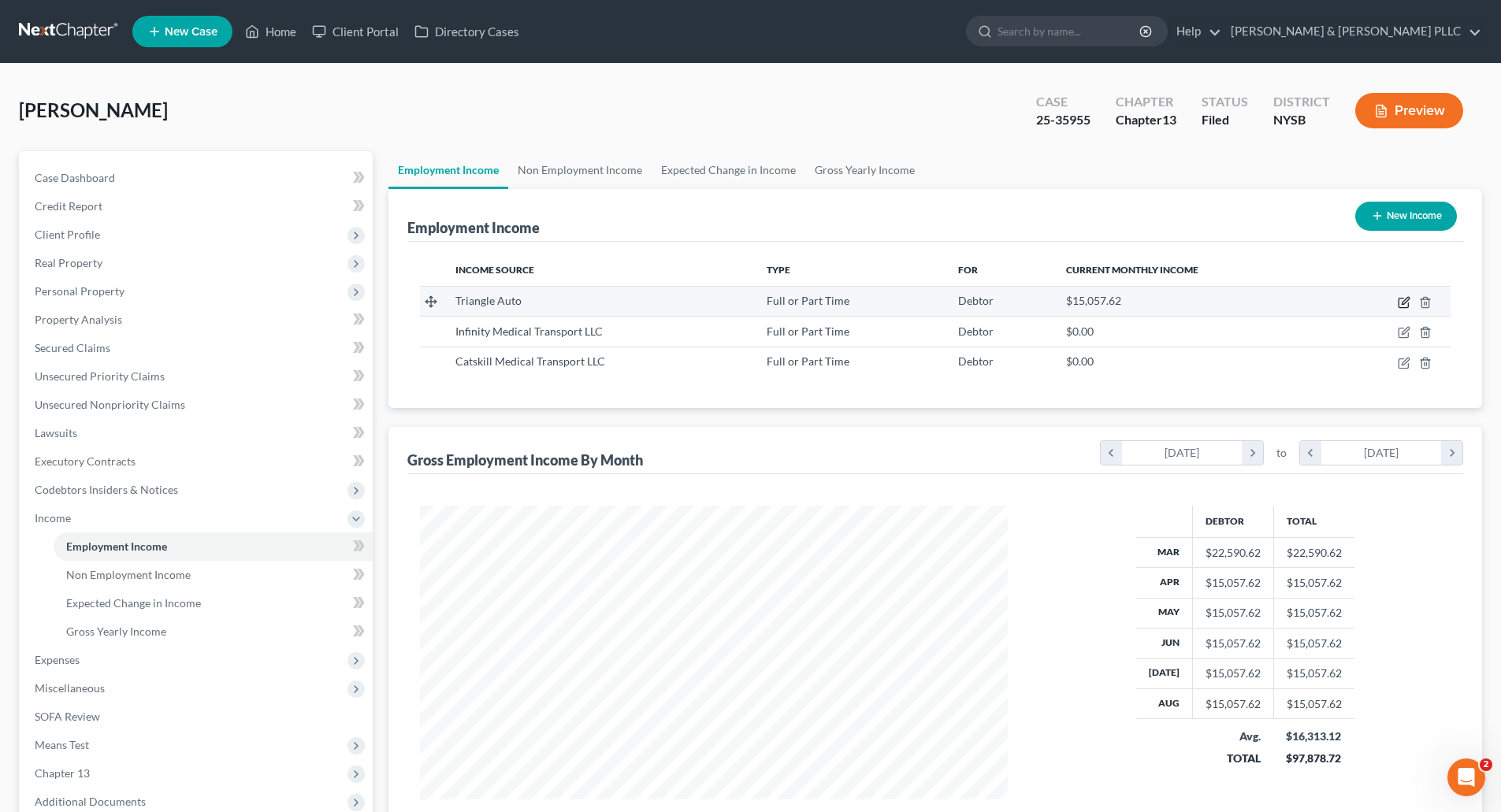
click at [1403, 299] on icon "button" at bounding box center [1403, 303] width 9 height 9
select select "0"
select select "35"
select select "0"
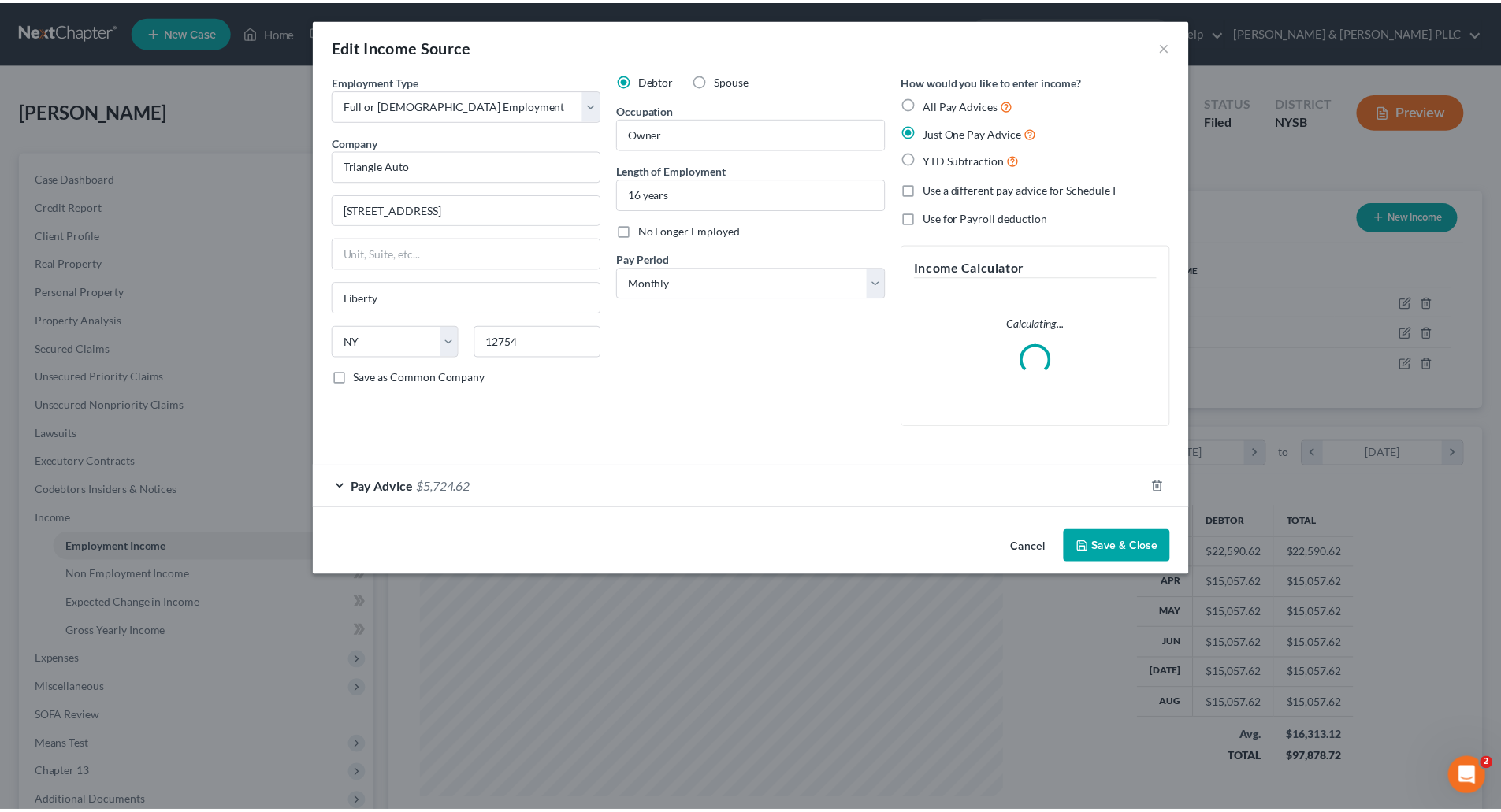
scroll to position [296, 625]
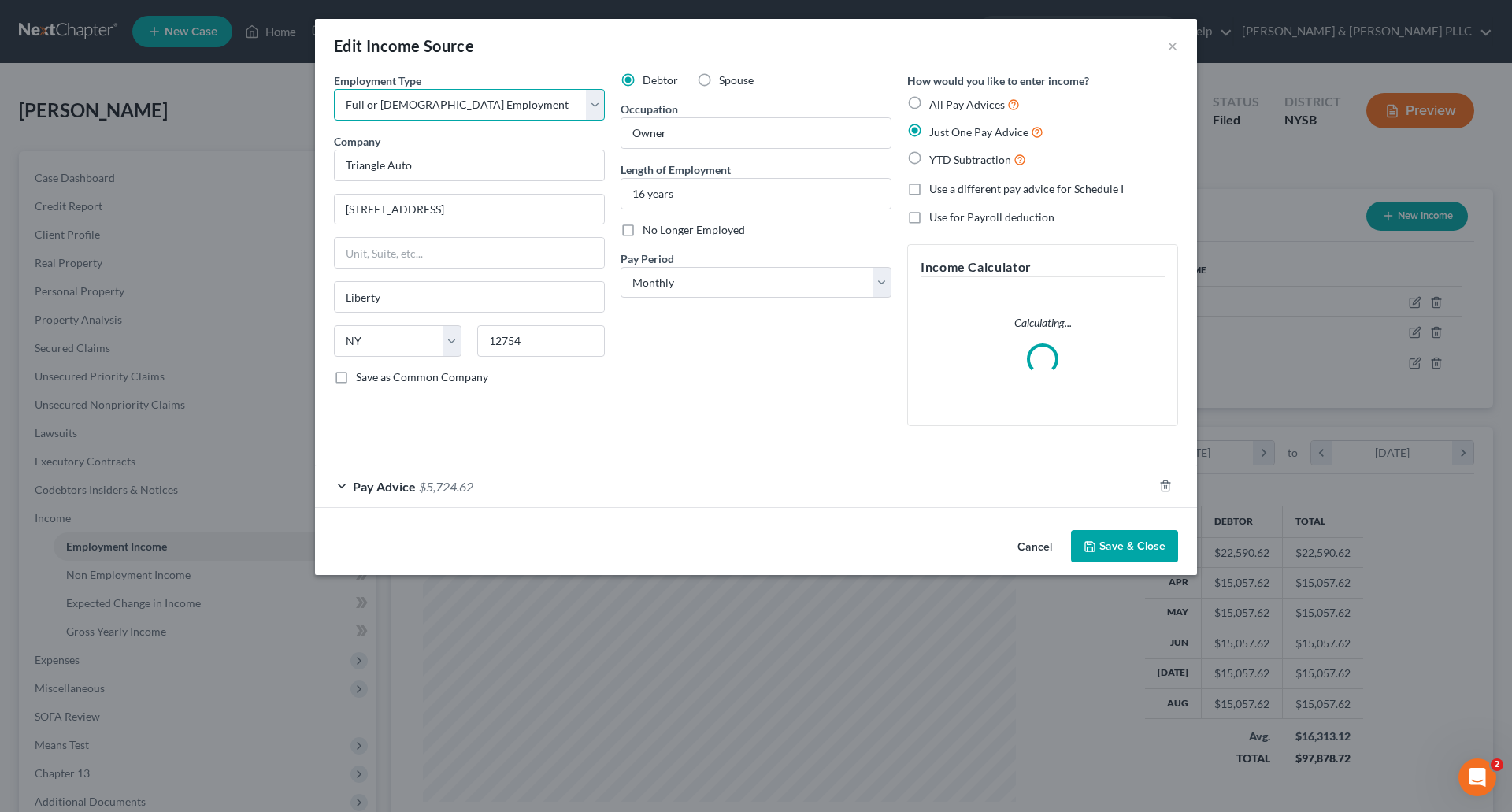
click at [598, 101] on select "Select Full or Part Time Employment Self Employment" at bounding box center [469, 105] width 271 height 32
select select "1"
click at [334, 89] on select "Select Full or Part Time Employment Self Employment" at bounding box center [469, 105] width 271 height 32
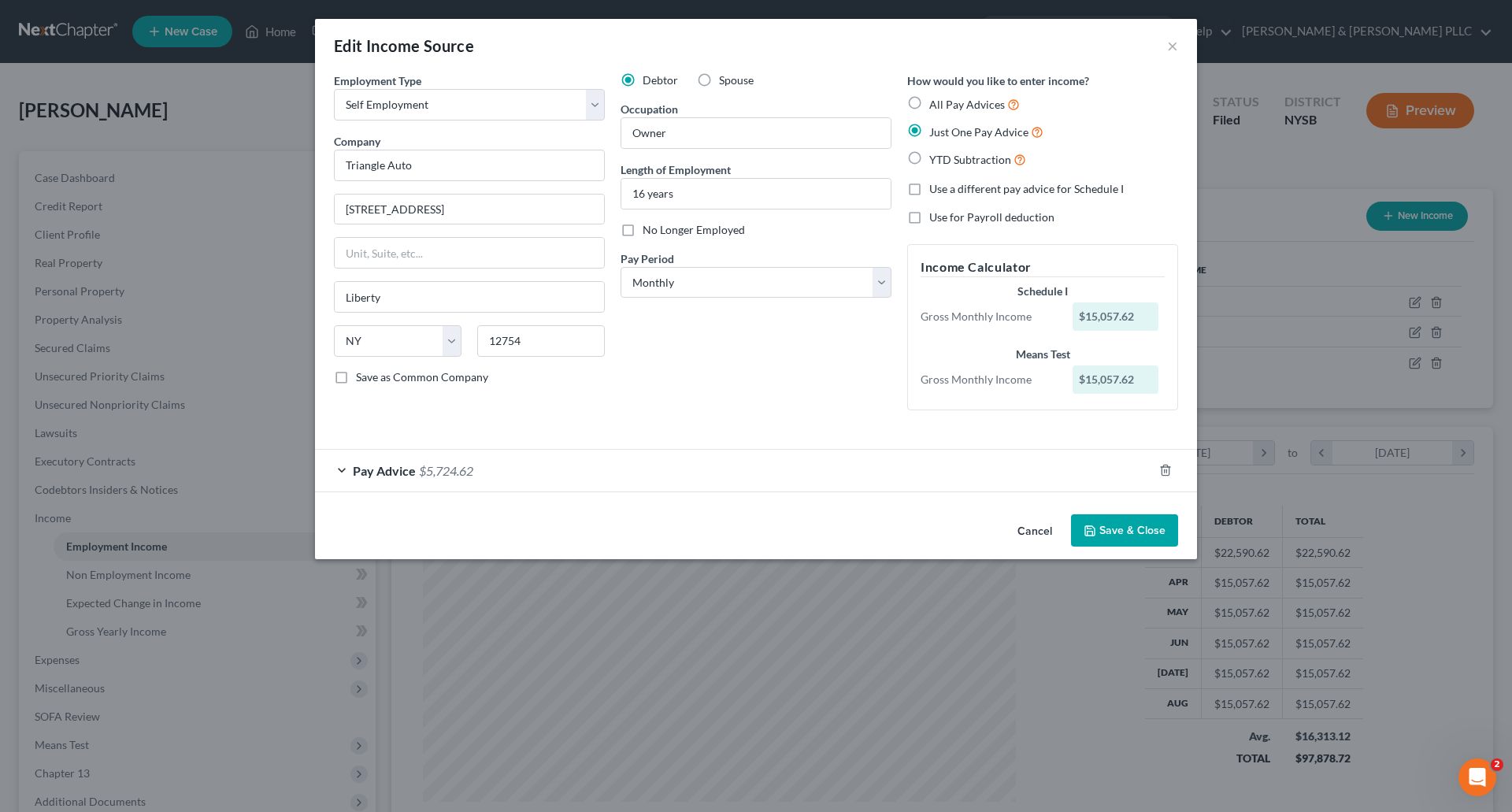
click at [1129, 524] on button "Save & Close" at bounding box center [1125, 530] width 107 height 33
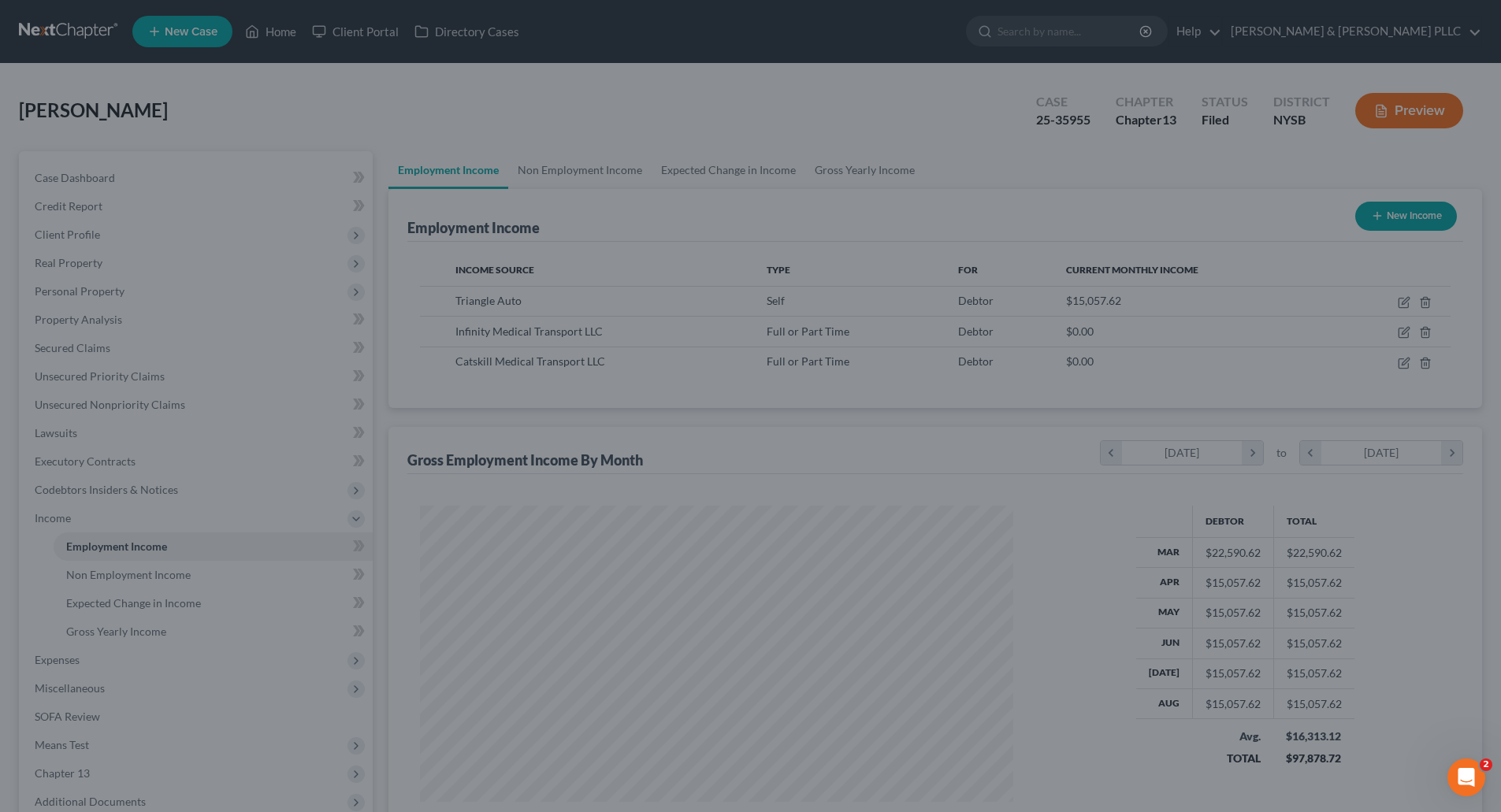
scroll to position [787522, 787359]
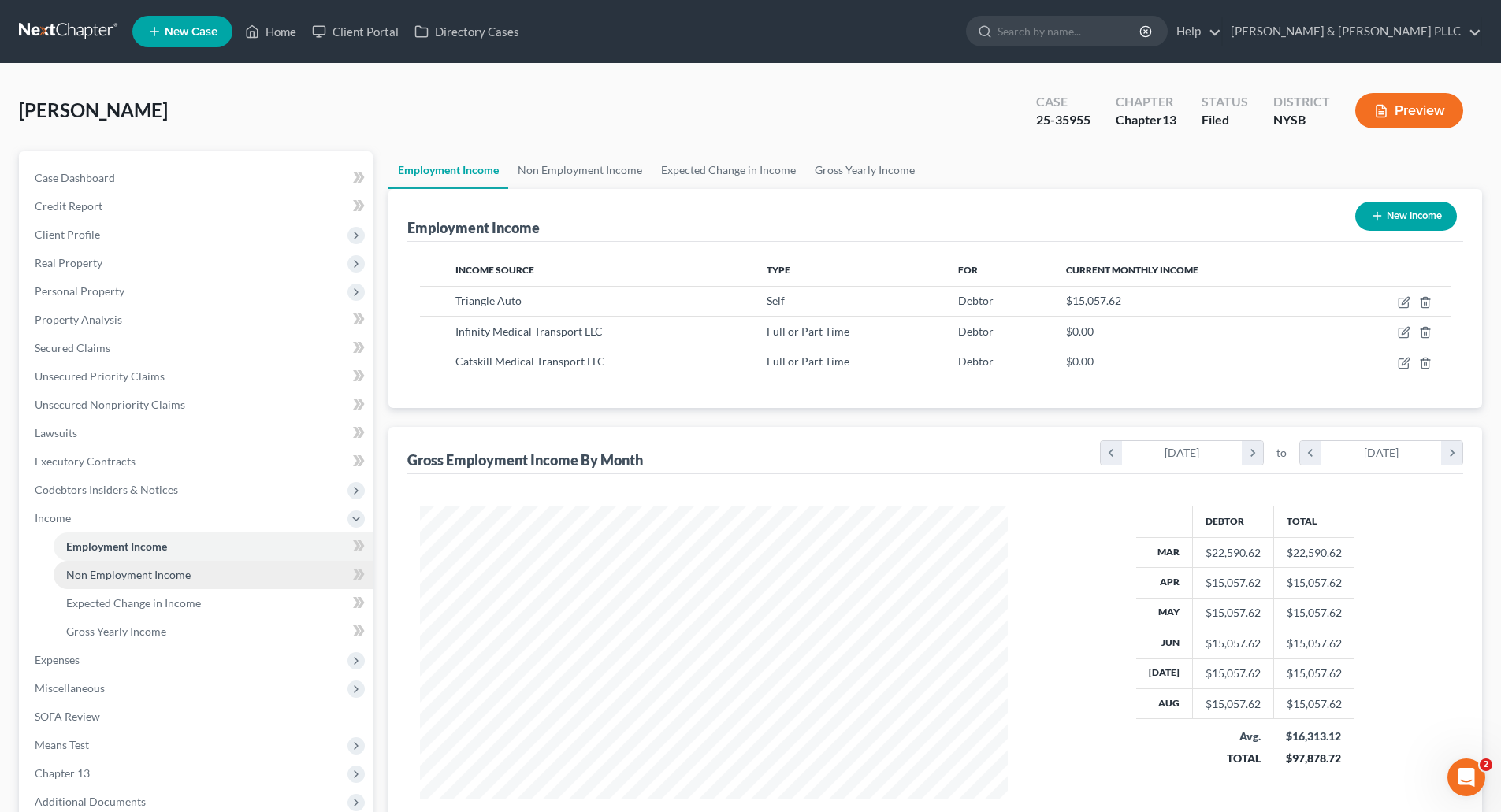
click at [148, 568] on span "Non Employment Income" at bounding box center [128, 575] width 124 height 13
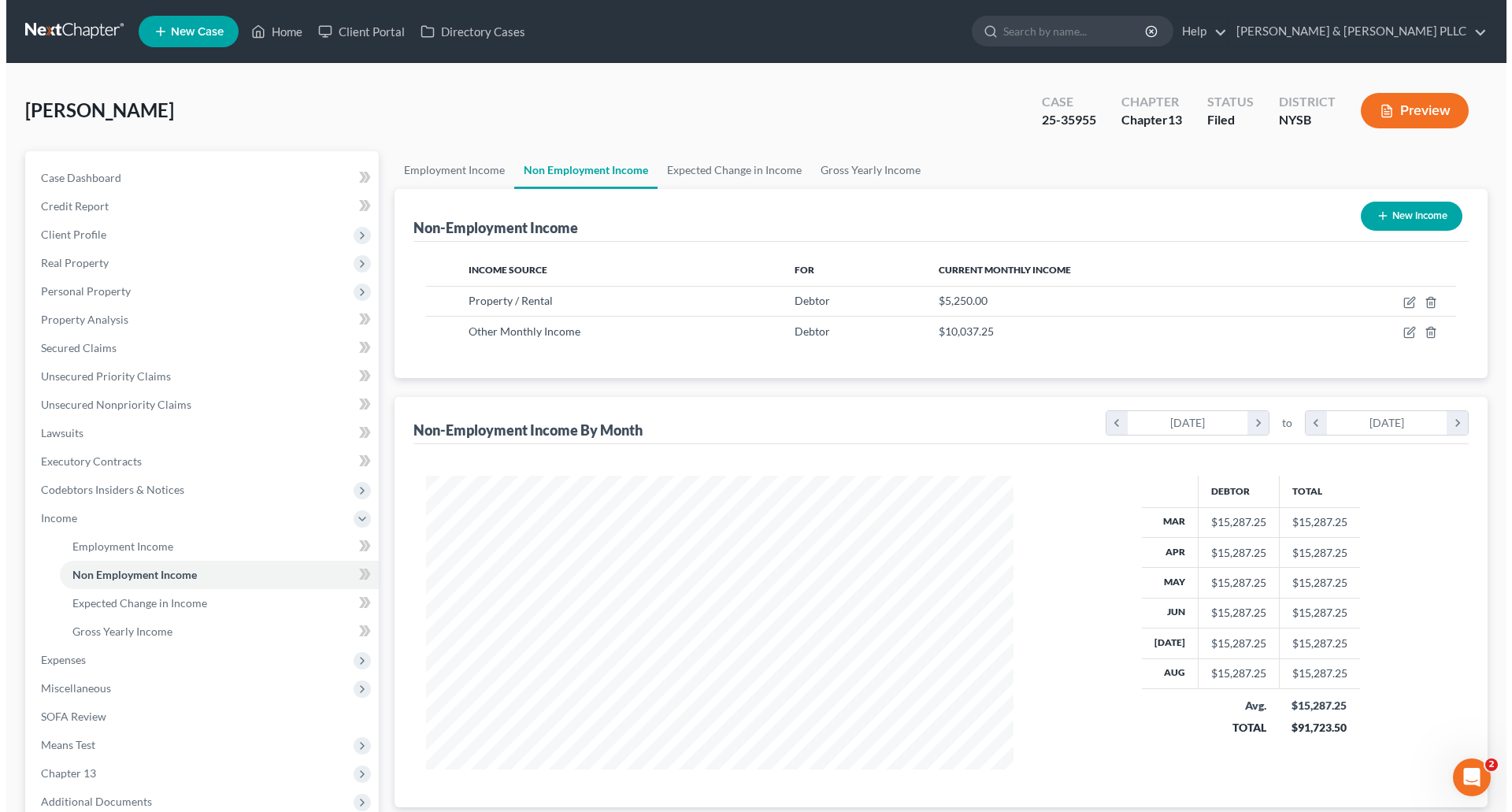
scroll to position [294, 619]
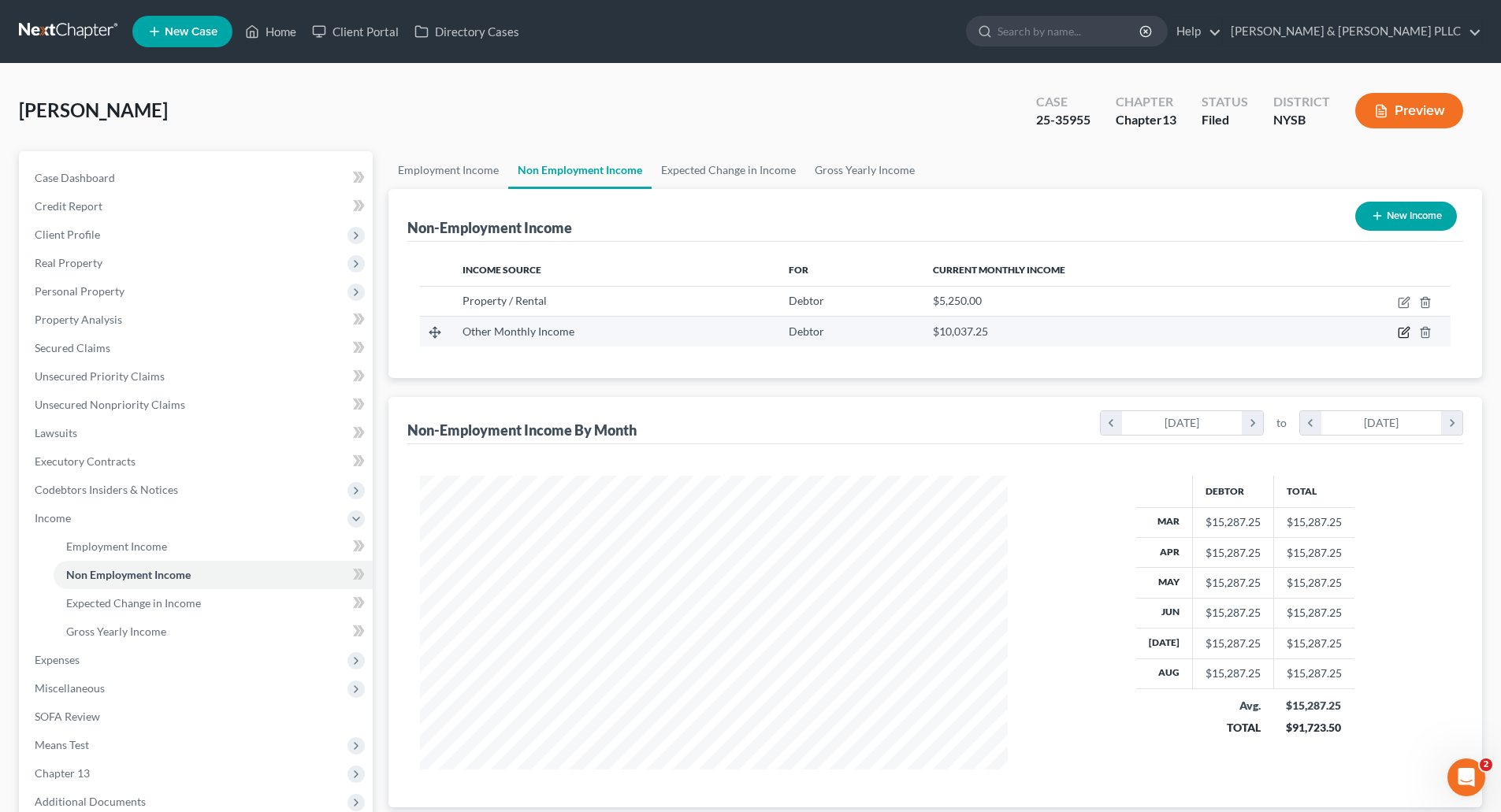
click at [1404, 331] on icon "button" at bounding box center [1404, 332] width 13 height 13
select select "13"
select select "0"
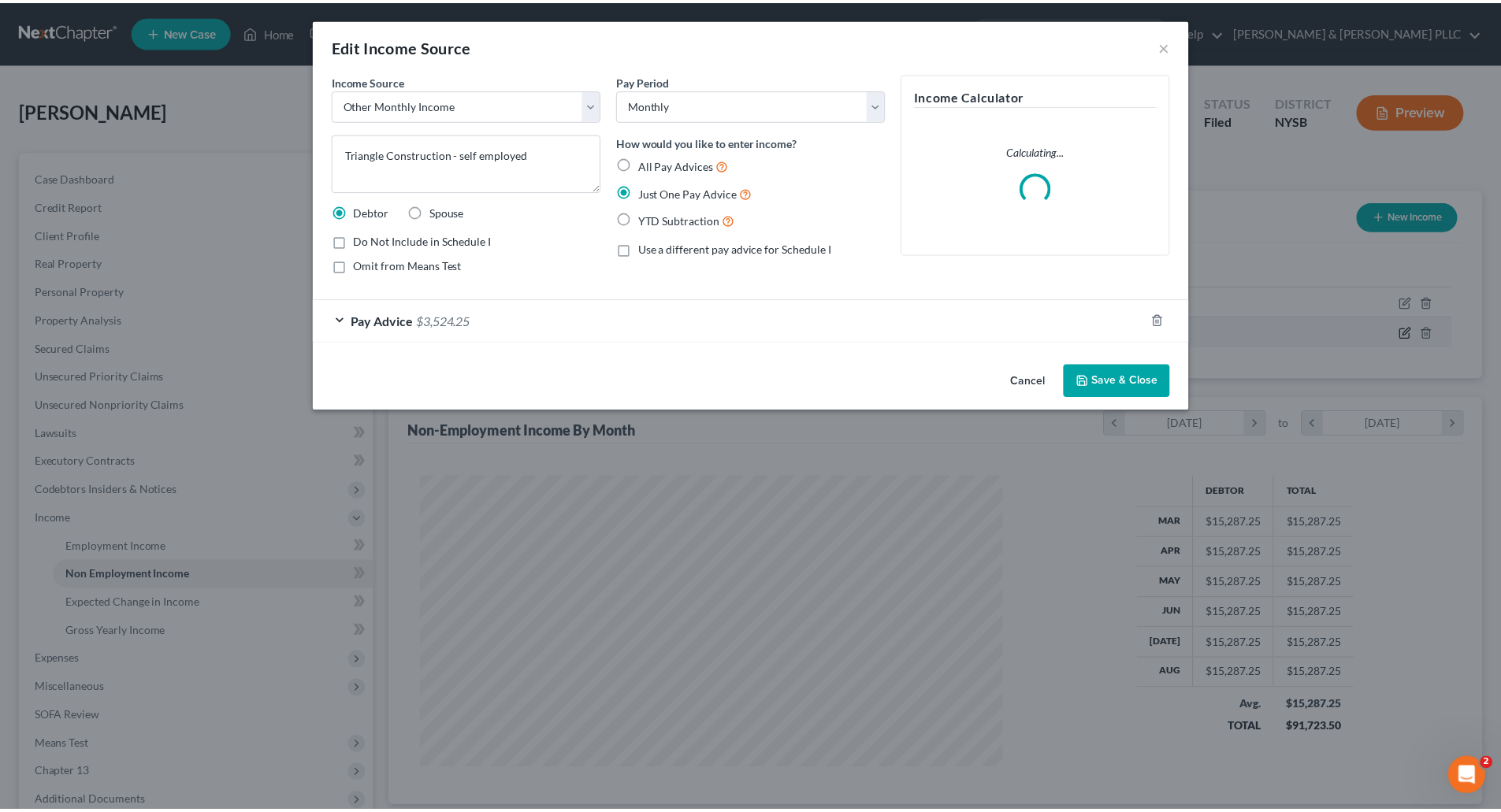
scroll to position [296, 625]
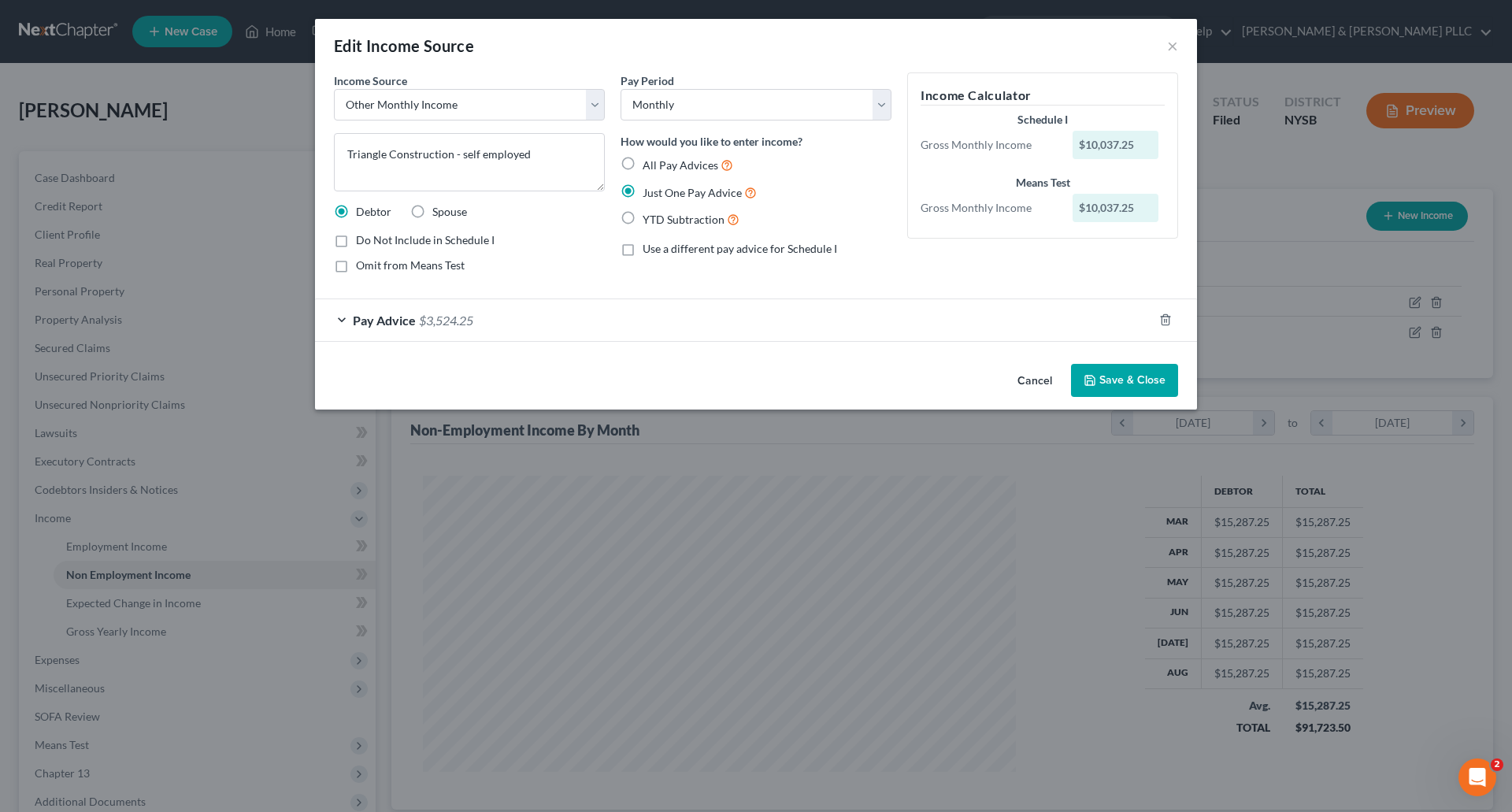
click at [1129, 379] on button "Save & Close" at bounding box center [1125, 380] width 107 height 33
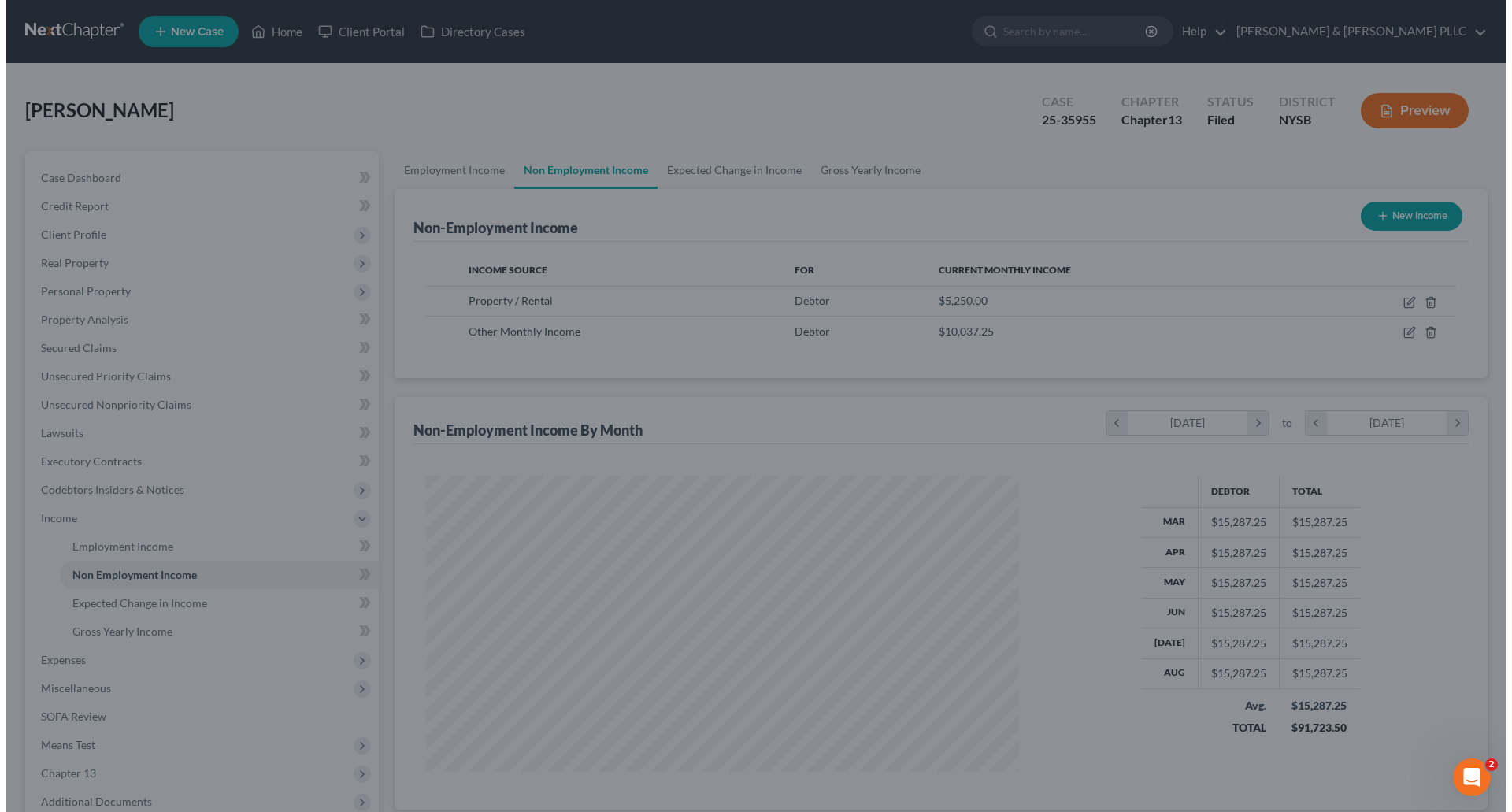
scroll to position [787522, 786970]
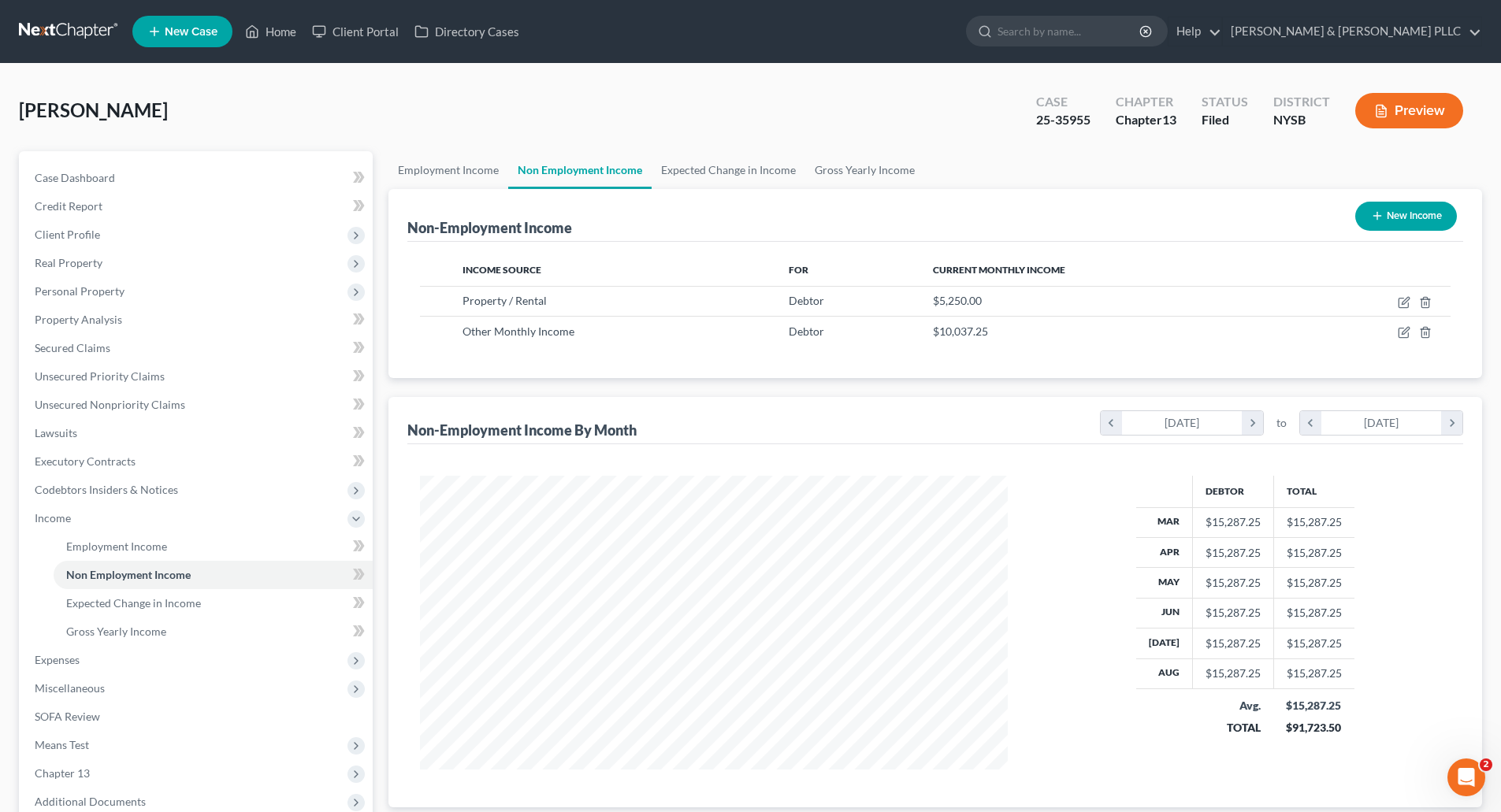
click at [1395, 211] on button "New Income" at bounding box center [1405, 216] width 102 height 29
select select "0"
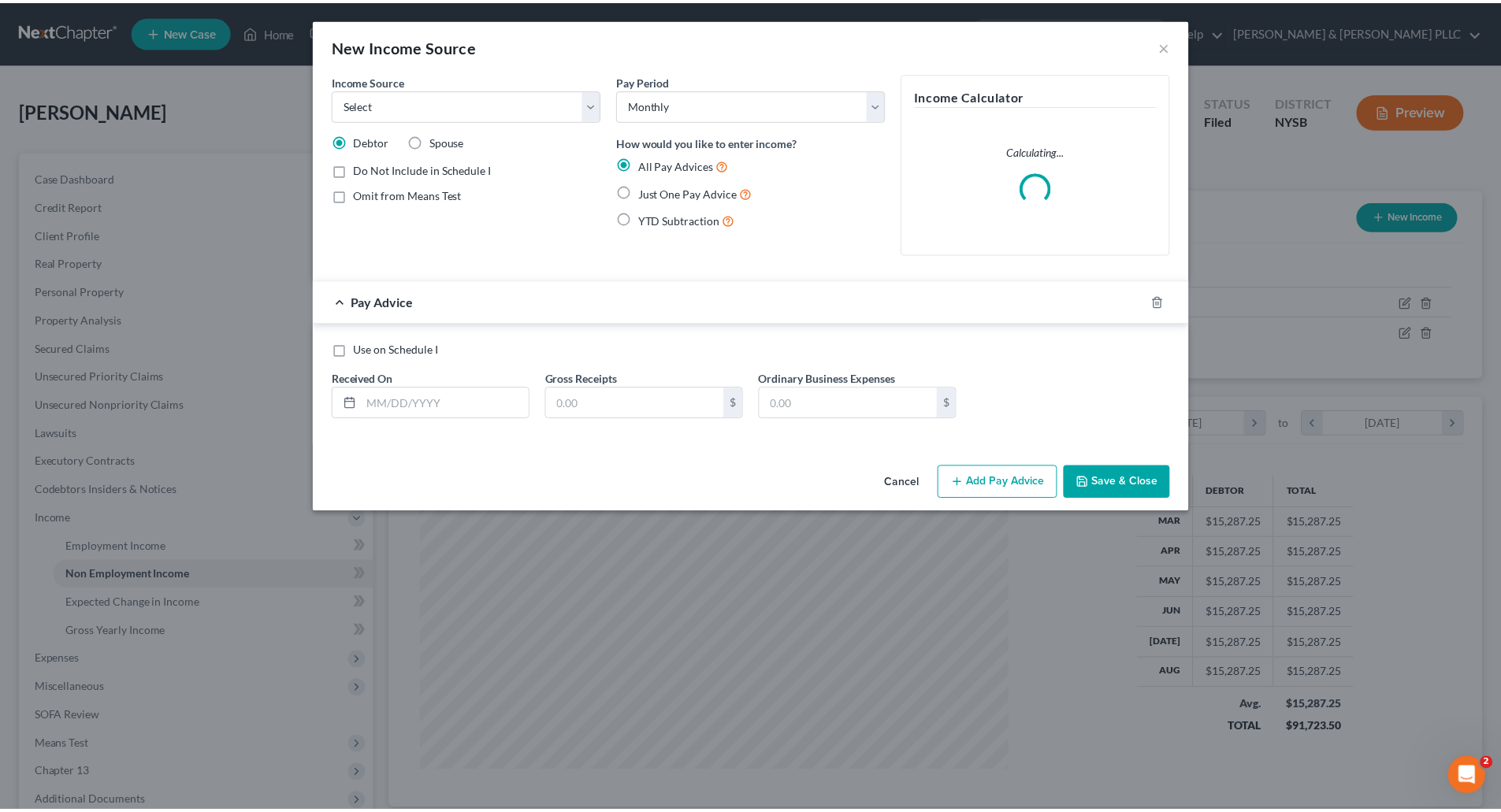
scroll to position [296, 625]
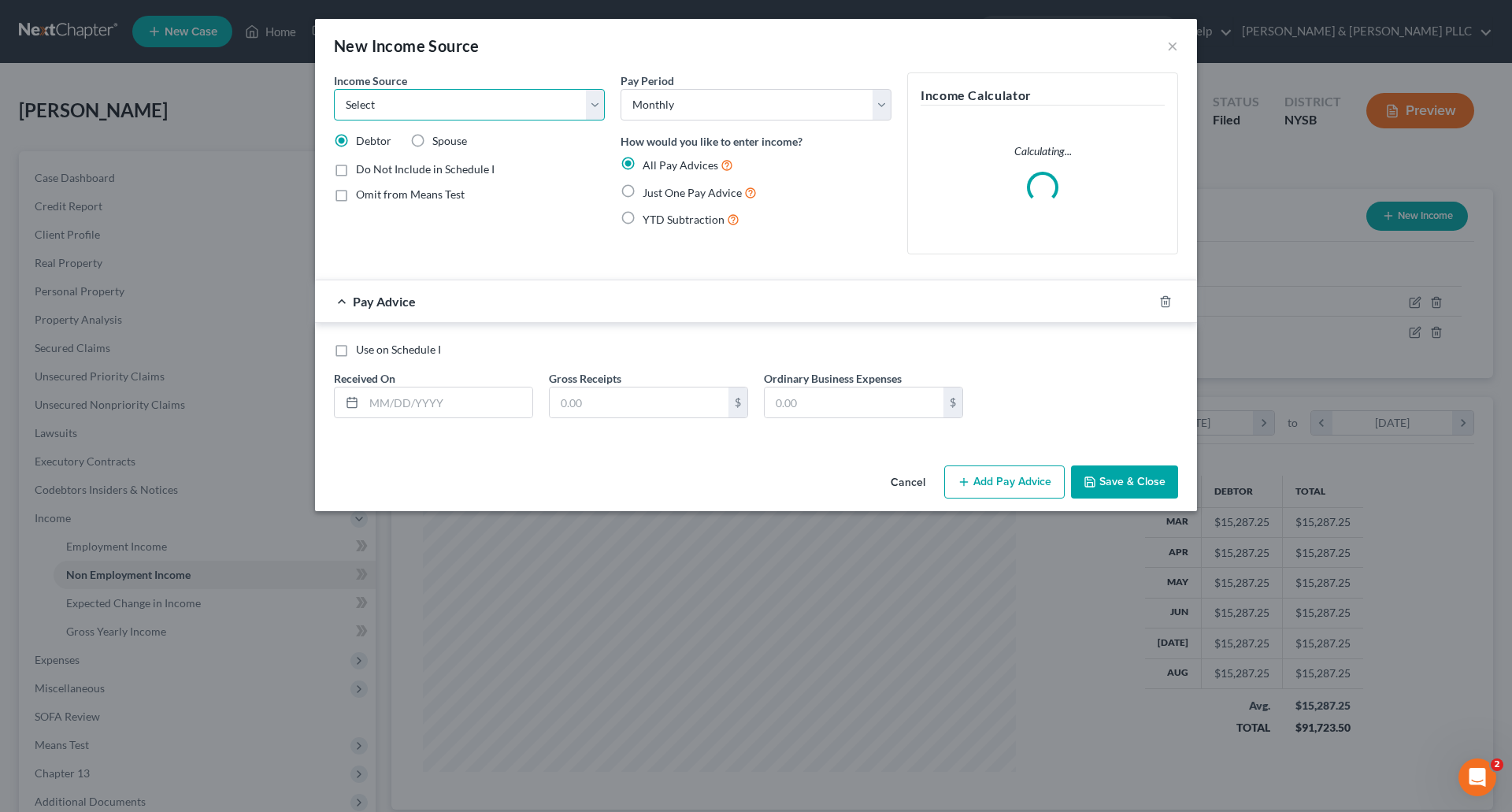
click at [595, 100] on select "Select Unemployment Disability (from employer) Pension Retirement Social Securi…" at bounding box center [469, 105] width 271 height 32
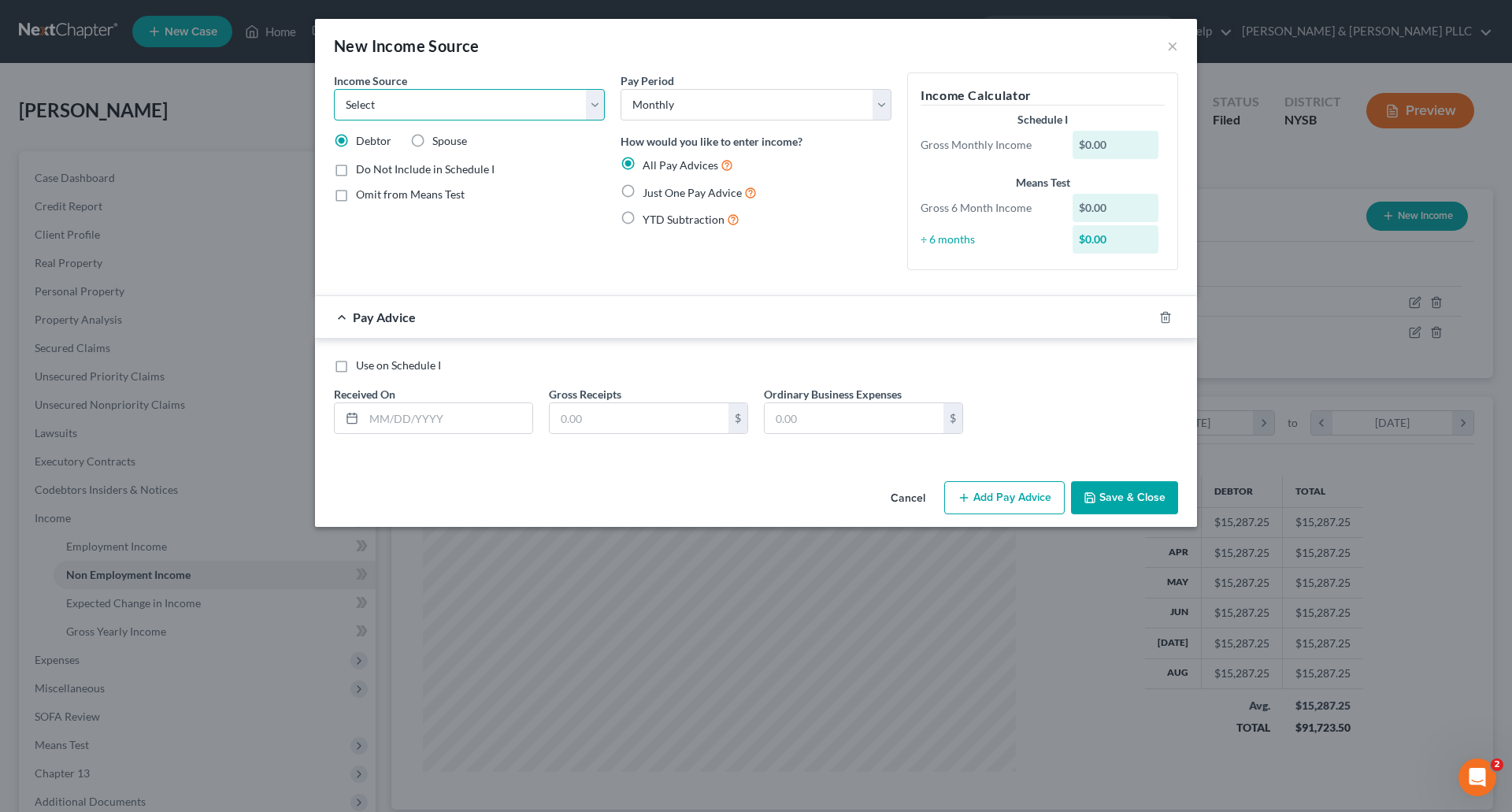
select select "13"
click at [334, 89] on select "Select Unemployment Disability (from employer) Pension Retirement Social Securi…" at bounding box center [469, 105] width 271 height 32
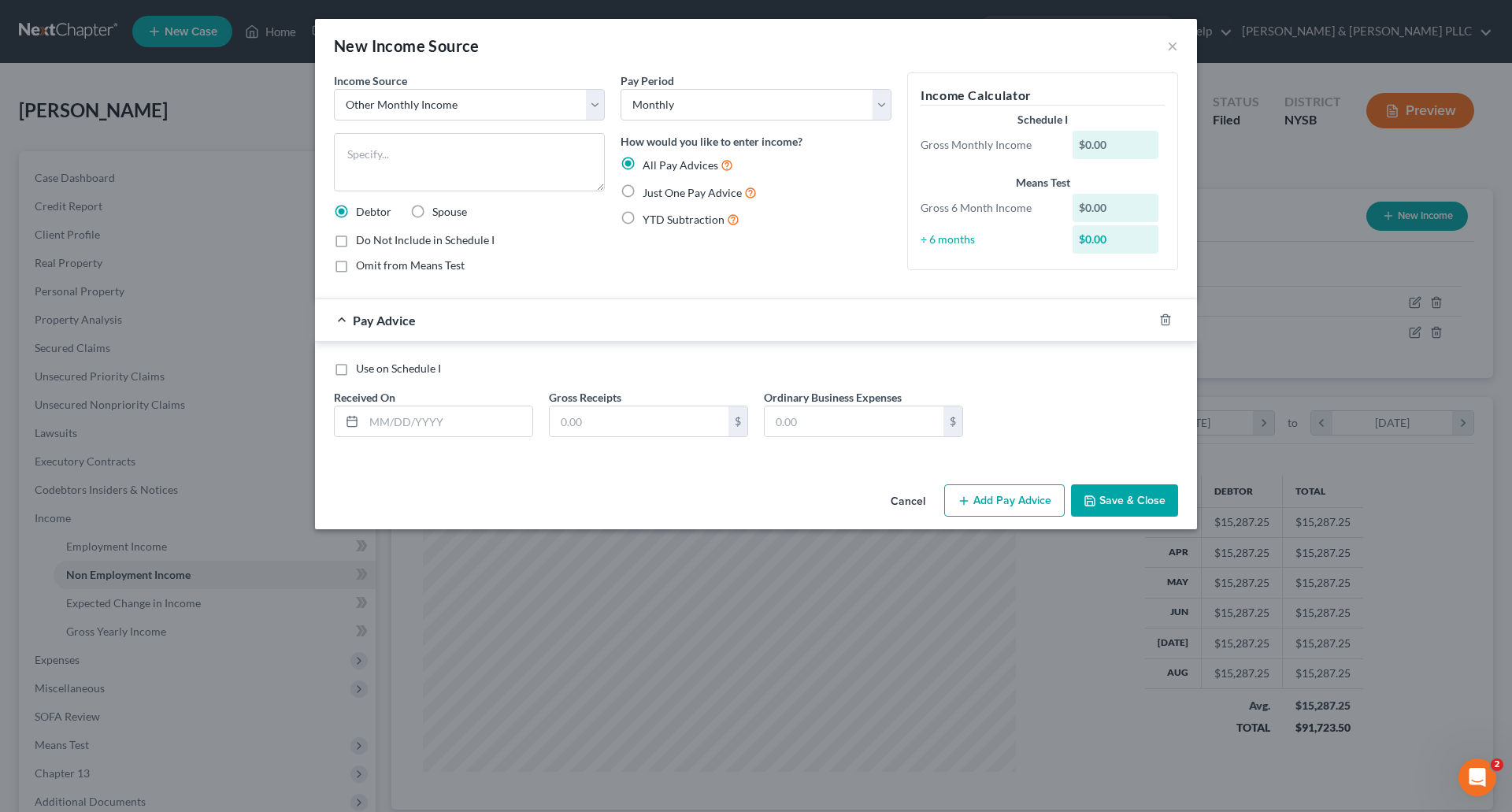
click at [642, 188] on label "Just One Pay Advice" at bounding box center [699, 193] width 114 height 18
click at [649, 188] on input "Just One Pay Advice" at bounding box center [654, 189] width 10 height 10
radio input "true"
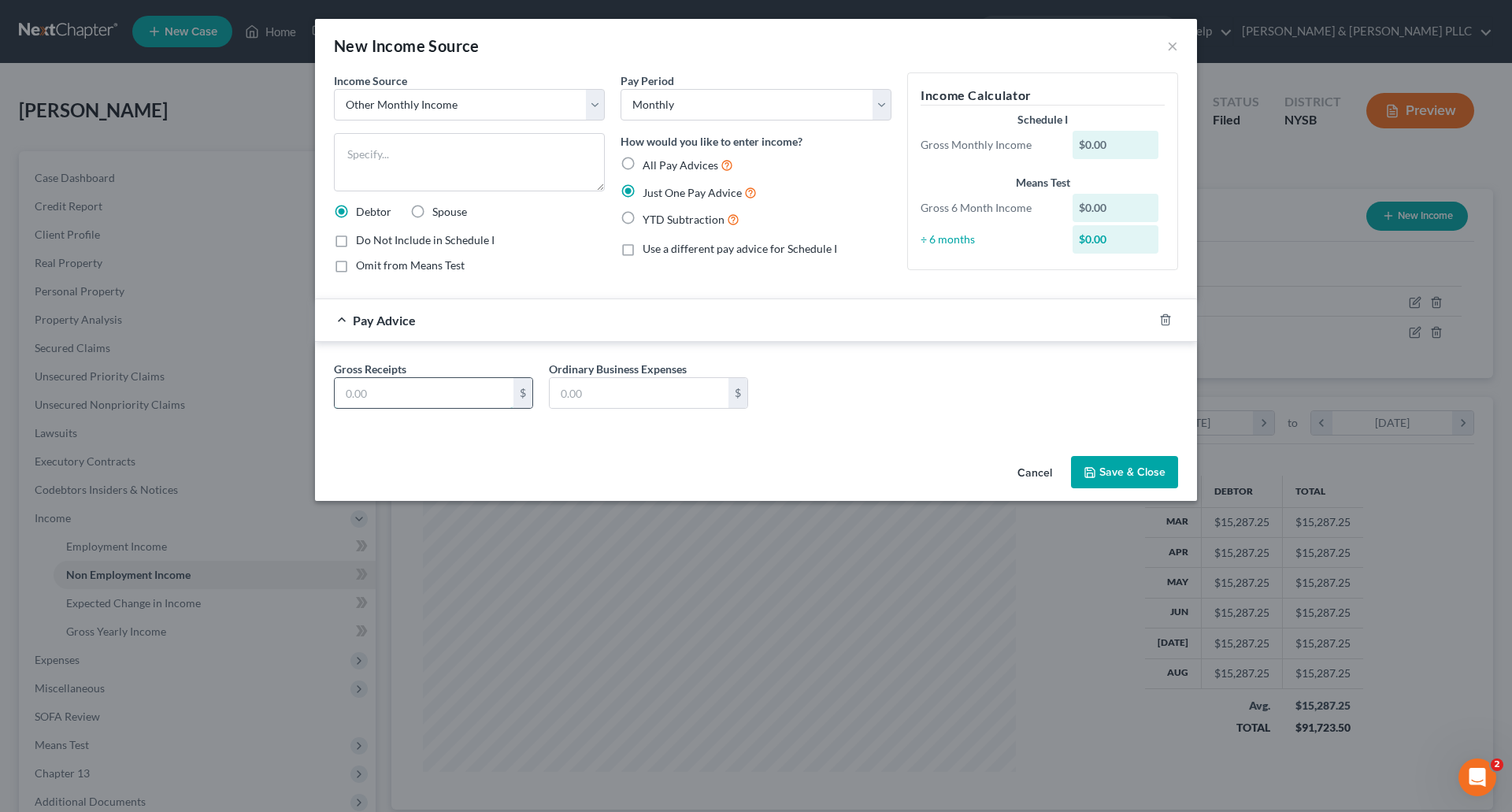
click at [422, 395] on input "text" at bounding box center [423, 393] width 179 height 30
click at [383, 152] on textarea at bounding box center [469, 162] width 271 height 58
type textarea "Triangle Auto"
click at [398, 395] on input "text" at bounding box center [423, 393] width 179 height 30
click at [356, 391] on input "text" at bounding box center [423, 393] width 179 height 30
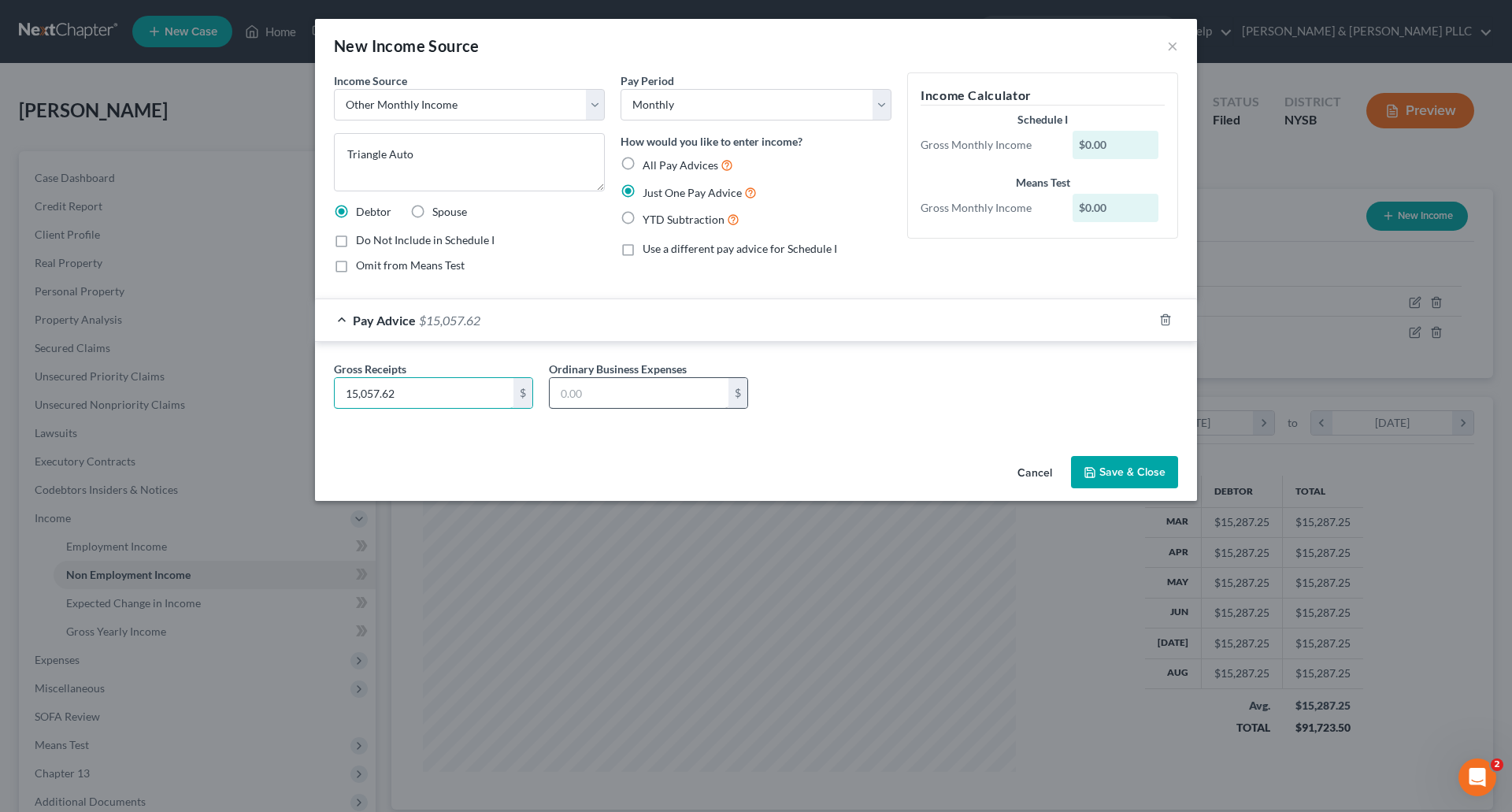
type input "15,057.62"
click at [564, 387] on input "text" at bounding box center [639, 393] width 179 height 30
type input "9,333.00"
click at [1141, 475] on button "Save & Close" at bounding box center [1125, 472] width 107 height 33
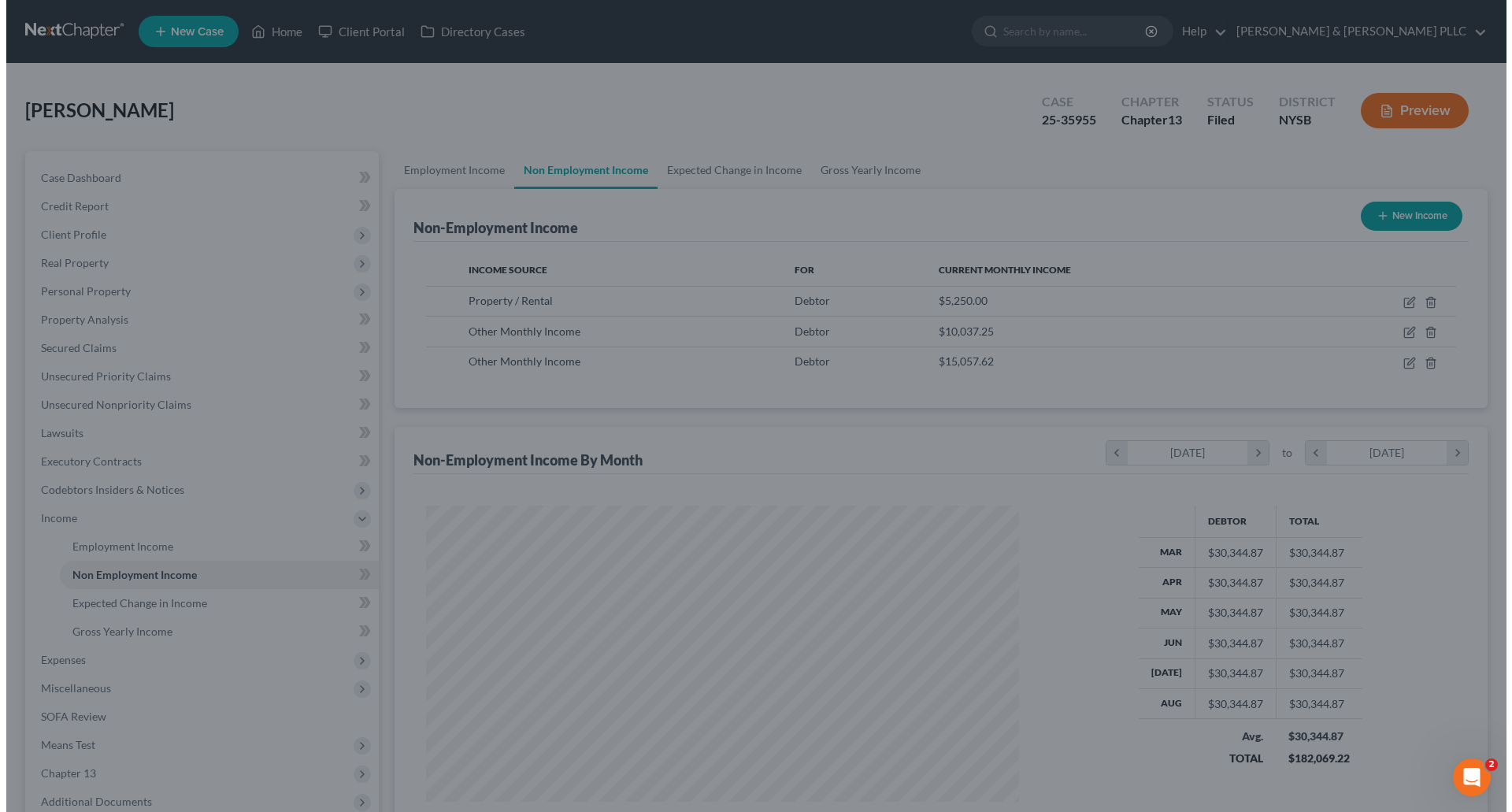
scroll to position [787522, 786970]
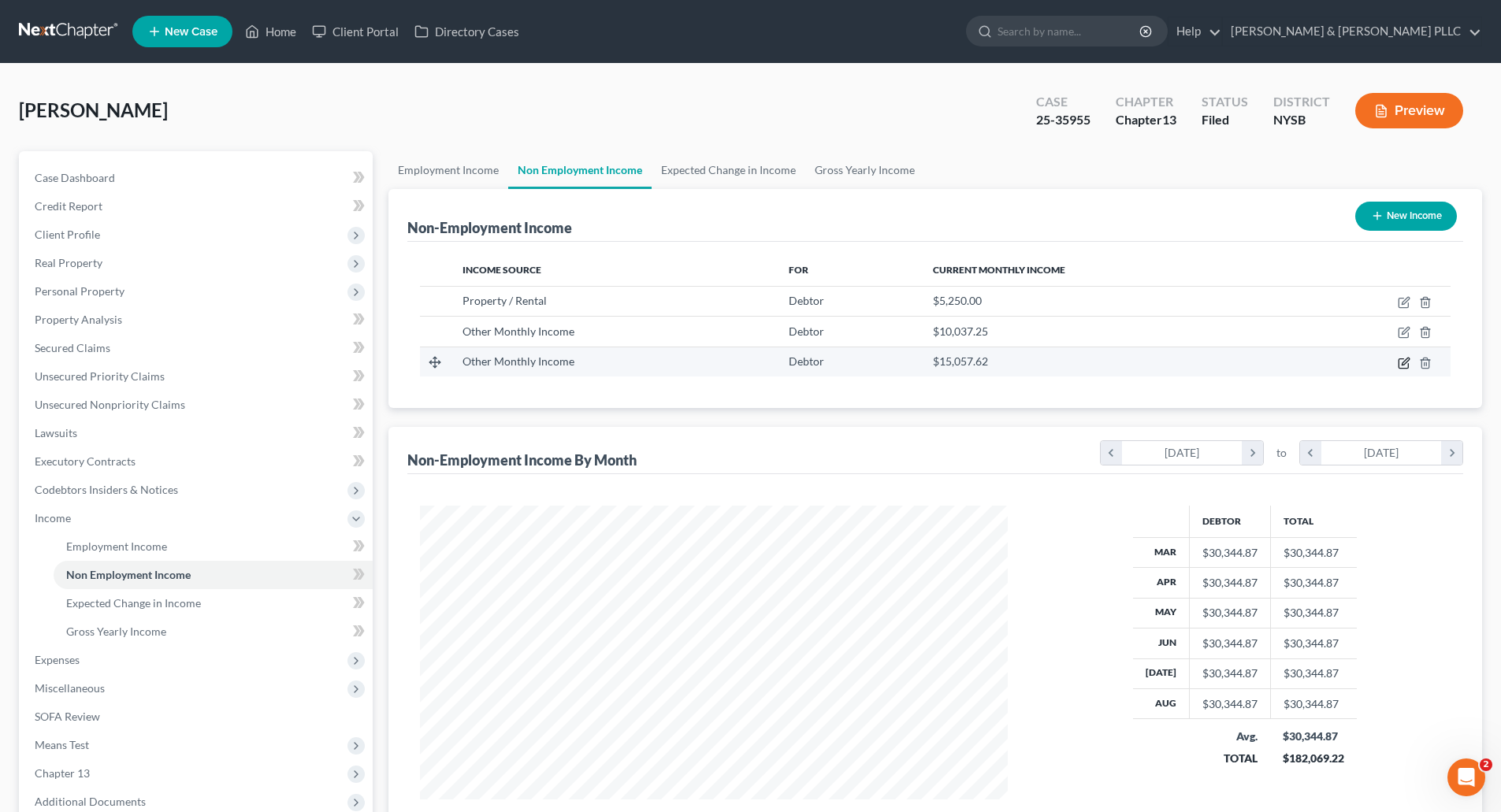
click at [1407, 366] on icon "button" at bounding box center [1404, 362] width 13 height 13
select select "13"
select select "0"
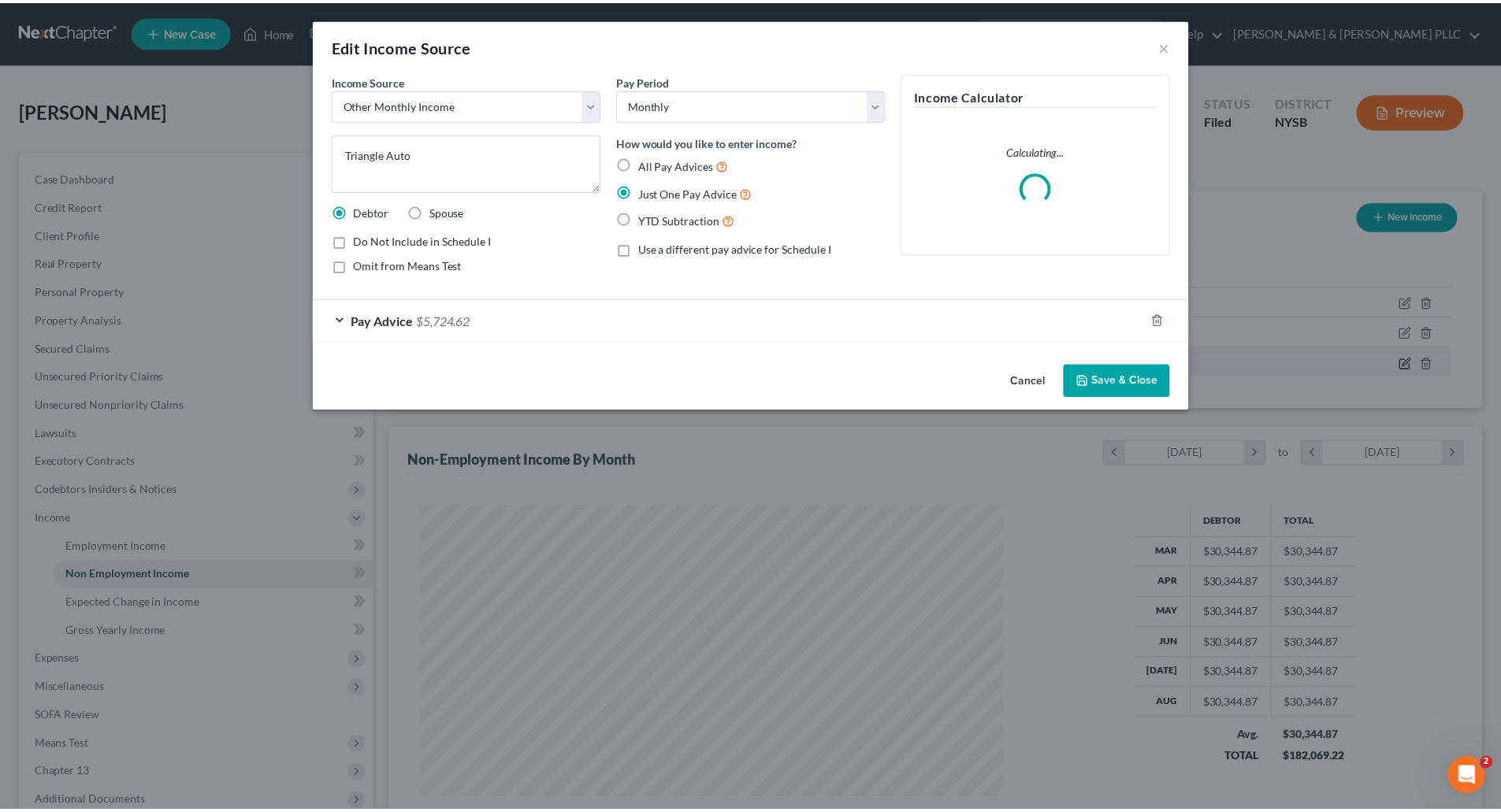
scroll to position [296, 625]
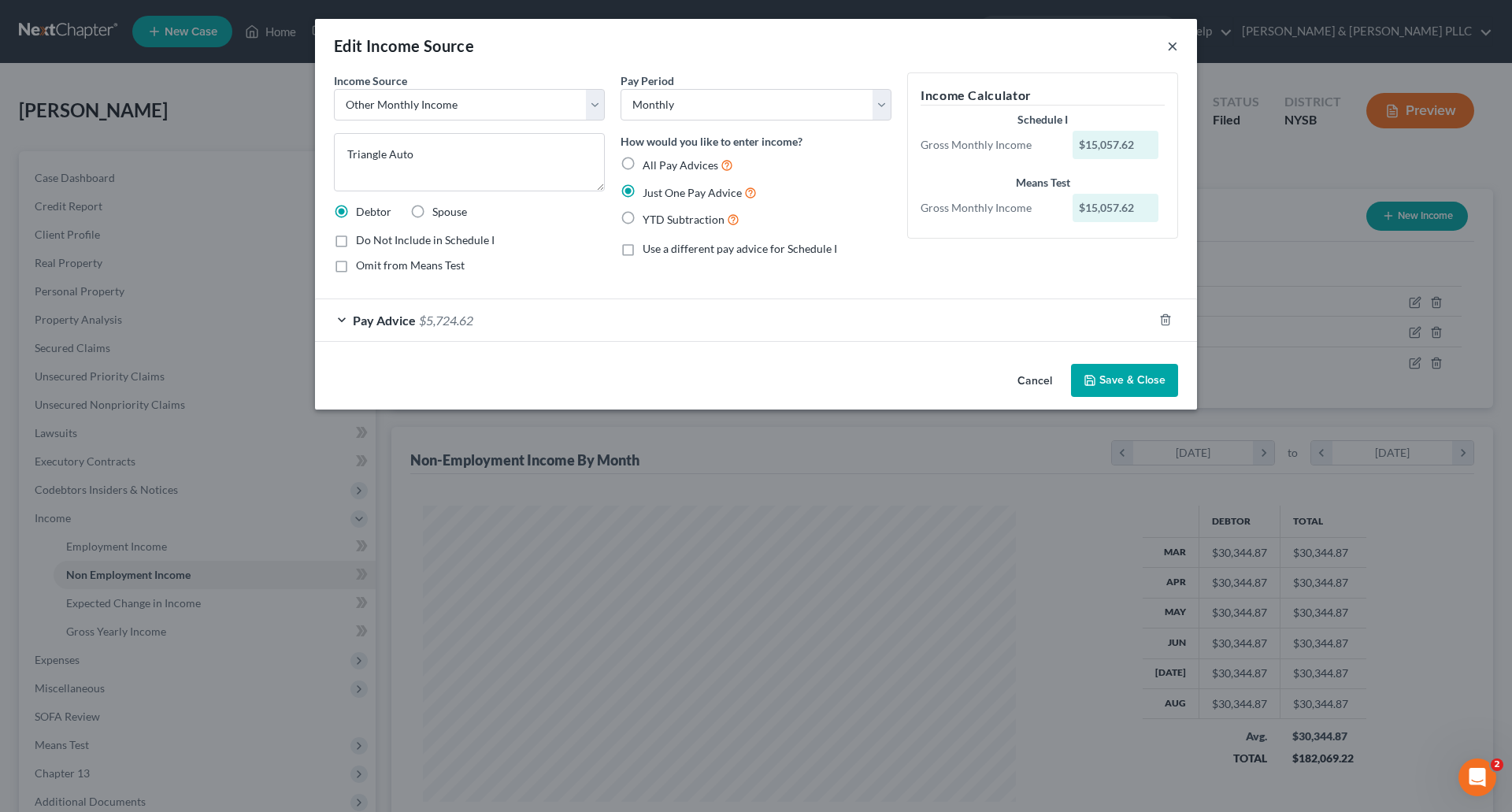
click at [1174, 48] on button "×" at bounding box center [1172, 45] width 11 height 19
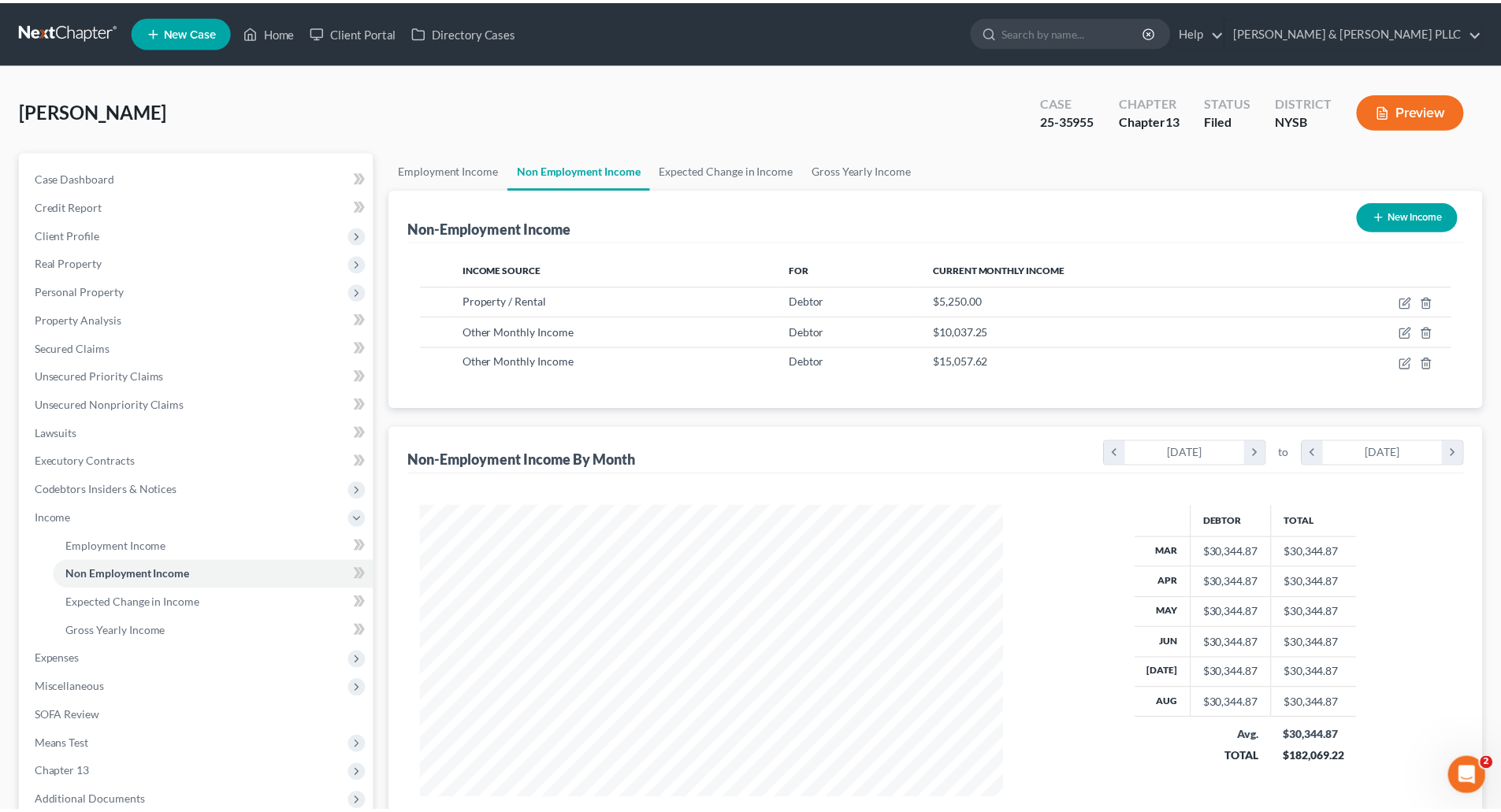
scroll to position [787522, 787359]
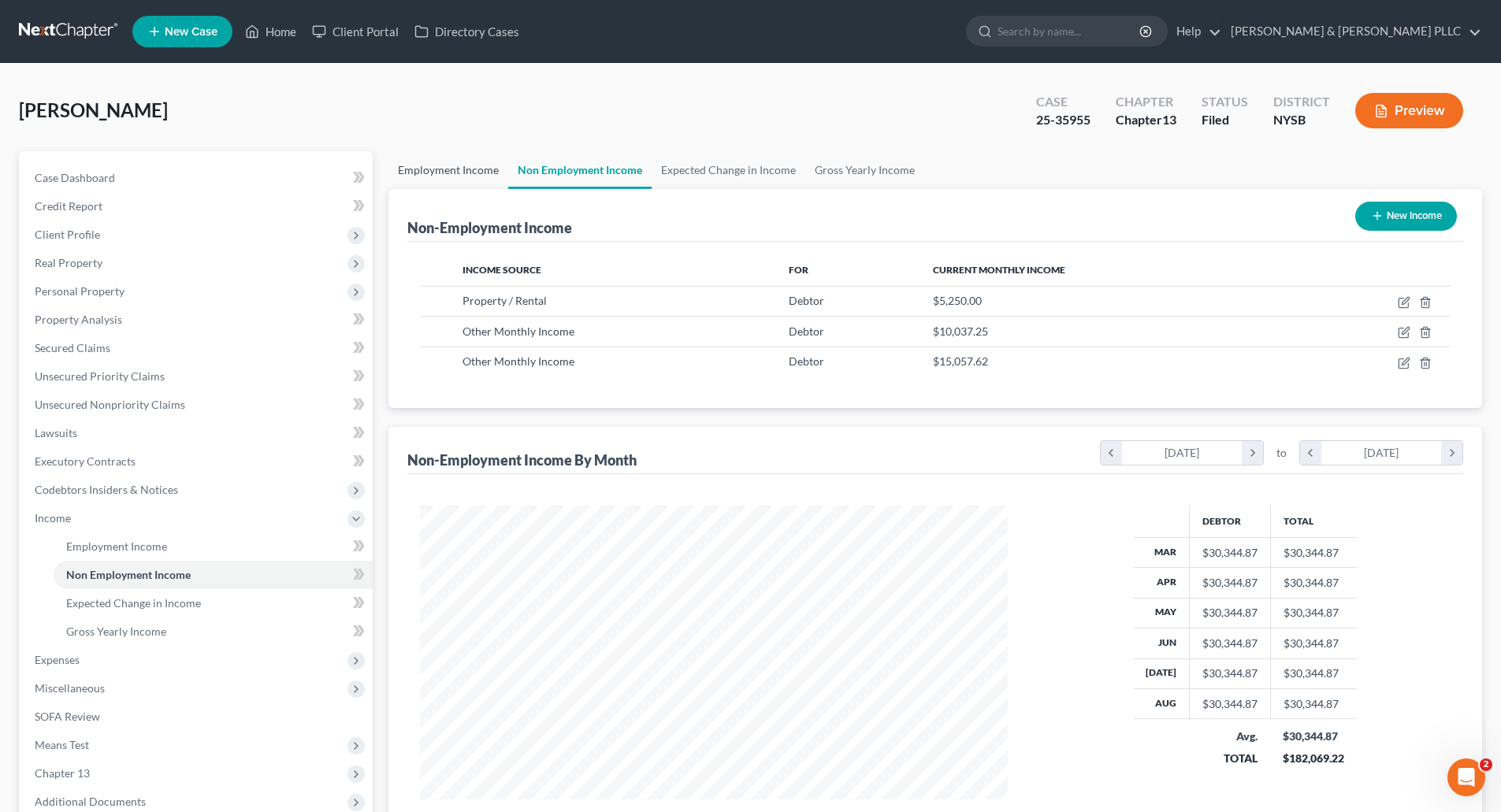
click at [450, 161] on link "Employment Income" at bounding box center [448, 169] width 120 height 38
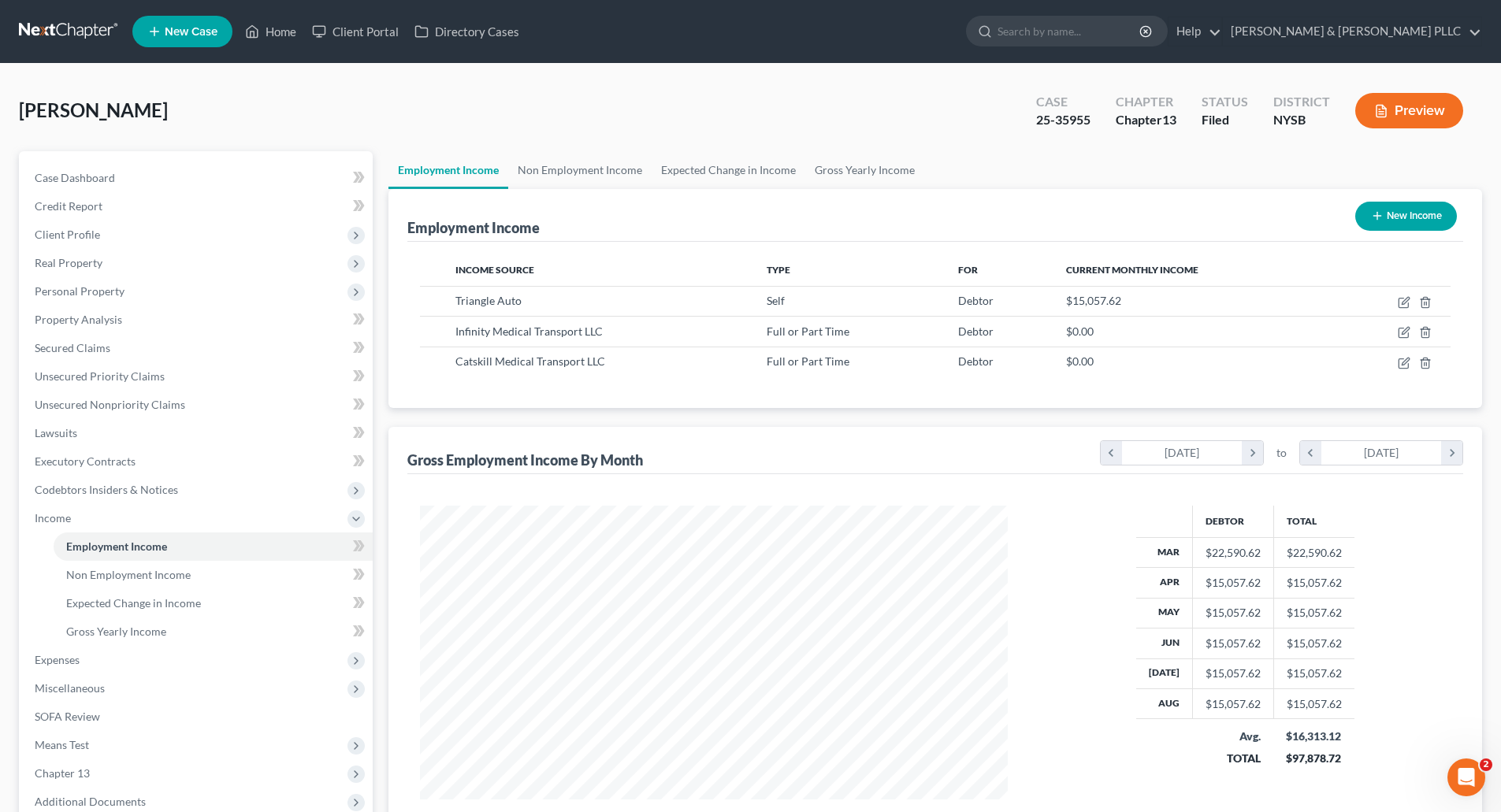
scroll to position [294, 619]
click at [1426, 300] on icon "button" at bounding box center [1425, 302] width 13 height 13
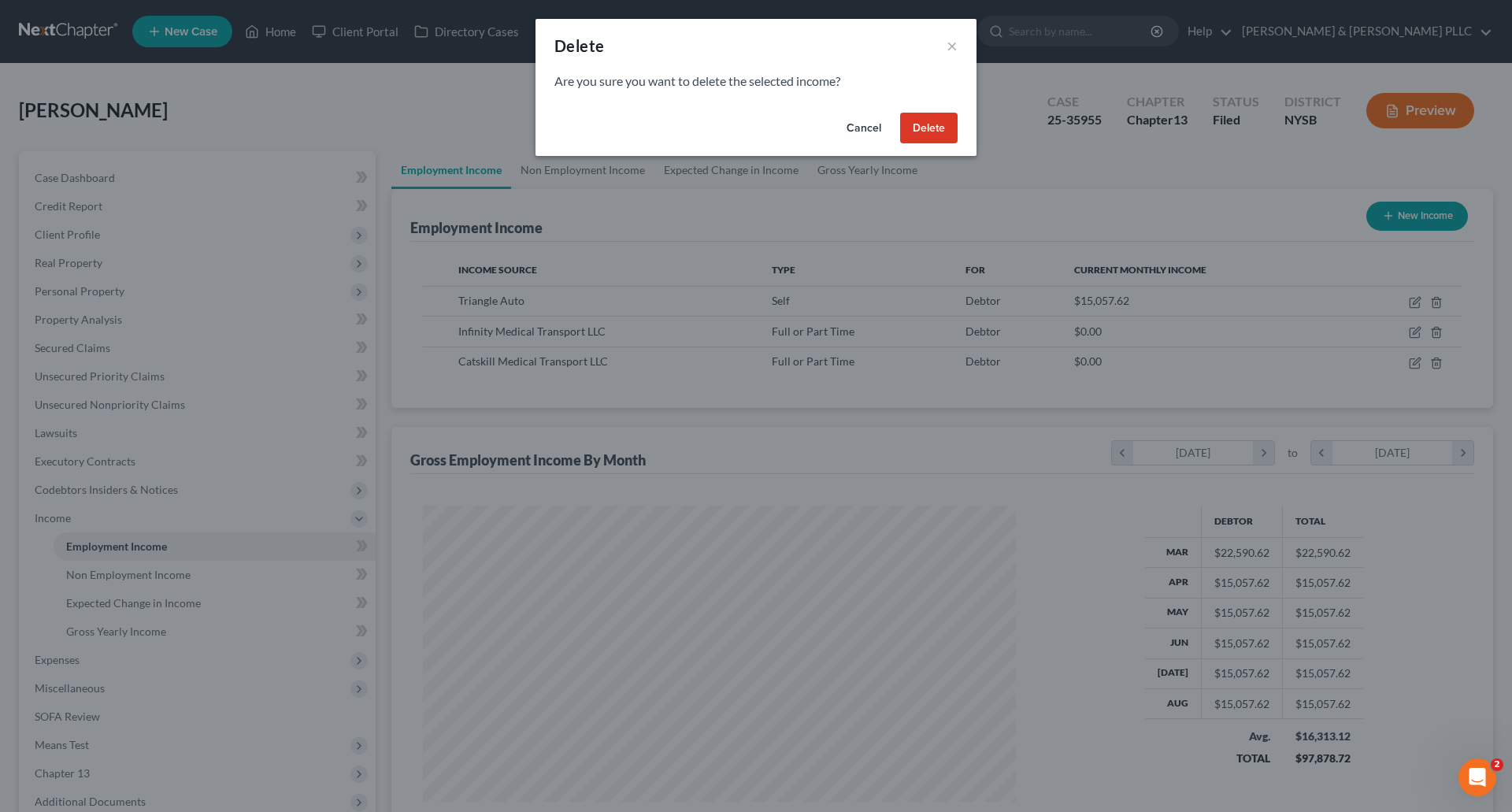
click at [938, 127] on button "Delete" at bounding box center [928, 128] width 58 height 32
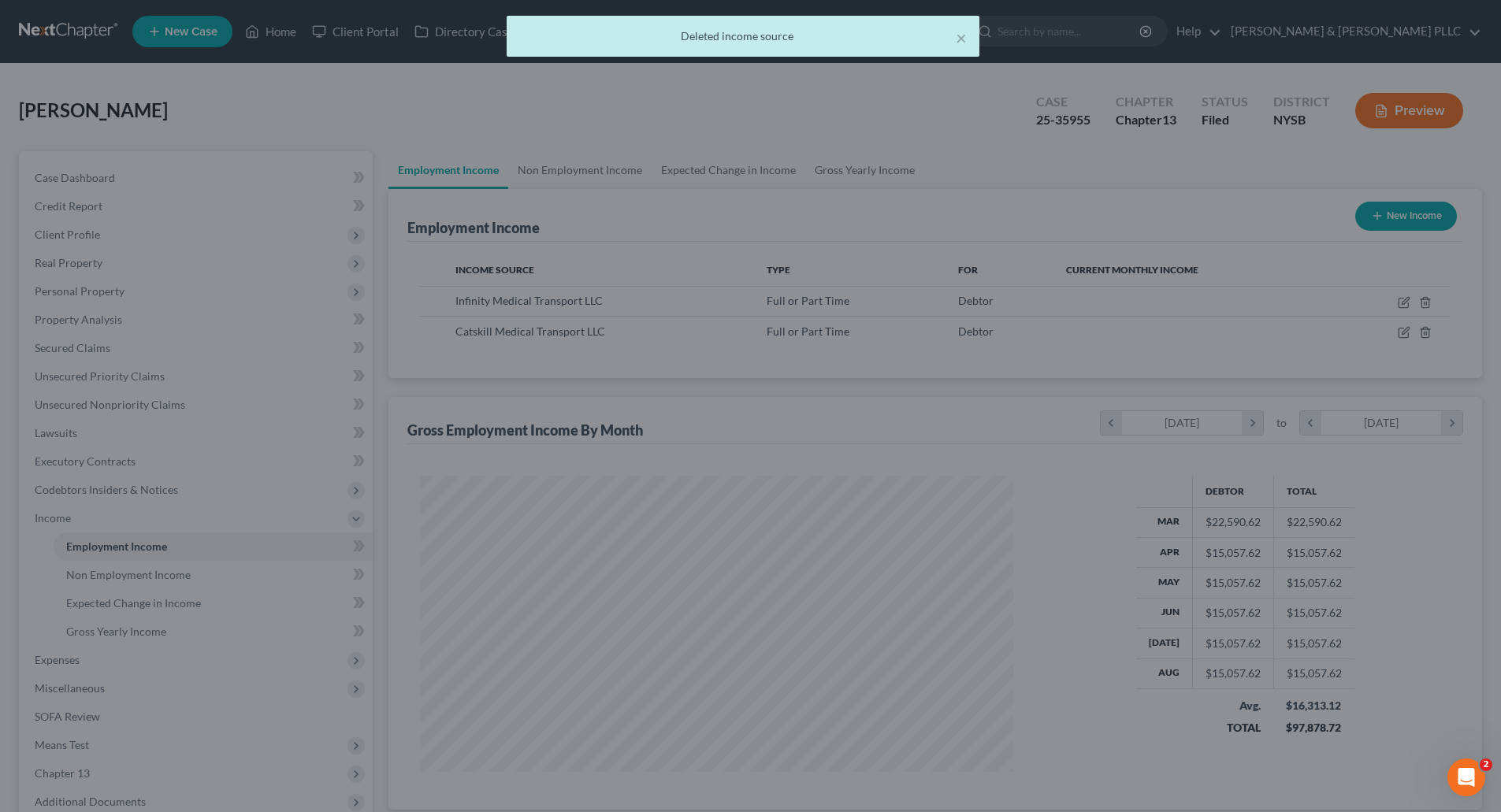
scroll to position [787522, 787359]
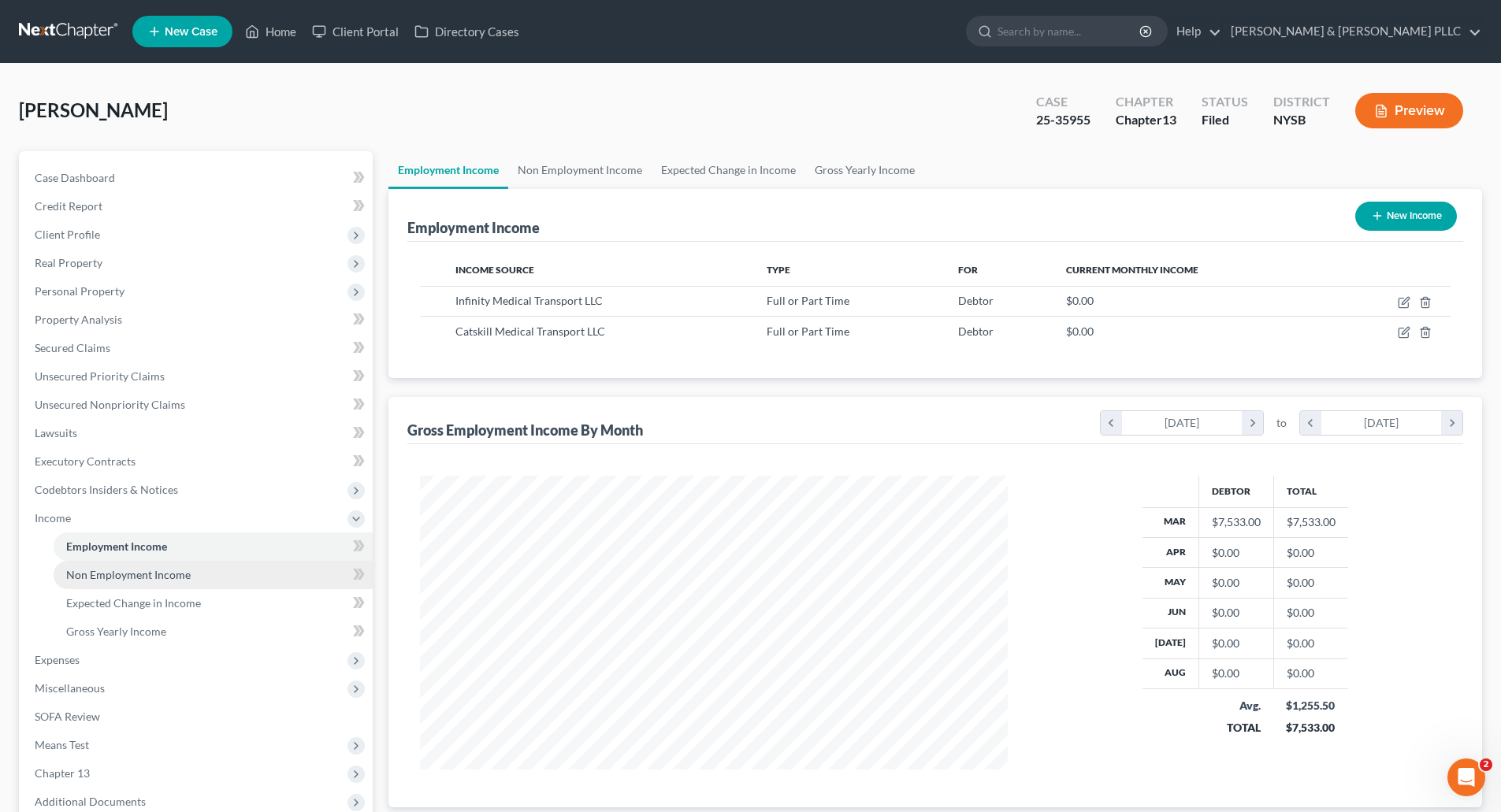
click at [141, 568] on span "Non Employment Income" at bounding box center [128, 575] width 124 height 13
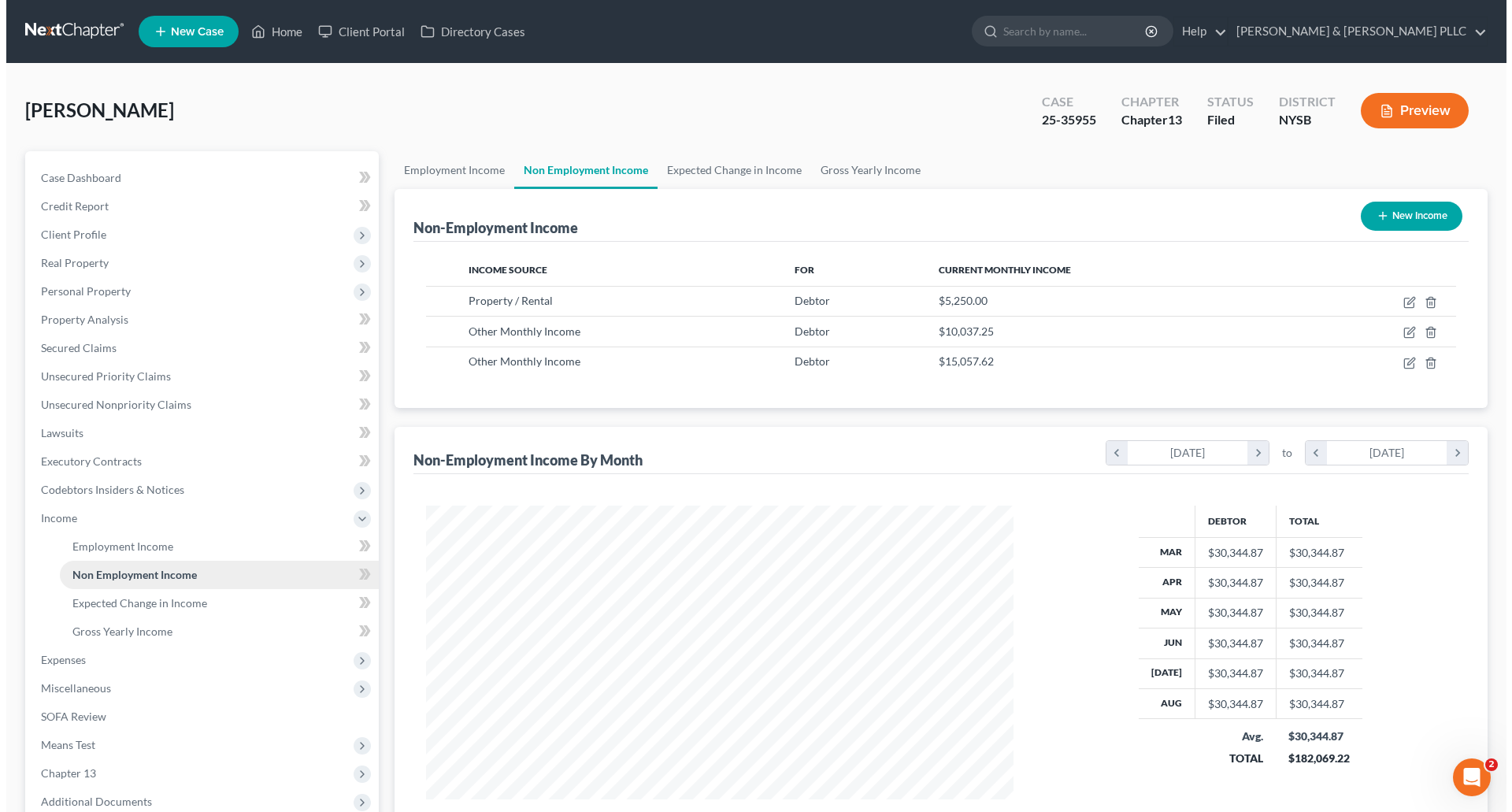
scroll to position [294, 619]
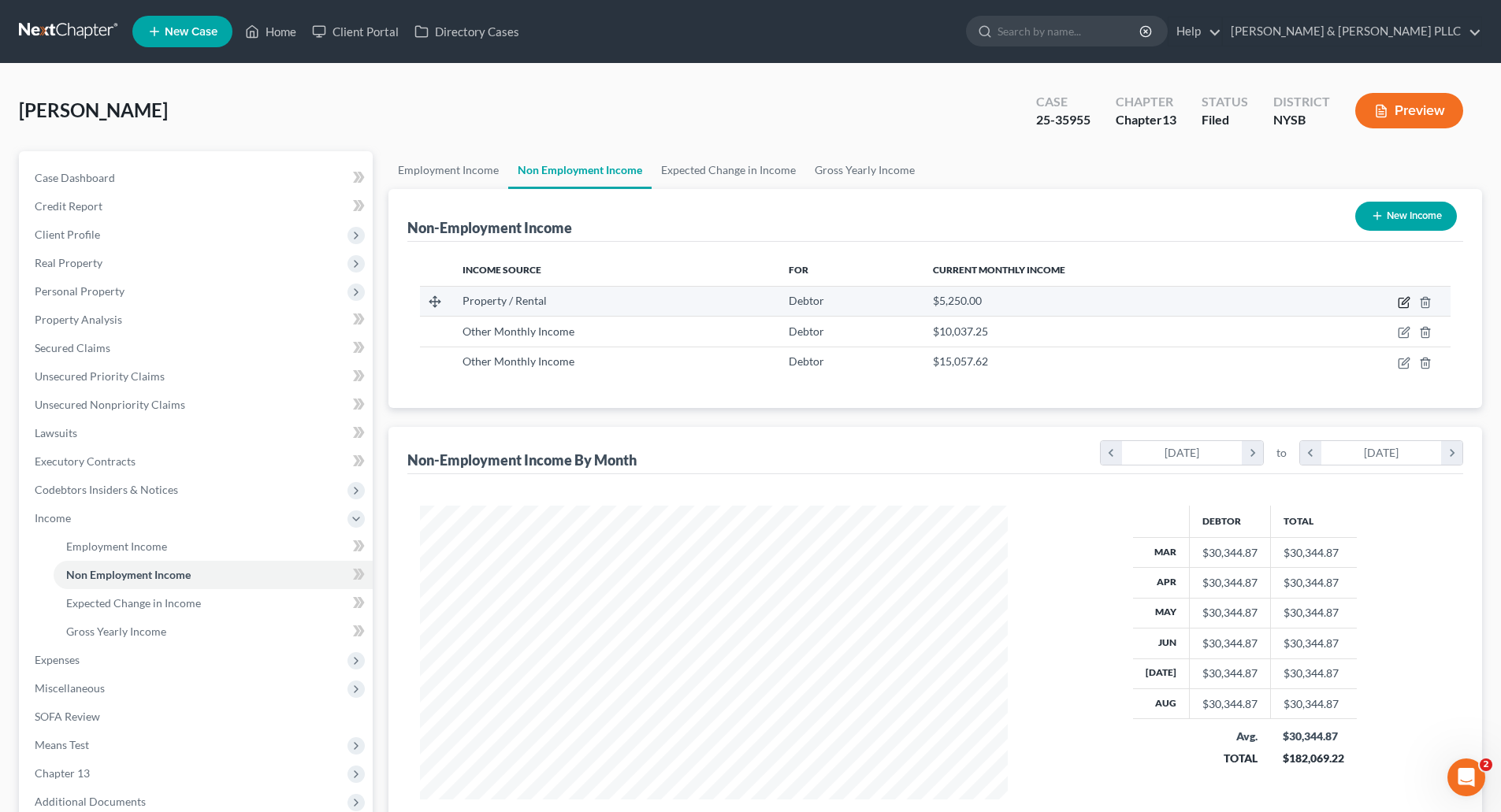
click at [1405, 299] on icon "button" at bounding box center [1404, 302] width 13 height 13
select select "9"
select select "0"
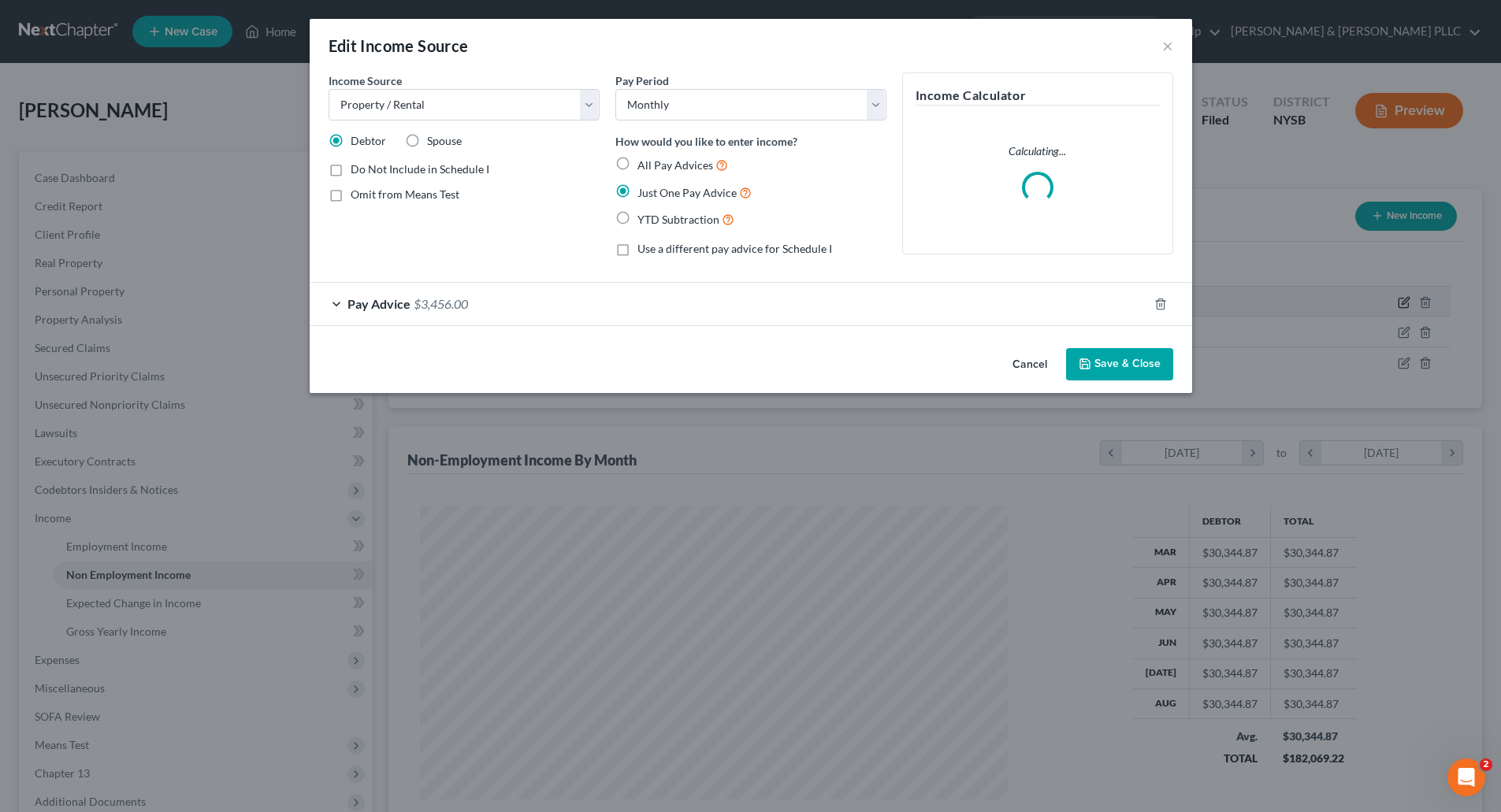
scroll to position [296, 625]
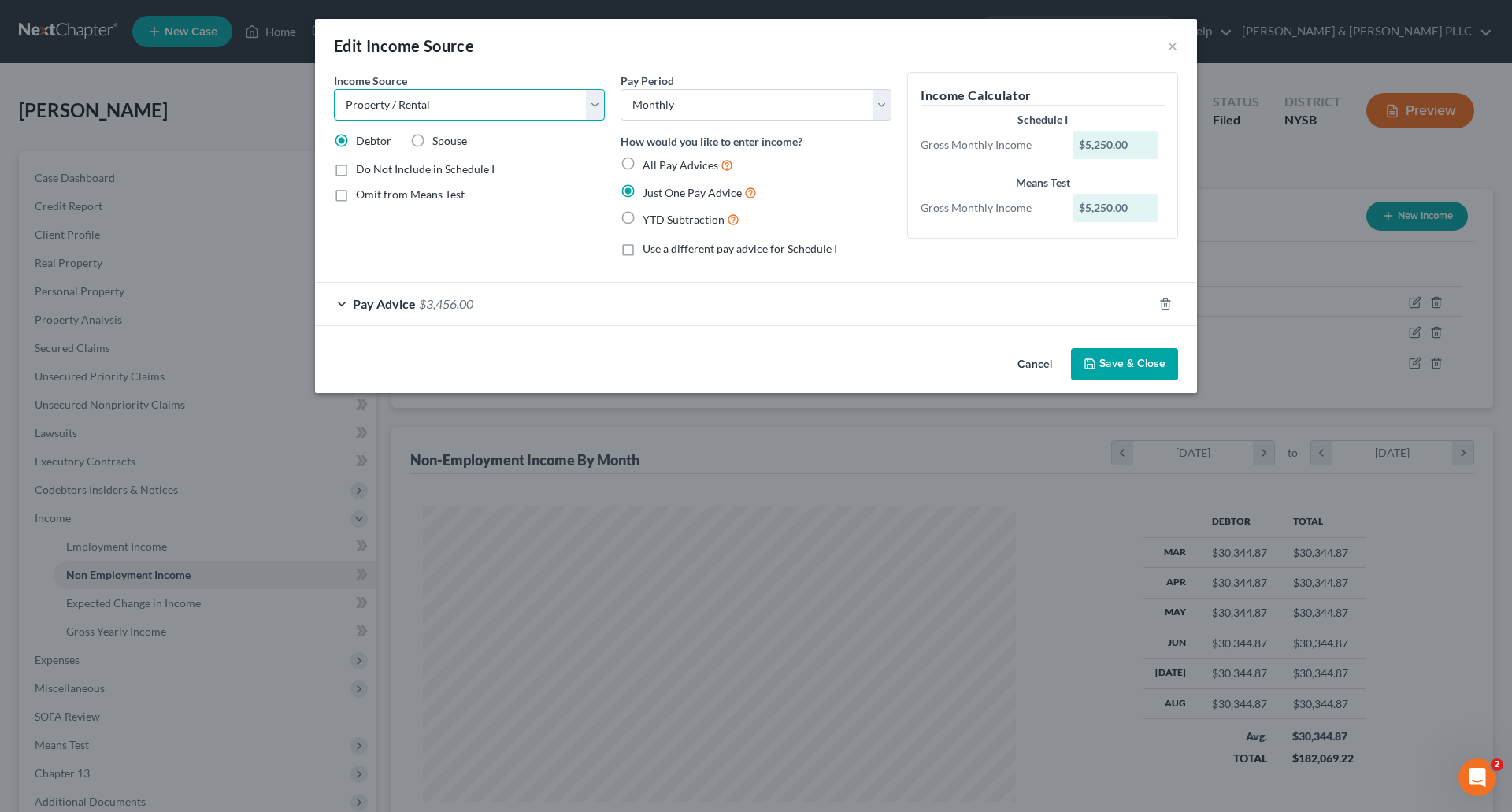
click at [595, 103] on select "Select Unemployment Disability (from employer) Pension Retirement Social Securi…" at bounding box center [469, 105] width 271 height 32
select select "13"
click at [334, 89] on select "Select Unemployment Disability (from employer) Pension Retirement Social Securi…" at bounding box center [469, 105] width 271 height 32
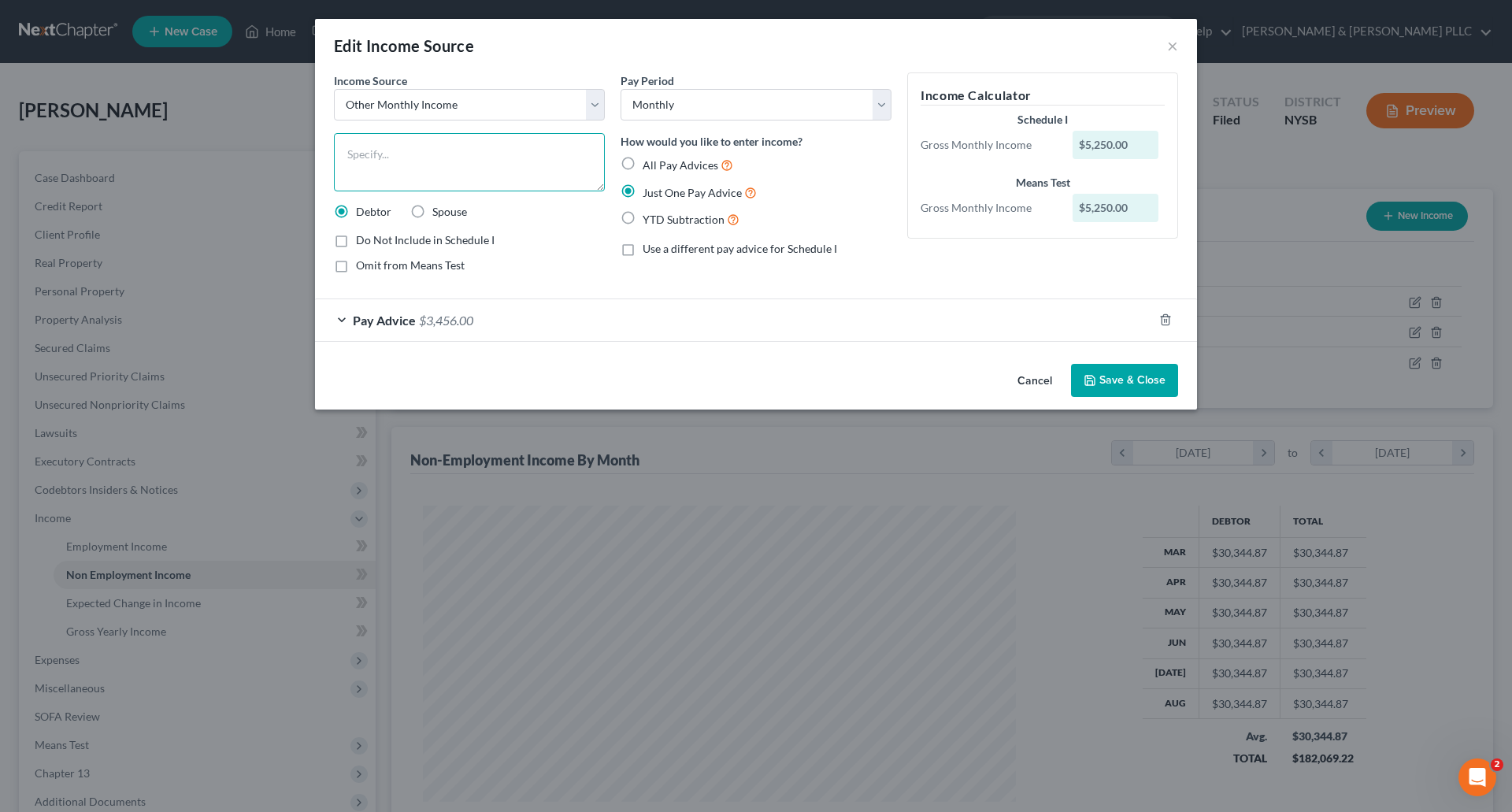
click at [363, 140] on textarea at bounding box center [469, 162] width 271 height 58
type textarea "Rental Property"
click at [1148, 380] on button "Save & Close" at bounding box center [1125, 380] width 107 height 33
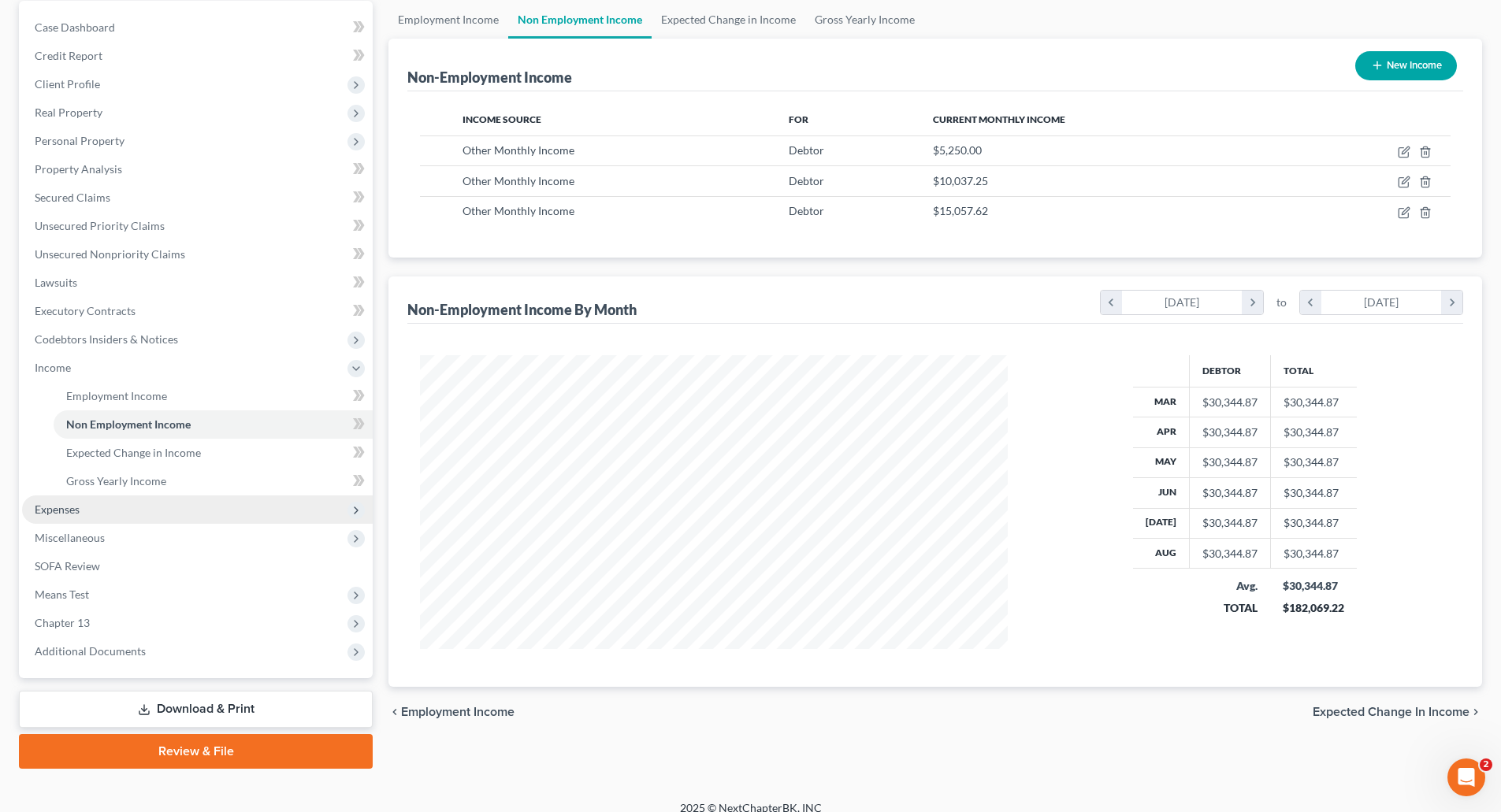
scroll to position [167, 0]
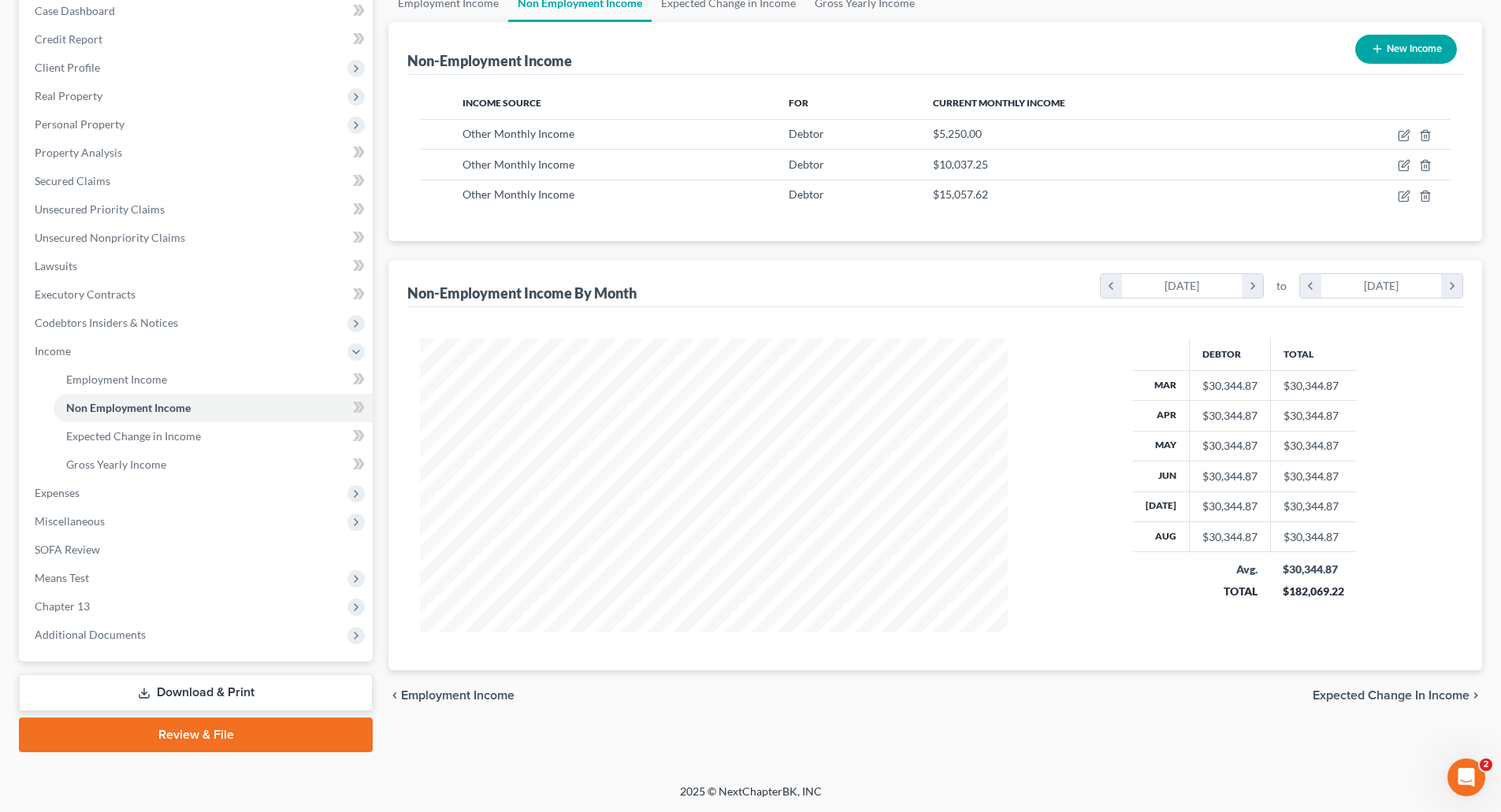
click at [243, 693] on link "Download & Print" at bounding box center [196, 693] width 354 height 37
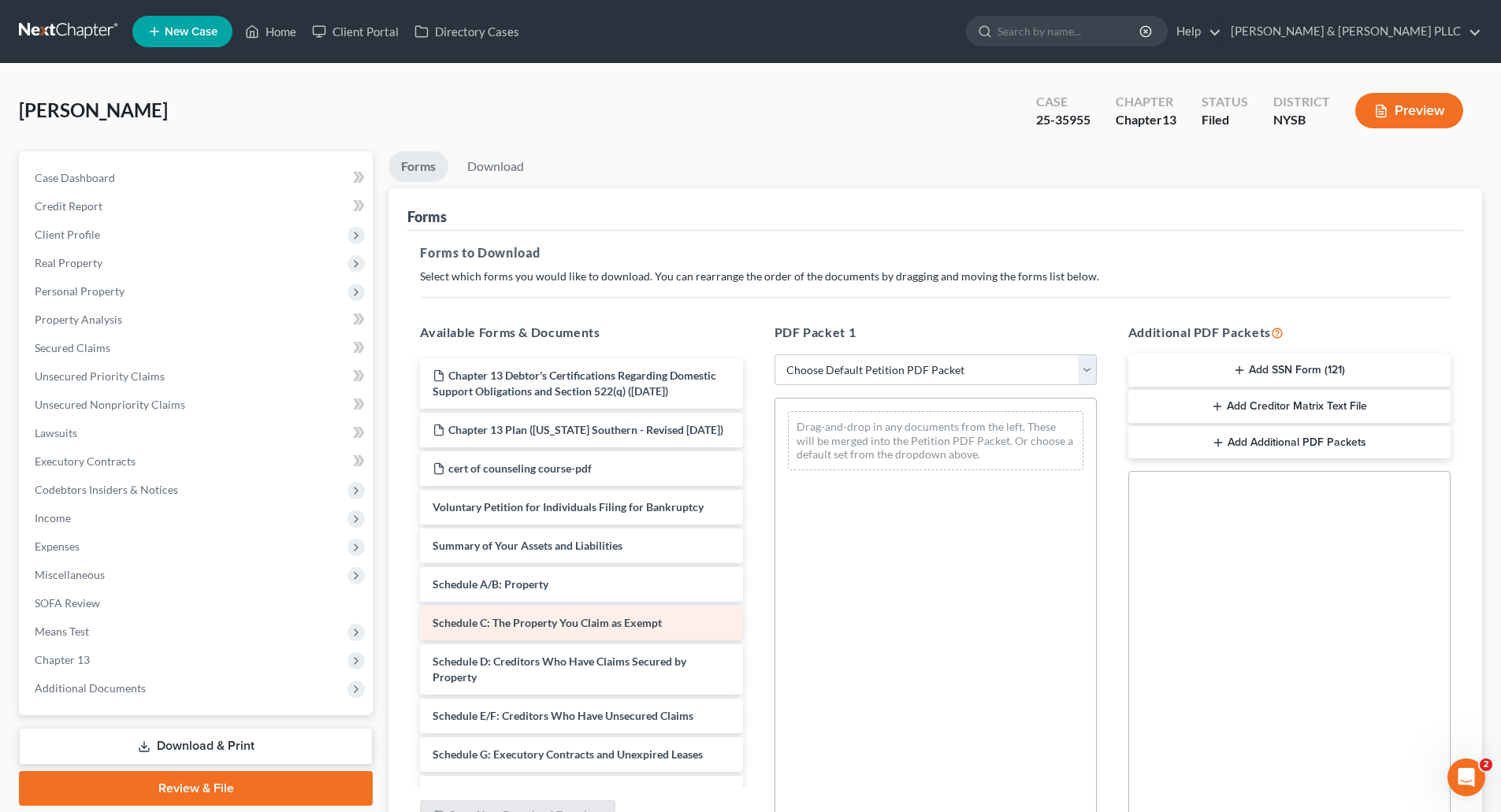
scroll to position [237, 0]
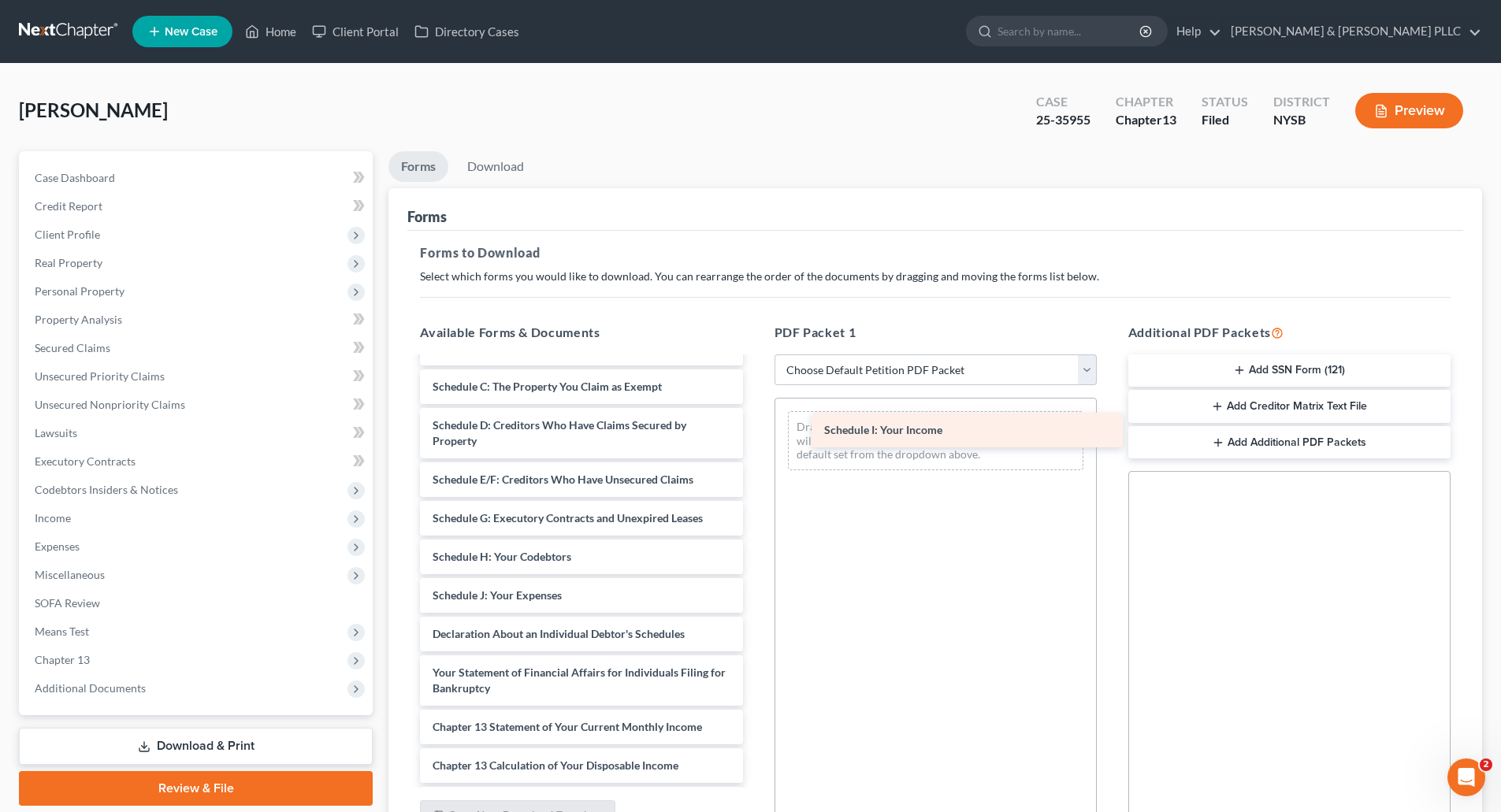
drag, startPoint x: 576, startPoint y: 632, endPoint x: 968, endPoint y: 435, distance: 438.7
click at [755, 435] on div "Schedule I: Your Income Chapter 13 Debtor's Certifications Regarding Domestic S…" at bounding box center [581, 538] width 347 height 831
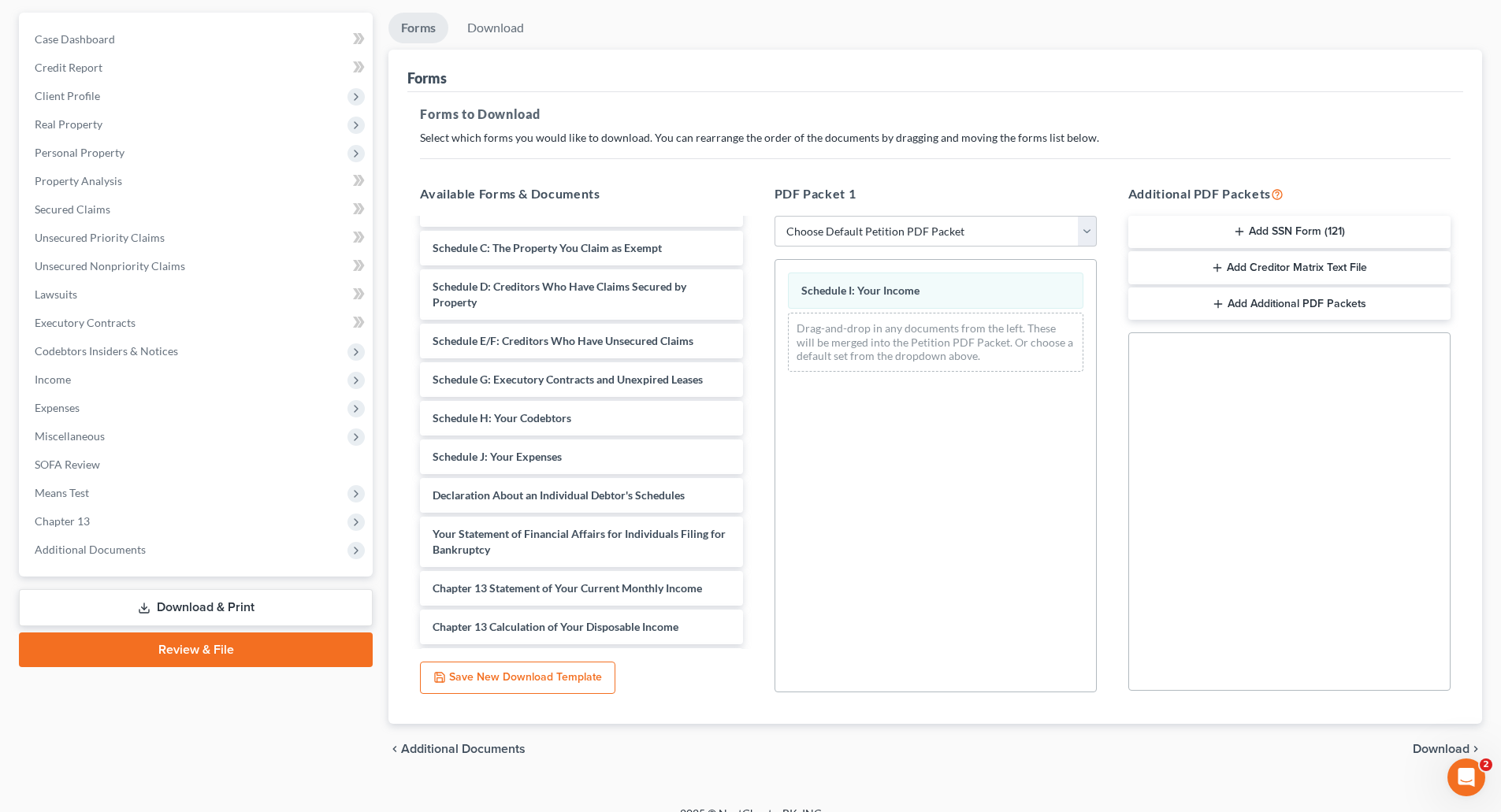
scroll to position [161, 0]
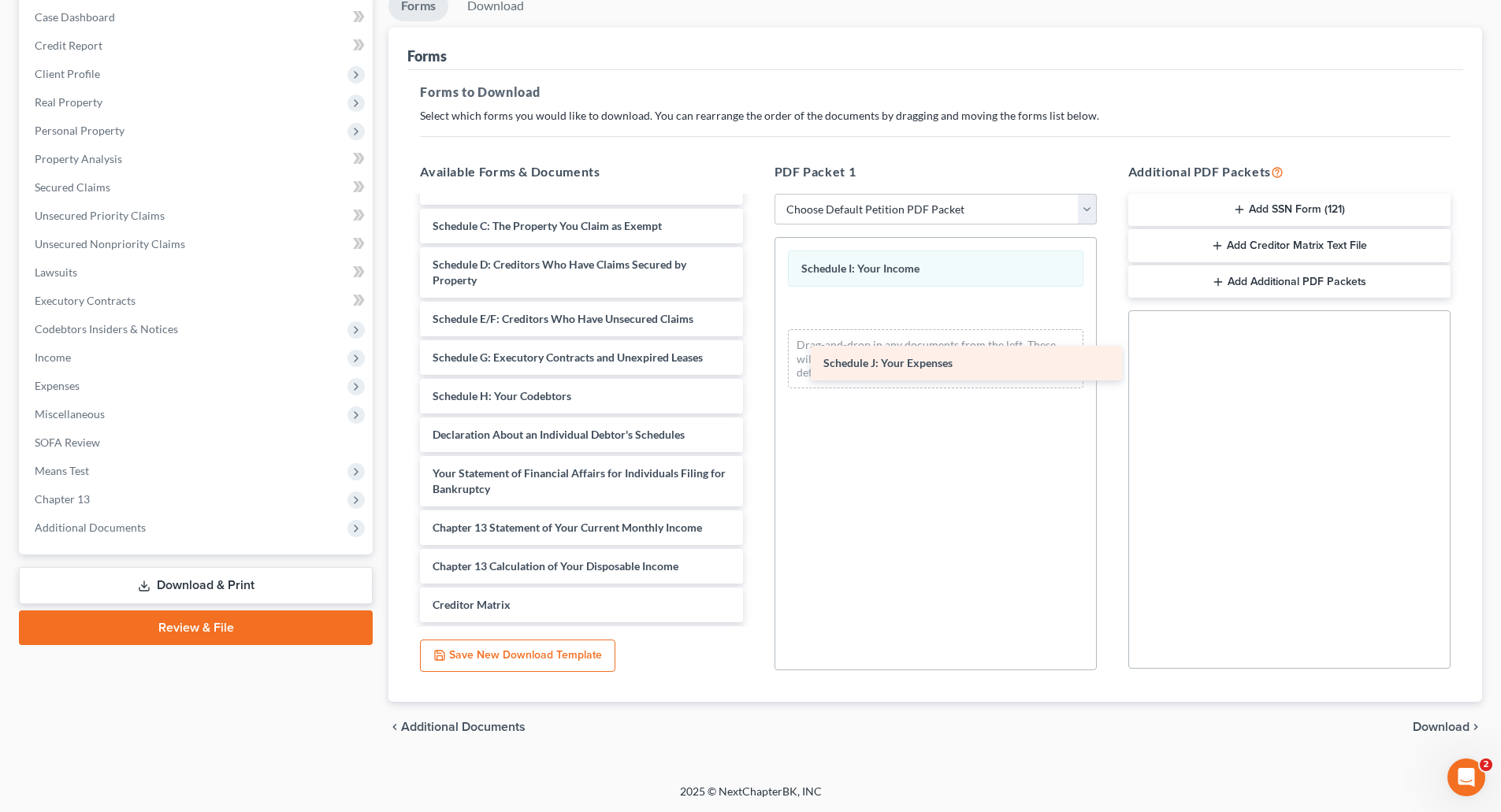
drag, startPoint x: 545, startPoint y: 466, endPoint x: 939, endPoint y: 366, distance: 406.5
click at [755, 363] on div "Schedule J: Your Expenses Chapter 13 Debtor's Certifications Regarding Domestic…" at bounding box center [581, 357] width 347 height 793
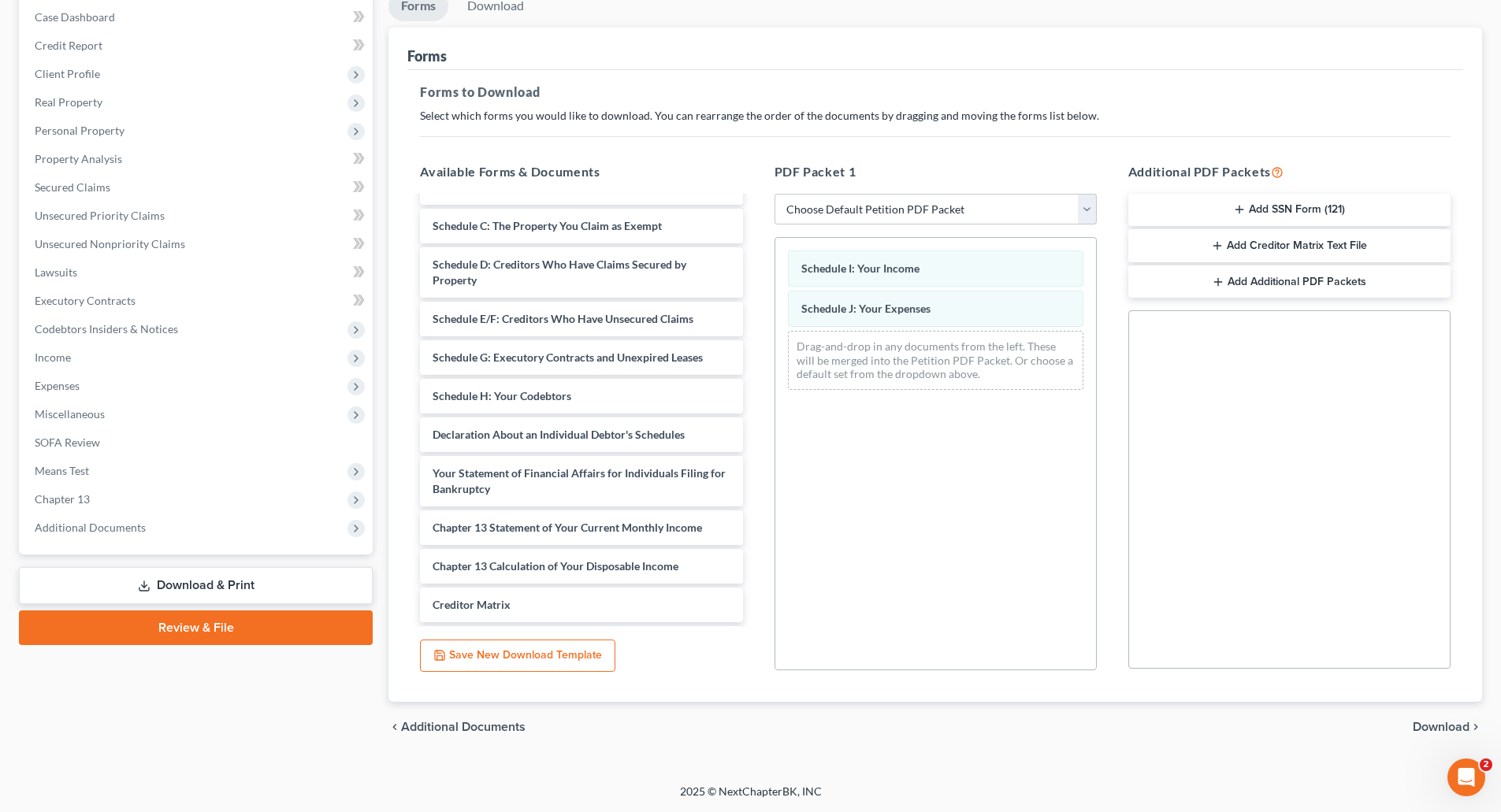
click at [1426, 723] on span "Download" at bounding box center [1441, 726] width 57 height 13
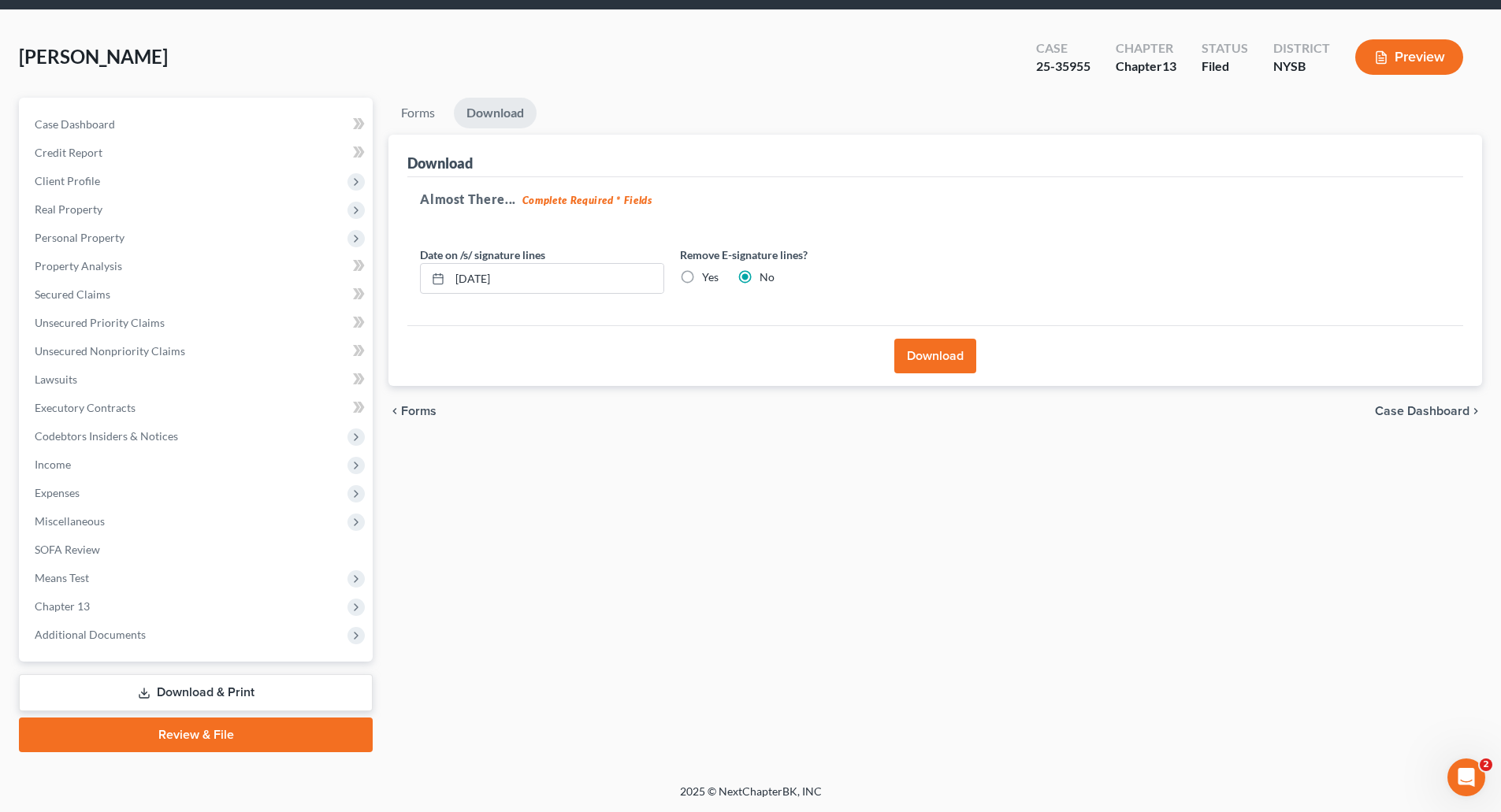
click at [942, 356] on button "Download" at bounding box center [936, 356] width 82 height 34
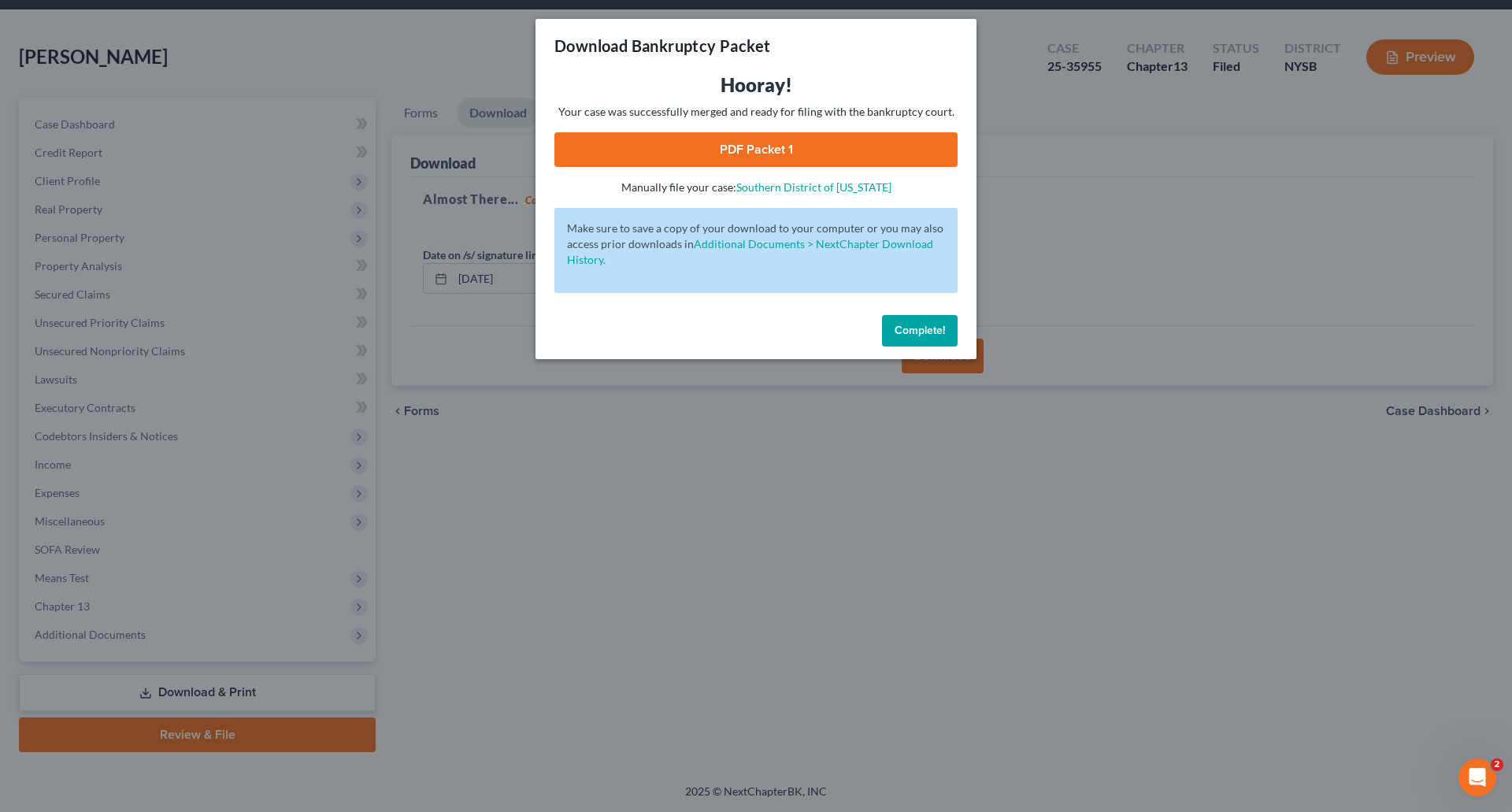
click at [921, 331] on span "Complete!" at bounding box center [920, 331] width 50 height 13
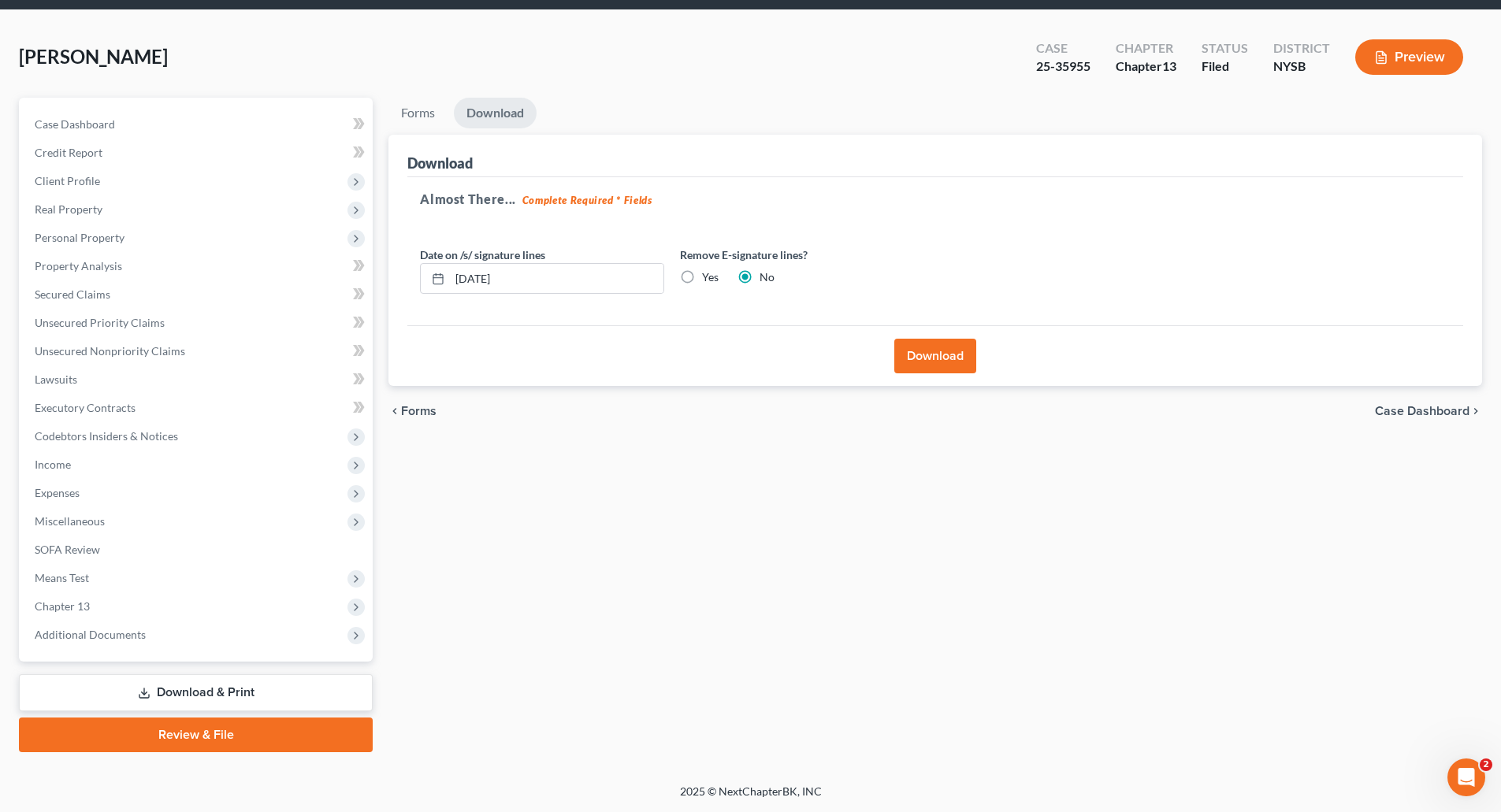
click at [203, 737] on link "Review & File" at bounding box center [196, 735] width 354 height 34
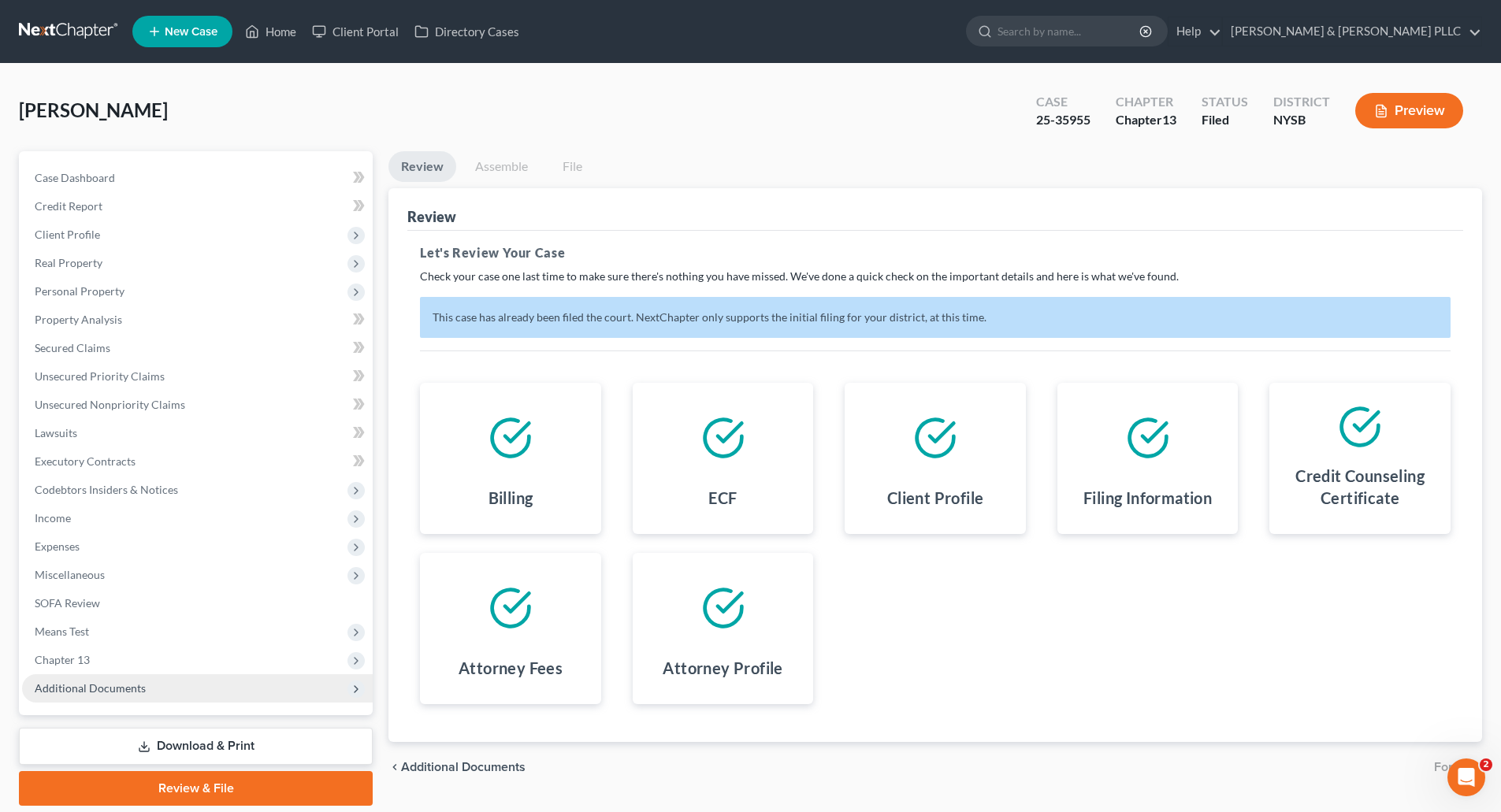
click at [89, 680] on span "Additional Documents" at bounding box center [197, 689] width 351 height 29
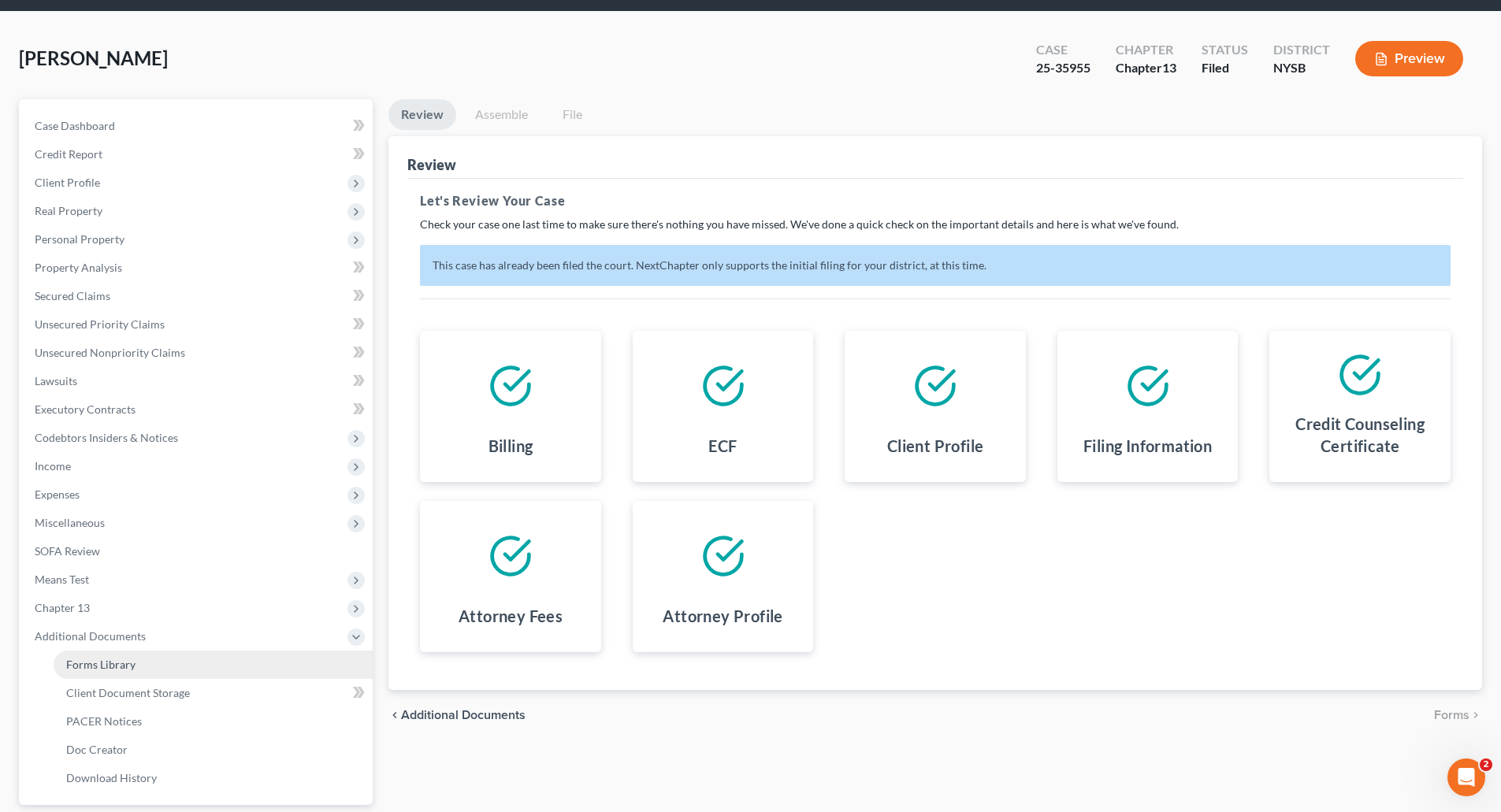
scroll to position [195, 0]
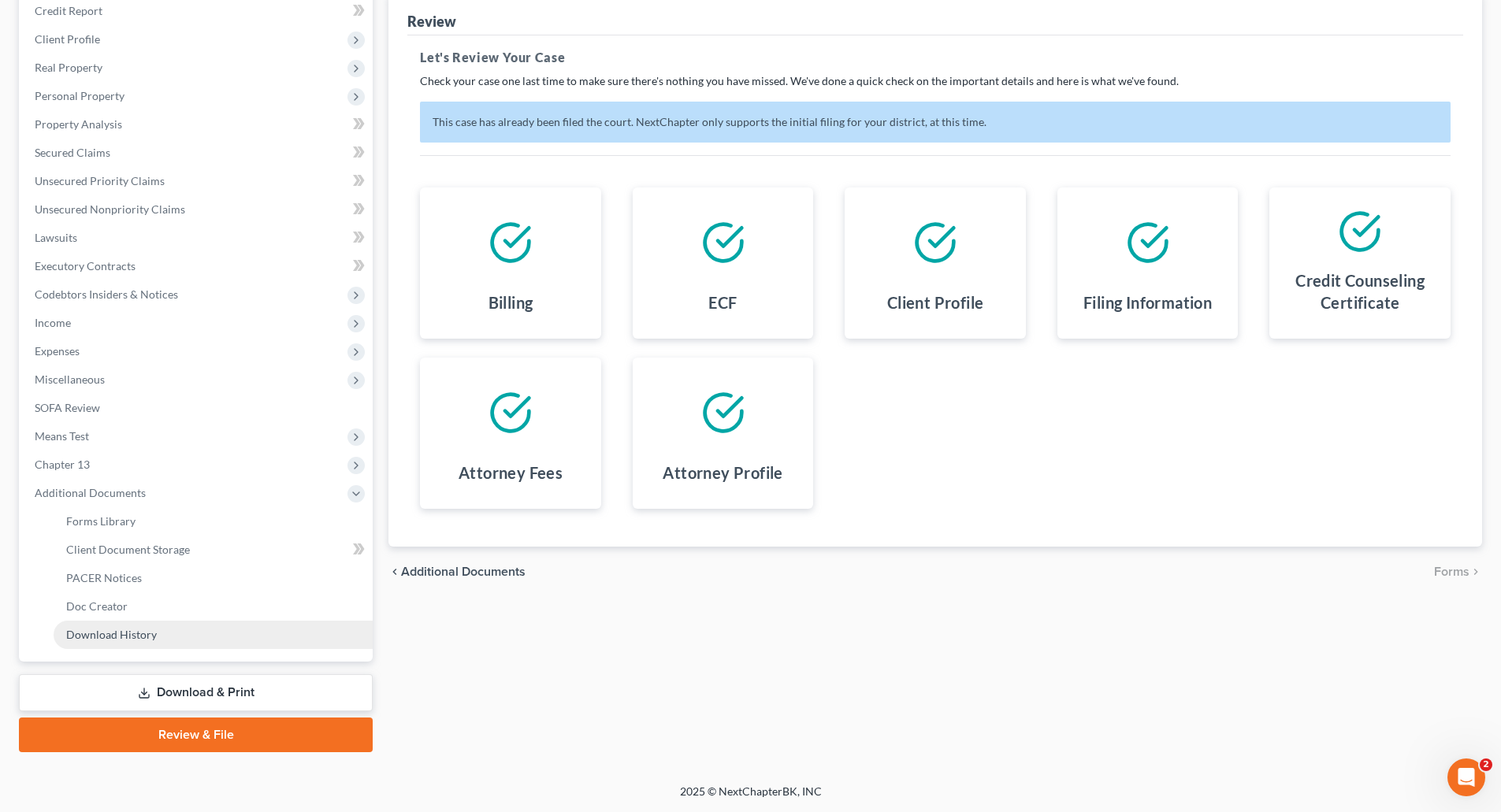
click at [113, 635] on span "Download History" at bounding box center [112, 635] width 91 height 13
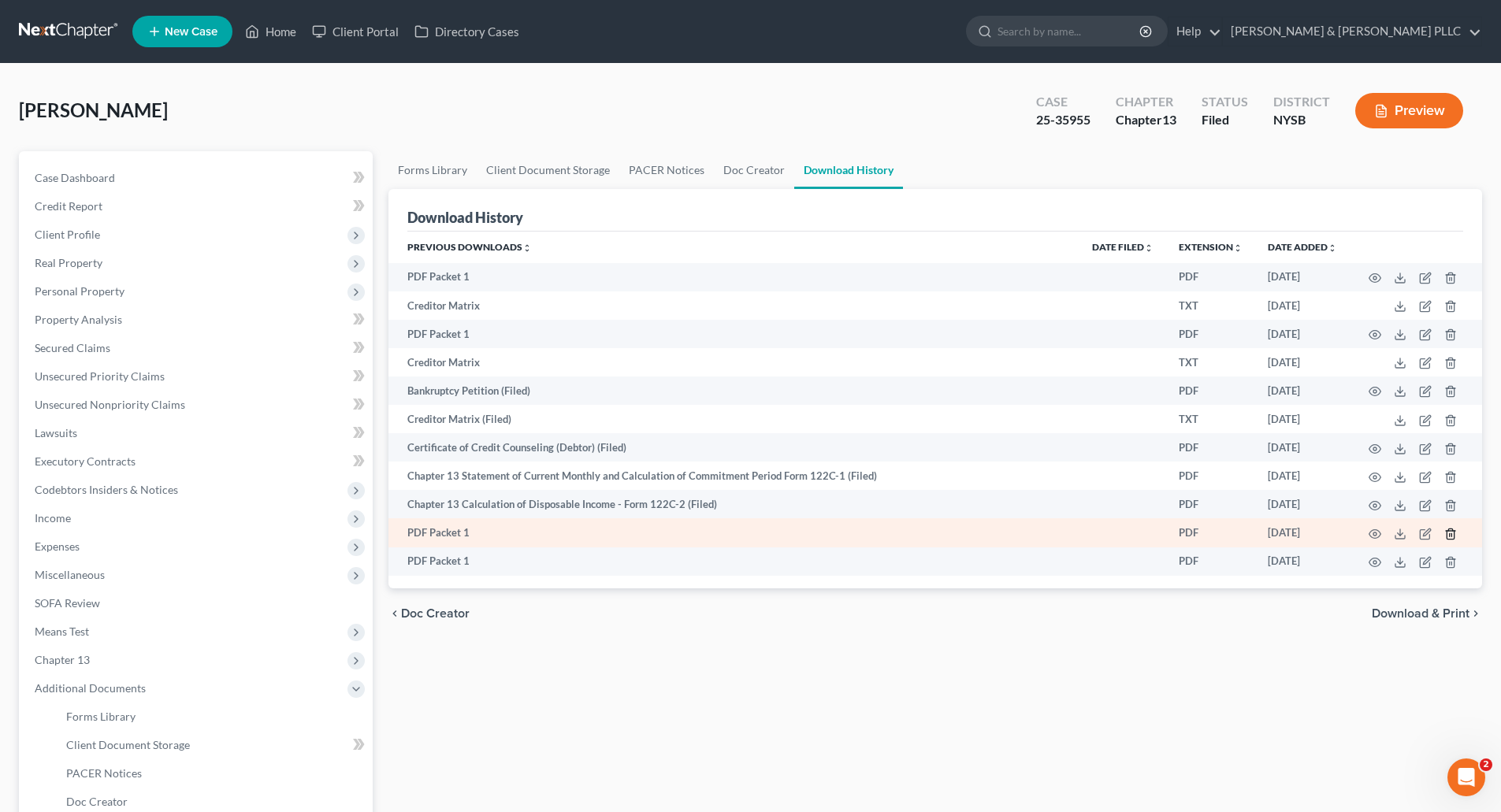
click at [1448, 530] on icon "button" at bounding box center [1450, 534] width 7 height 10
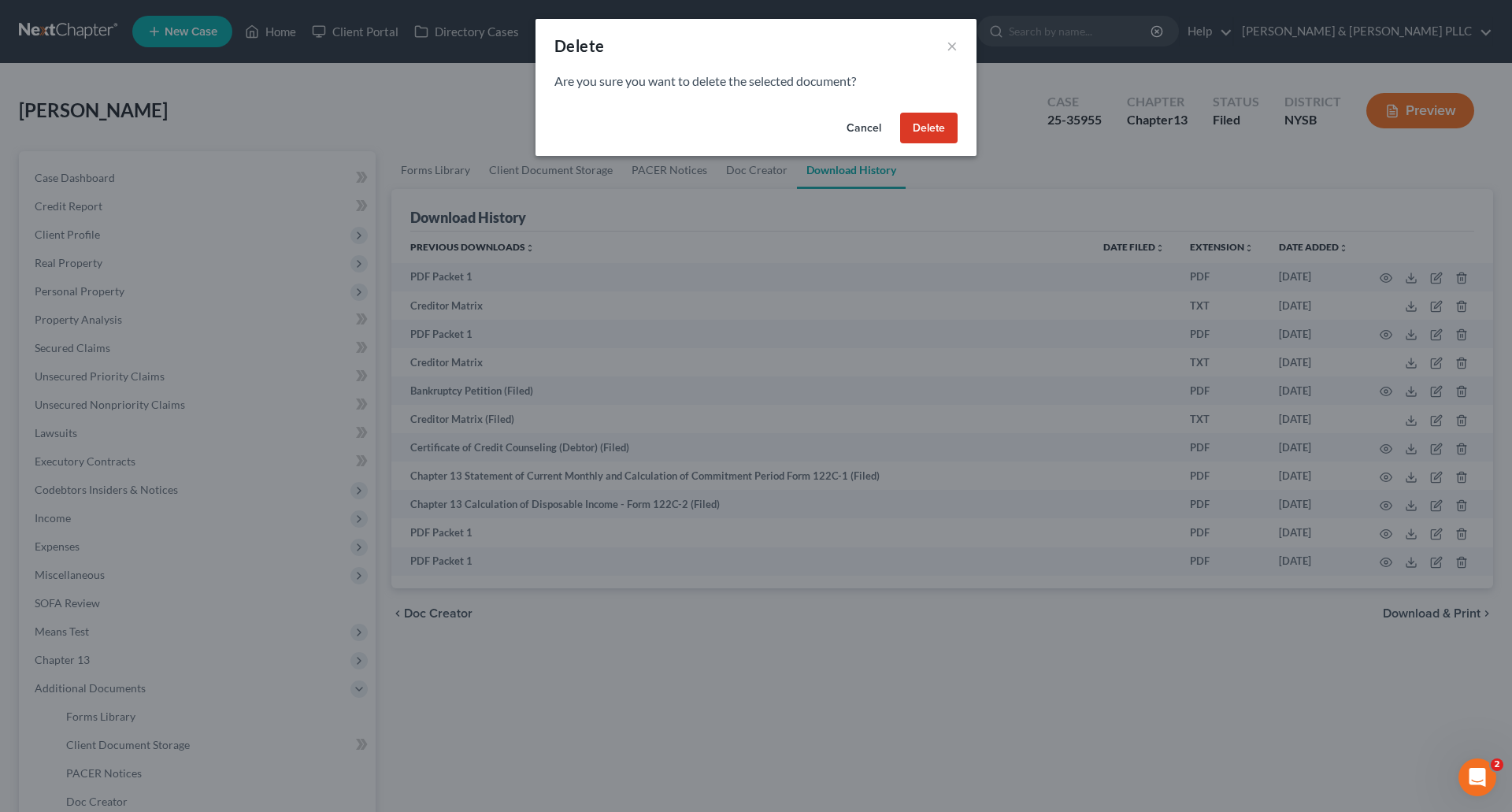
click at [932, 133] on button "Delete" at bounding box center [928, 128] width 58 height 32
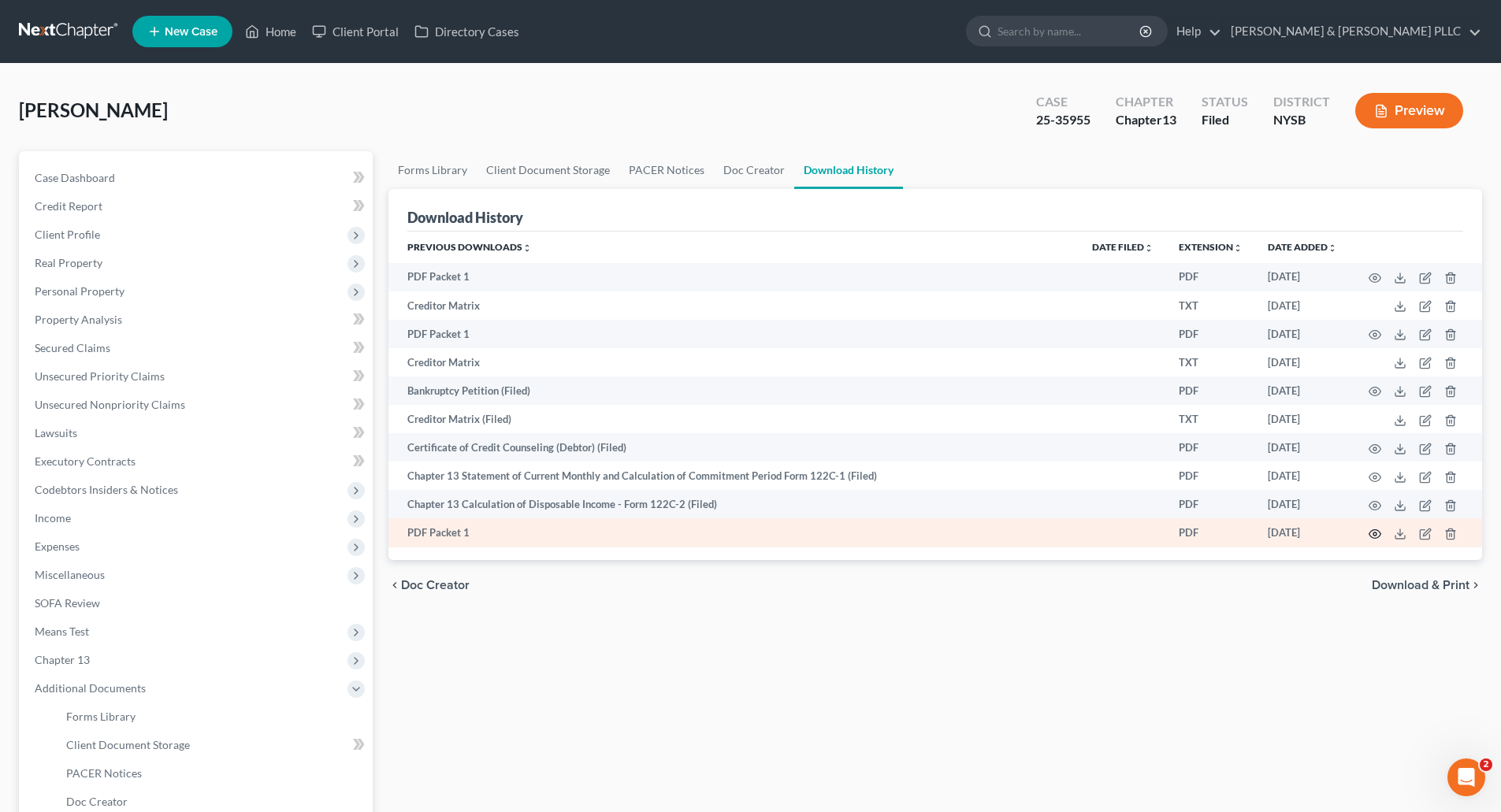
click at [1377, 531] on icon "button" at bounding box center [1374, 534] width 13 height 13
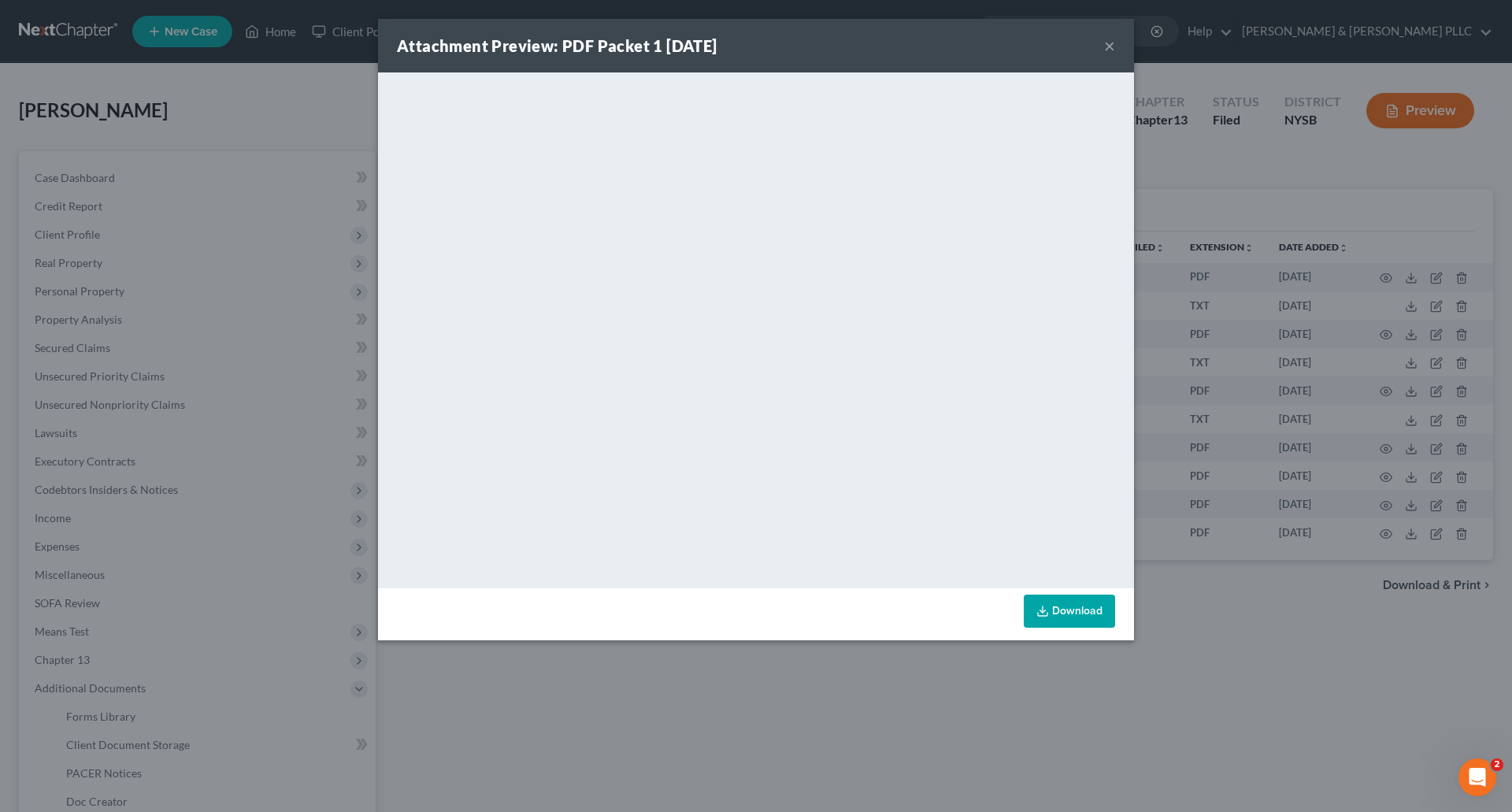
click at [1112, 44] on button "×" at bounding box center [1109, 45] width 11 height 19
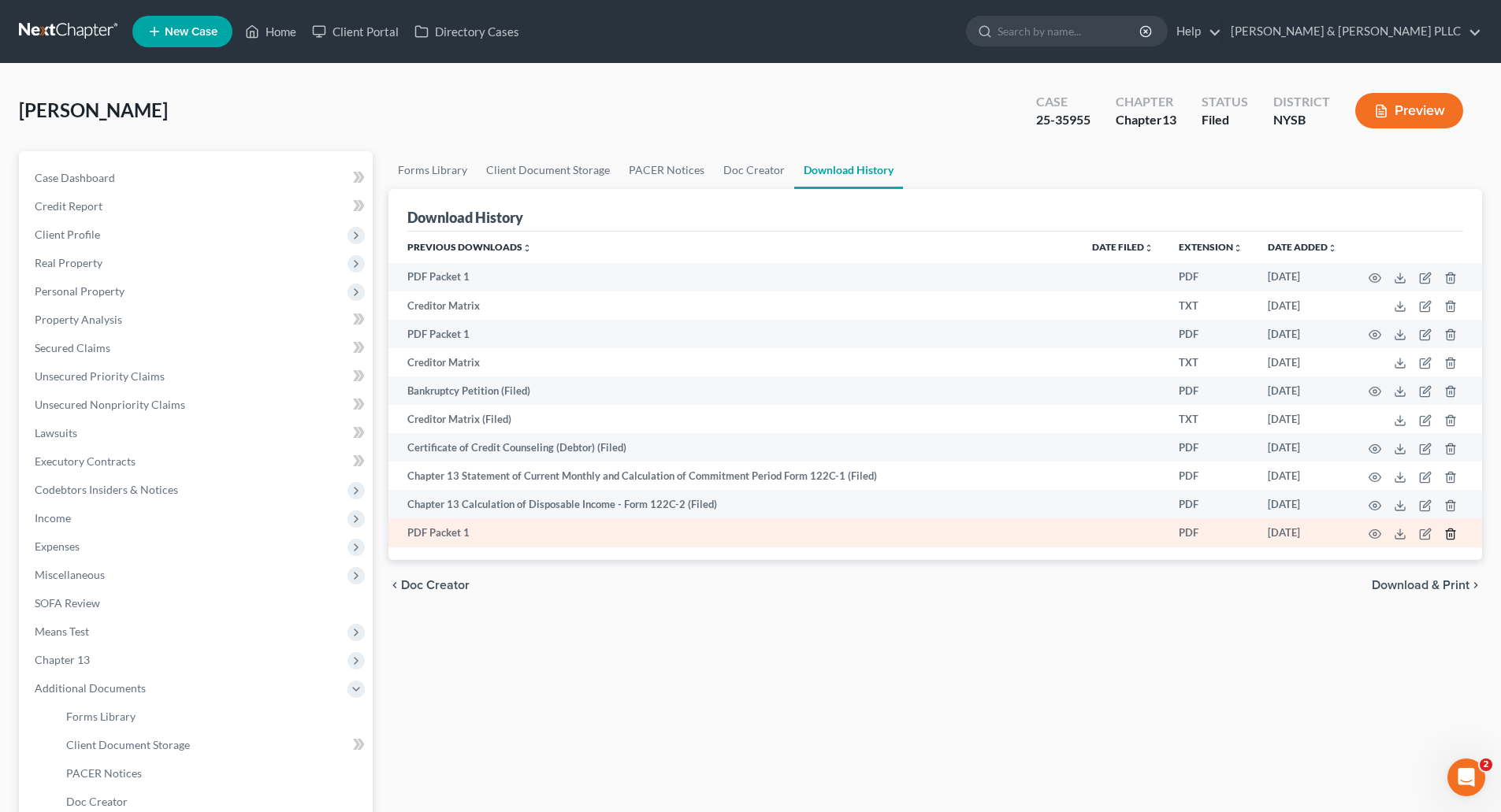
click at [1451, 534] on line "button" at bounding box center [1451, 535] width 0 height 3
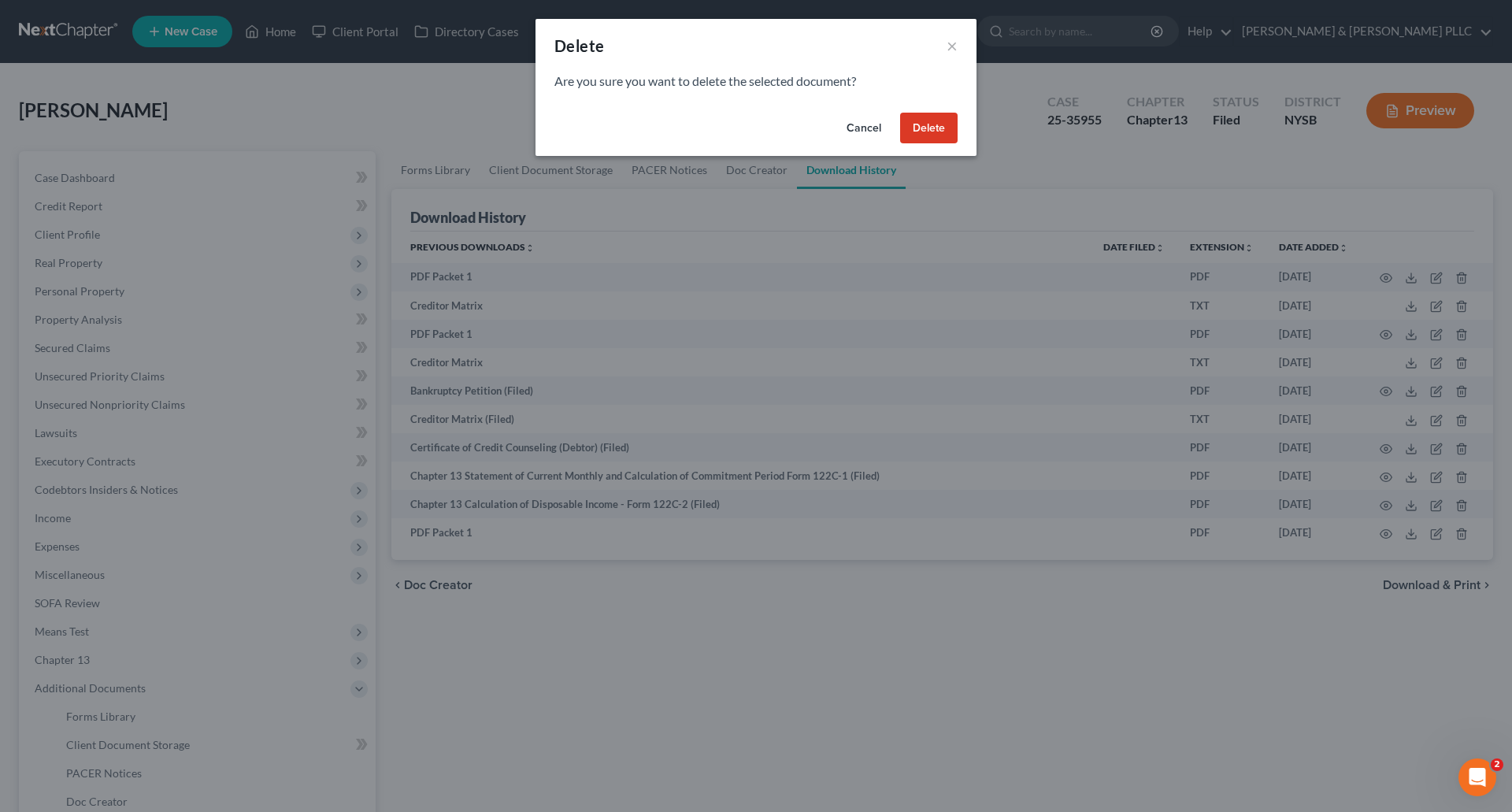
click at [922, 125] on button "Delete" at bounding box center [928, 128] width 58 height 32
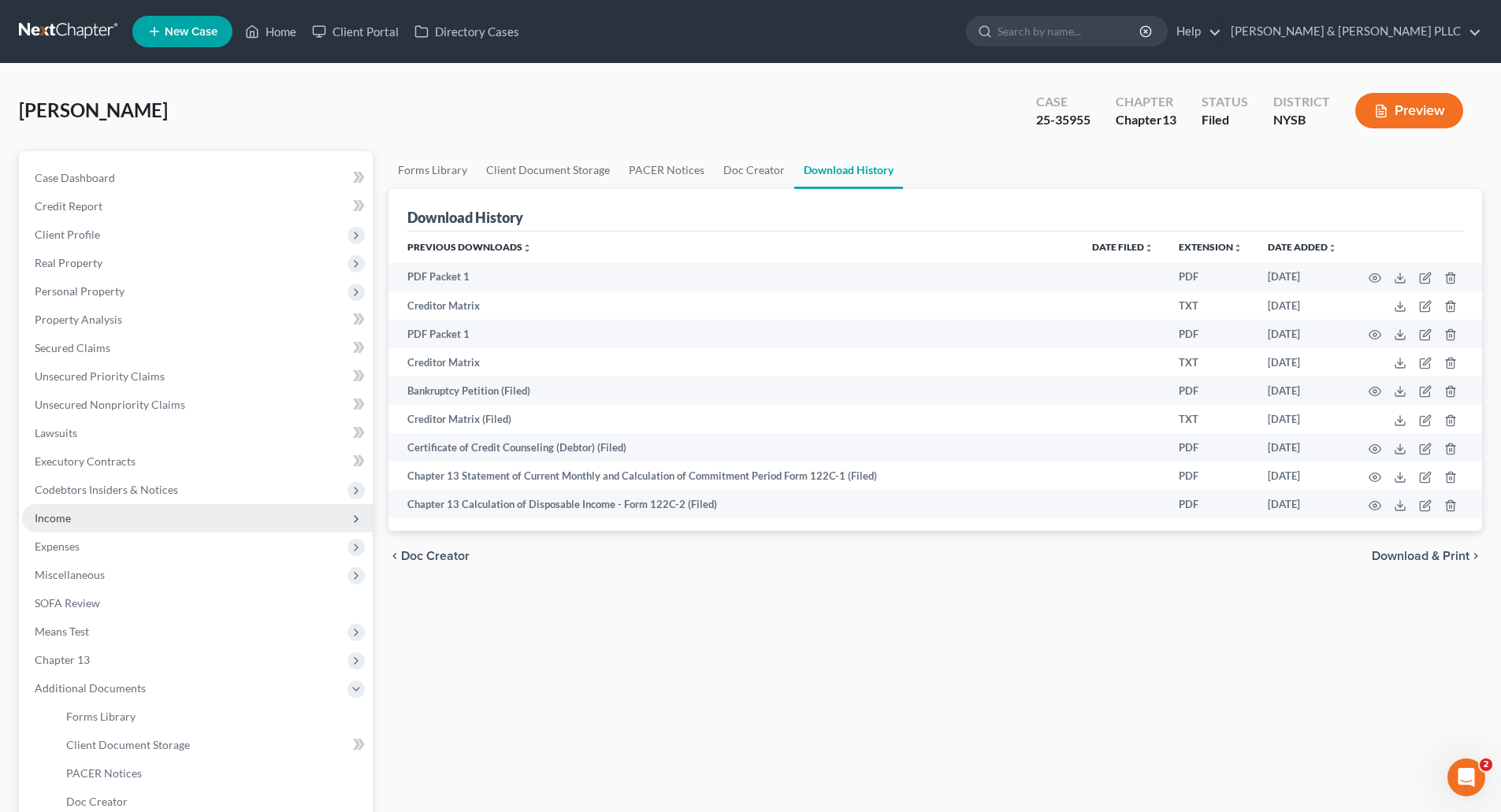
click at [54, 513] on span "Income" at bounding box center [52, 518] width 36 height 13
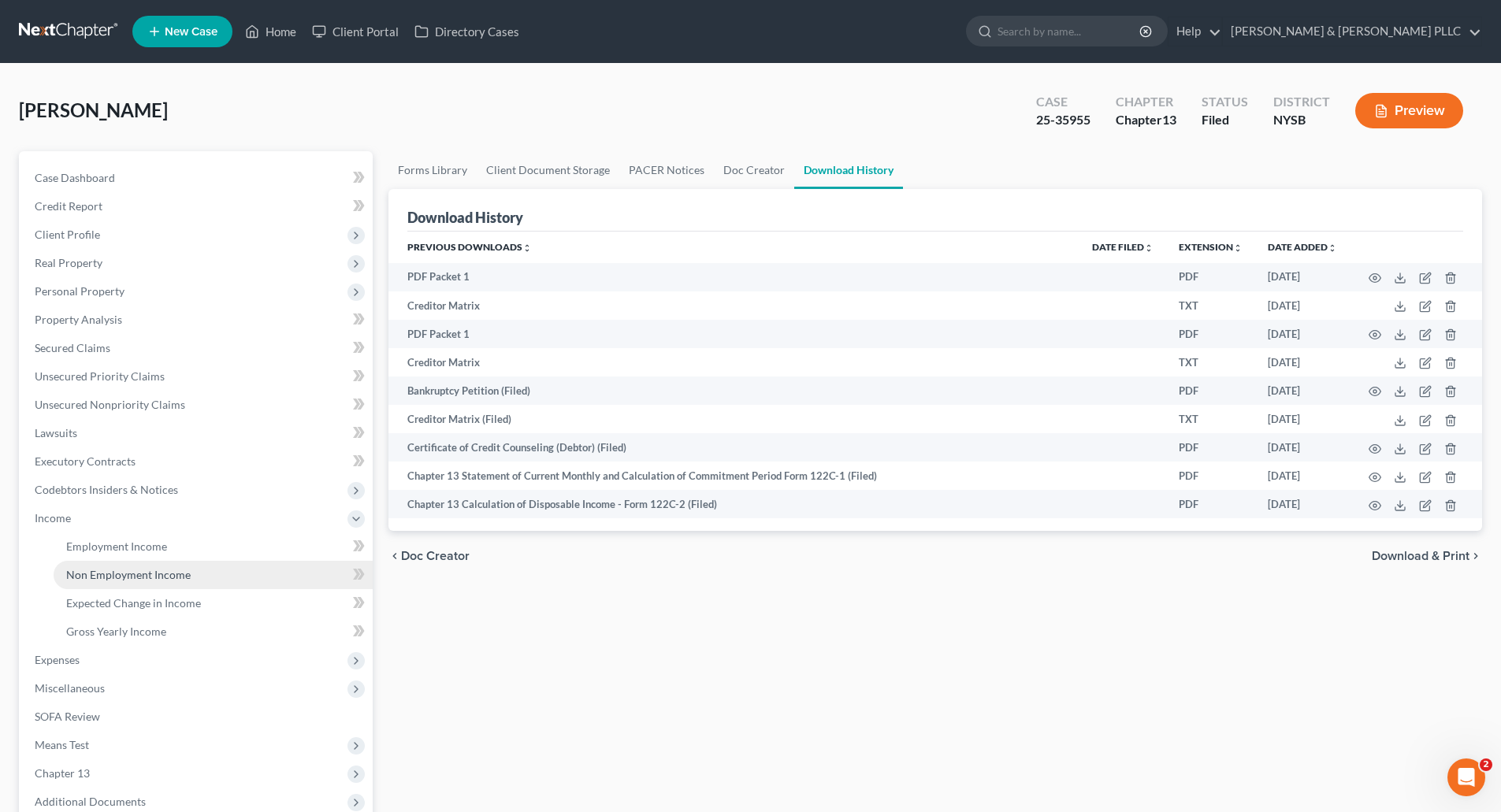
click at [161, 576] on span "Non Employment Income" at bounding box center [128, 575] width 124 height 13
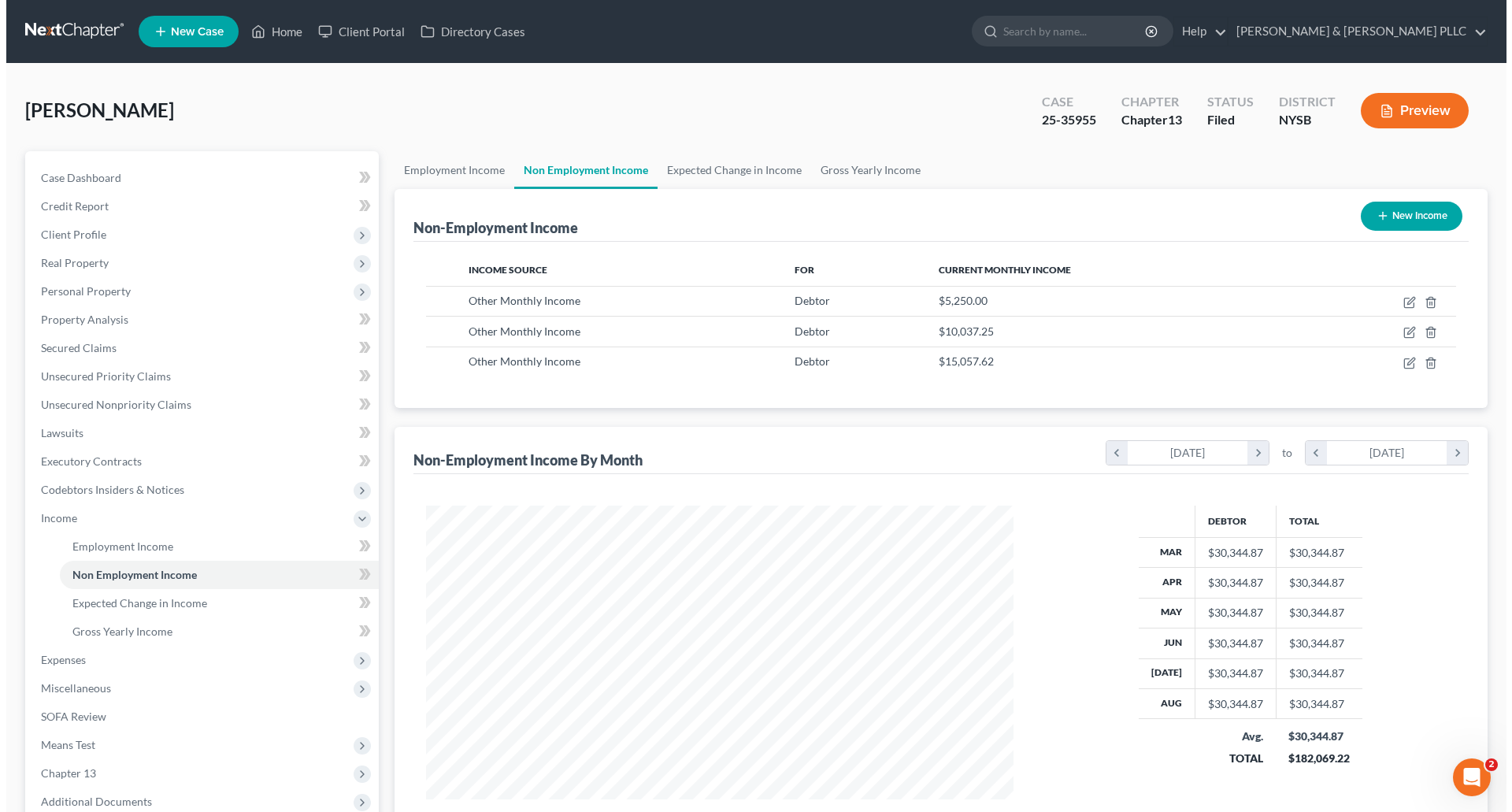
scroll to position [294, 619]
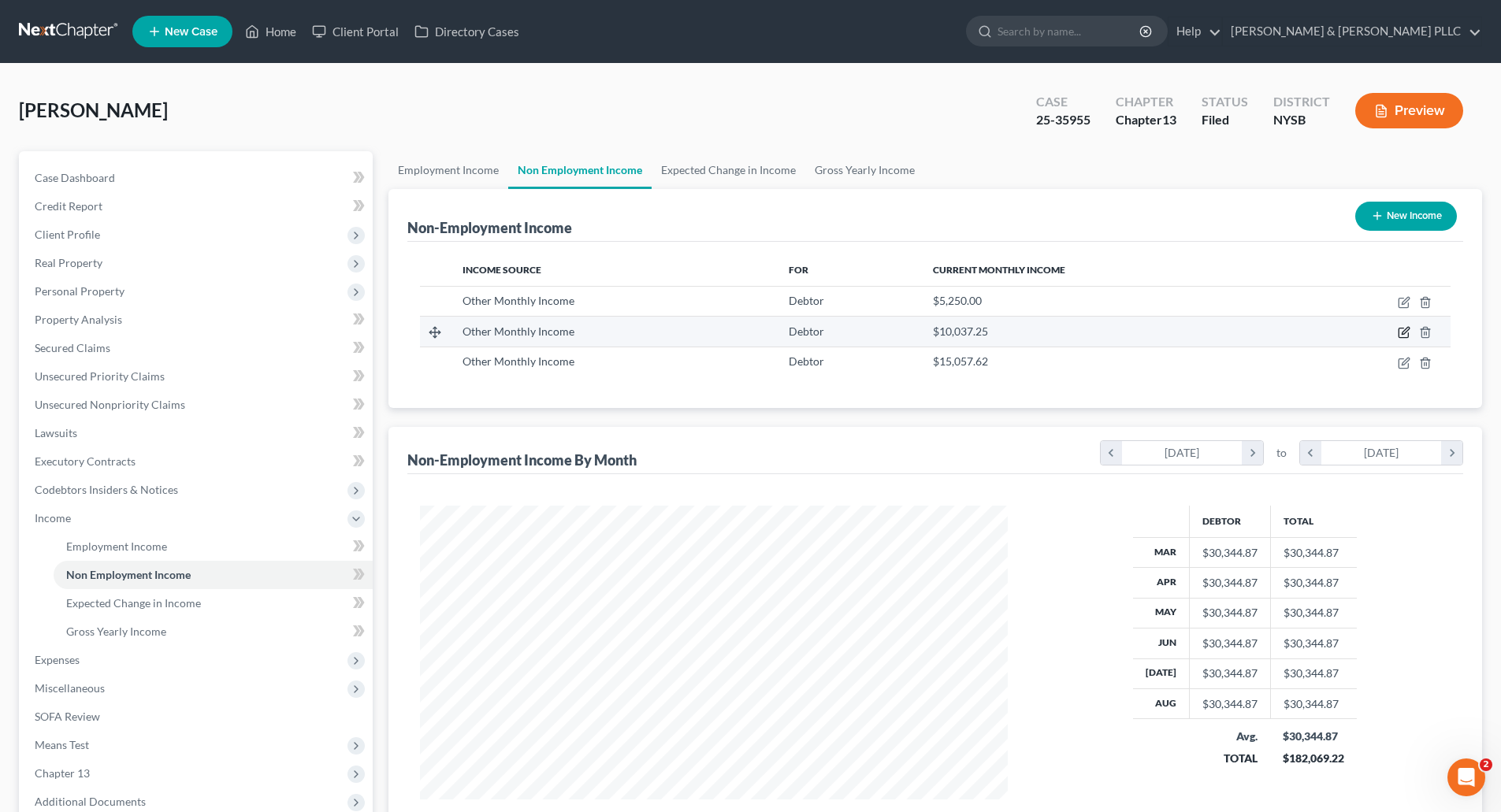
click at [1400, 327] on icon "button" at bounding box center [1404, 332] width 13 height 13
select select "13"
select select "0"
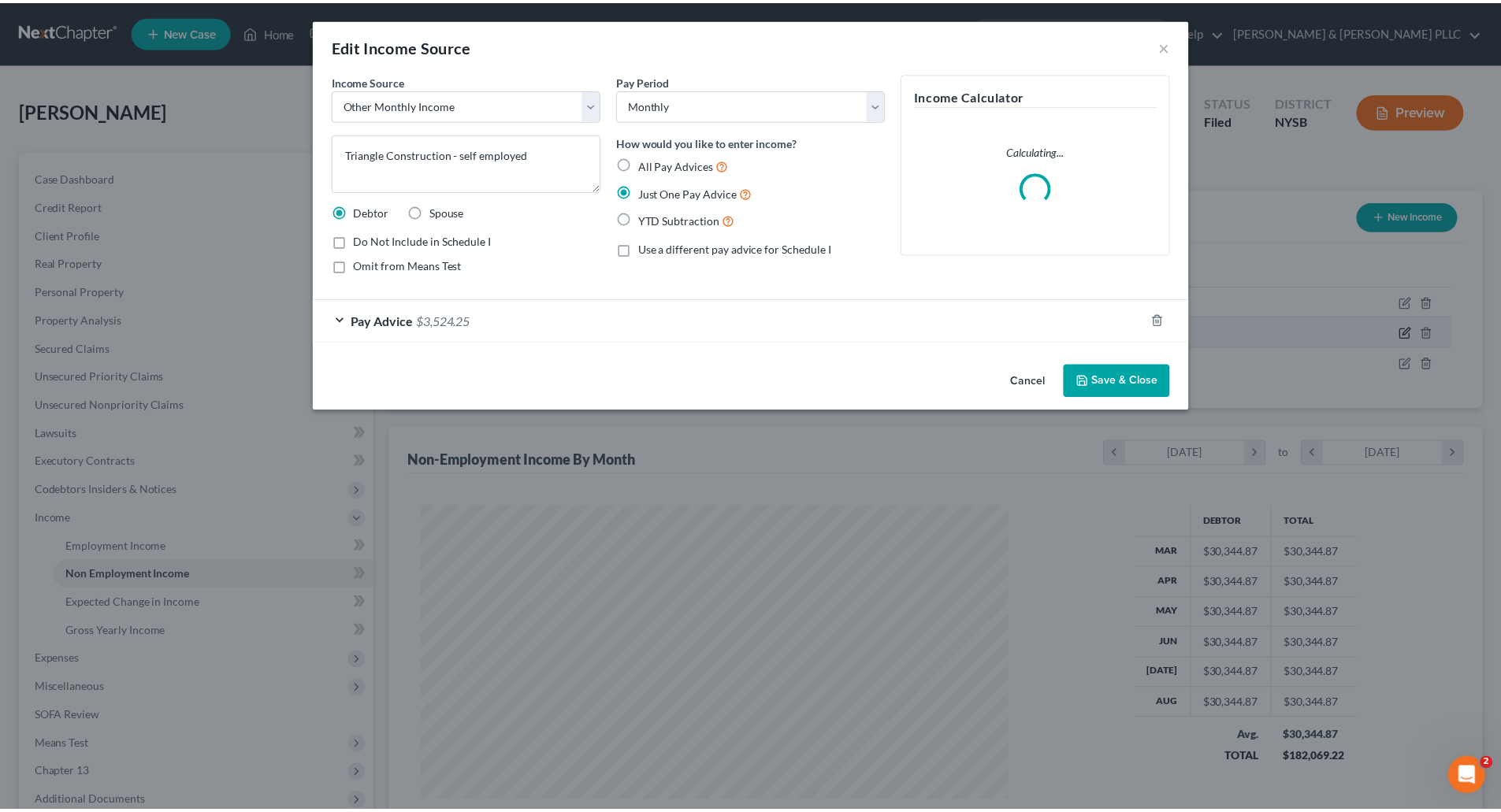
scroll to position [296, 625]
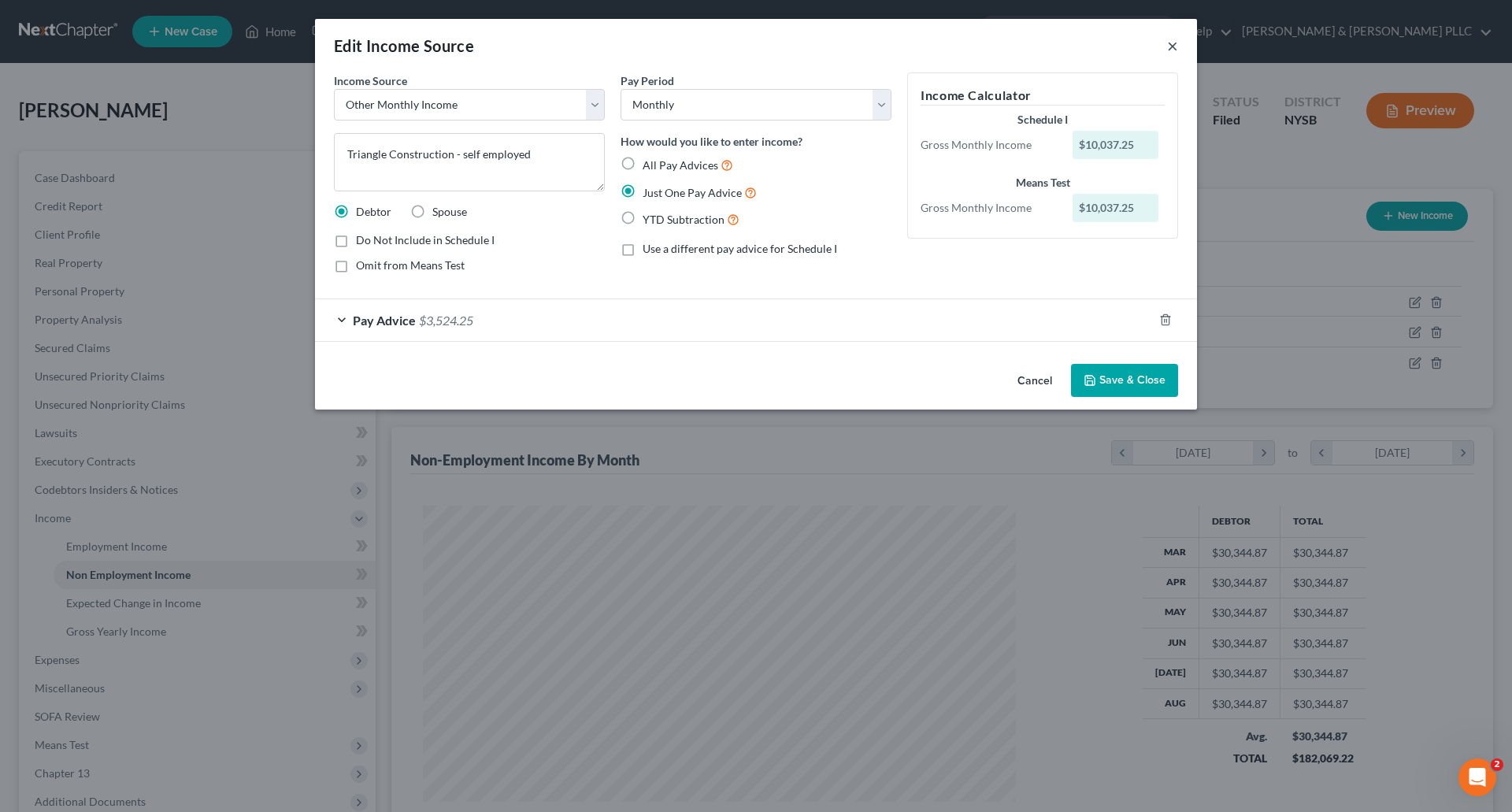
click at [1172, 44] on button "×" at bounding box center [1172, 45] width 11 height 19
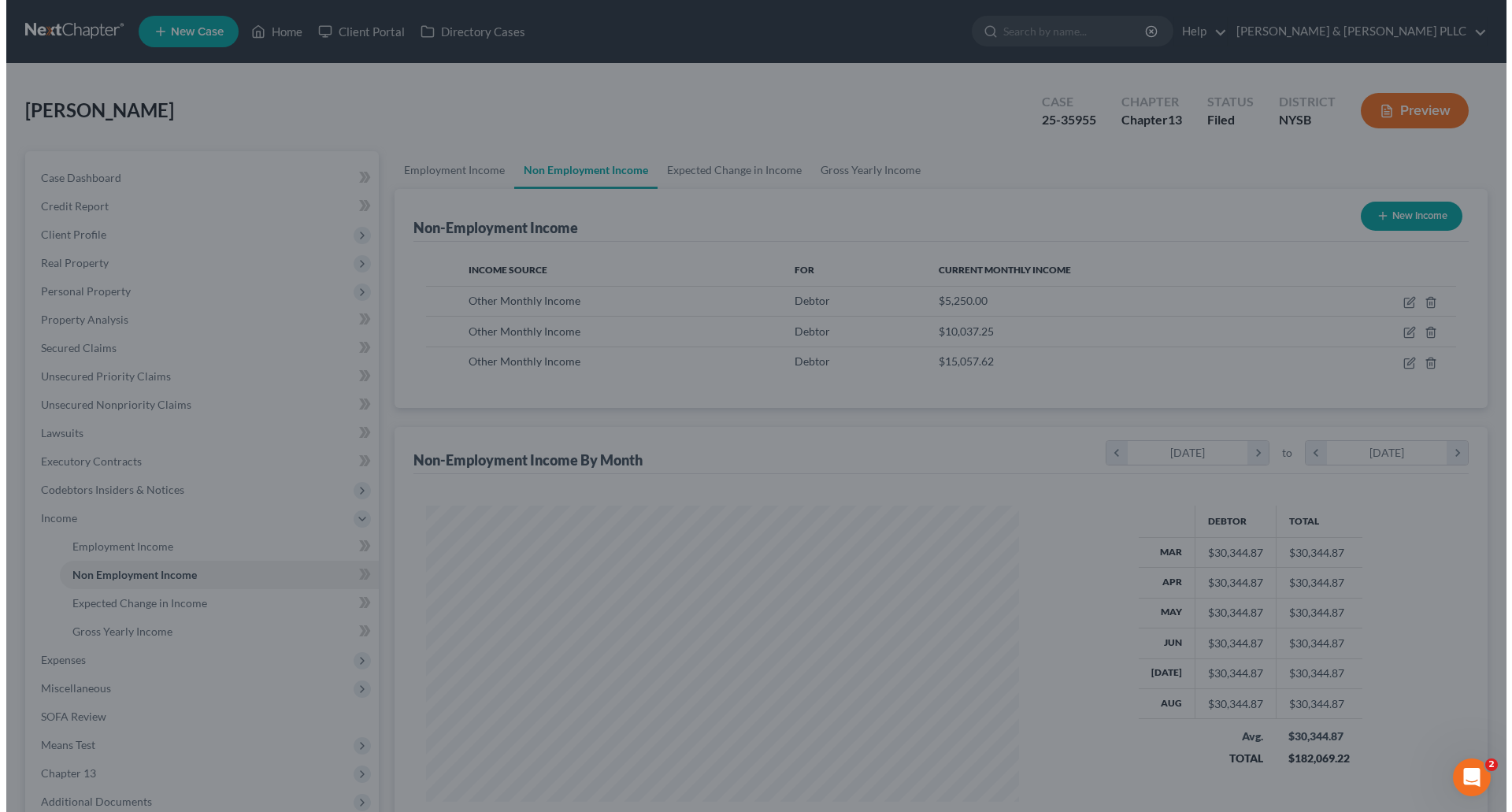
scroll to position [787522, 786970]
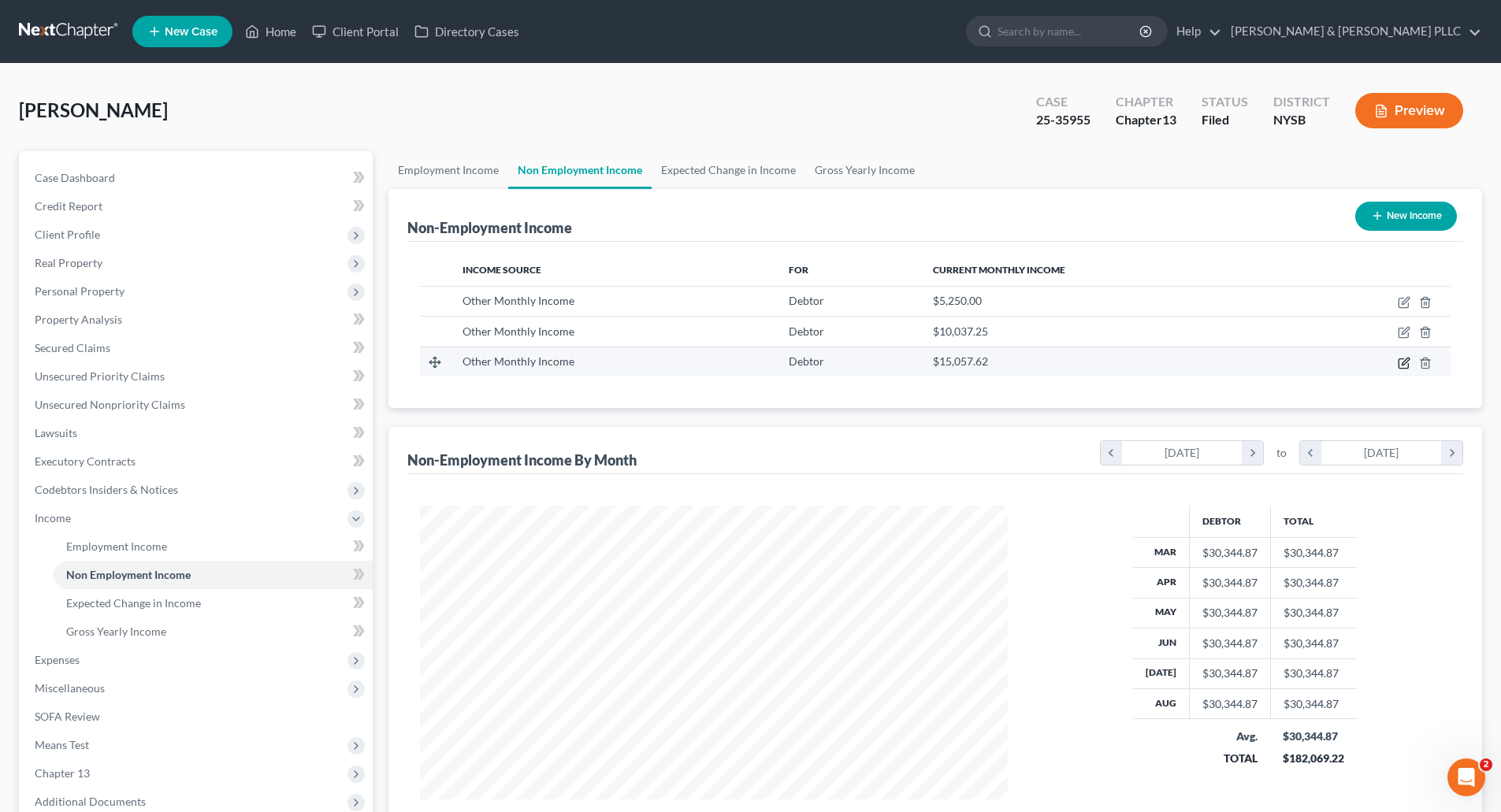
click at [1401, 360] on icon "button" at bounding box center [1404, 362] width 13 height 13
select select "13"
select select "0"
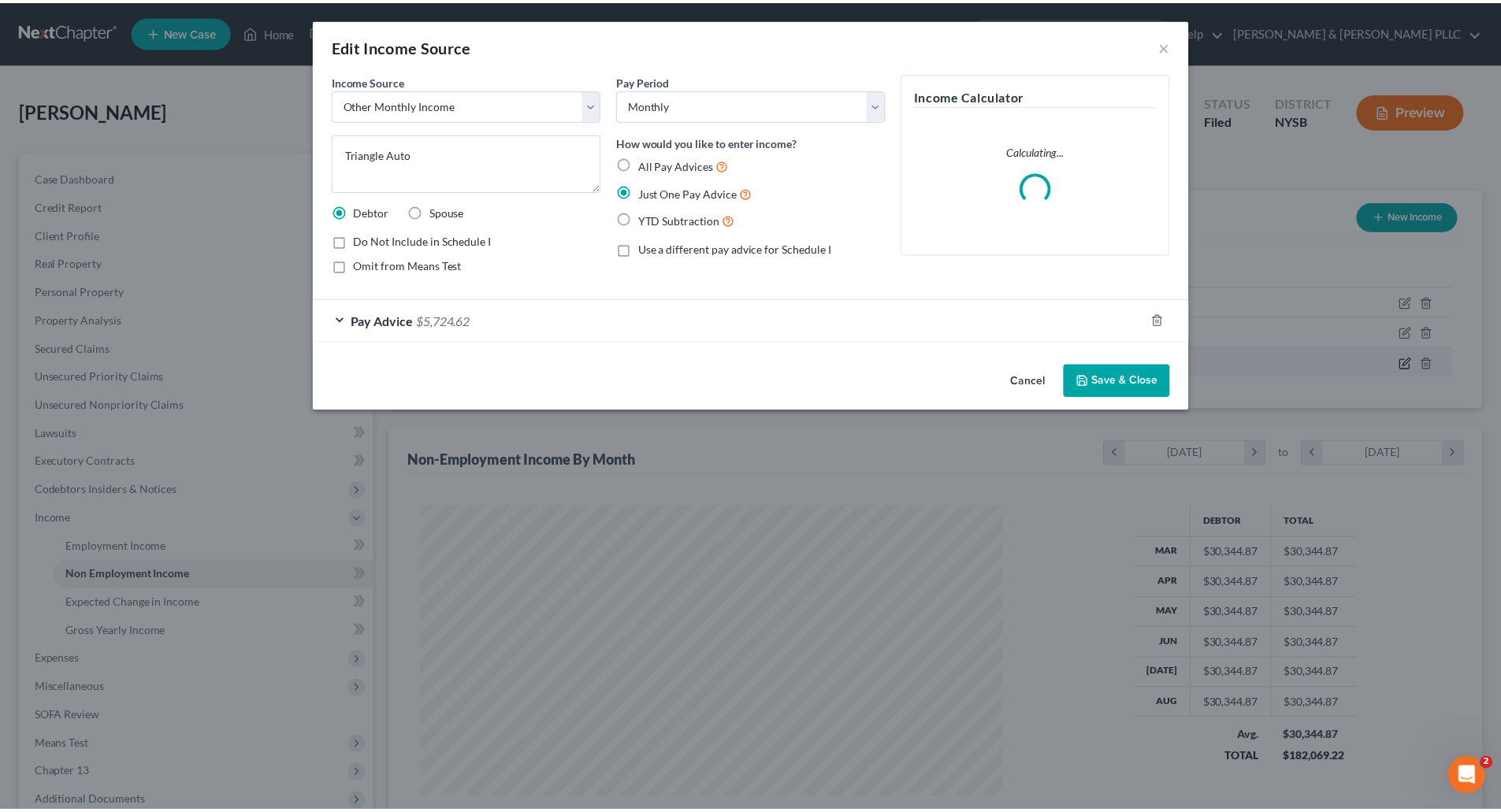
scroll to position [296, 625]
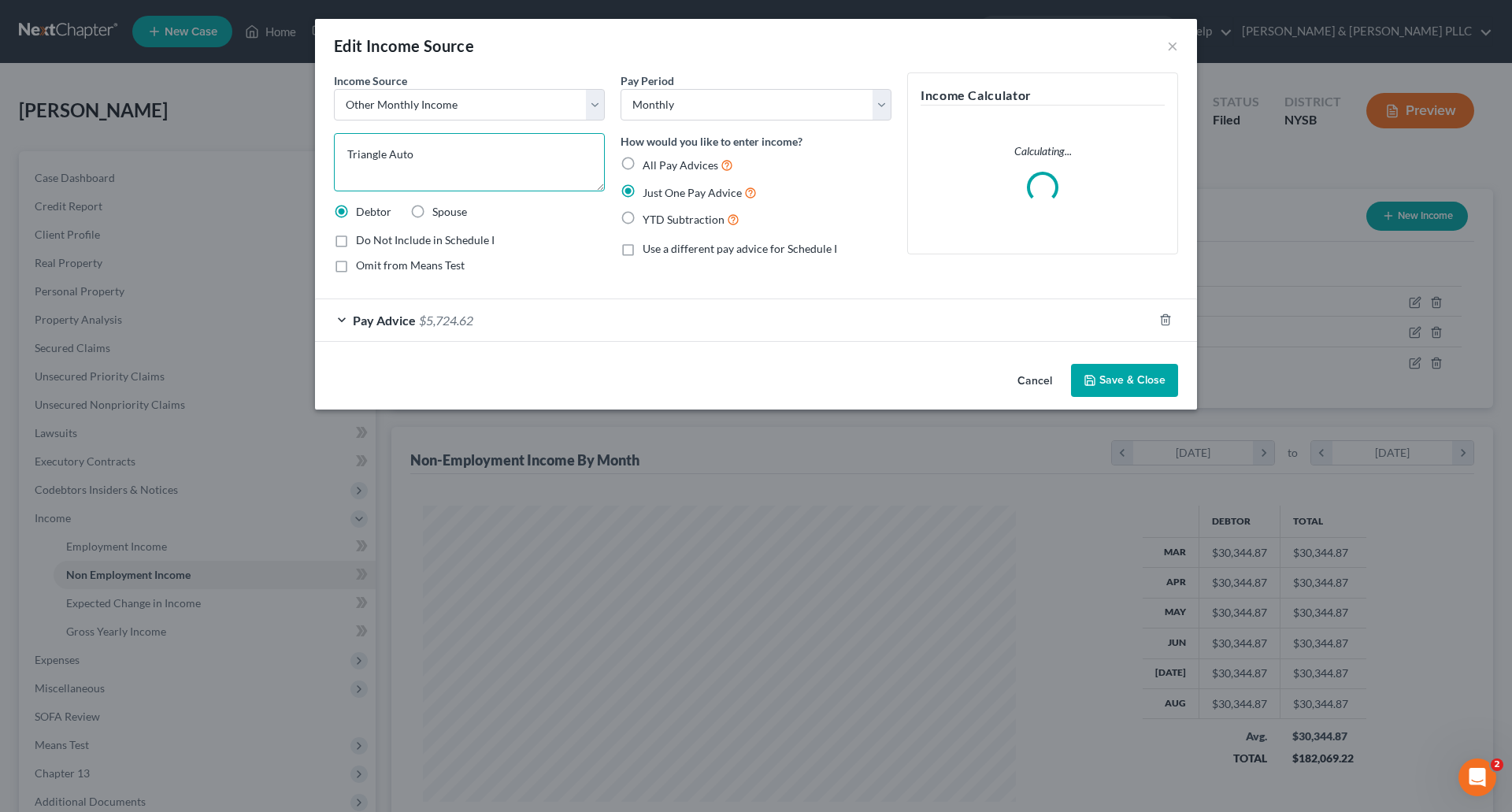
click at [434, 156] on textarea "Triangle Auto" at bounding box center [469, 162] width 271 height 58
type textarea "Triangle Auto - self-employed"
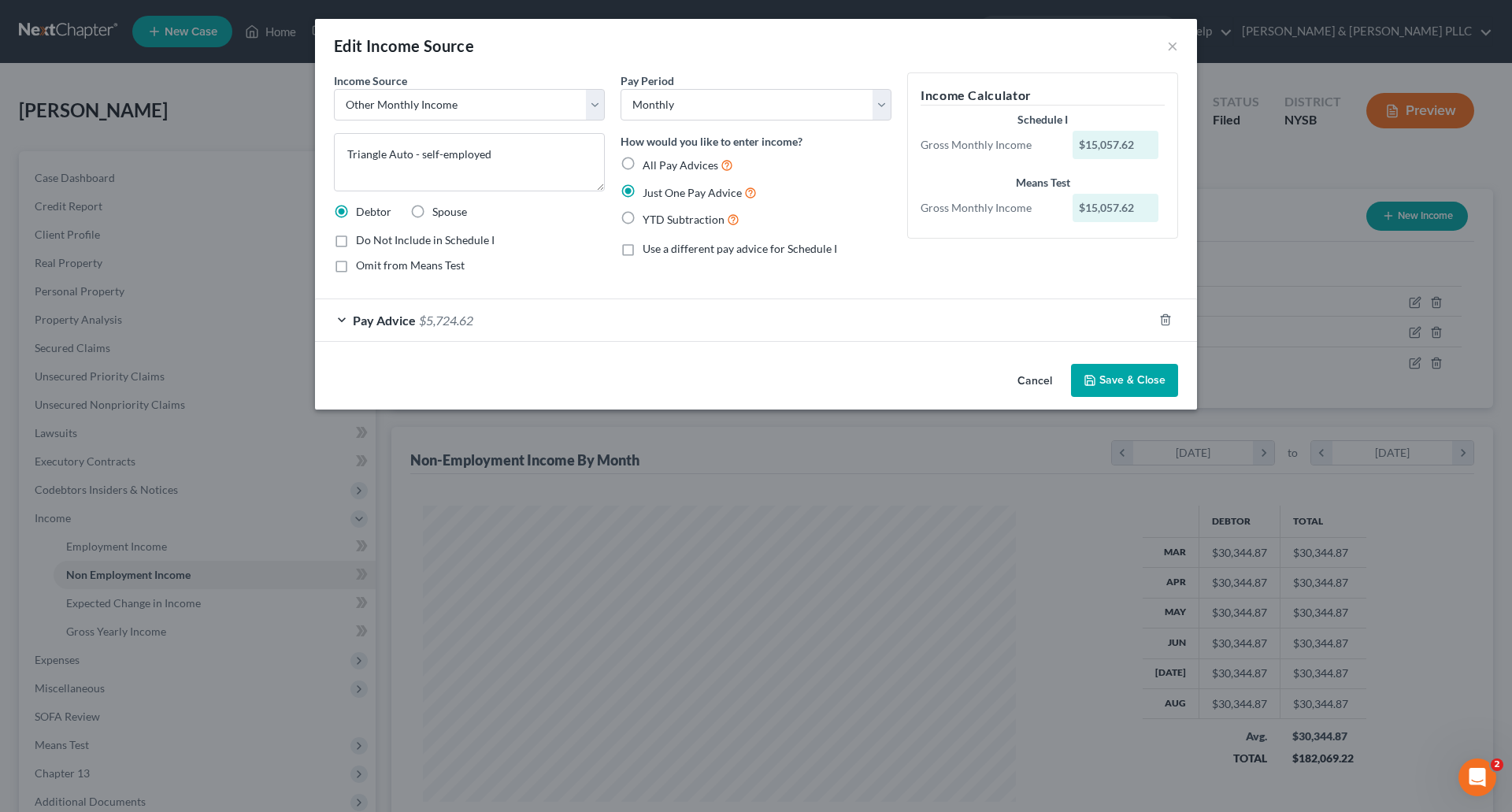
click at [1133, 372] on button "Save & Close" at bounding box center [1125, 380] width 107 height 33
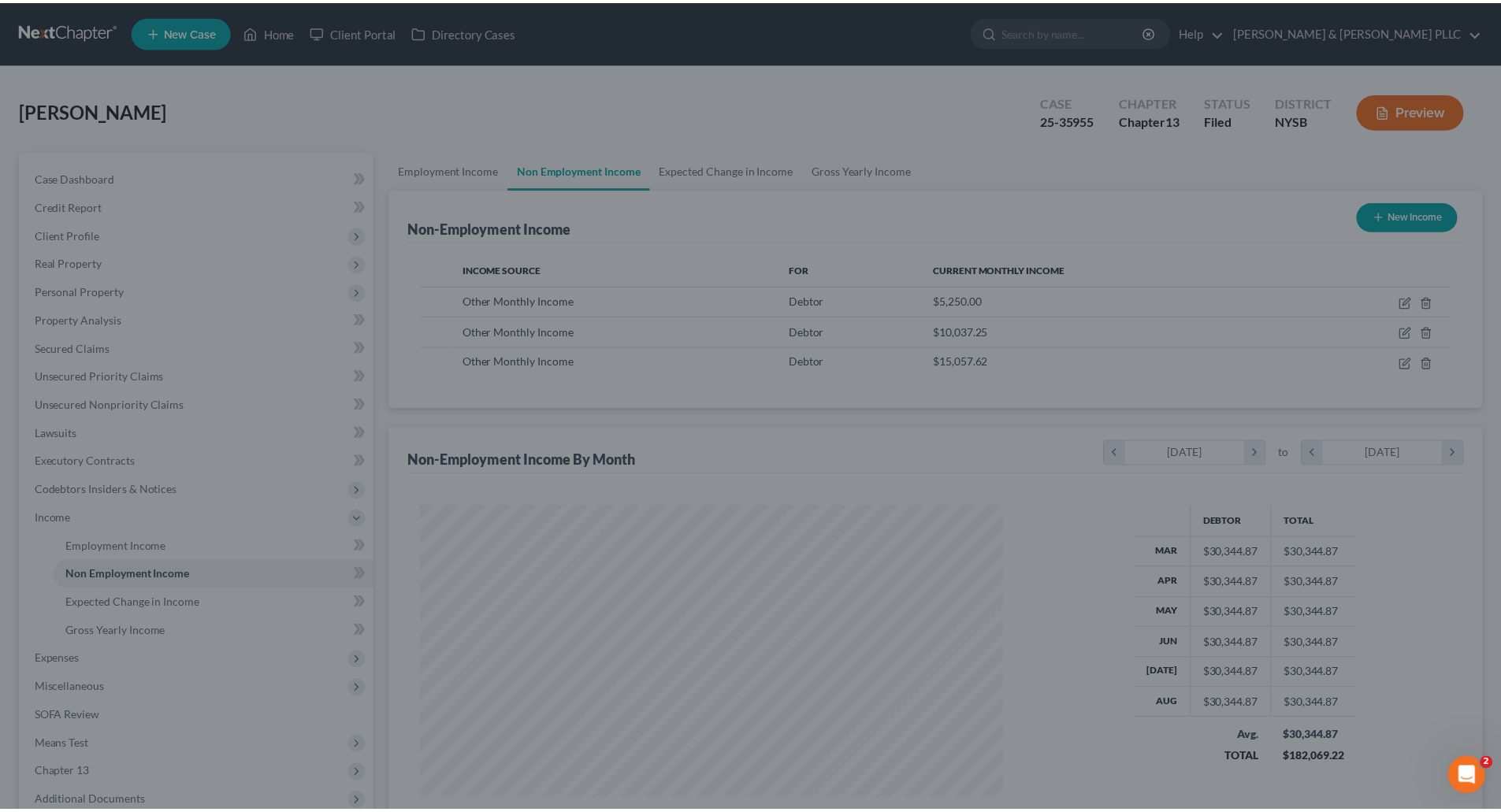
scroll to position [787522, 787359]
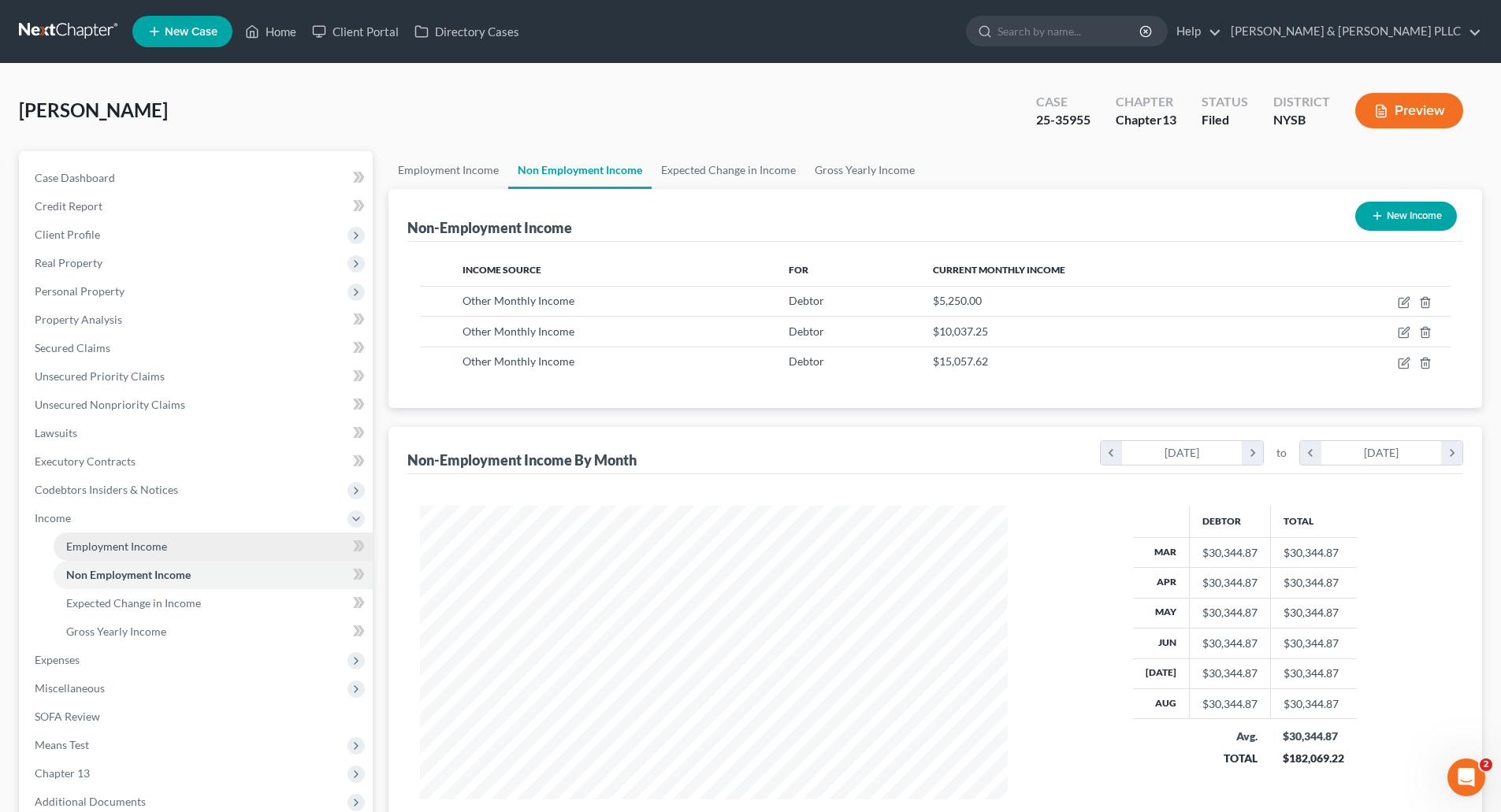
click at [143, 546] on span "Employment Income" at bounding box center [117, 546] width 101 height 13
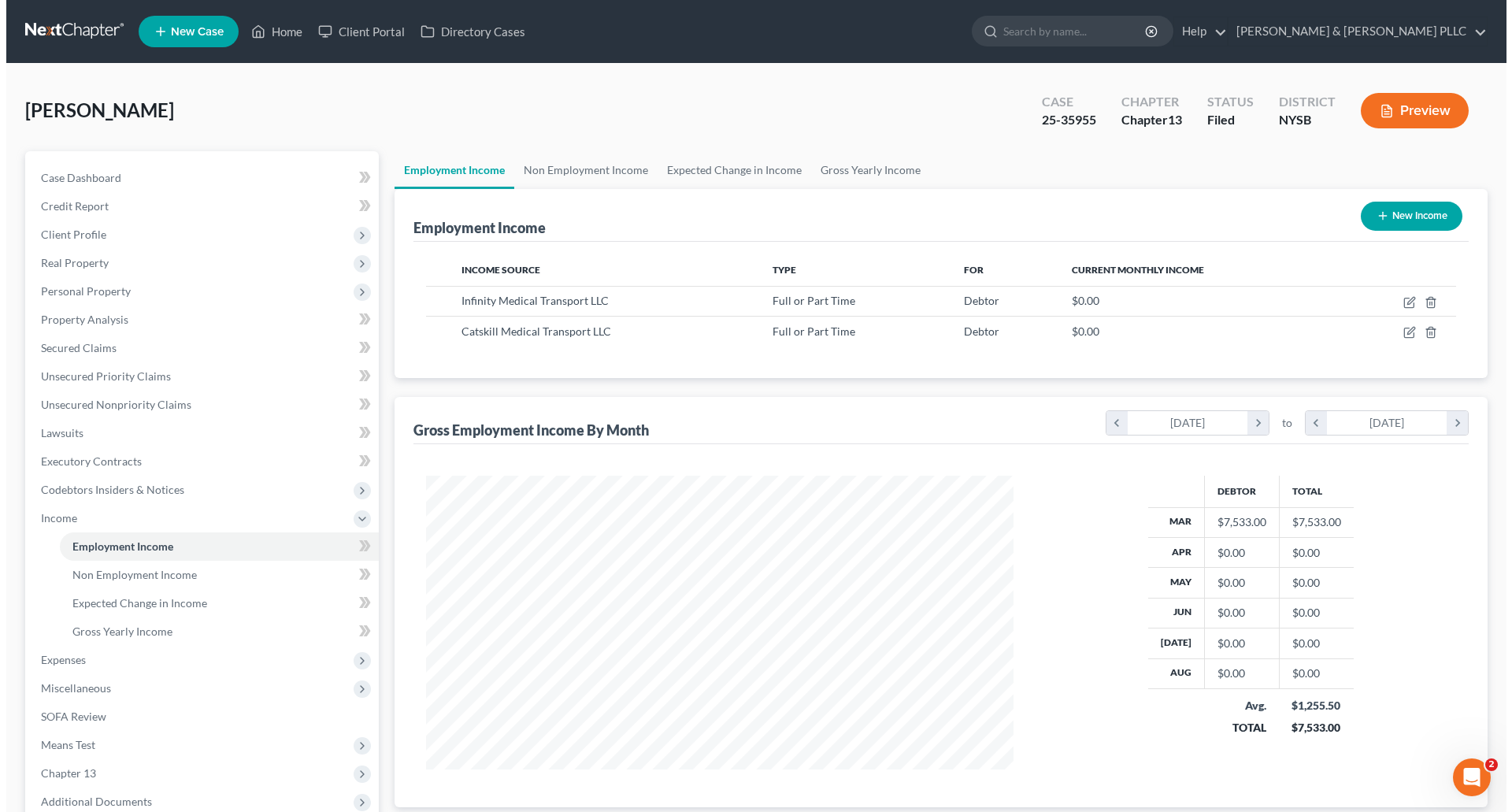
scroll to position [294, 619]
click at [1413, 220] on button "New Income" at bounding box center [1405, 216] width 101 height 29
select select "0"
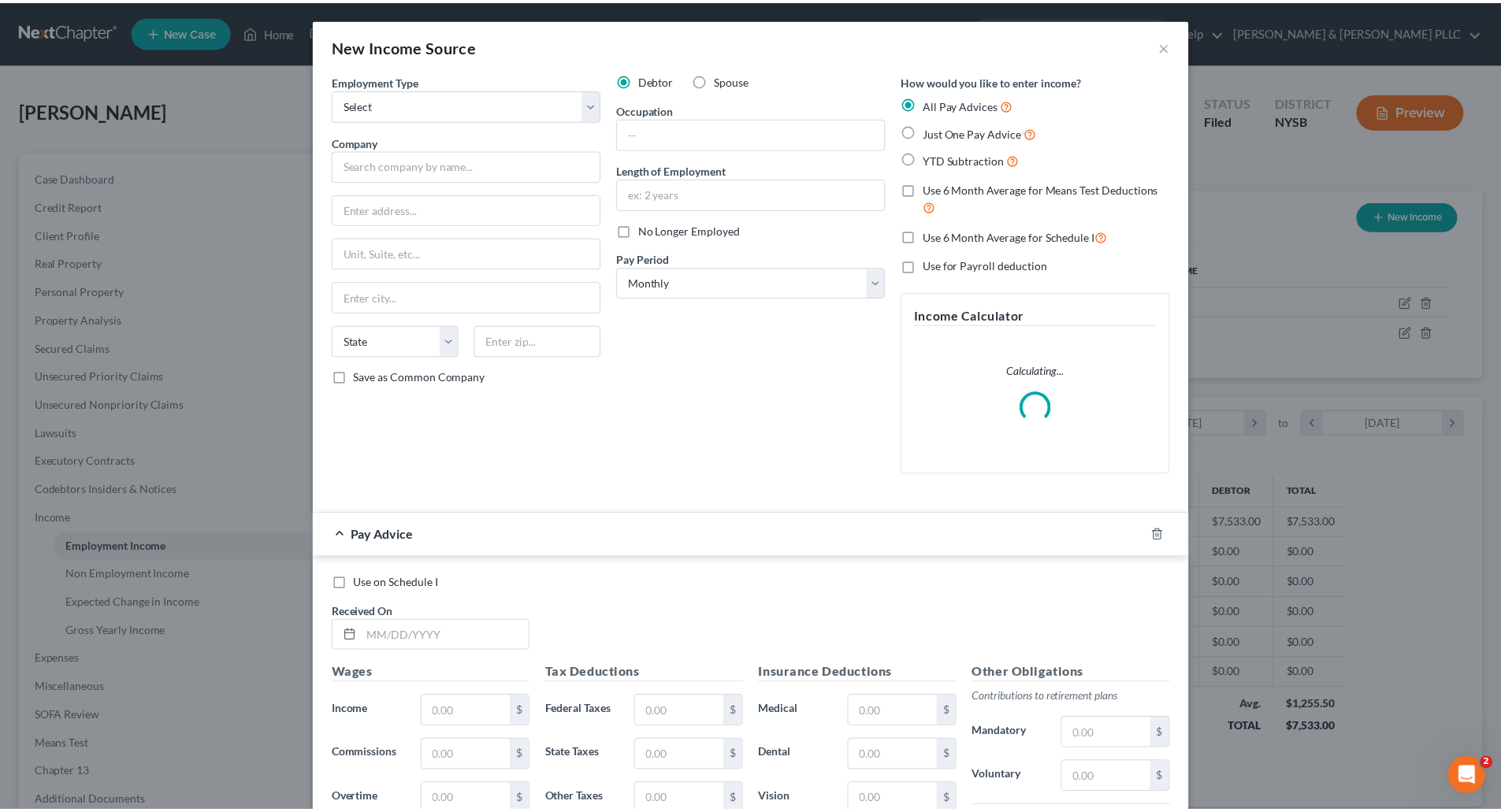
scroll to position [296, 625]
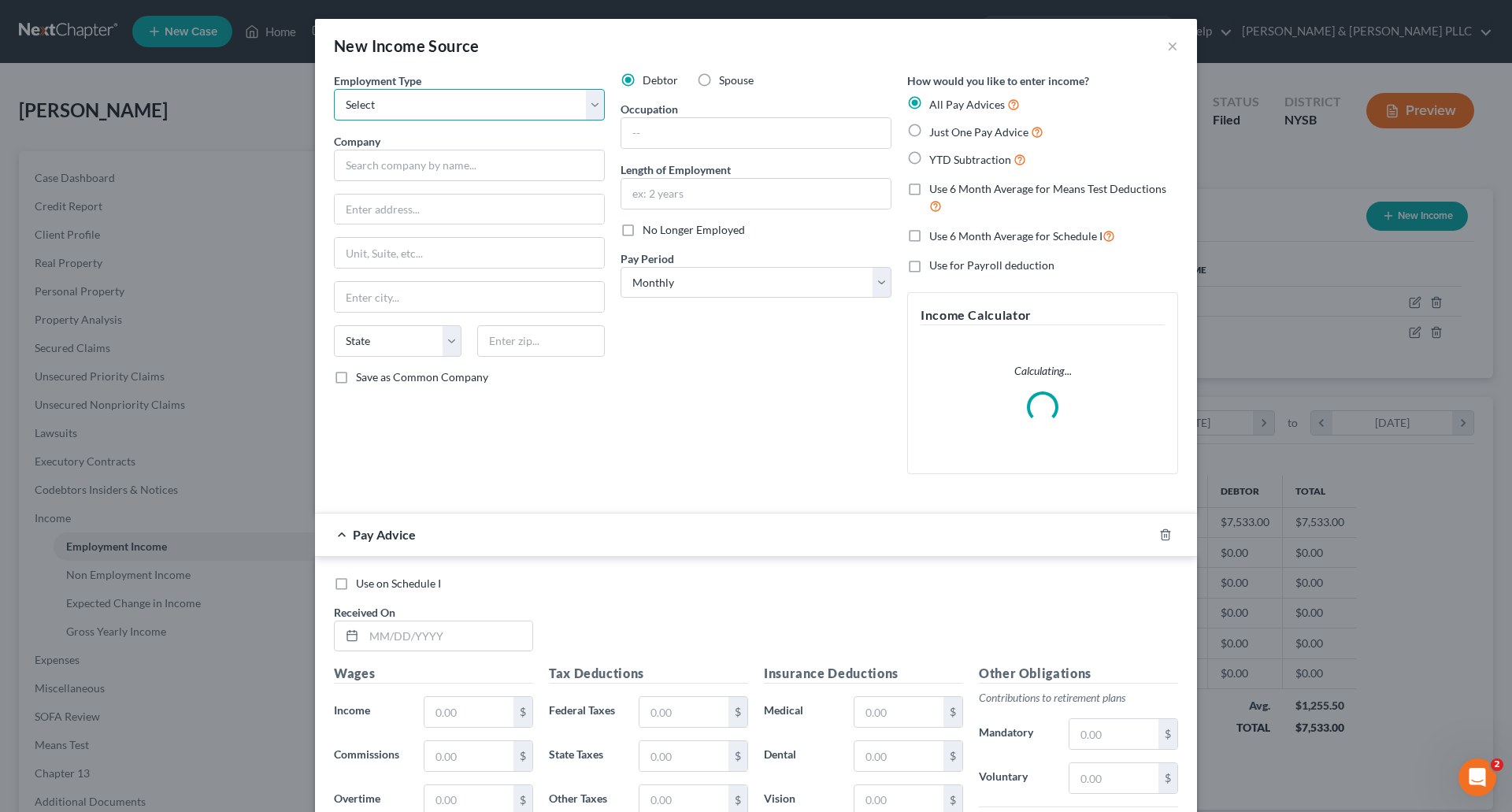
click at [584, 102] on select "Select Full or Part Time Employment Self Employment" at bounding box center [469, 105] width 271 height 32
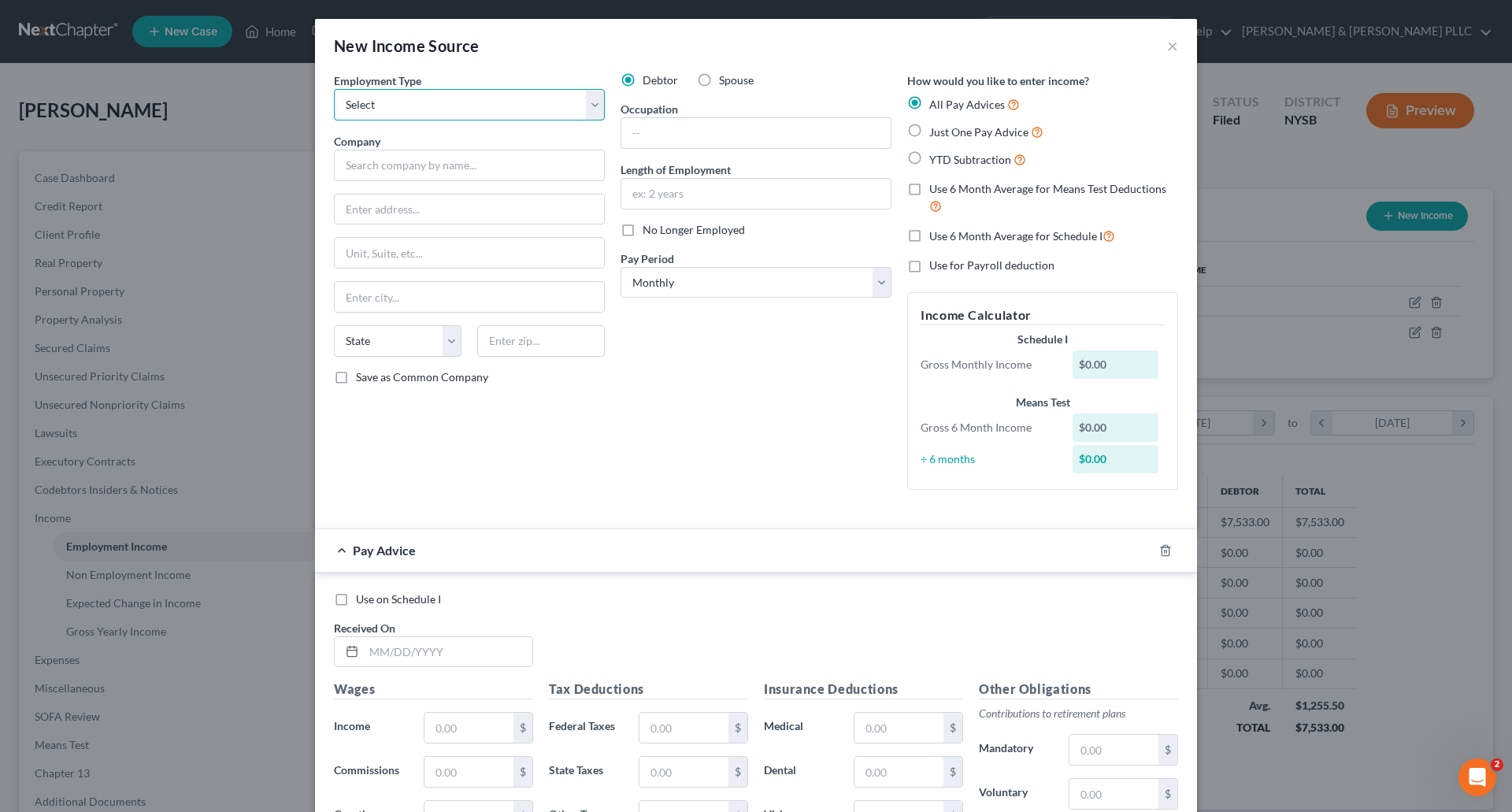
select select "1"
click at [334, 89] on select "Select Full or Part Time Employment Self Employment" at bounding box center [469, 105] width 271 height 32
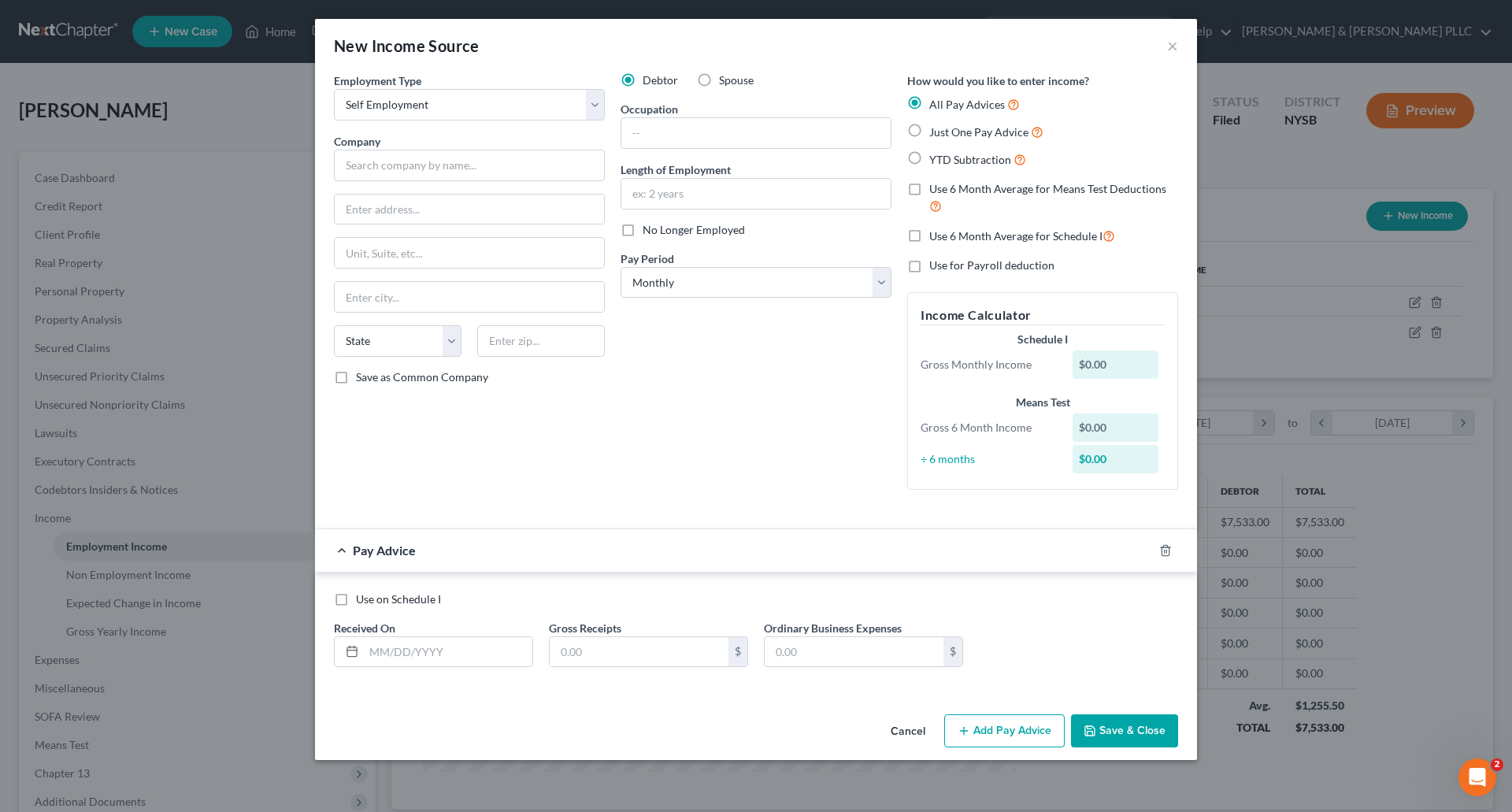
click at [1150, 730] on button "Save & Close" at bounding box center [1125, 731] width 107 height 33
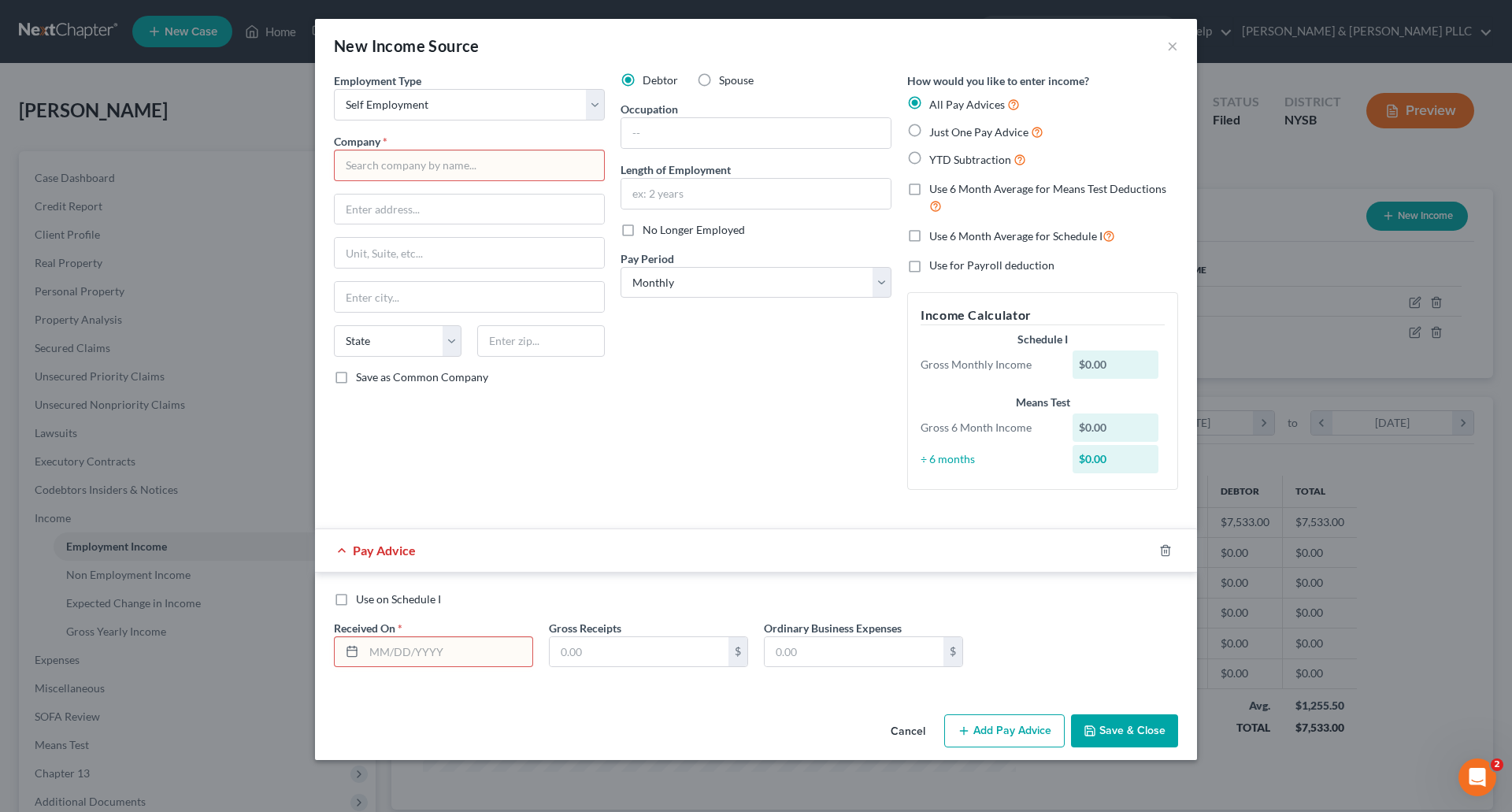
click at [356, 167] on input "text" at bounding box center [469, 165] width 271 height 32
click at [929, 128] on label "Just One Pay Advice" at bounding box center [986, 133] width 114 height 18
click at [936, 128] on input "Just One Pay Advice" at bounding box center [941, 128] width 10 height 10
radio input "true"
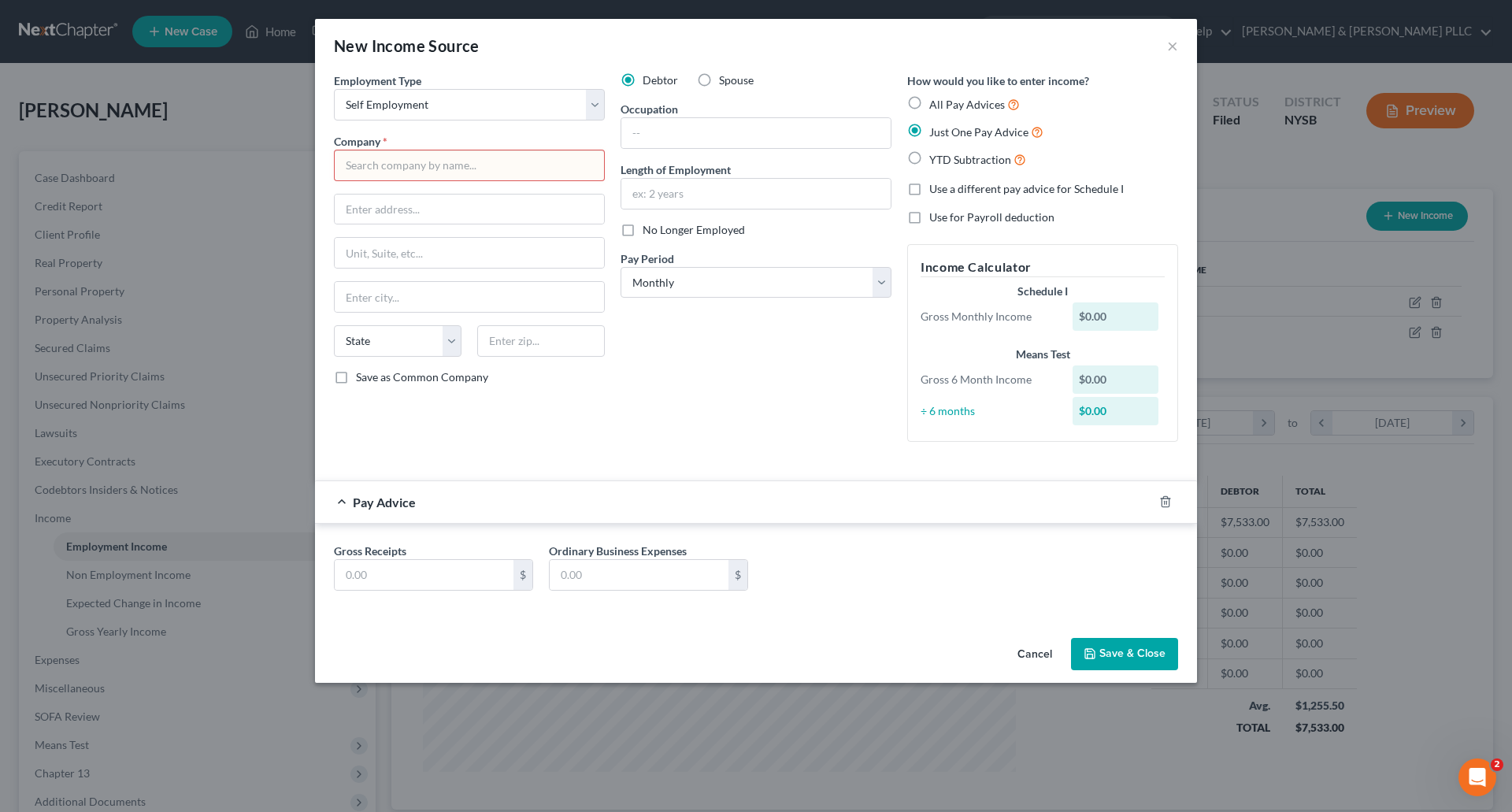
click at [366, 165] on input "text" at bounding box center [469, 165] width 271 height 32
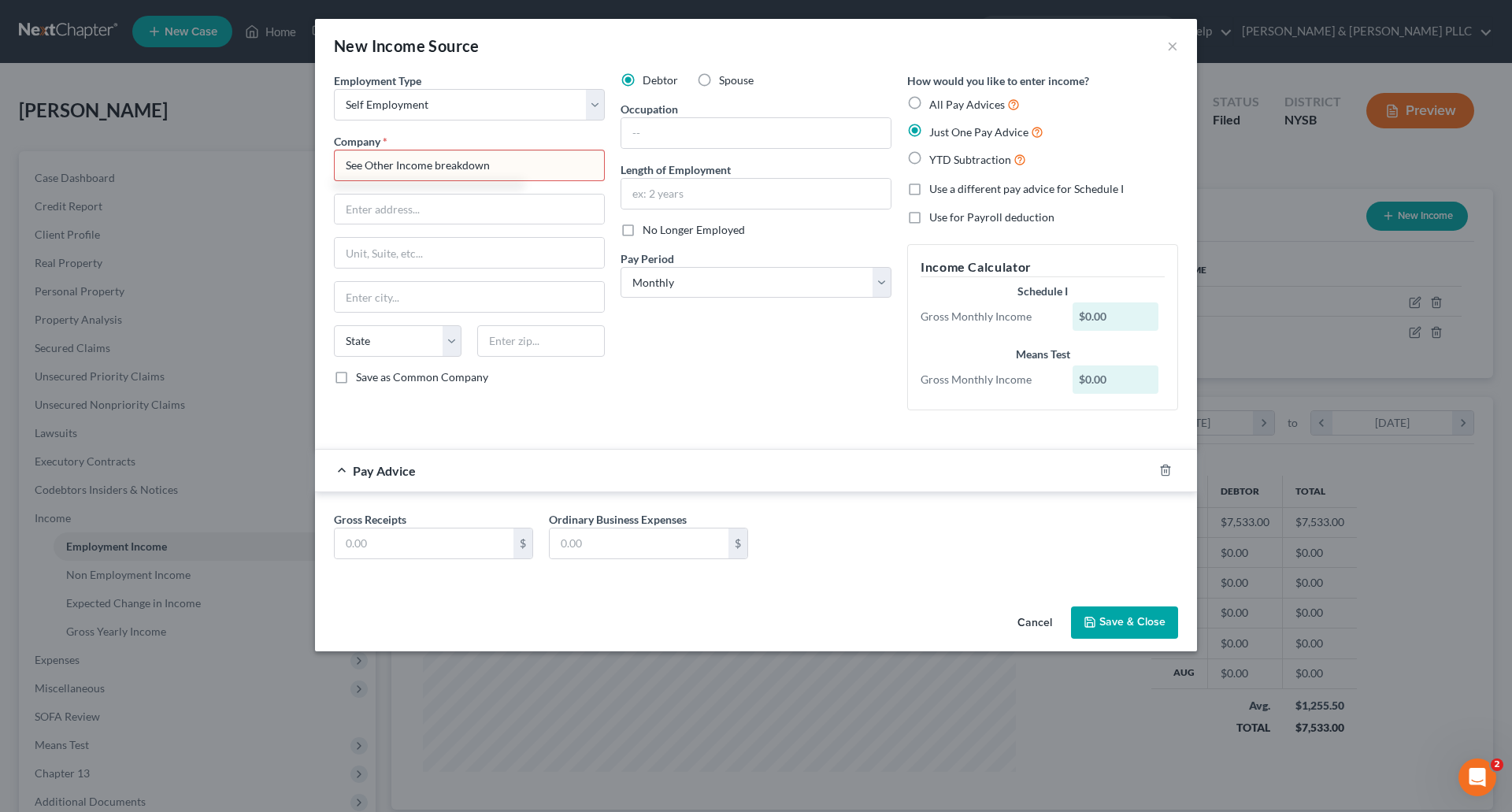
type input "See Other Income breakdown"
click at [1143, 614] on button "Save & Close" at bounding box center [1125, 622] width 107 height 33
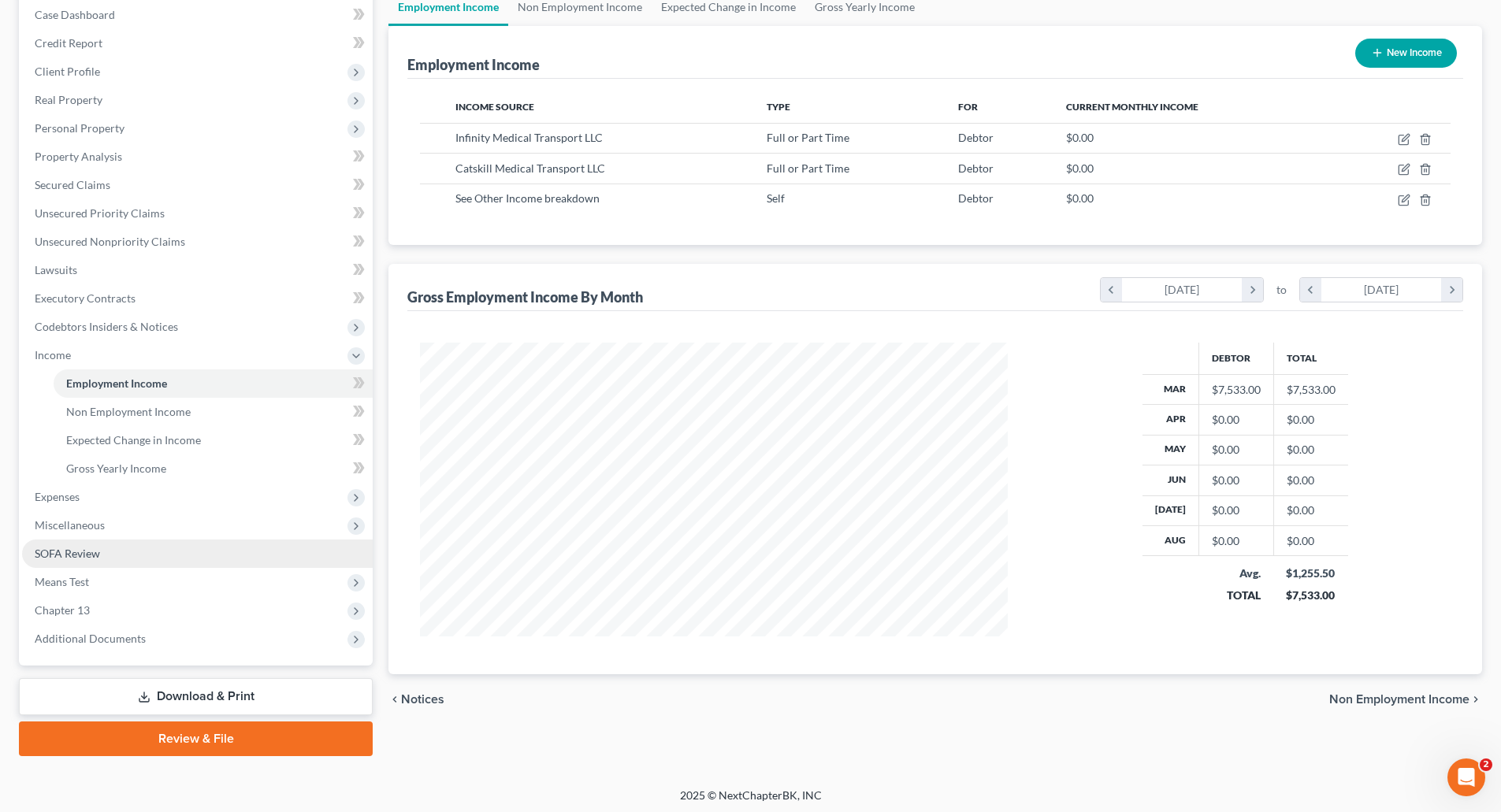
scroll to position [167, 0]
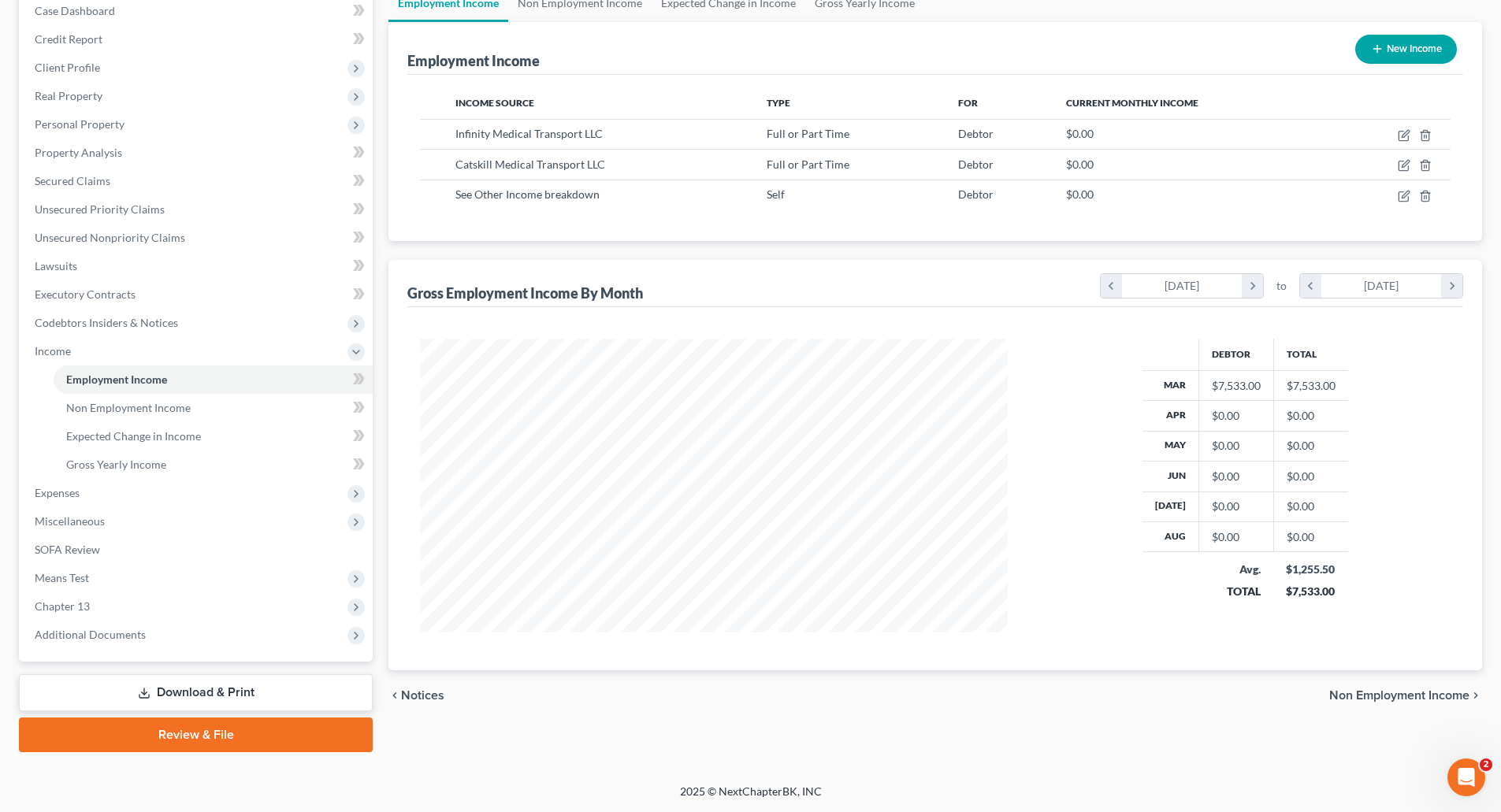
click at [188, 690] on link "Download & Print" at bounding box center [196, 693] width 354 height 37
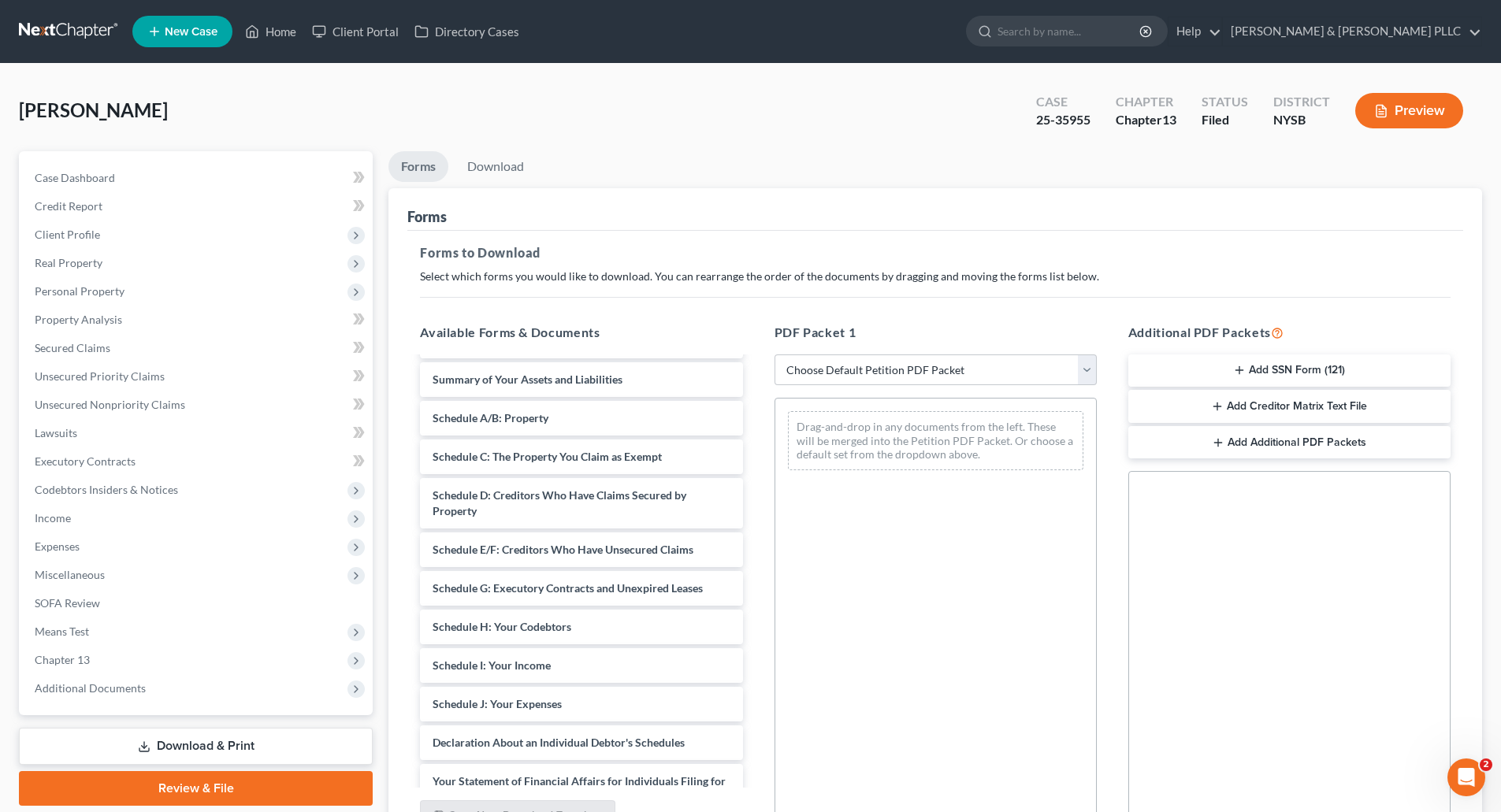
scroll to position [237, 0]
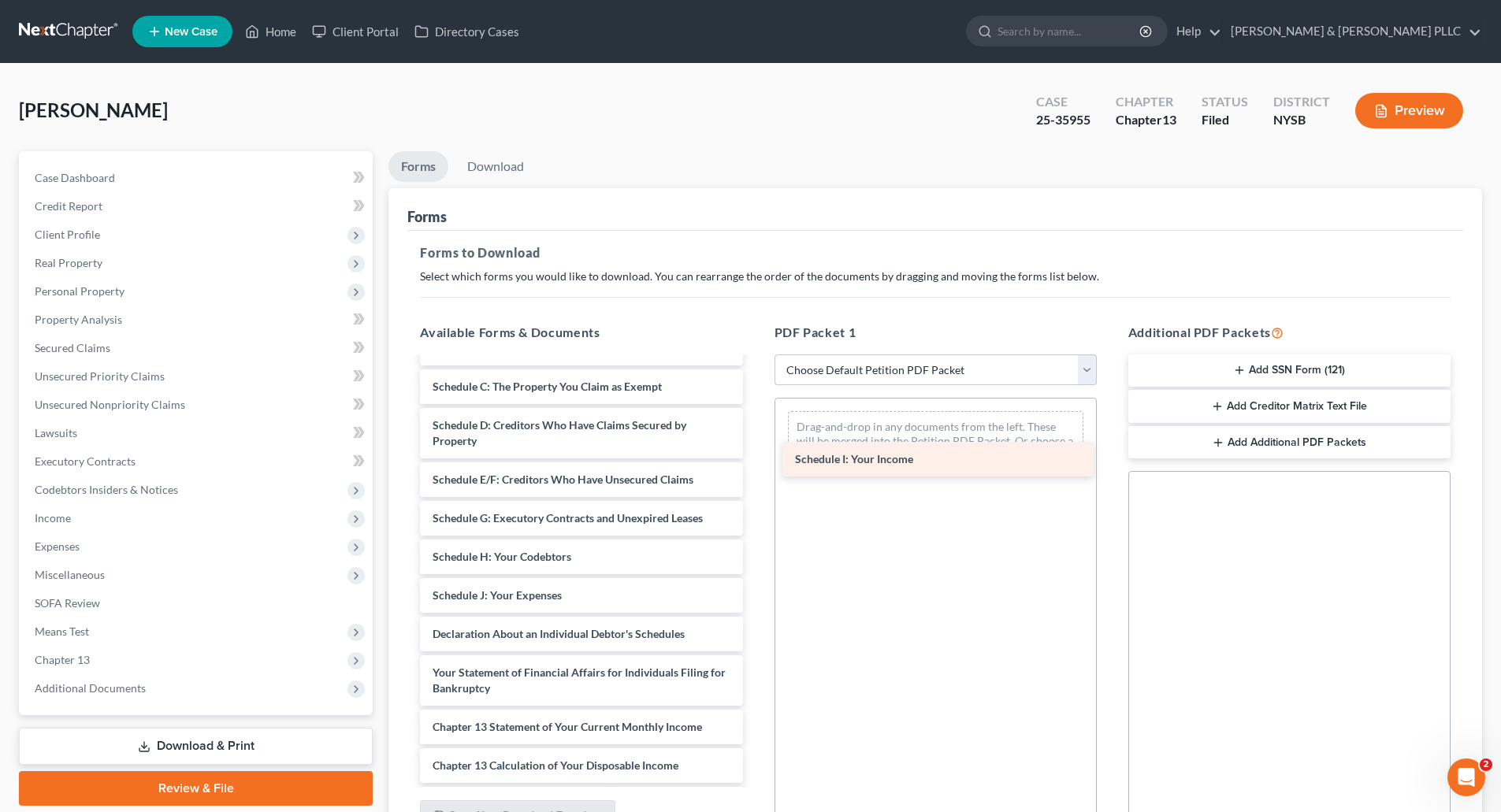
drag, startPoint x: 586, startPoint y: 625, endPoint x: 949, endPoint y: 456, distance: 400.4
click at [755, 456] on div "Schedule I: Your Income Chapter 13 Debtor's Certifications Regarding Domestic S…" at bounding box center [581, 538] width 347 height 831
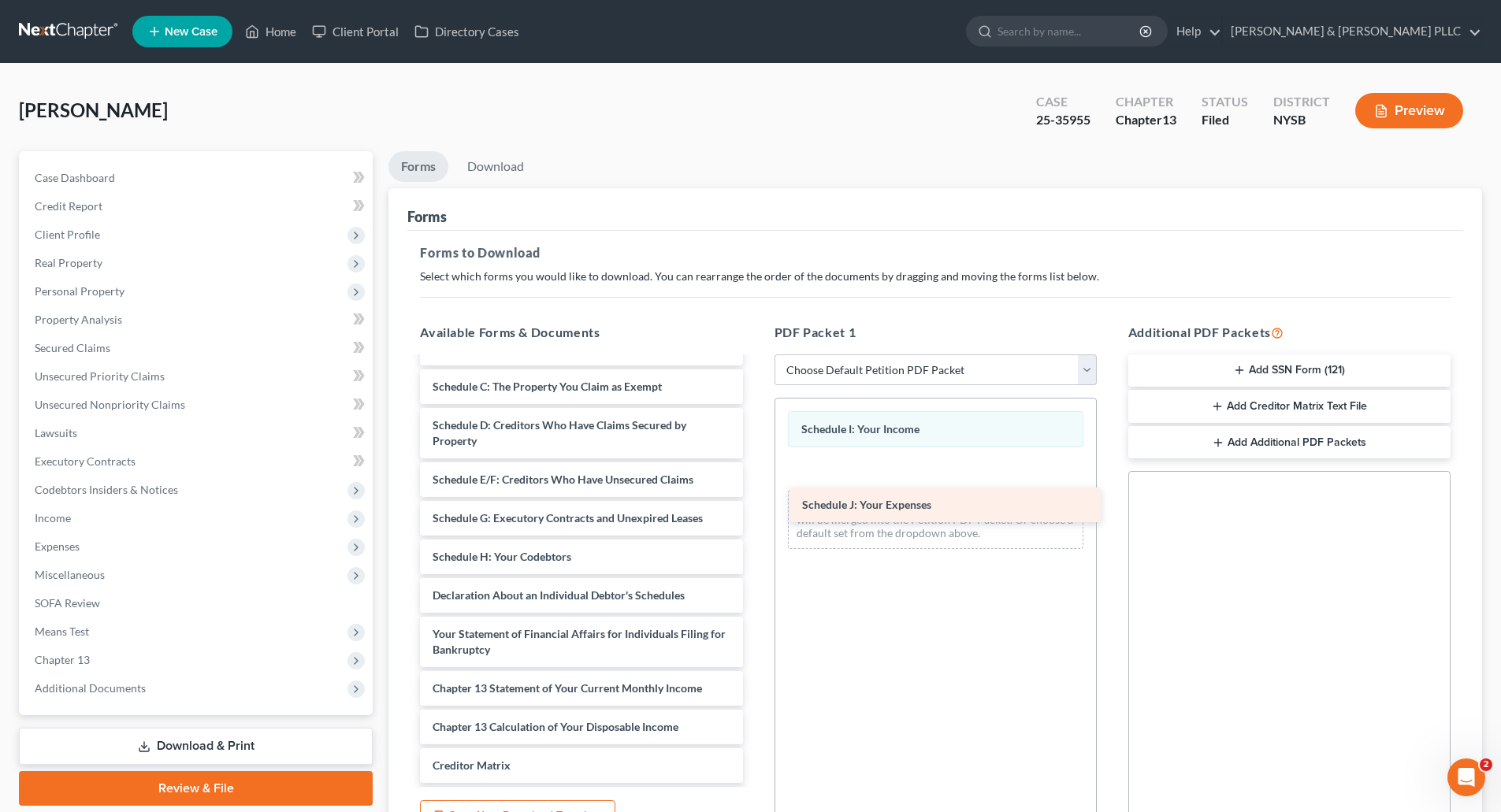
drag, startPoint x: 573, startPoint y: 627, endPoint x: 941, endPoint y: 504, distance: 388.0
click at [755, 504] on div "Schedule J: Your Expenses Chapter 13 Debtor's Certifications Regarding Domestic…" at bounding box center [581, 518] width 347 height 793
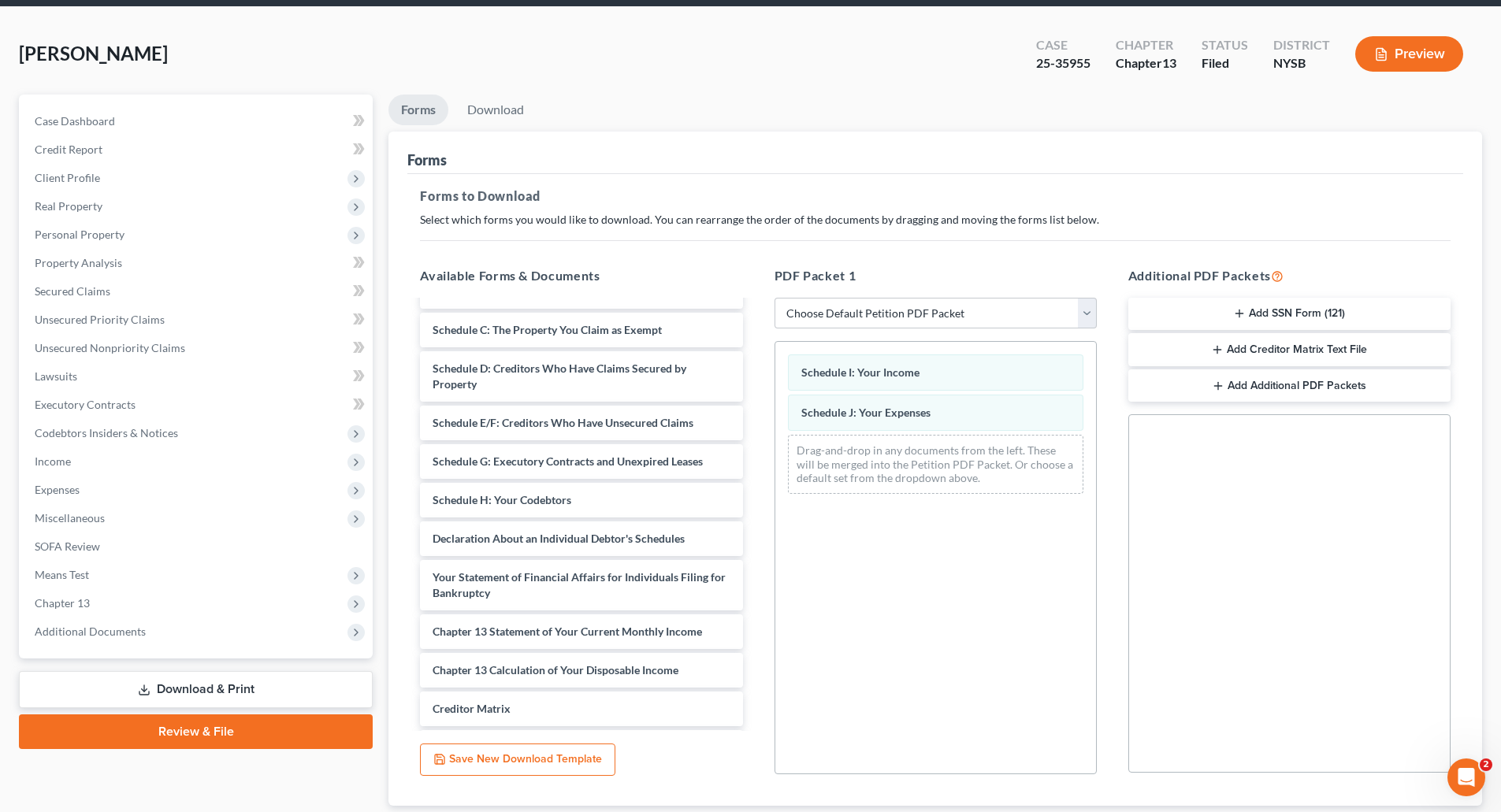
scroll to position [161, 0]
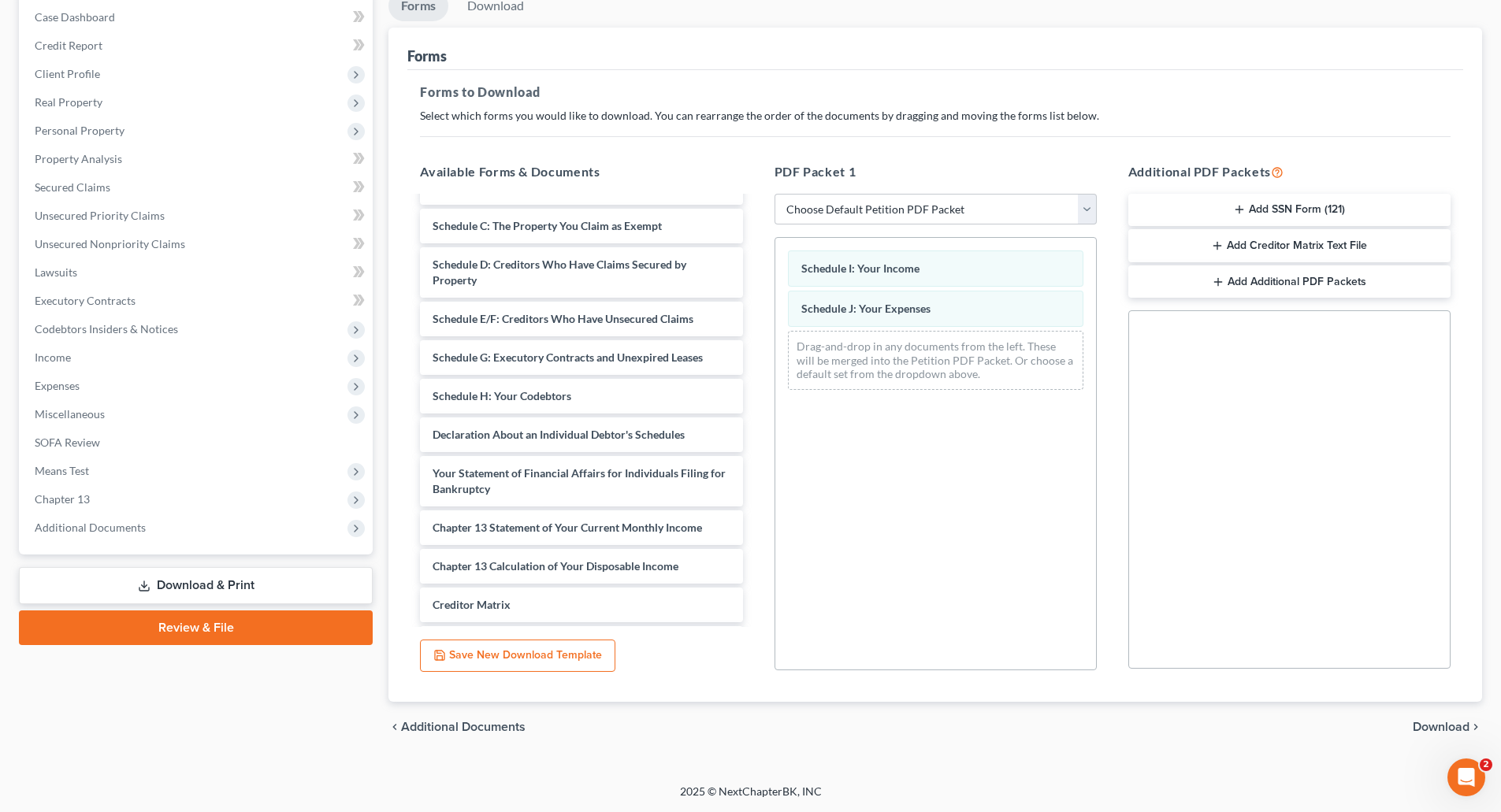
click at [1431, 724] on span "Download" at bounding box center [1441, 726] width 57 height 13
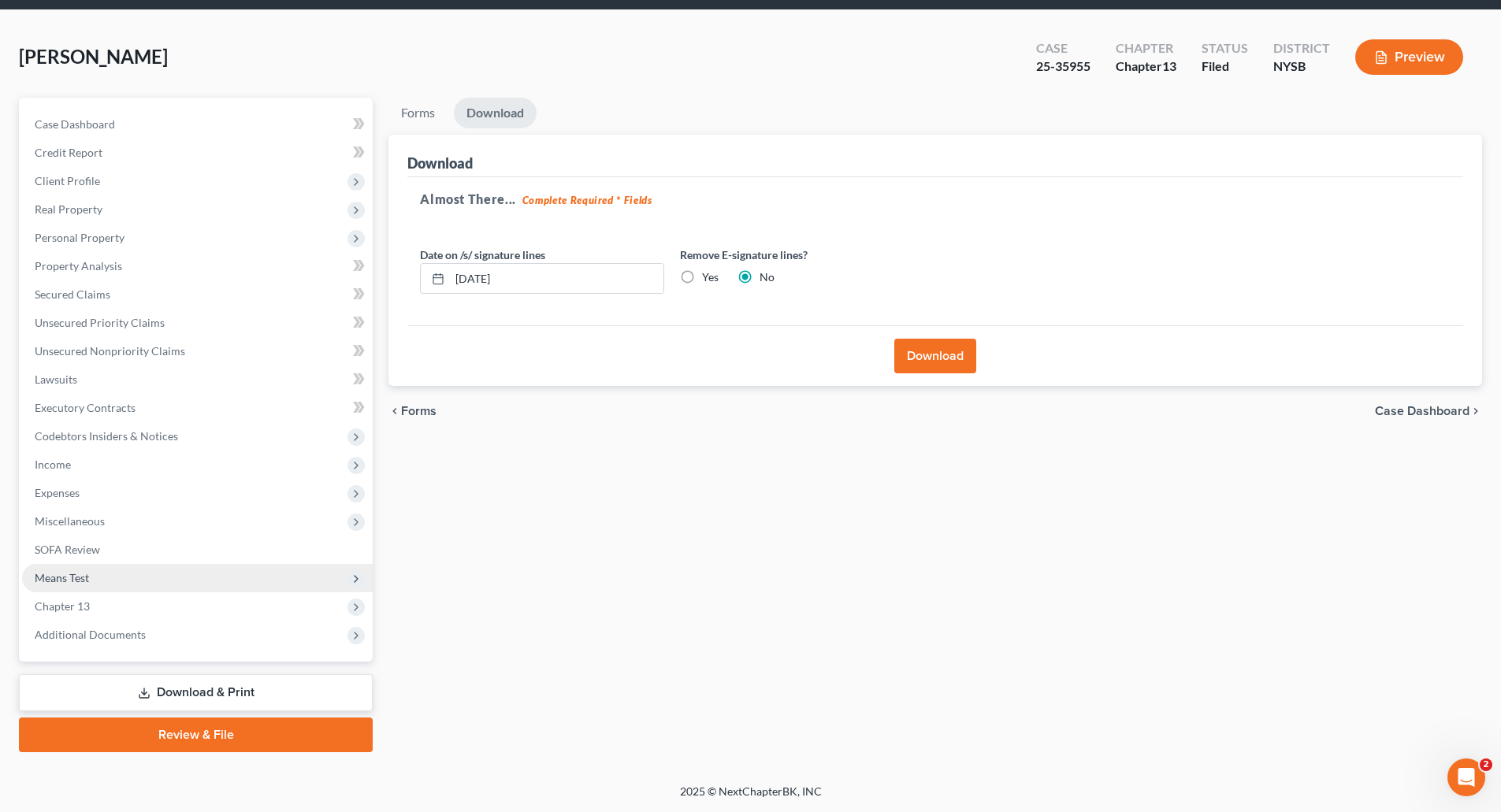
scroll to position [54, 0]
click at [935, 353] on button "Download" at bounding box center [936, 356] width 82 height 34
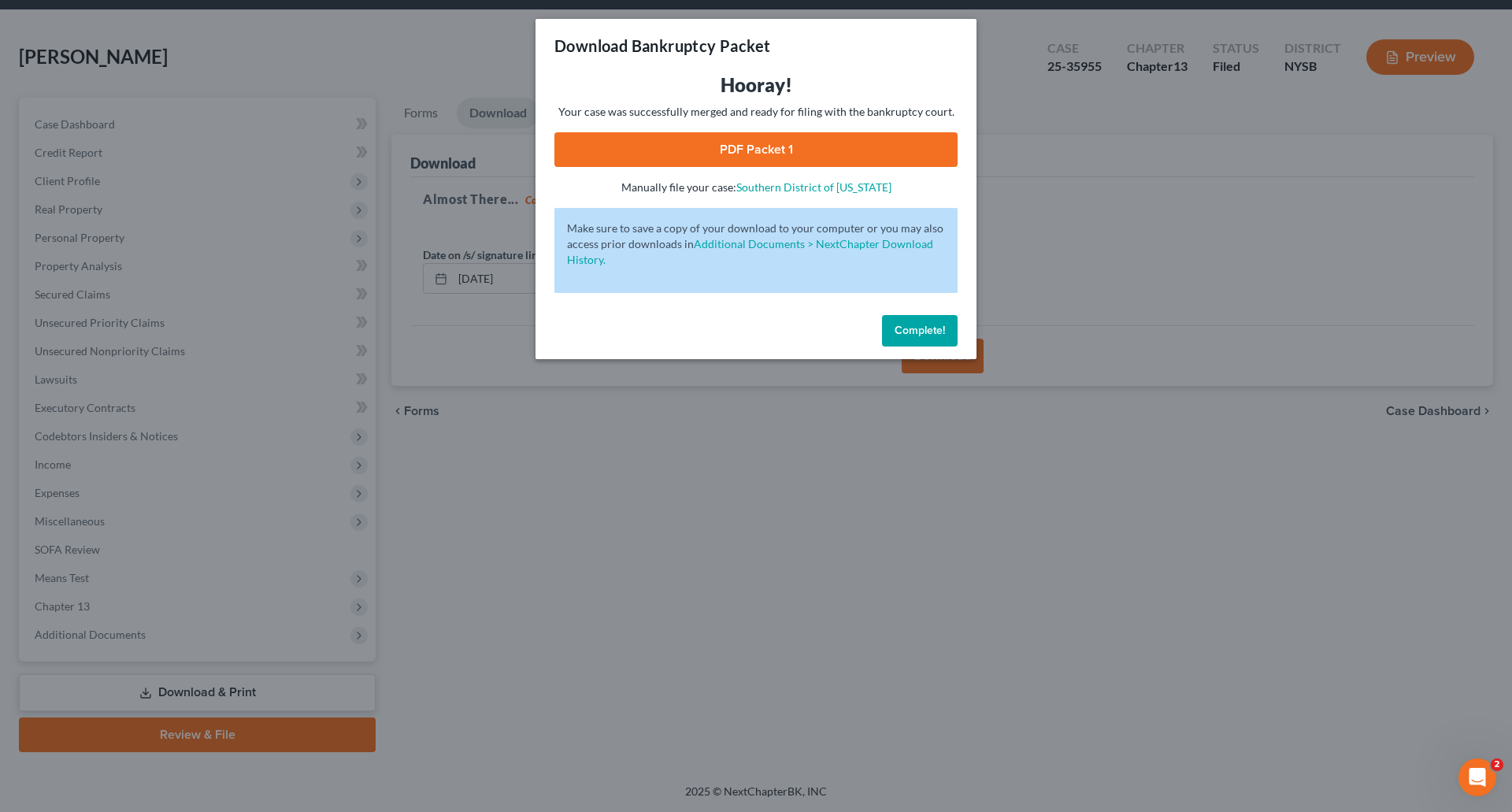
click at [933, 322] on button "Complete!" at bounding box center [920, 331] width 75 height 32
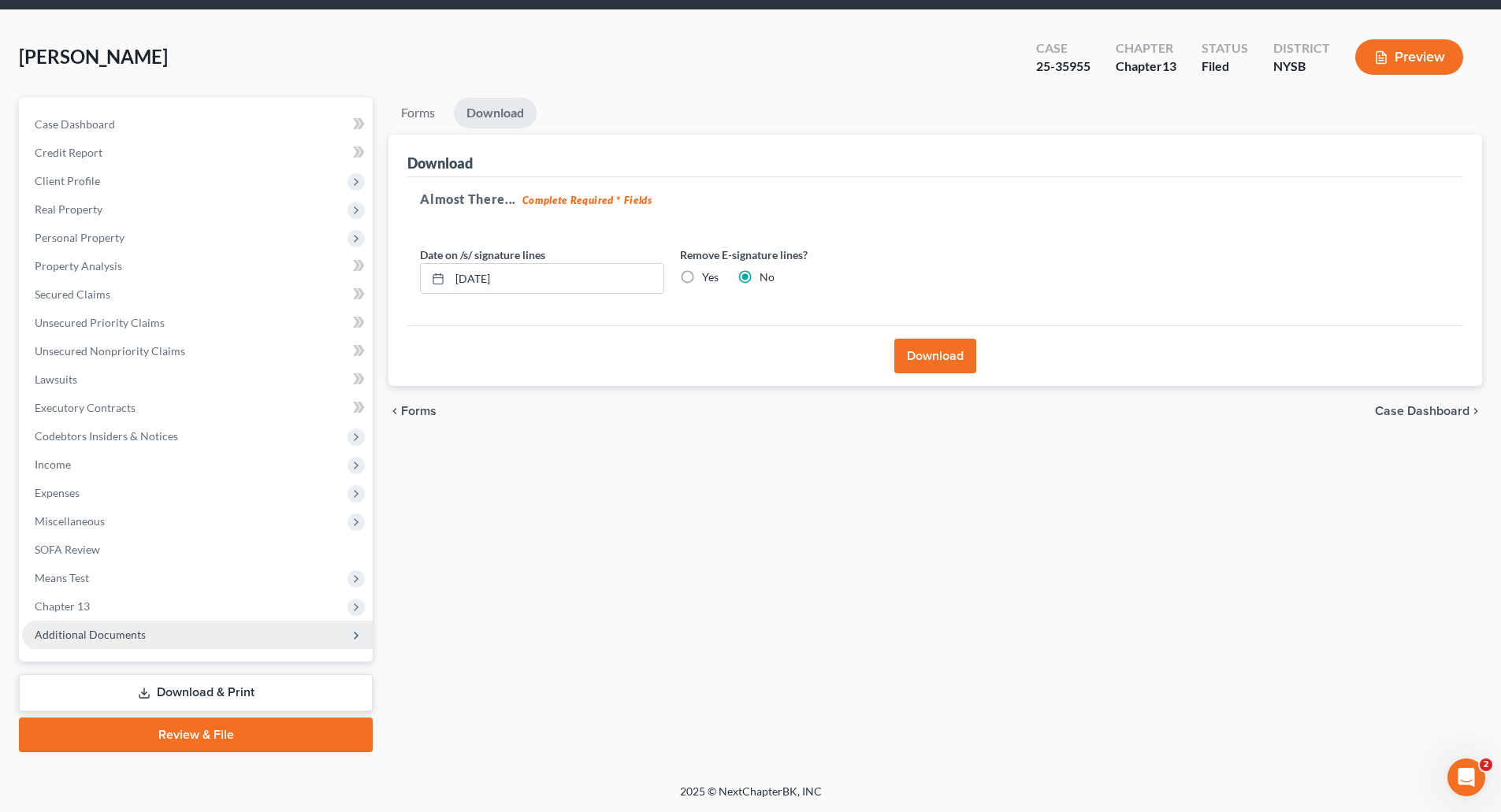
click at [95, 627] on span "Additional Documents" at bounding box center [197, 635] width 351 height 29
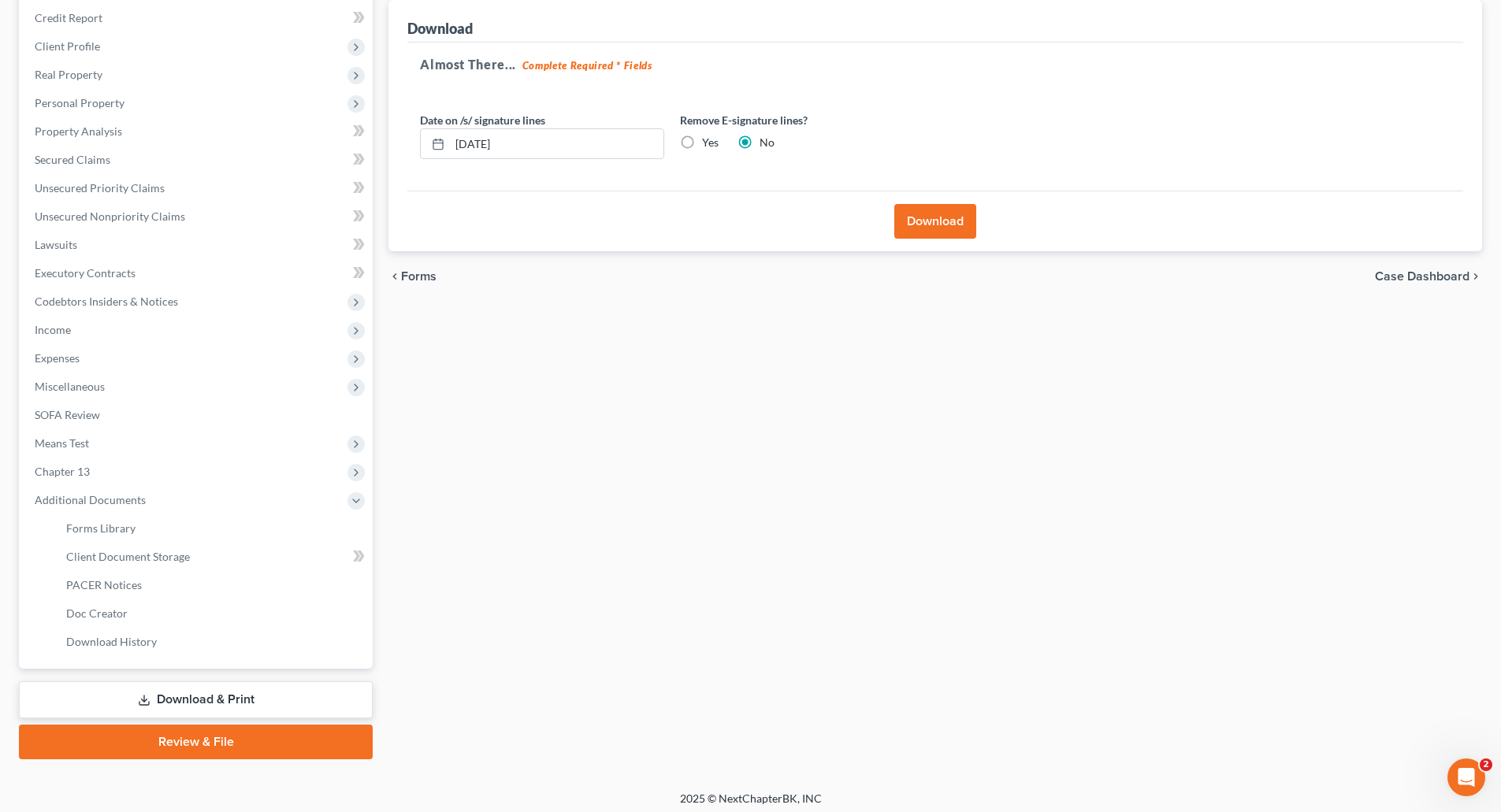
scroll to position [195, 0]
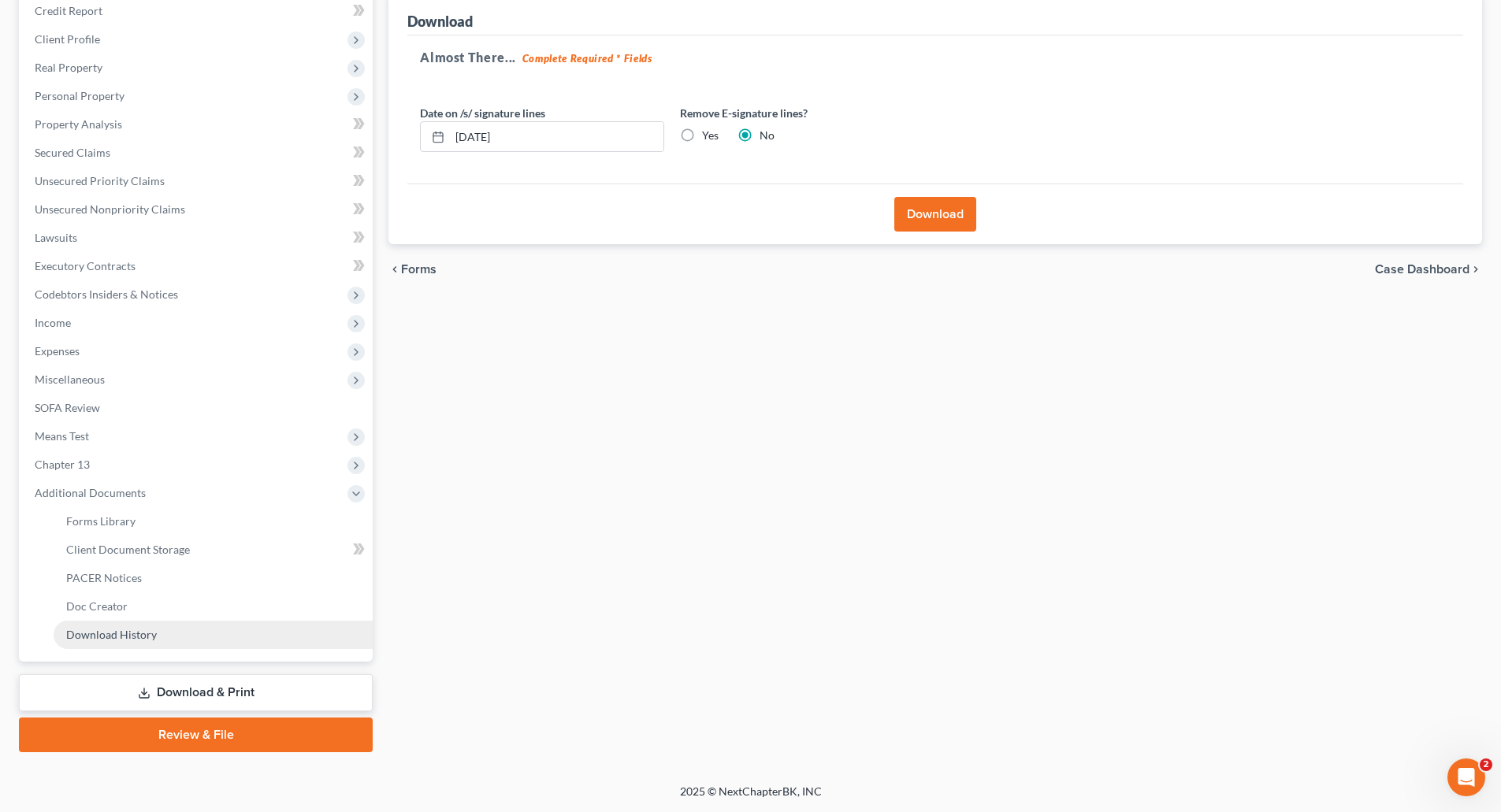
click at [128, 628] on span "Download History" at bounding box center [112, 635] width 91 height 13
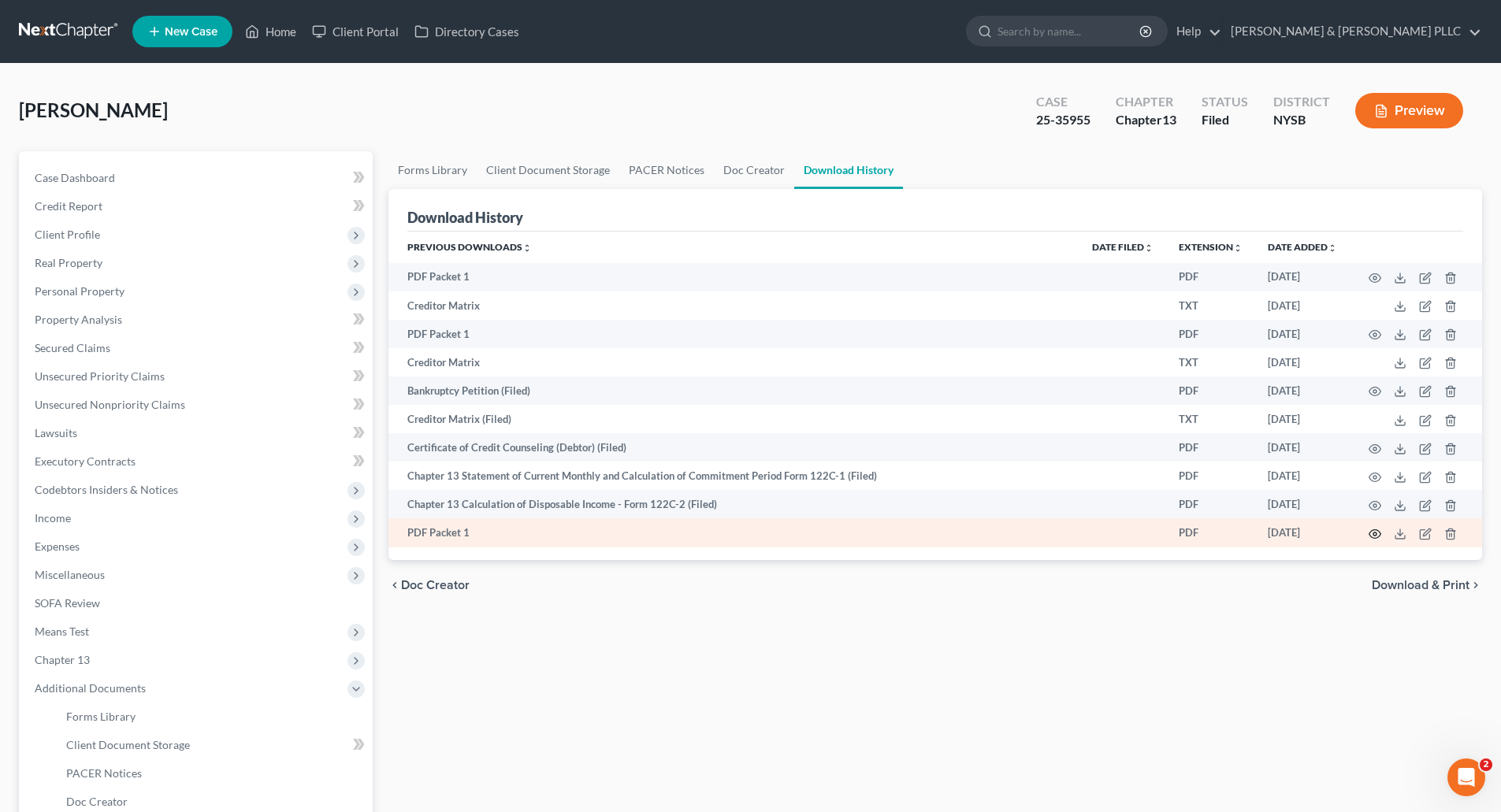
click at [1373, 529] on icon "button" at bounding box center [1374, 534] width 13 height 13
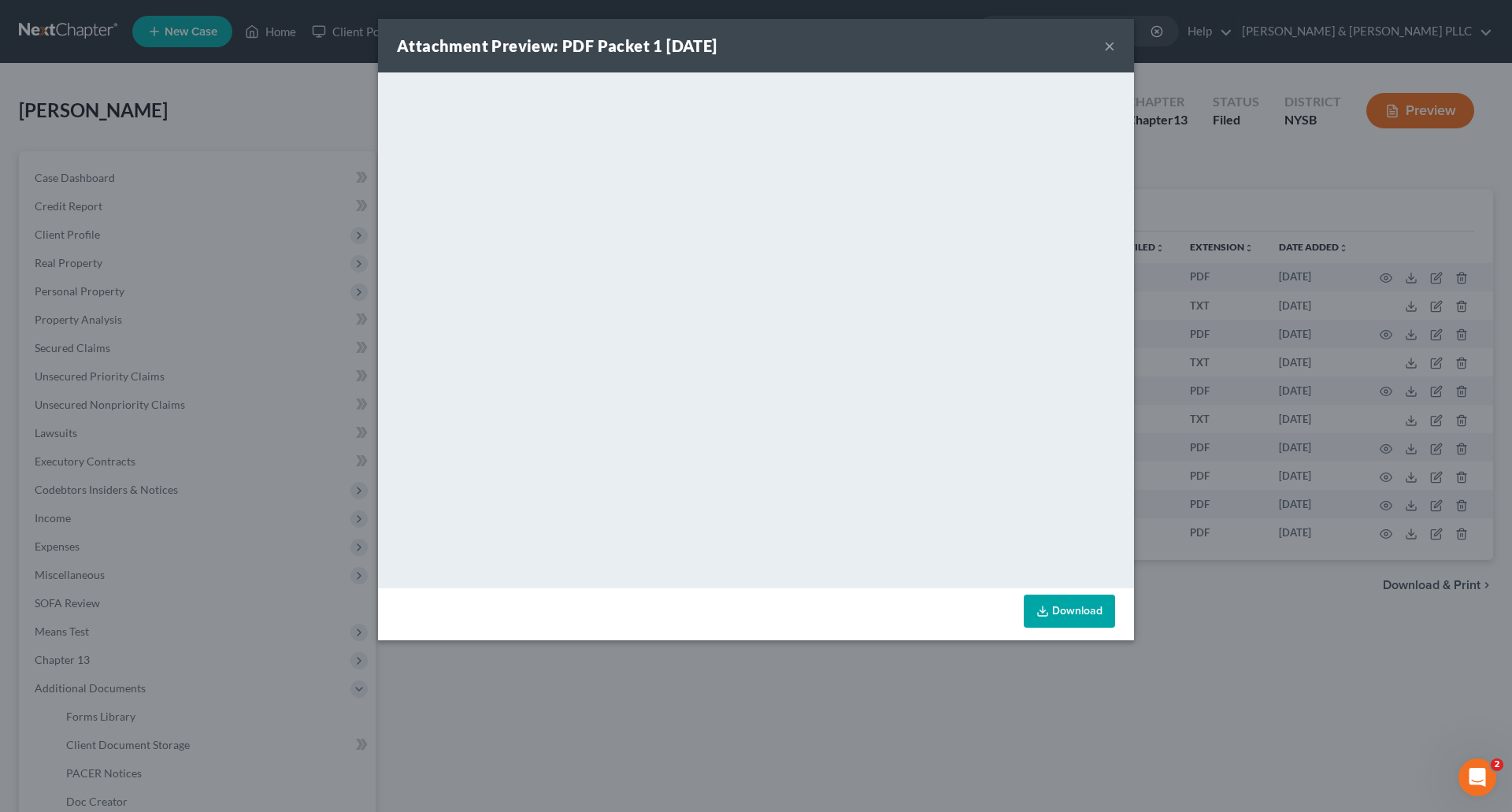
click at [1108, 43] on button "×" at bounding box center [1109, 45] width 11 height 19
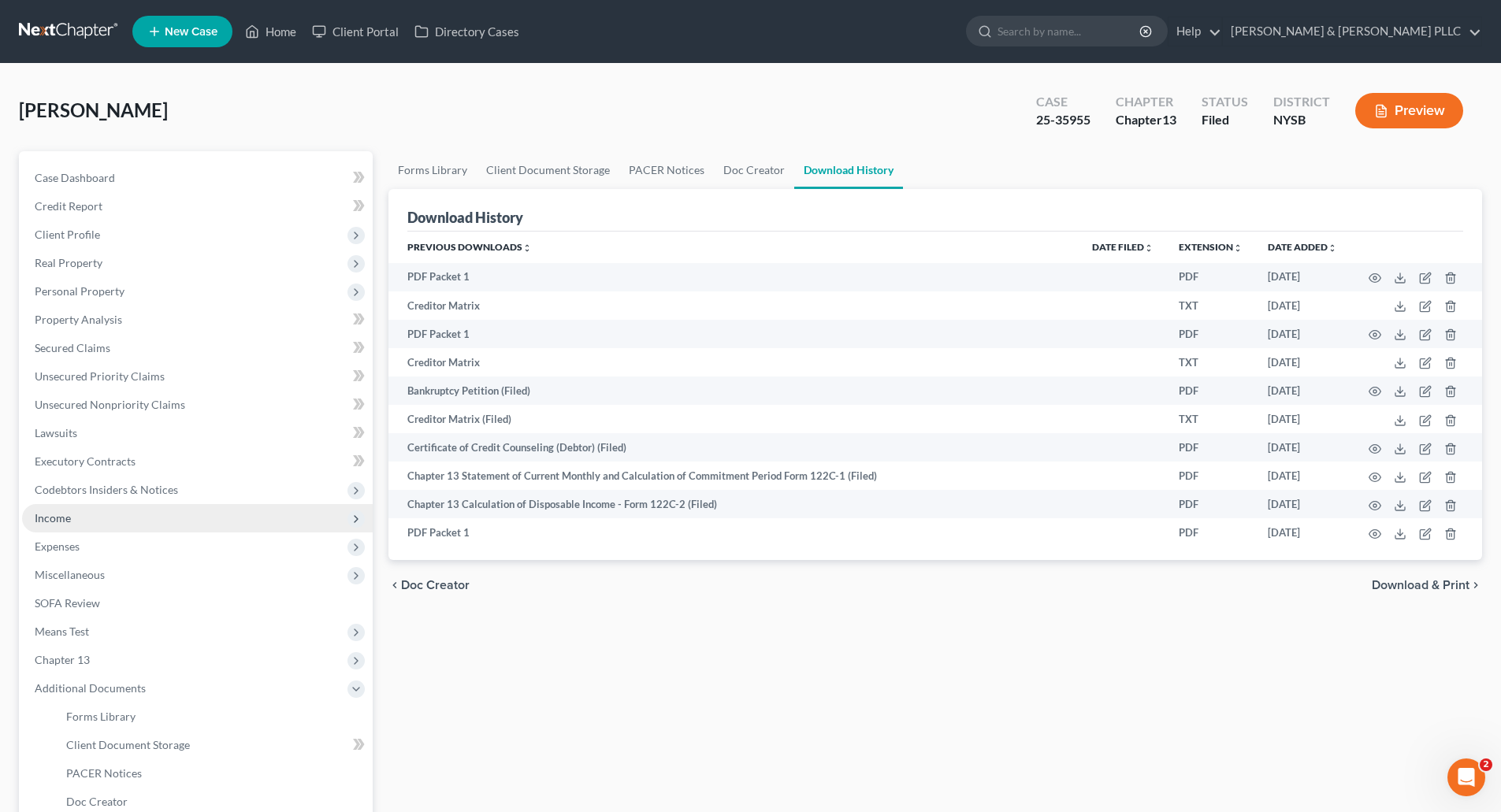
click at [58, 516] on span "Income" at bounding box center [52, 518] width 36 height 13
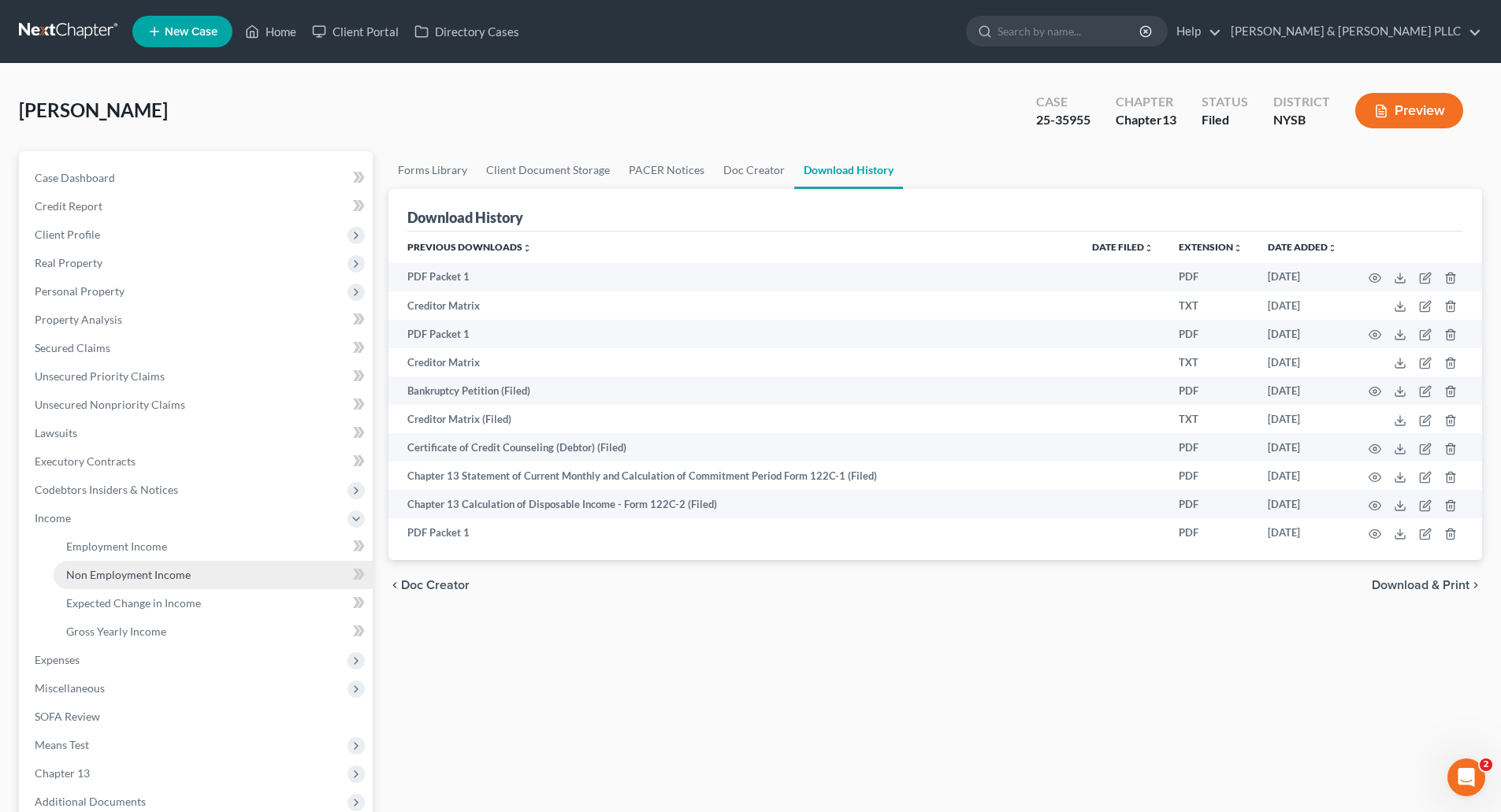
click at [138, 571] on span "Non Employment Income" at bounding box center [128, 575] width 124 height 13
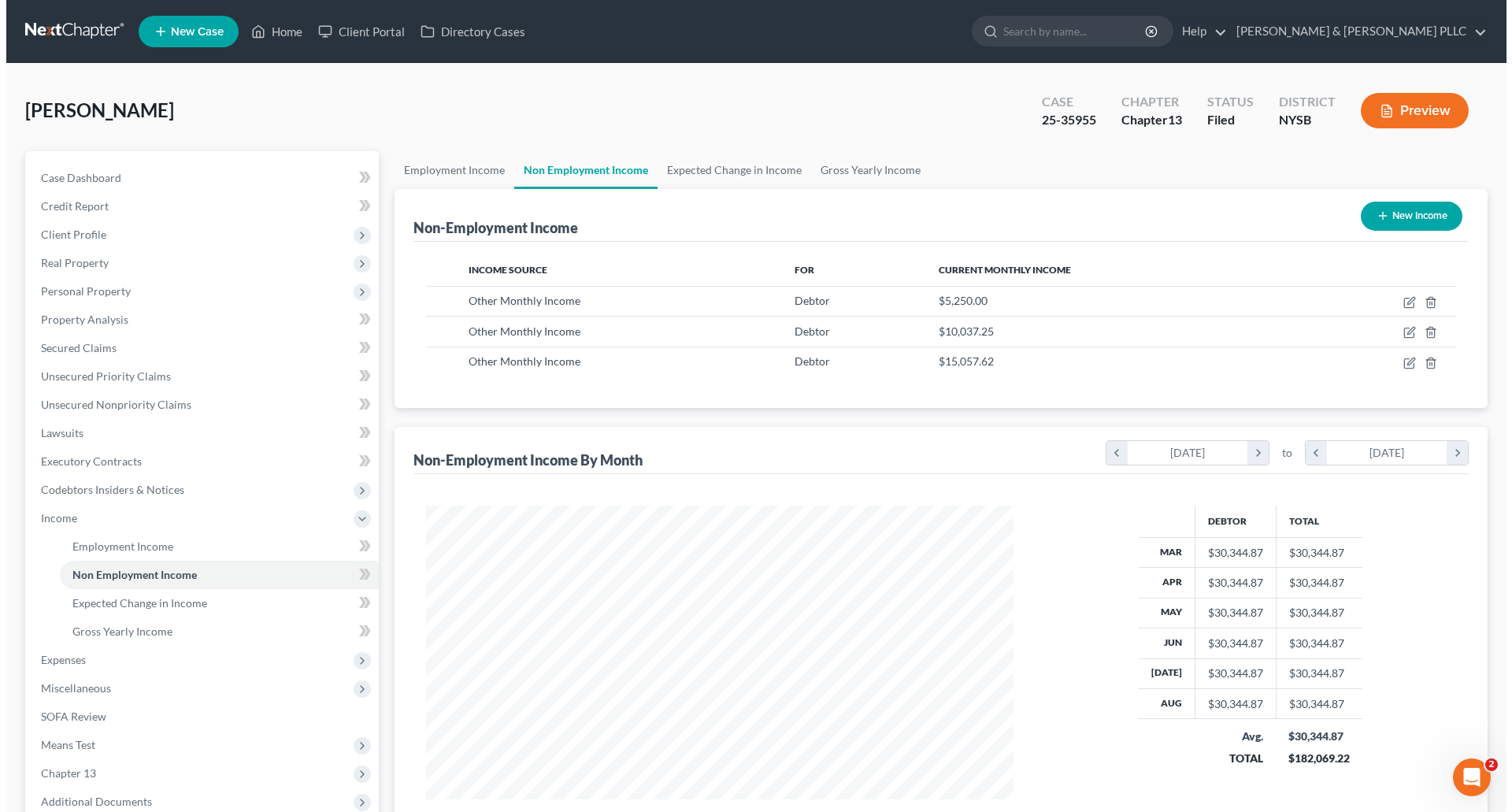
scroll to position [294, 619]
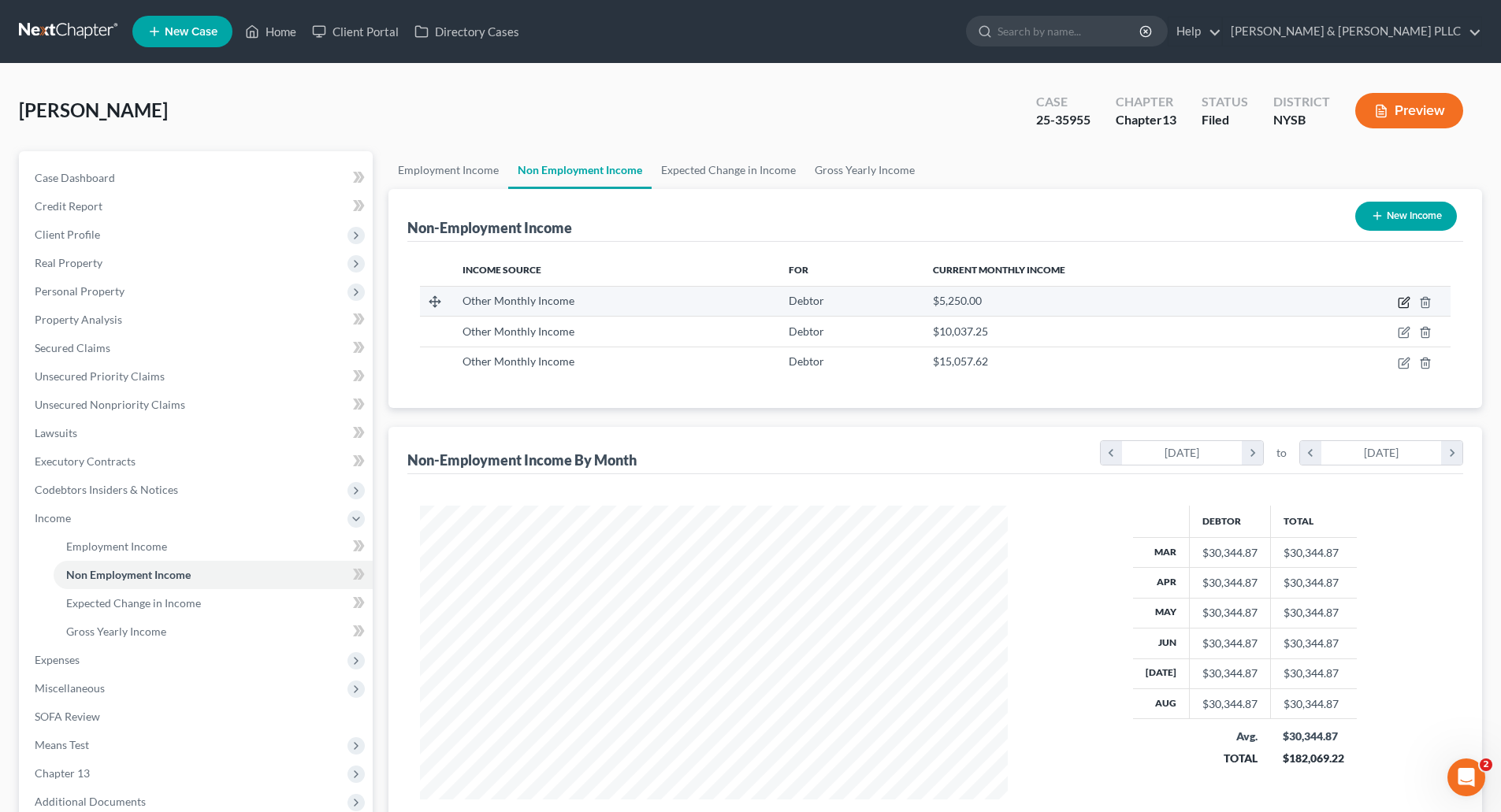
click at [1402, 299] on icon "button" at bounding box center [1404, 302] width 13 height 13
select select "13"
select select "0"
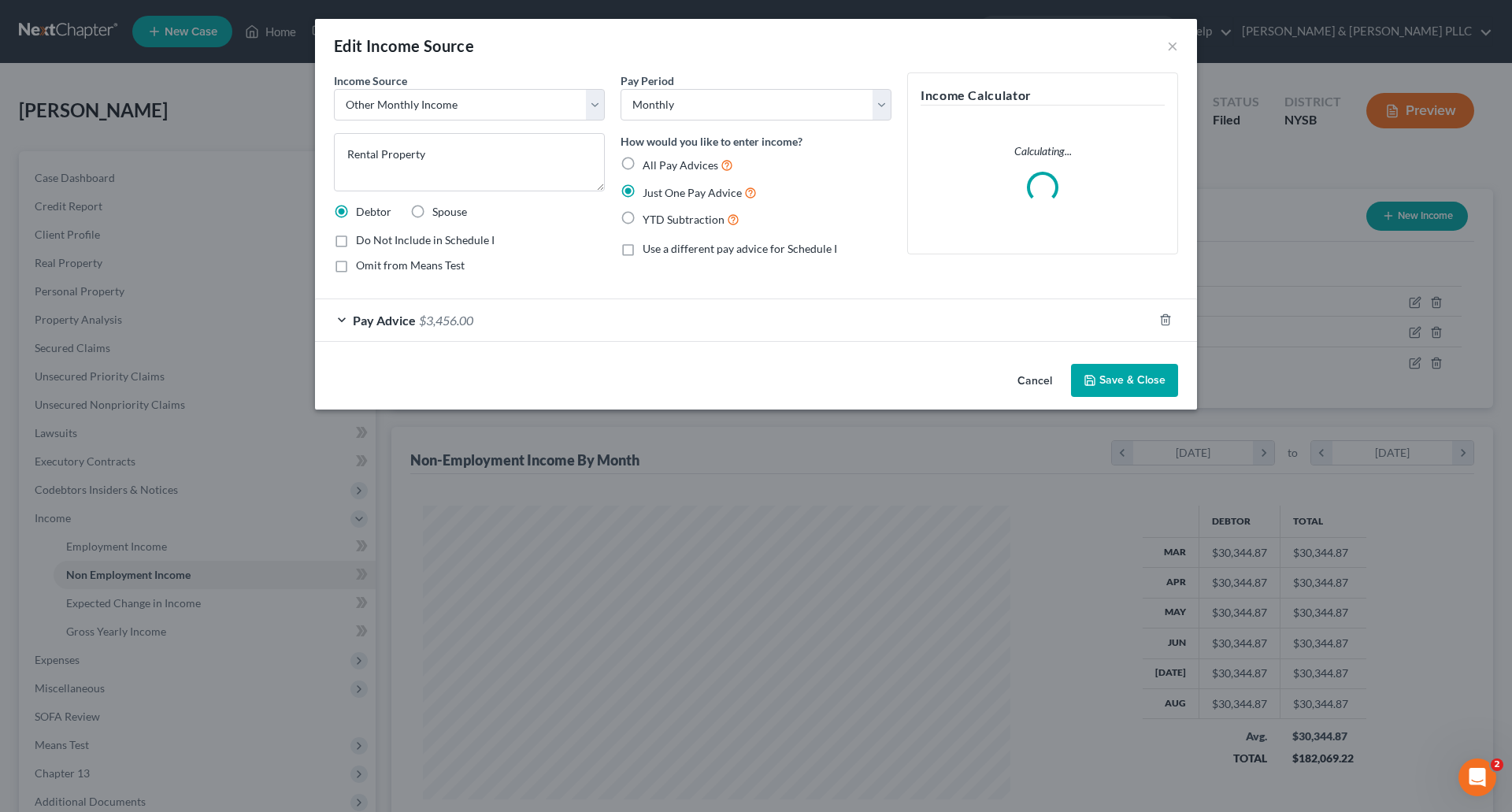
scroll to position [296, 625]
click at [441, 154] on textarea "Rental Property" at bounding box center [469, 162] width 271 height 58
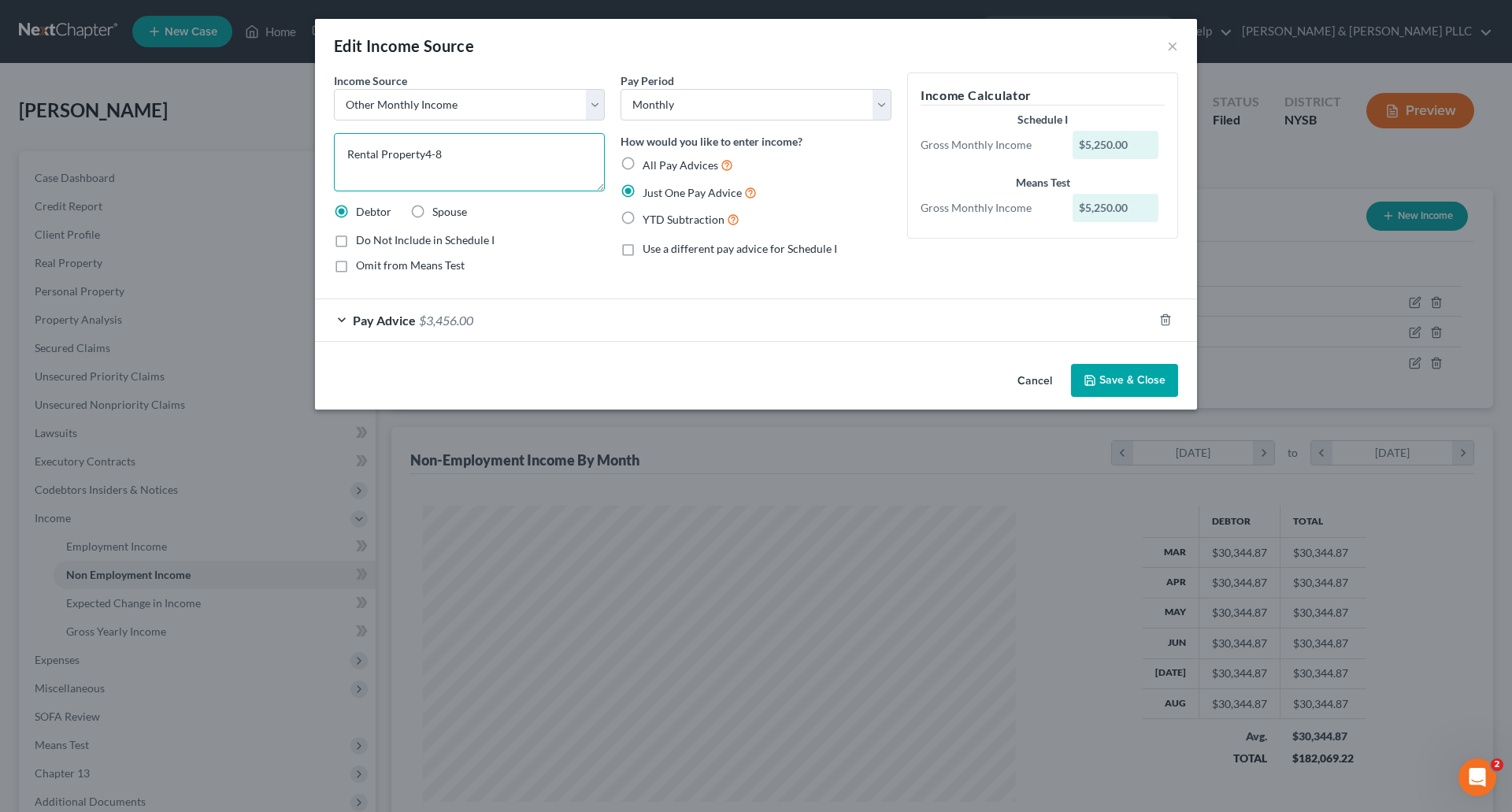
drag, startPoint x: 422, startPoint y: 153, endPoint x: 431, endPoint y: 138, distance: 17.5
click at [424, 149] on textarea "Rental Property4-8" at bounding box center [469, 162] width 271 height 58
click at [382, 163] on textarea "Rental Property 4-8" at bounding box center [469, 162] width 271 height 58
drag, startPoint x: 484, startPoint y: 168, endPoint x: 490, endPoint y: 158, distance: 11.7
click at [486, 165] on textarea "Rental Property 4-8 Clements Road (36/40 TRiangle Road)" at bounding box center [469, 162] width 271 height 58
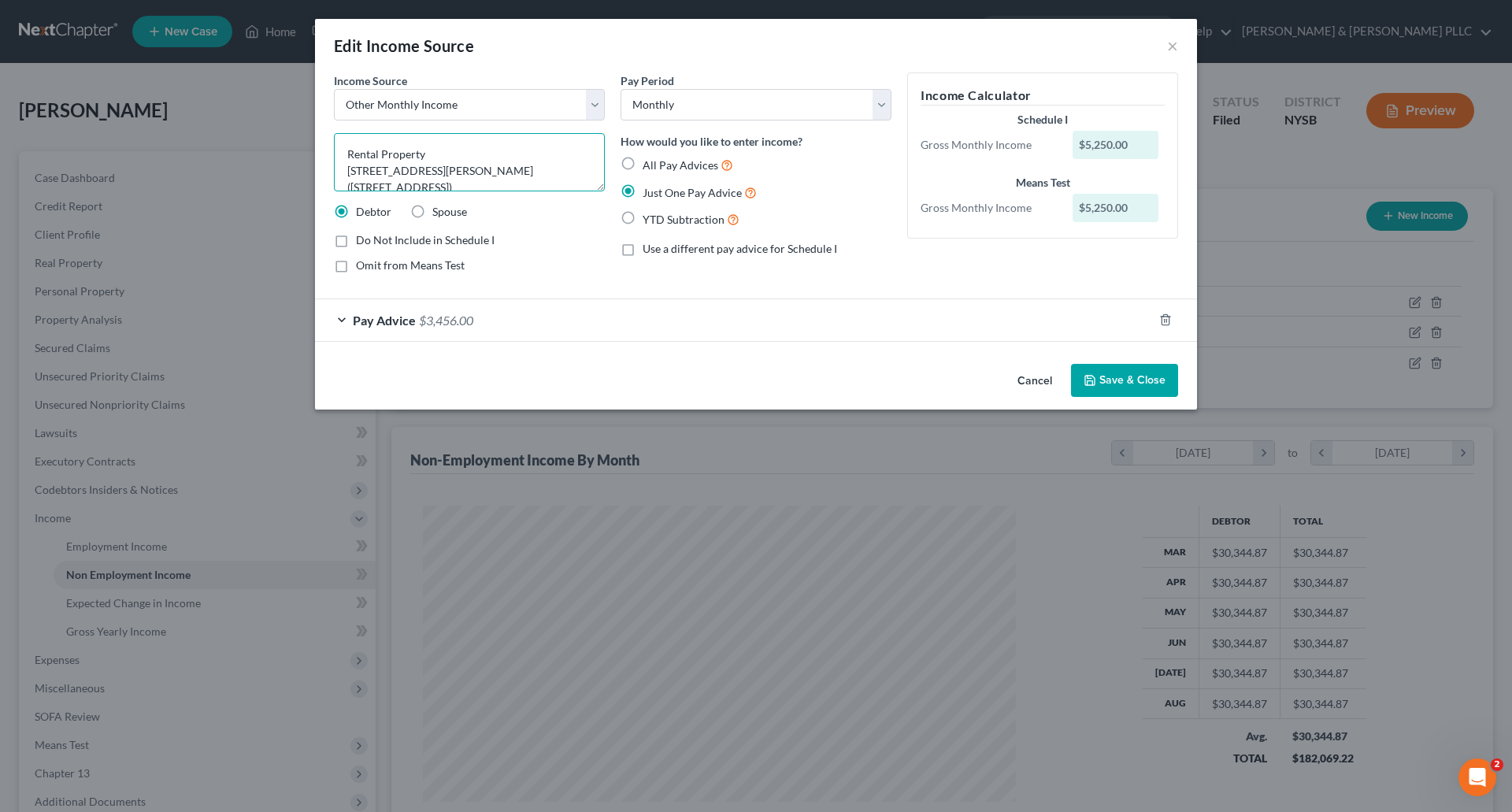
click at [555, 163] on textarea "Rental Property 4-8 Clements Road (36/40 Triangle Road)" at bounding box center [469, 162] width 271 height 58
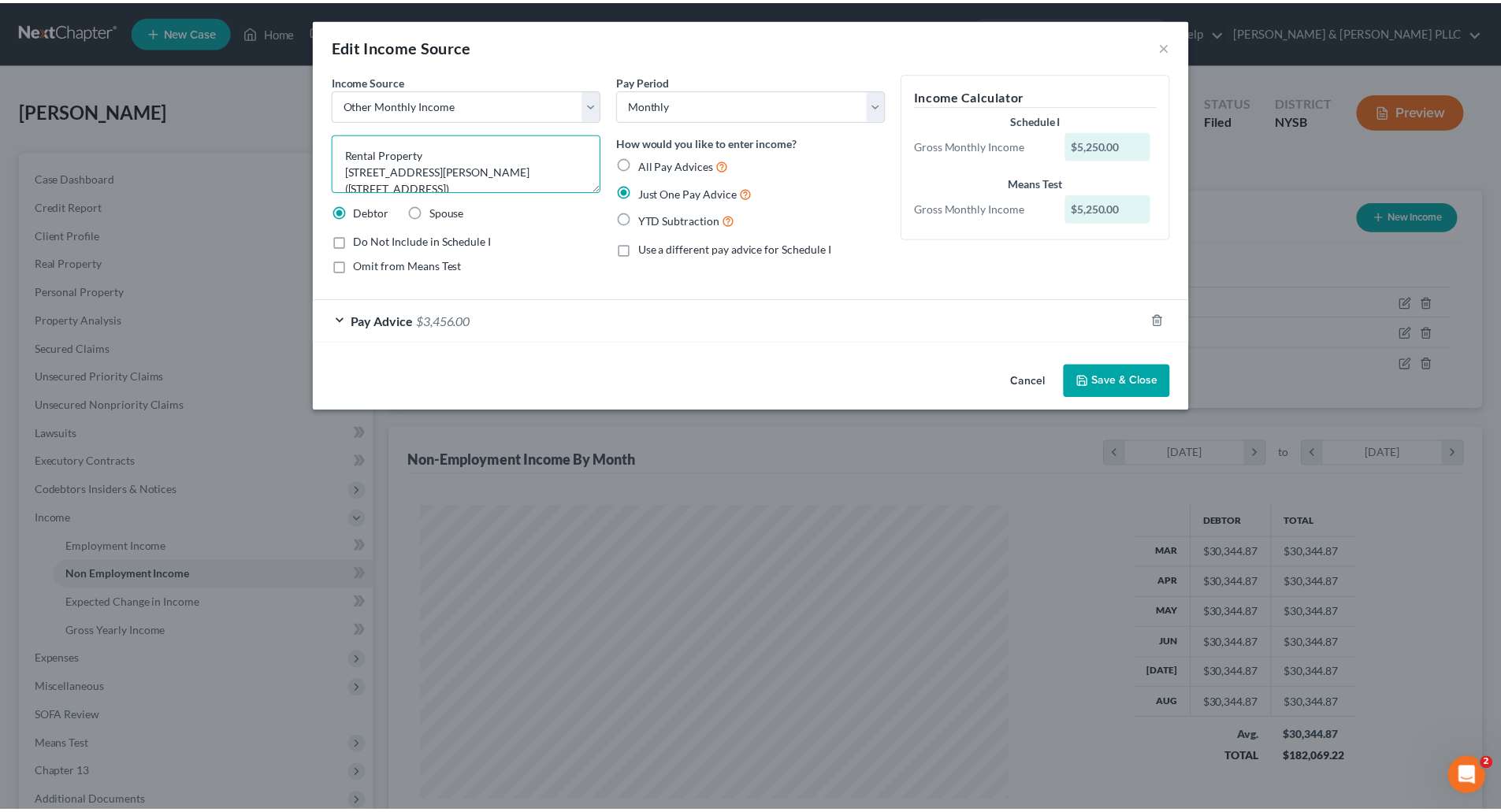
scroll to position [3, 0]
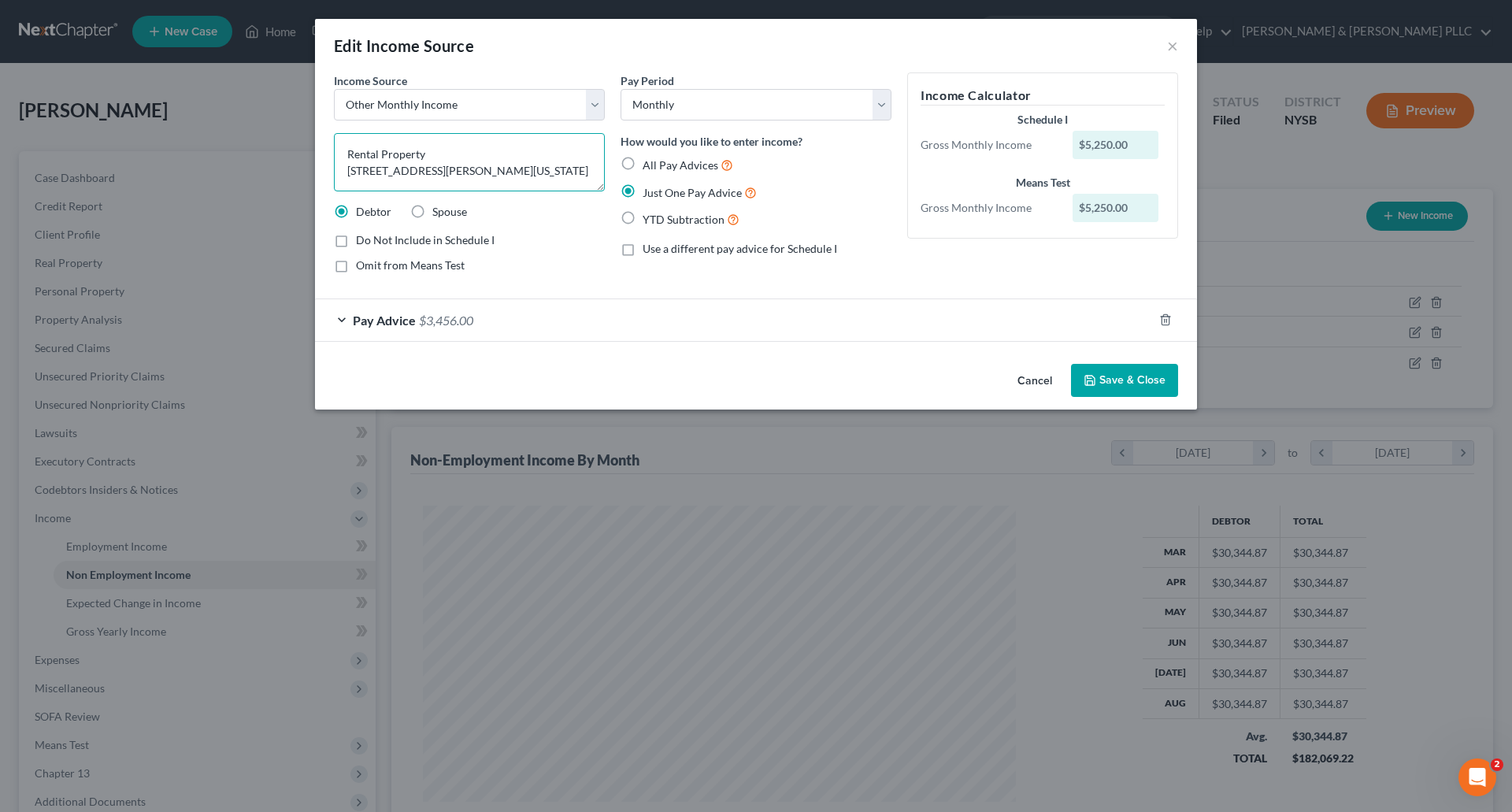
type textarea "Rental Property 4-8 Clements Road (36/40 Triangle Road) Liberty, New York 12754"
click at [1124, 367] on button "Save & Close" at bounding box center [1125, 380] width 107 height 33
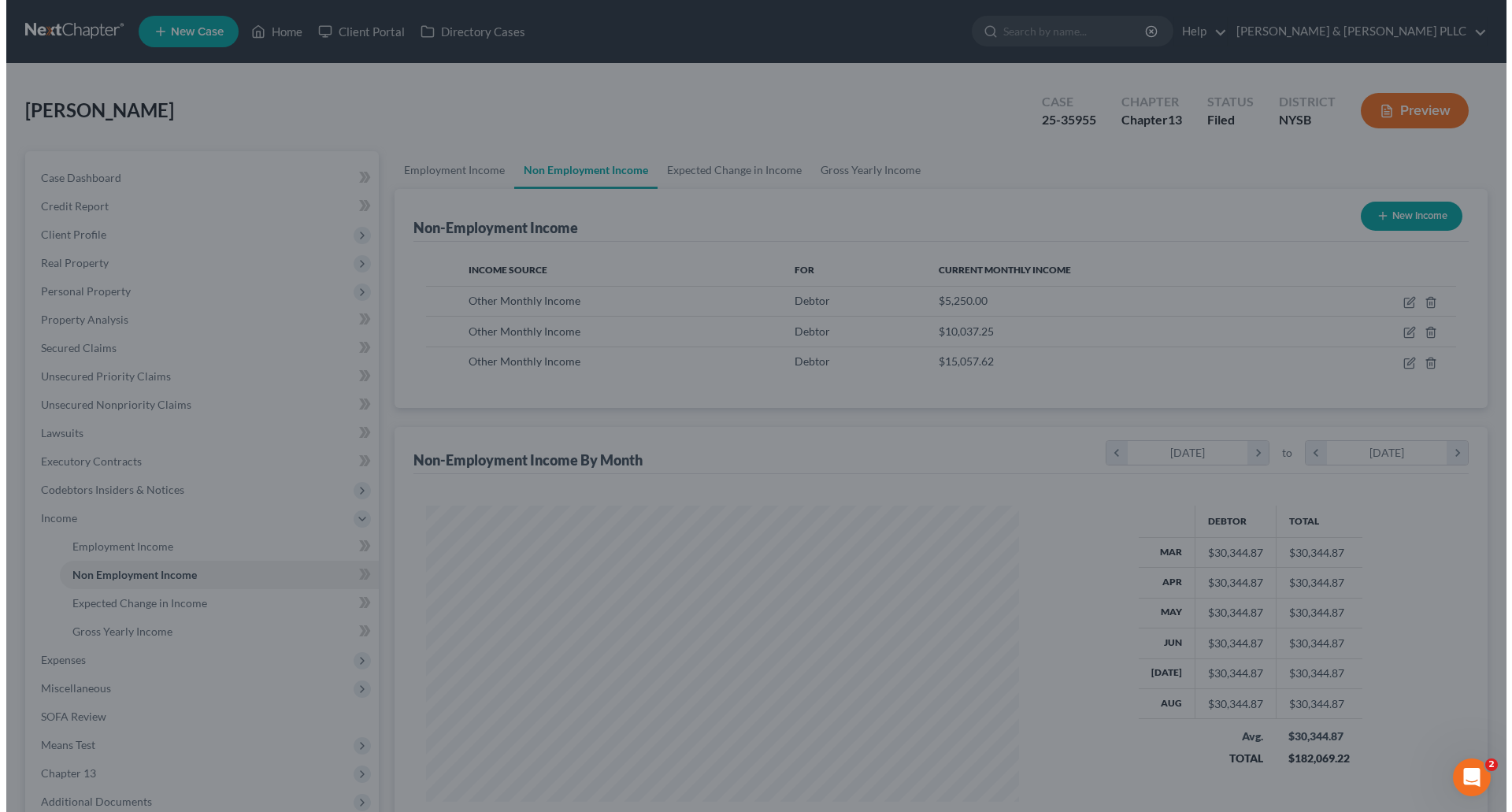
scroll to position [787522, 786970]
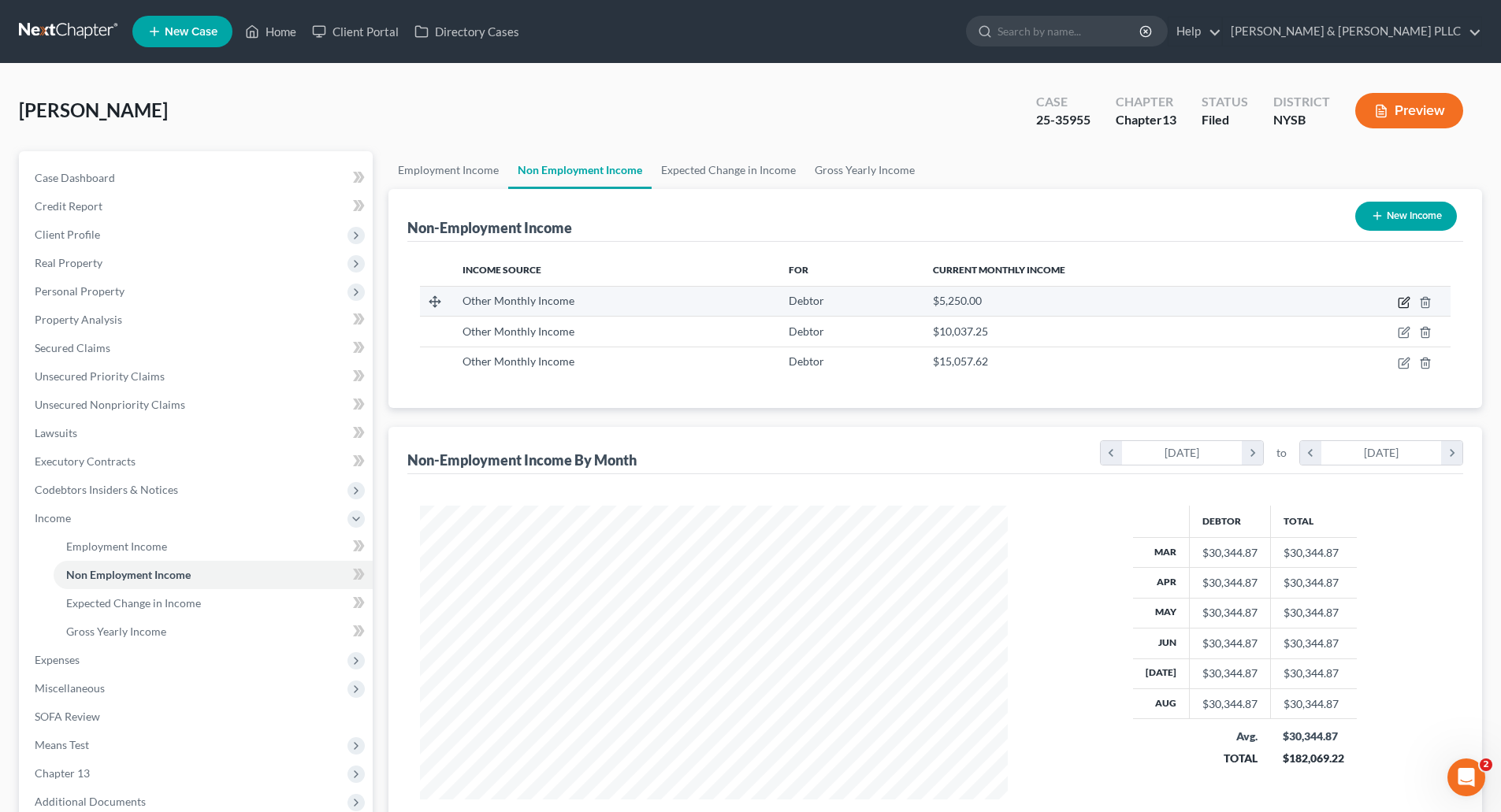
click at [1405, 296] on icon "button" at bounding box center [1404, 302] width 13 height 13
select select "13"
select select "0"
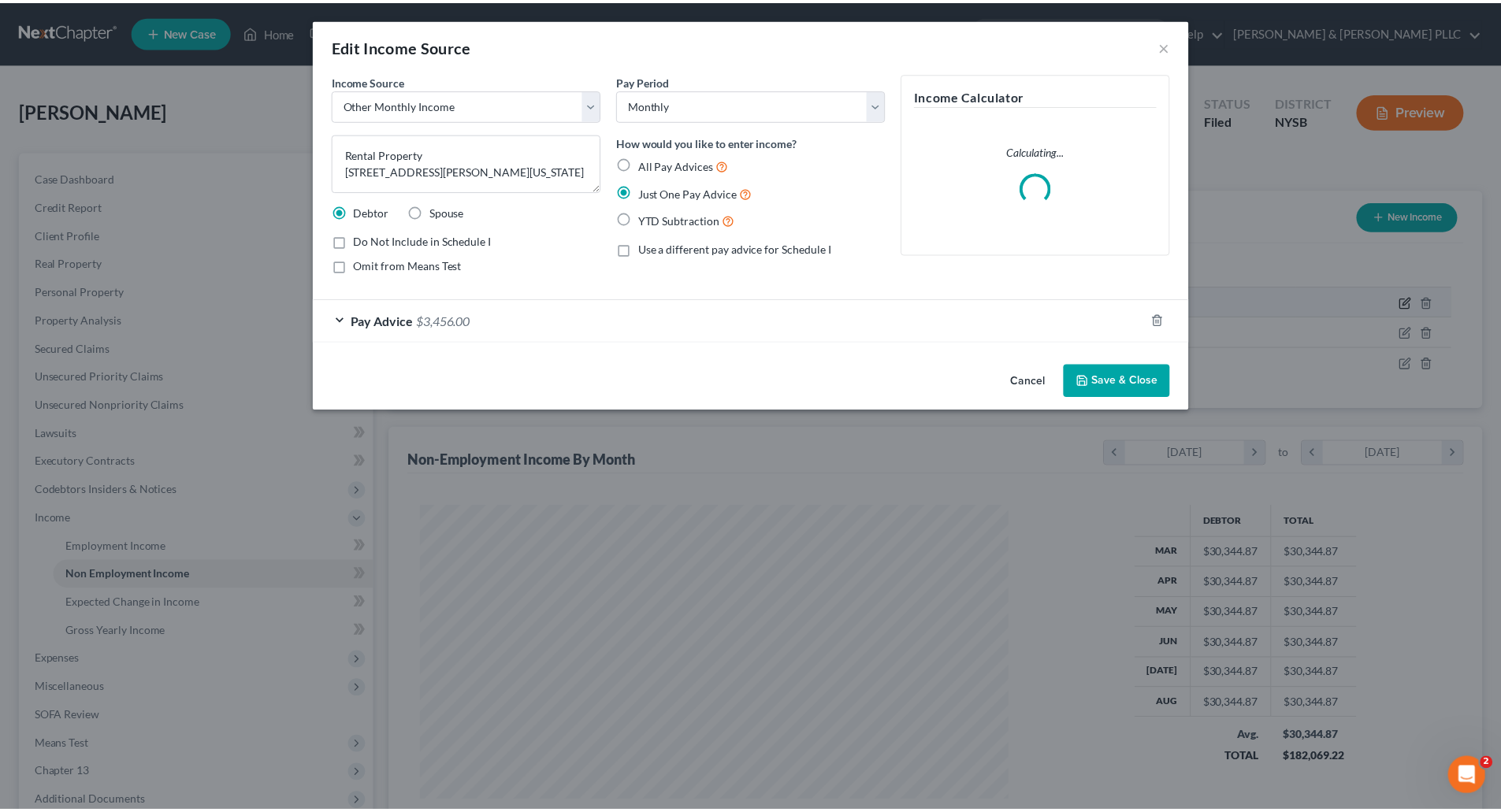
scroll to position [296, 625]
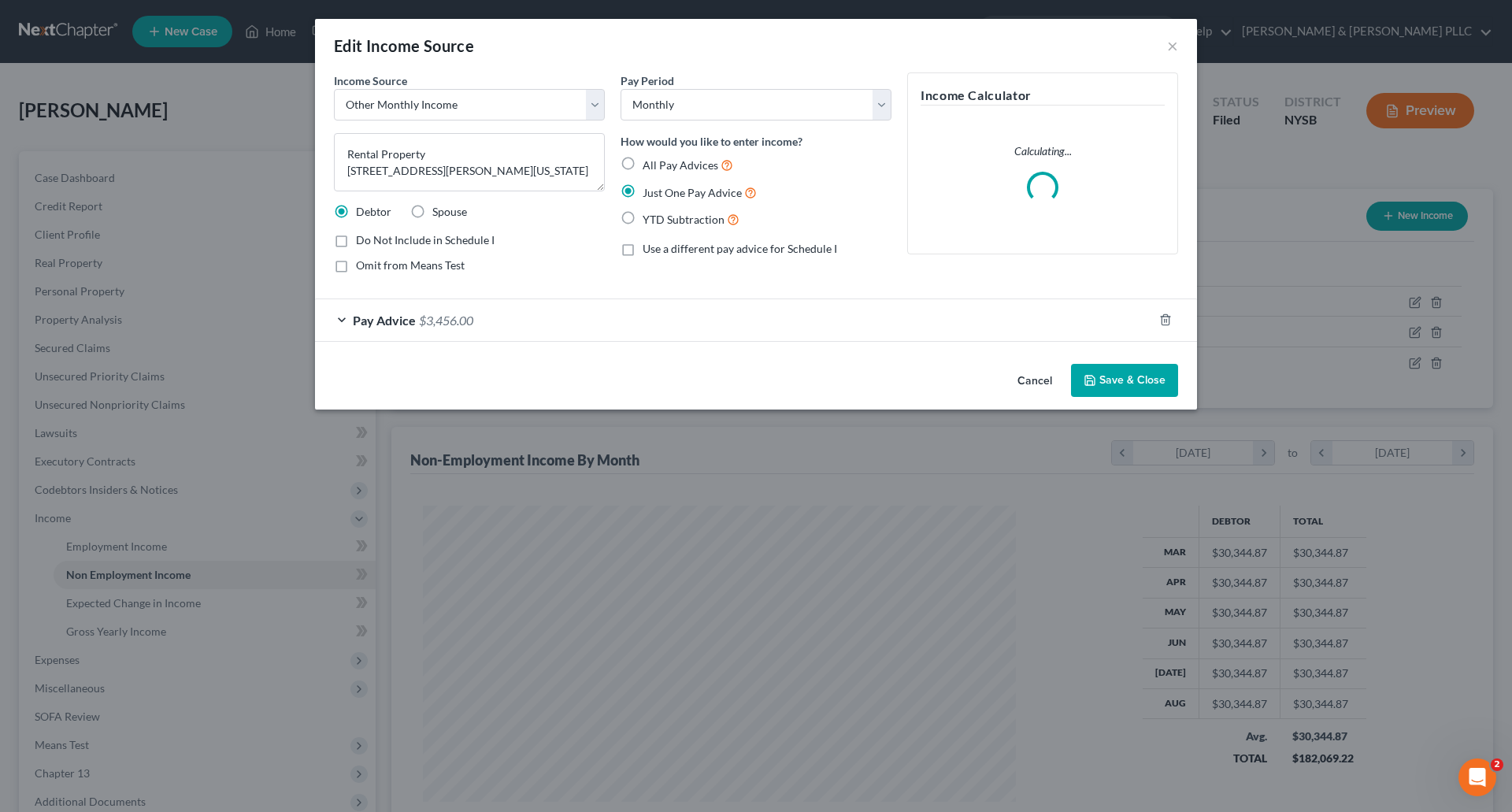
click at [1135, 388] on button "Save & Close" at bounding box center [1125, 380] width 107 height 33
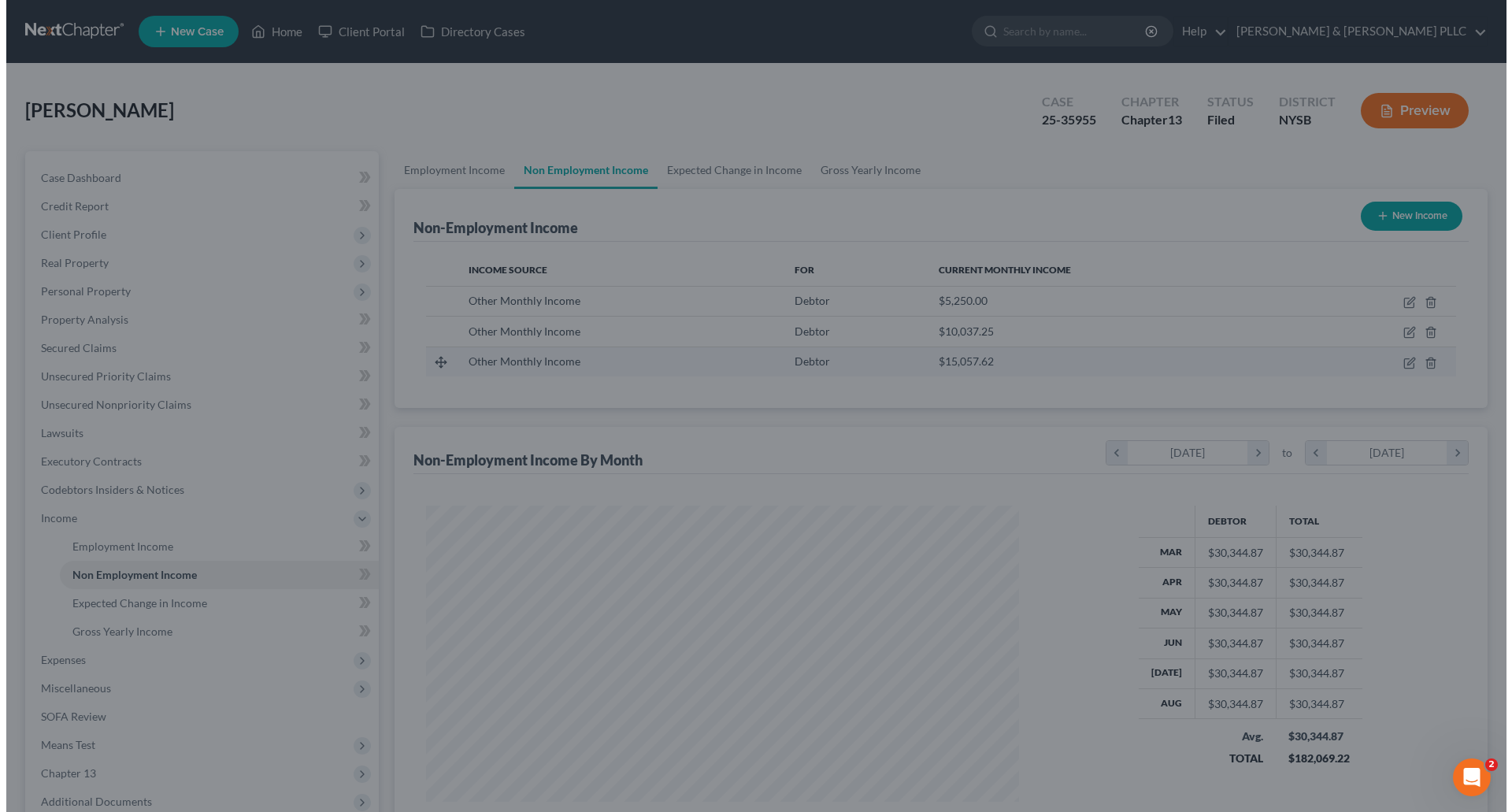
scroll to position [787522, 786970]
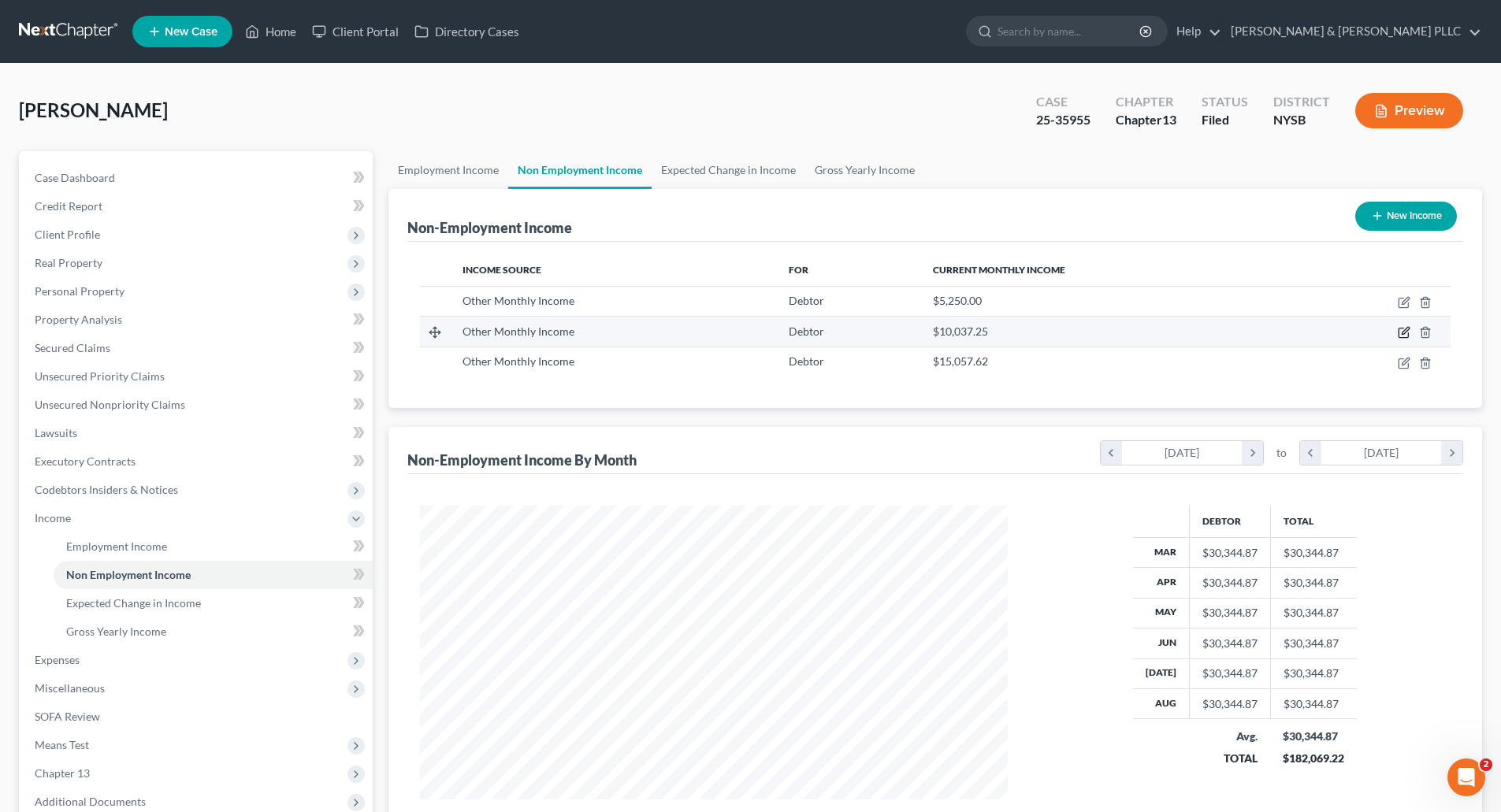
click at [1404, 327] on icon "button" at bounding box center [1404, 332] width 13 height 13
select select "13"
select select "0"
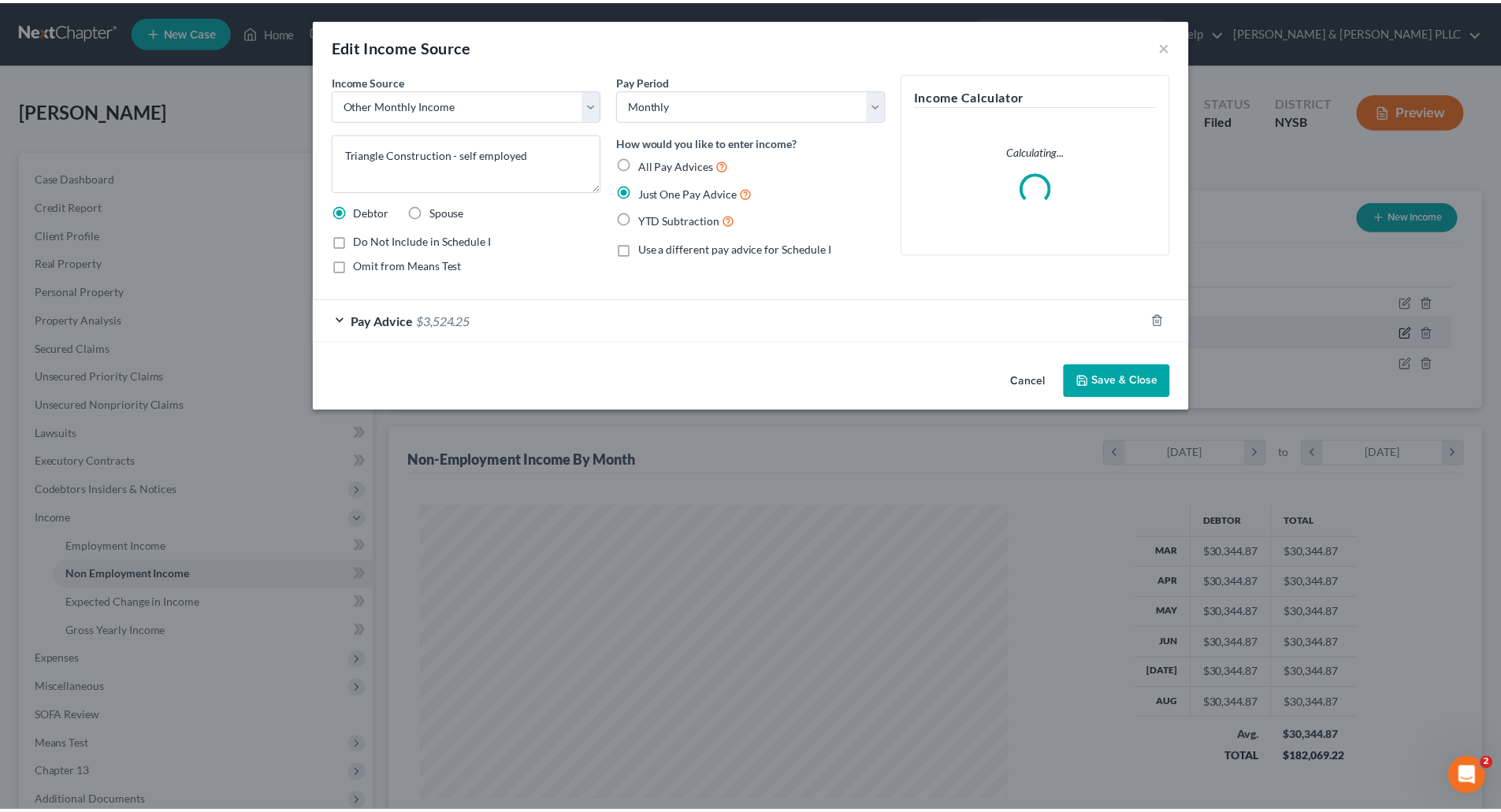
scroll to position [296, 625]
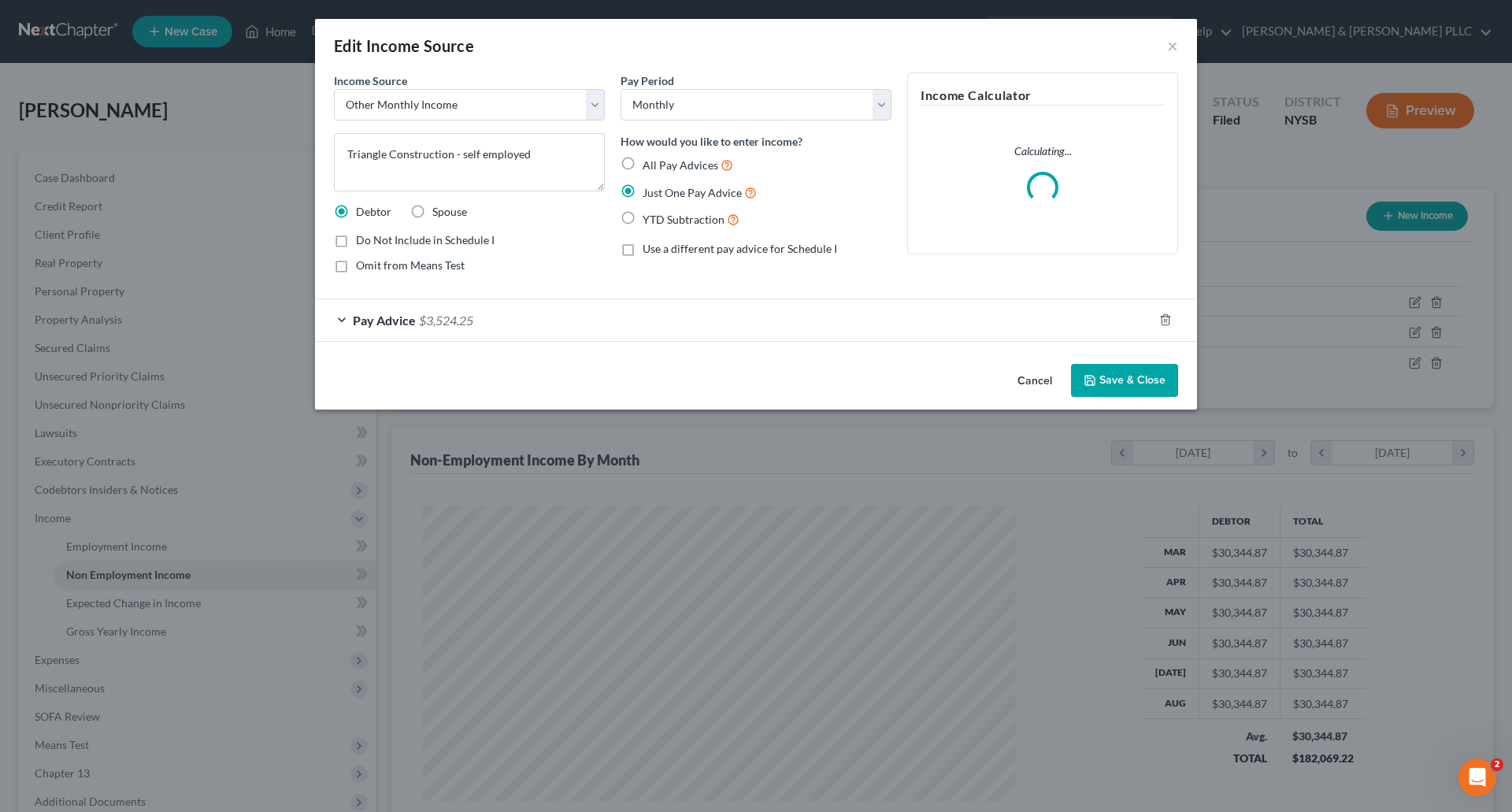
click at [1135, 375] on button "Save & Close" at bounding box center [1125, 380] width 107 height 33
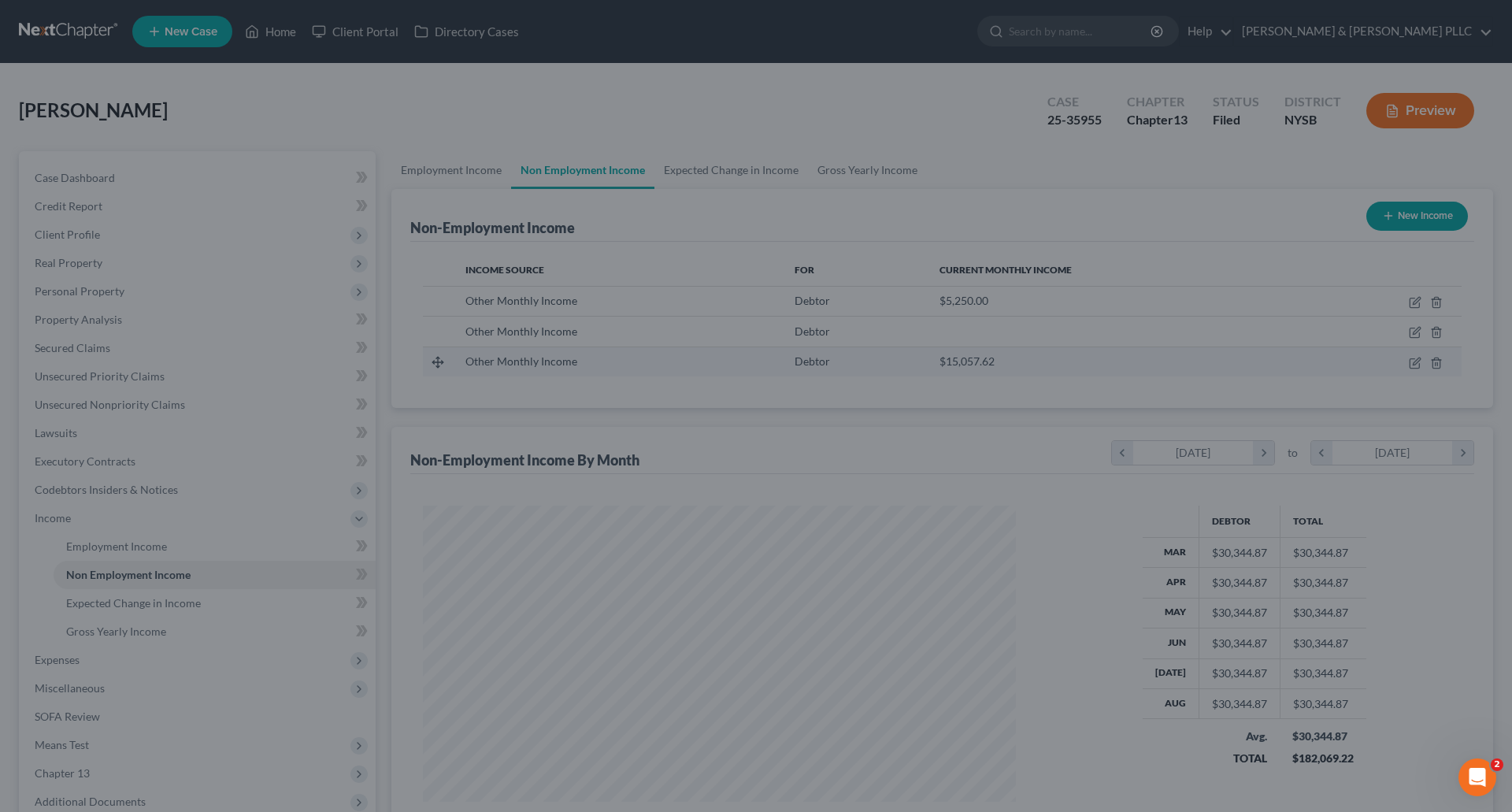
scroll to position [787522, 786970]
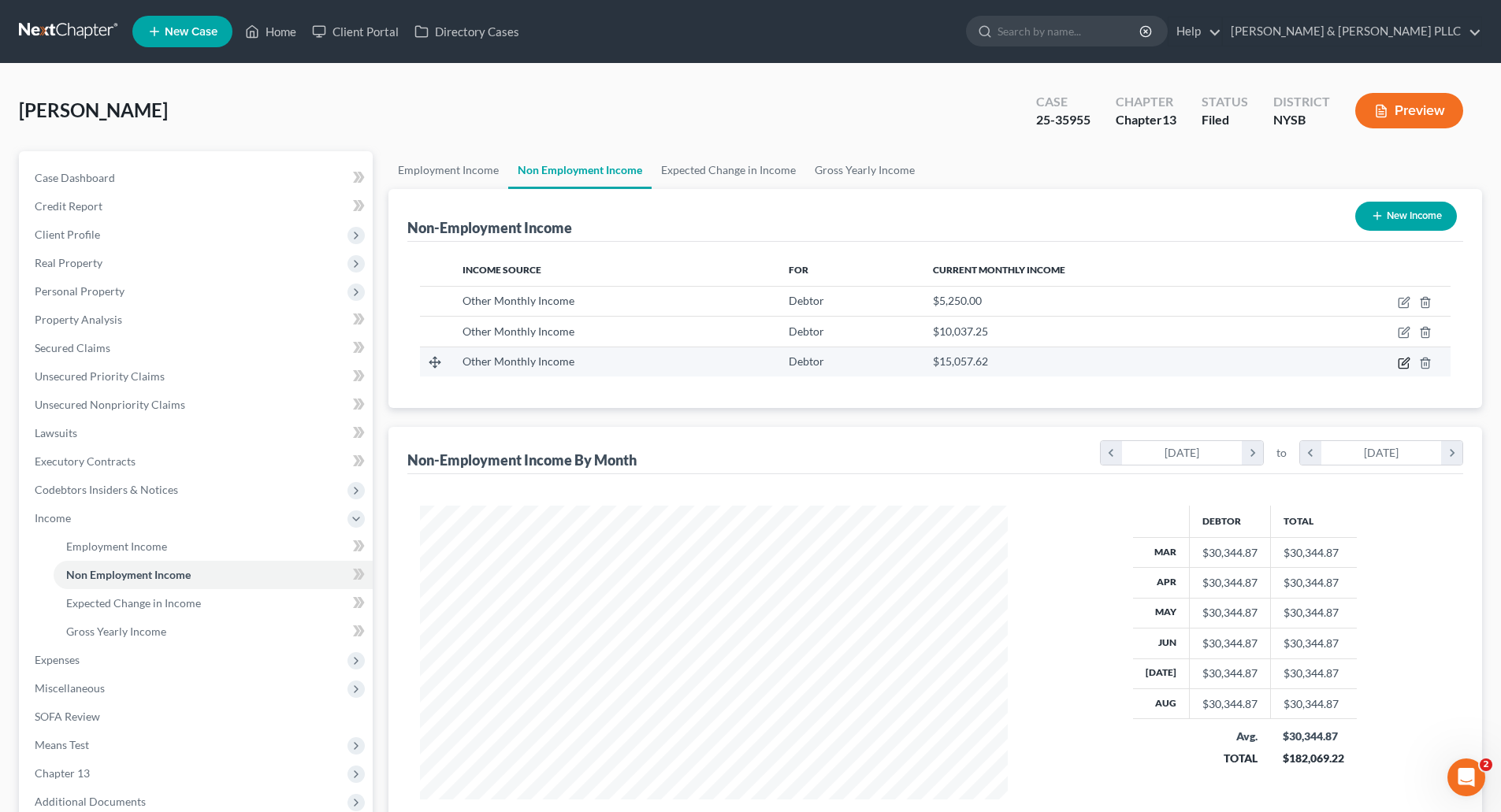
click at [1406, 362] on icon "button" at bounding box center [1404, 362] width 13 height 13
select select "13"
select select "0"
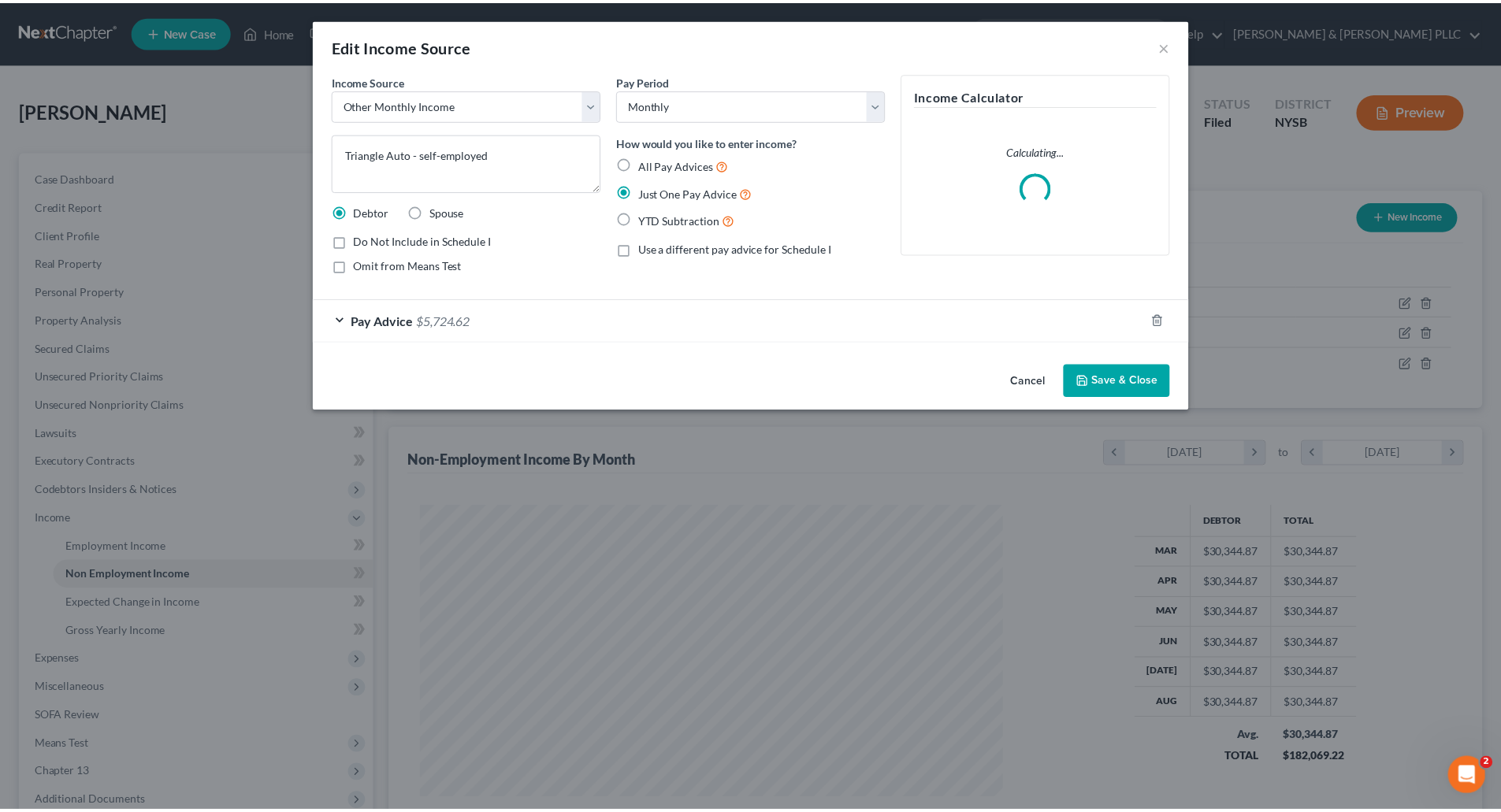
scroll to position [296, 625]
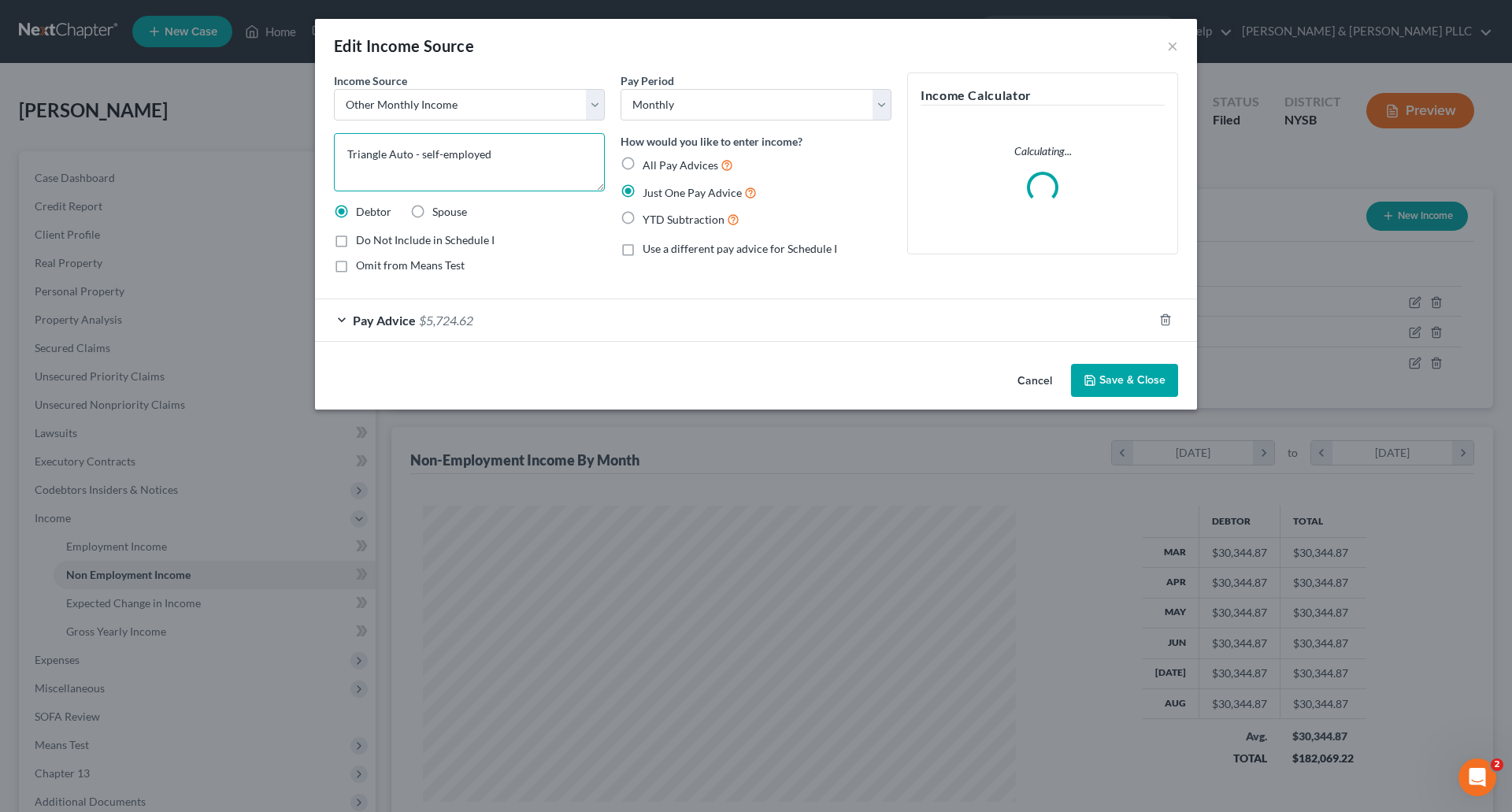
drag, startPoint x: 441, startPoint y: 154, endPoint x: 452, endPoint y: 133, distance: 23.7
click at [442, 149] on textarea "Triangle Auto - self-employed" at bounding box center [469, 162] width 271 height 58
type textarea "Triangle Auto - self employed"
click at [1146, 379] on button "Save & Close" at bounding box center [1125, 380] width 107 height 33
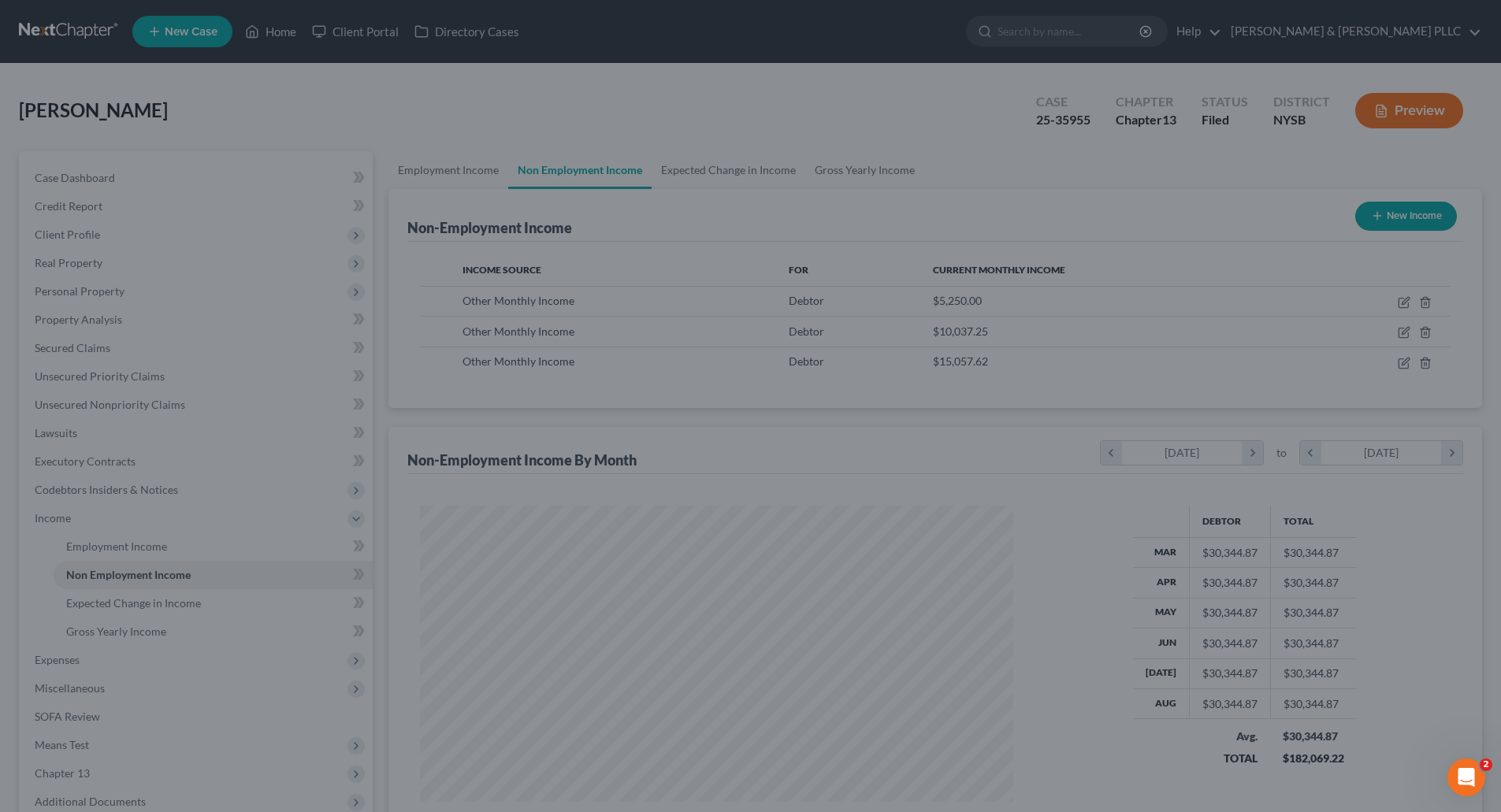
scroll to position [787522, 787359]
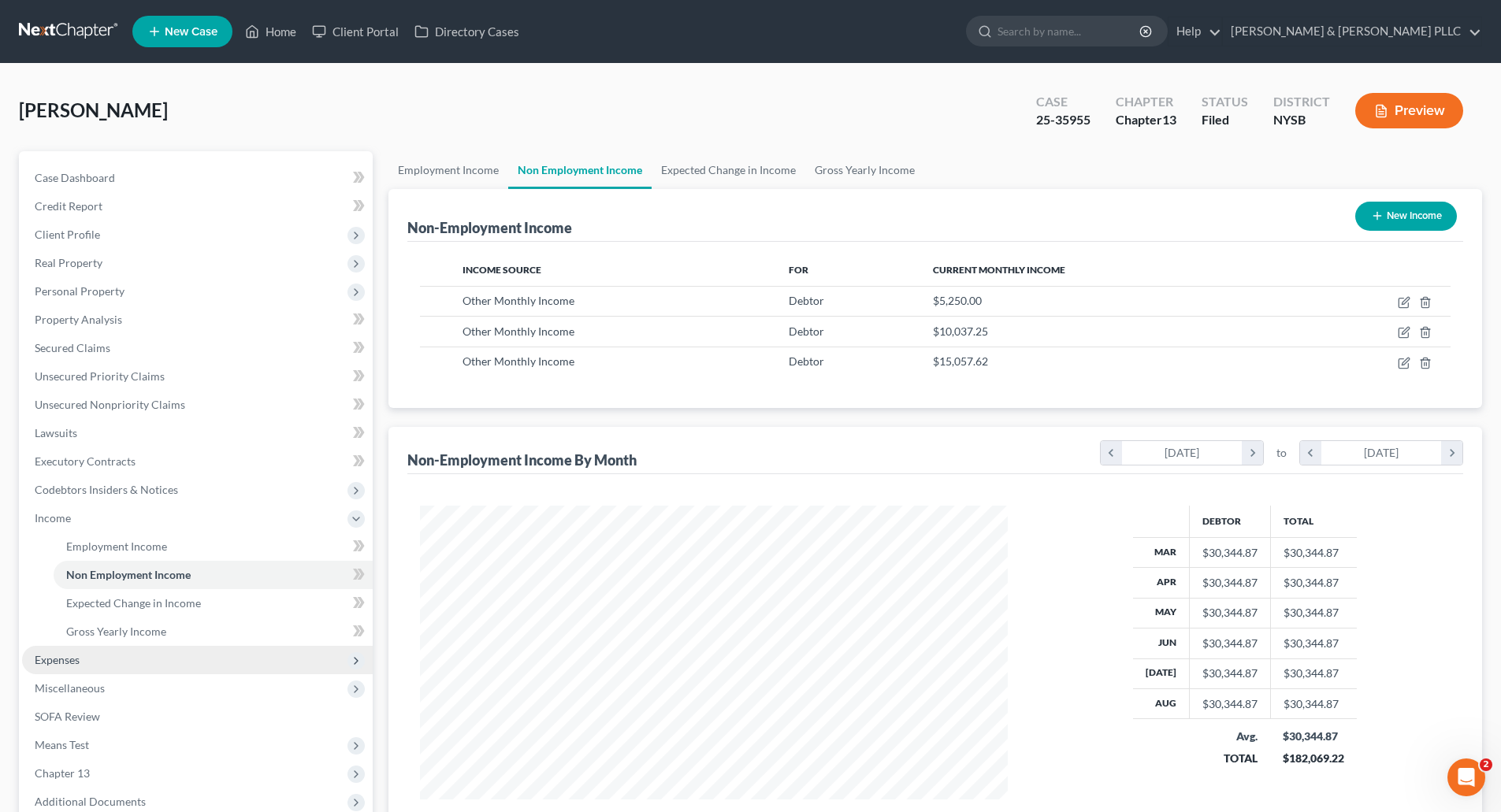
click at [72, 661] on span "Expenses" at bounding box center [57, 660] width 45 height 13
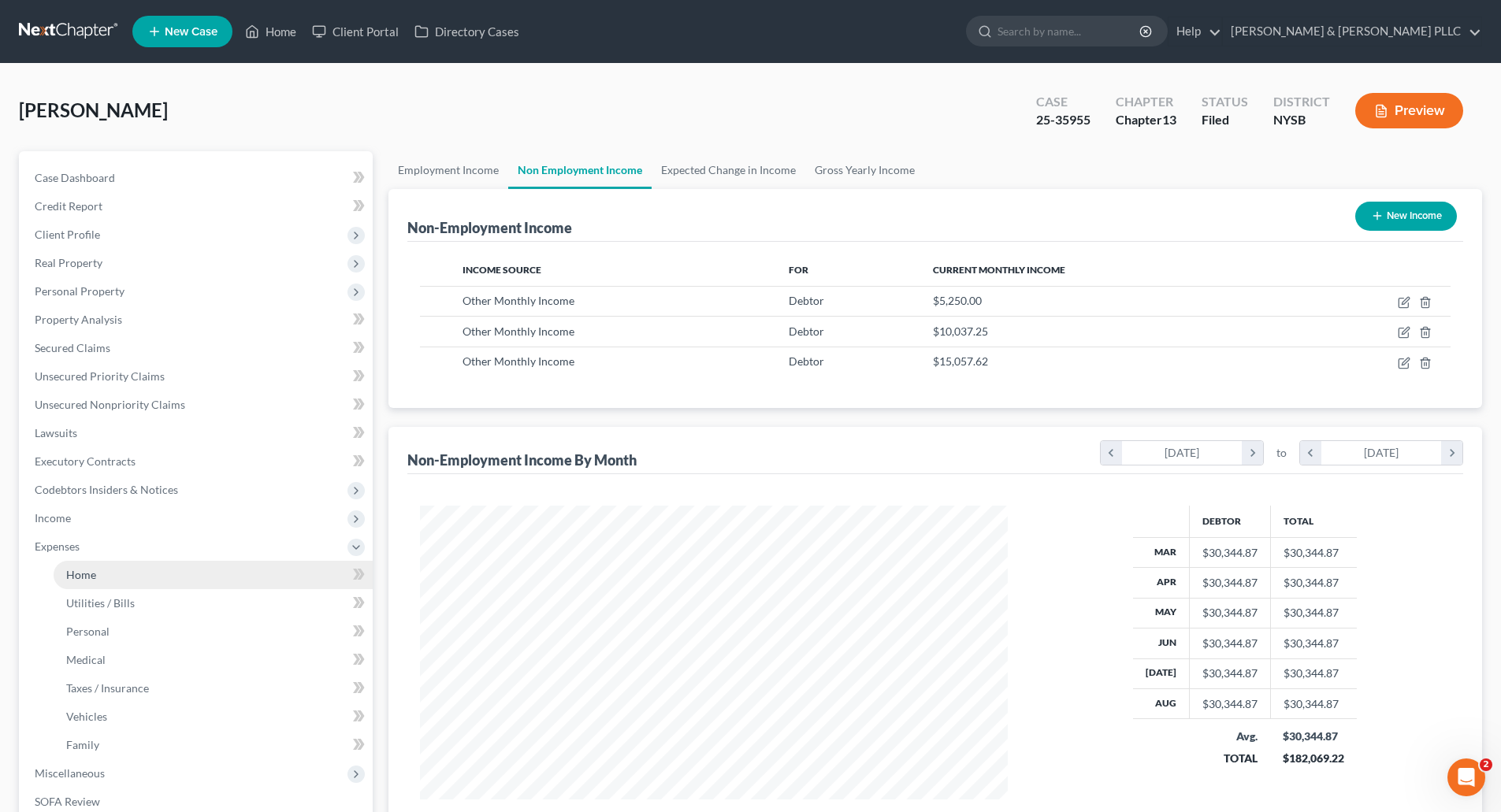
click at [89, 568] on span "Home" at bounding box center [81, 575] width 30 height 13
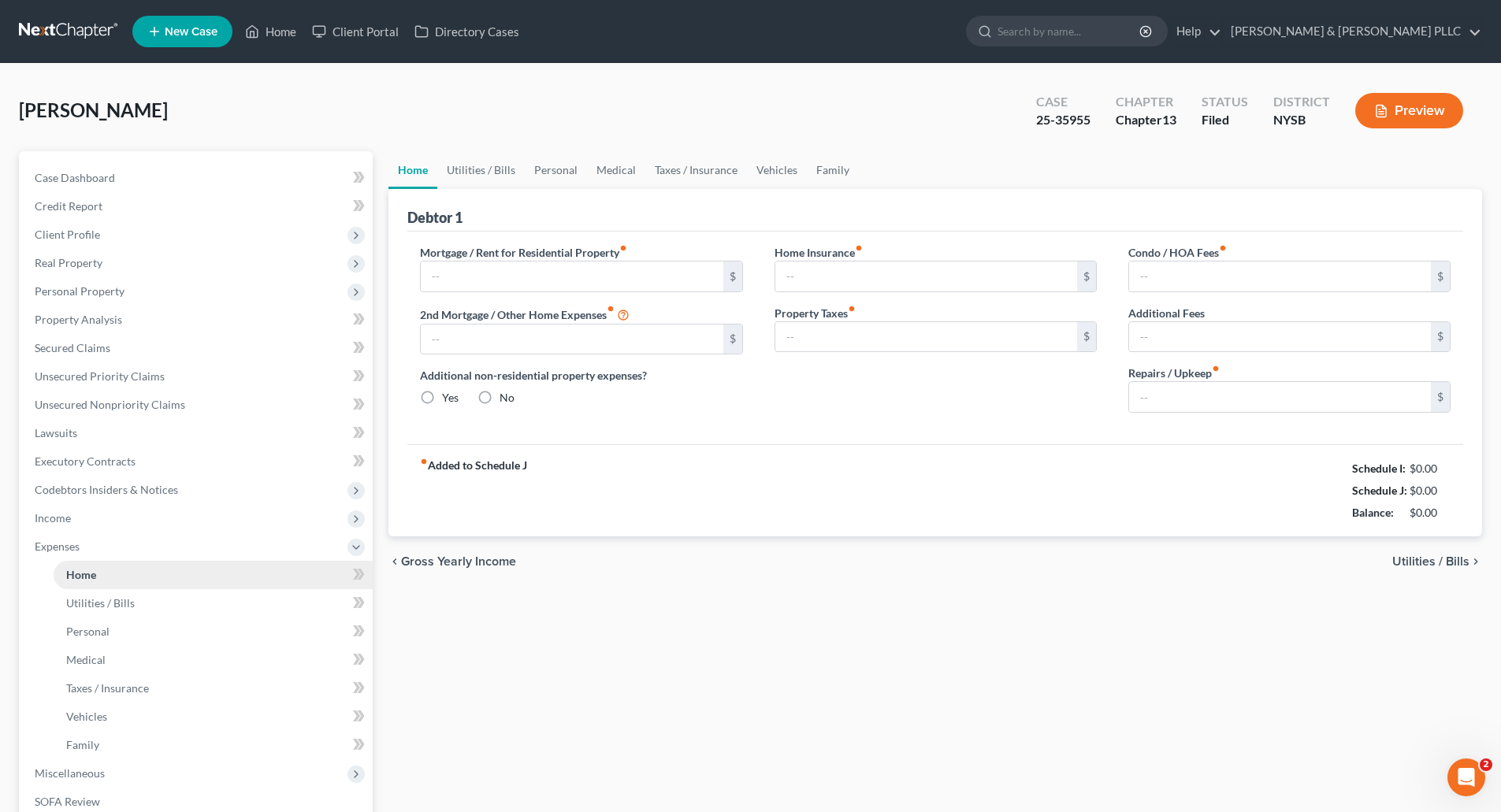
type input "850.00"
radio input "true"
type input "0.00"
type input "500.00"
type input "0.00"
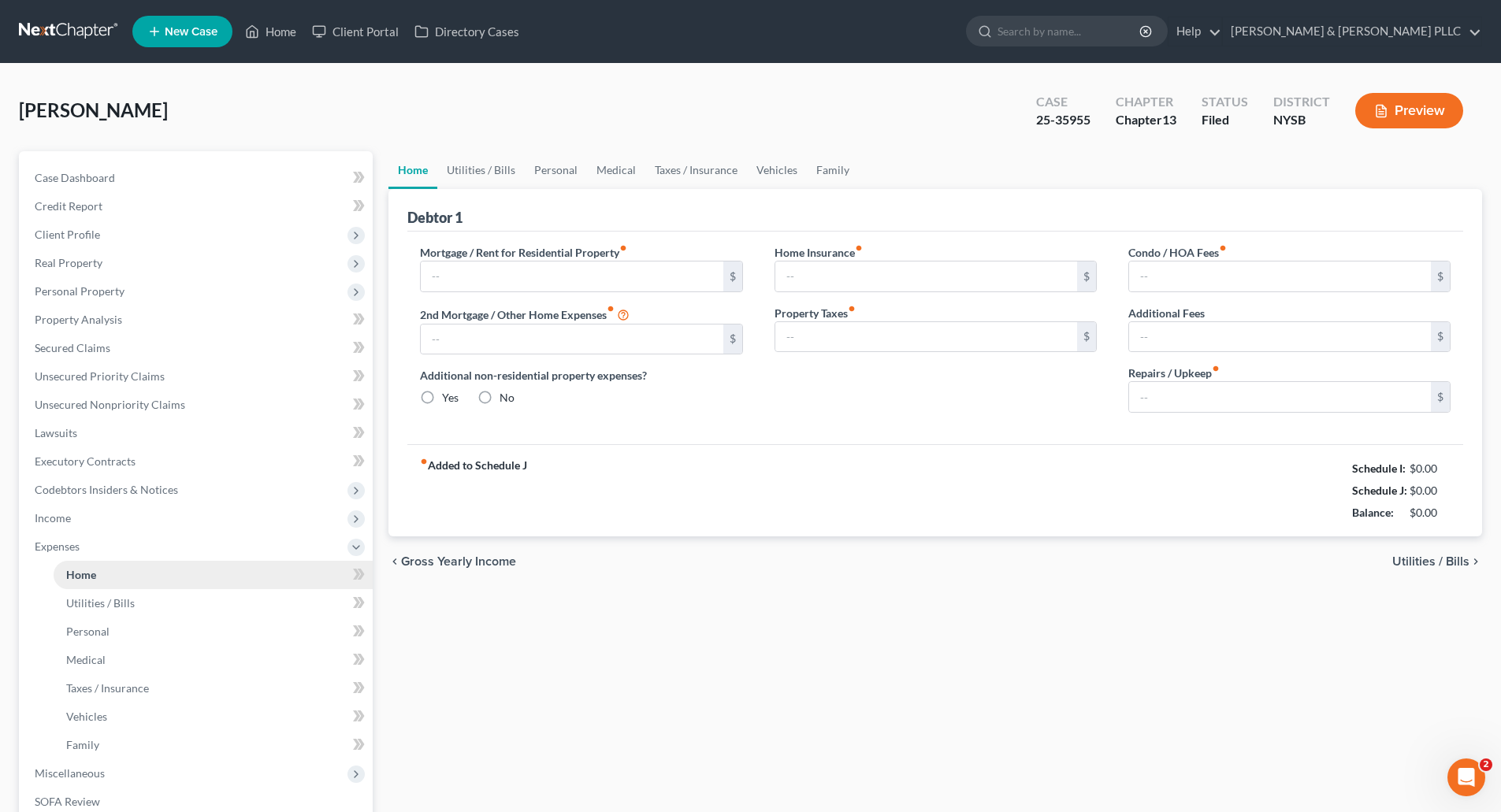
type input "0.00"
type input "500.00"
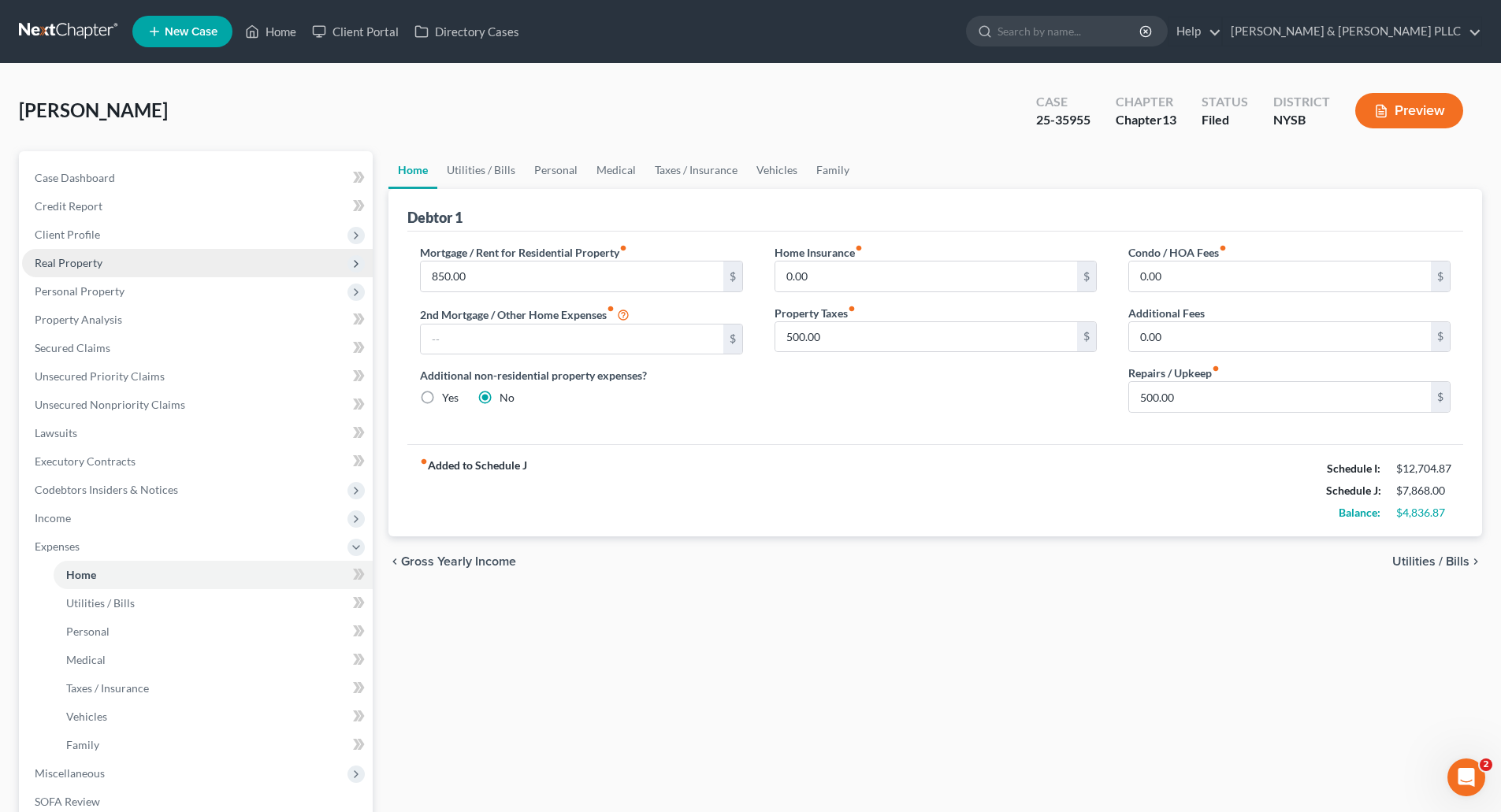
click at [78, 258] on span "Real Property" at bounding box center [68, 263] width 68 height 13
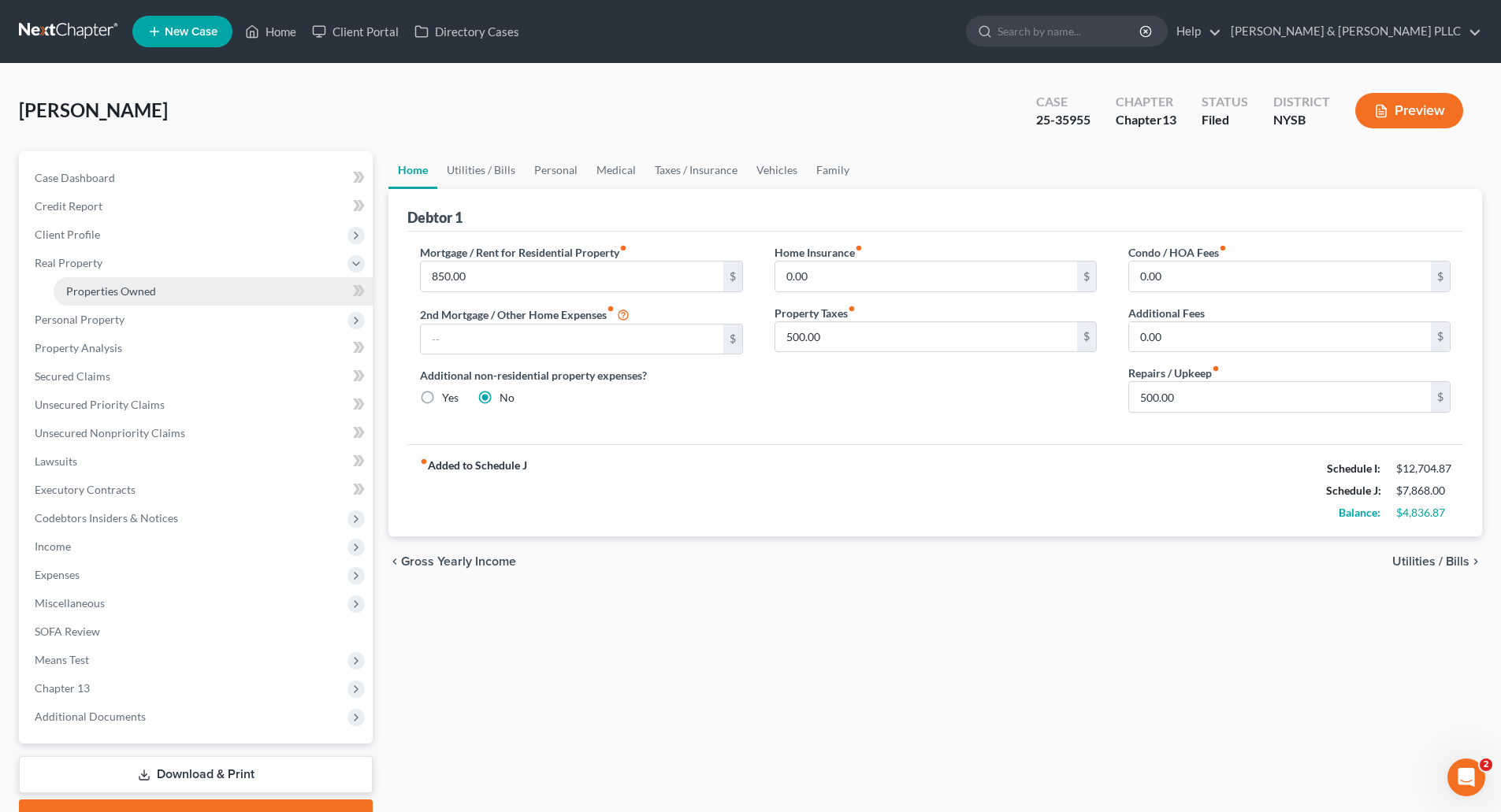
click at [105, 287] on span "Properties Owned" at bounding box center [111, 291] width 90 height 13
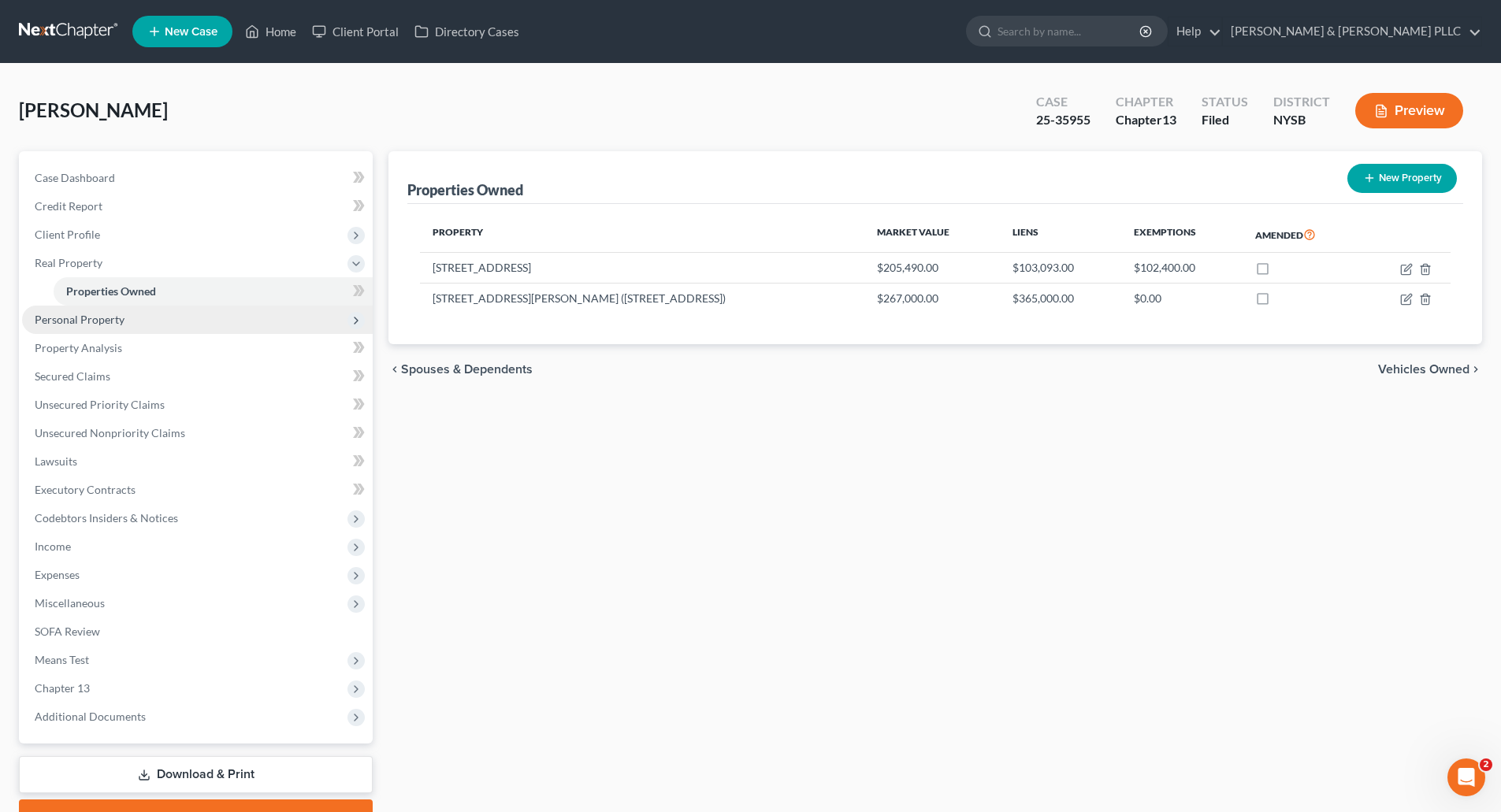
click at [86, 315] on span "Personal Property" at bounding box center [79, 320] width 90 height 13
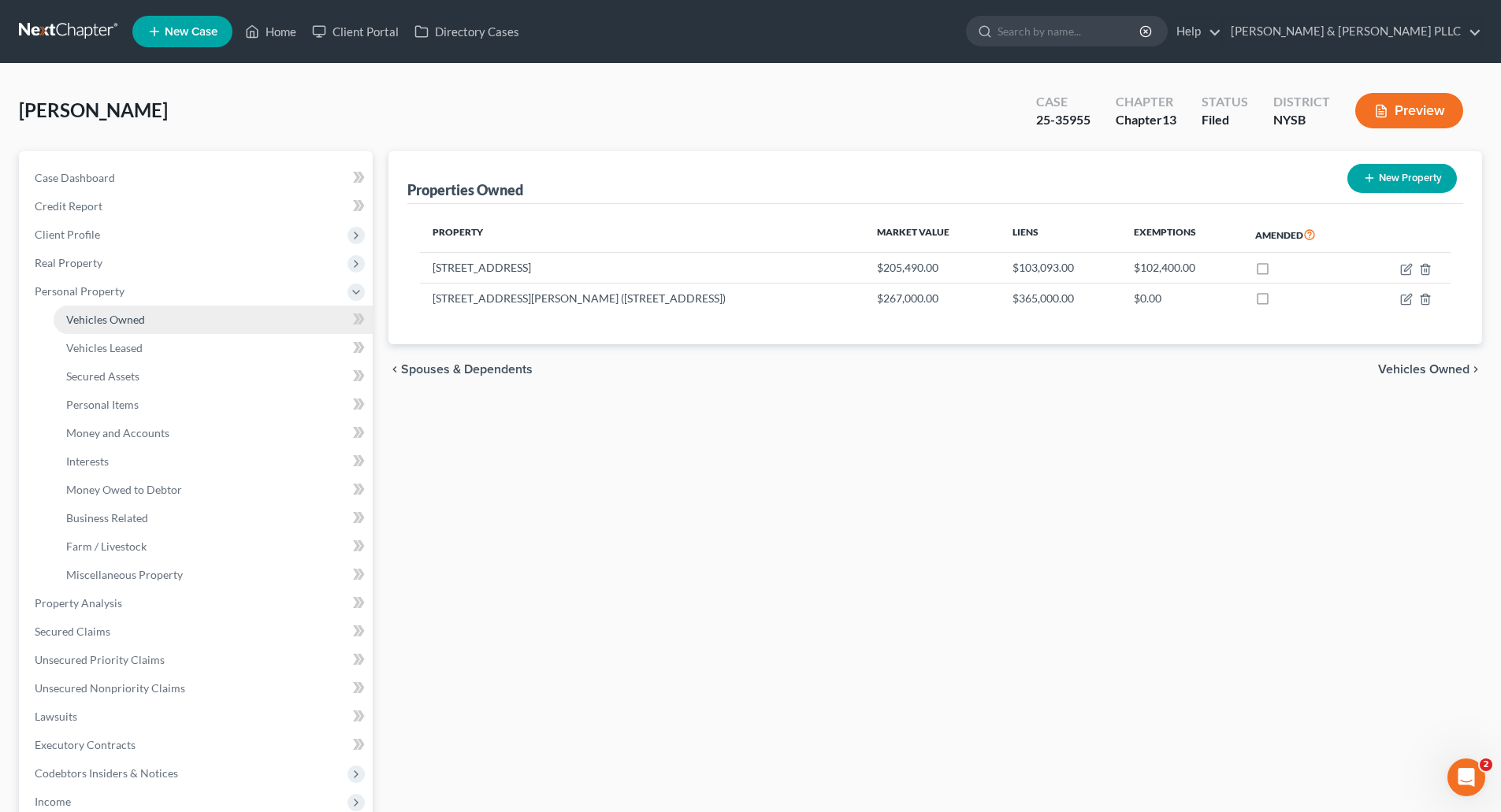
click at [107, 315] on span "Vehicles Owned" at bounding box center [106, 320] width 79 height 13
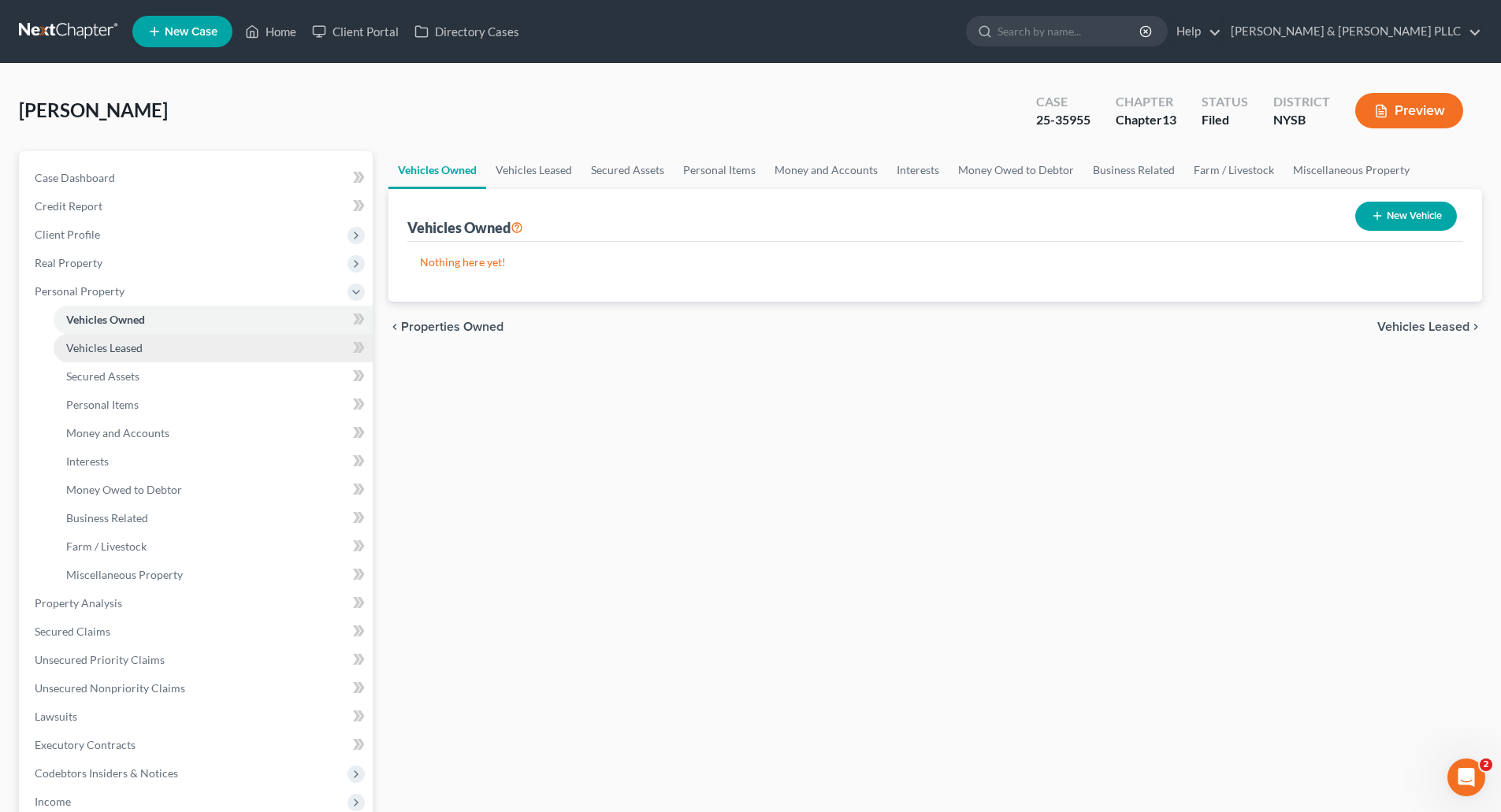
click at [112, 344] on span "Vehicles Leased" at bounding box center [104, 348] width 76 height 13
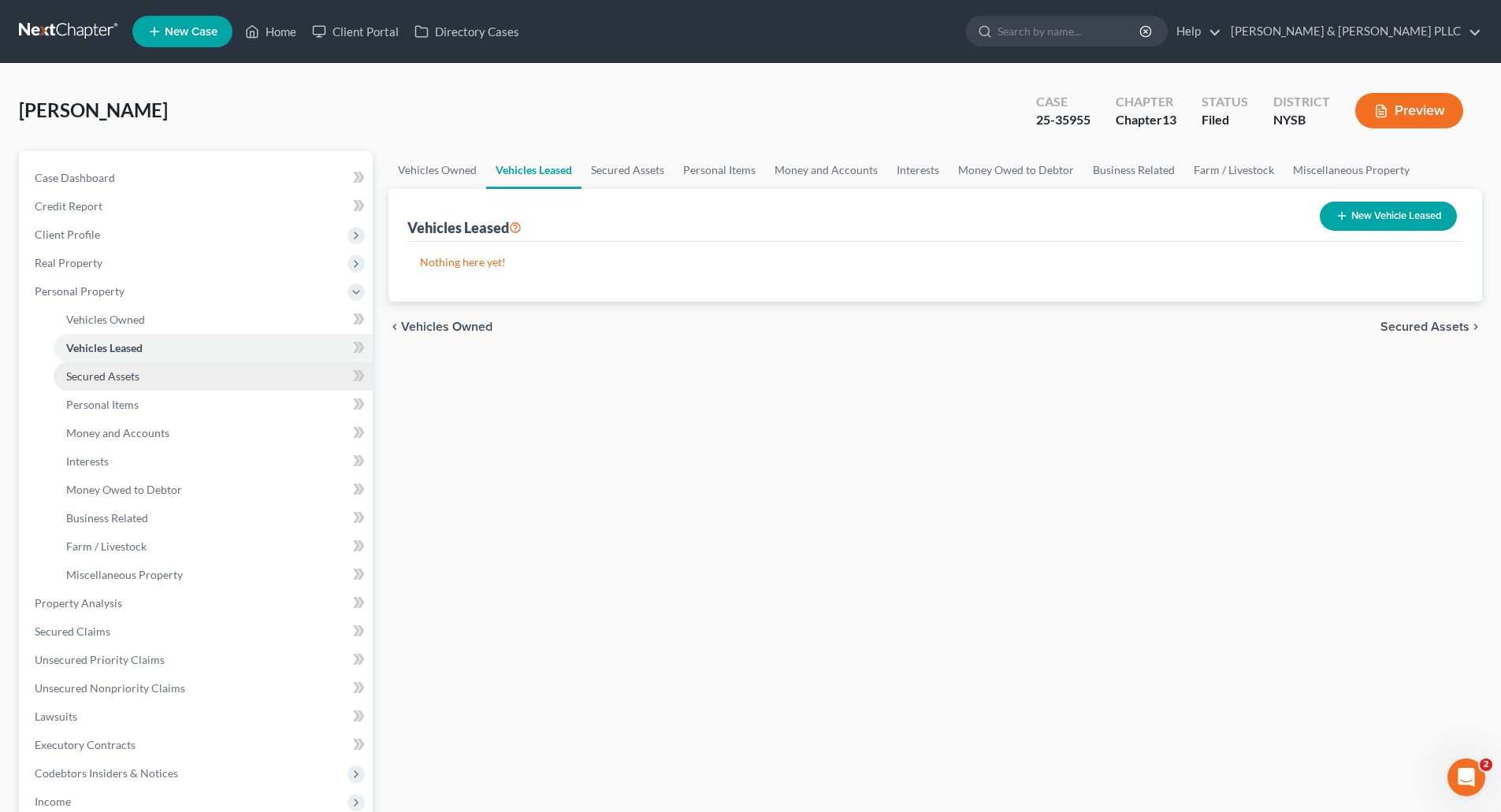
click at [116, 369] on span "Secured Assets" at bounding box center [102, 376] width 73 height 13
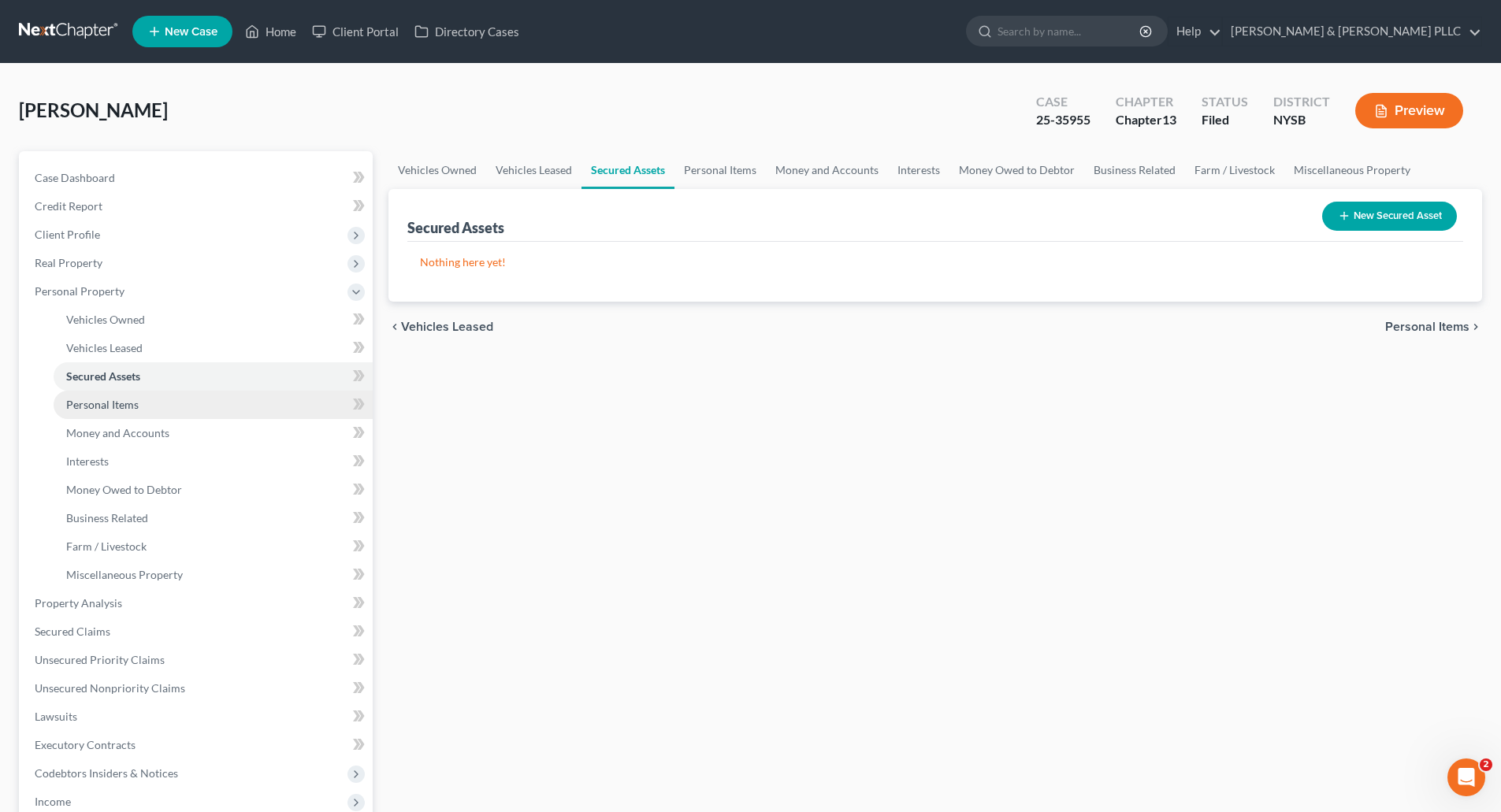
click at [113, 407] on span "Personal Items" at bounding box center [102, 404] width 72 height 13
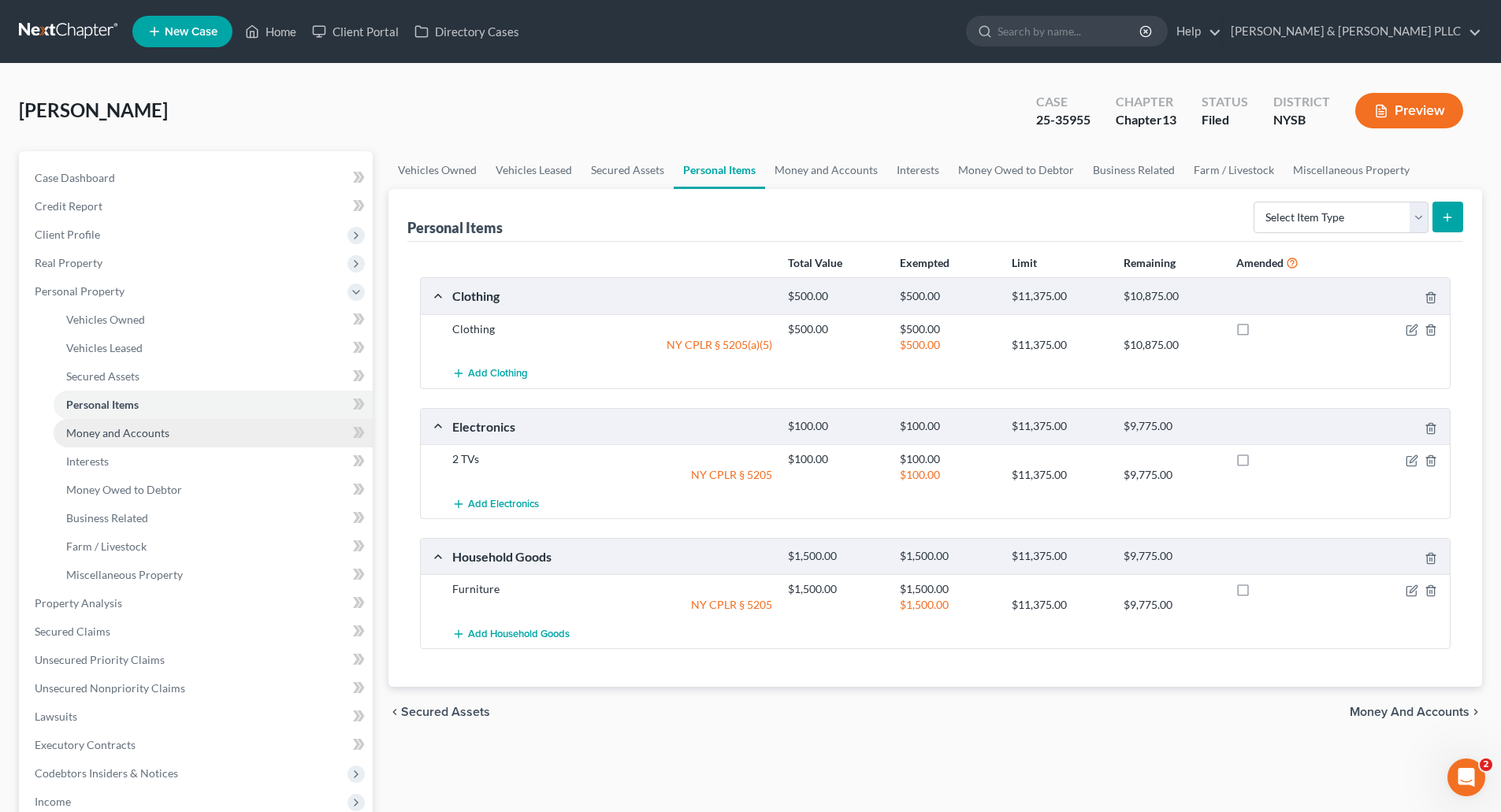
click at [124, 430] on span "Money and Accounts" at bounding box center [117, 433] width 103 height 13
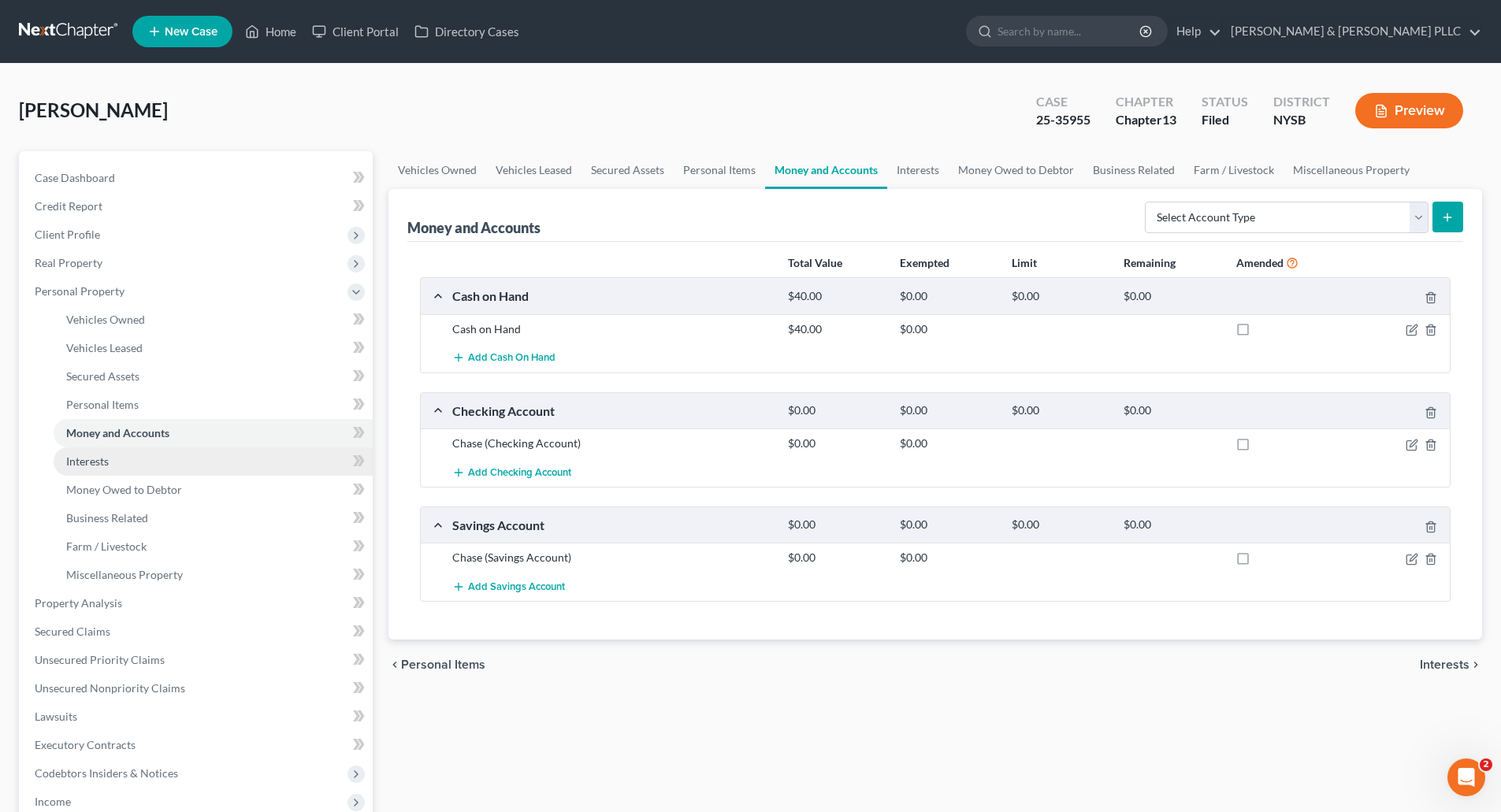
click at [107, 459] on span "Interests" at bounding box center [87, 461] width 43 height 13
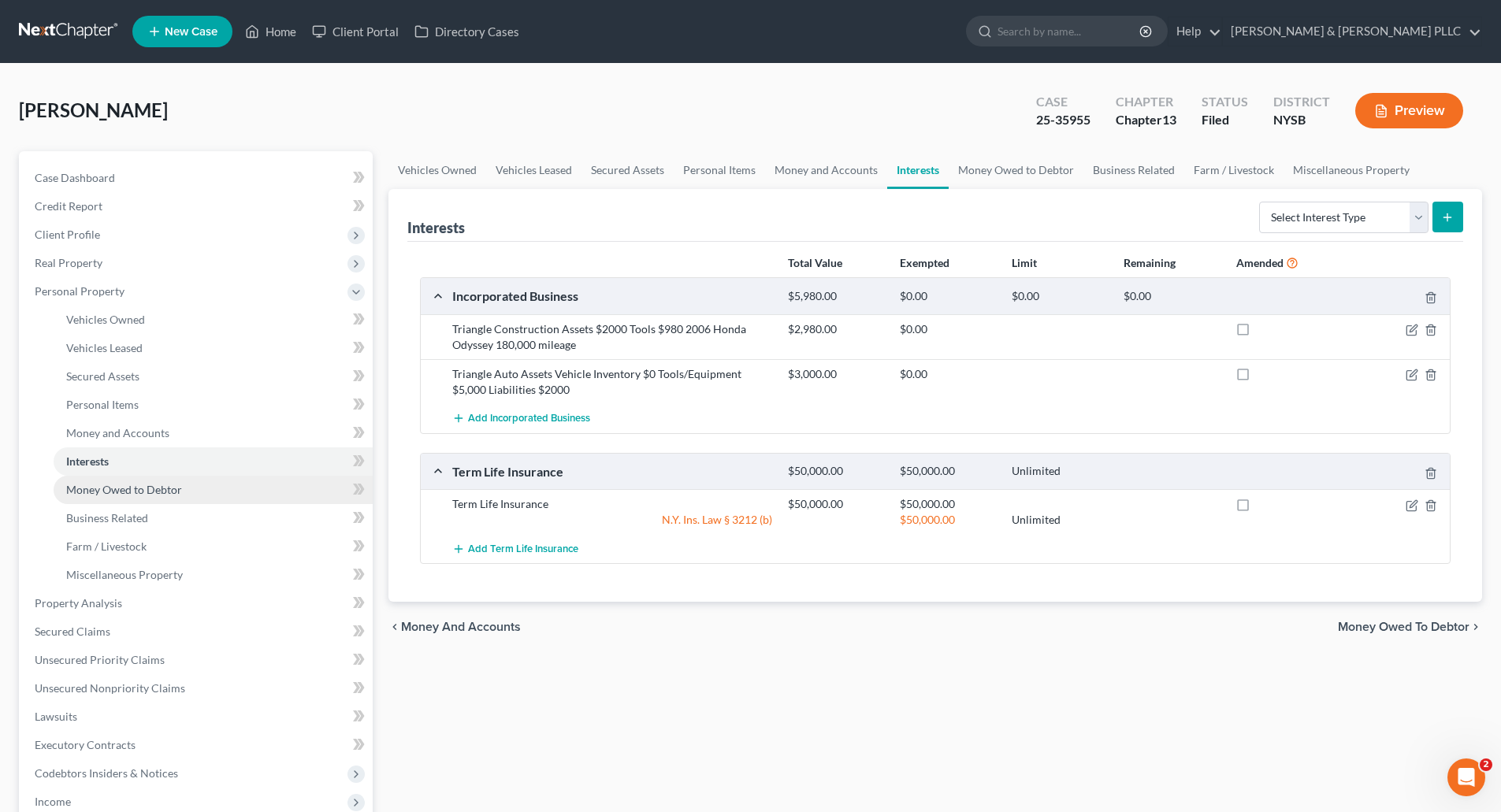
click at [122, 489] on span "Money Owed to Debtor" at bounding box center [124, 490] width 116 height 13
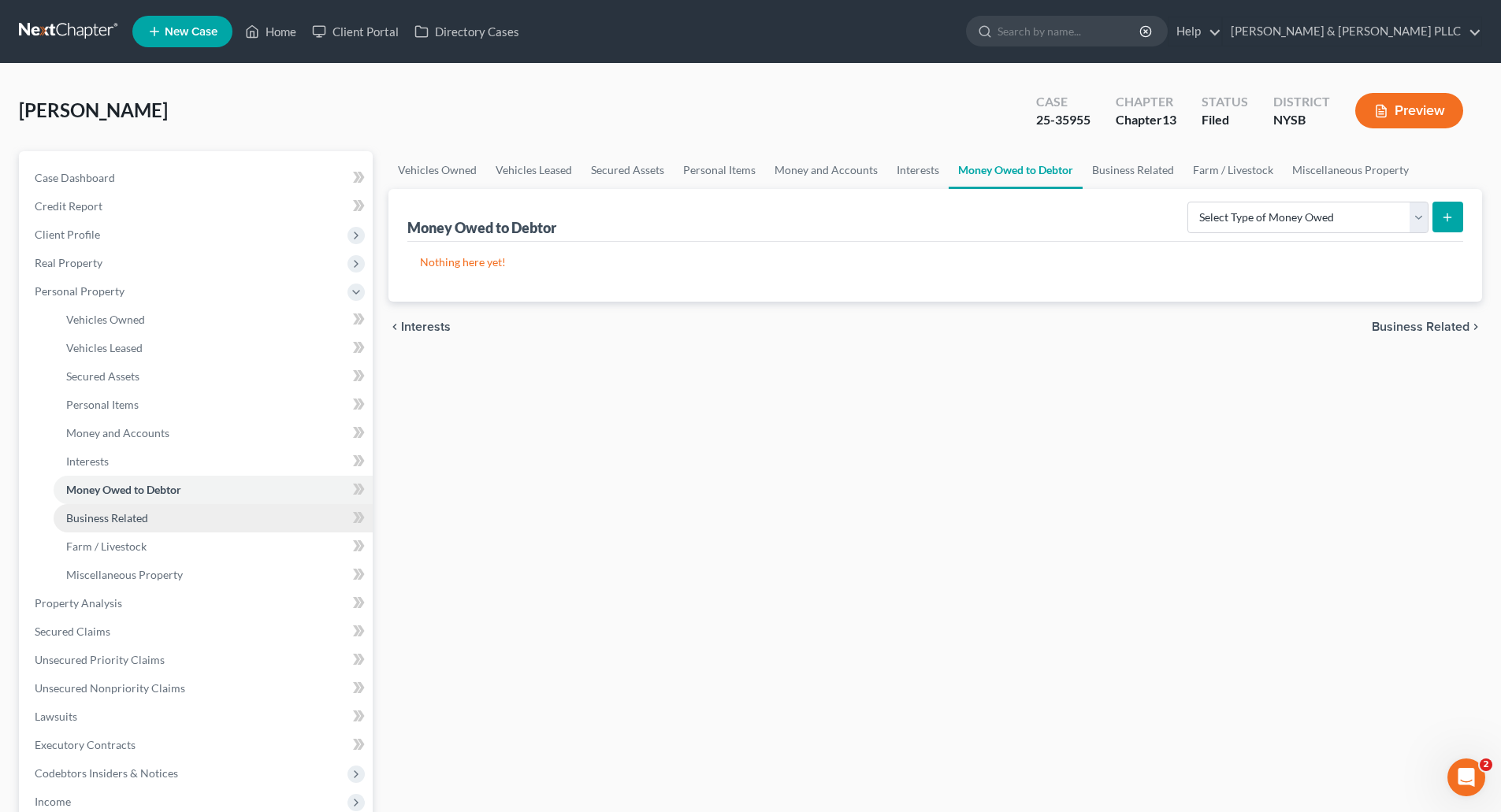
click at [122, 517] on span "Business Related" at bounding box center [107, 518] width 82 height 13
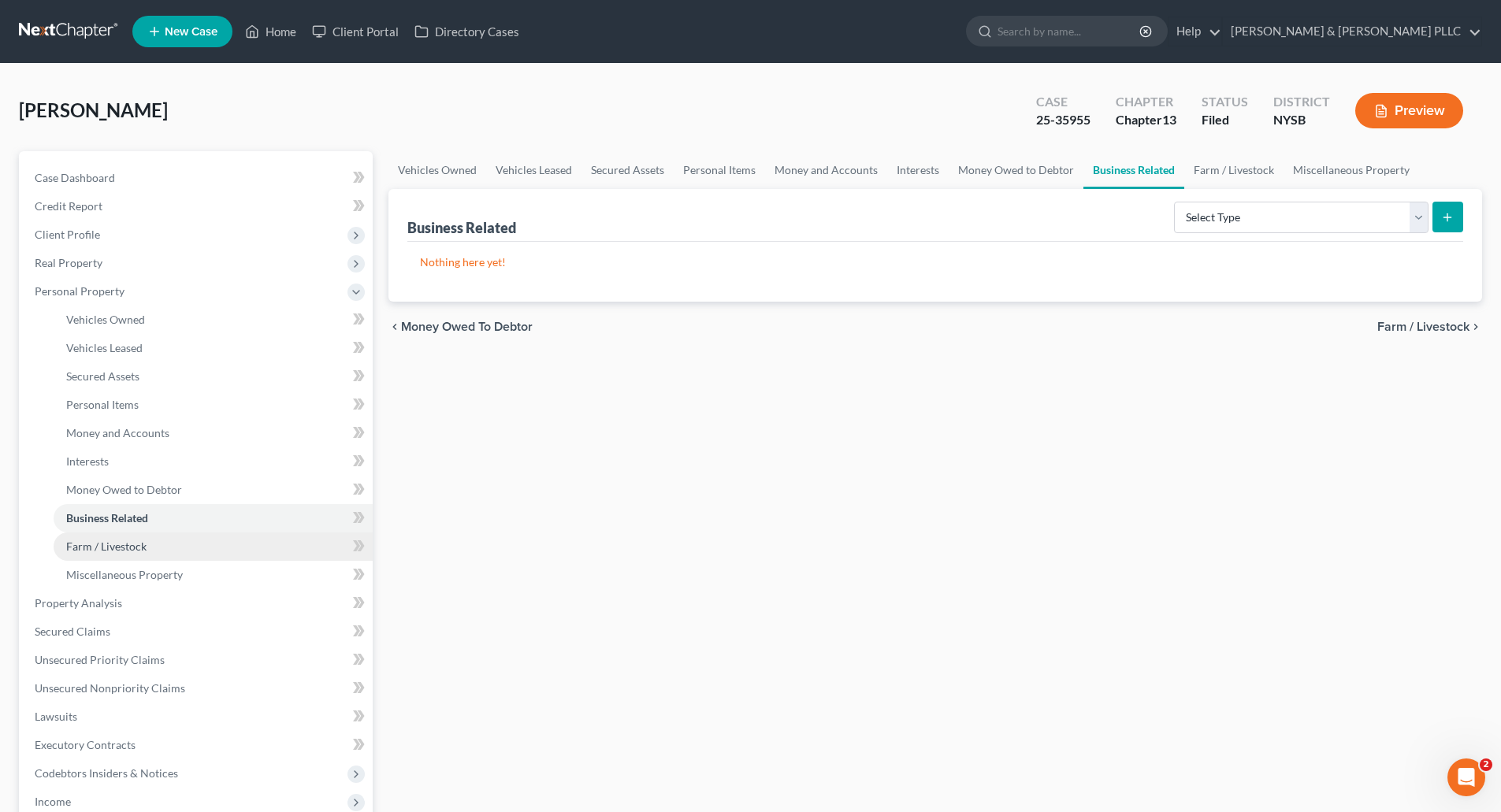
click at [125, 539] on span "Farm / Livestock" at bounding box center [107, 546] width 81 height 13
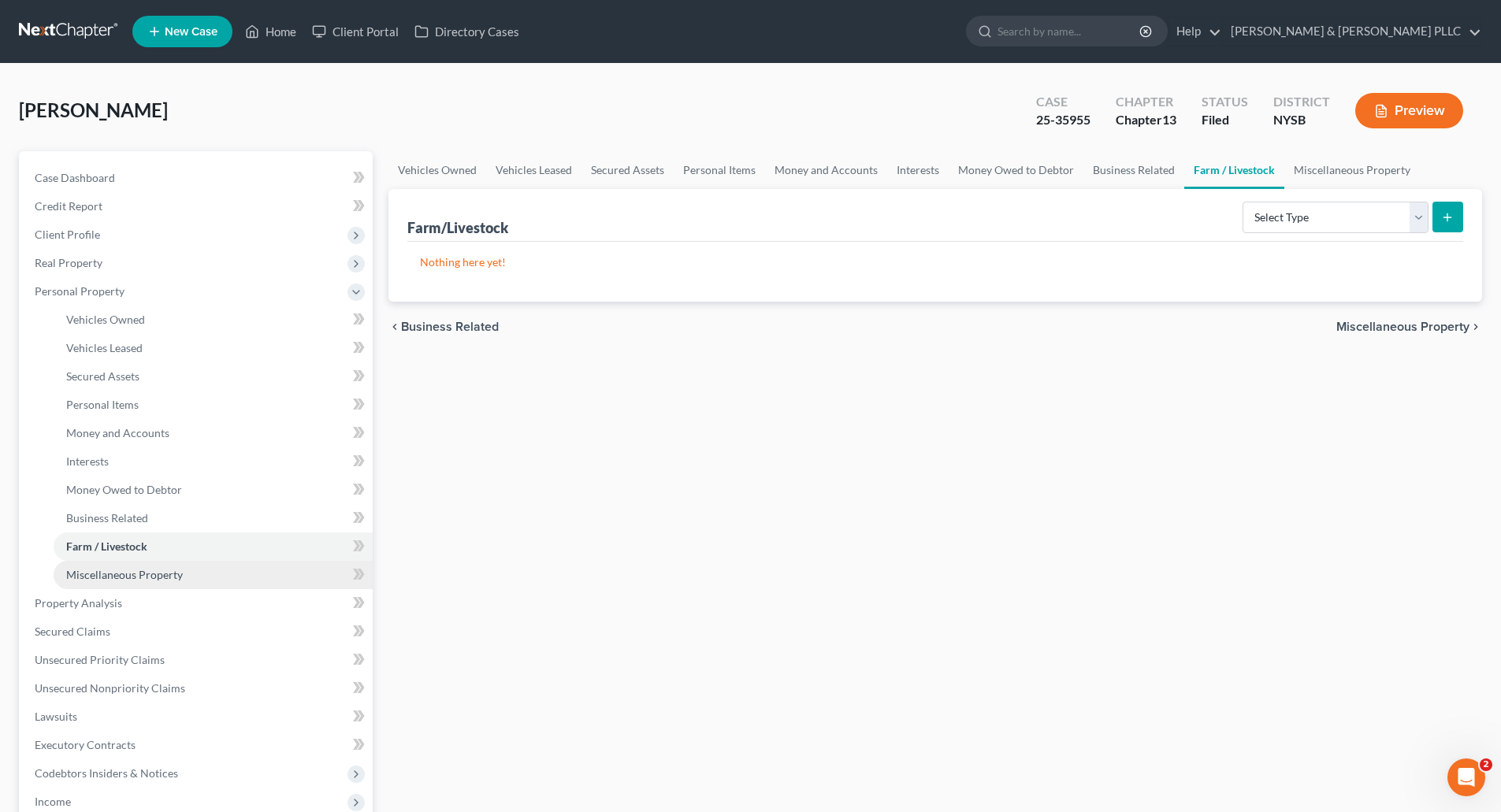
click at [134, 575] on span "Miscellaneous Property" at bounding box center [124, 575] width 117 height 13
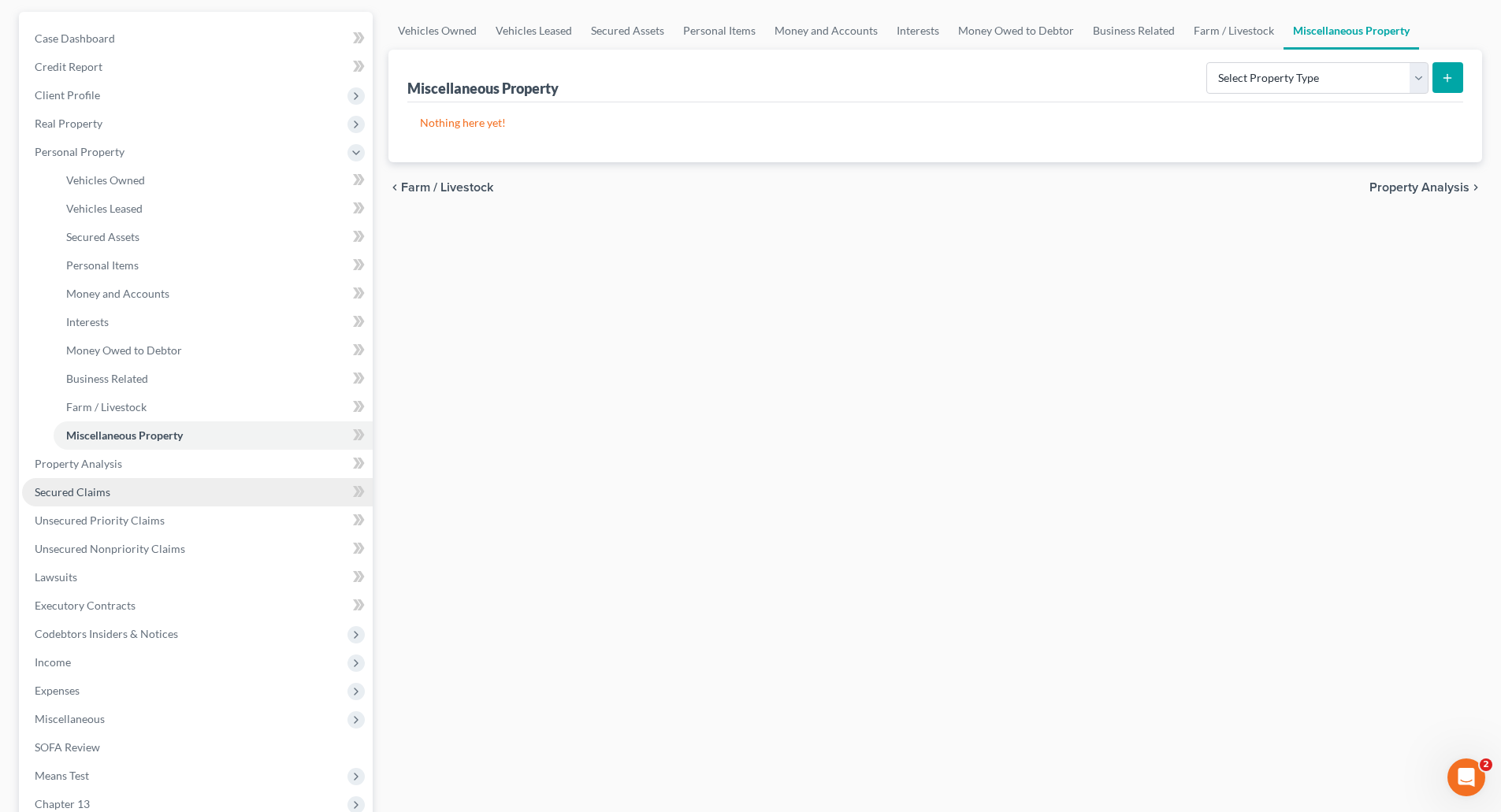
scroll to position [158, 0]
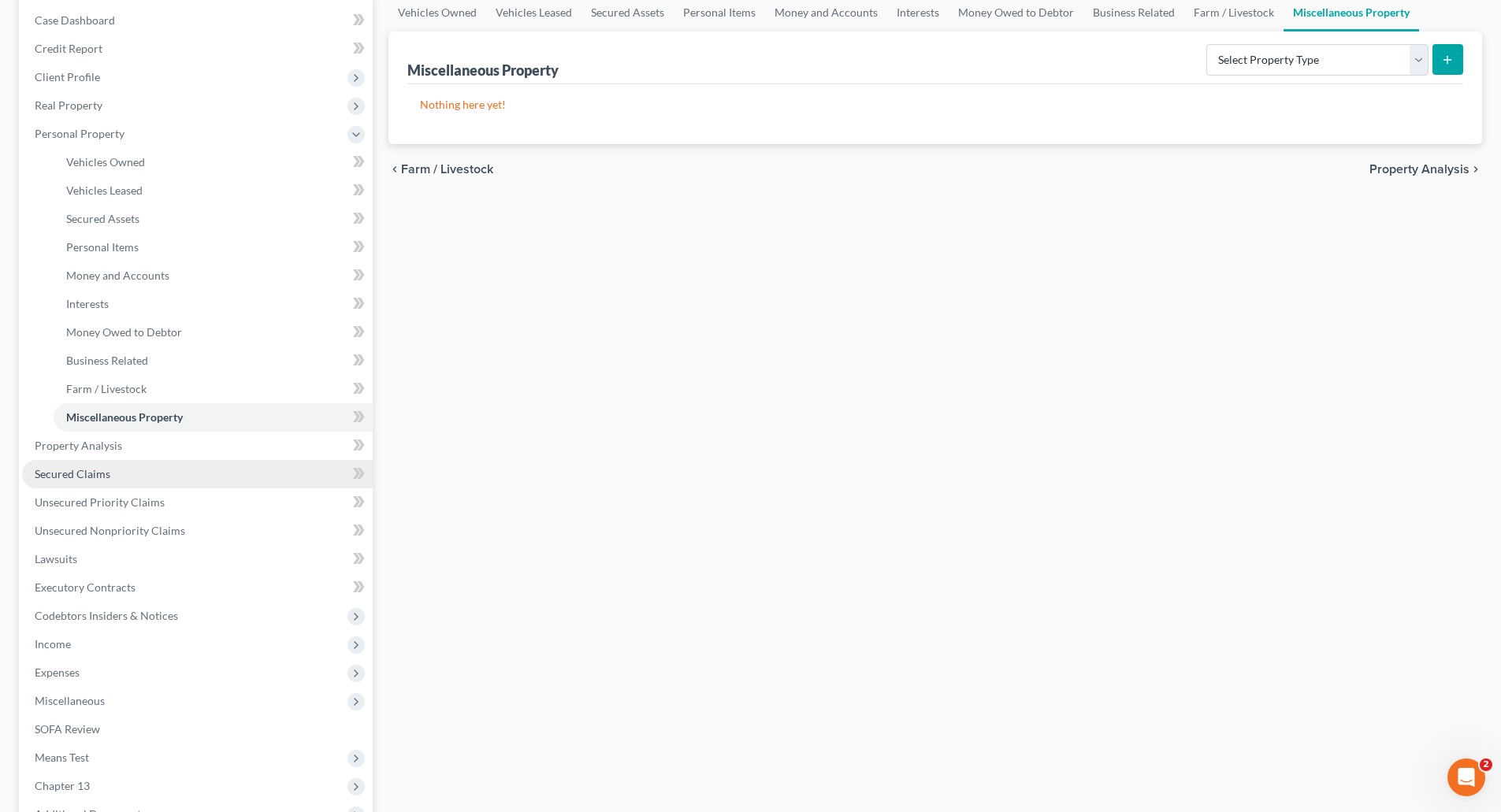
click at [92, 473] on span "Secured Claims" at bounding box center [72, 474] width 76 height 13
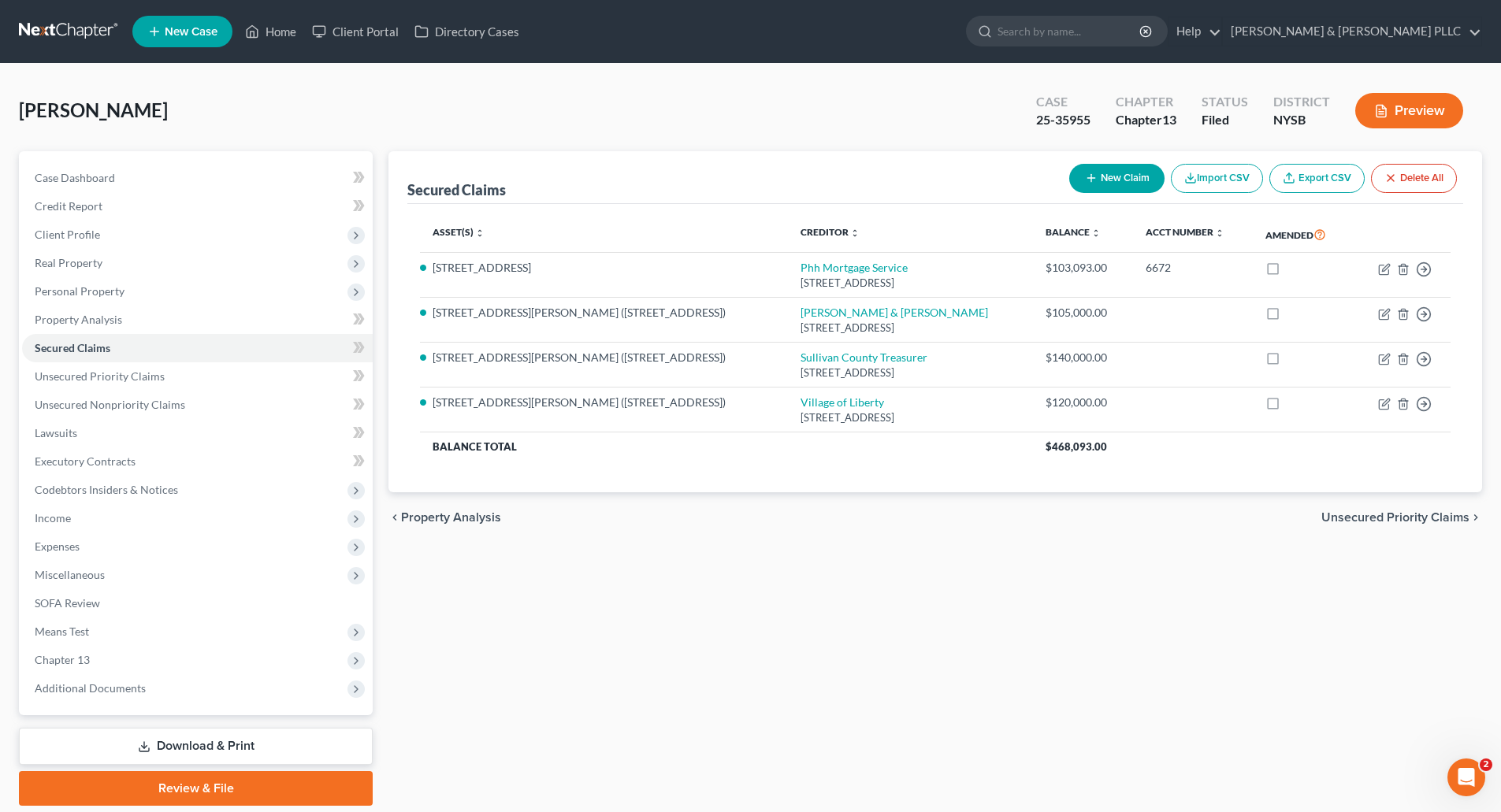
click at [1372, 513] on span "Unsecured Priority Claims" at bounding box center [1395, 518] width 149 height 13
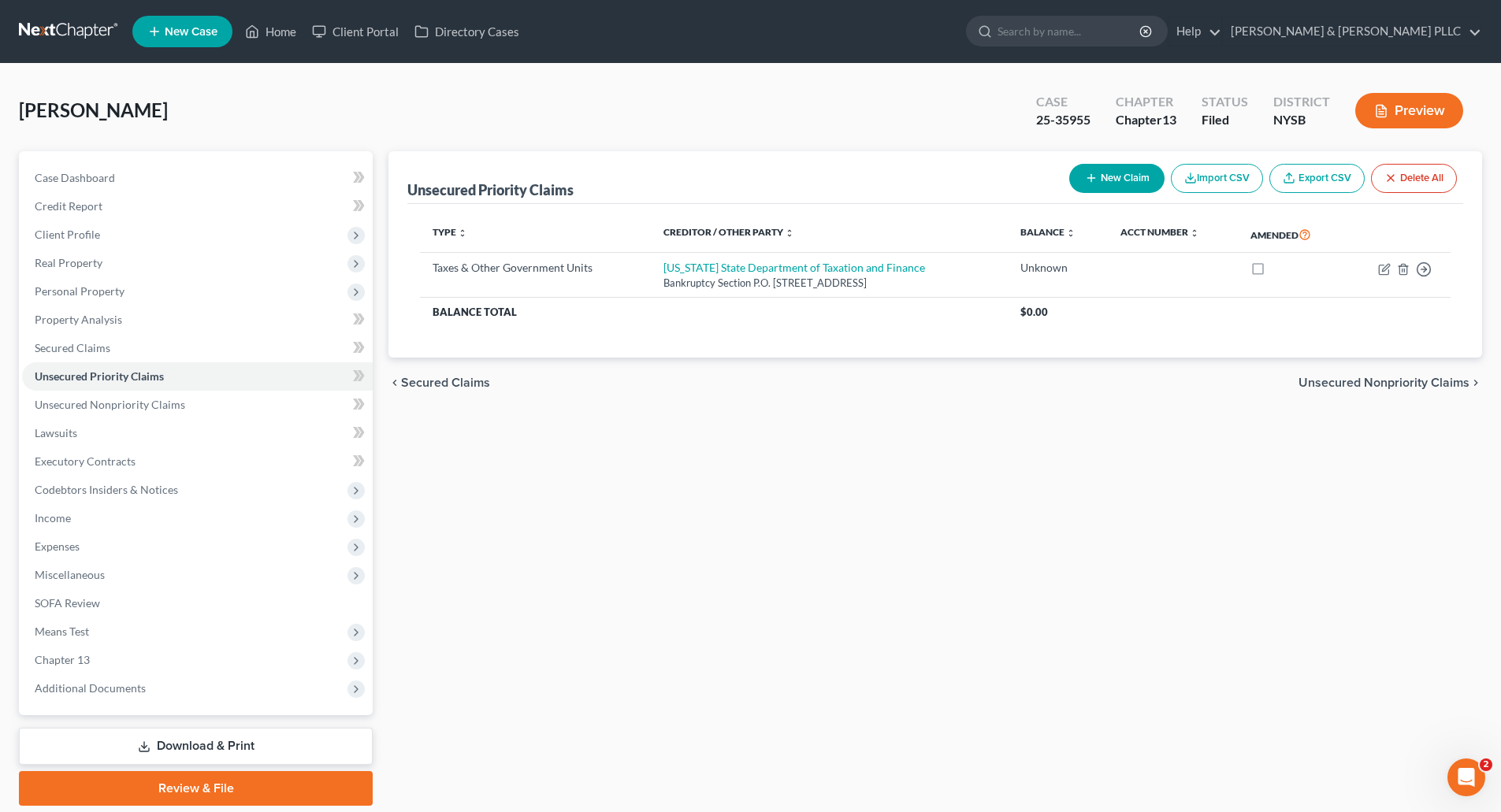
click at [1353, 380] on span "Unsecured Nonpriority Claims" at bounding box center [1384, 383] width 171 height 13
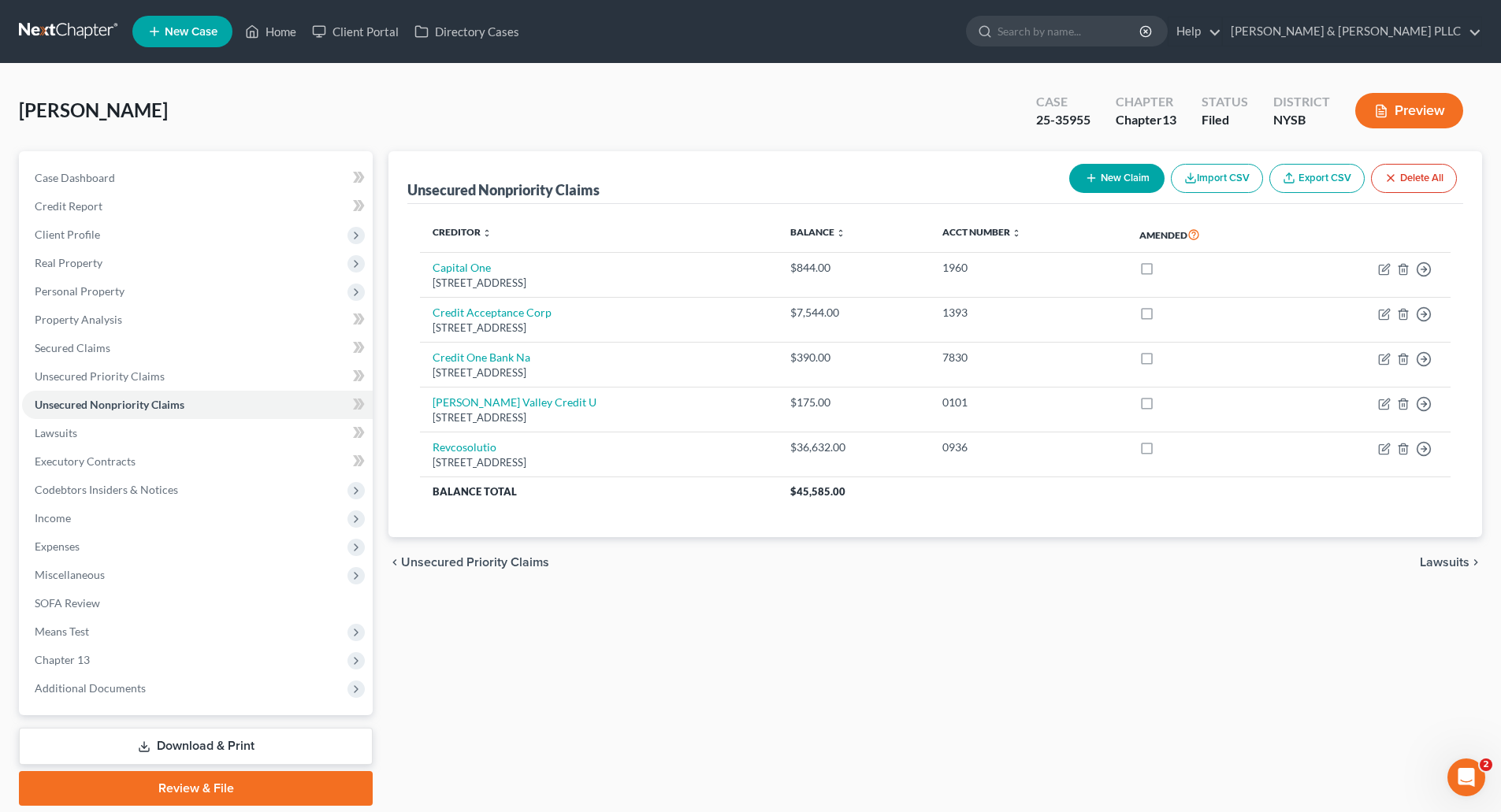
click at [1441, 560] on span "Lawsuits" at bounding box center [1444, 562] width 50 height 13
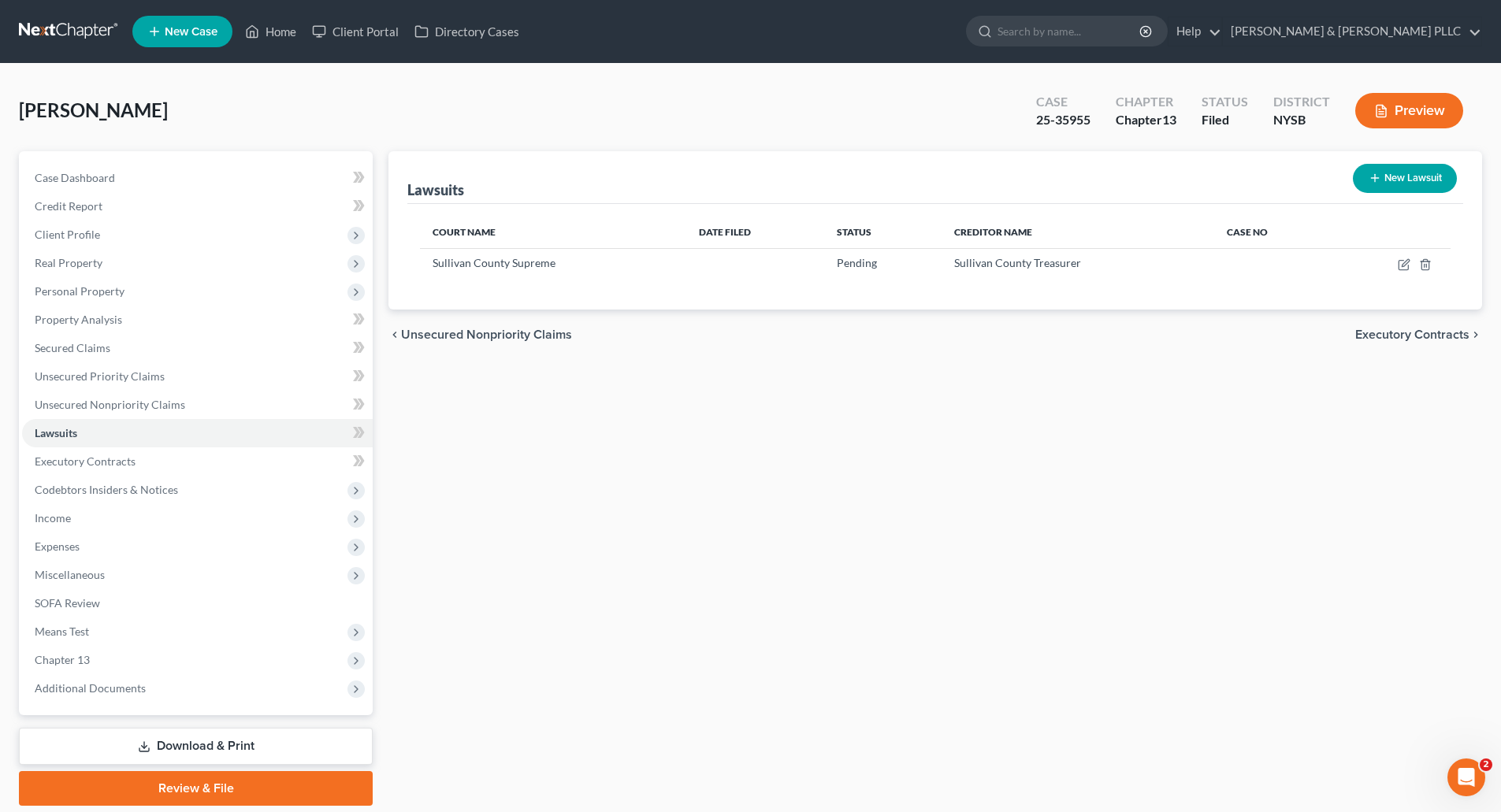
scroll to position [54, 0]
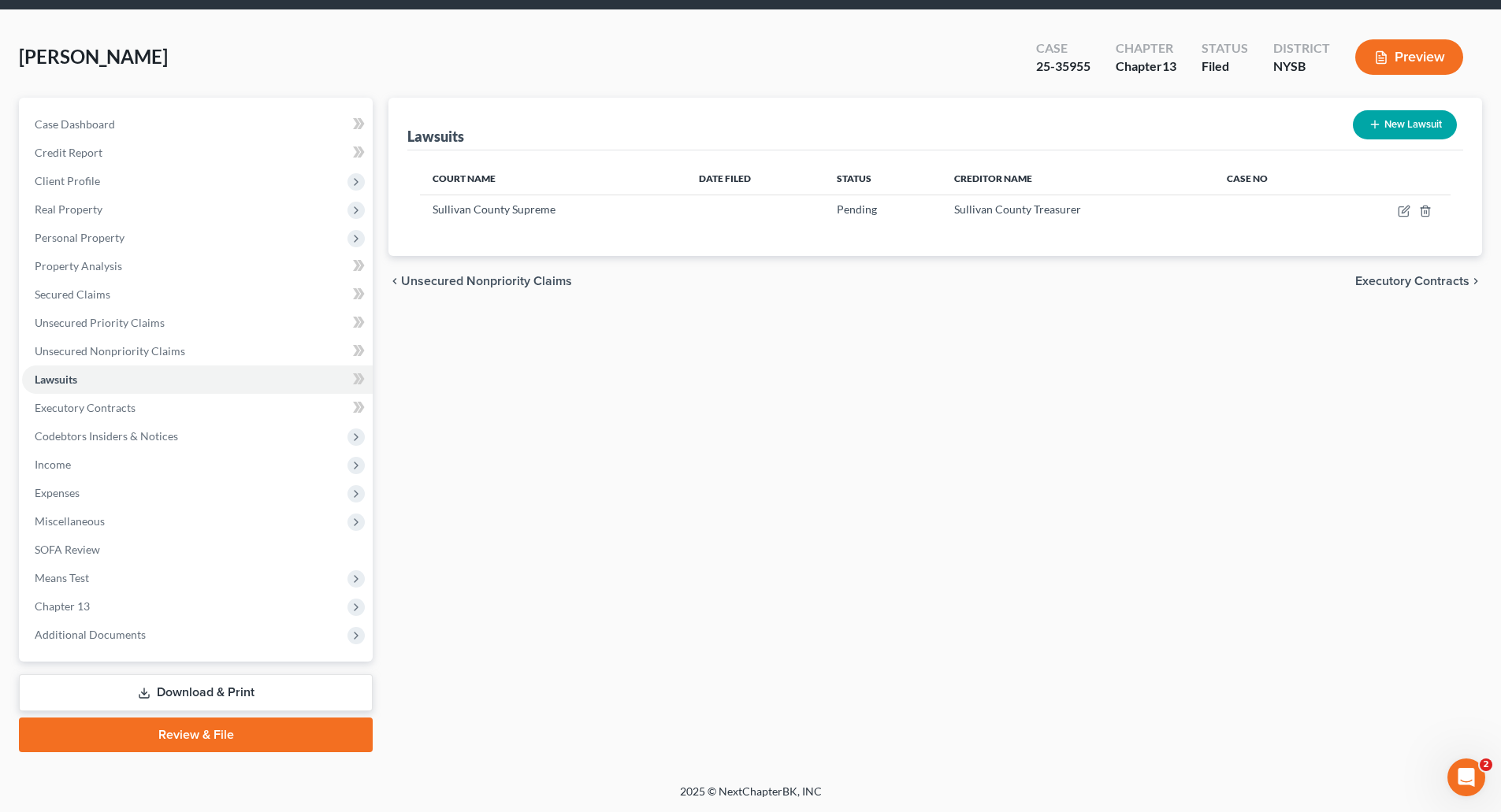
click at [175, 688] on link "Download & Print" at bounding box center [196, 693] width 354 height 37
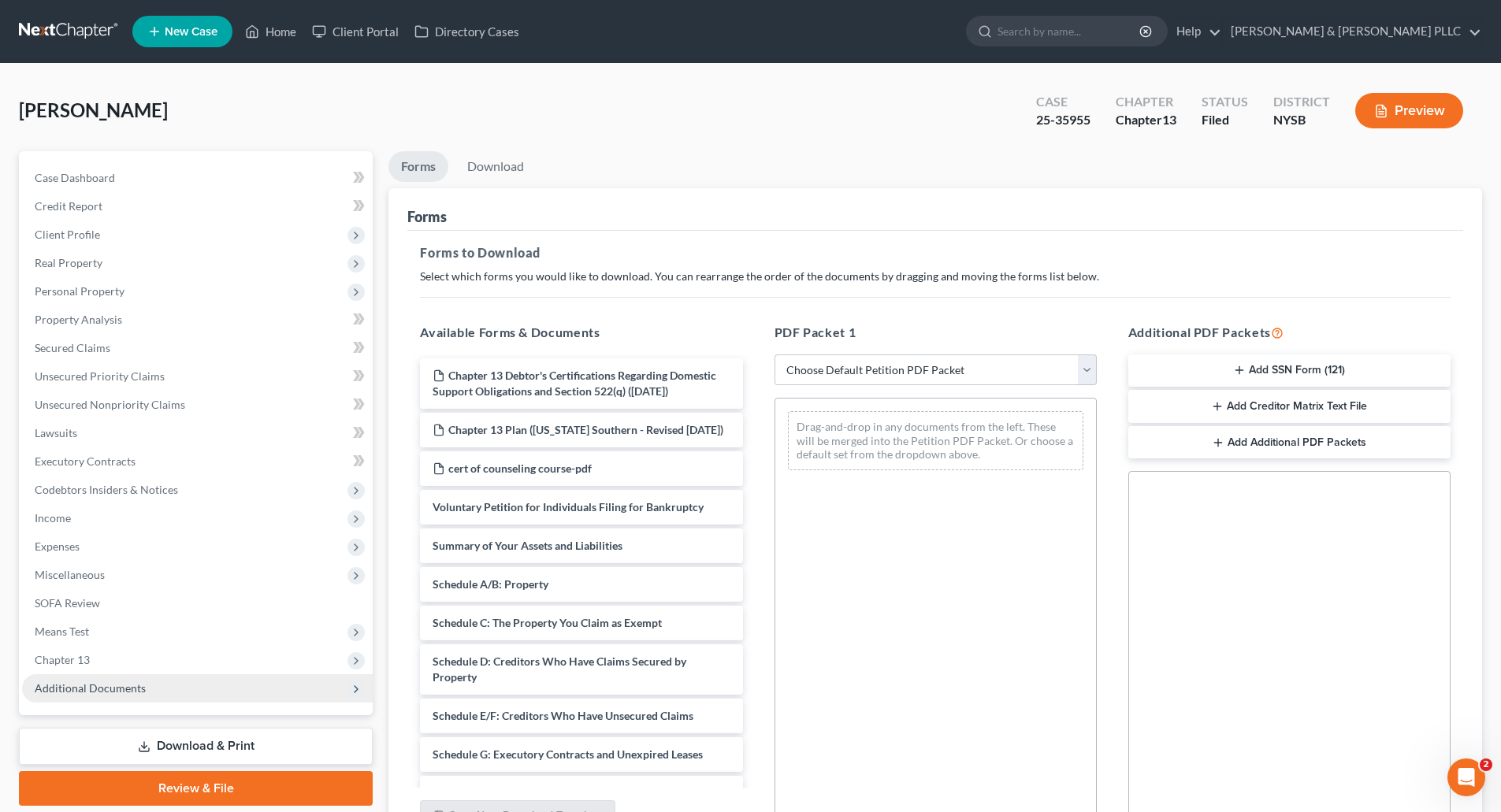
click at [91, 683] on span "Additional Documents" at bounding box center [90, 688] width 111 height 13
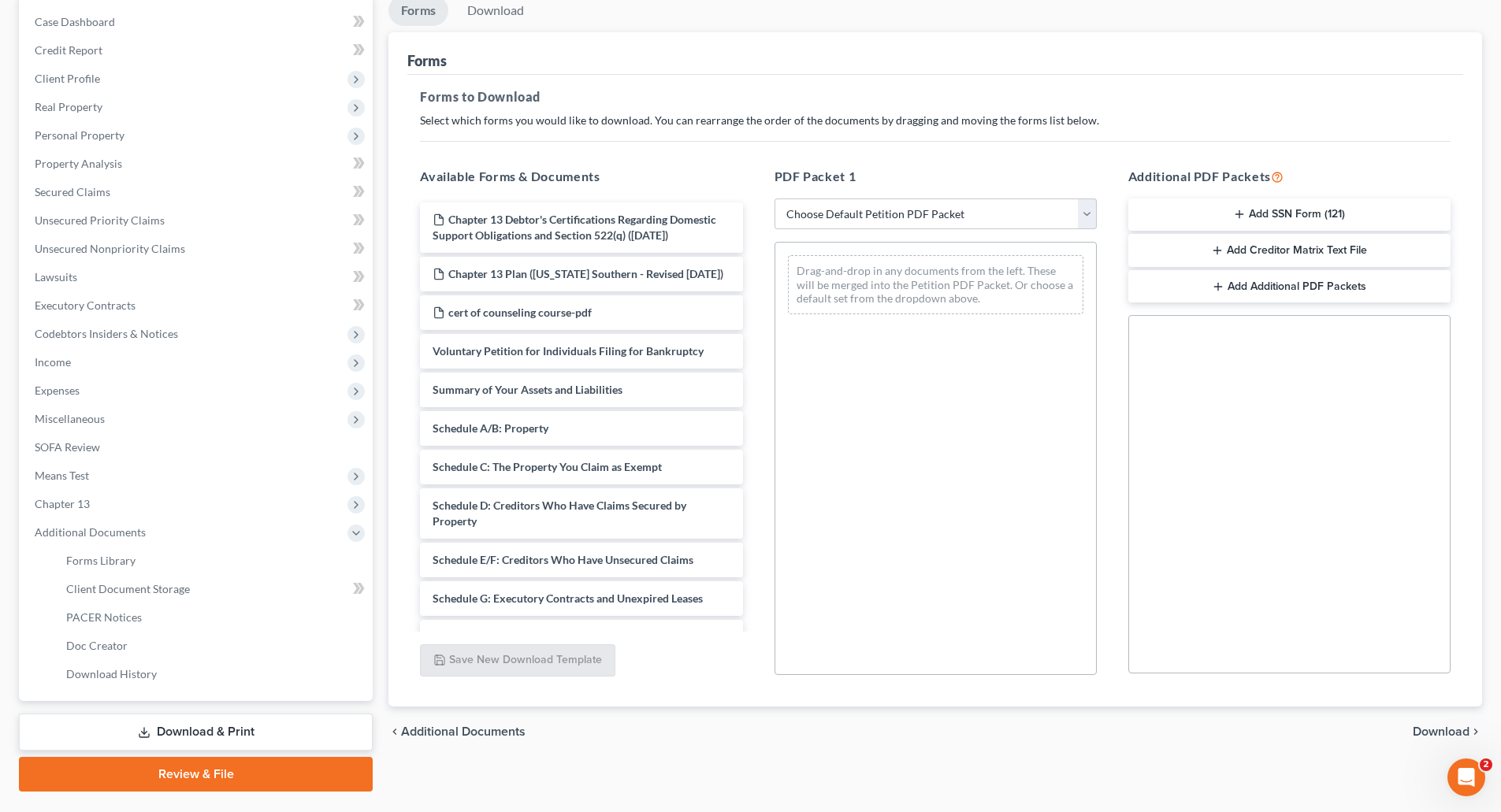
scroll to position [158, 0]
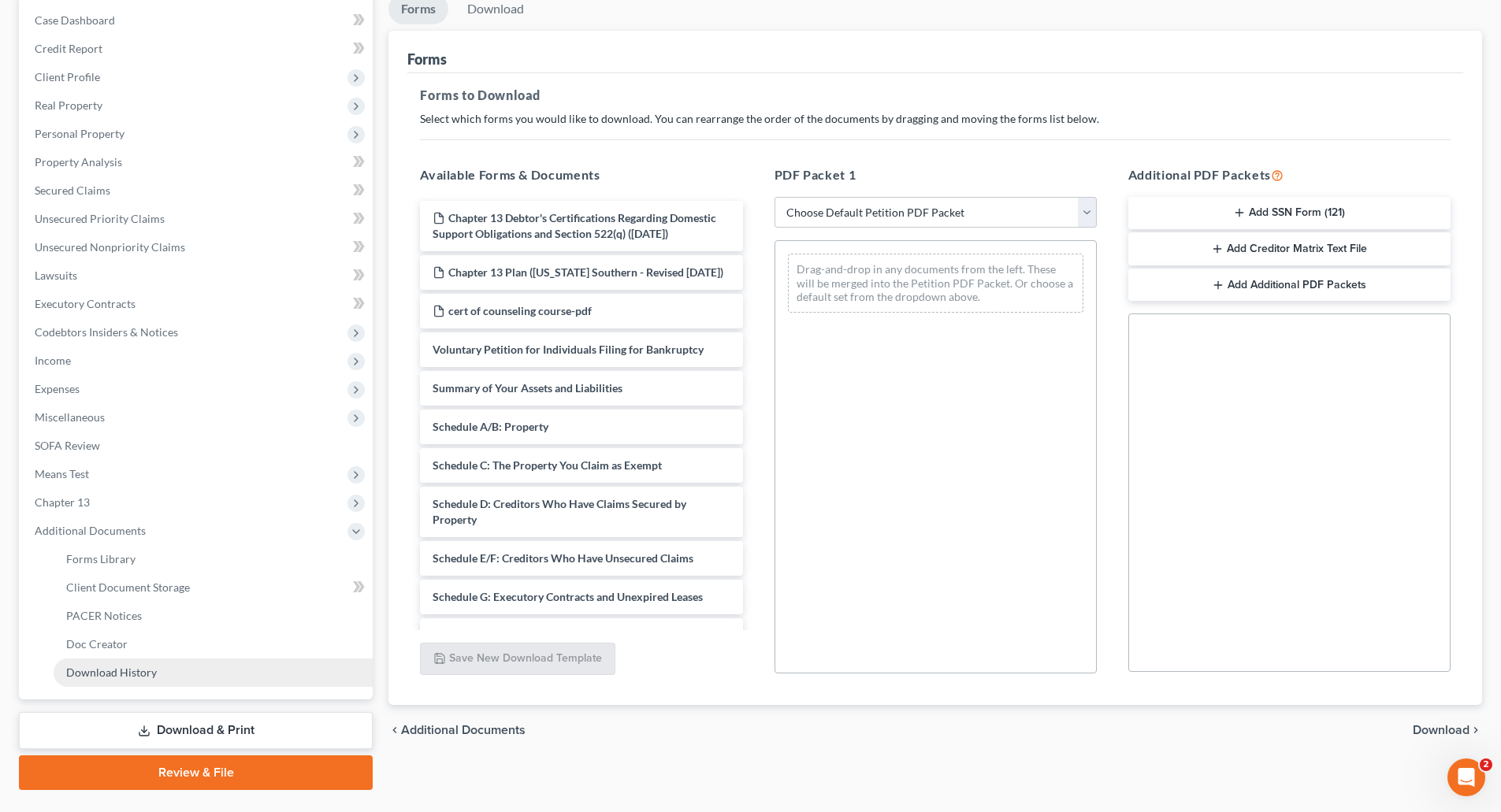
click at [118, 669] on span "Download History" at bounding box center [112, 673] width 91 height 13
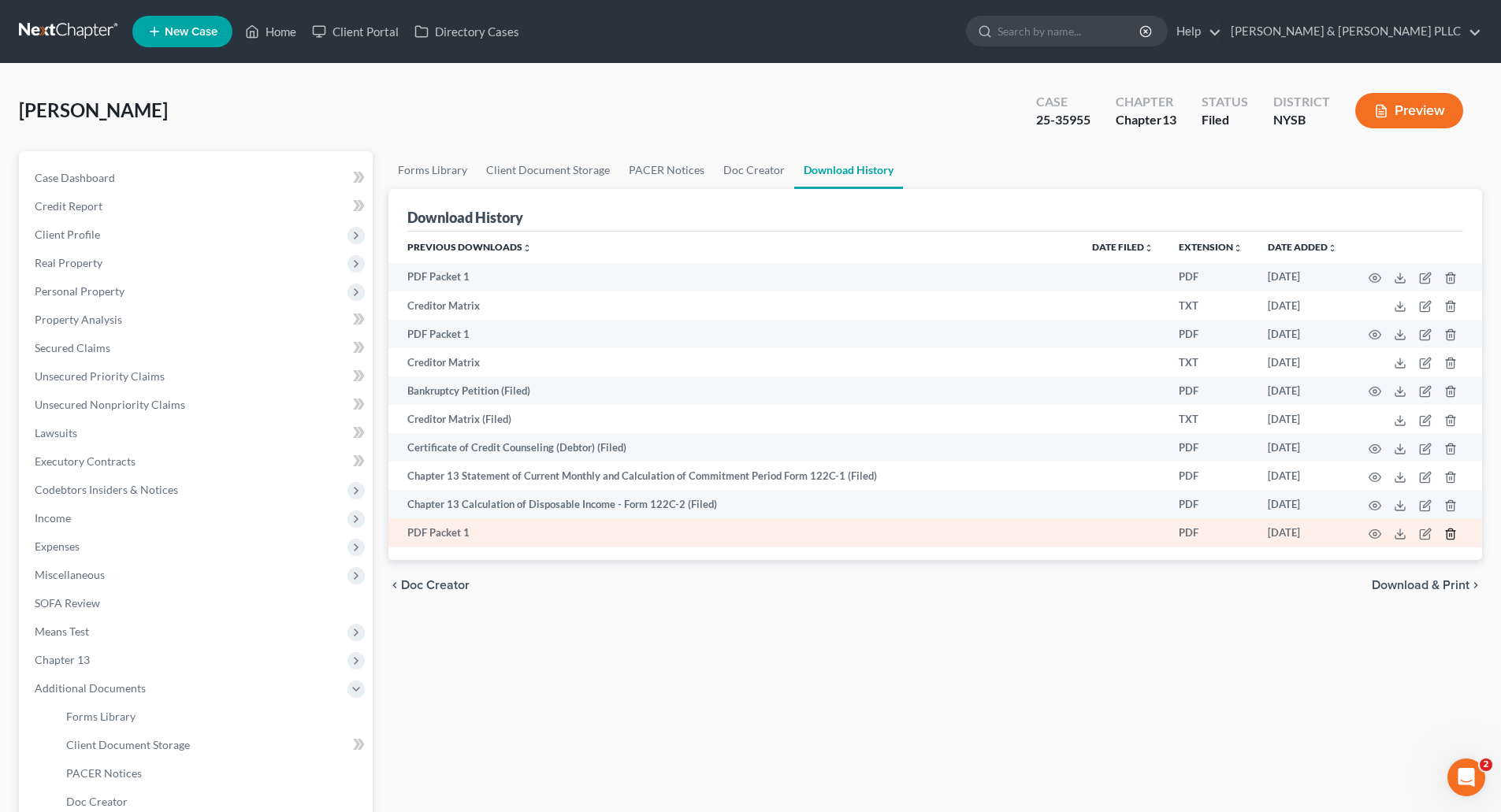
click at [1450, 532] on icon "button" at bounding box center [1450, 534] width 13 height 13
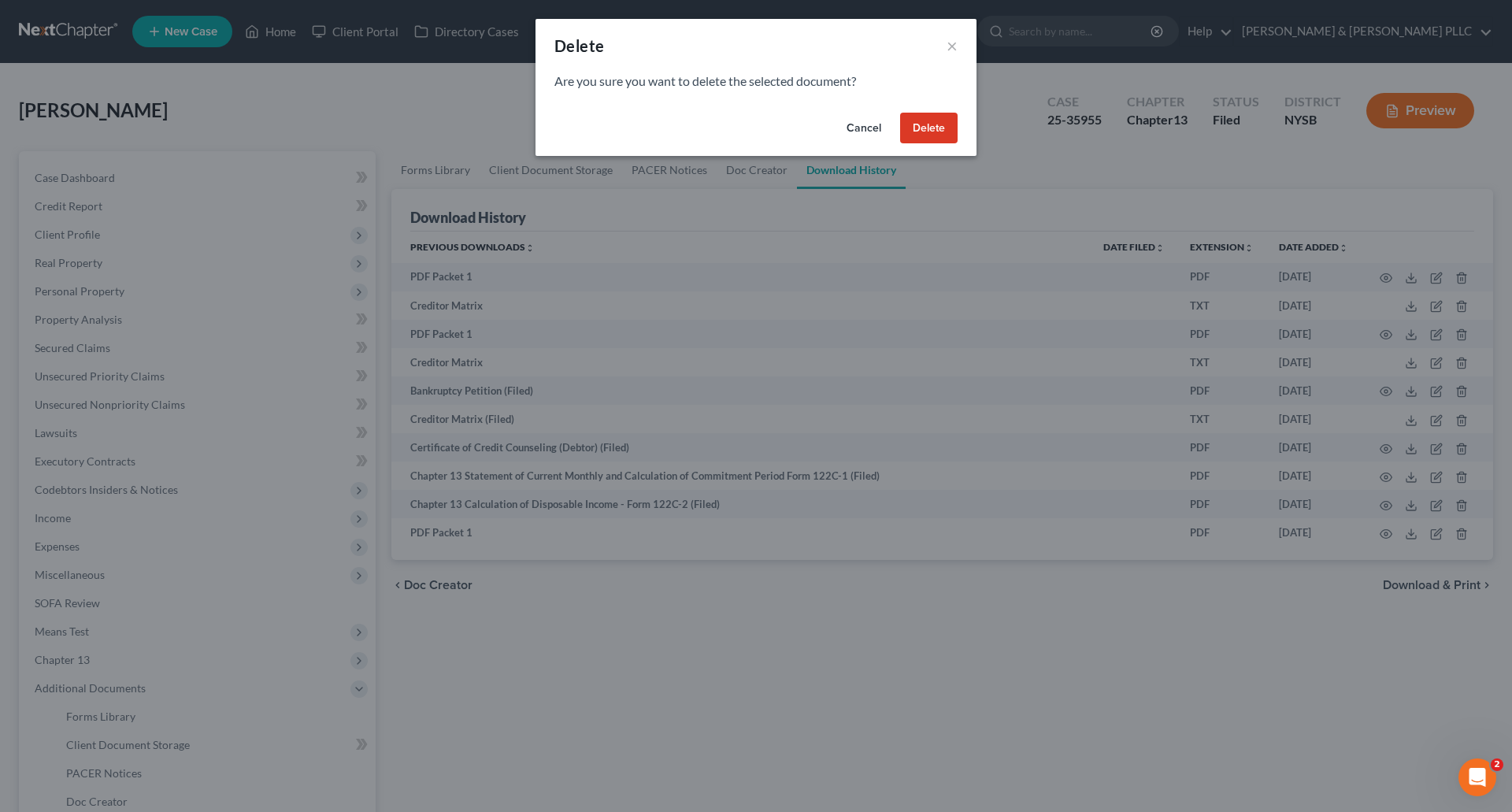
drag, startPoint x: 937, startPoint y: 133, endPoint x: 861, endPoint y: 156, distance: 79.4
click at [936, 133] on button "Delete" at bounding box center [928, 128] width 58 height 32
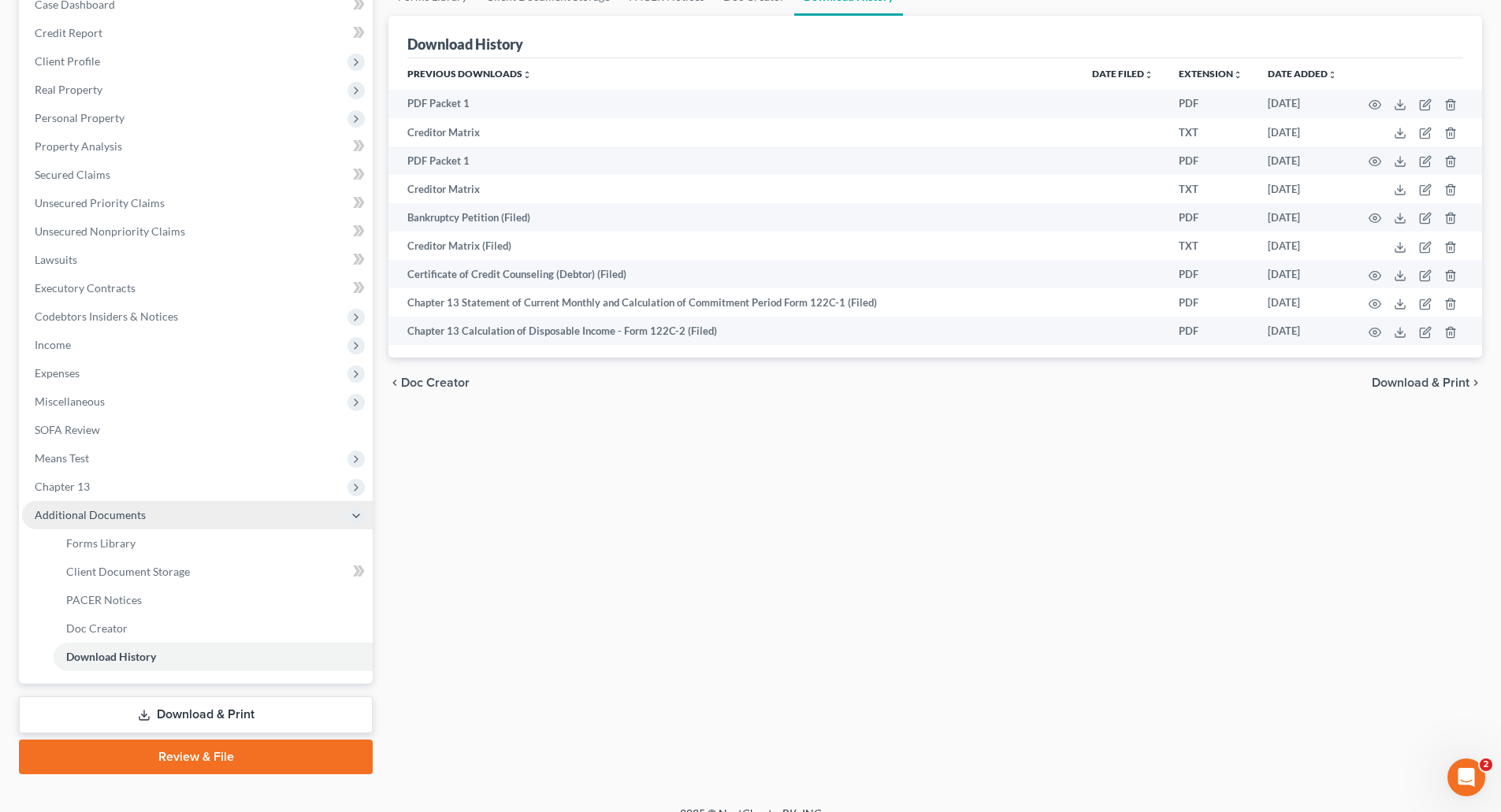
scroll to position [195, 0]
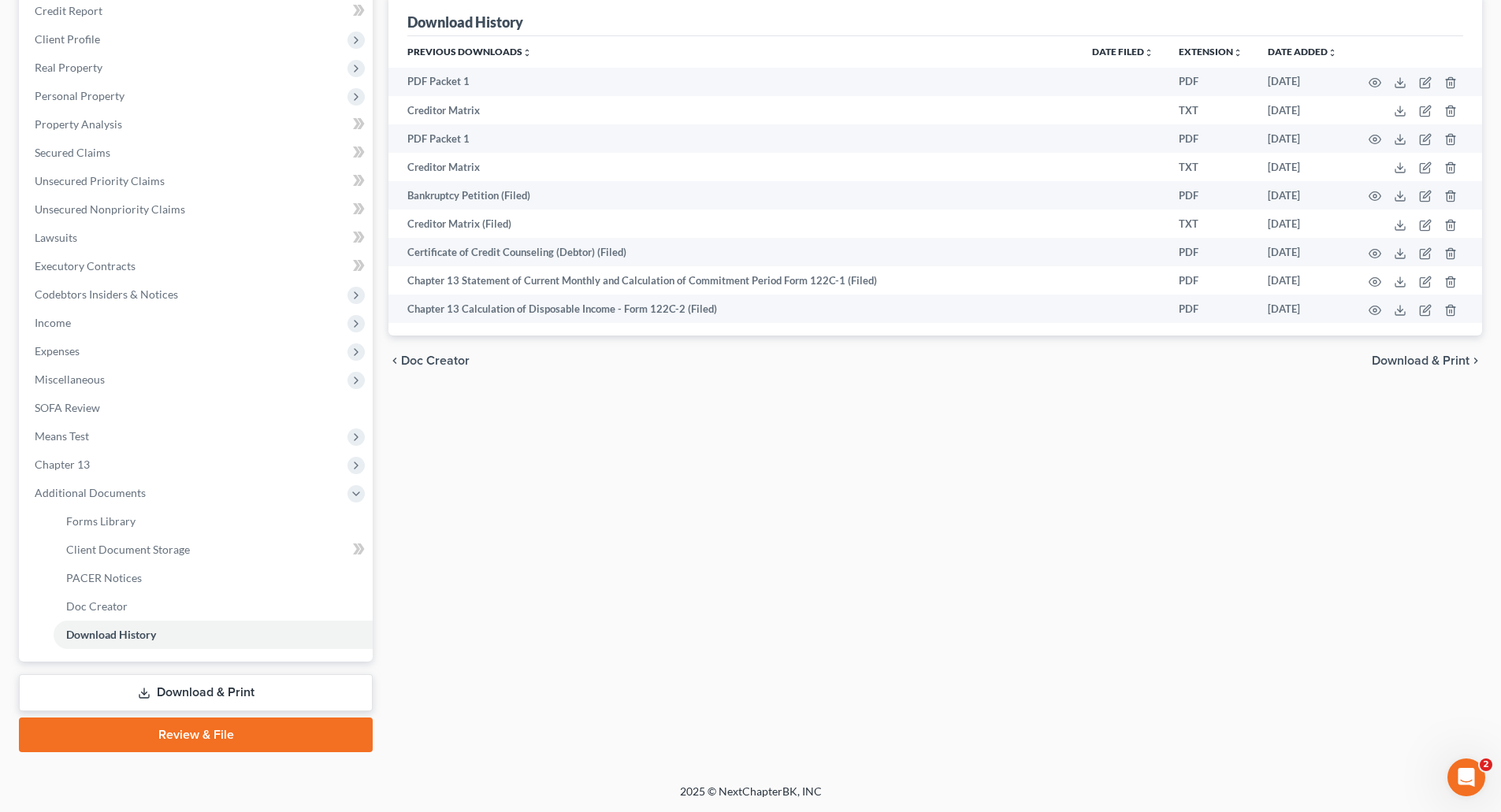
click at [199, 690] on link "Download & Print" at bounding box center [196, 693] width 354 height 37
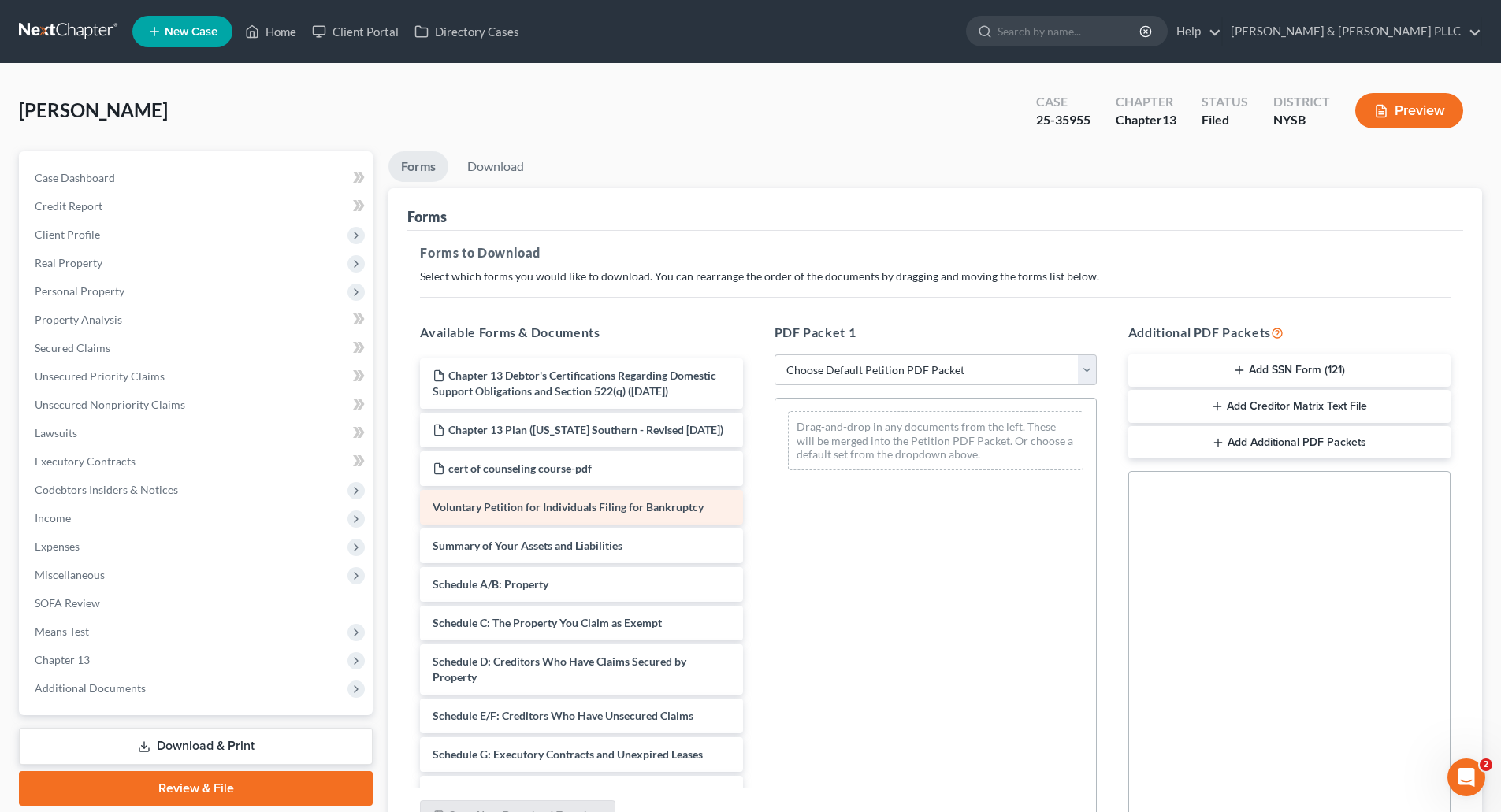
click at [576, 513] on span "Voluntary Petition for Individuals Filing for Bankruptcy" at bounding box center [568, 507] width 271 height 13
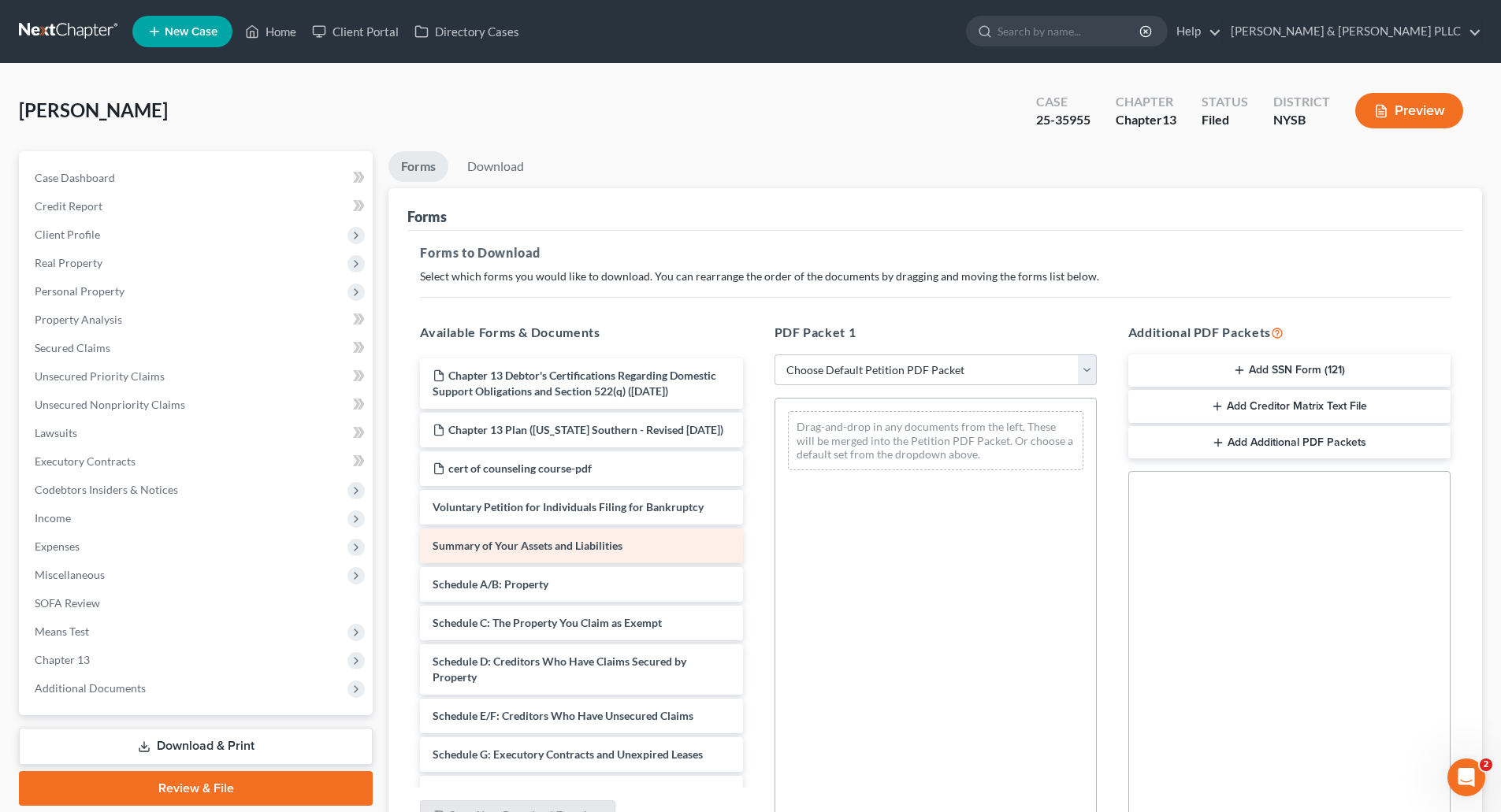
click at [571, 552] on span "Summary of Your Assets and Liabilities" at bounding box center [528, 545] width 190 height 13
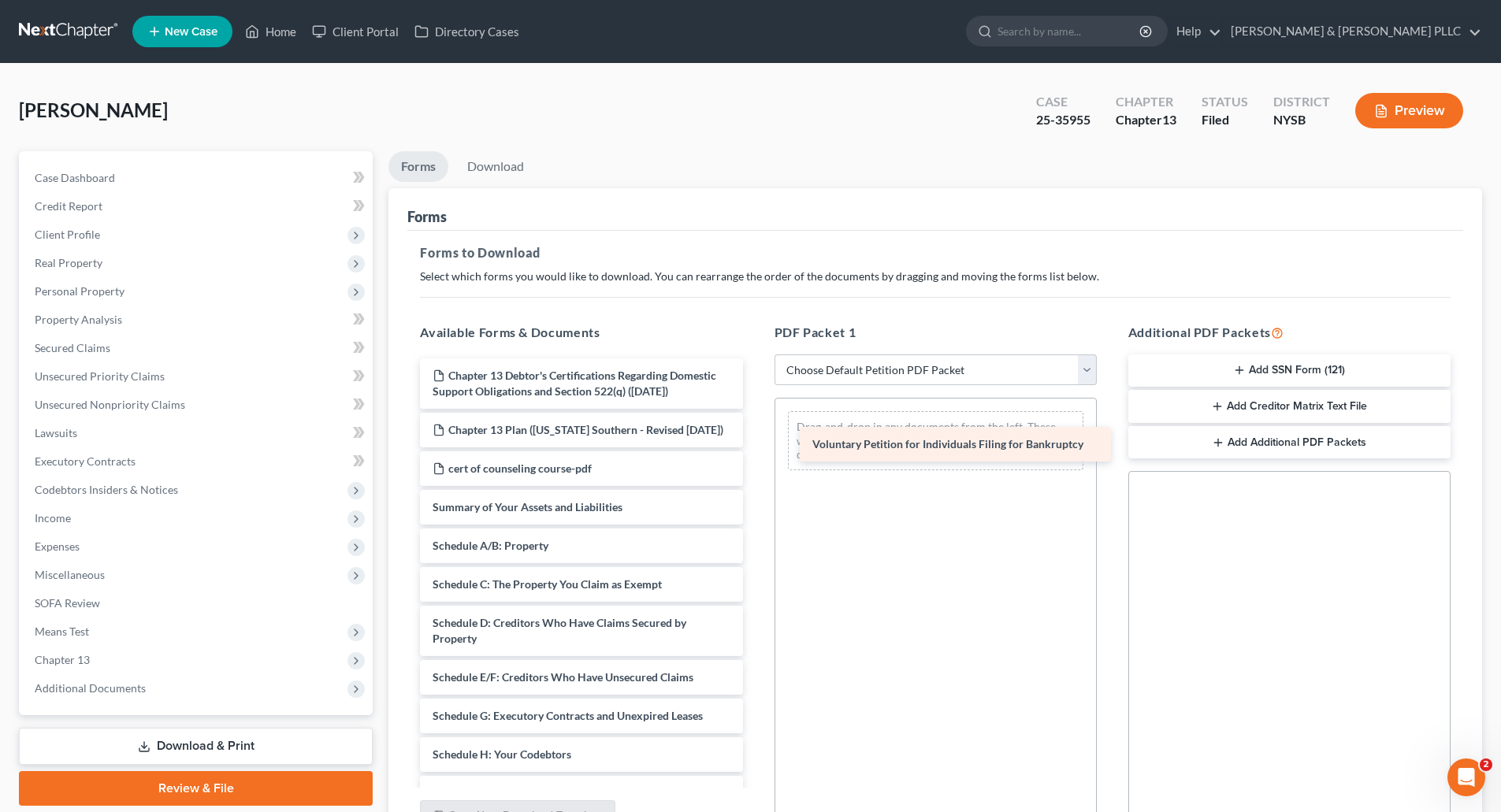
drag, startPoint x: 597, startPoint y: 532, endPoint x: 977, endPoint y: 437, distance: 391.7
click at [755, 437] on div "Voluntary Petition for Individuals Filing for Bankruptcy Chapter 13 Debtor's Ce…" at bounding box center [581, 773] width 347 height 831
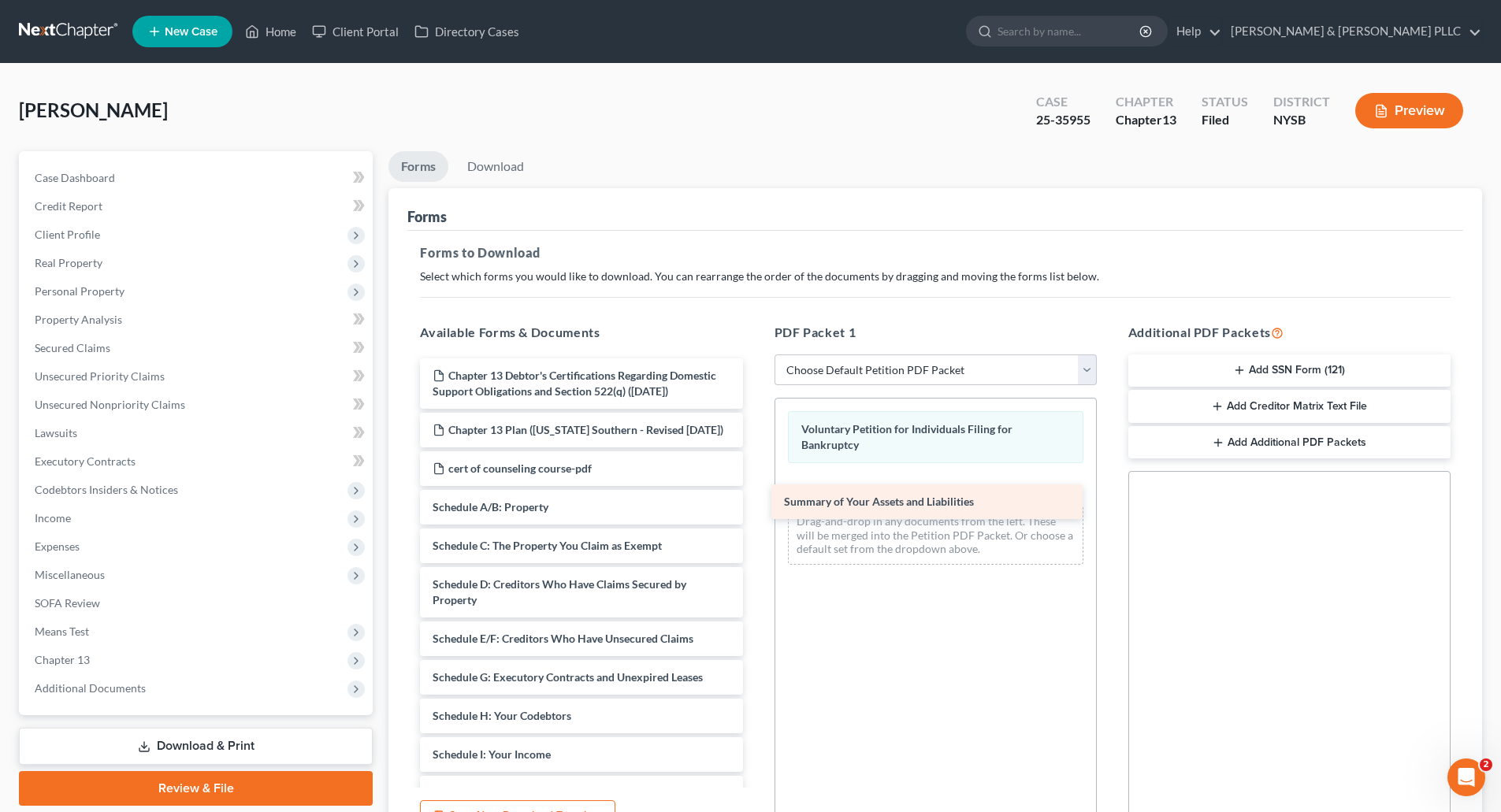
drag, startPoint x: 559, startPoint y: 534, endPoint x: 910, endPoint y: 497, distance: 352.9
click at [755, 497] on div "Summary of Your Assets and Liabilities Chapter 13 Debtor's Certifications Regar…" at bounding box center [581, 754] width 347 height 793
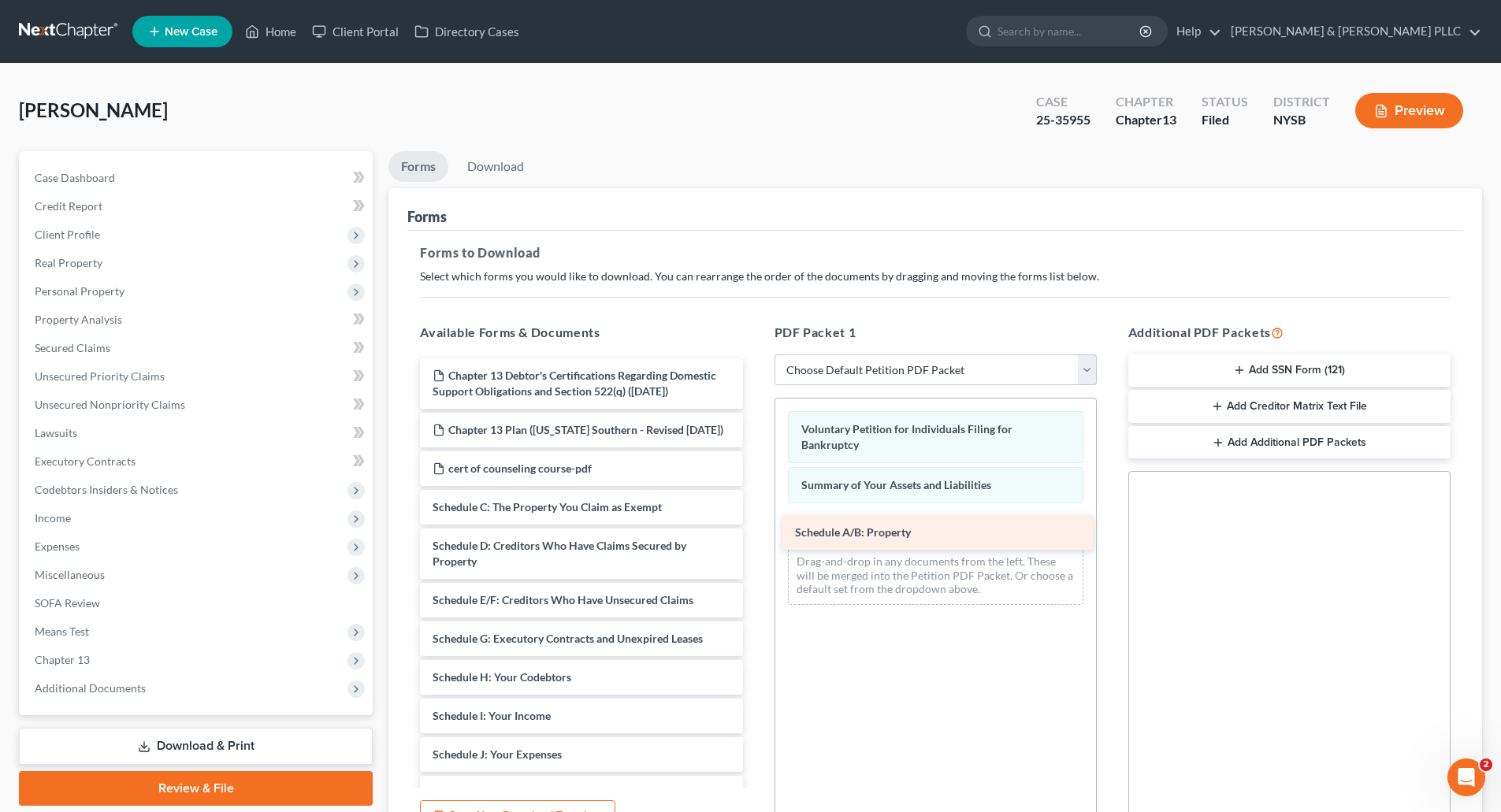
drag, startPoint x: 505, startPoint y: 539, endPoint x: 868, endPoint y: 533, distance: 363.0
click at [755, 533] on div "Schedule A/B: Property Chapter 13 Debtor's Certifications Regarding Domestic Su…" at bounding box center [581, 735] width 347 height 754
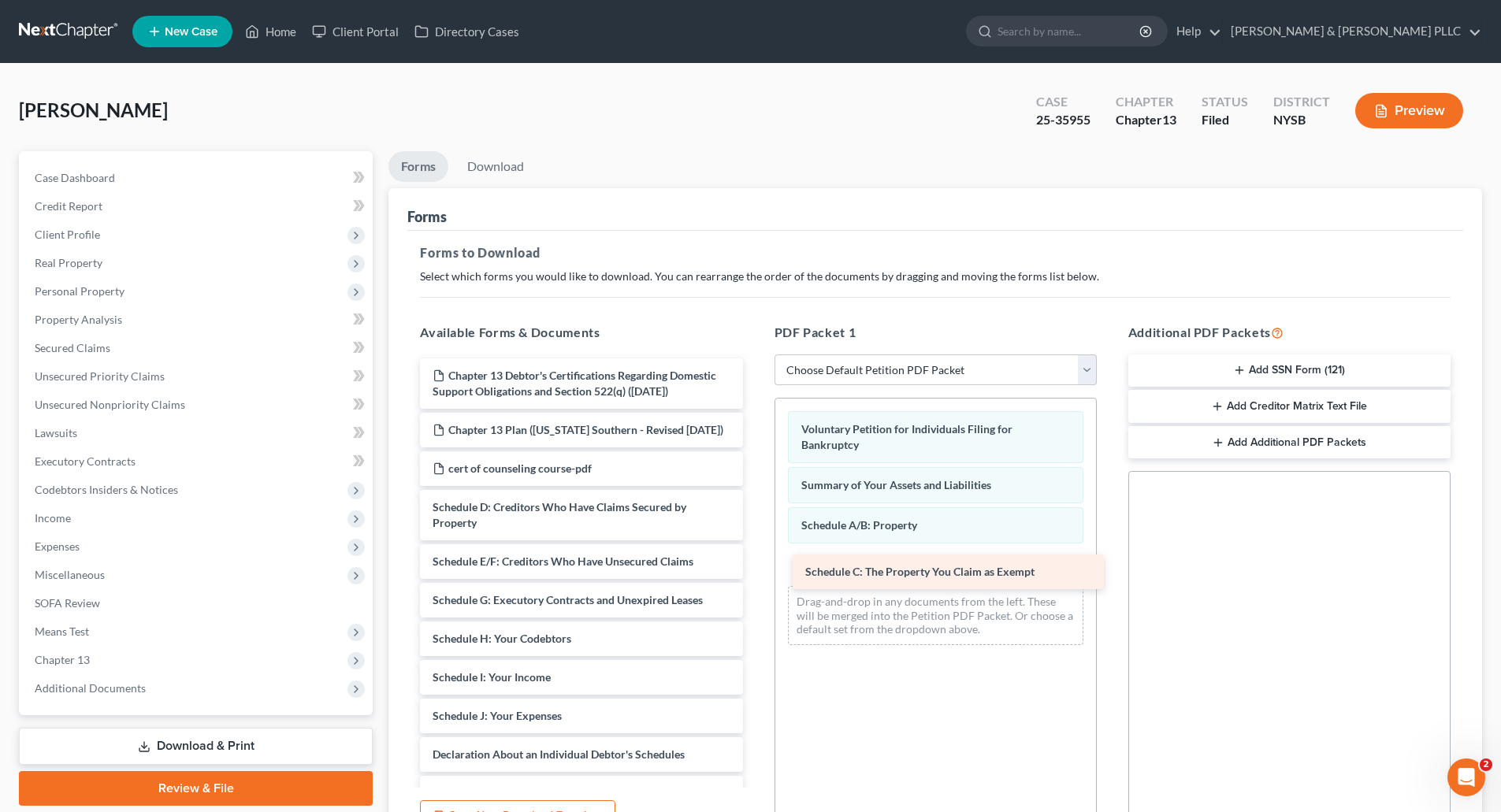
drag, startPoint x: 612, startPoint y: 533, endPoint x: 984, endPoint y: 565, distance: 373.4
click at [755, 565] on div "Schedule C: The Property You Claim as Exempt Chapter 13 Debtor's Certifications…" at bounding box center [581, 716] width 347 height 716
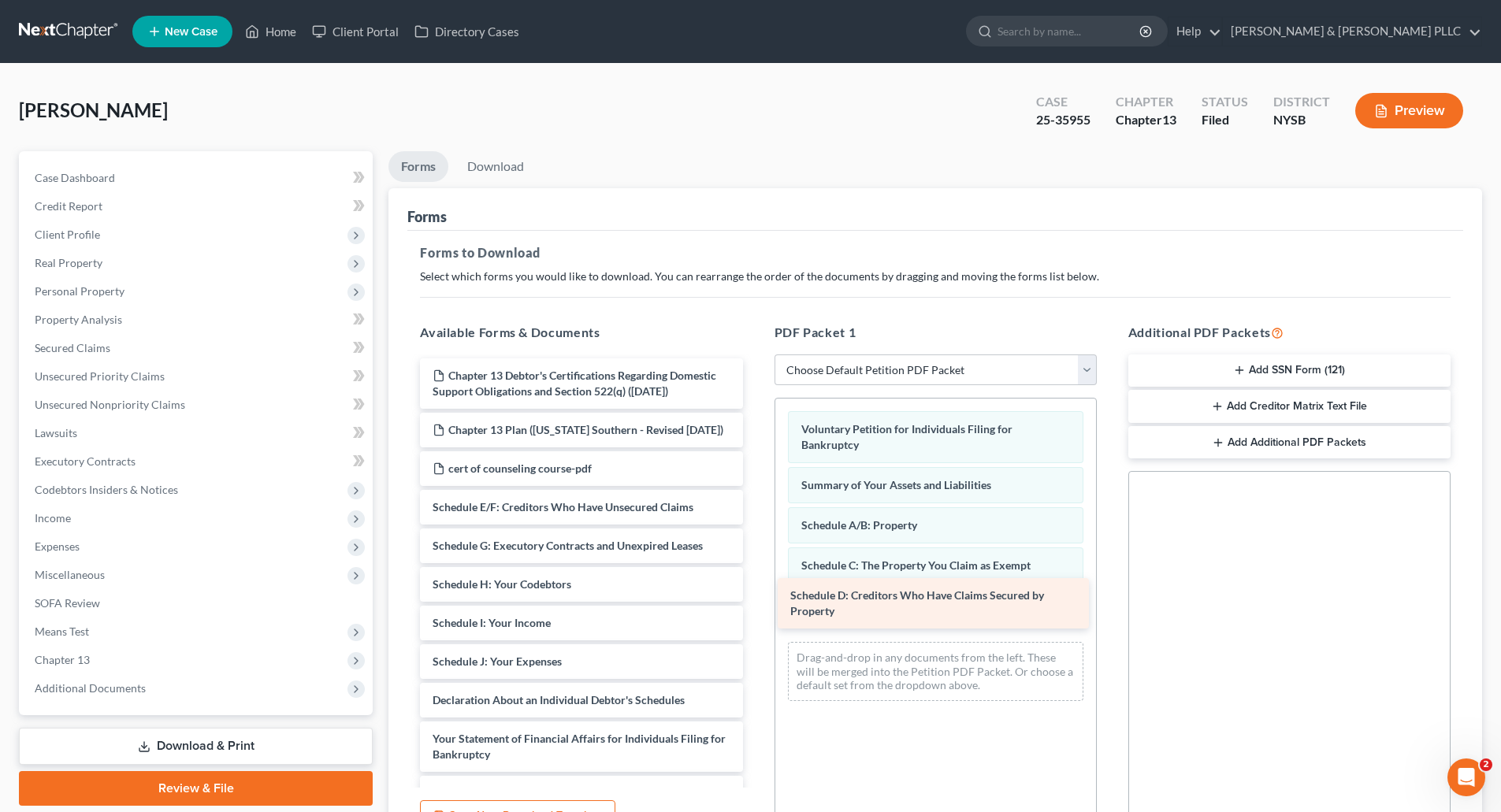
drag, startPoint x: 638, startPoint y: 546, endPoint x: 994, endPoint y: 605, distance: 360.9
click at [755, 603] on div "Schedule D: Creditors Who Have Claims Secured by Property Chapter 13 Debtor's C…" at bounding box center [581, 689] width 347 height 661
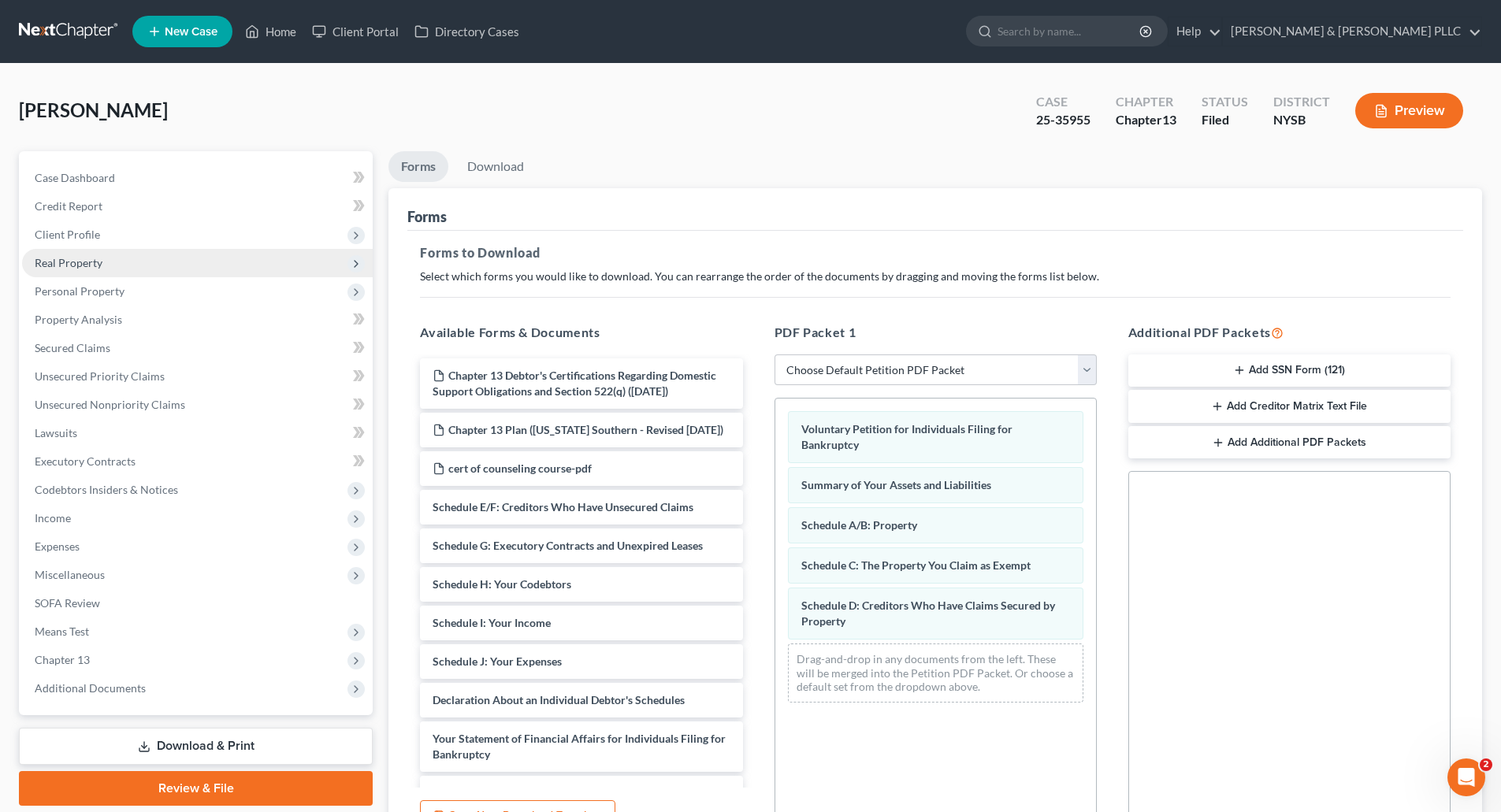
click at [92, 262] on span "Real Property" at bounding box center [68, 263] width 68 height 13
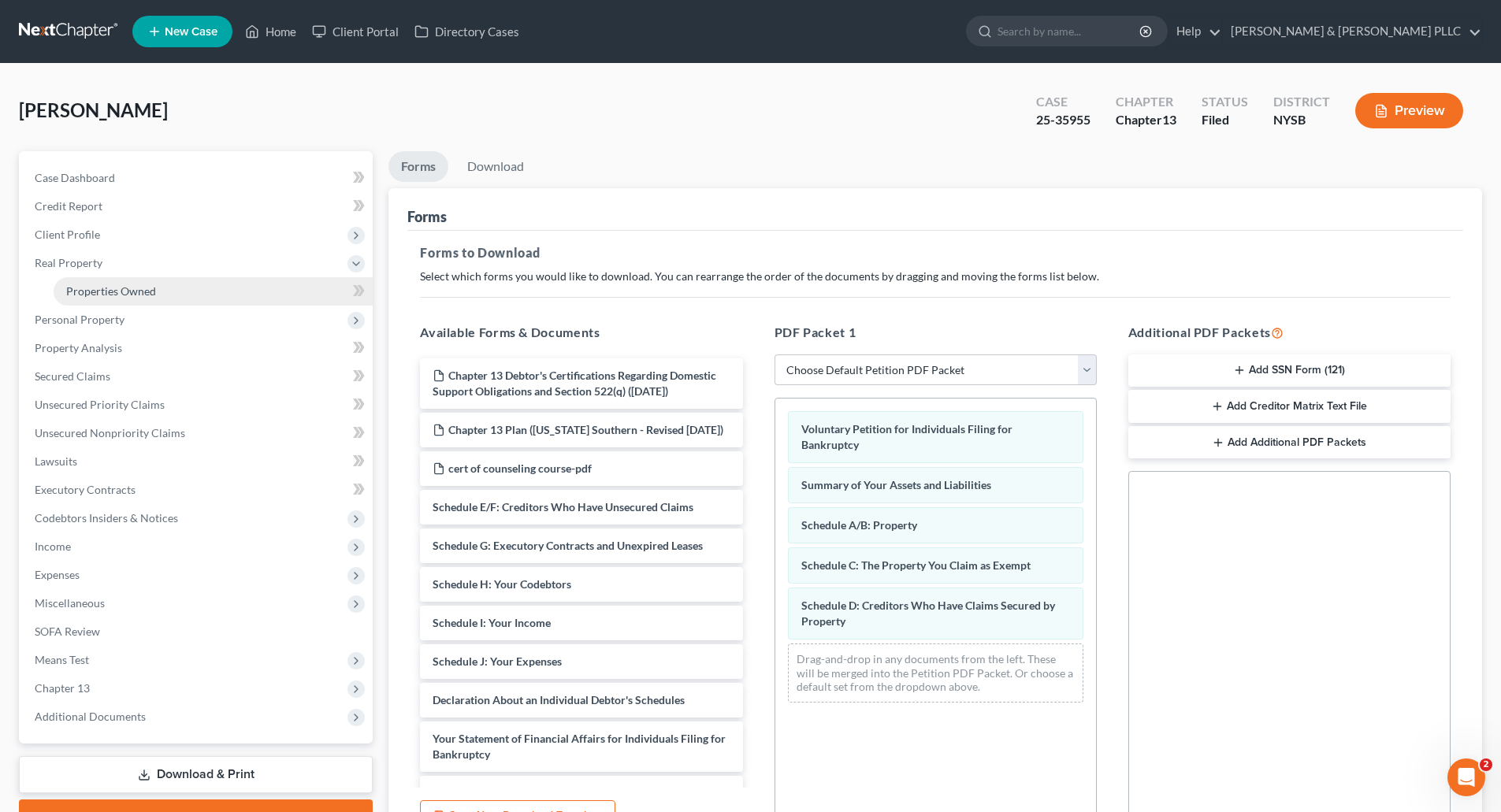
click at [109, 282] on link "Properties Owned" at bounding box center [213, 292] width 319 height 29
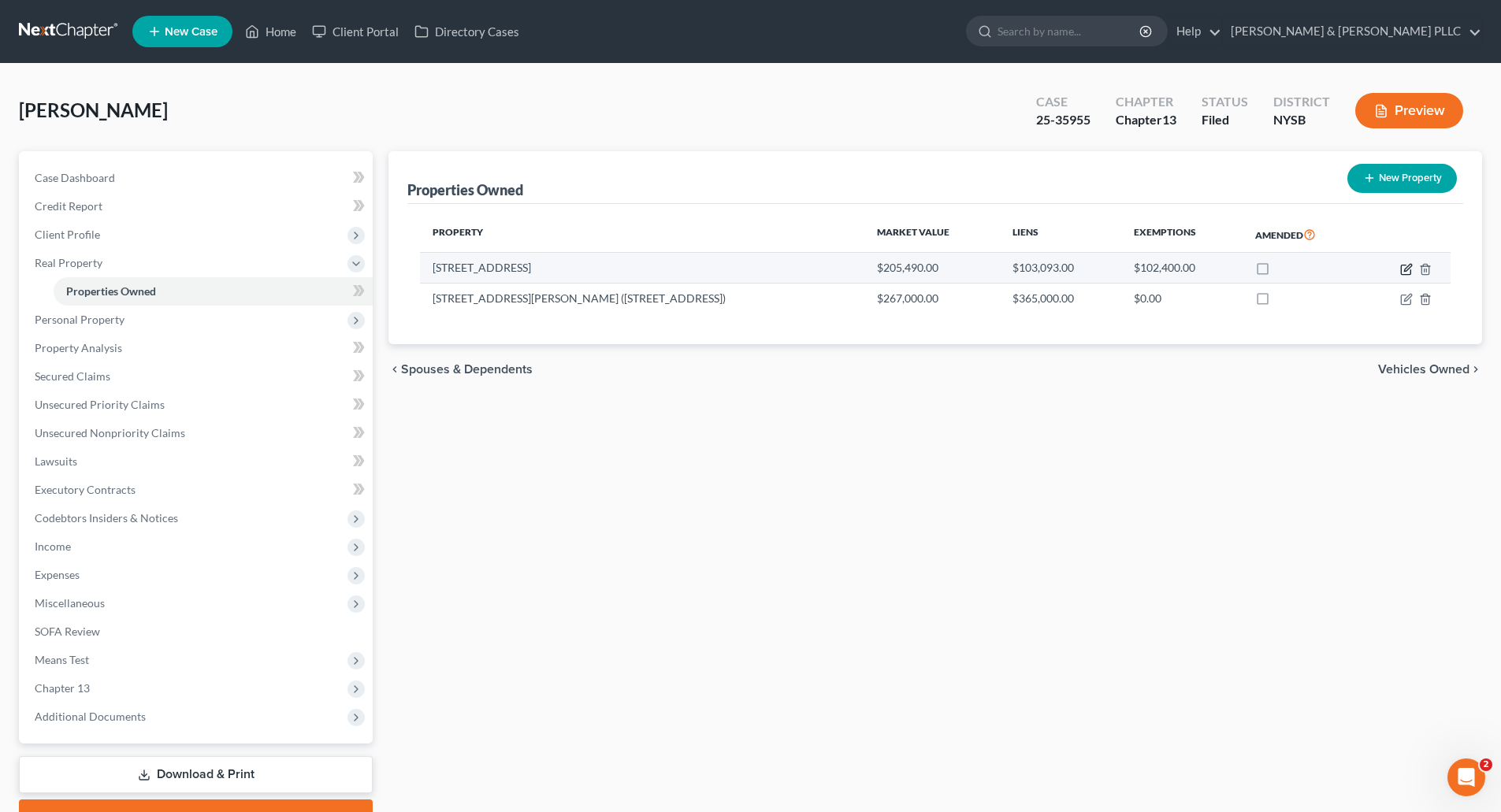
click at [1405, 268] on icon "button" at bounding box center [1408, 268] width 7 height 7
select select "35"
select select "52"
select select "0"
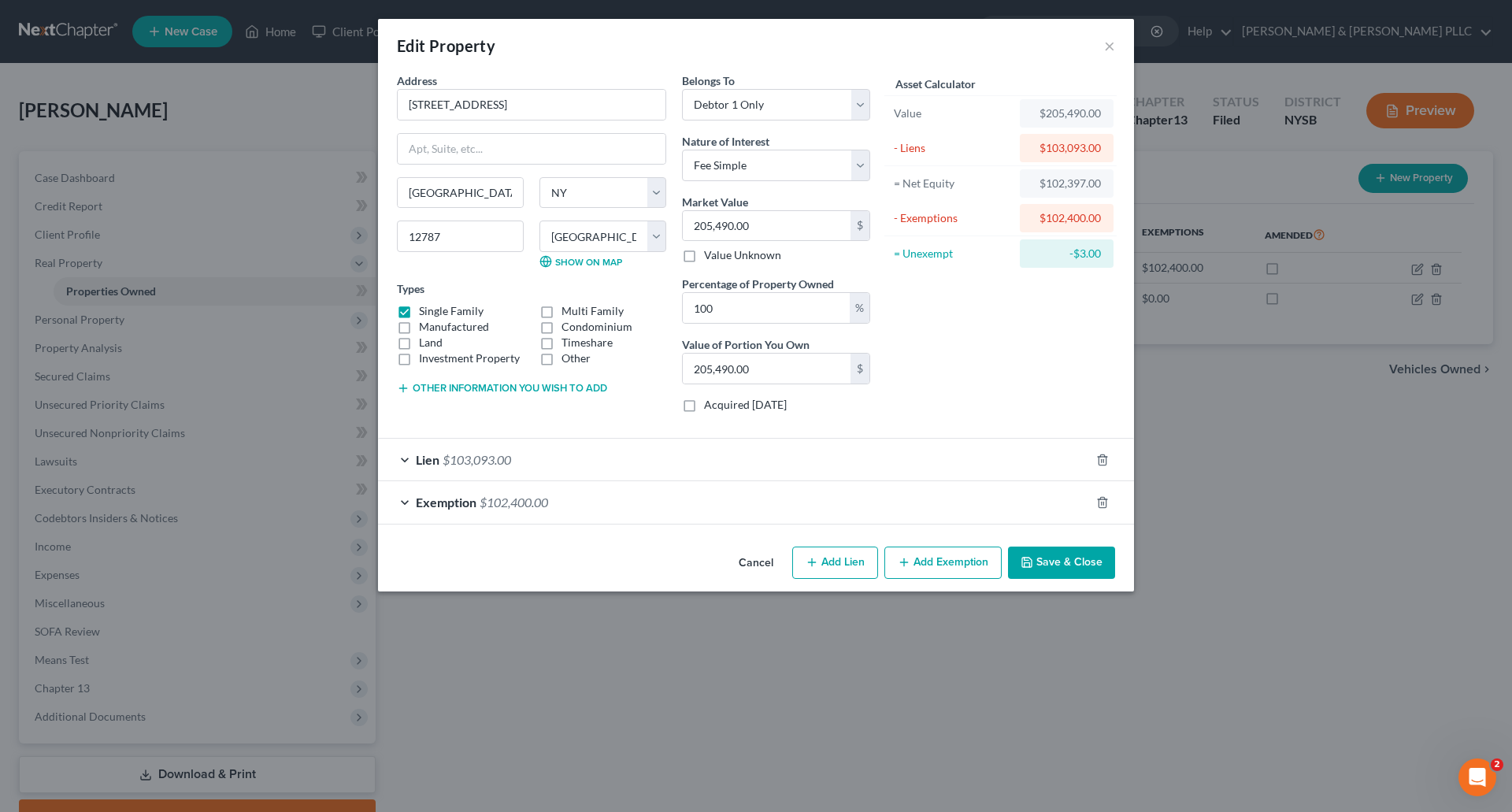
click at [402, 457] on div "Lien $103,093.00" at bounding box center [734, 460] width 712 height 42
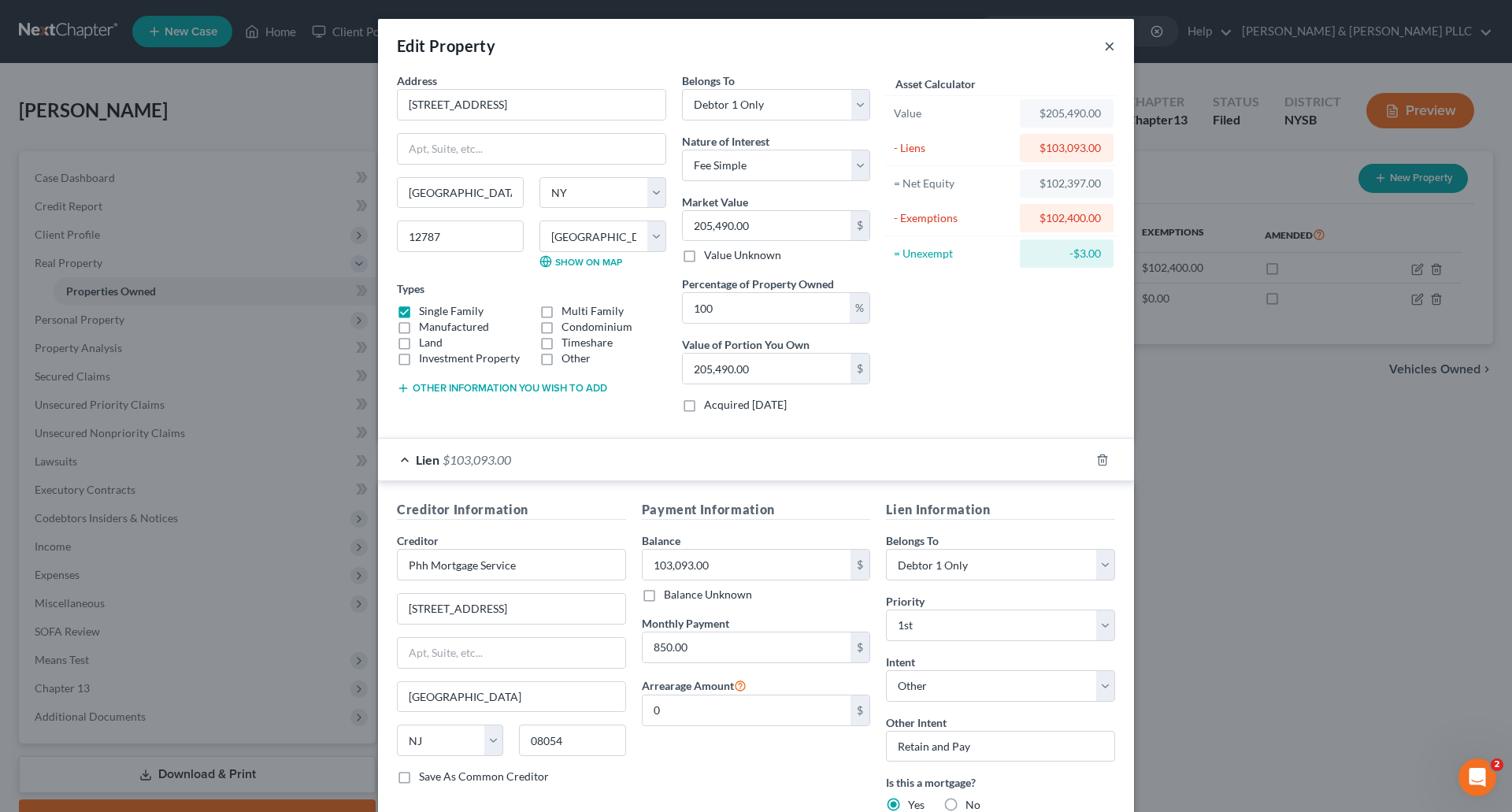
click at [1104, 44] on button "×" at bounding box center [1109, 45] width 11 height 19
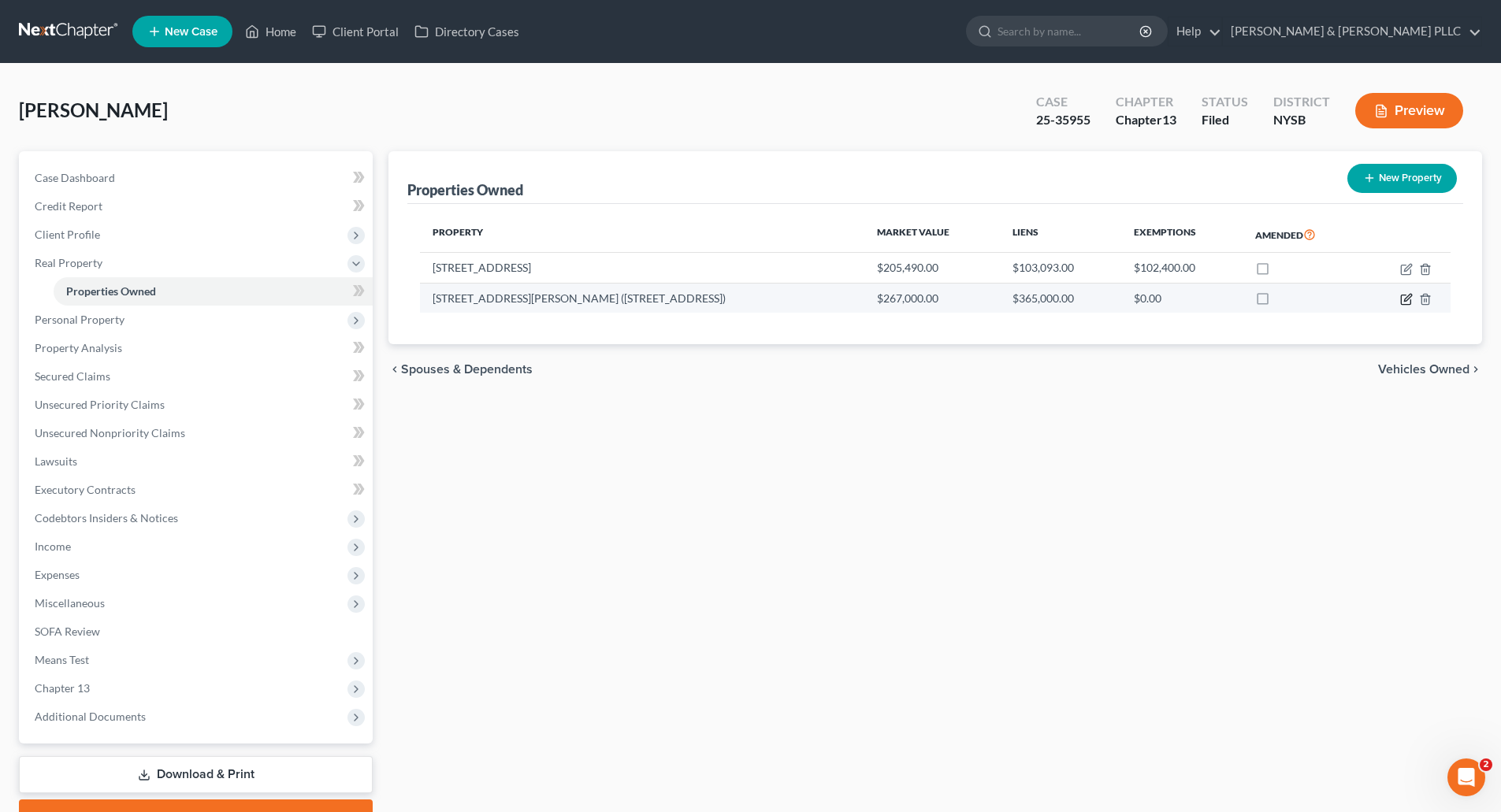
click at [1407, 298] on icon "button" at bounding box center [1406, 299] width 13 height 13
select select "35"
select select "52"
select select "0"
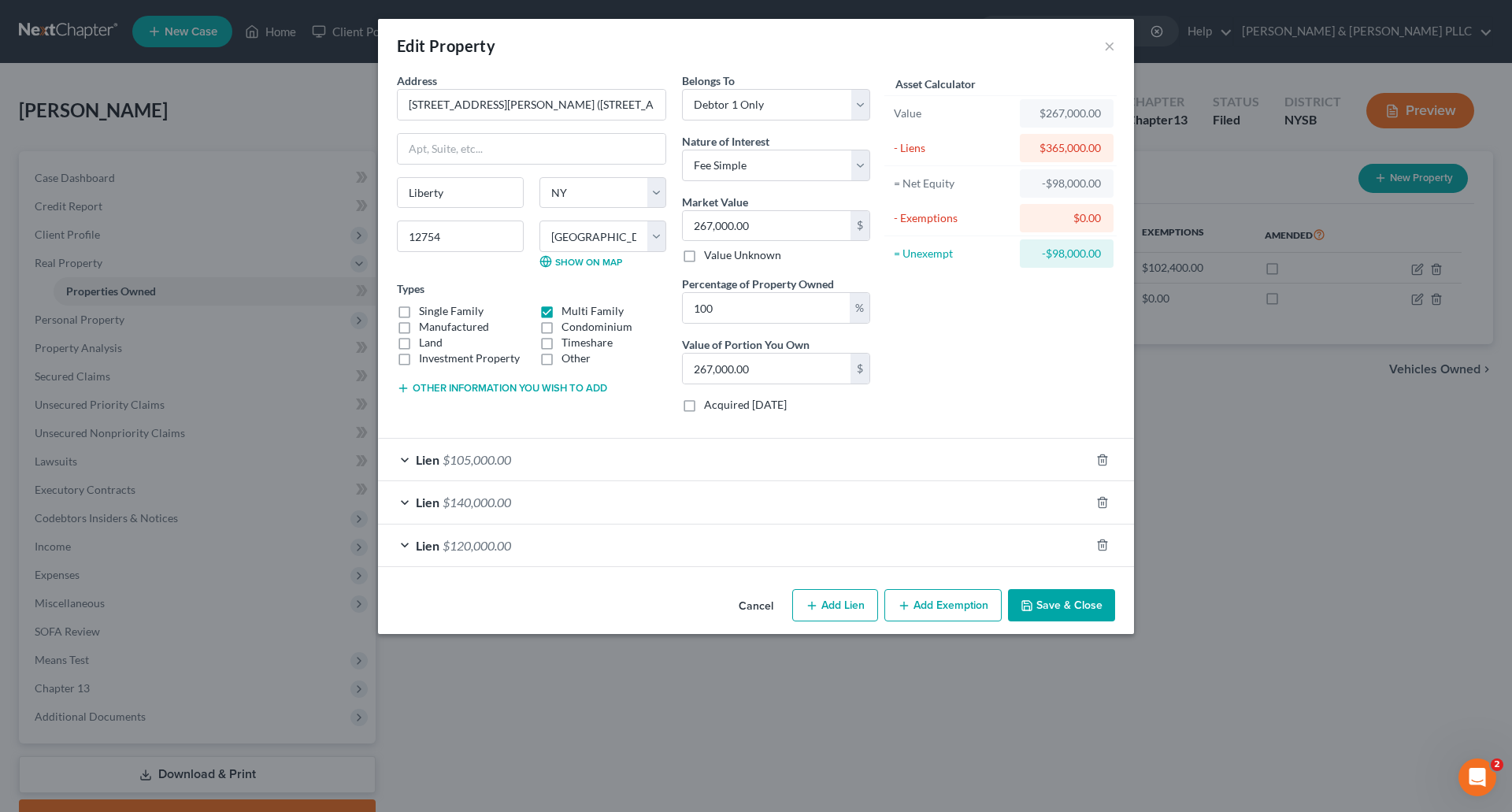
click at [600, 461] on div "Lien $105,000.00" at bounding box center [734, 460] width 712 height 42
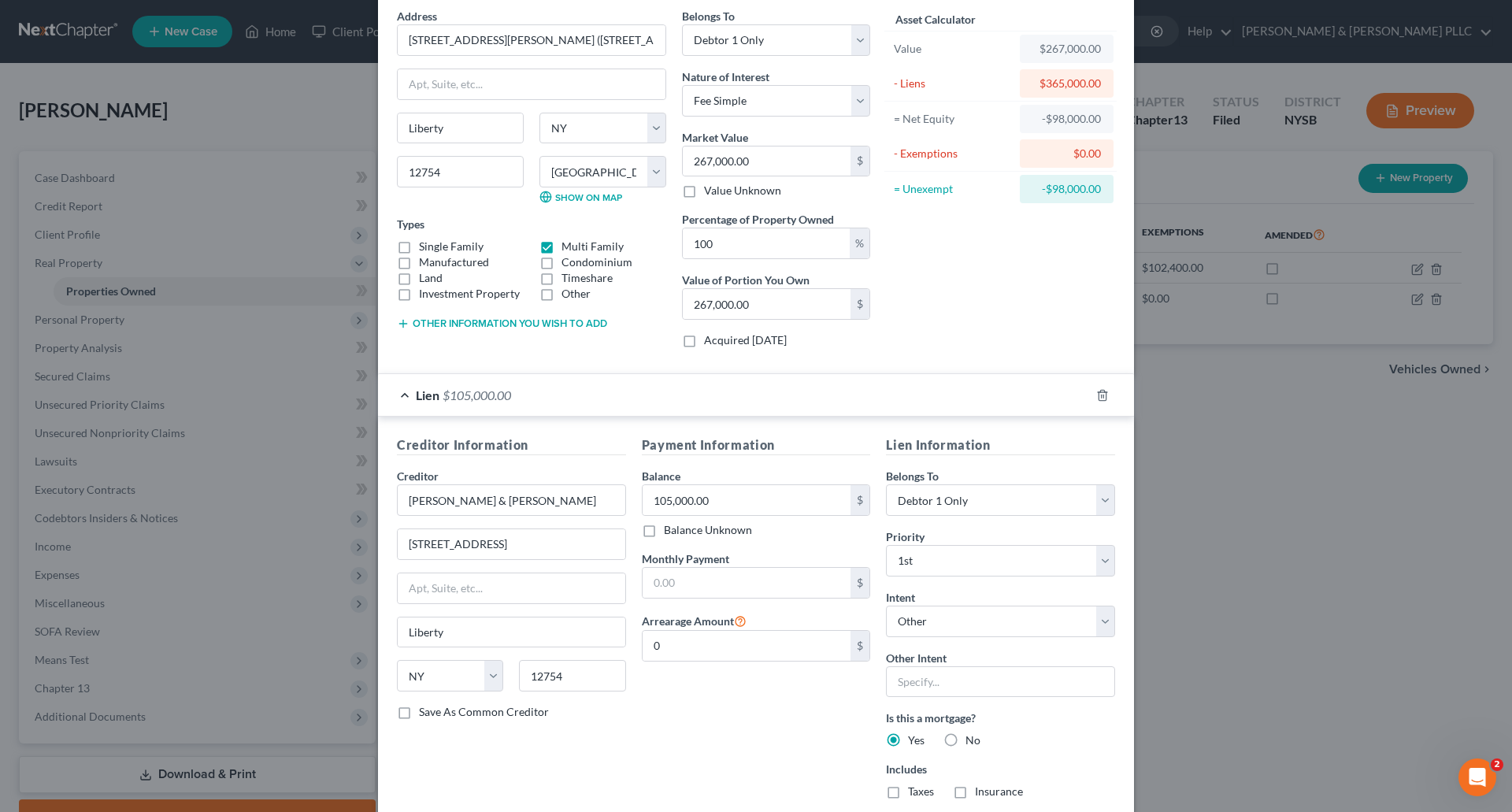
scroll to position [237, 0]
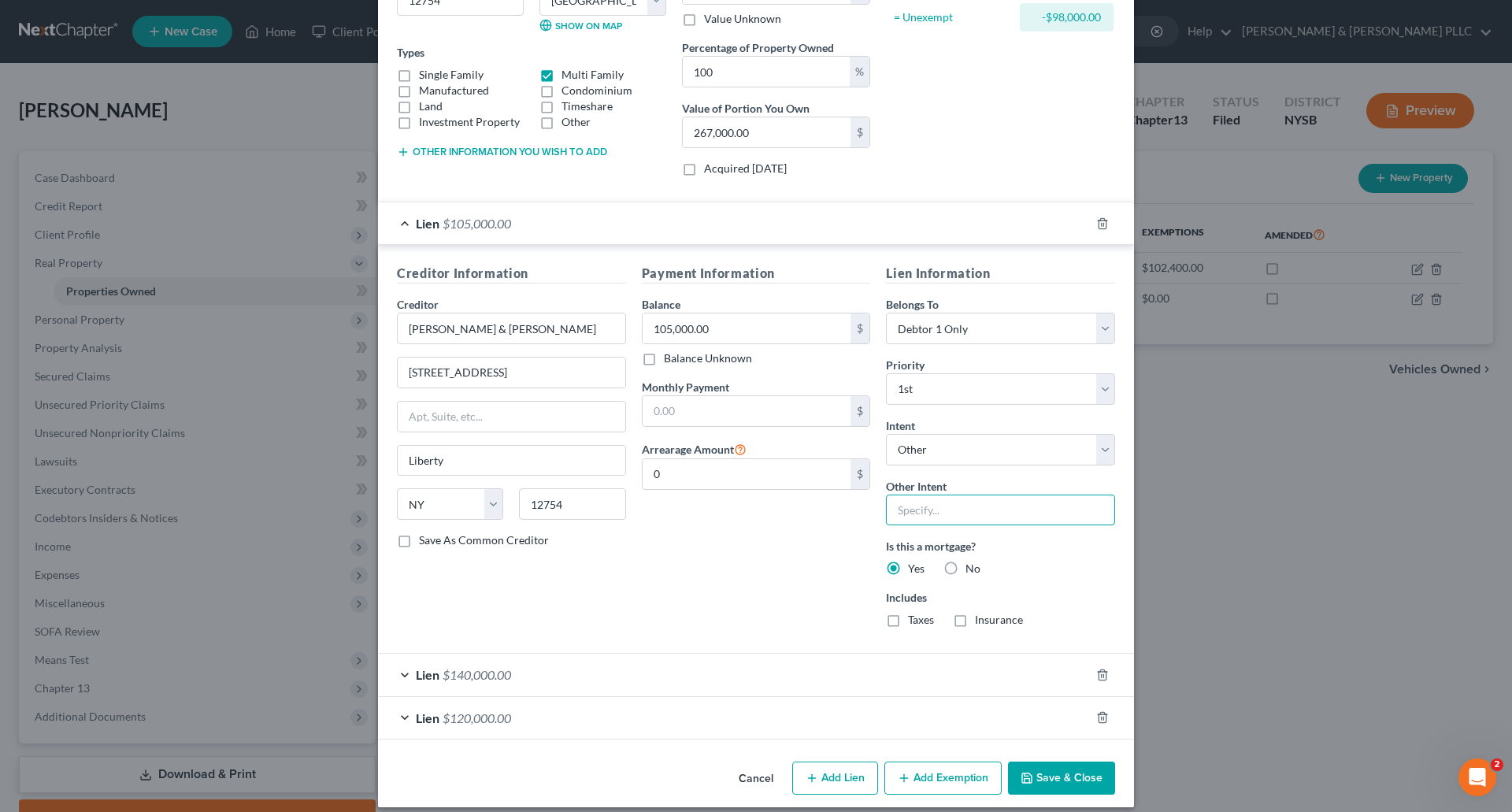
click at [896, 511] on input "text" at bounding box center [1000, 511] width 229 height 32
click at [1097, 449] on select "Select Surrender Redeem Reaffirm Avoid Other" at bounding box center [1000, 450] width 229 height 32
click at [783, 559] on div "Payment Information Balance 105,000.00 $ Balance Unknown Balance Undetermined 1…" at bounding box center [756, 452] width 245 height 377
click at [899, 510] on input "text" at bounding box center [1000, 511] width 229 height 32
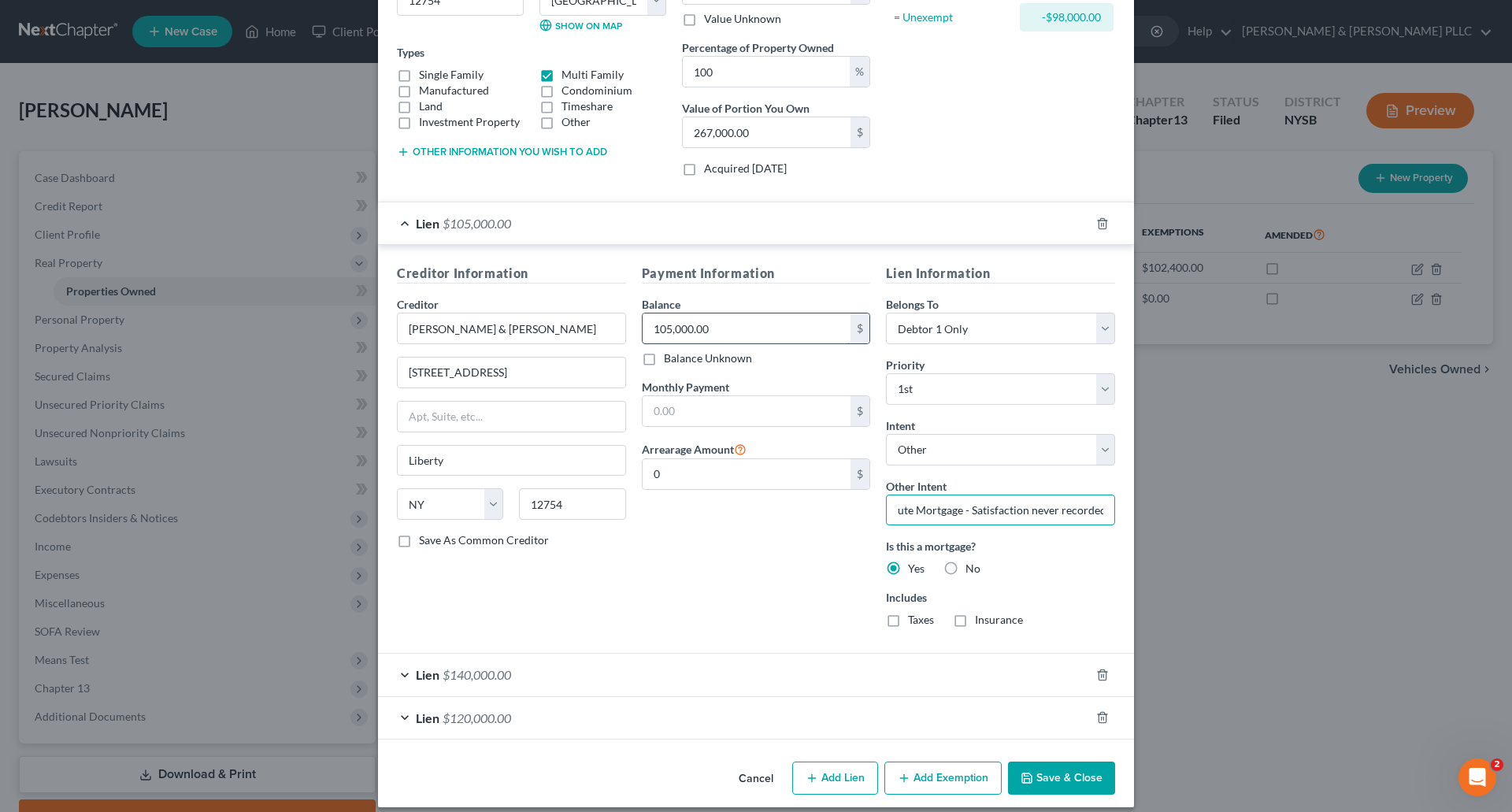
type input "Dispute Mortgage - Satisfaction never recorded"
type input "0.00"
click at [908, 565] on label "Yes" at bounding box center [917, 569] width 17 height 16
click at [914, 565] on input "Yes" at bounding box center [919, 566] width 10 height 10
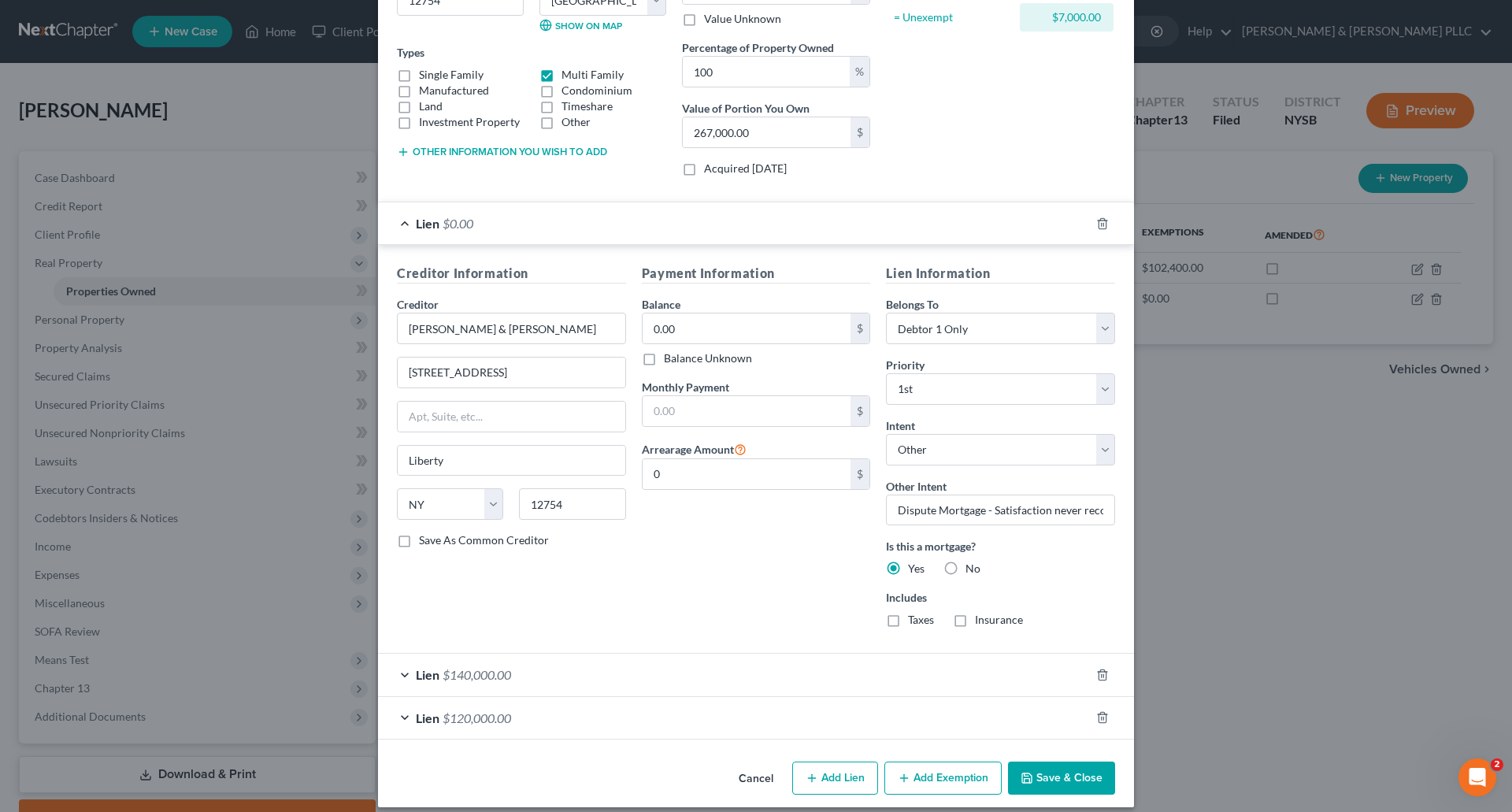
click at [600, 667] on div "Lien $140,000.00" at bounding box center [734, 675] width 712 height 42
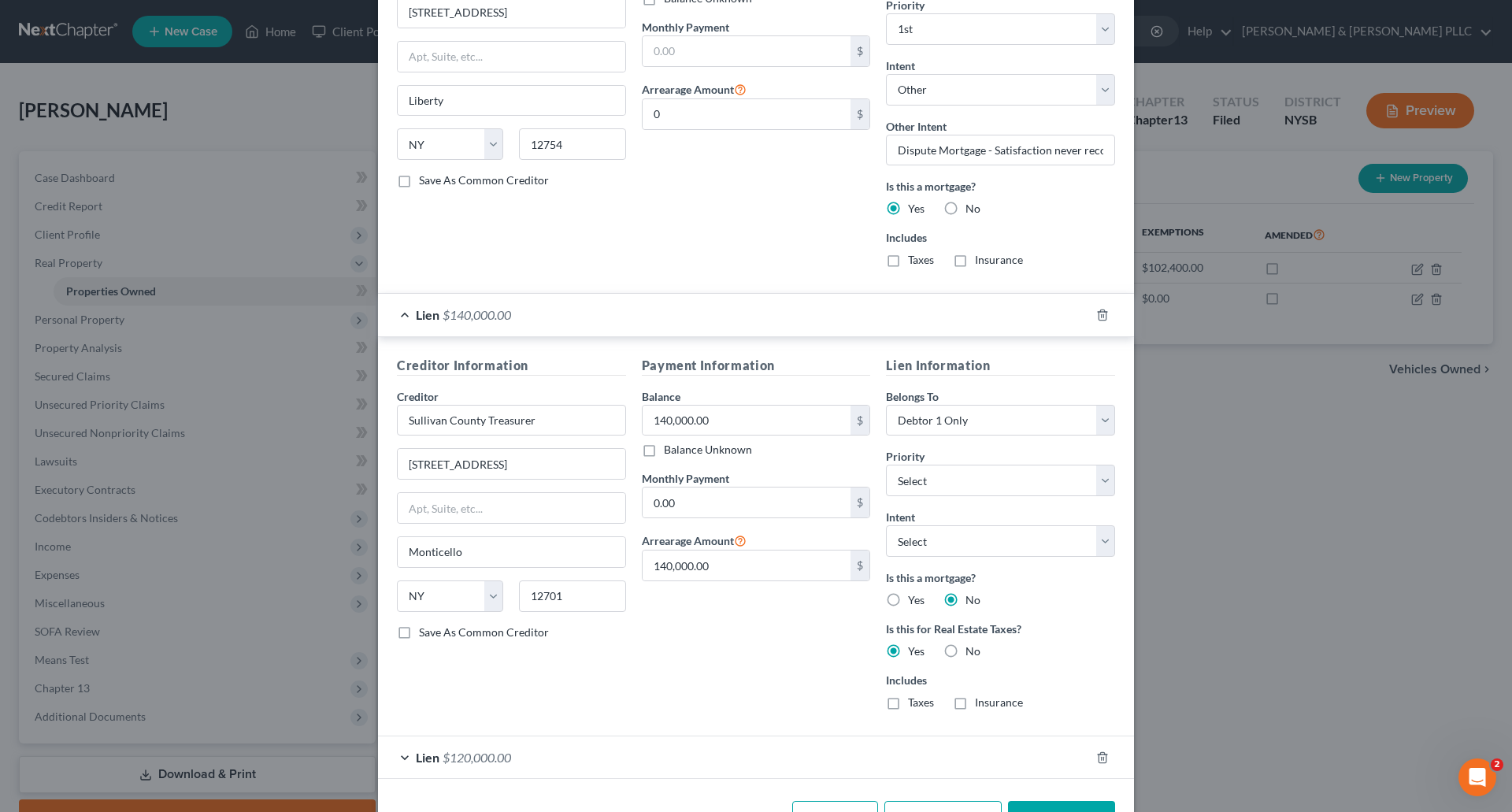
scroll to position [630, 0]
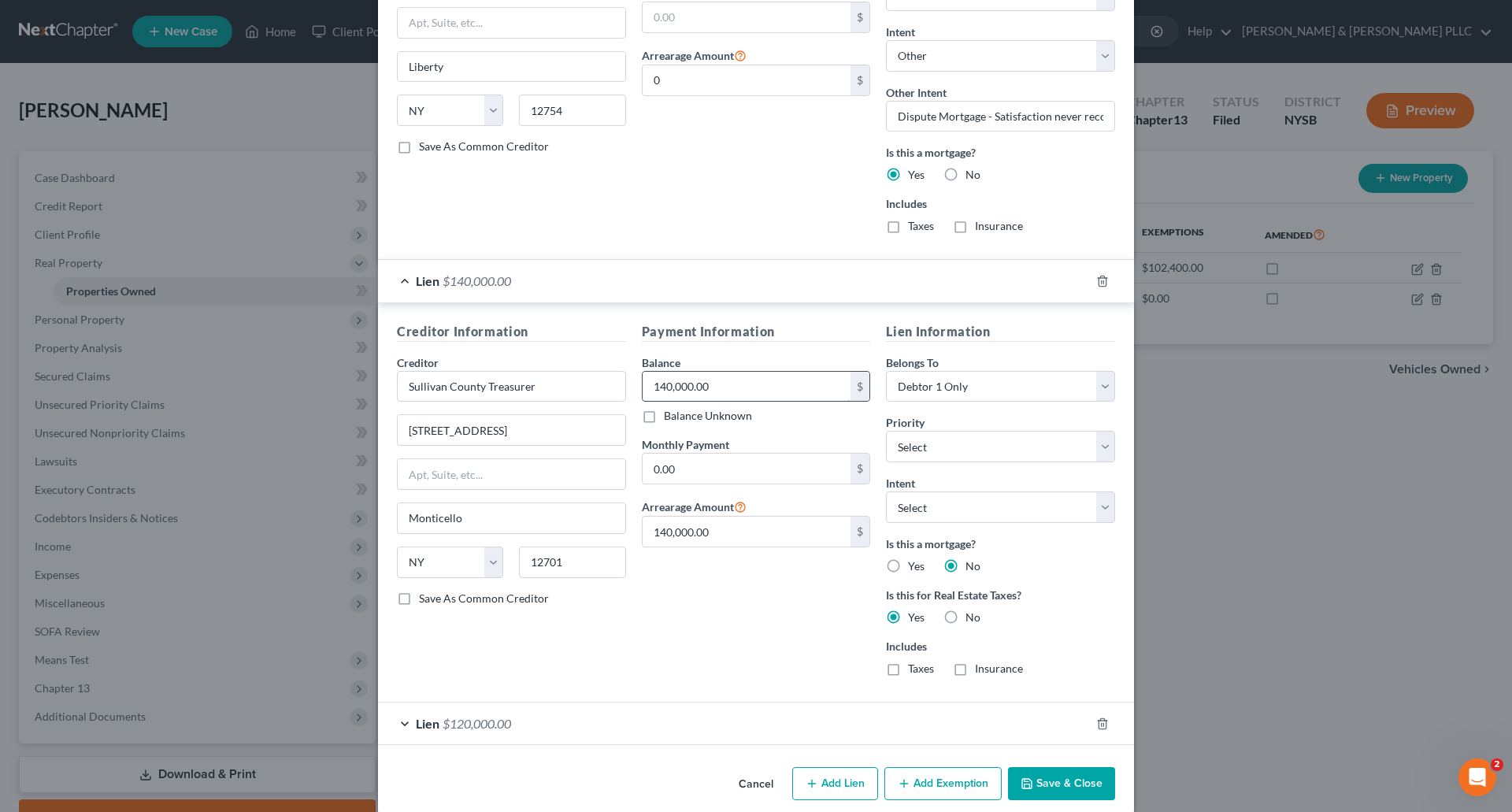
click at [654, 386] on input "140,000.00" at bounding box center [746, 387] width 209 height 30
click at [667, 386] on input "140,000.00" at bounding box center [746, 387] width 209 height 30
drag, startPoint x: 661, startPoint y: 386, endPoint x: 669, endPoint y: 368, distance: 19.7
click at [661, 385] on input "140,000.00" at bounding box center [746, 387] width 209 height 30
type input "145,000.00"
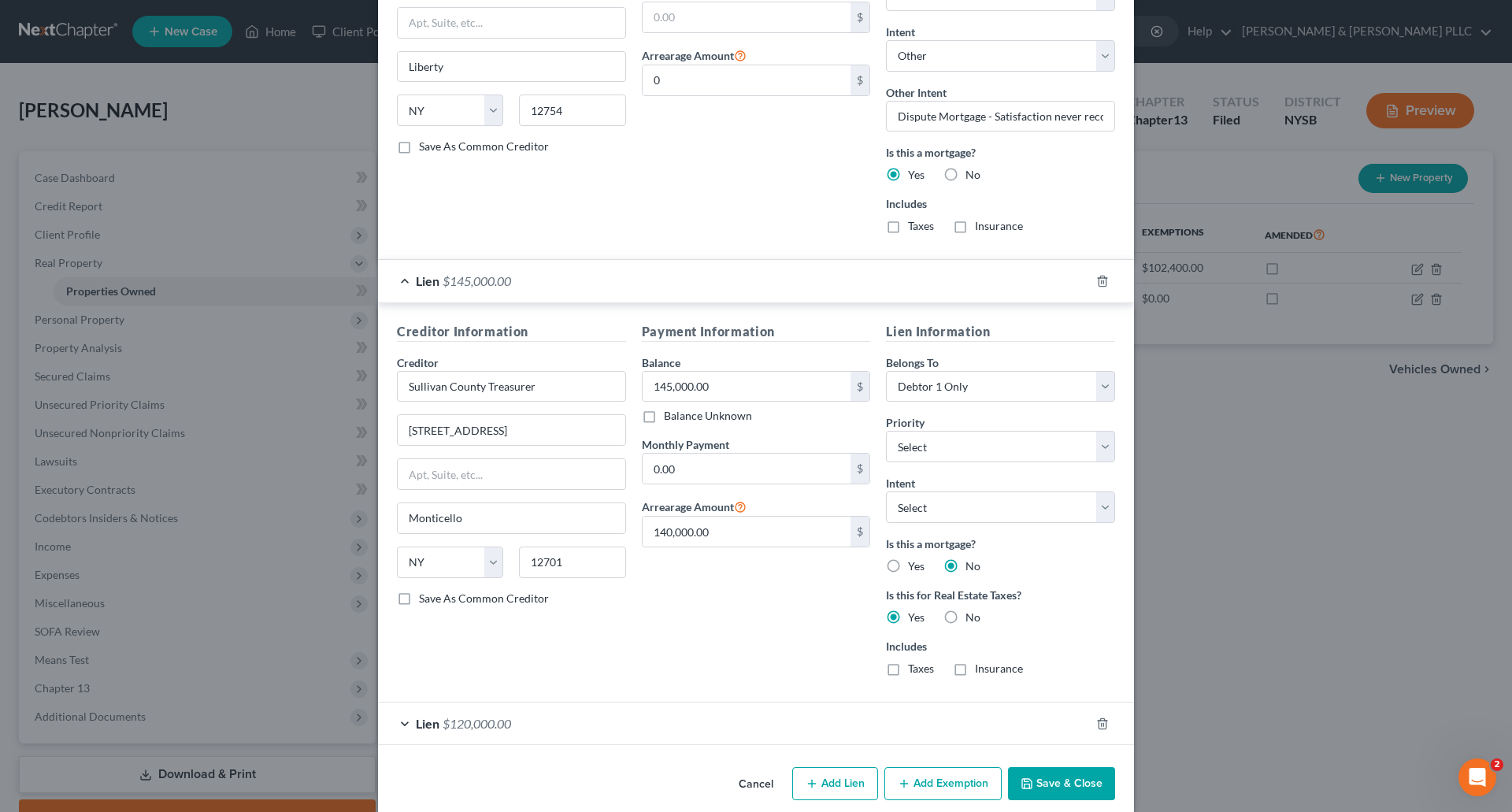
click at [542, 721] on div "Lien $120,000.00" at bounding box center [734, 724] width 712 height 42
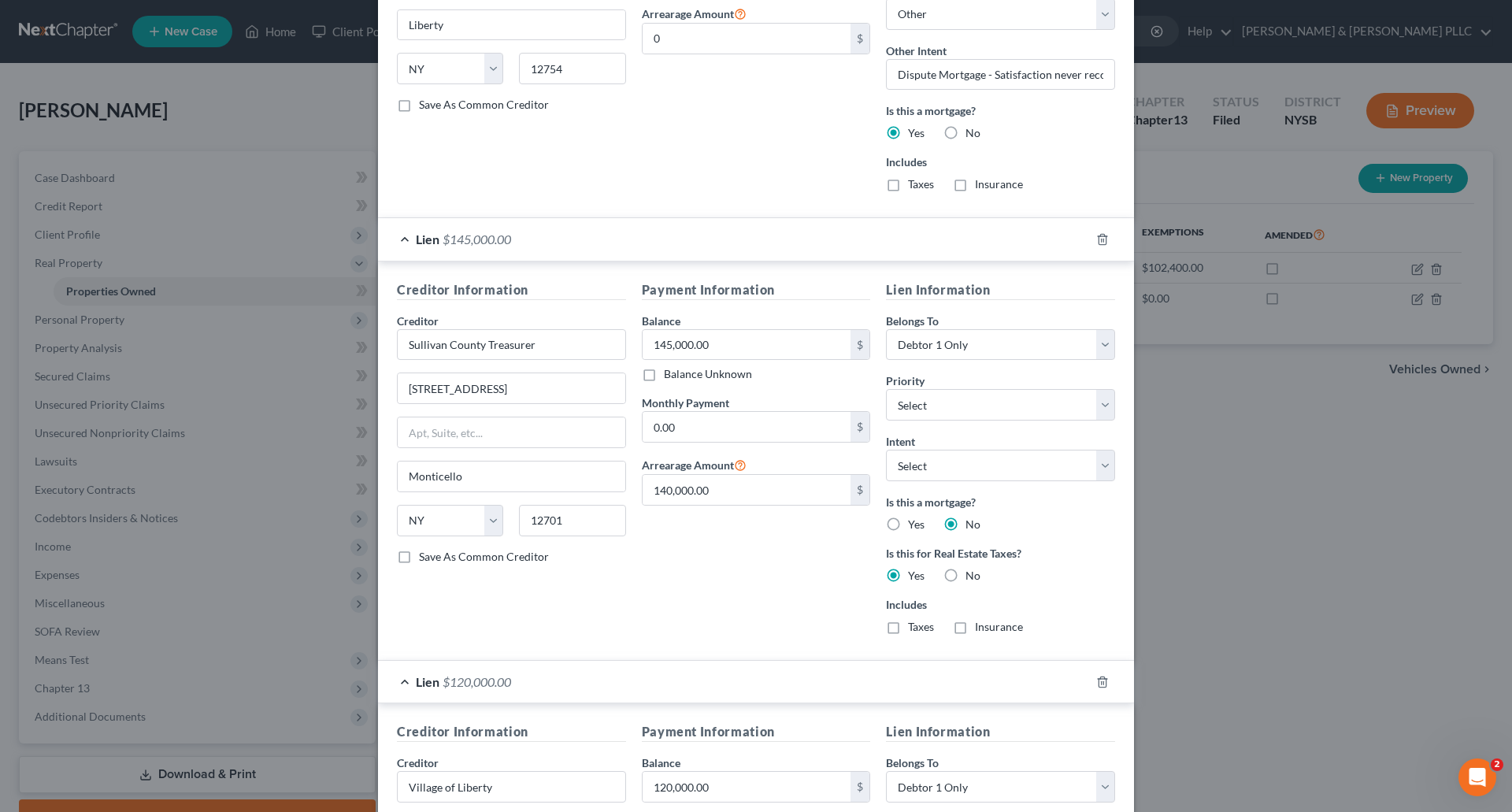
scroll to position [788, 0]
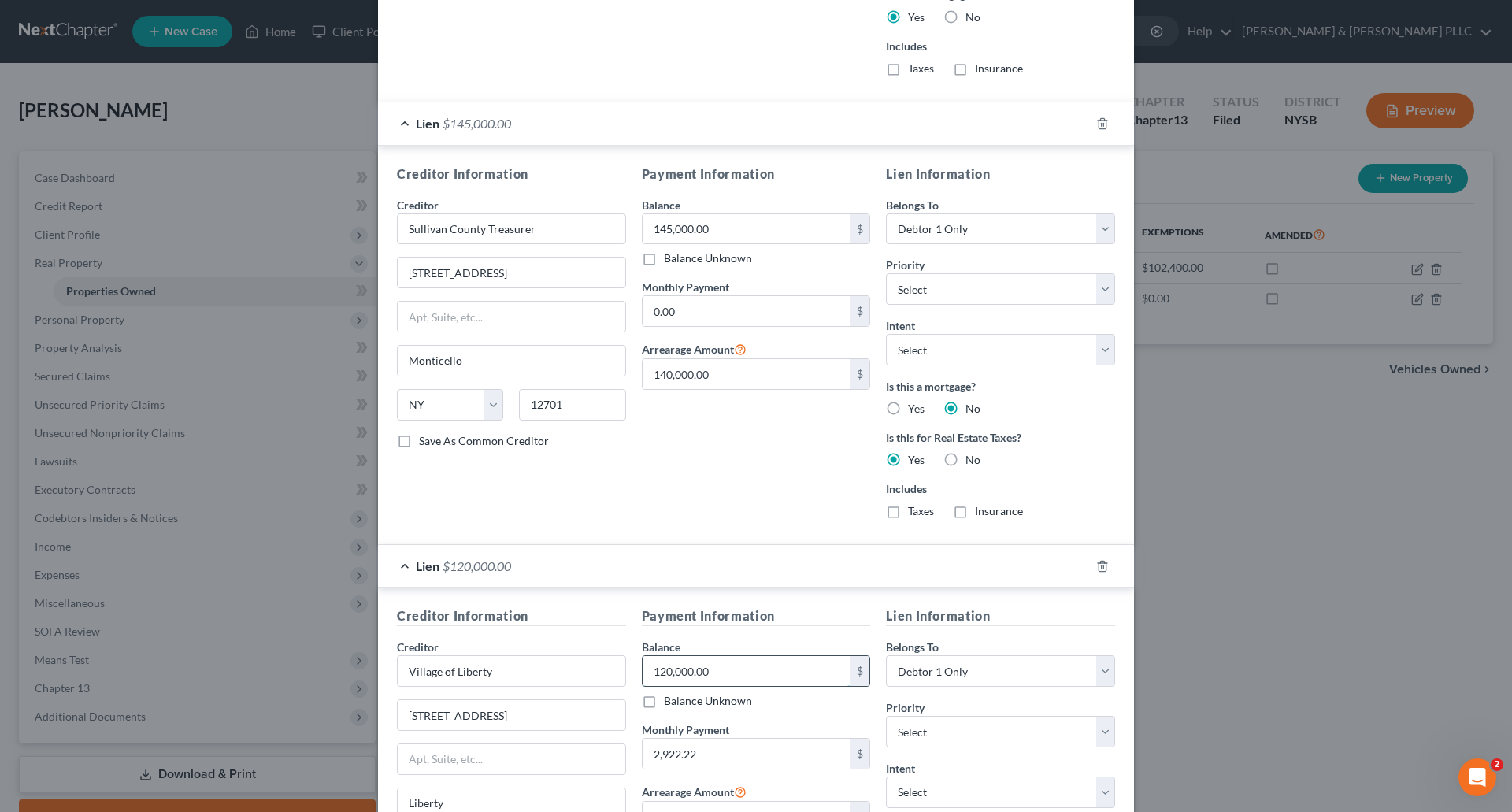
click at [658, 667] on input "120,000.00" at bounding box center [746, 671] width 209 height 30
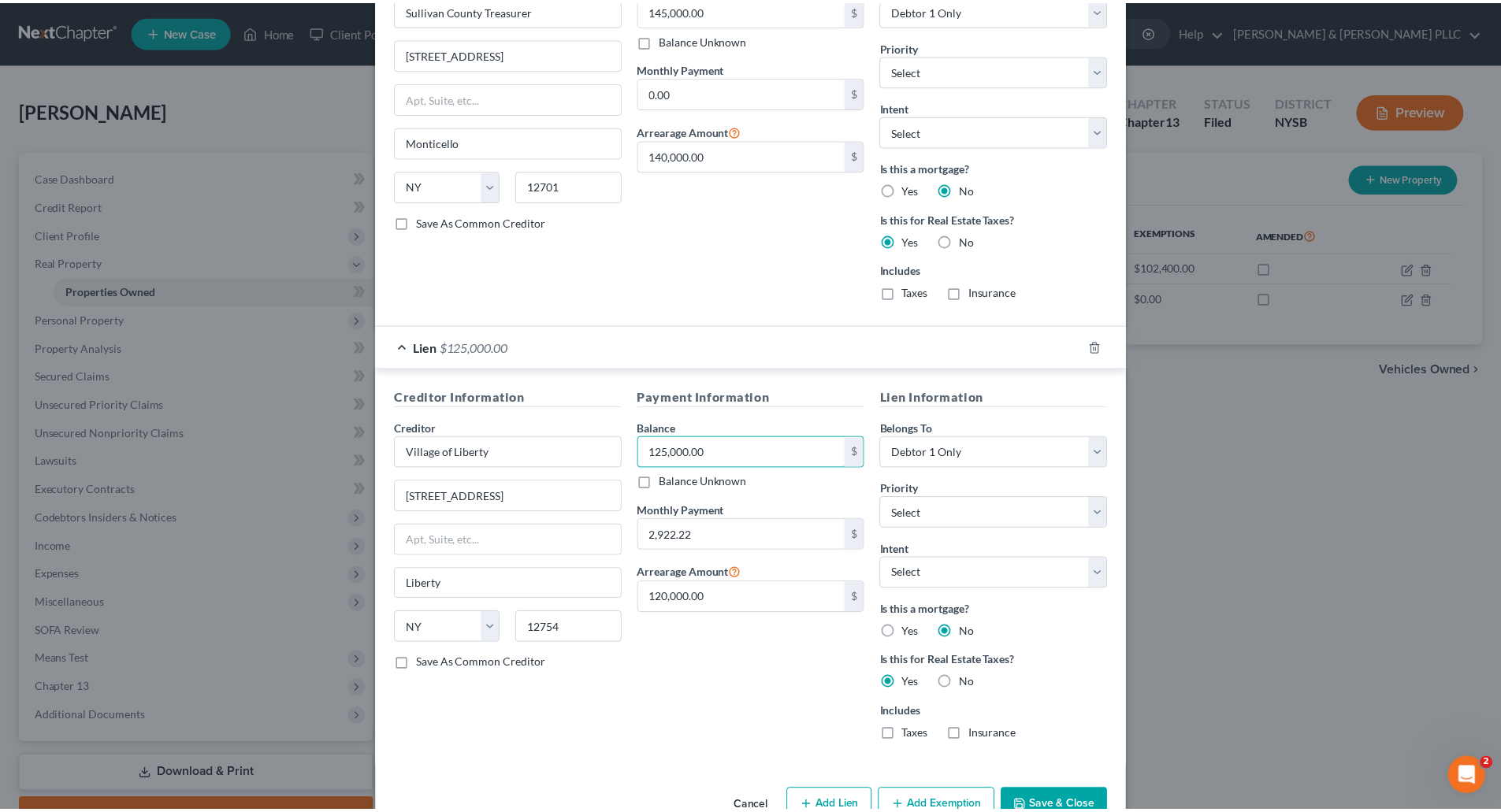
scroll to position [1049, 0]
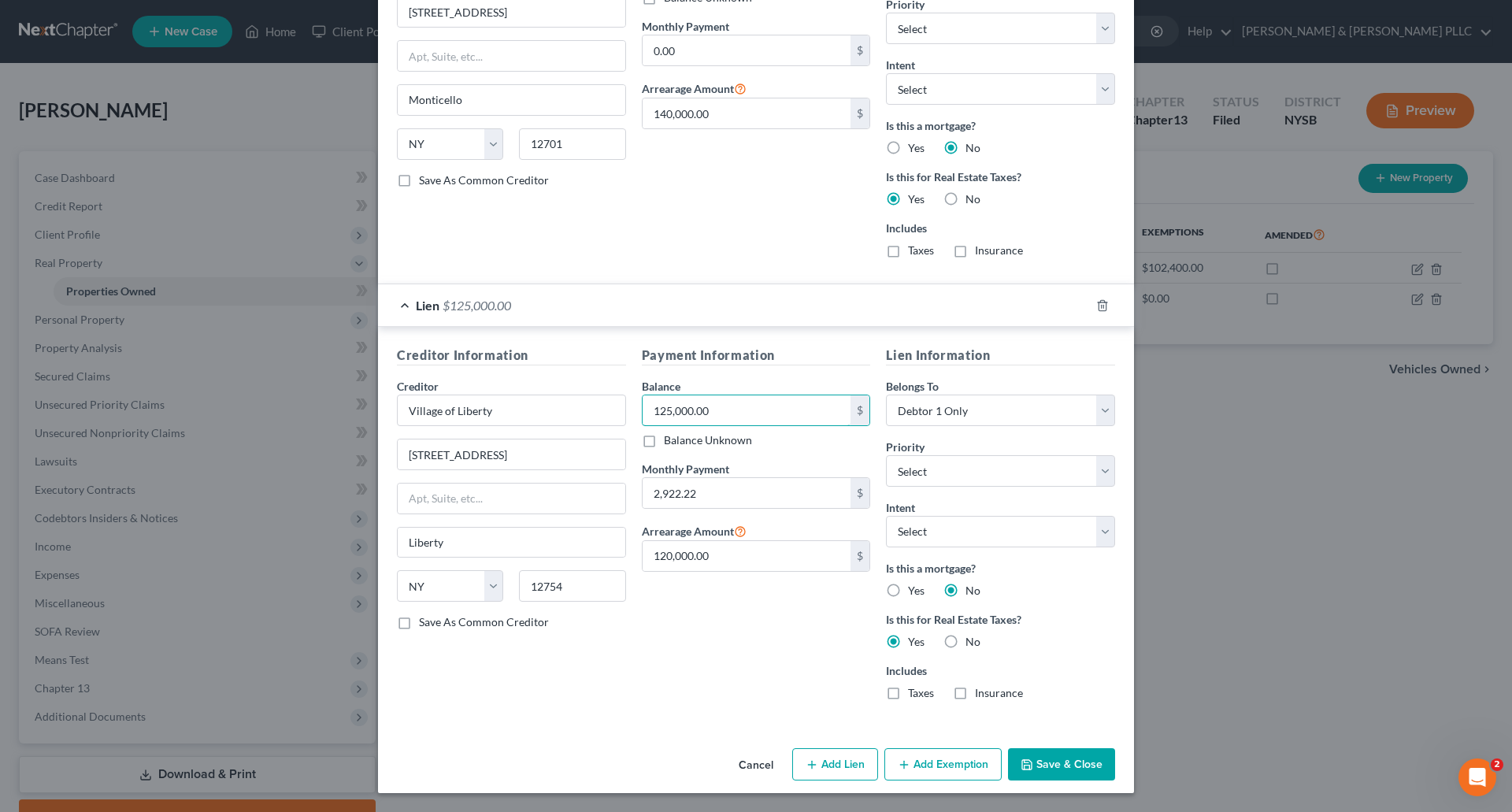
type input "125,000.00"
click at [1065, 763] on button "Save & Close" at bounding box center [1062, 764] width 107 height 33
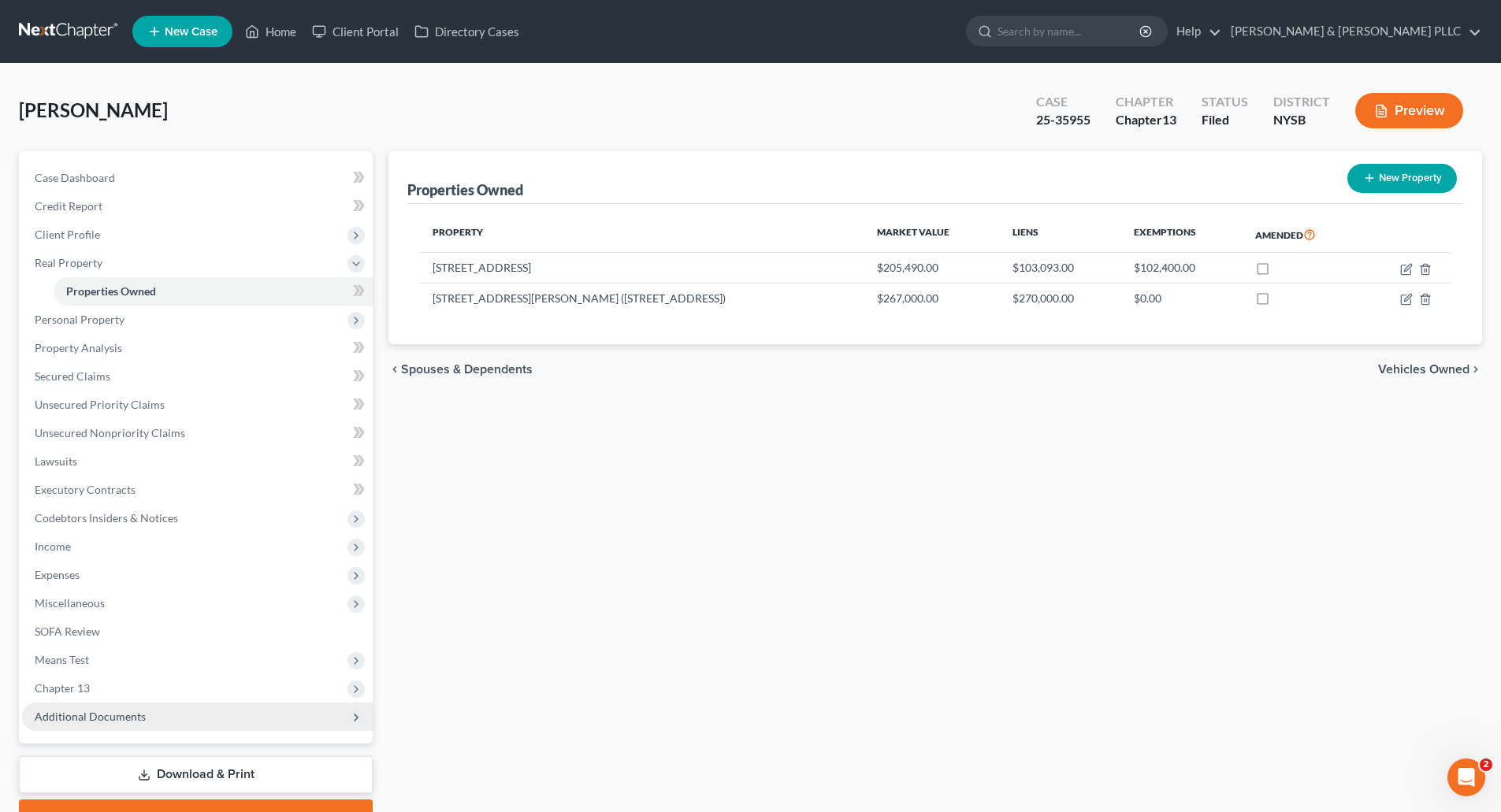
click at [97, 710] on span "Additional Documents" at bounding box center [90, 716] width 111 height 13
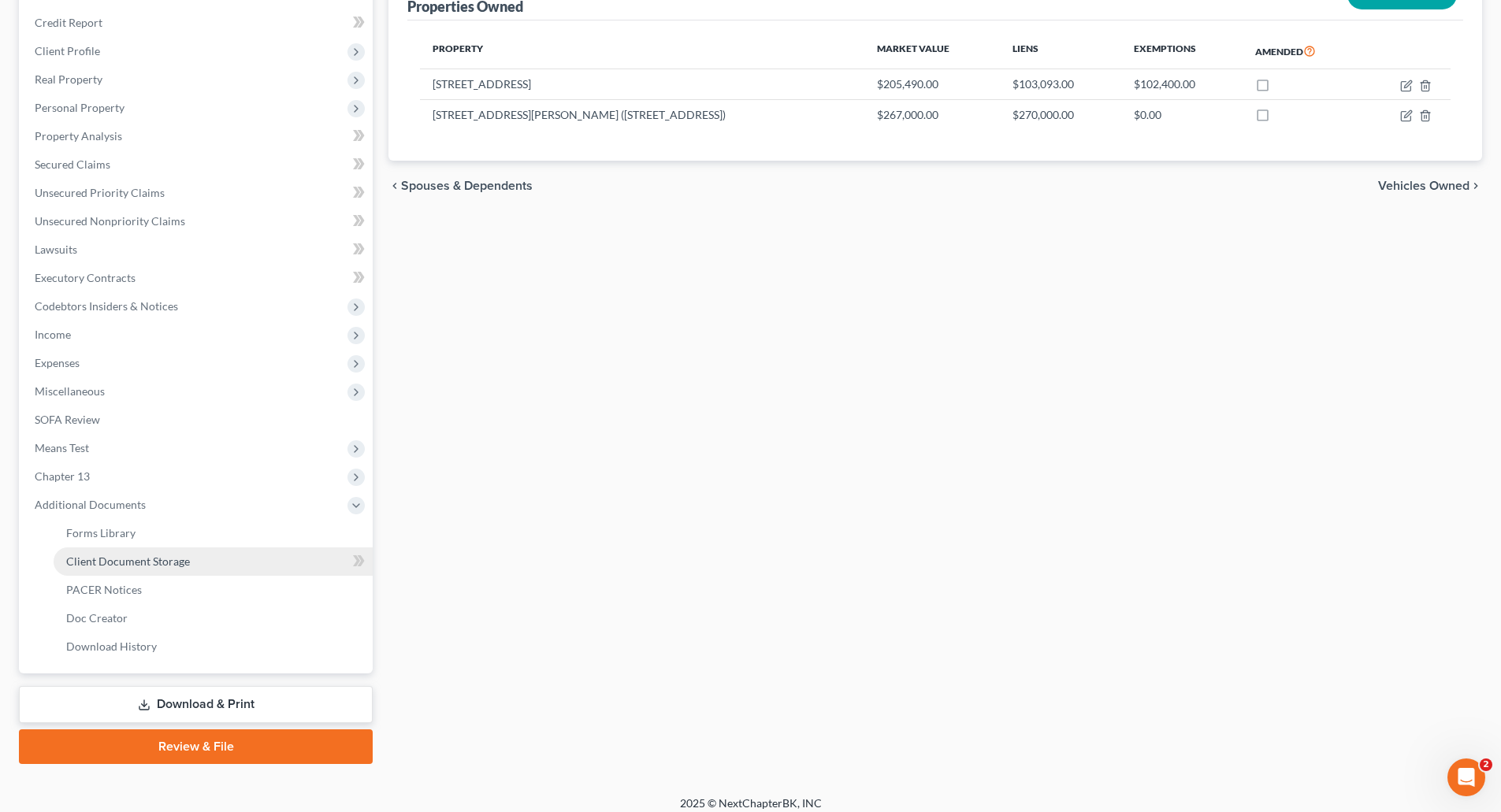
scroll to position [195, 0]
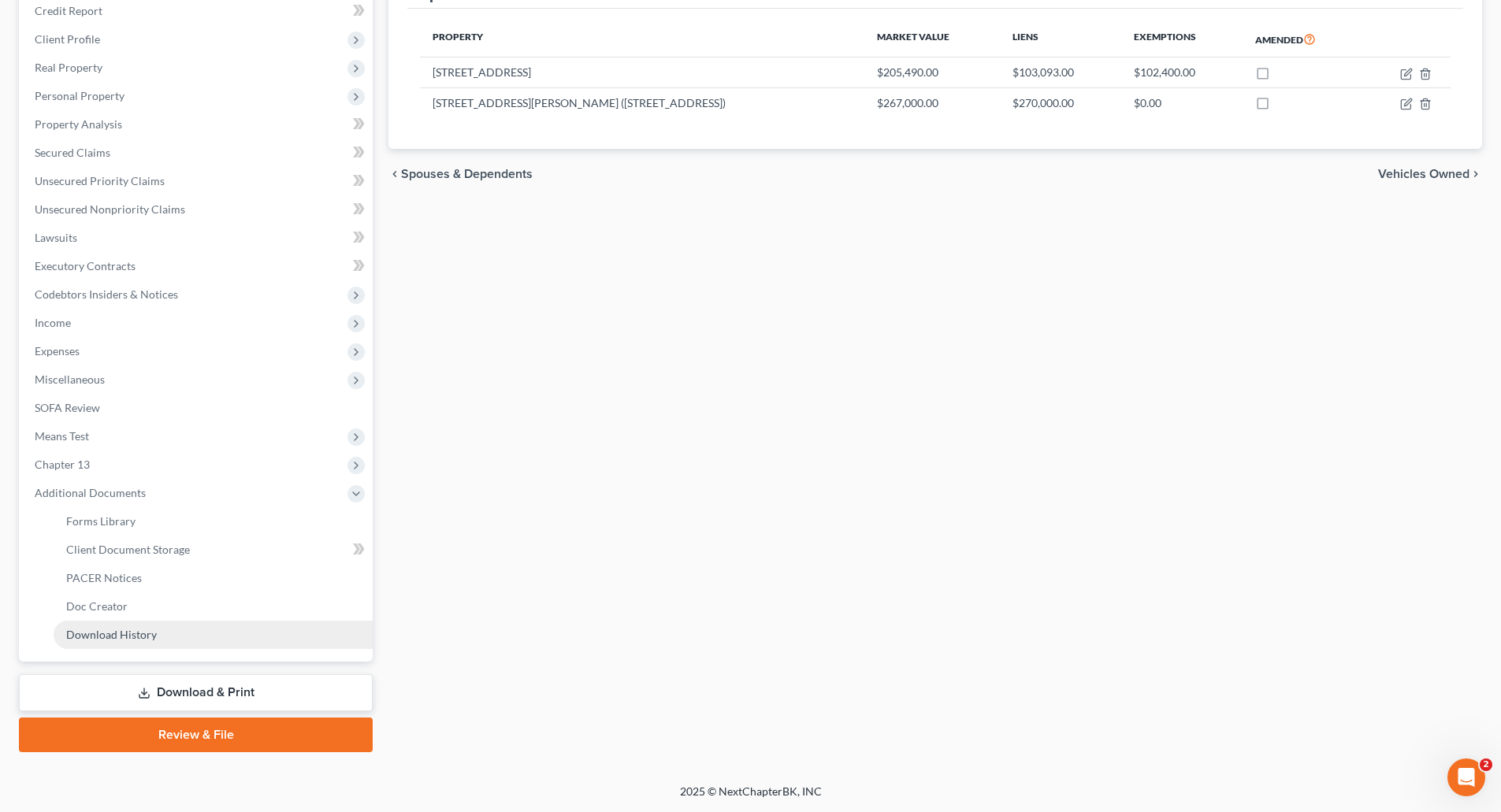
click at [120, 630] on span "Download History" at bounding box center [112, 635] width 91 height 13
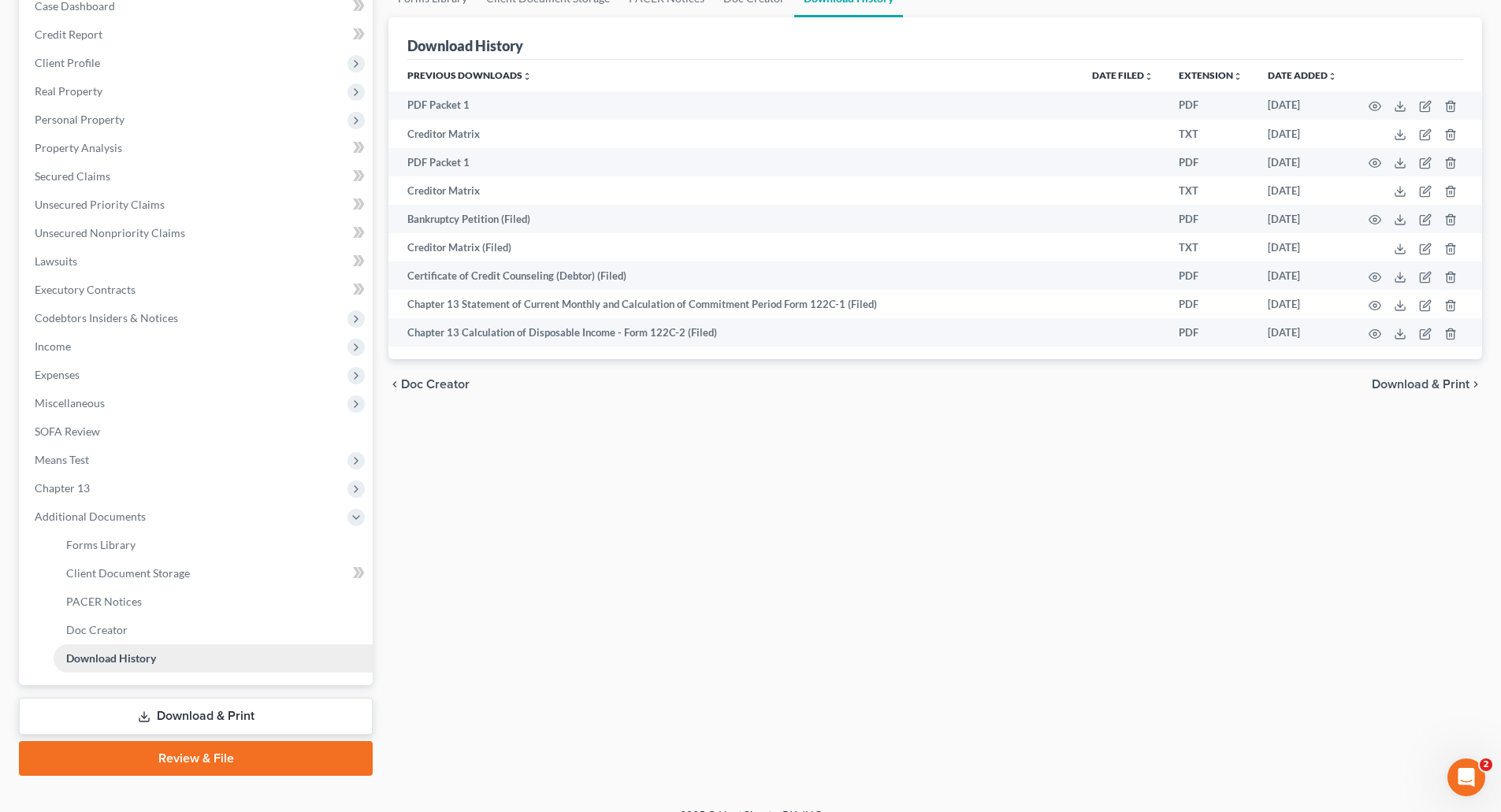
scroll to position [195, 0]
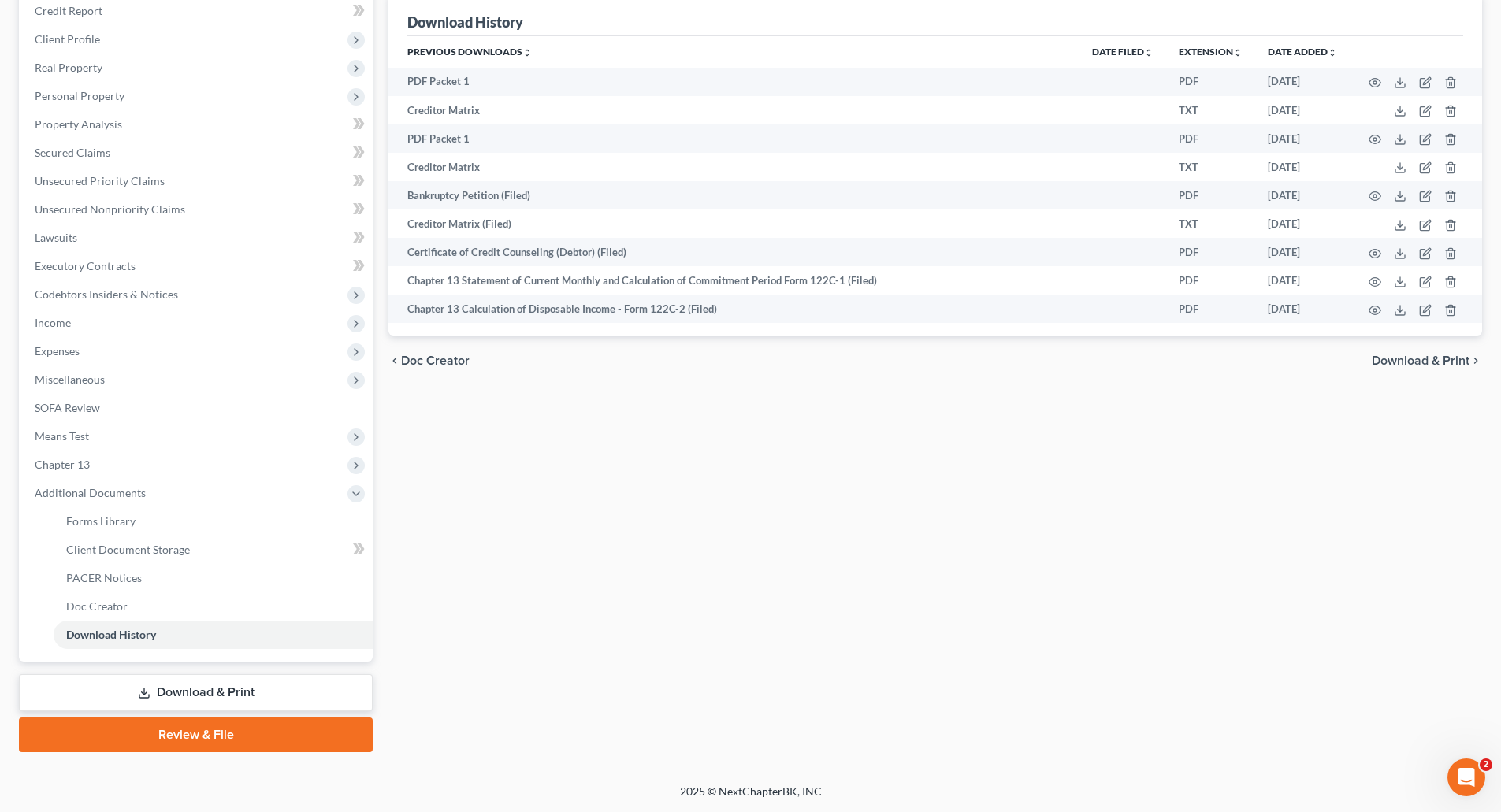
click at [222, 692] on link "Download & Print" at bounding box center [196, 693] width 354 height 37
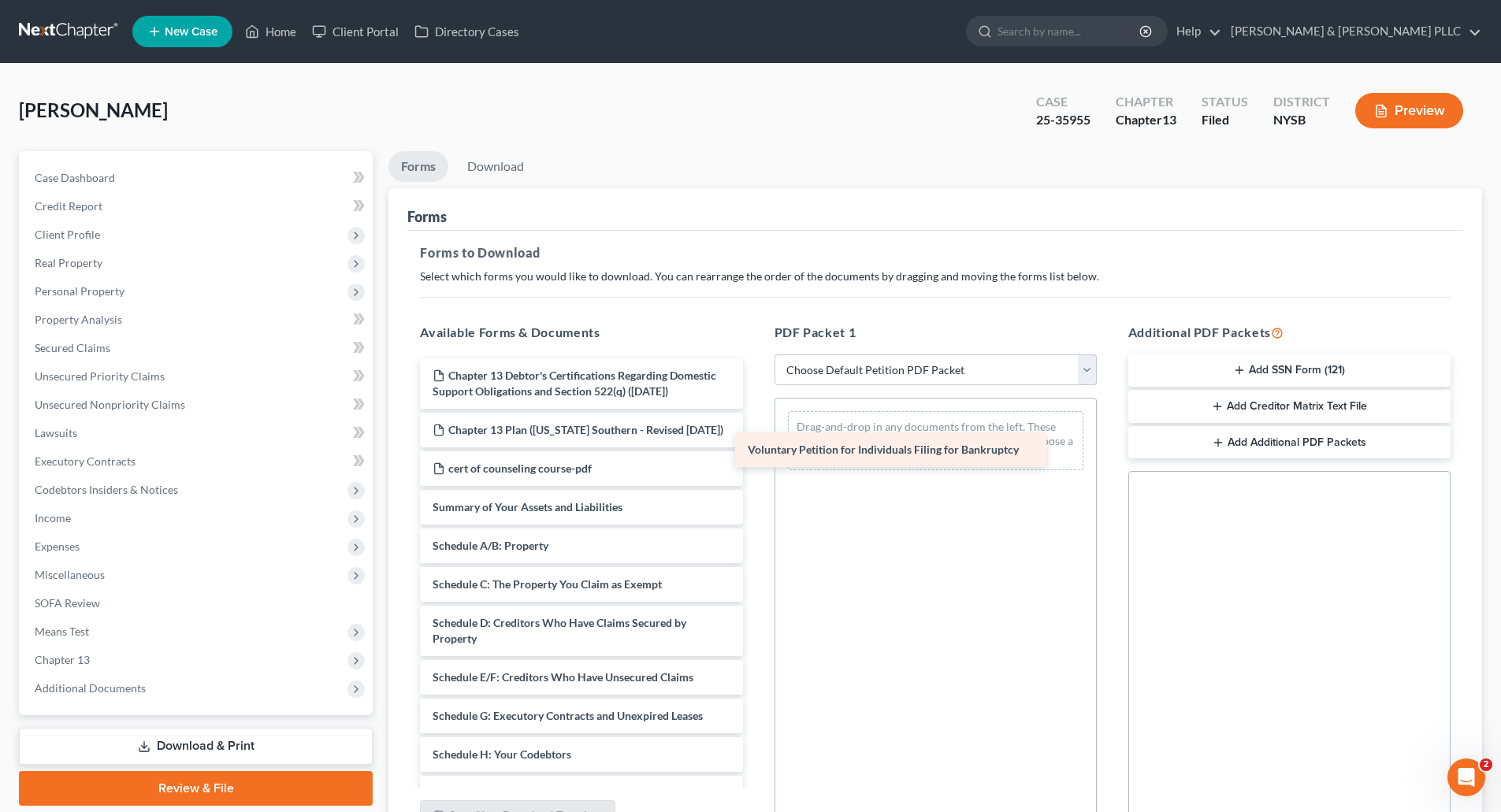
drag, startPoint x: 623, startPoint y: 537, endPoint x: 939, endPoint y: 447, distance: 328.6
click at [755, 447] on div "Voluntary Petition for Individuals Filing for Bankruptcy Chapter 13 Debtor's Ce…" at bounding box center [581, 773] width 347 height 831
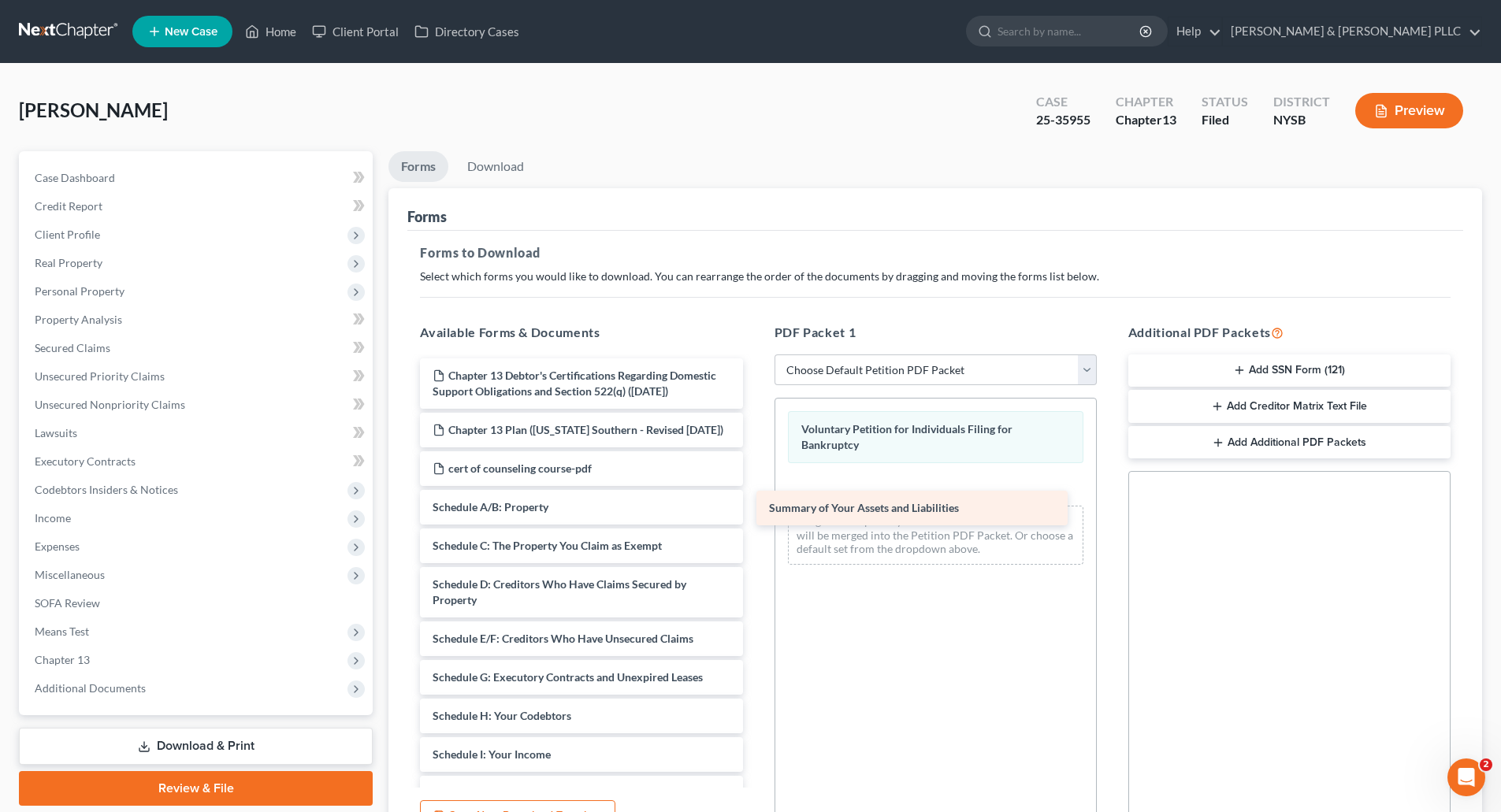
drag, startPoint x: 625, startPoint y: 542, endPoint x: 962, endPoint y: 512, distance: 338.3
click at [755, 512] on div "Summary of Your Assets and Liabilities Chapter 13 Debtor's Certifications Regar…" at bounding box center [581, 754] width 347 height 793
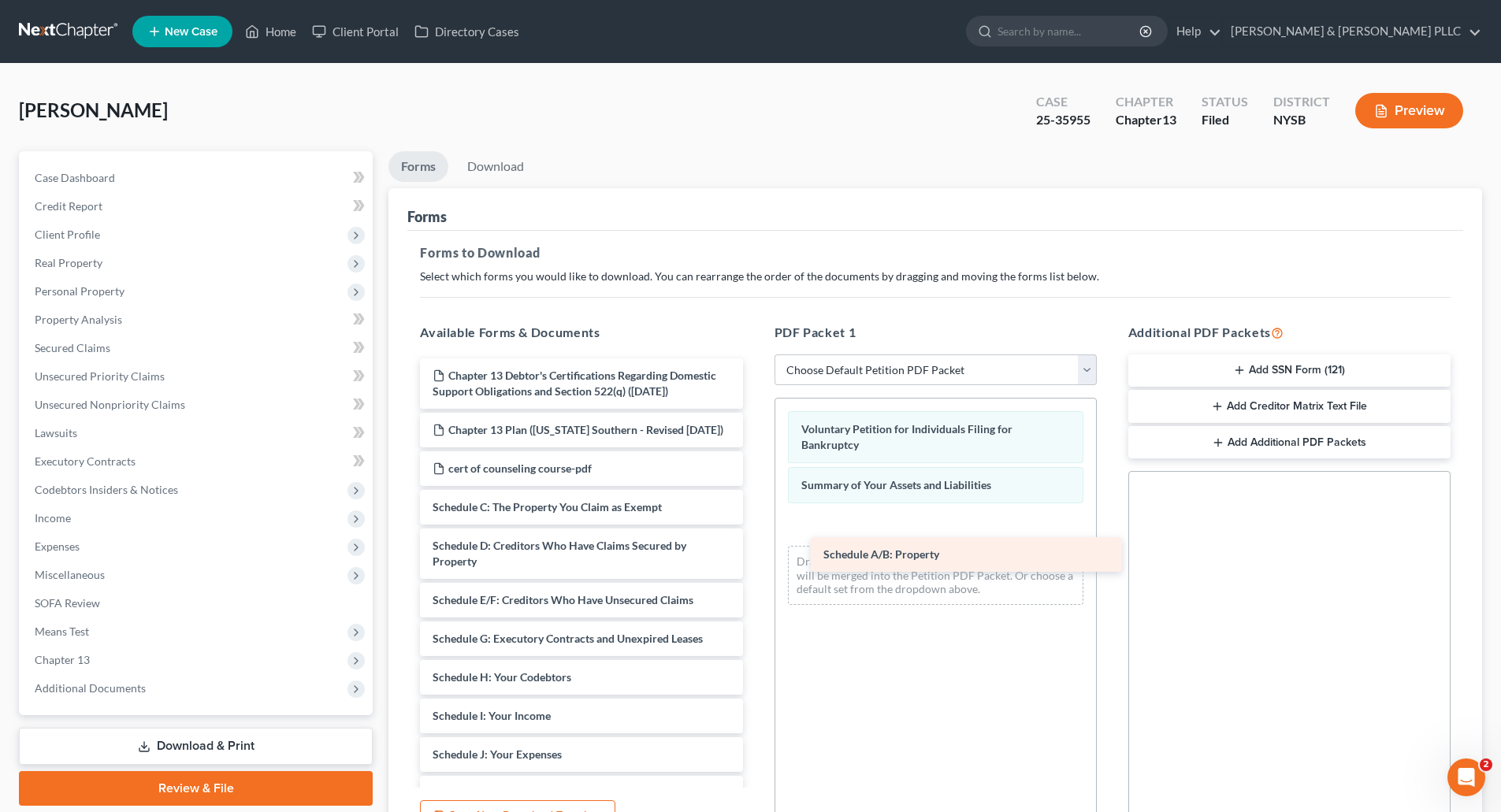
drag, startPoint x: 571, startPoint y: 548, endPoint x: 962, endPoint y: 564, distance: 391.3
click at [755, 564] on div "Schedule A/B: Property Chapter 13 Debtor's Certifications Regarding Domestic Su…" at bounding box center [581, 735] width 347 height 754
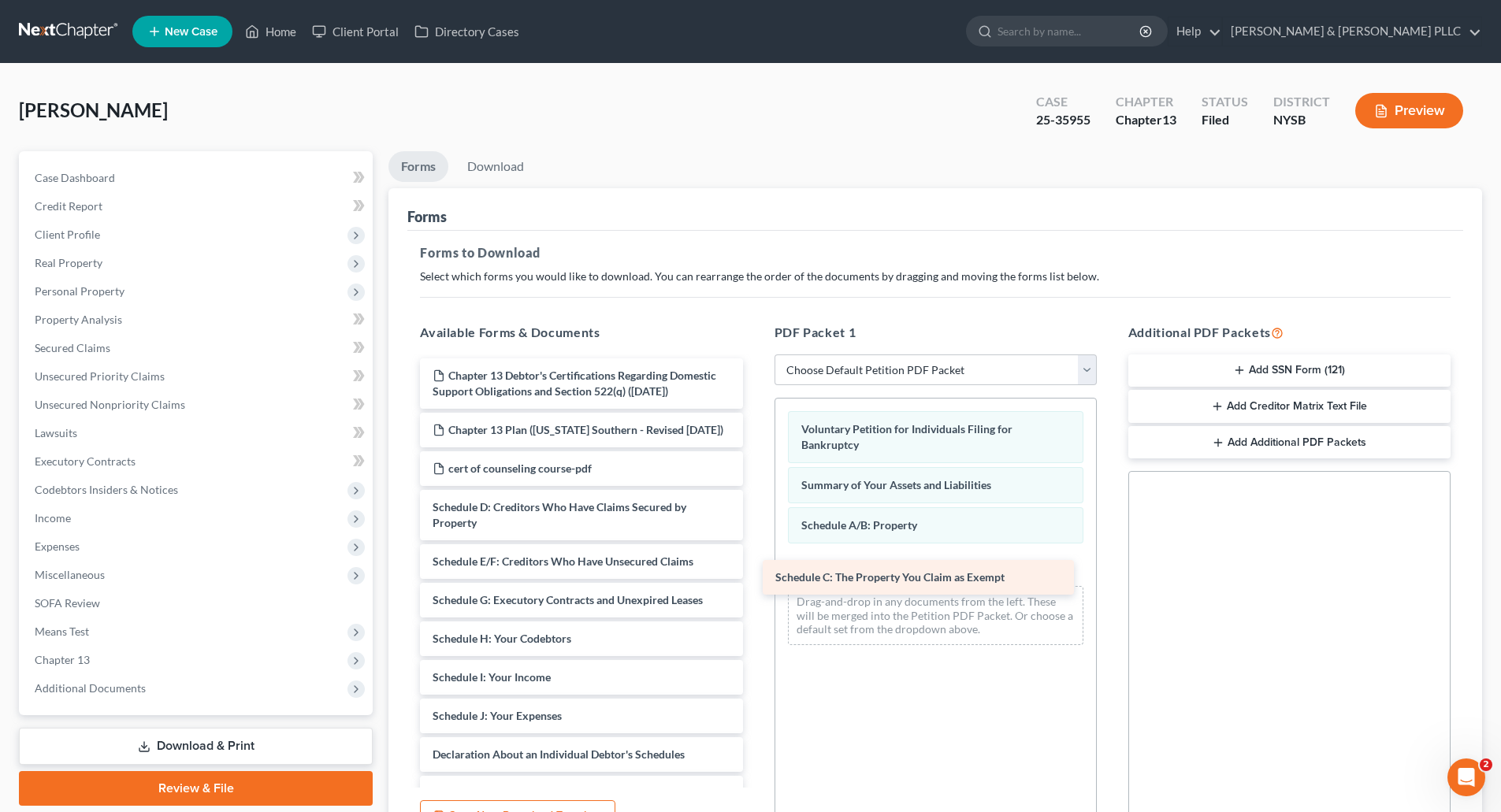
drag, startPoint x: 595, startPoint y: 540, endPoint x: 938, endPoint y: 579, distance: 345.2
click at [755, 579] on div "Schedule C: The Property You Claim as Exempt Chapter 13 Debtor's Certifications…" at bounding box center [581, 716] width 347 height 716
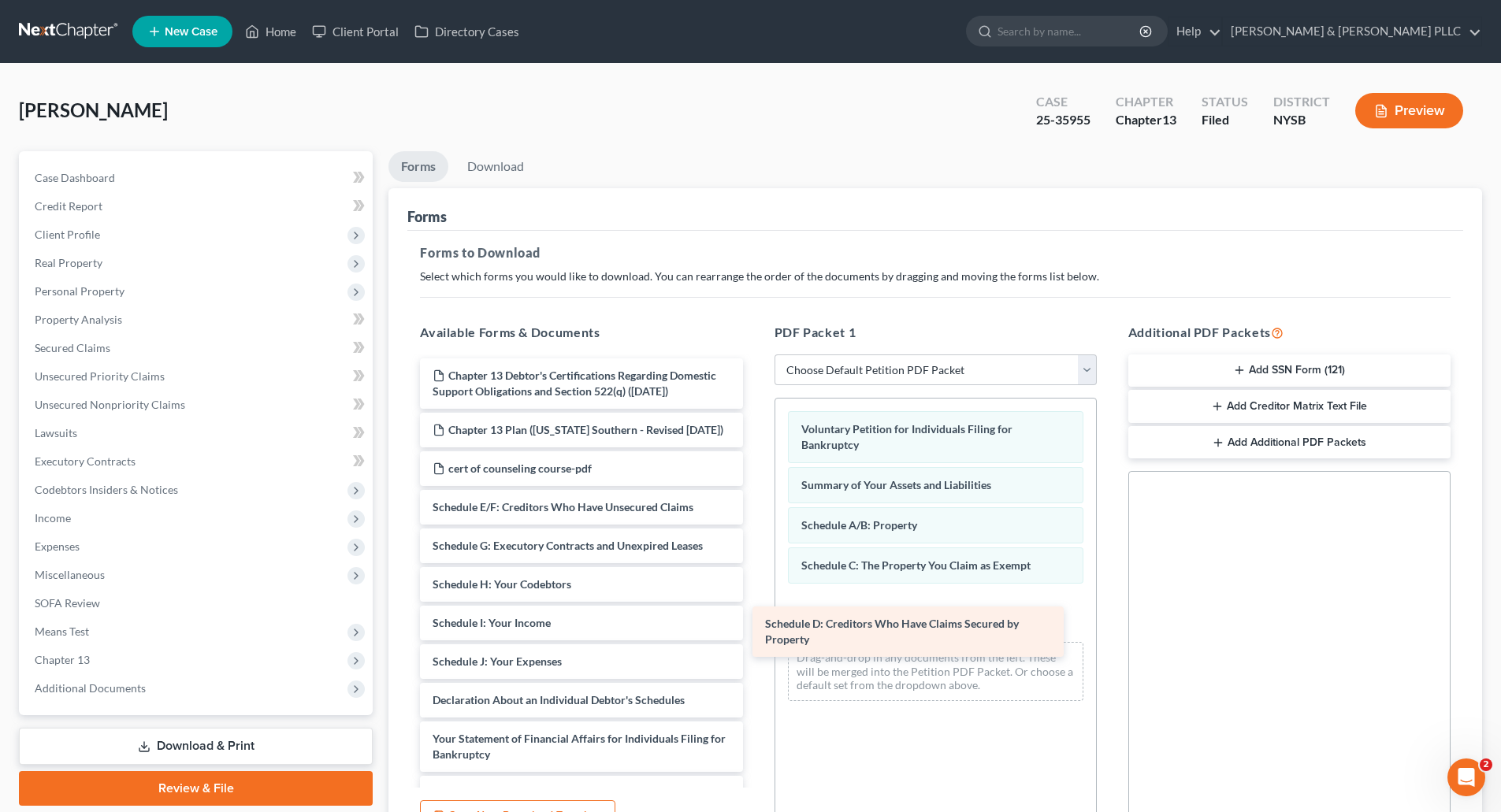
drag, startPoint x: 581, startPoint y: 545, endPoint x: 914, endPoint y: 630, distance: 343.7
click at [755, 630] on div "Schedule D: Creditors Who Have Claims Secured by Property Chapter 13 Debtor's C…" at bounding box center [581, 689] width 347 height 661
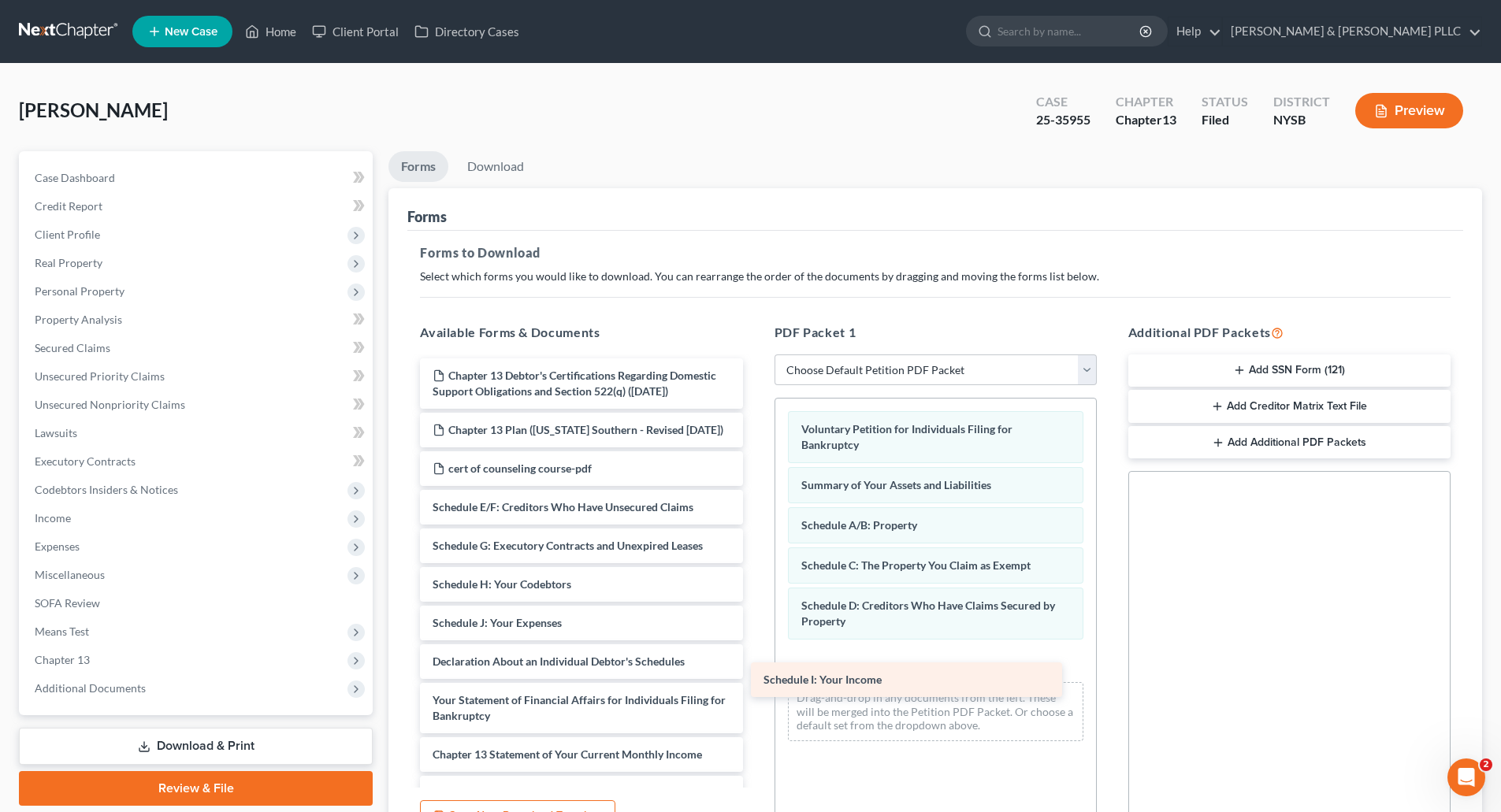
drag, startPoint x: 559, startPoint y: 653, endPoint x: 889, endPoint y: 679, distance: 331.0
click at [755, 679] on div "Schedule I: Your Income Chapter 13 Debtor's Certifications Regarding Domestic S…" at bounding box center [581, 669] width 347 height 622
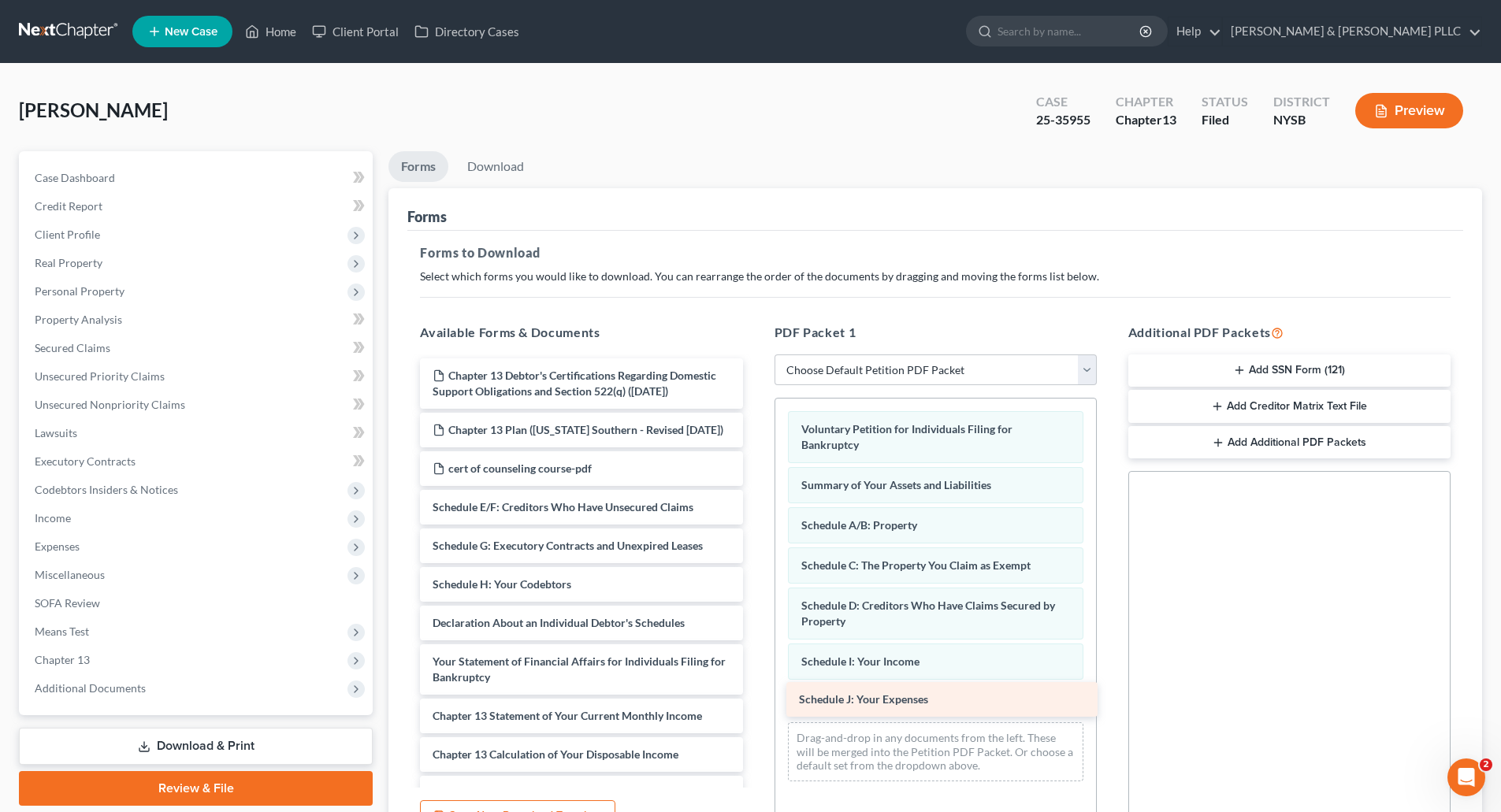
drag, startPoint x: 534, startPoint y: 644, endPoint x: 900, endPoint y: 690, distance: 368.9
click at [755, 690] on div "Schedule J: Your Expenses Chapter 13 Debtor's Certifications Regarding Domestic…" at bounding box center [581, 650] width 347 height 584
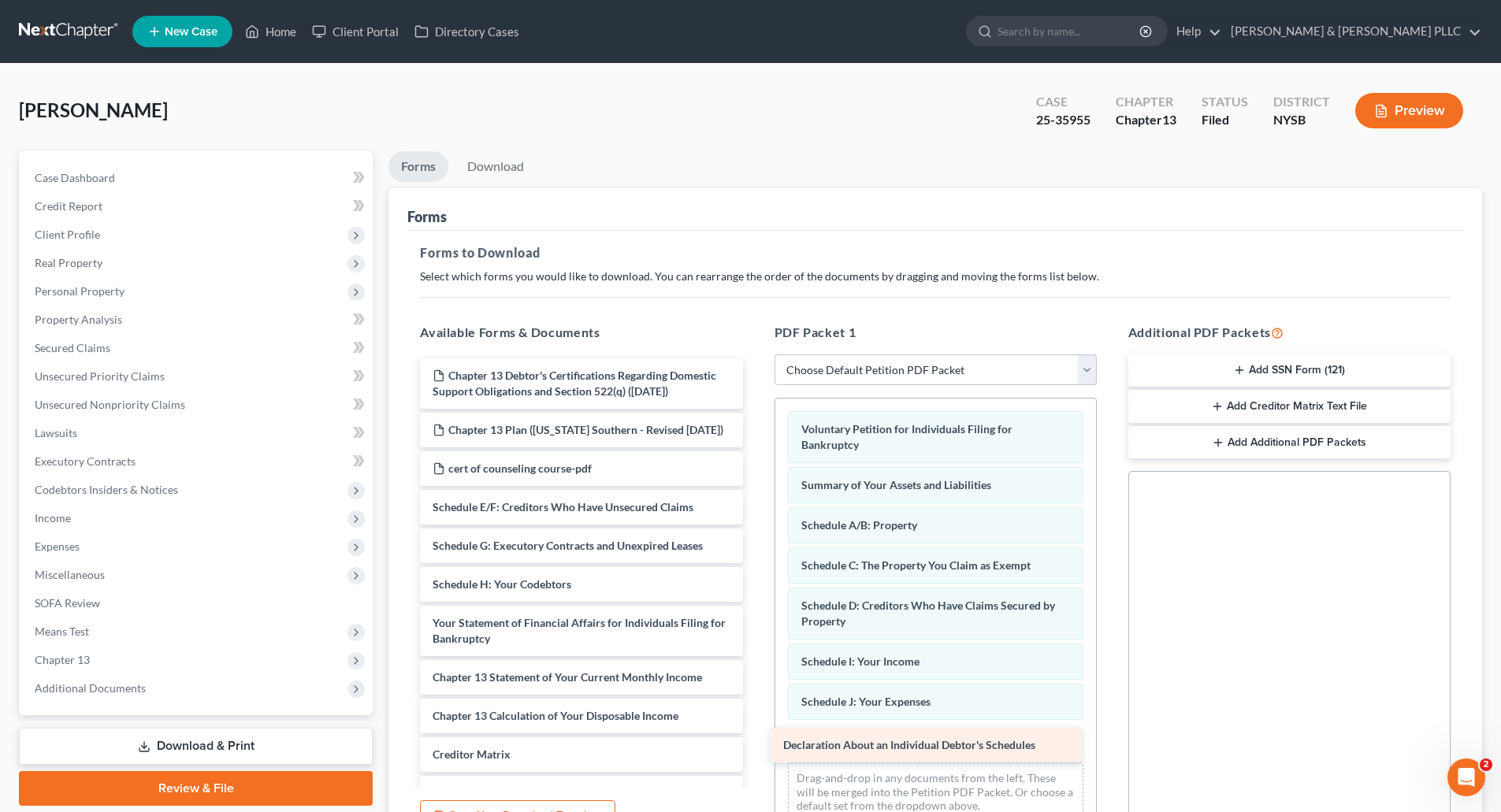
drag, startPoint x: 560, startPoint y: 654, endPoint x: 911, endPoint y: 745, distance: 362.6
click at [755, 745] on div "Declaration About an Individual Debtor's Schedules Chapter 13 Debtor's Certific…" at bounding box center [581, 631] width 347 height 545
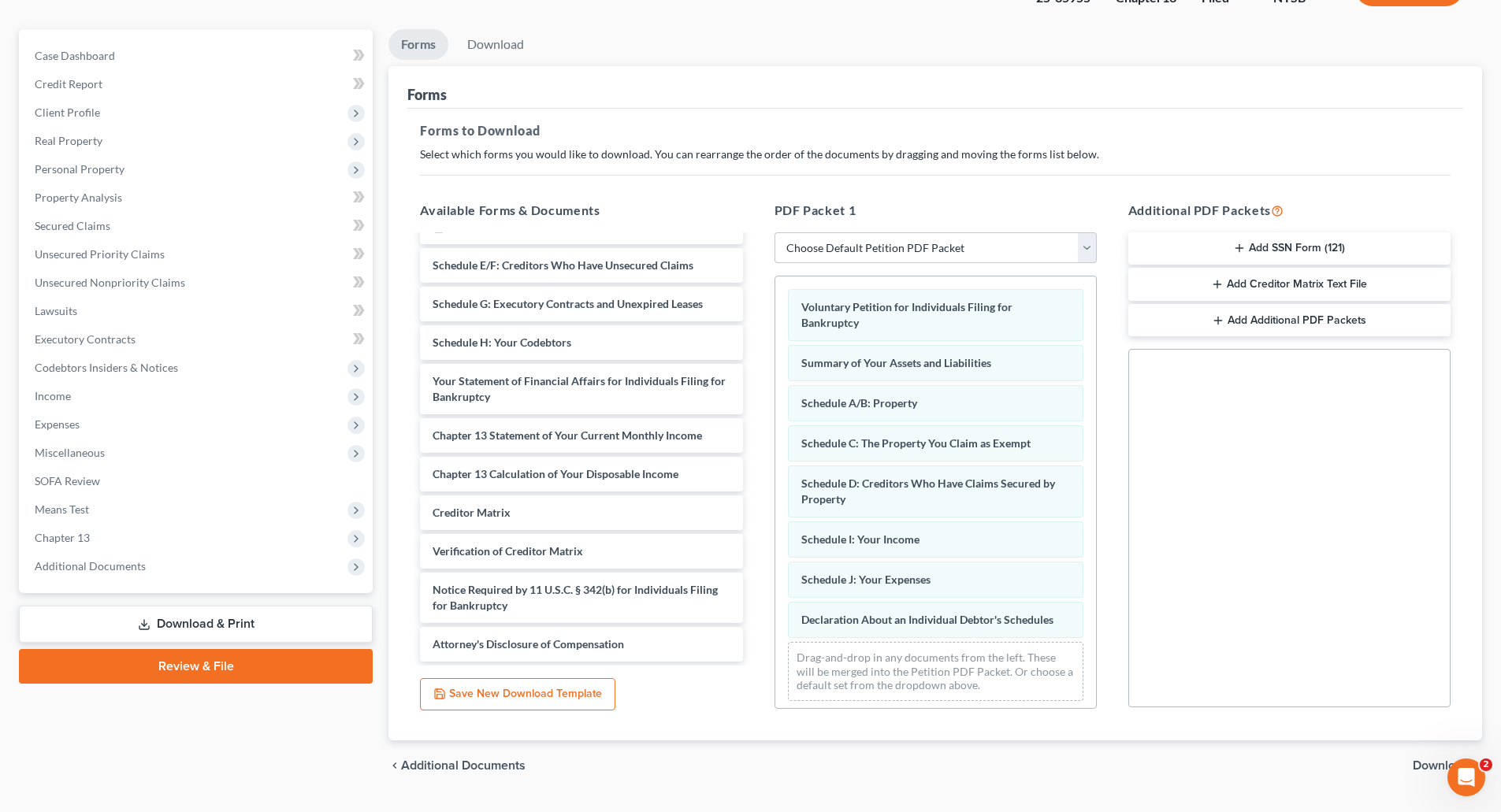
scroll to position [158, 0]
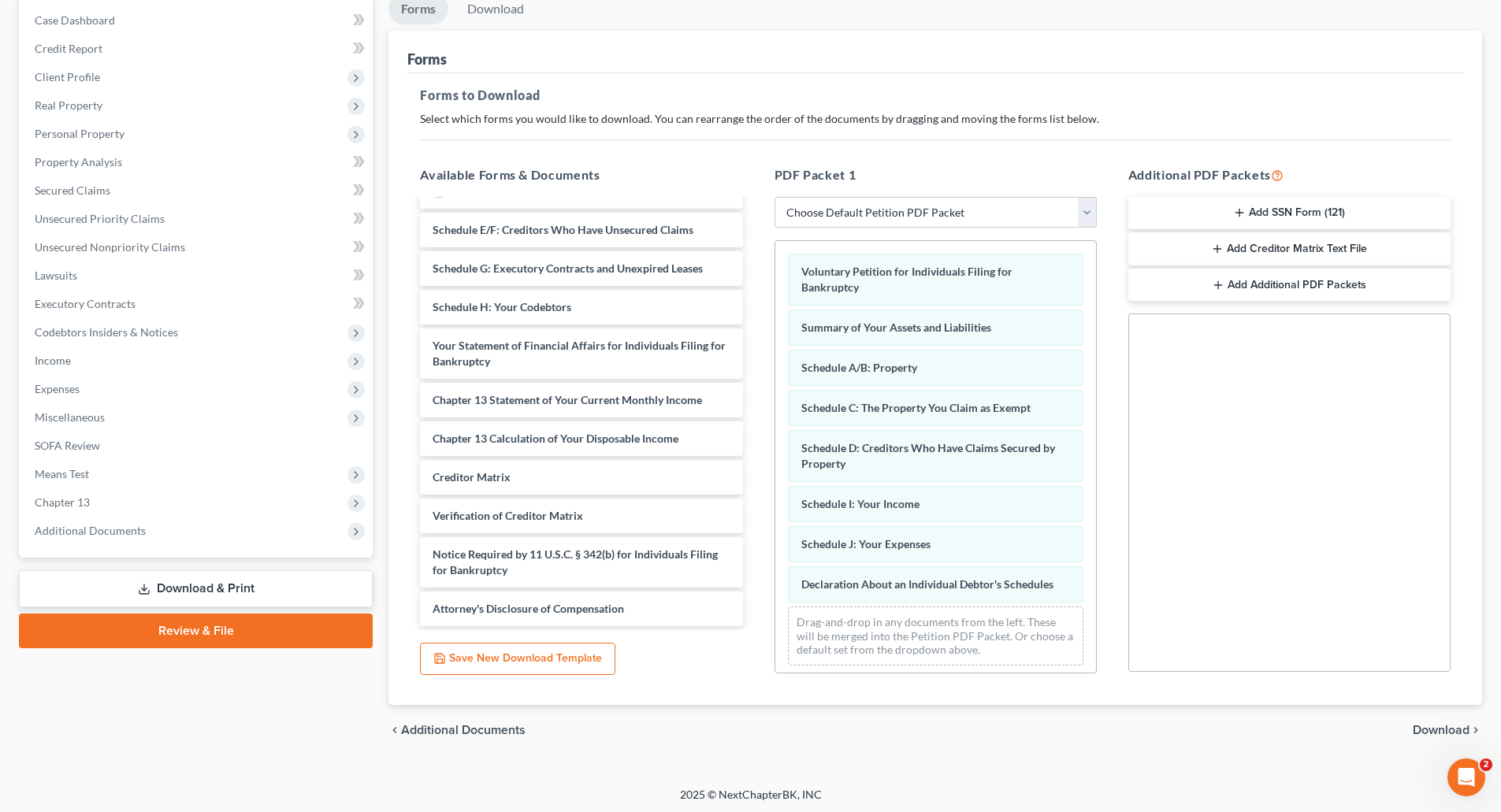
click at [1432, 728] on span "Download" at bounding box center [1441, 730] width 57 height 13
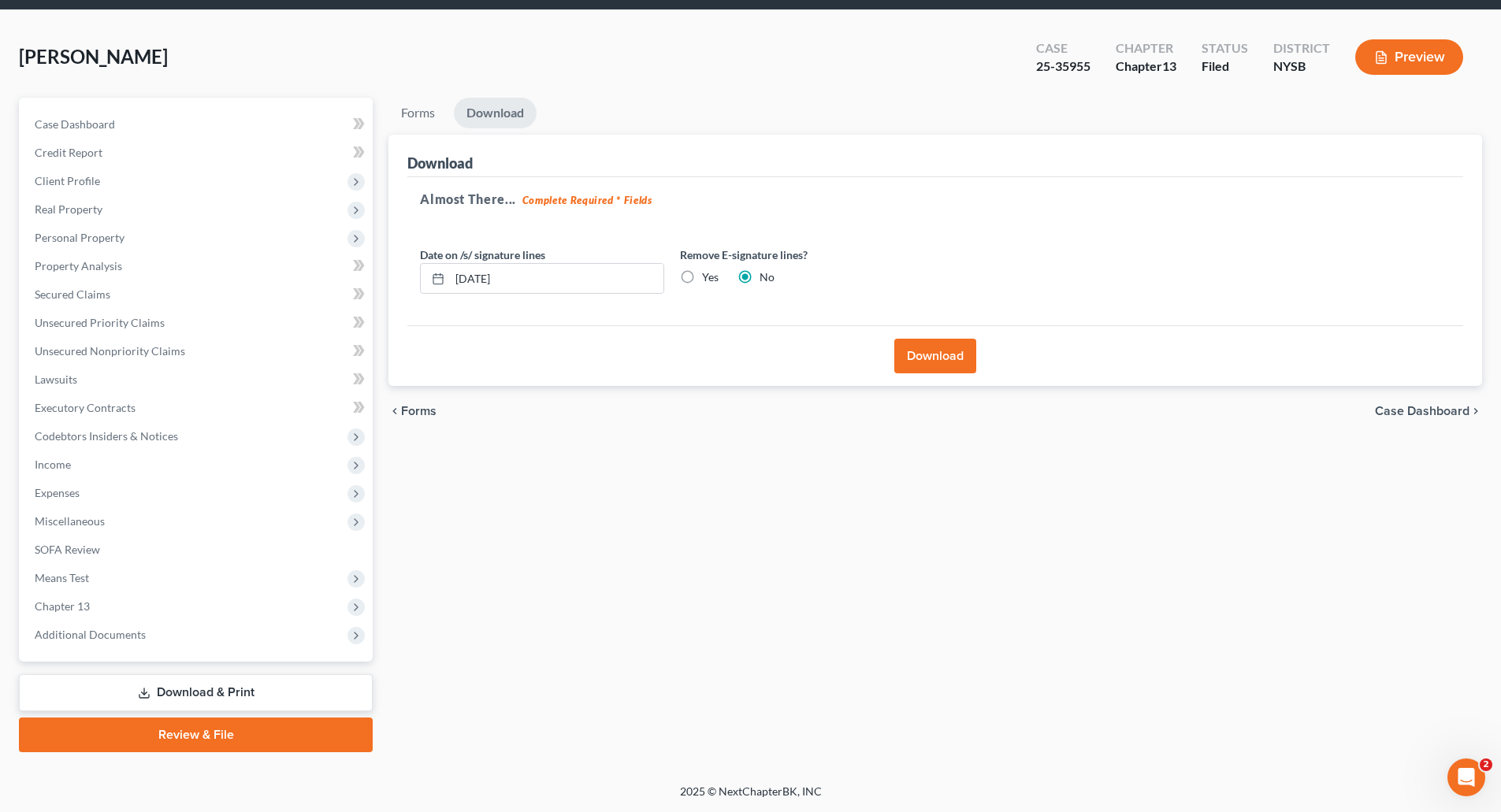
scroll to position [54, 0]
click at [937, 363] on button "Download" at bounding box center [936, 356] width 82 height 34
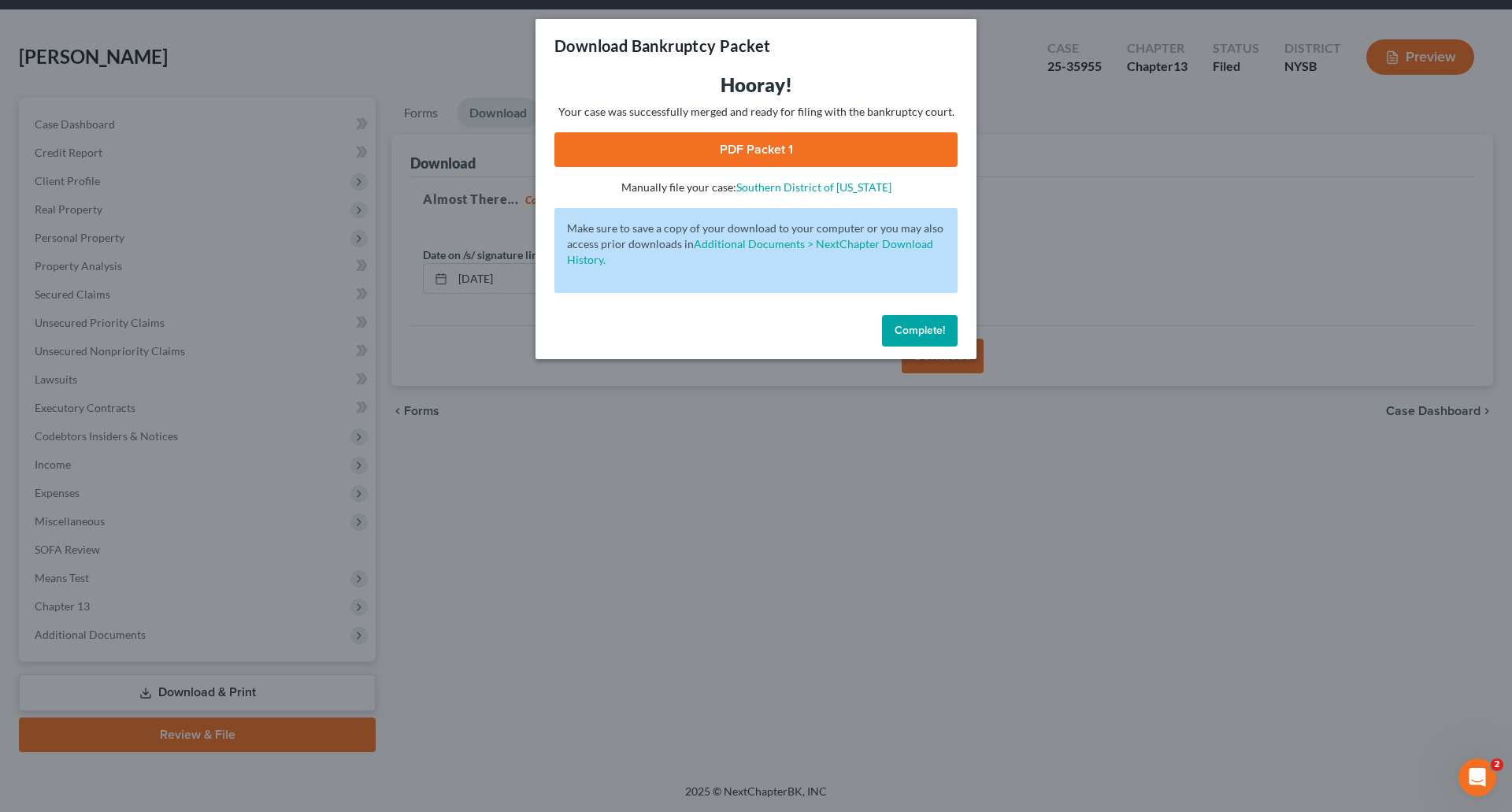
click at [931, 322] on button "Complete!" at bounding box center [920, 331] width 75 height 32
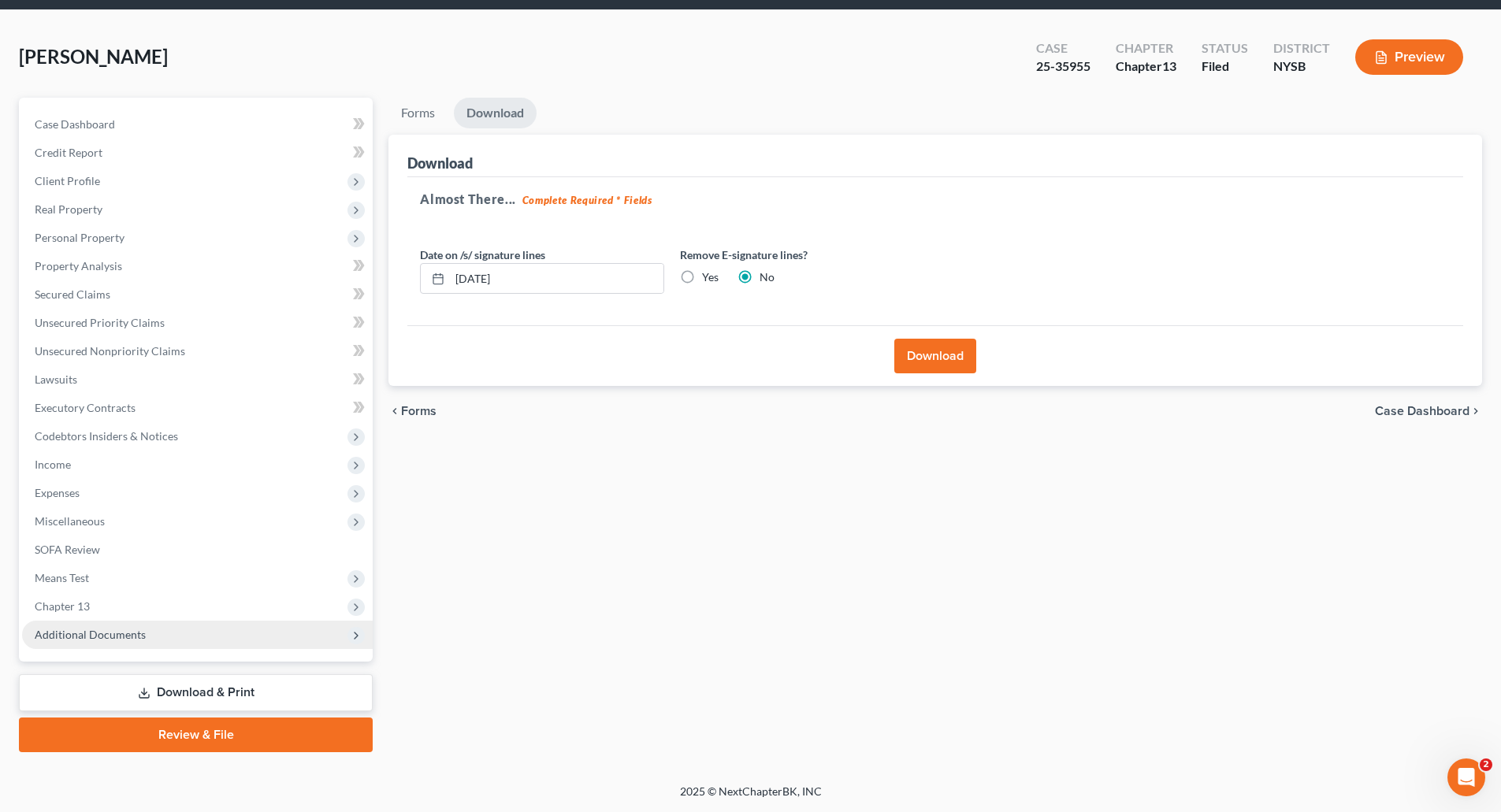
click at [122, 637] on span "Additional Documents" at bounding box center [90, 635] width 111 height 13
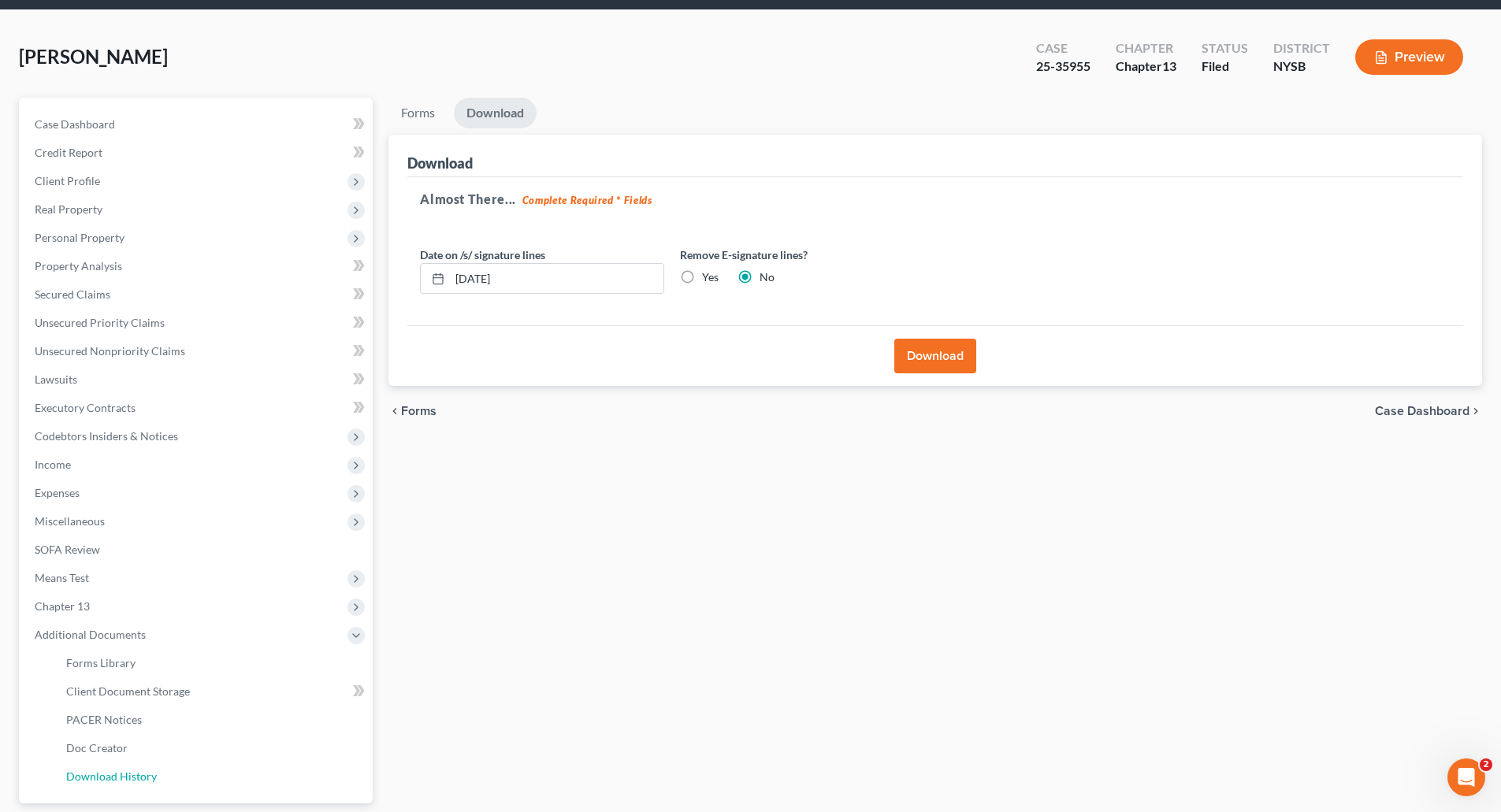
drag, startPoint x: 141, startPoint y: 778, endPoint x: 856, endPoint y: 705, distance: 718.7
click at [141, 777] on span "Download History" at bounding box center [112, 777] width 91 height 13
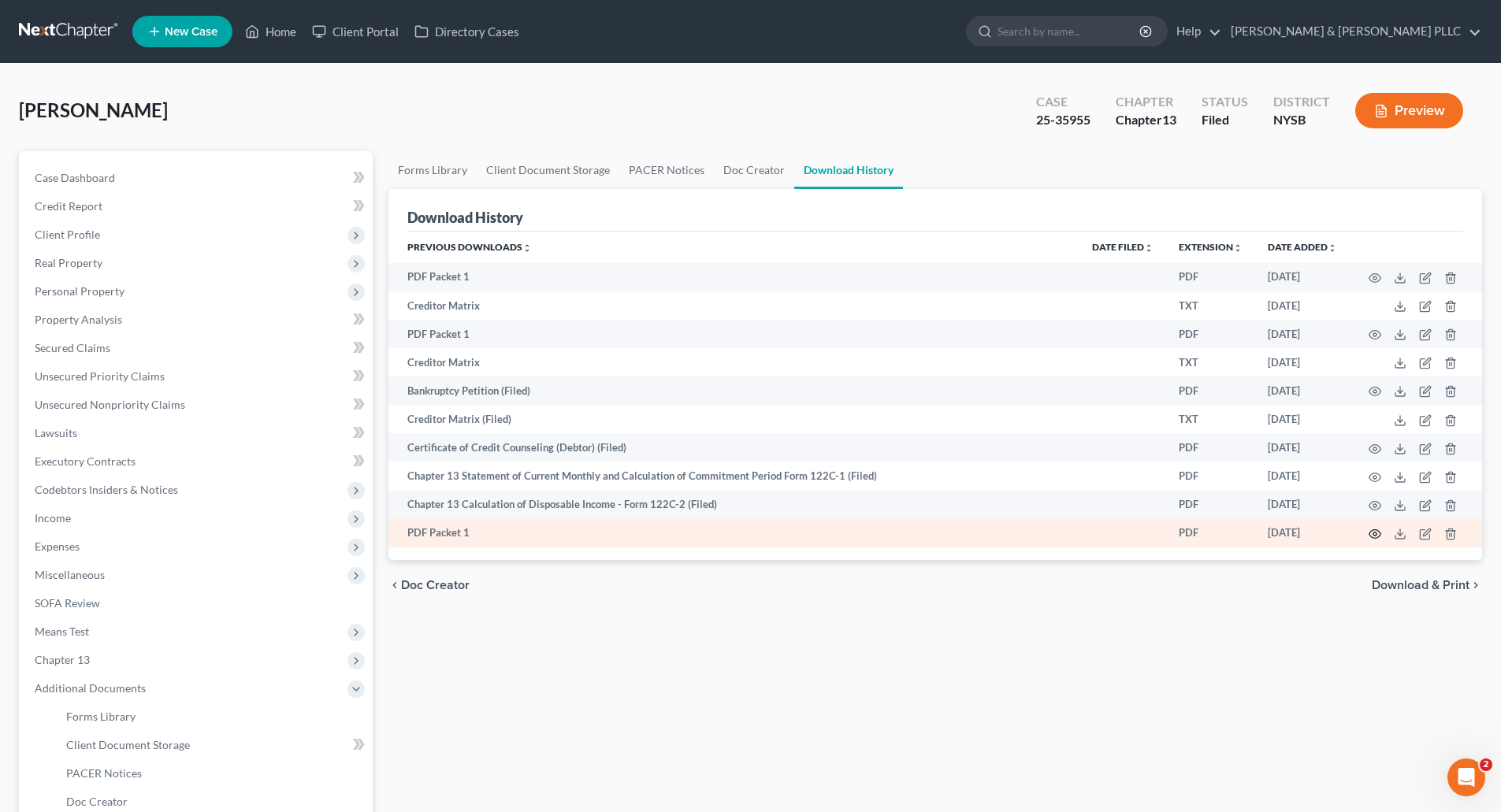
click at [1376, 531] on icon "button" at bounding box center [1374, 534] width 13 height 13
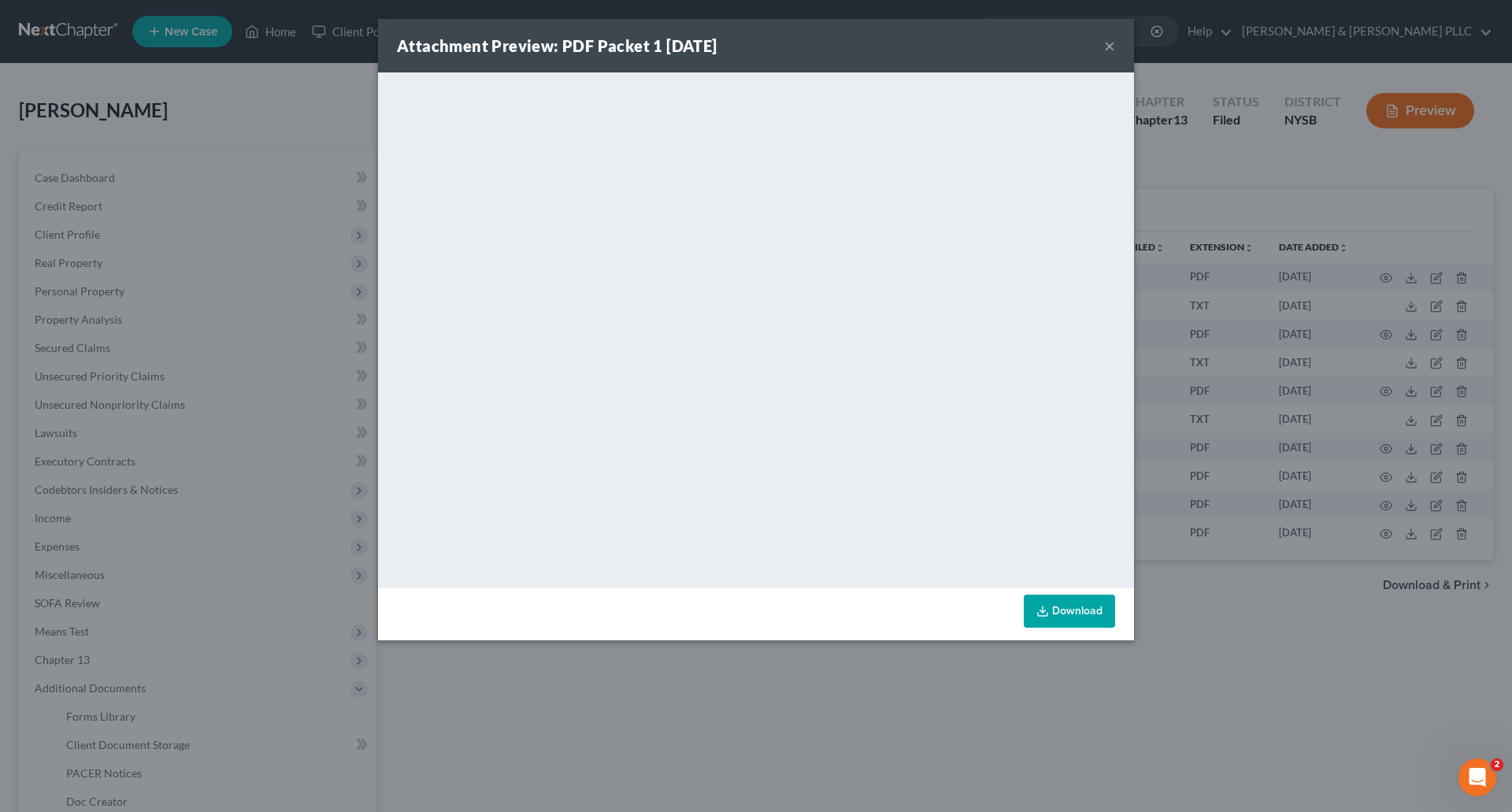
click at [1085, 612] on link "Download" at bounding box center [1069, 611] width 91 height 33
click at [1109, 44] on button "×" at bounding box center [1109, 45] width 11 height 19
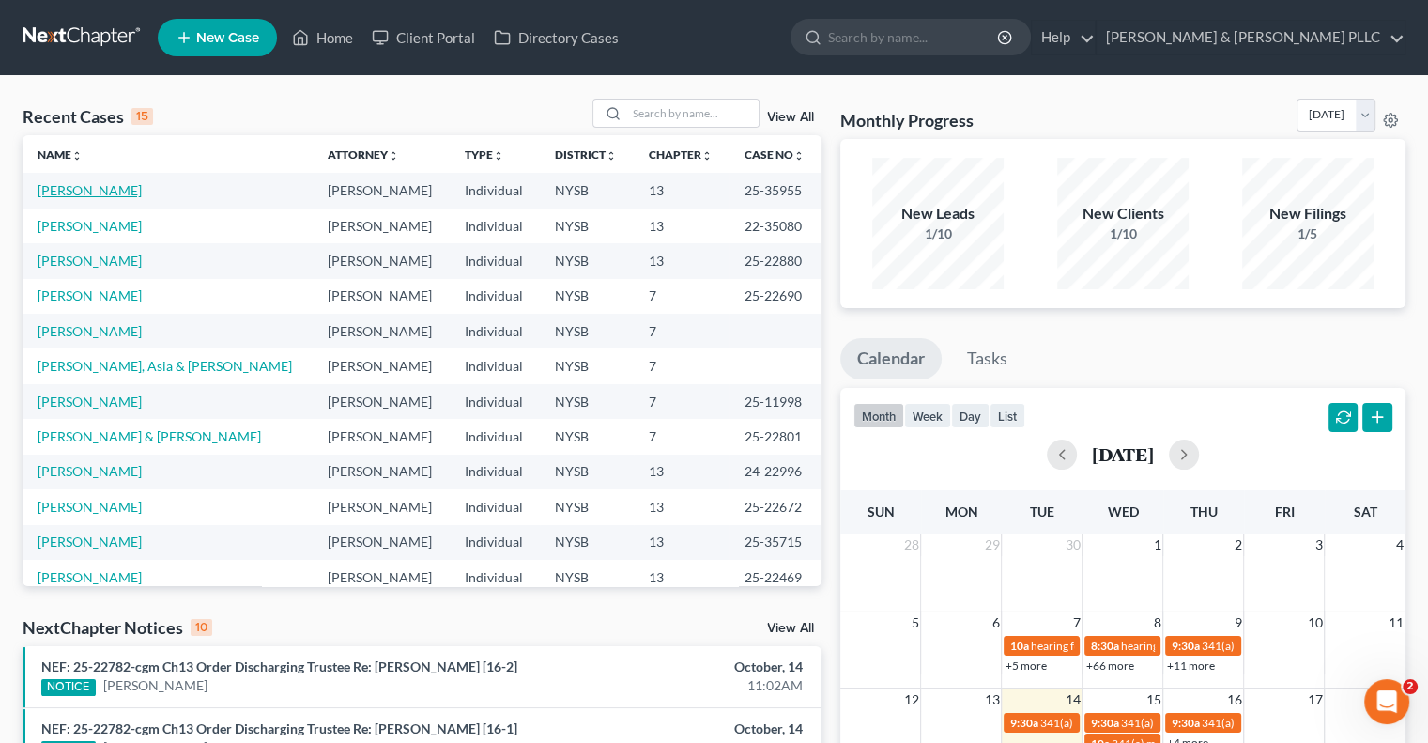
click at [69, 188] on link "[PERSON_NAME]" at bounding box center [90, 190] width 104 height 16
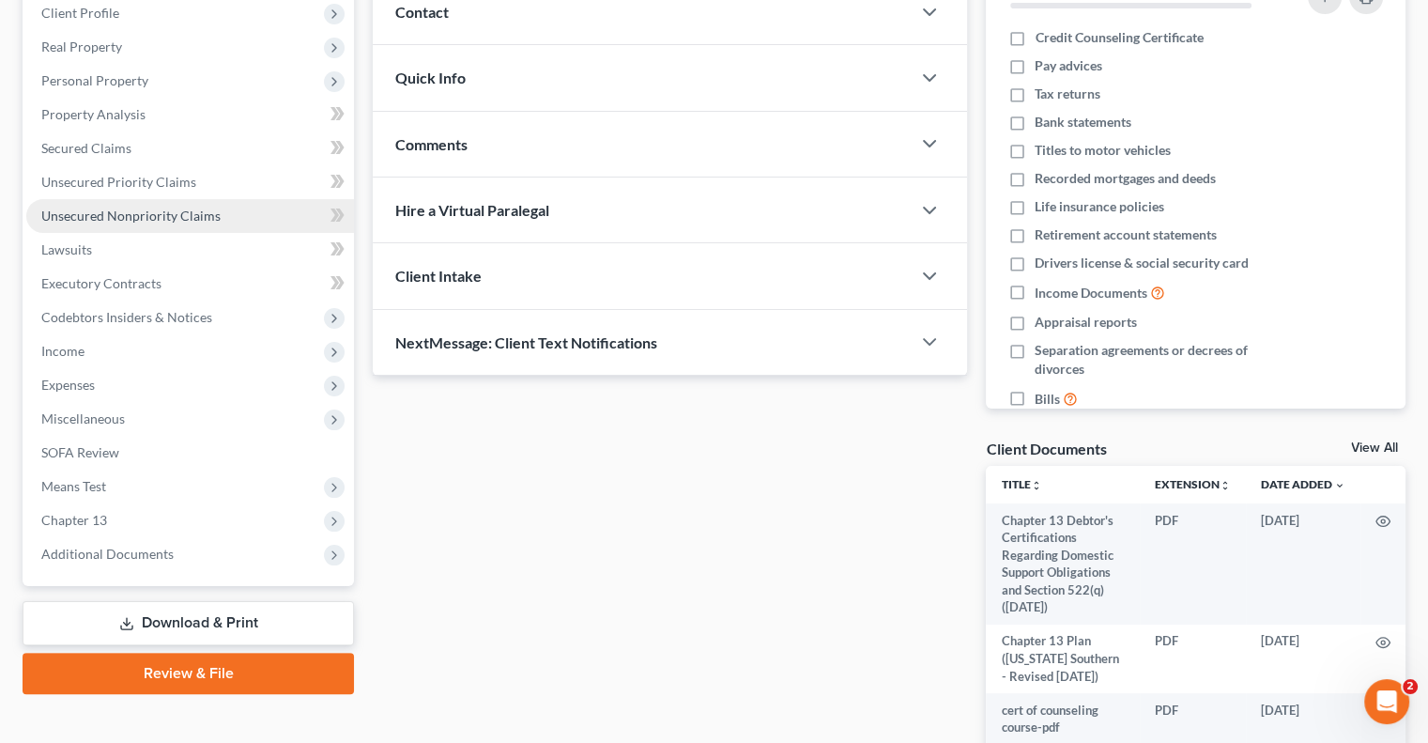
scroll to position [282, 0]
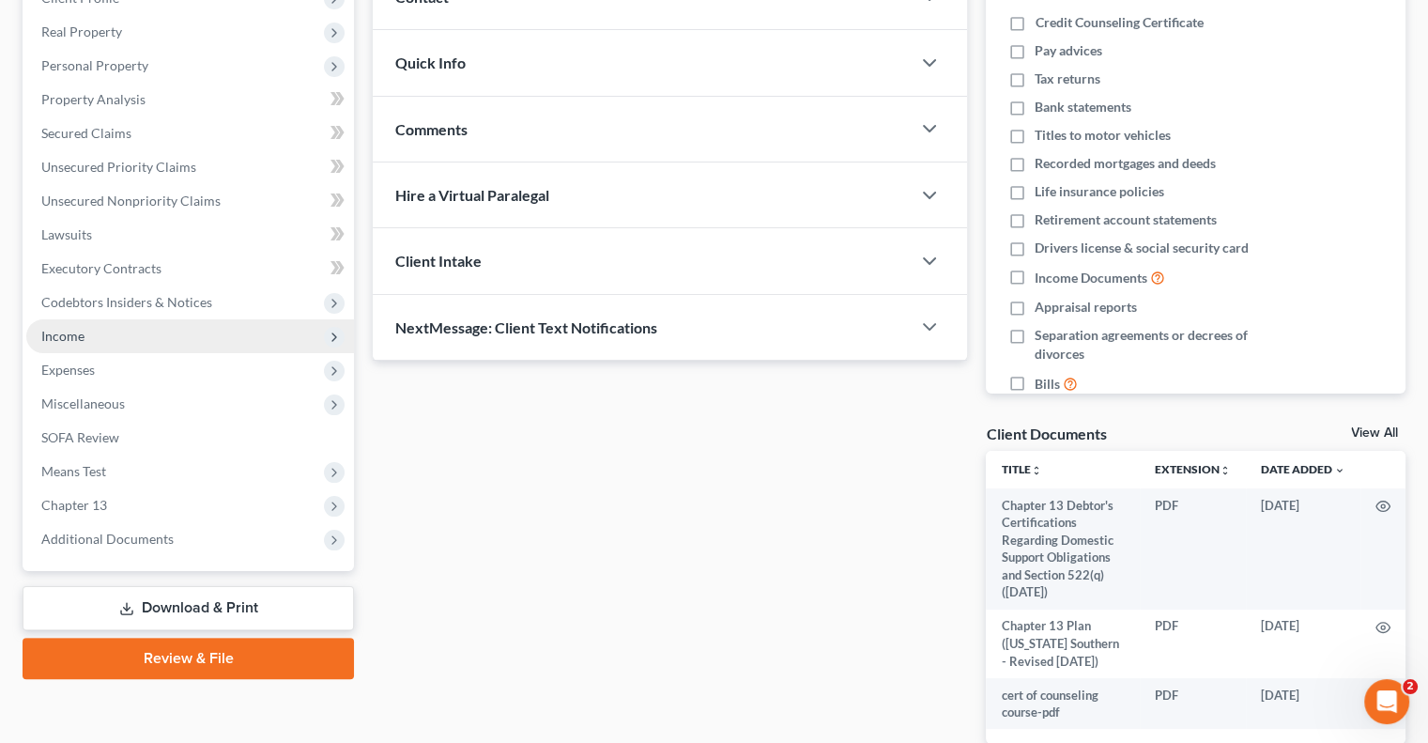
click at [64, 328] on span "Income" at bounding box center [62, 336] width 43 height 16
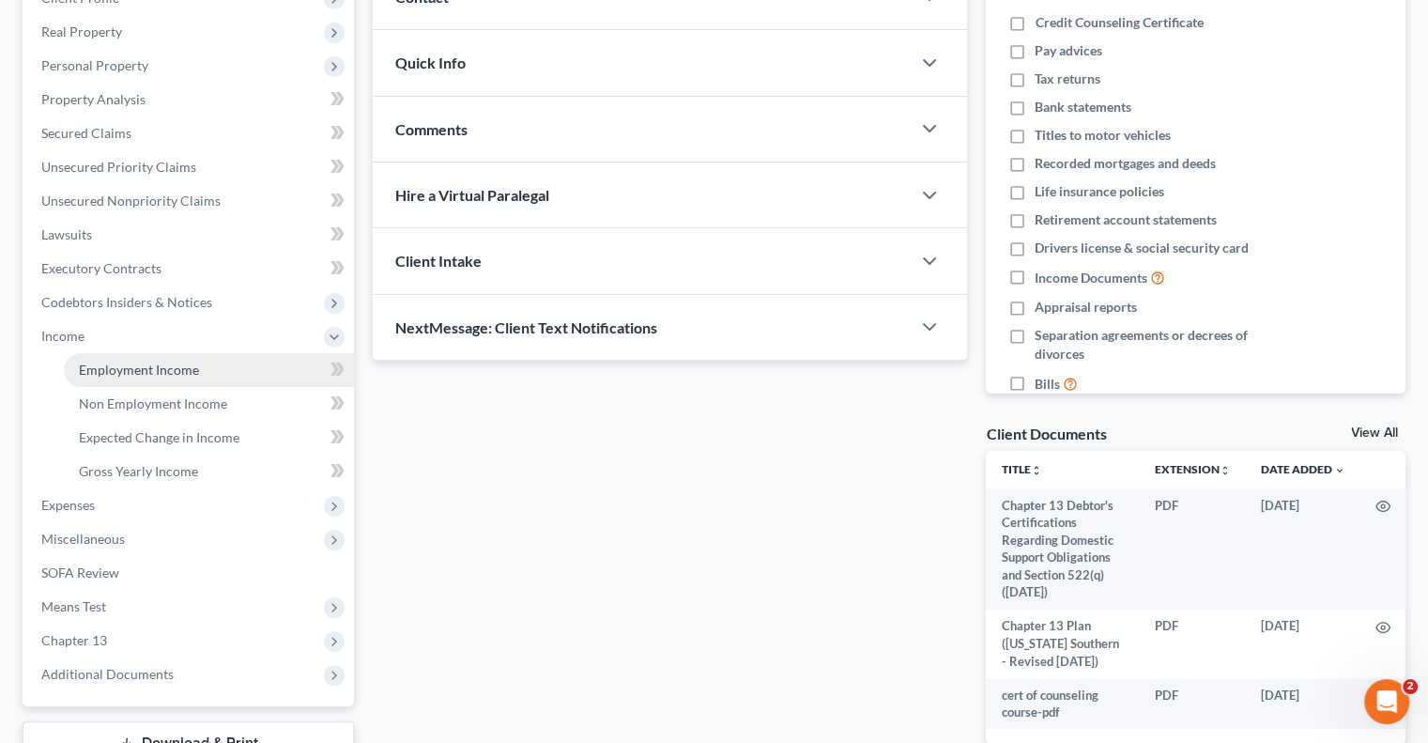
click at [118, 364] on span "Employment Income" at bounding box center [139, 370] width 120 height 16
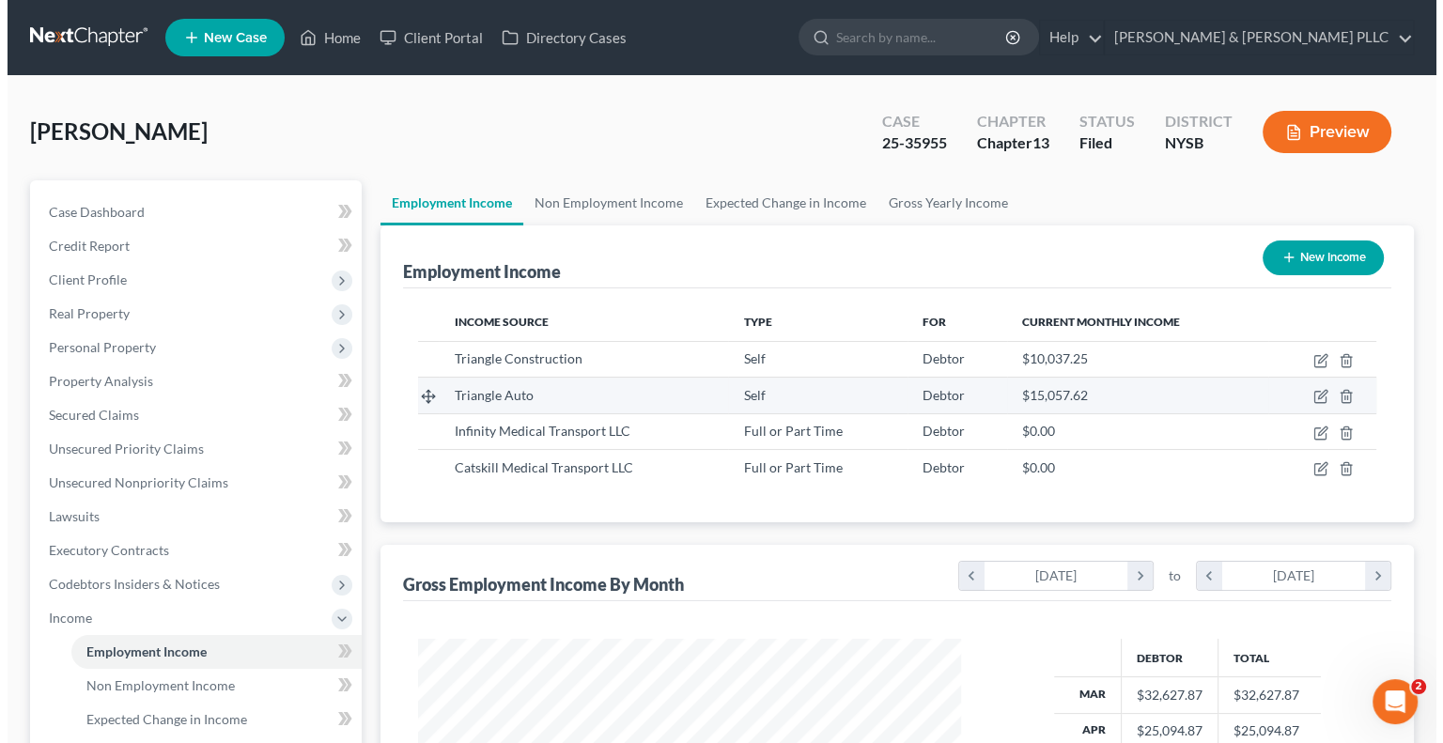
scroll to position [334, 579]
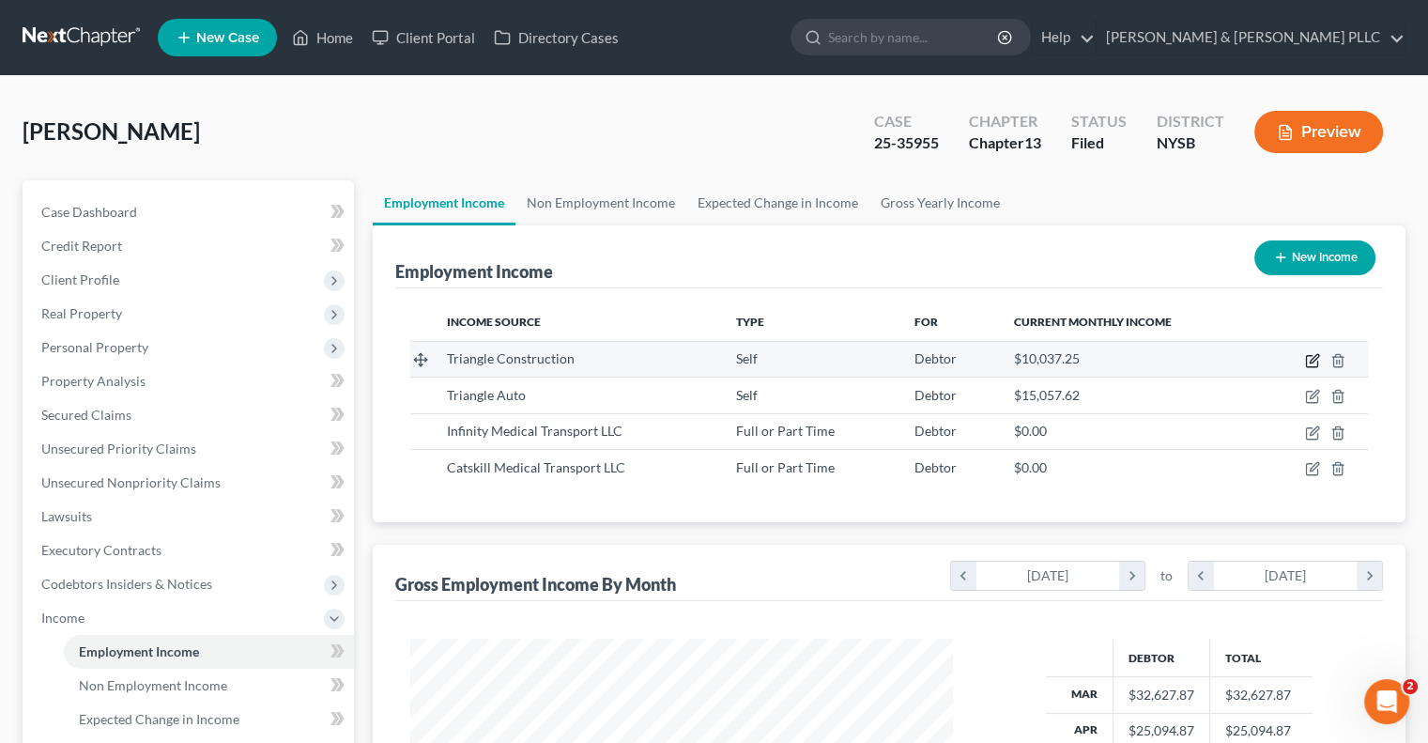
click at [1308, 358] on icon "button" at bounding box center [1312, 360] width 15 height 15
select select "1"
select select "35"
select select "0"
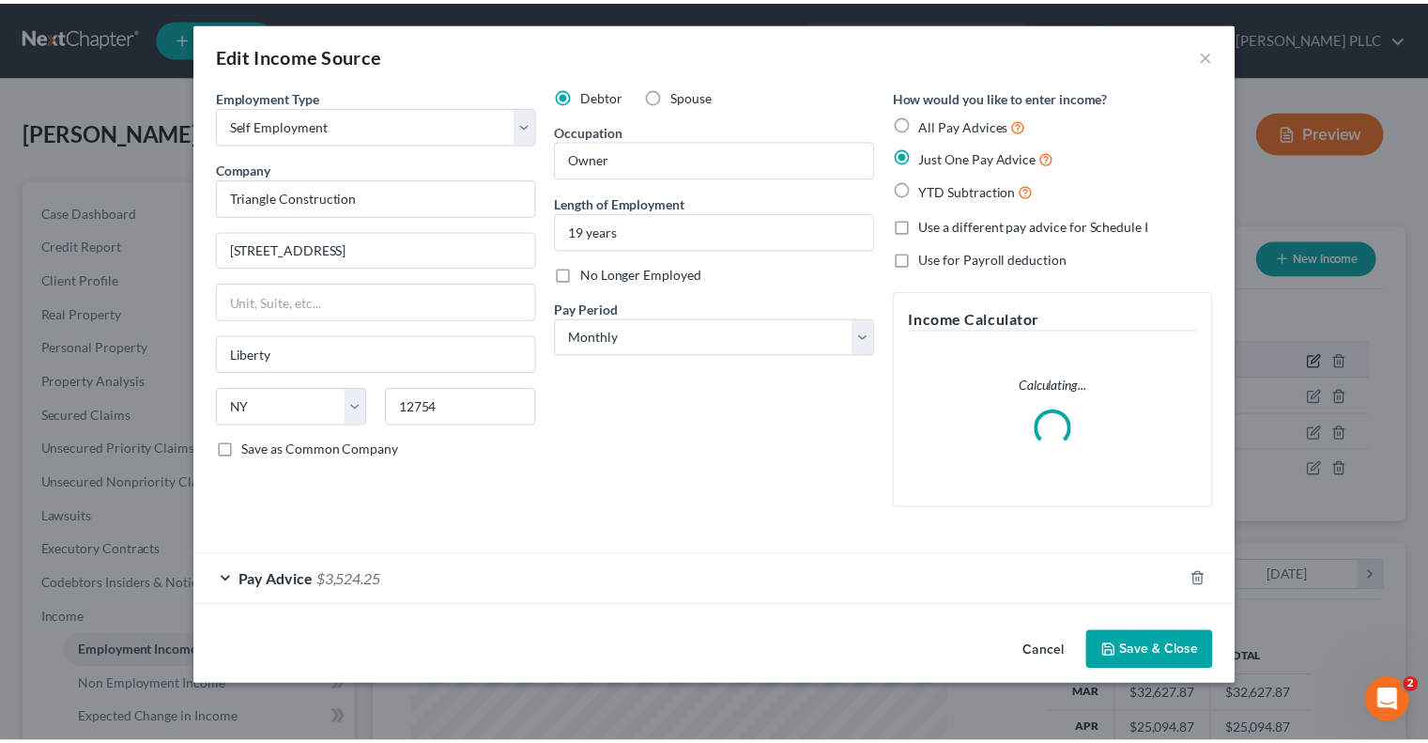
scroll to position [334, 586]
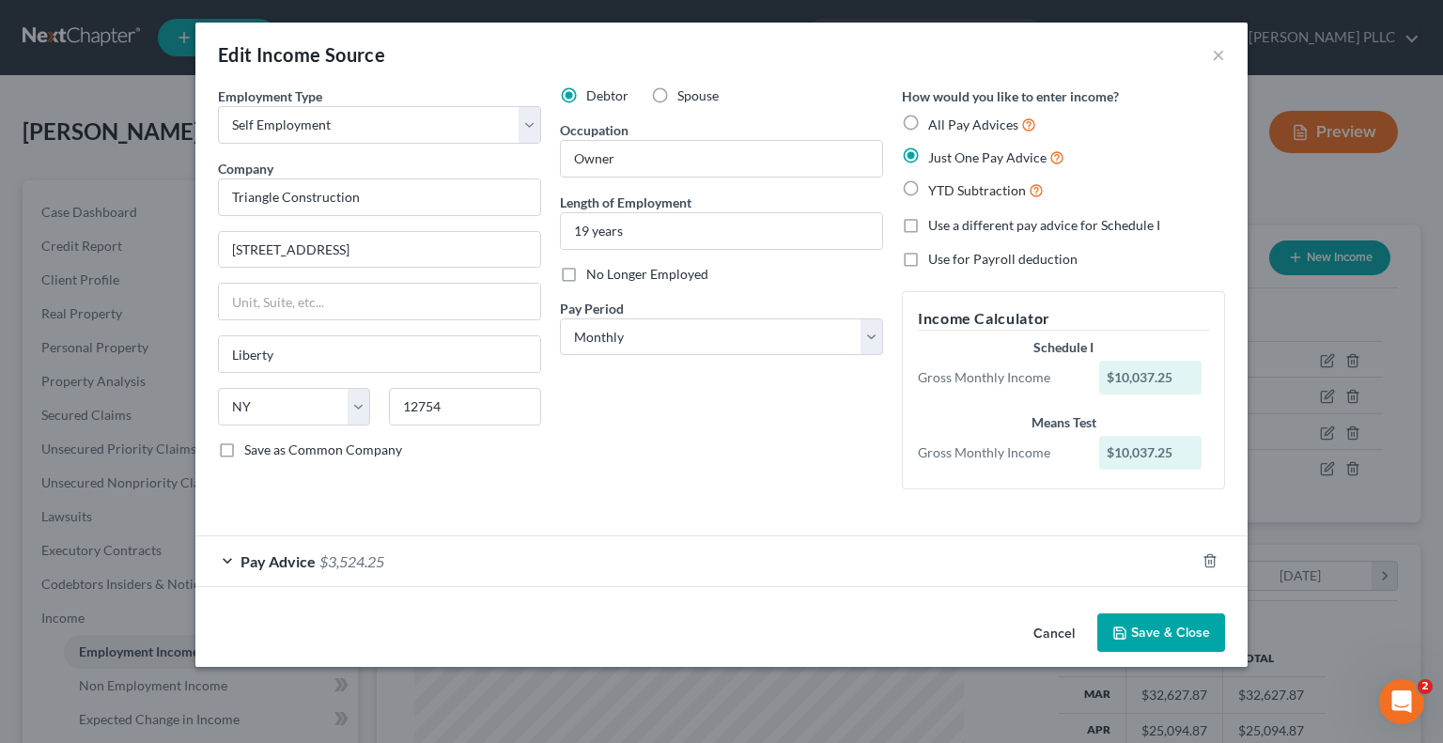
click at [409, 570] on div "Pay Advice $3,524.25" at bounding box center [694, 561] width 999 height 50
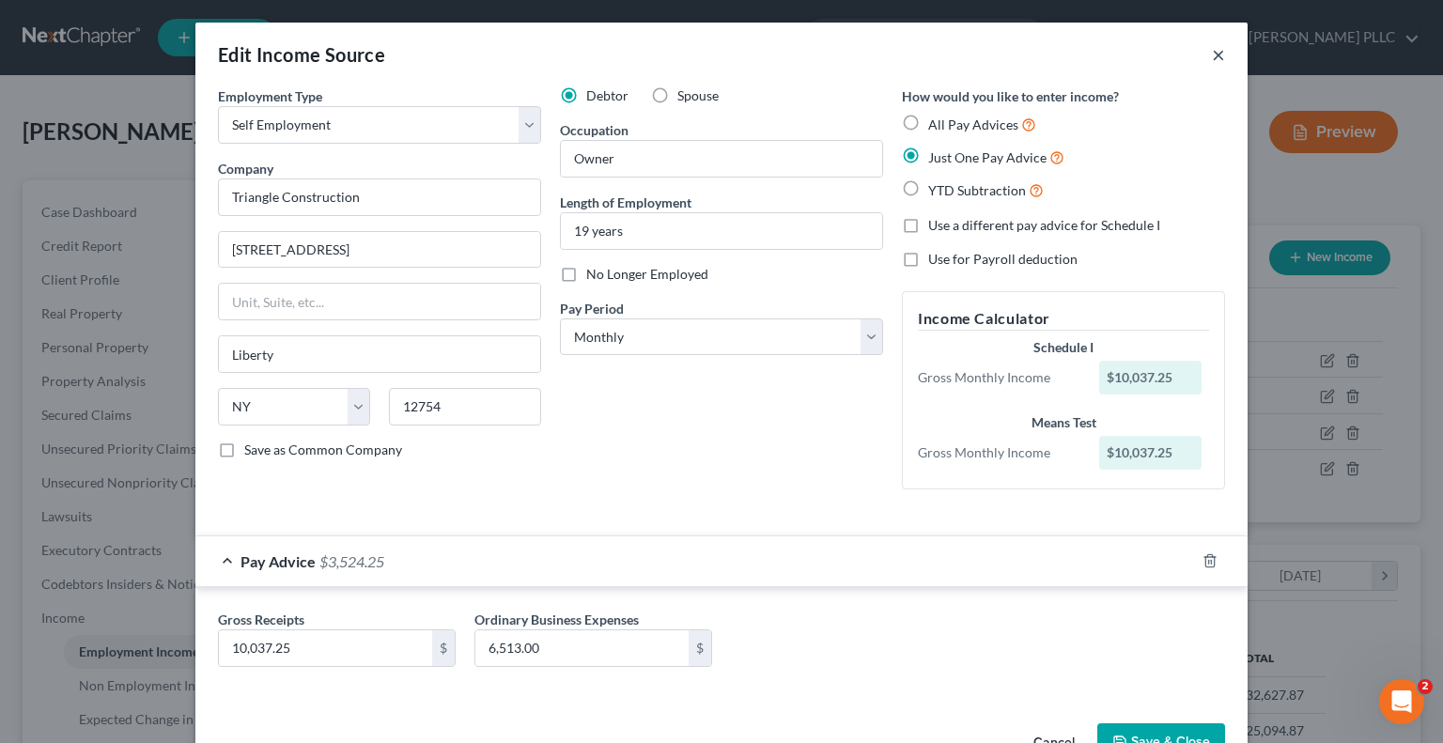
click at [1212, 59] on button "×" at bounding box center [1218, 54] width 13 height 23
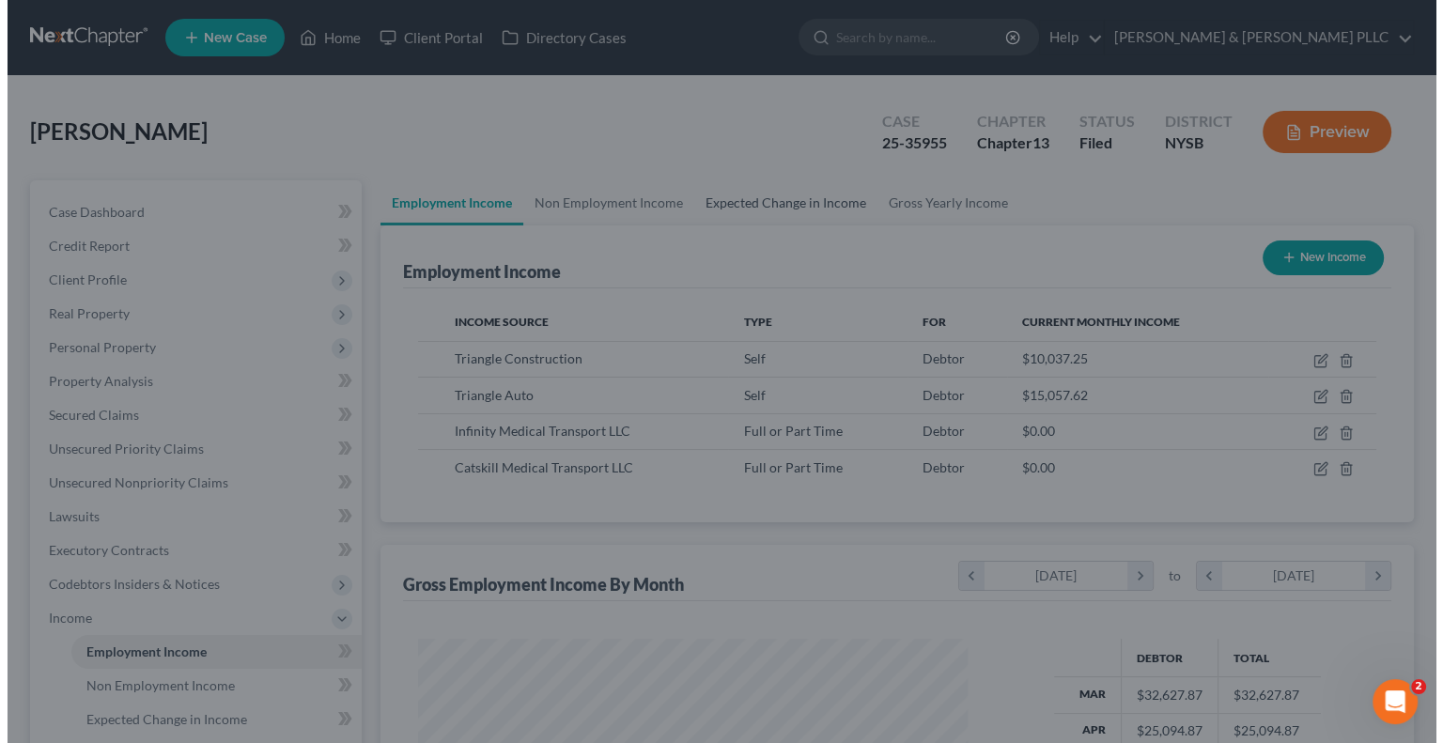
scroll to position [938834, 938588]
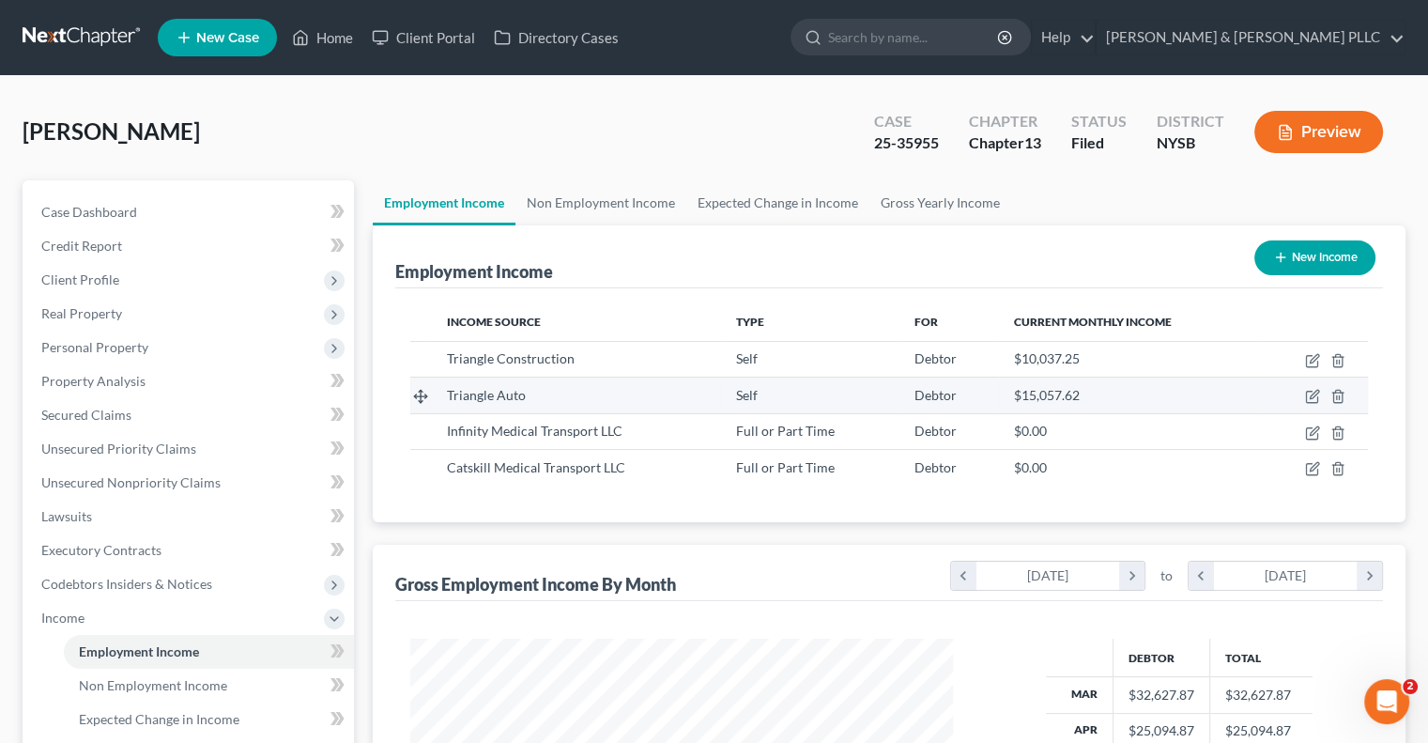
click at [493, 398] on span "Triangle Auto" at bounding box center [485, 395] width 79 height 16
click at [1315, 394] on icon "button" at bounding box center [1312, 396] width 15 height 15
select select "1"
select select "35"
select select "0"
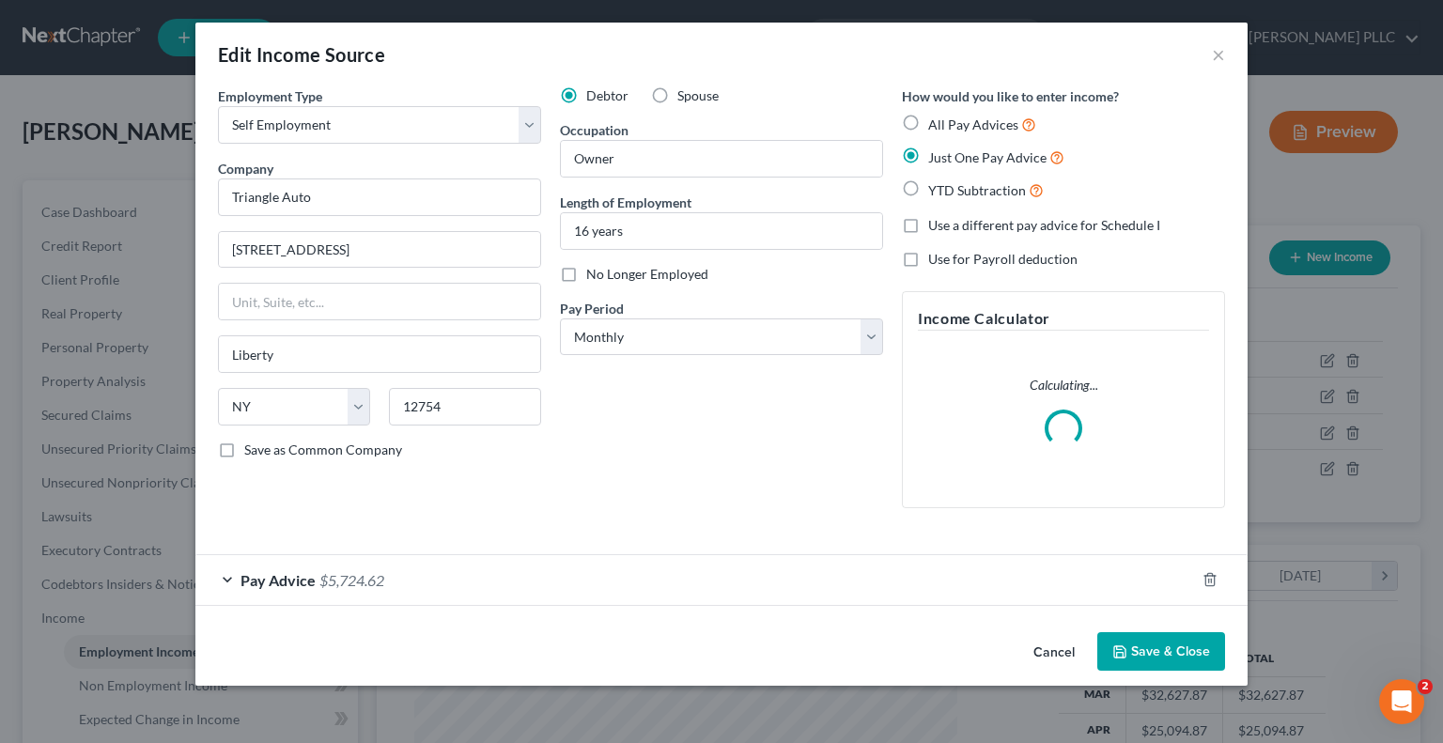
scroll to position [334, 586]
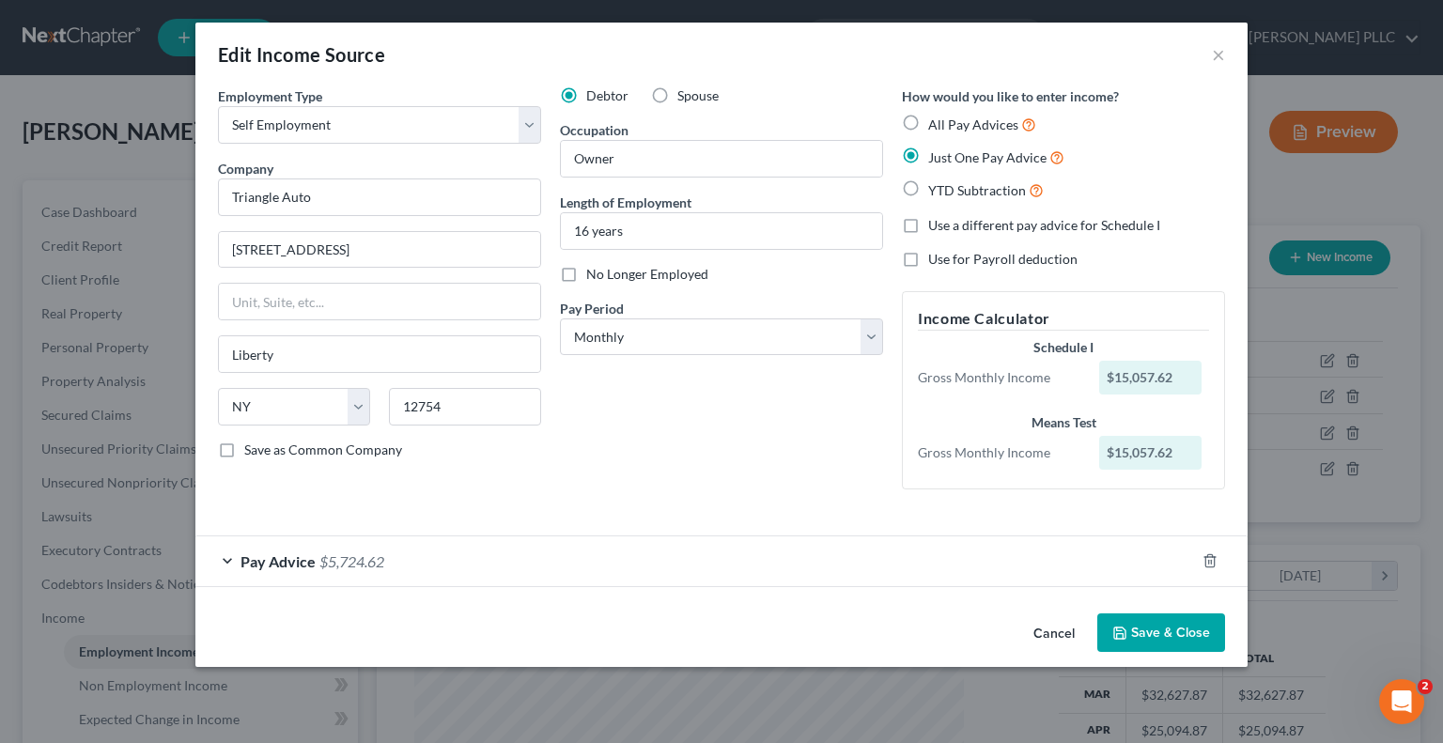
click at [429, 554] on div "Pay Advice $5,724.62" at bounding box center [694, 561] width 999 height 50
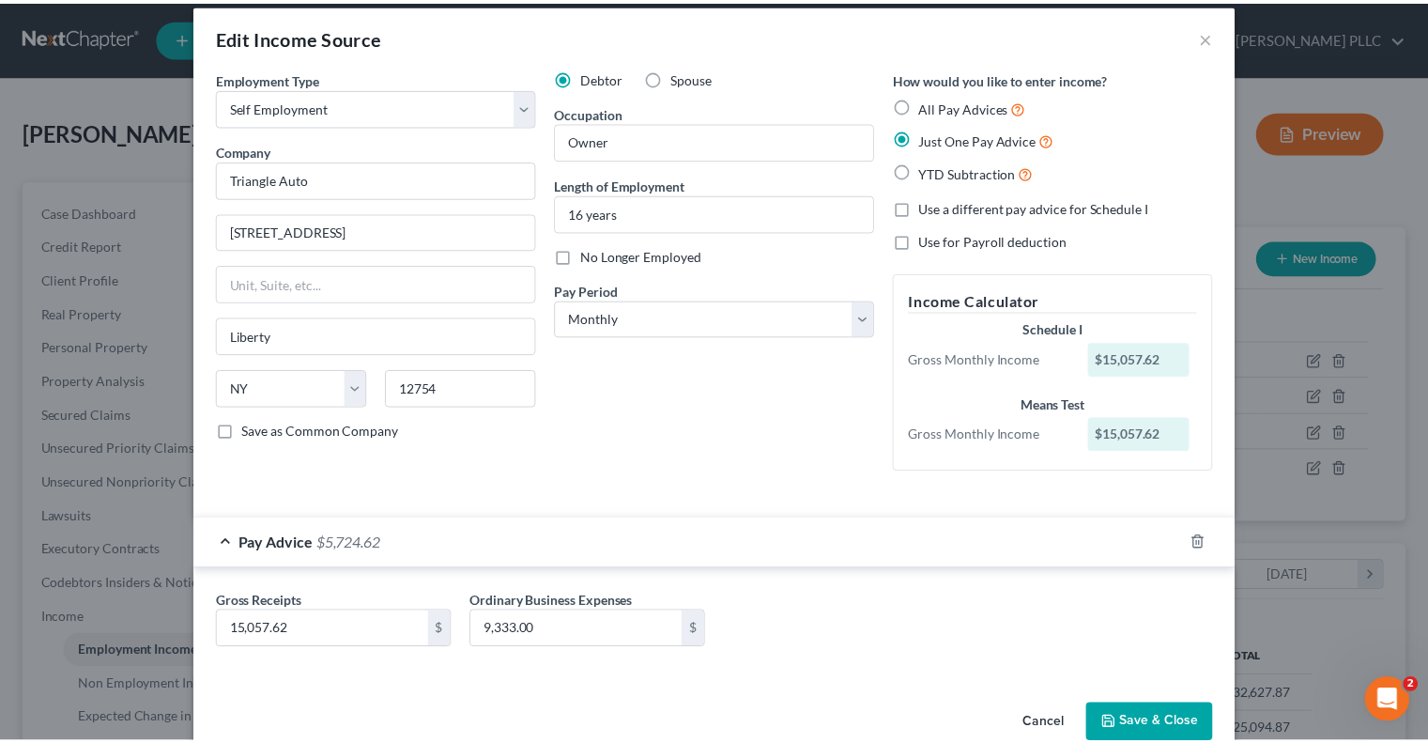
scroll to position [0, 0]
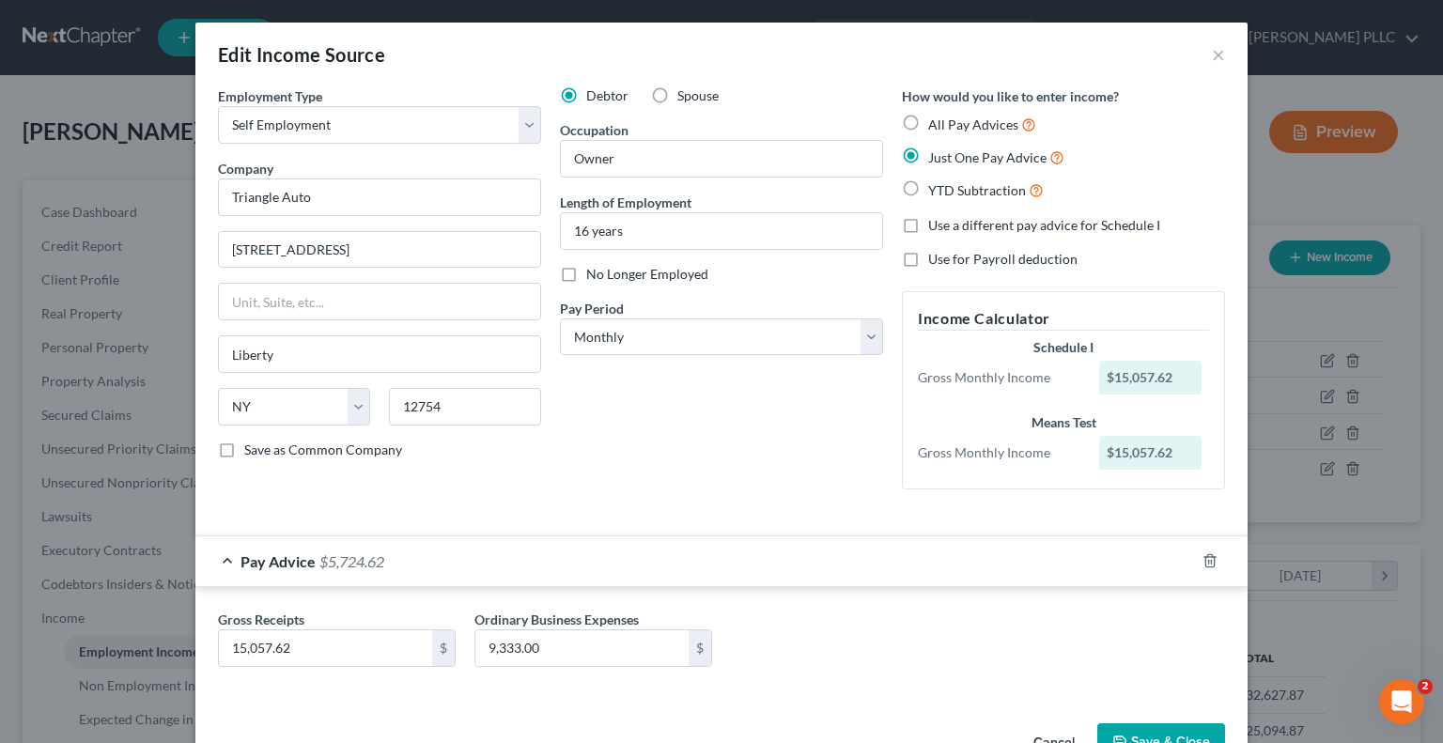
click at [1202, 46] on div "Edit Income Source ×" at bounding box center [721, 55] width 1052 height 64
click at [1212, 49] on button "×" at bounding box center [1218, 54] width 13 height 23
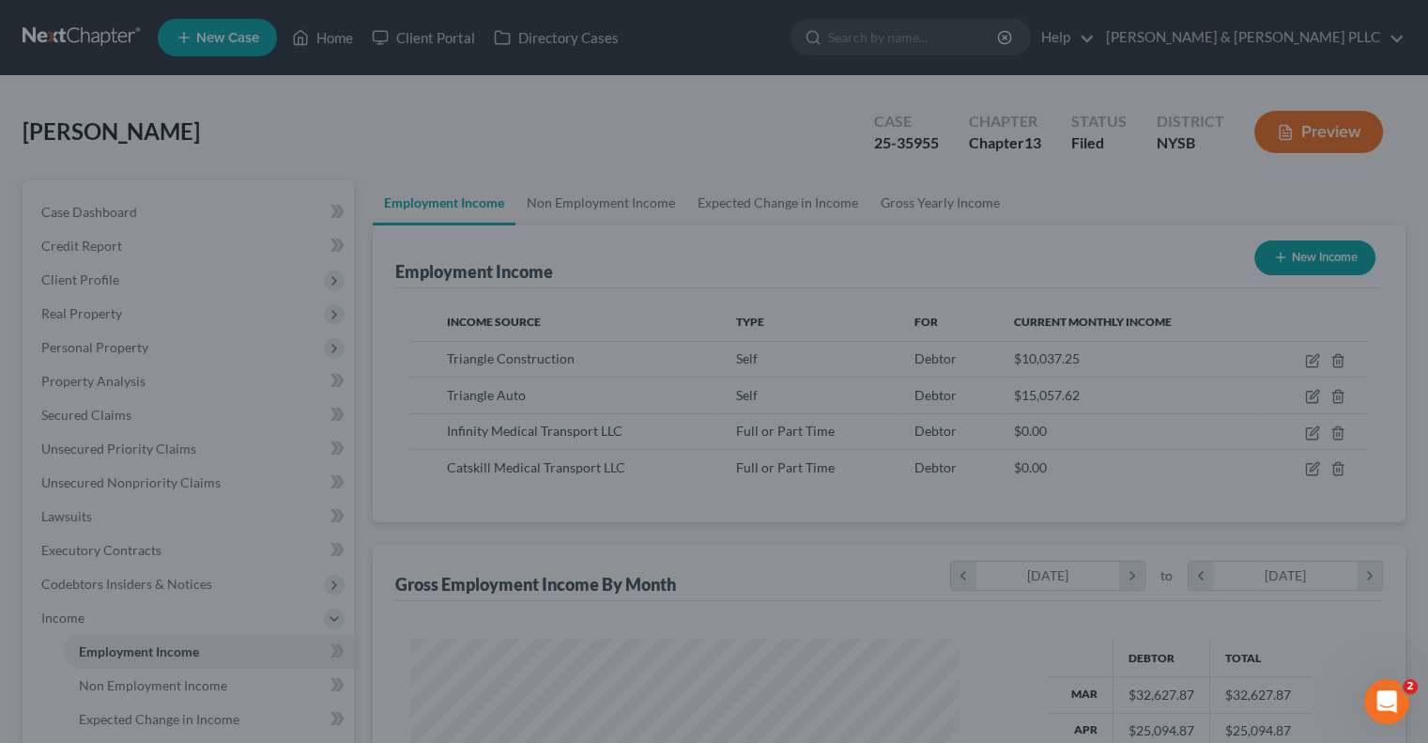
scroll to position [938834, 938588]
